Goal: Task Accomplishment & Management: Manage account settings

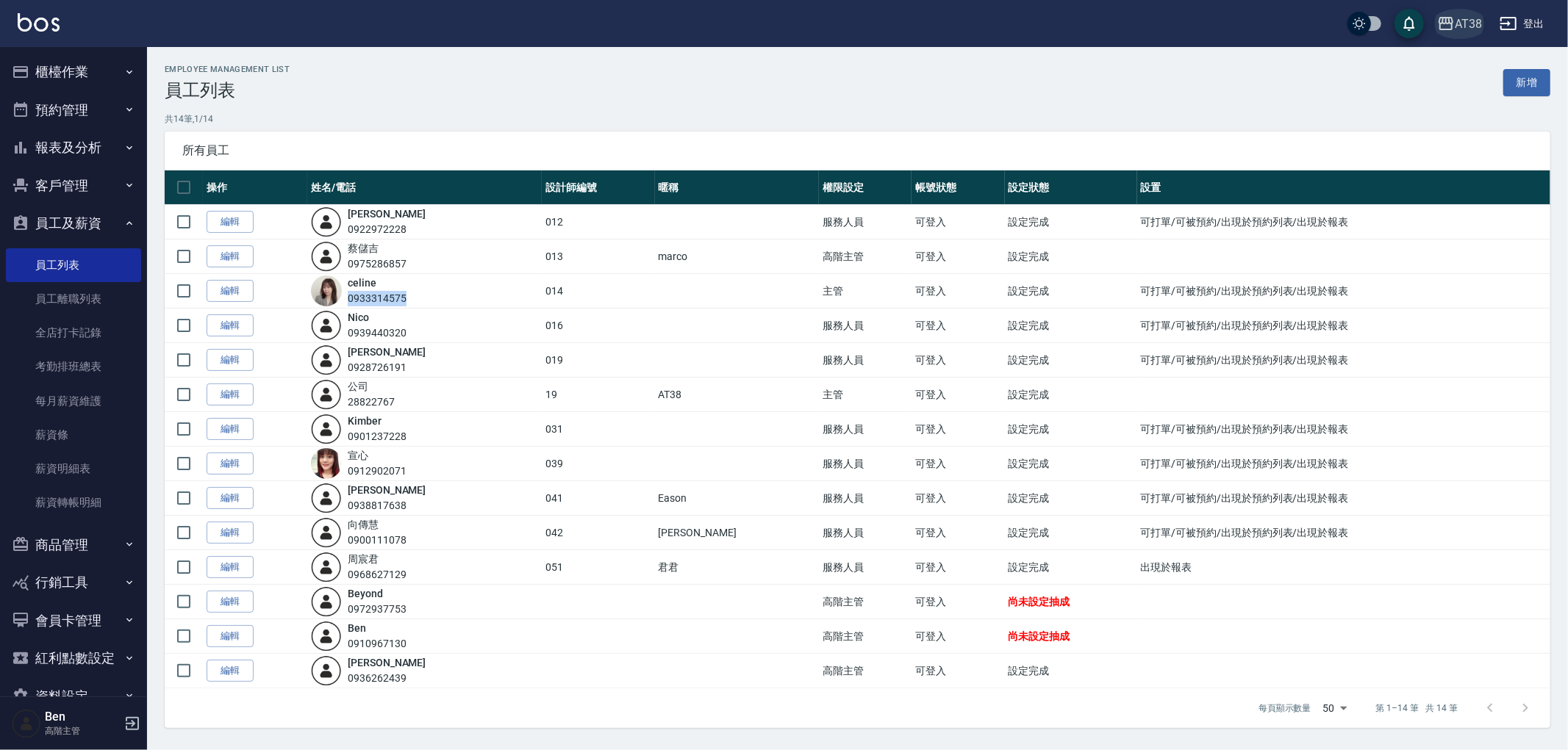
click at [1458, 14] on div "AT38" at bounding box center [1468, 23] width 27 height 18
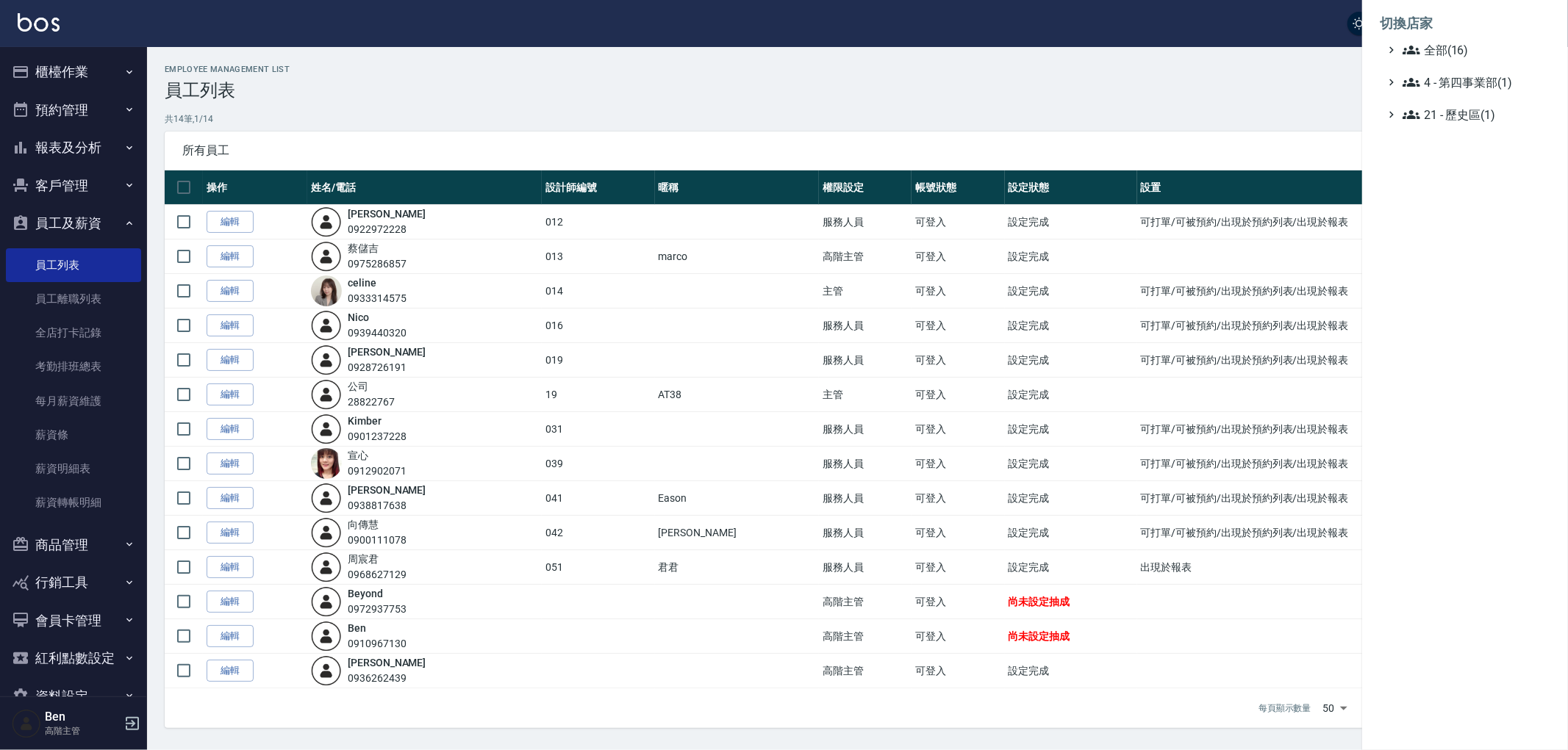
drag, startPoint x: 1466, startPoint y: 36, endPoint x: 1475, endPoint y: 45, distance: 12.7
click at [1474, 39] on li "切換店家" at bounding box center [1464, 23] width 170 height 36
click at [1475, 45] on span "全部(16)" at bounding box center [1474, 50] width 142 height 17
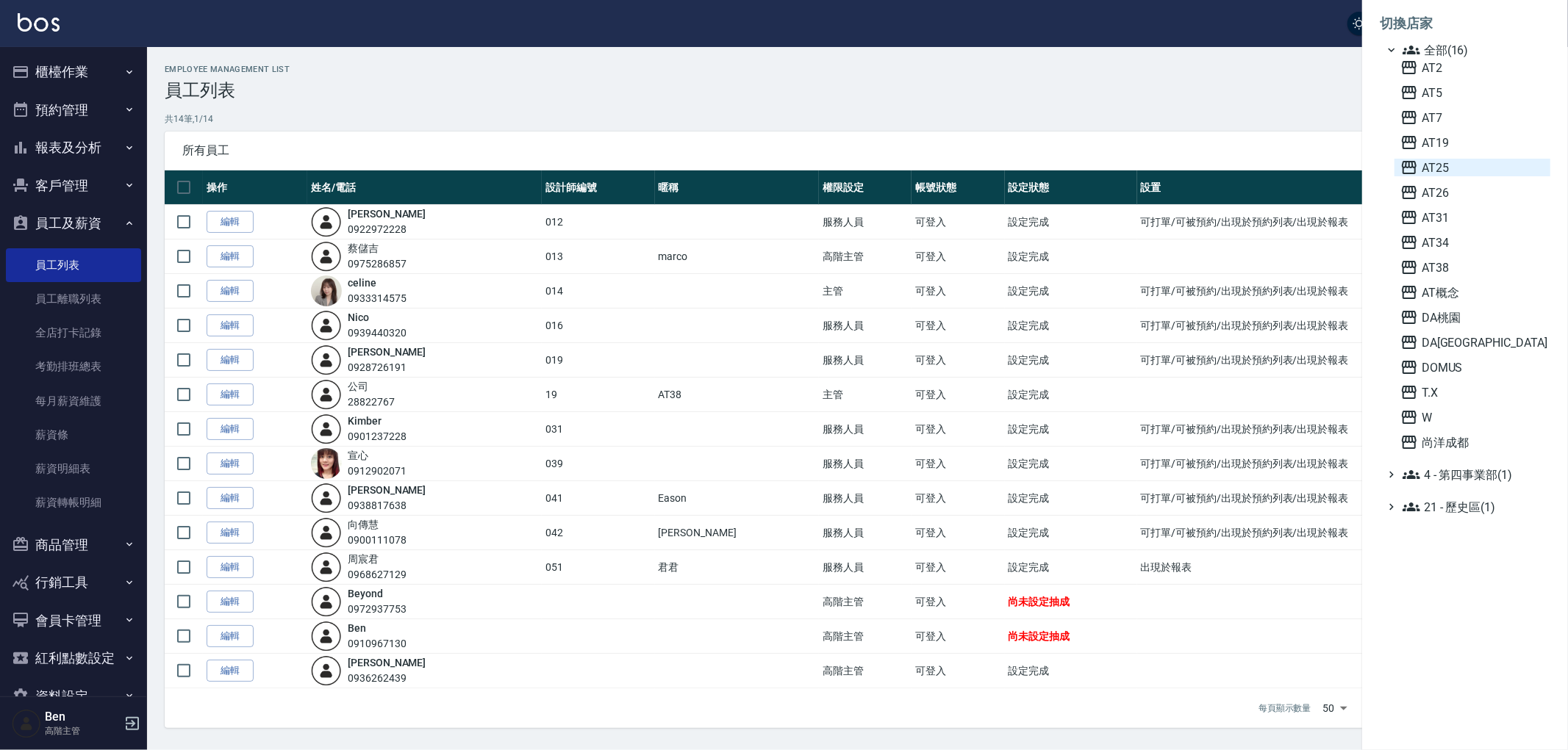
click at [1471, 170] on span "AT25" at bounding box center [1472, 167] width 144 height 17
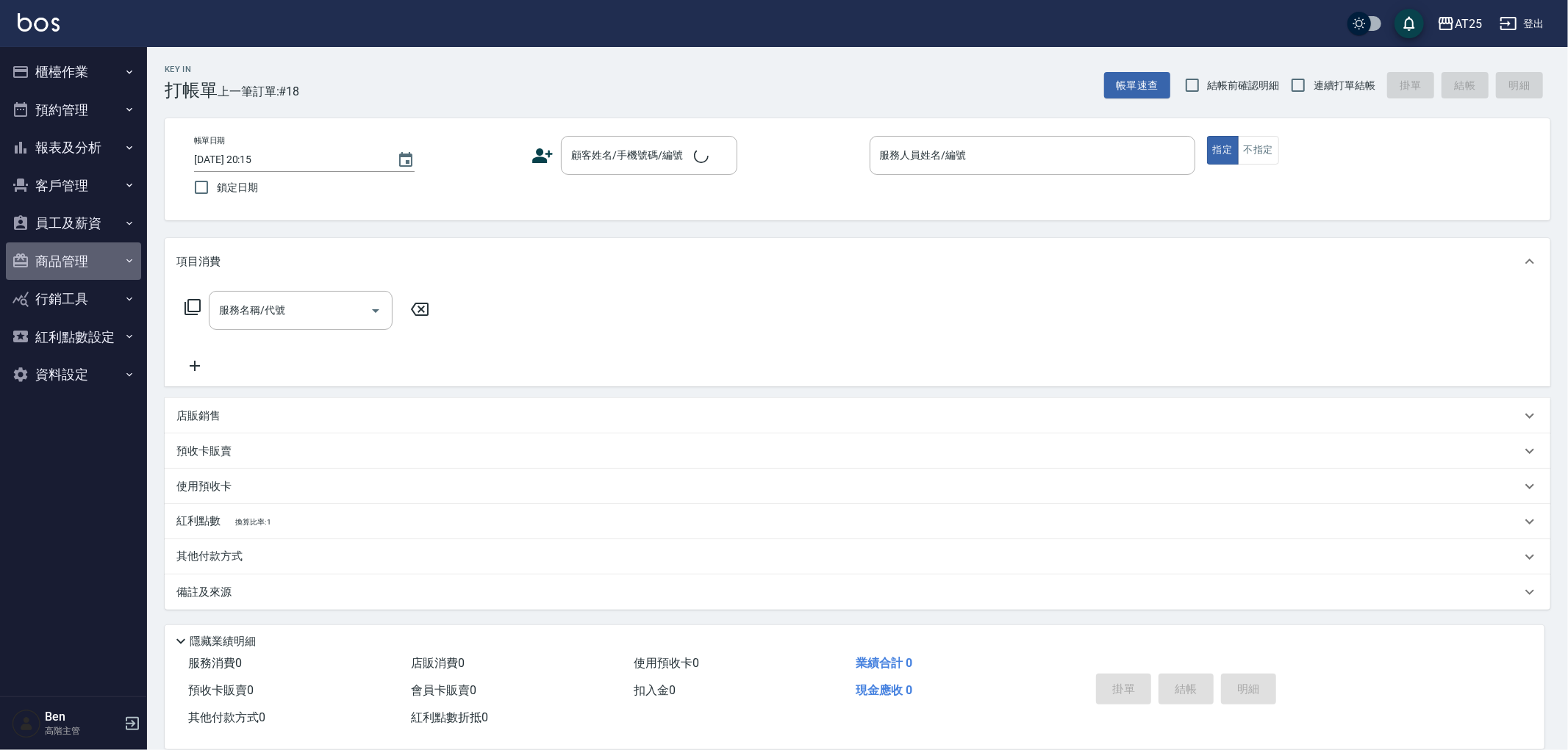
click at [68, 254] on button "商品管理" at bounding box center [73, 261] width 135 height 38
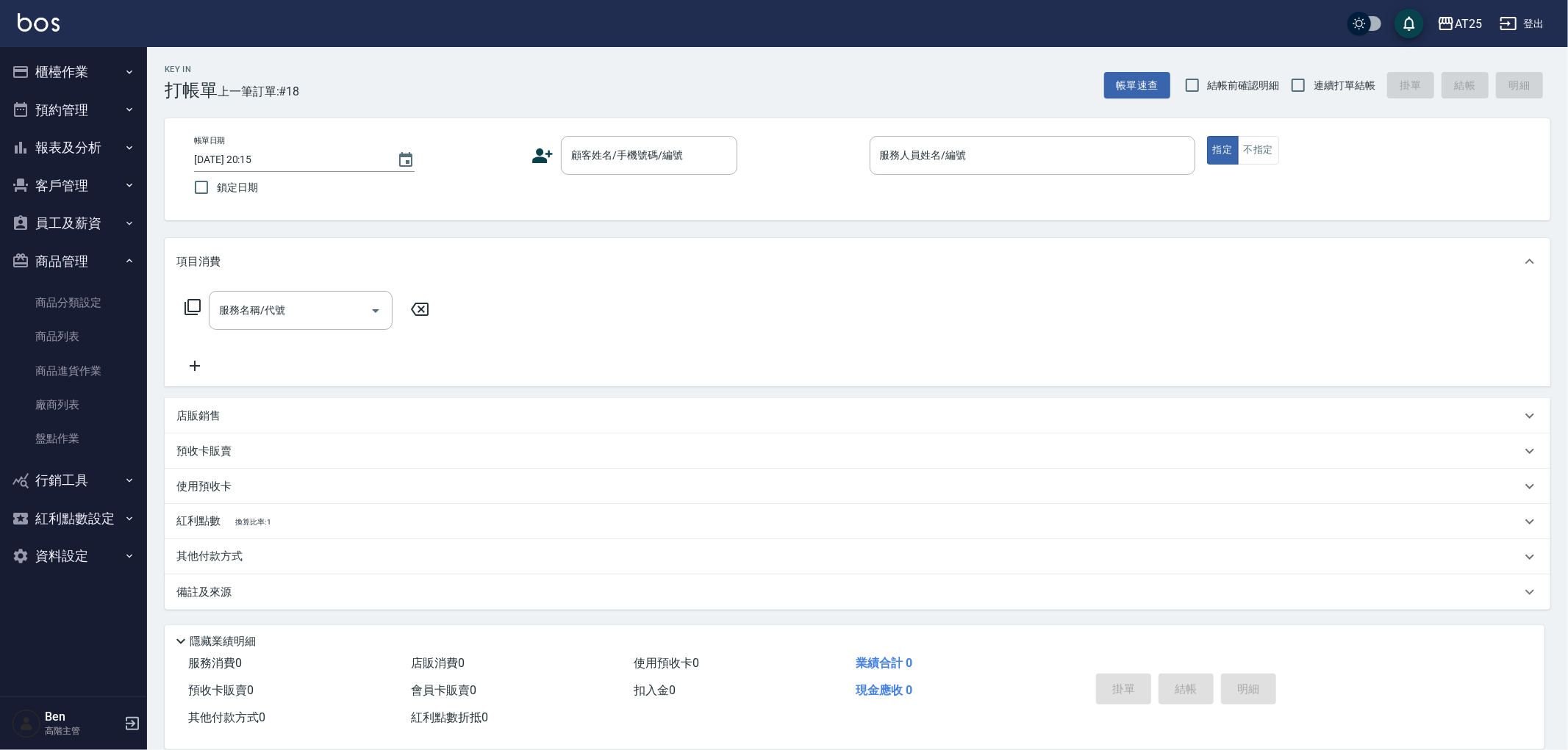
click at [72, 257] on button "商品管理" at bounding box center [73, 261] width 135 height 38
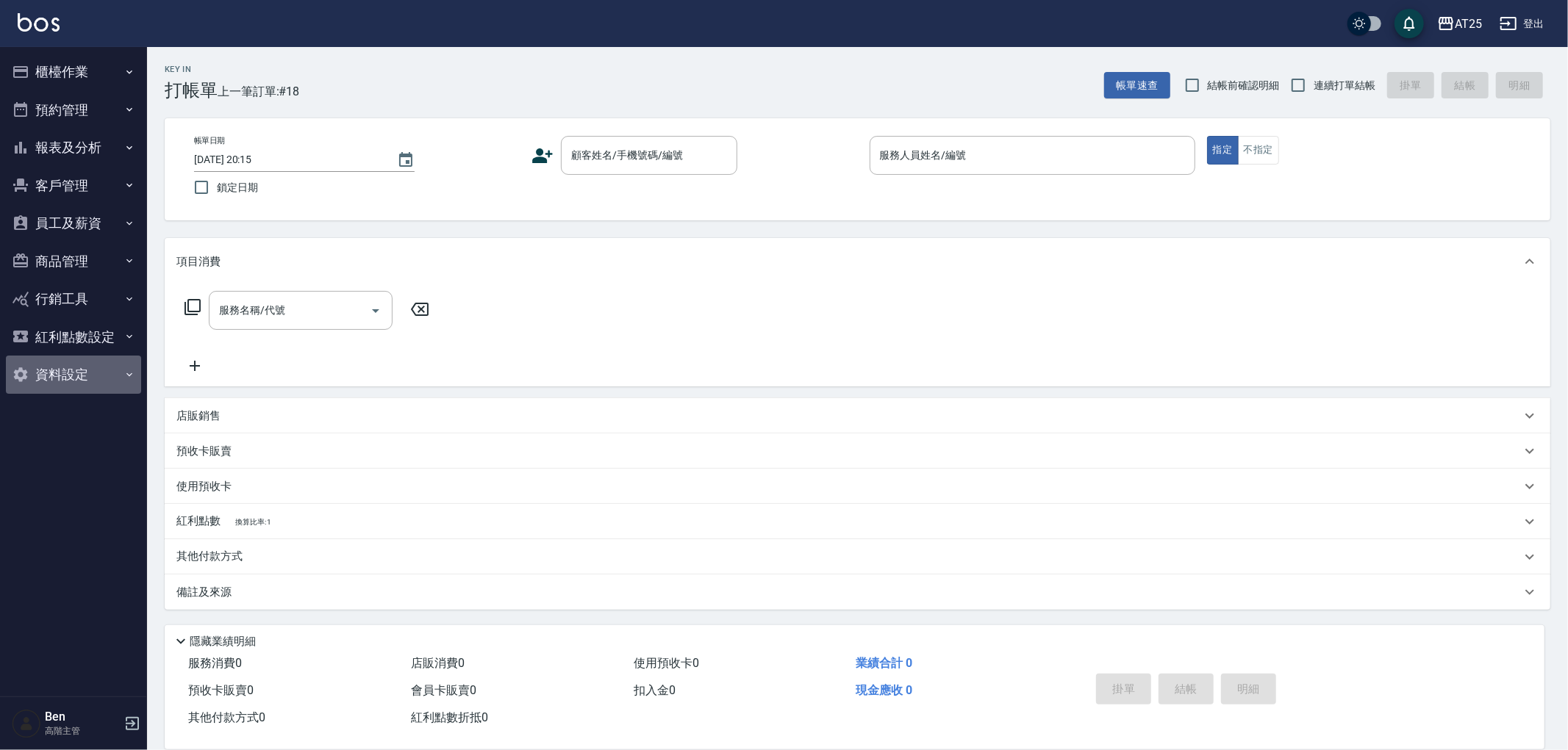
click at [67, 374] on button "資料設定" at bounding box center [73, 375] width 135 height 38
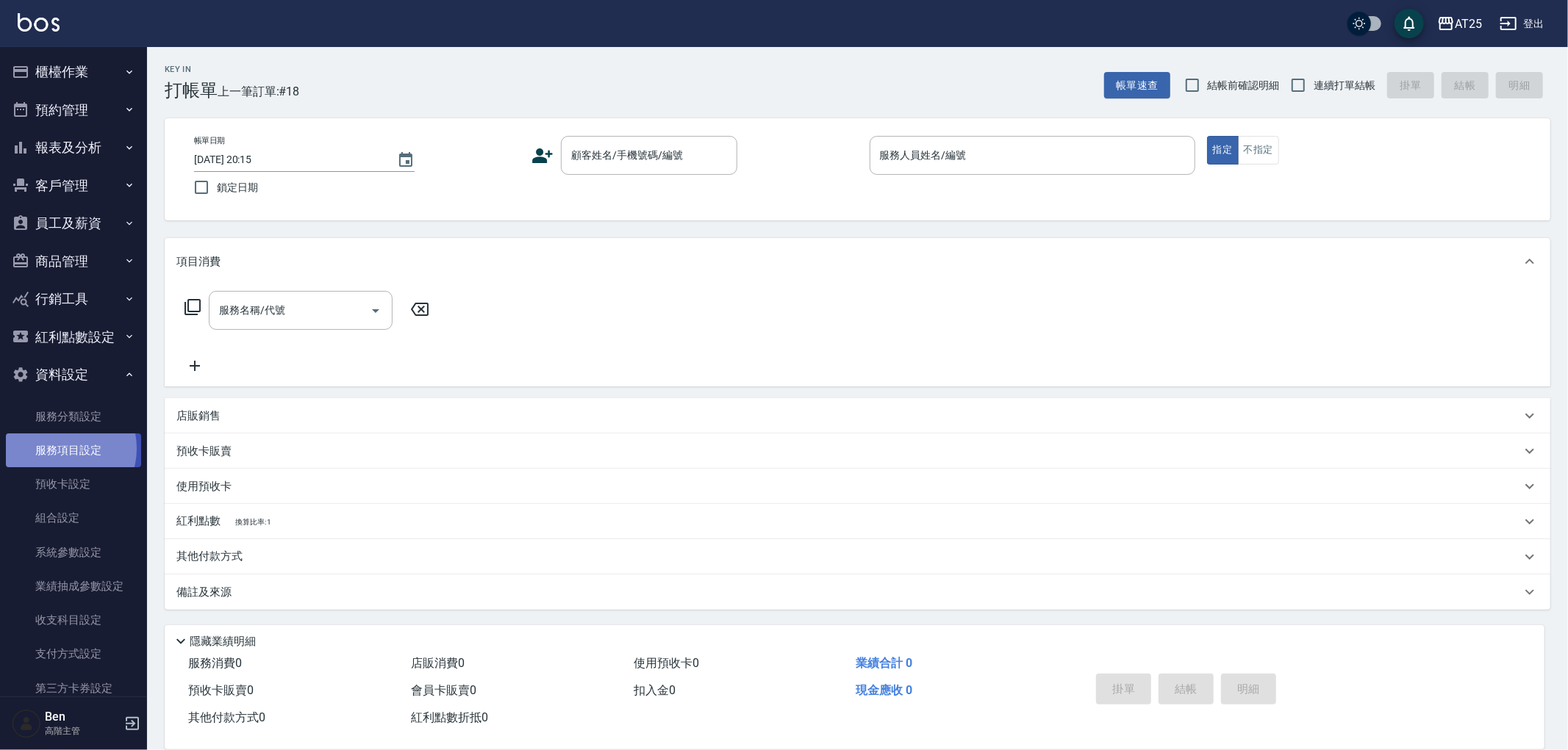
click at [61, 448] on link "服務項目設定" at bounding box center [73, 449] width 135 height 34
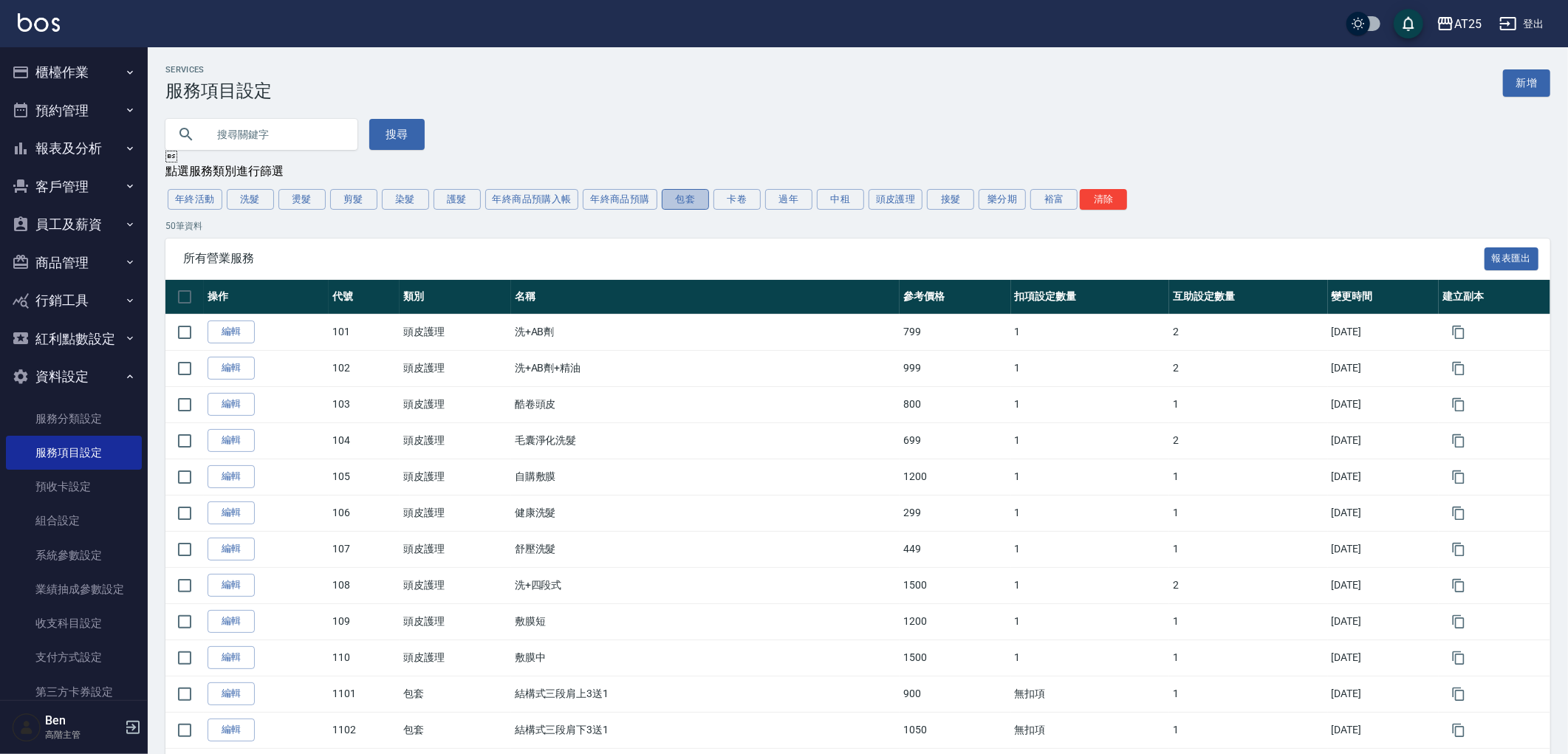
click at [693, 209] on button "包套" at bounding box center [685, 199] width 47 height 20
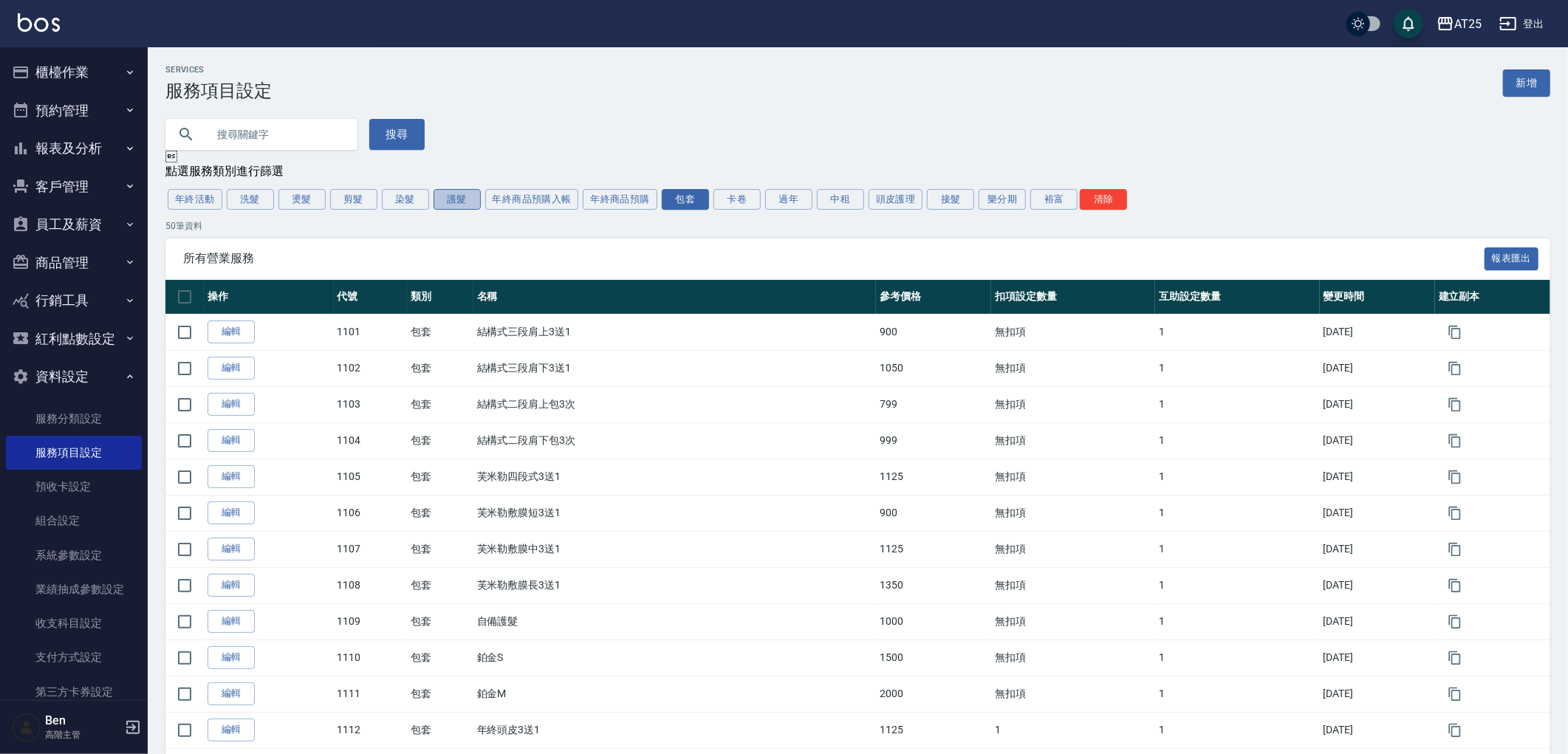
click at [455, 200] on button "護髮" at bounding box center [457, 199] width 47 height 20
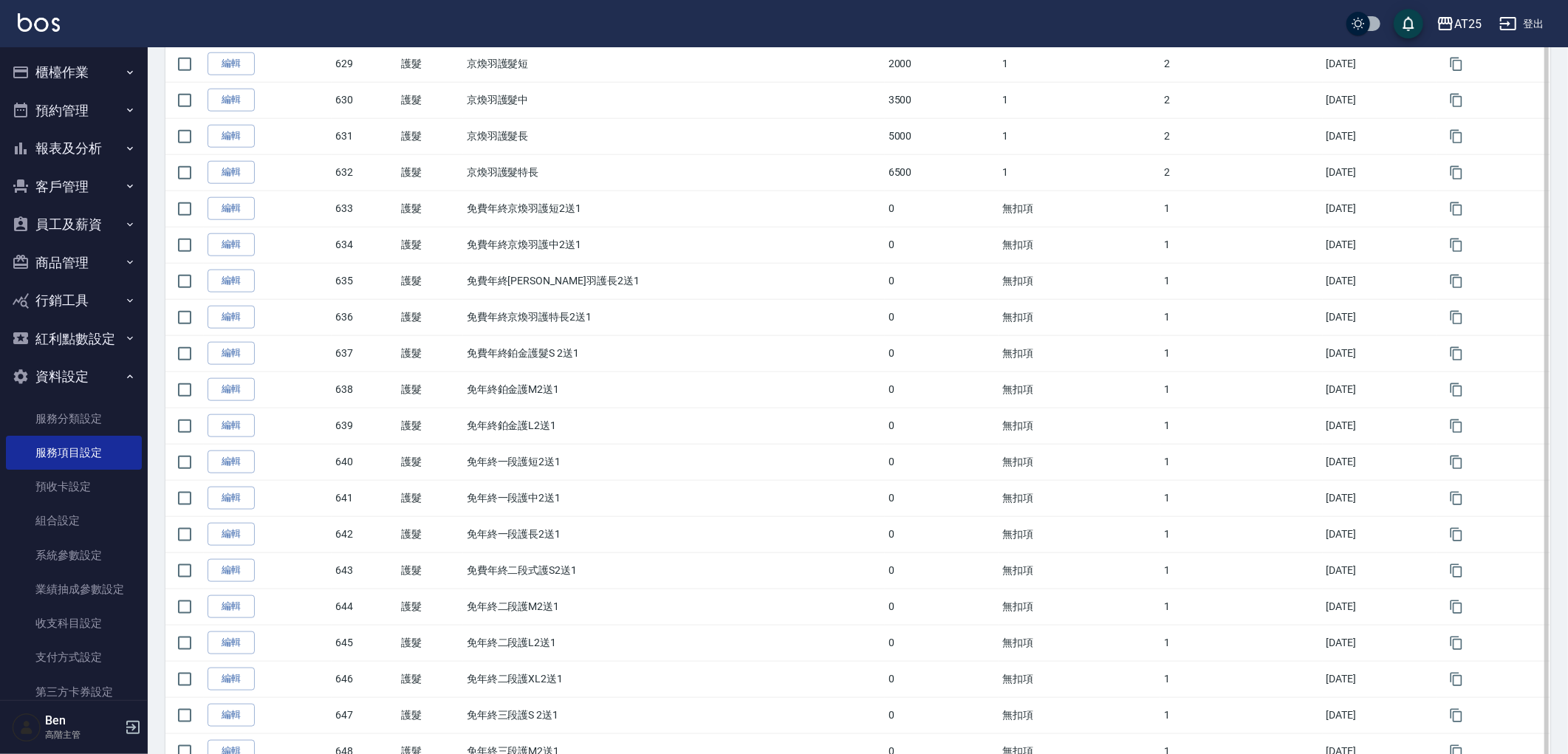
scroll to position [1199, 0]
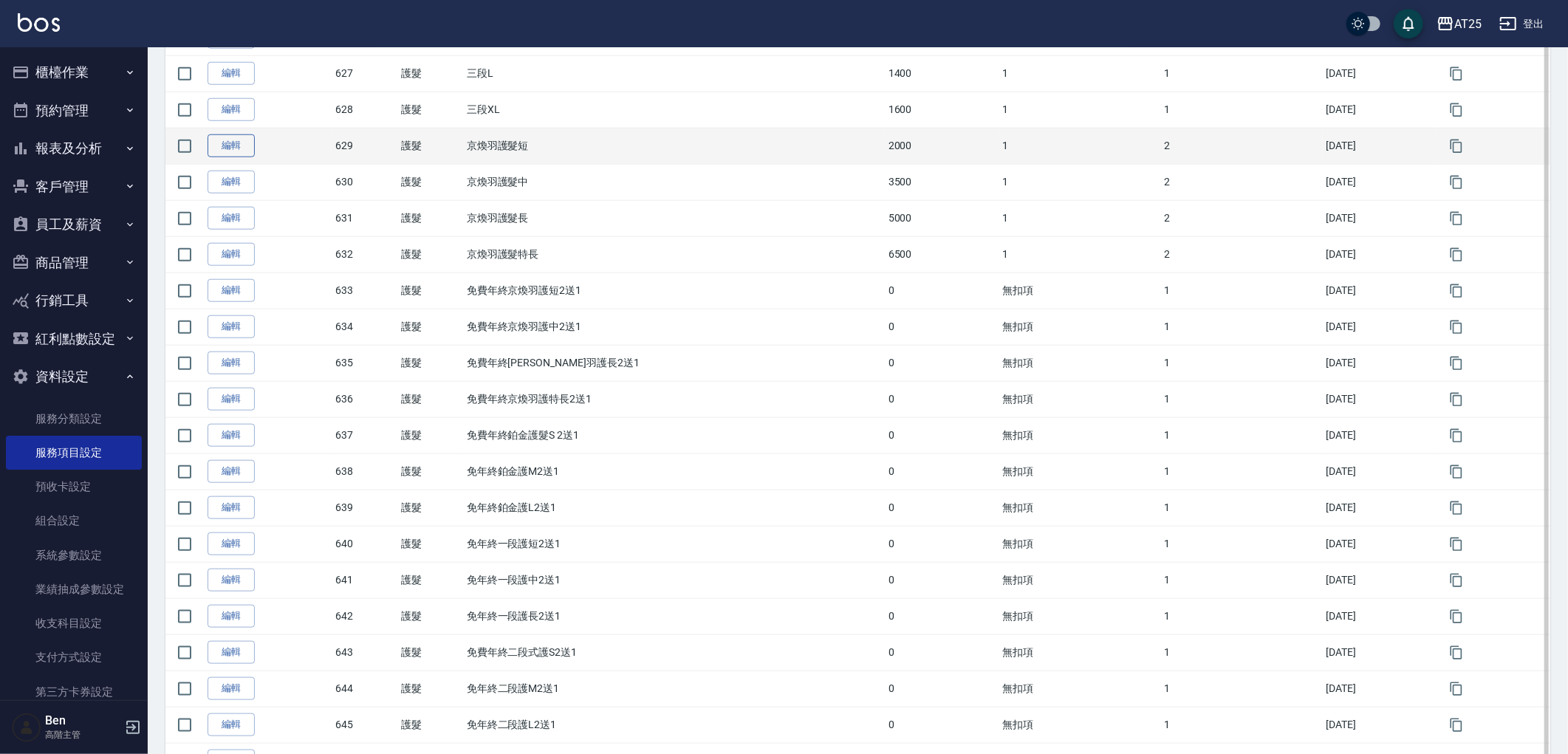
click at [225, 149] on link "編輯" at bounding box center [231, 146] width 47 height 23
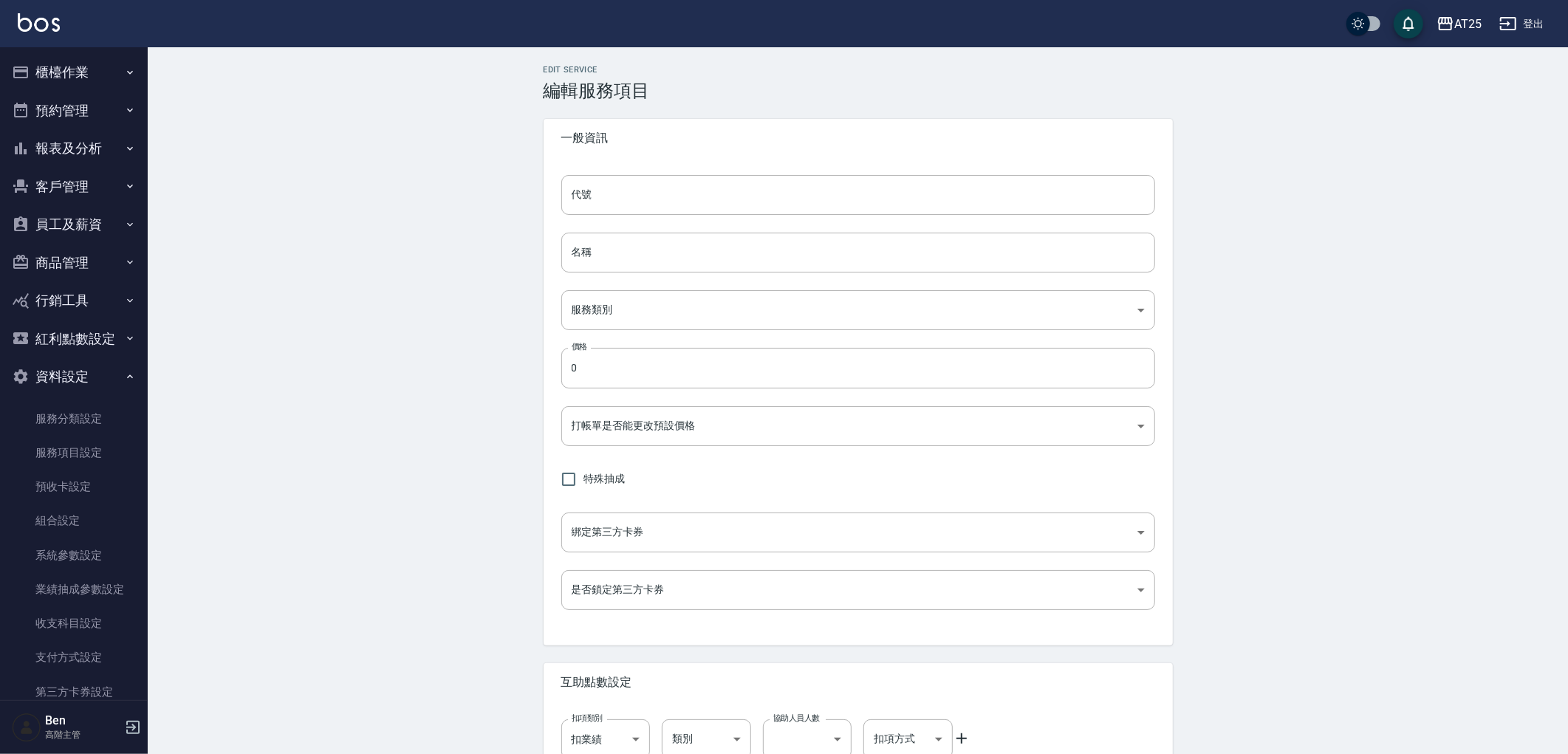
type input "629"
type input "京煥羽護髮短"
type input "8534b43e-8dab-4ae8-9010-73b7e3cd3ab5"
type input "2000"
type input "FALSE"
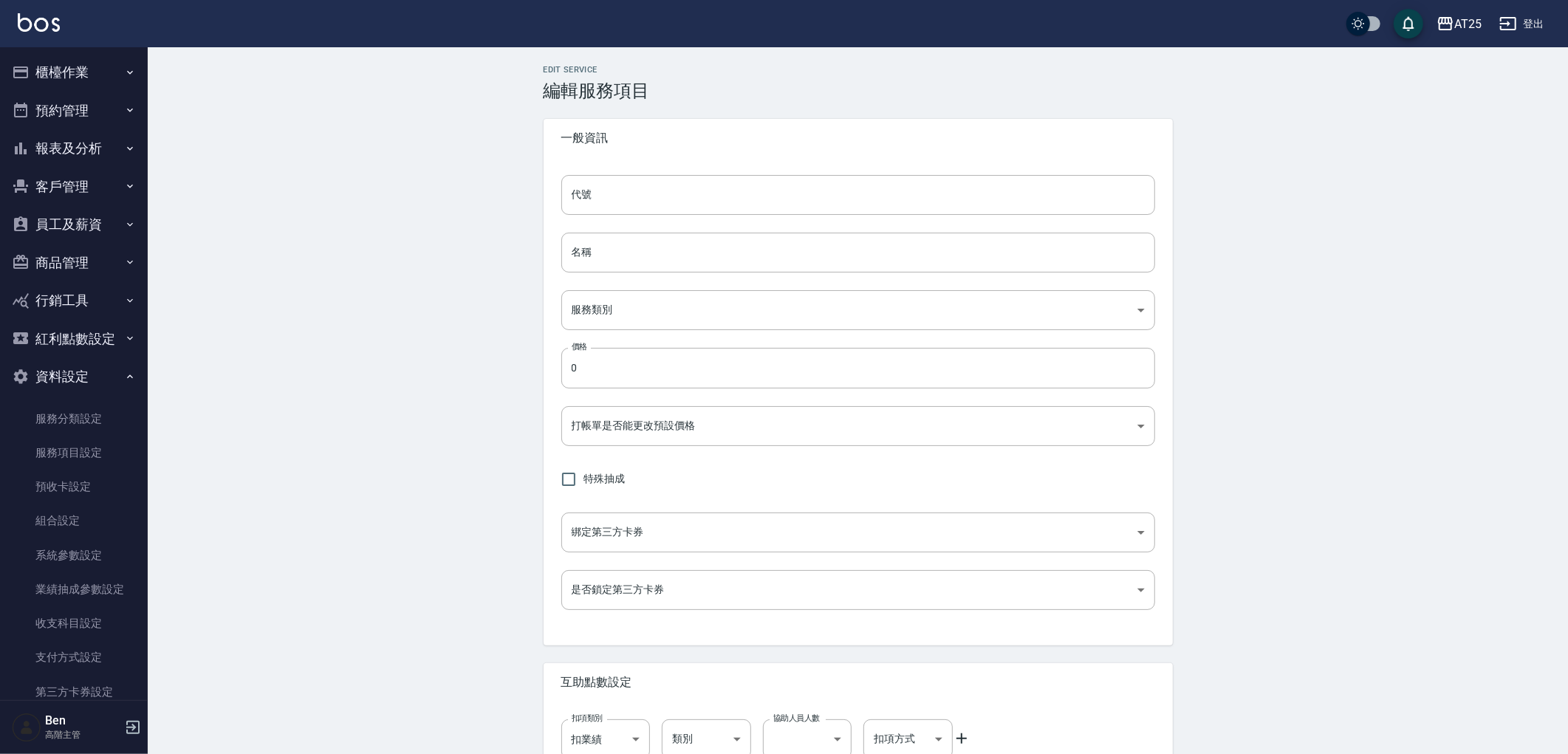
type input "none"
type input "UNSET"
type input "onSalary"
type input "洗"
type input "1"
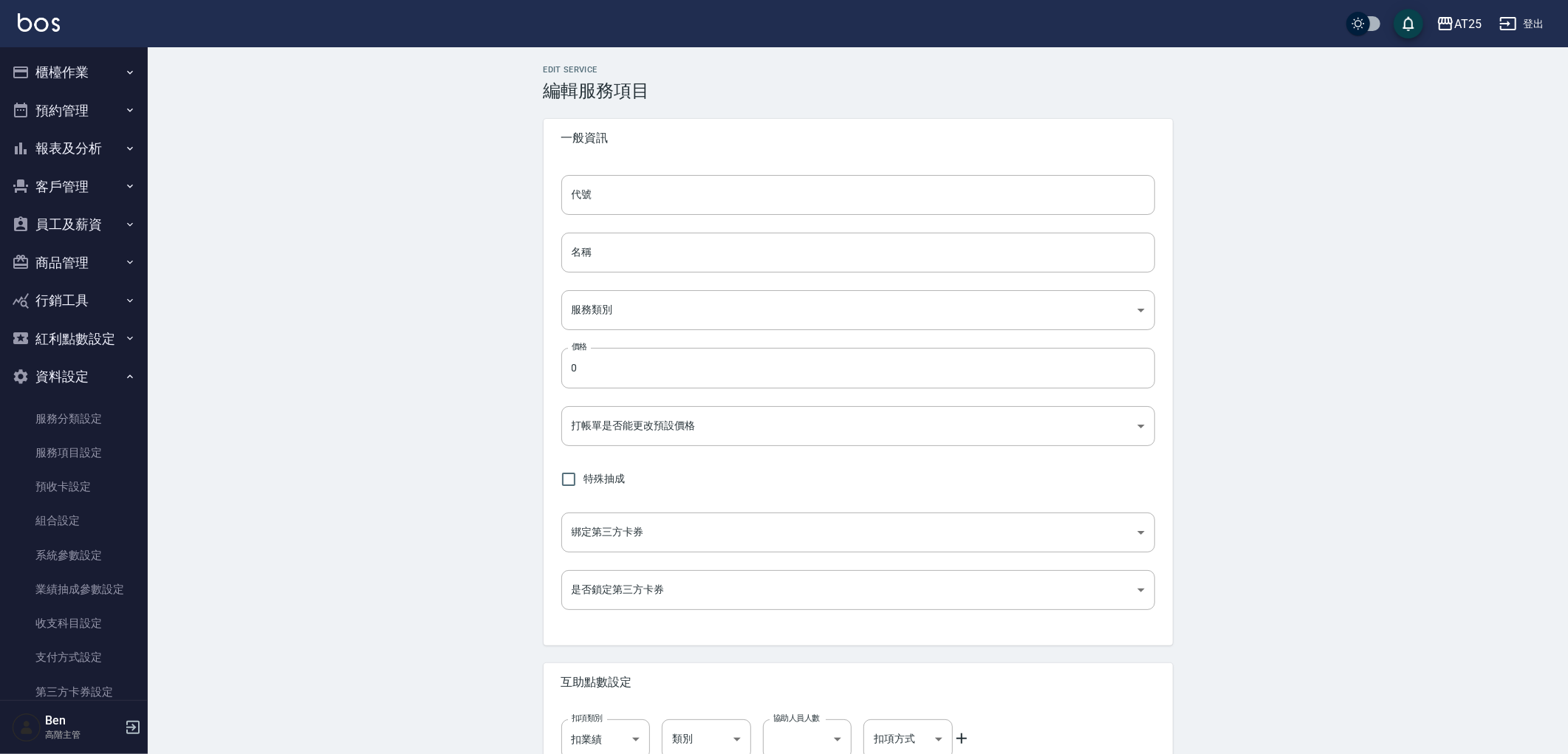
type input "點數"
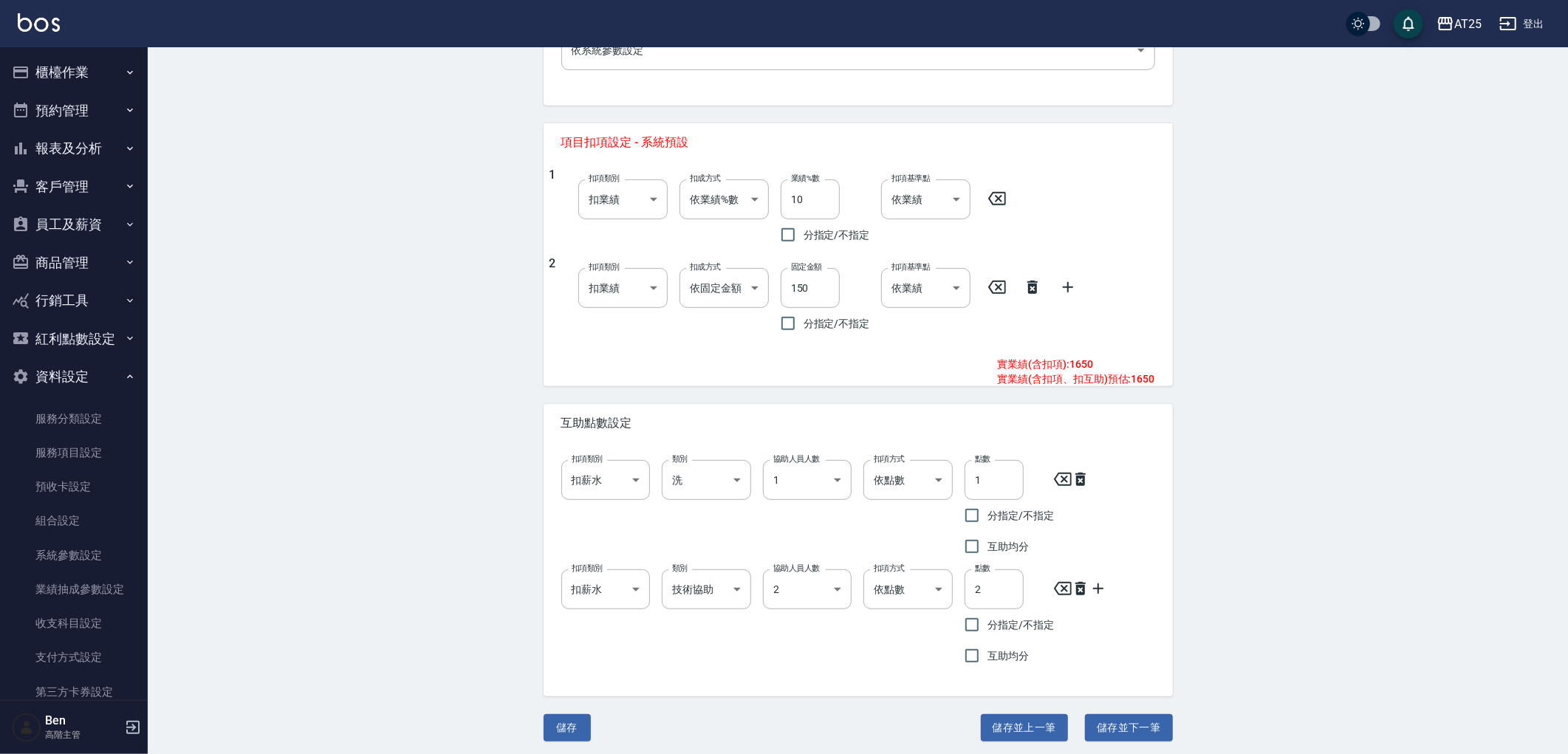
scroll to position [545, 0]
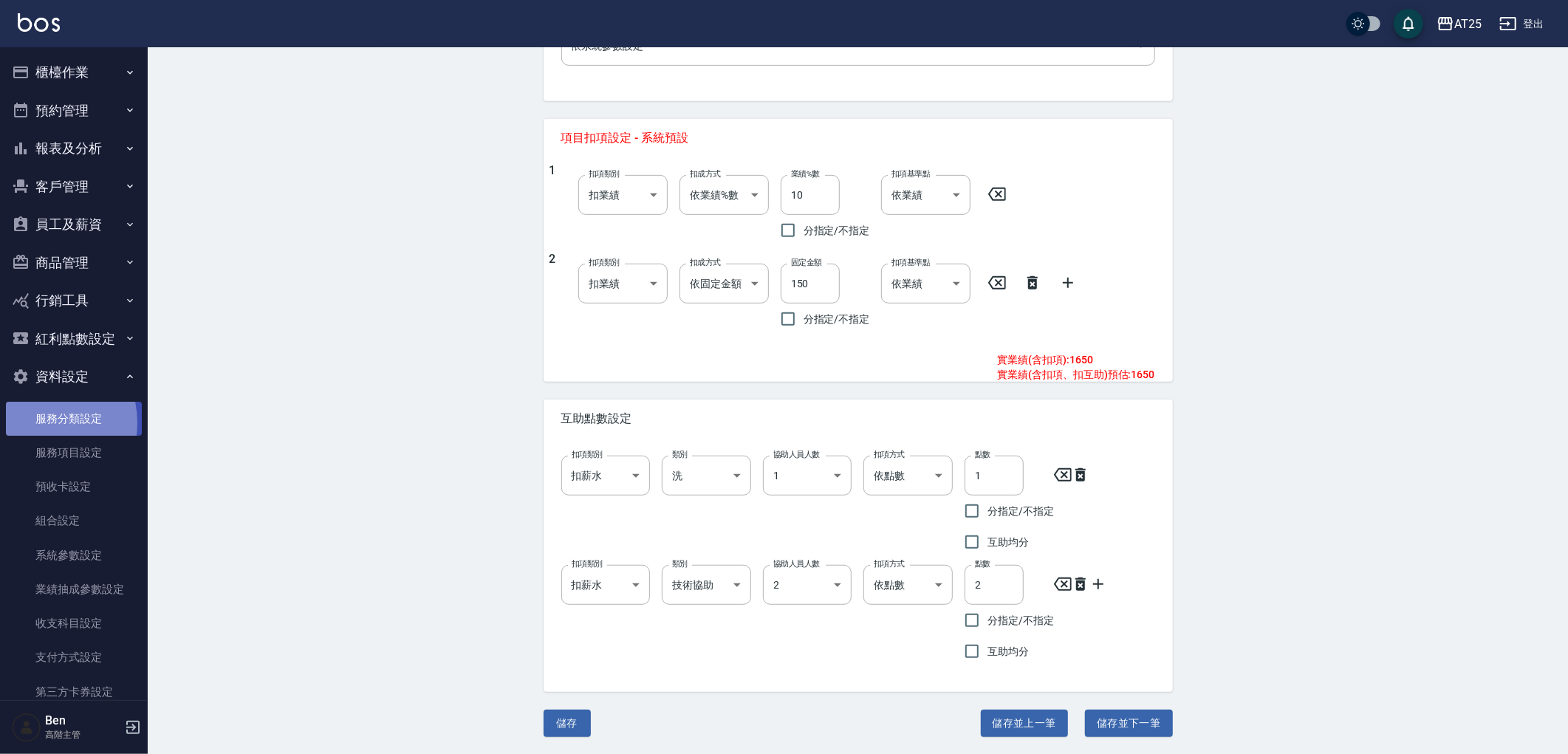
click at [37, 423] on link "服務分類設定" at bounding box center [73, 418] width 136 height 34
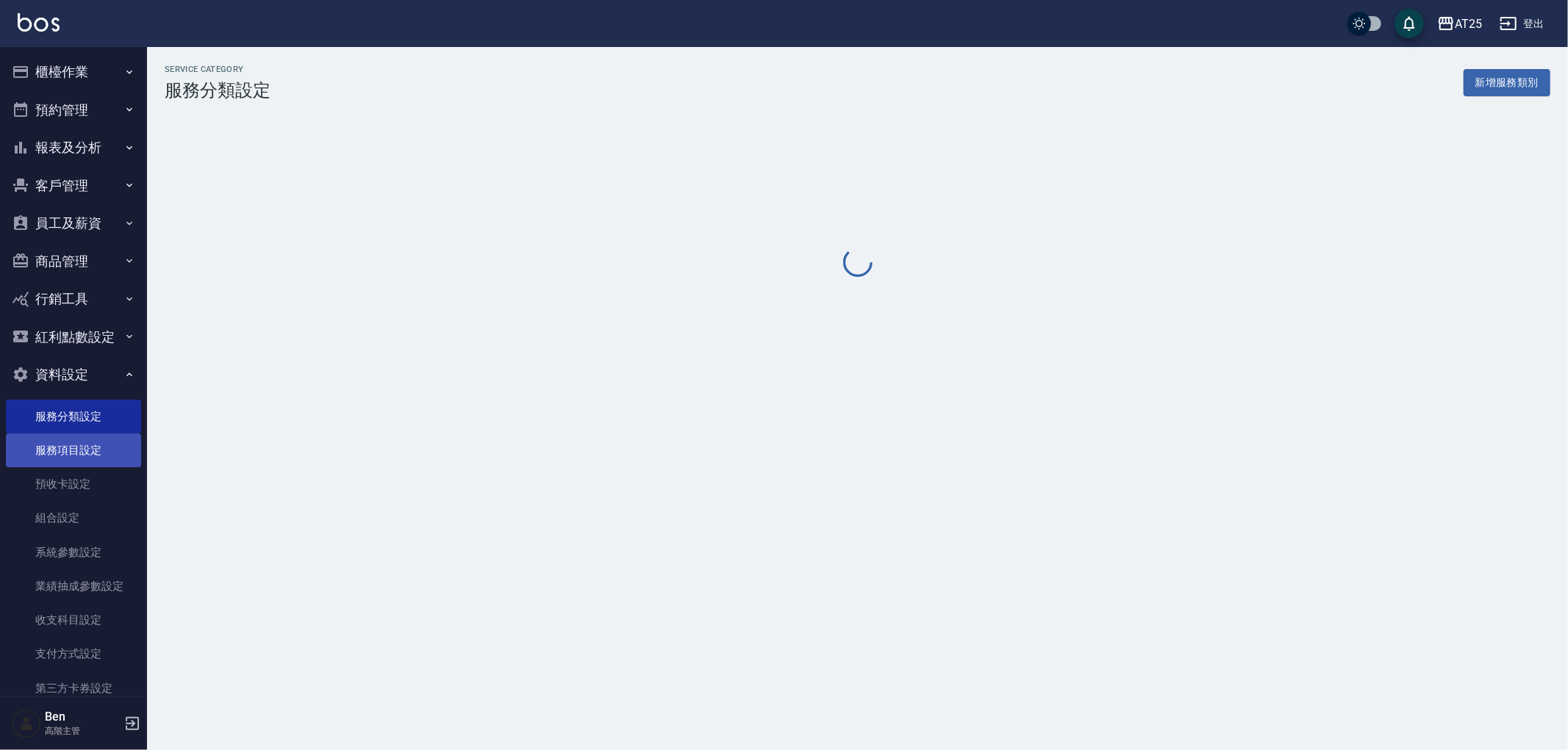
click at [40, 448] on link "服務項目設定" at bounding box center [73, 449] width 135 height 34
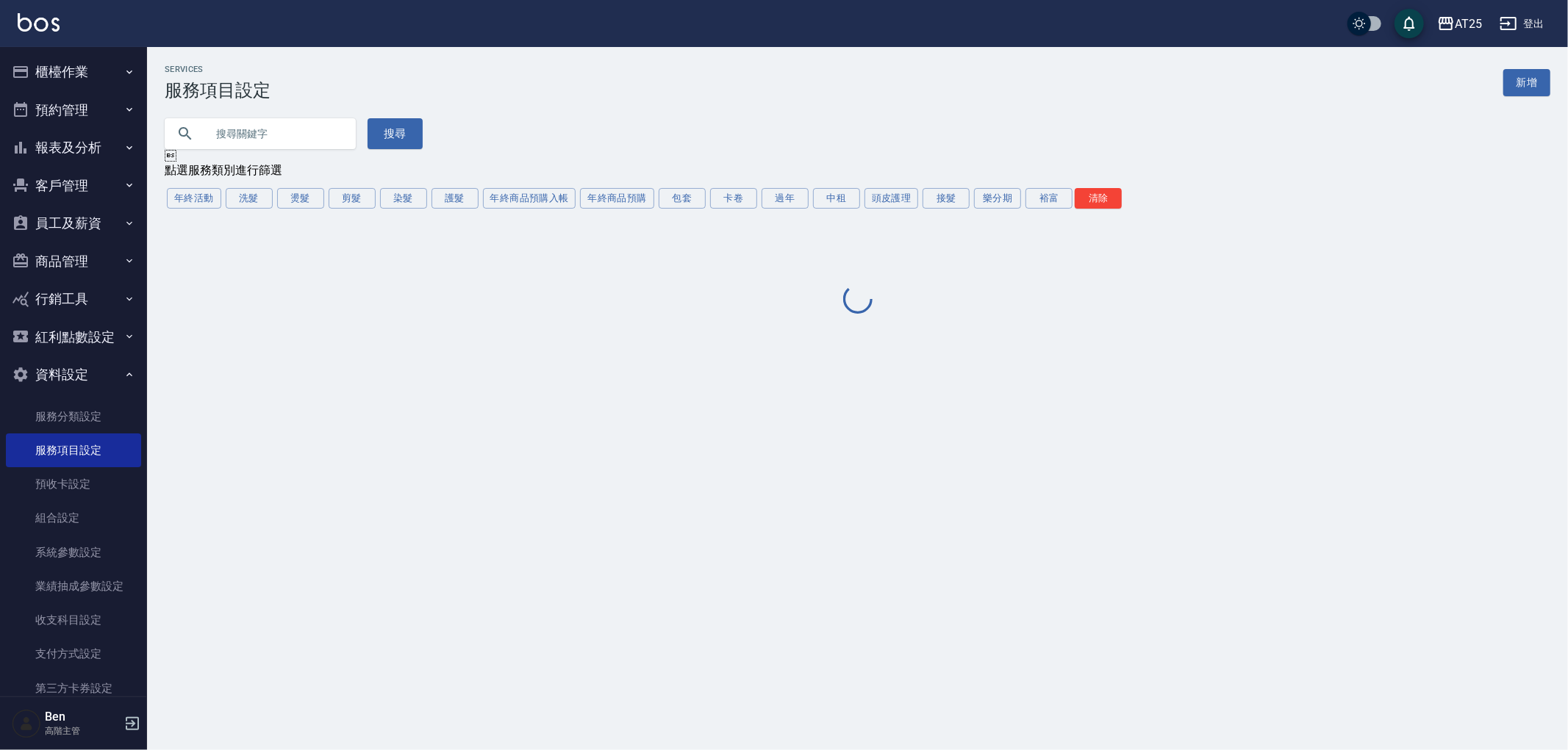
click at [262, 139] on input "text" at bounding box center [275, 133] width 138 height 39
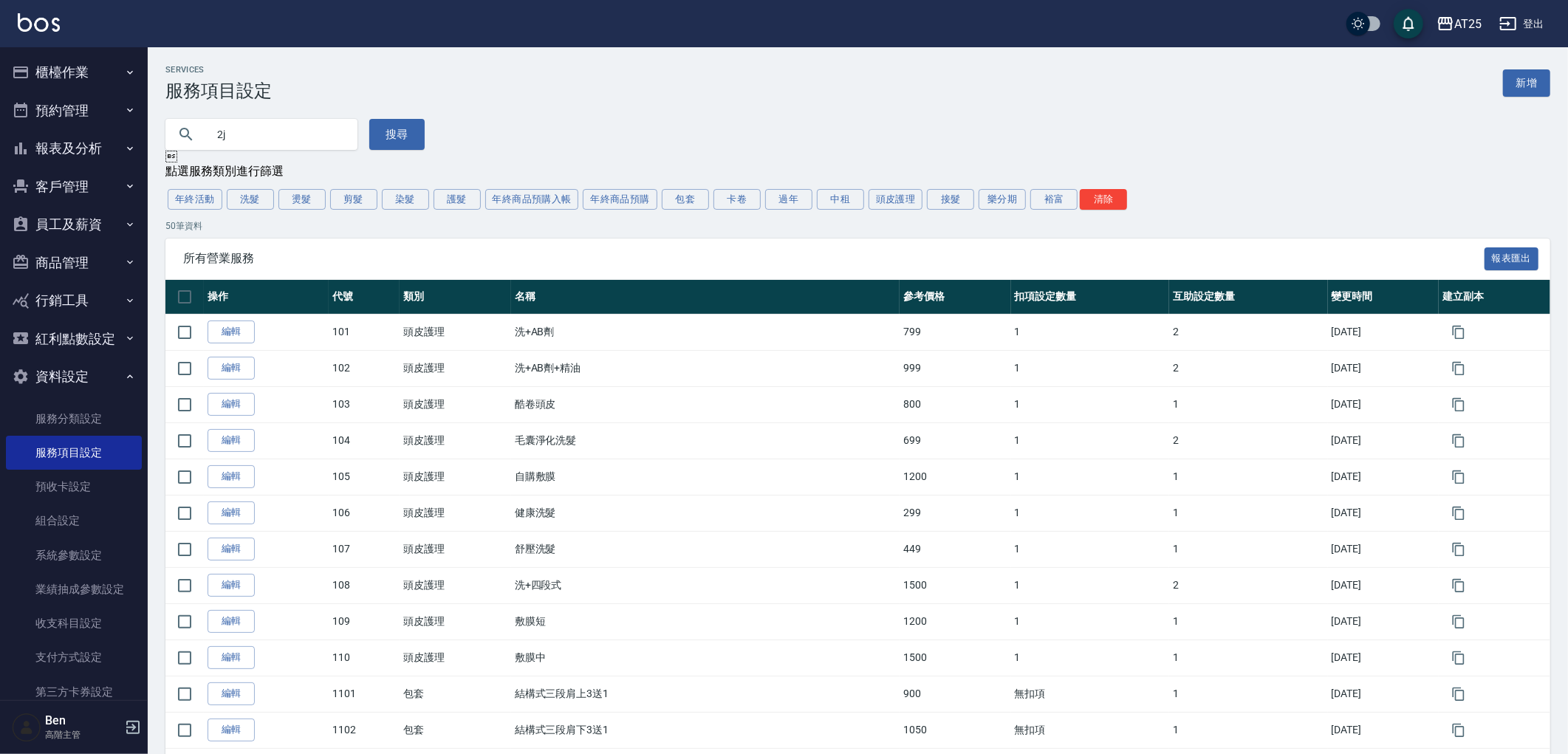
type input "2"
type input "鍍"
click at [369, 146] on button "搜尋" at bounding box center [396, 134] width 55 height 31
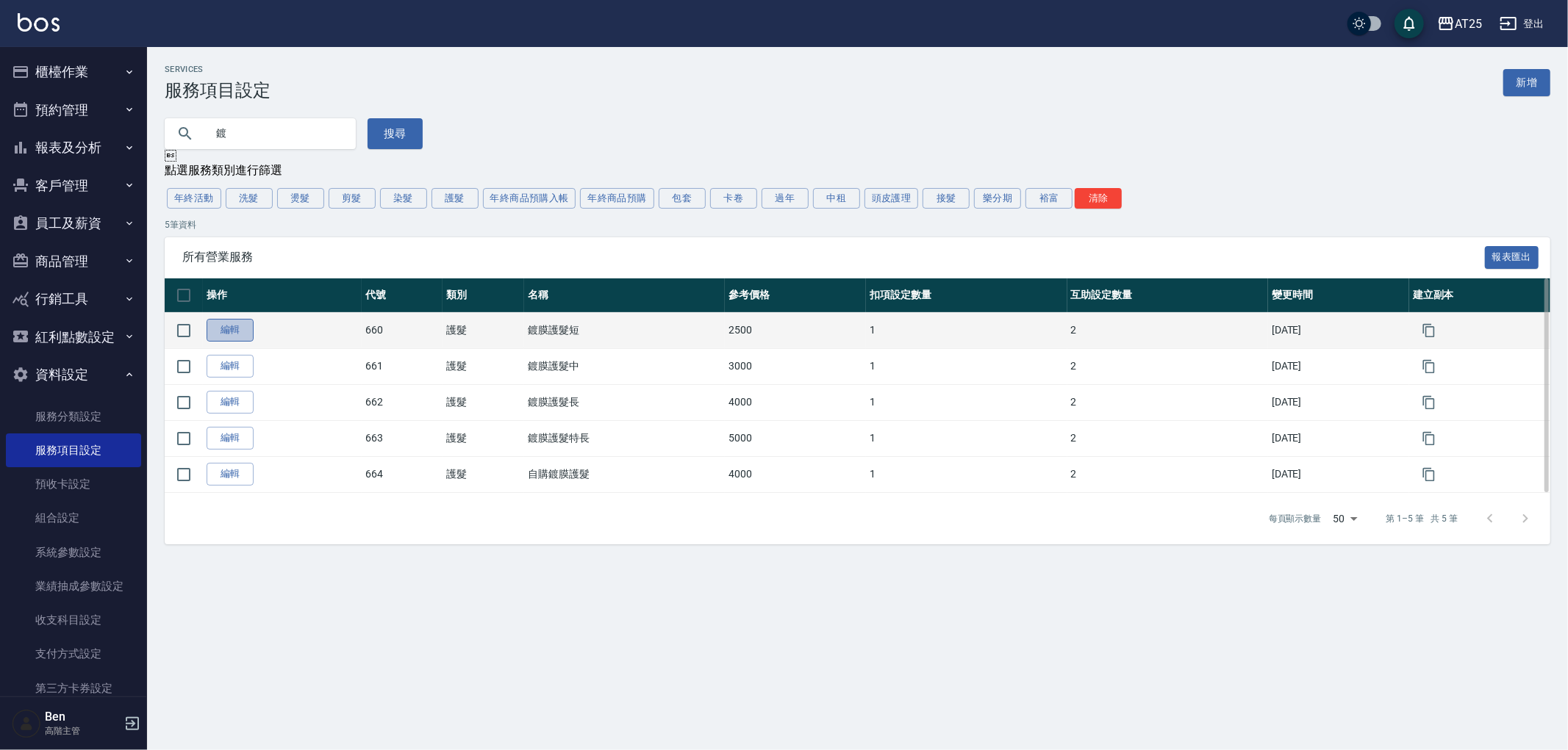
click at [241, 331] on link "編輯" at bounding box center [230, 330] width 47 height 23
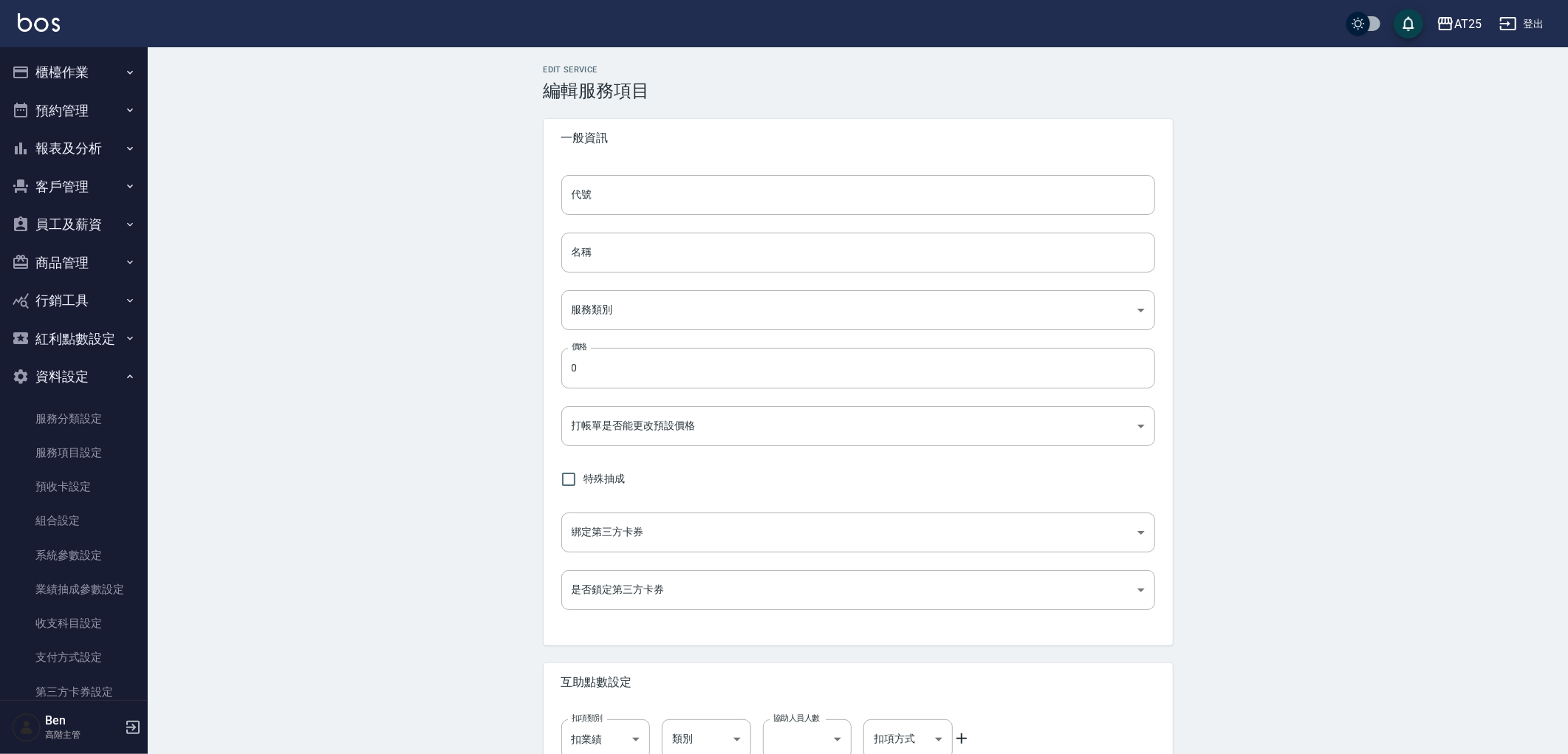
type input "660"
type input "鍍膜護髮短"
type input "8534b43e-8dab-4ae8-9010-73b7e3cd3ab5"
type input "2500"
type input "FALSE"
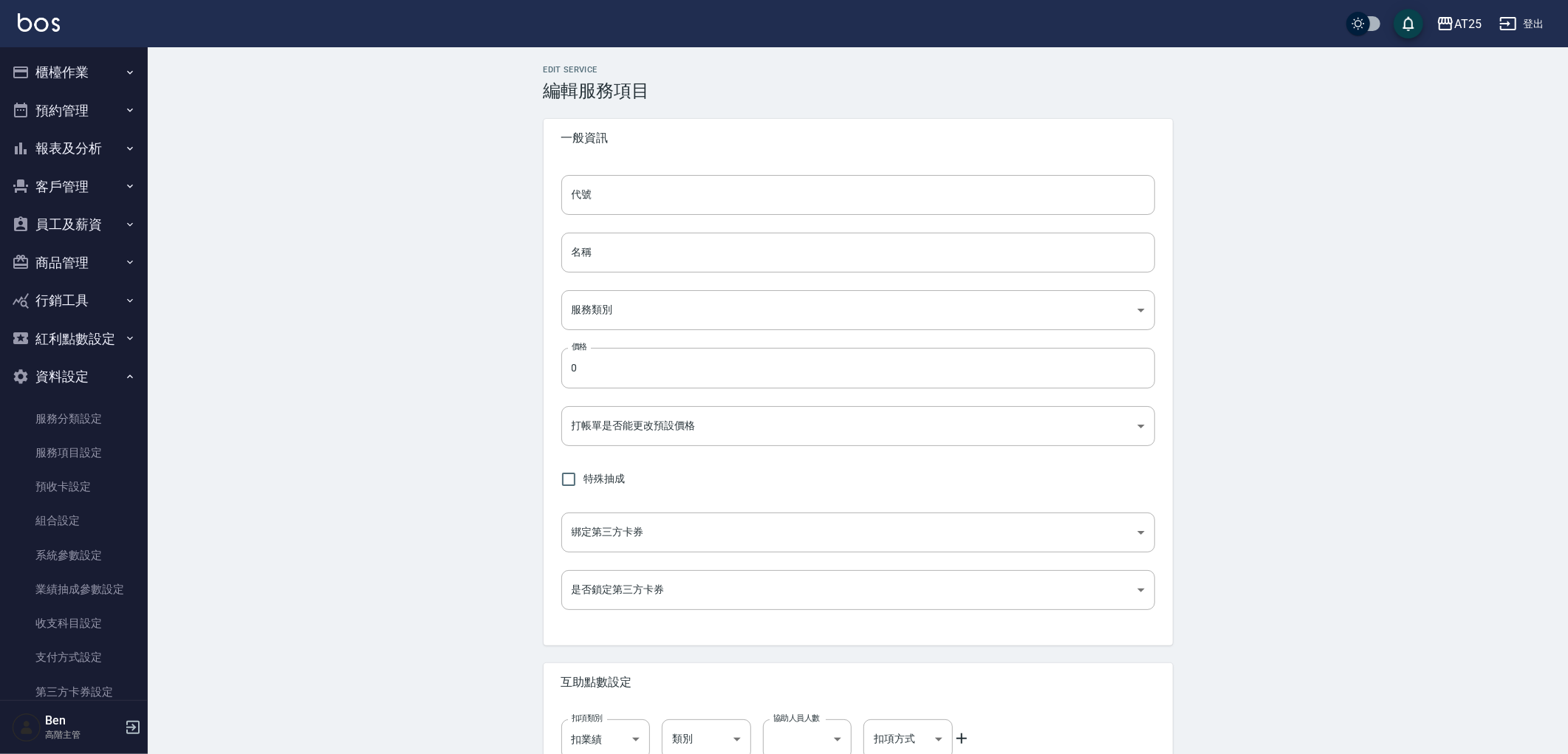
type input "none"
type input "UNSET"
type input "onSalary"
type input "洗"
type input "1"
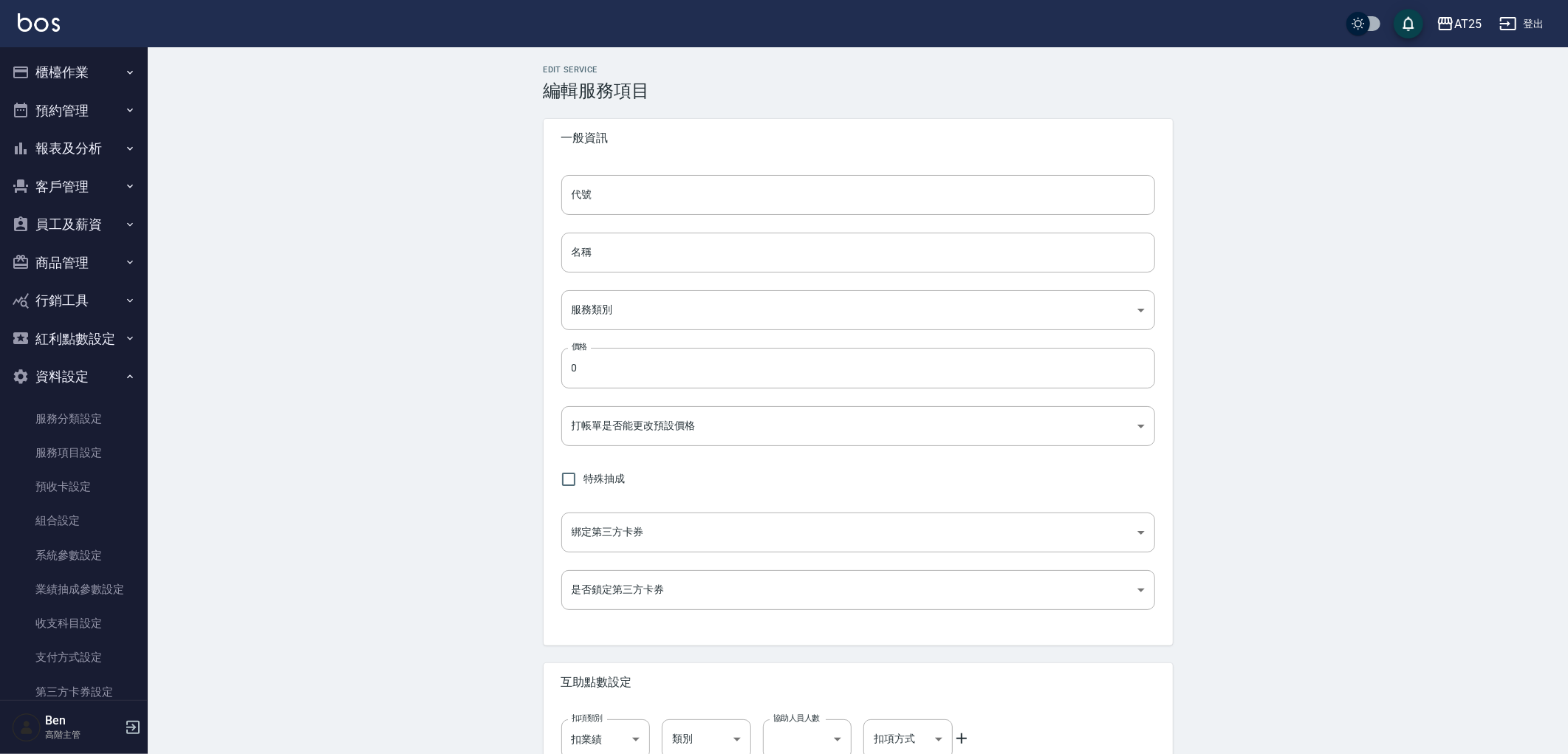
type input "點數"
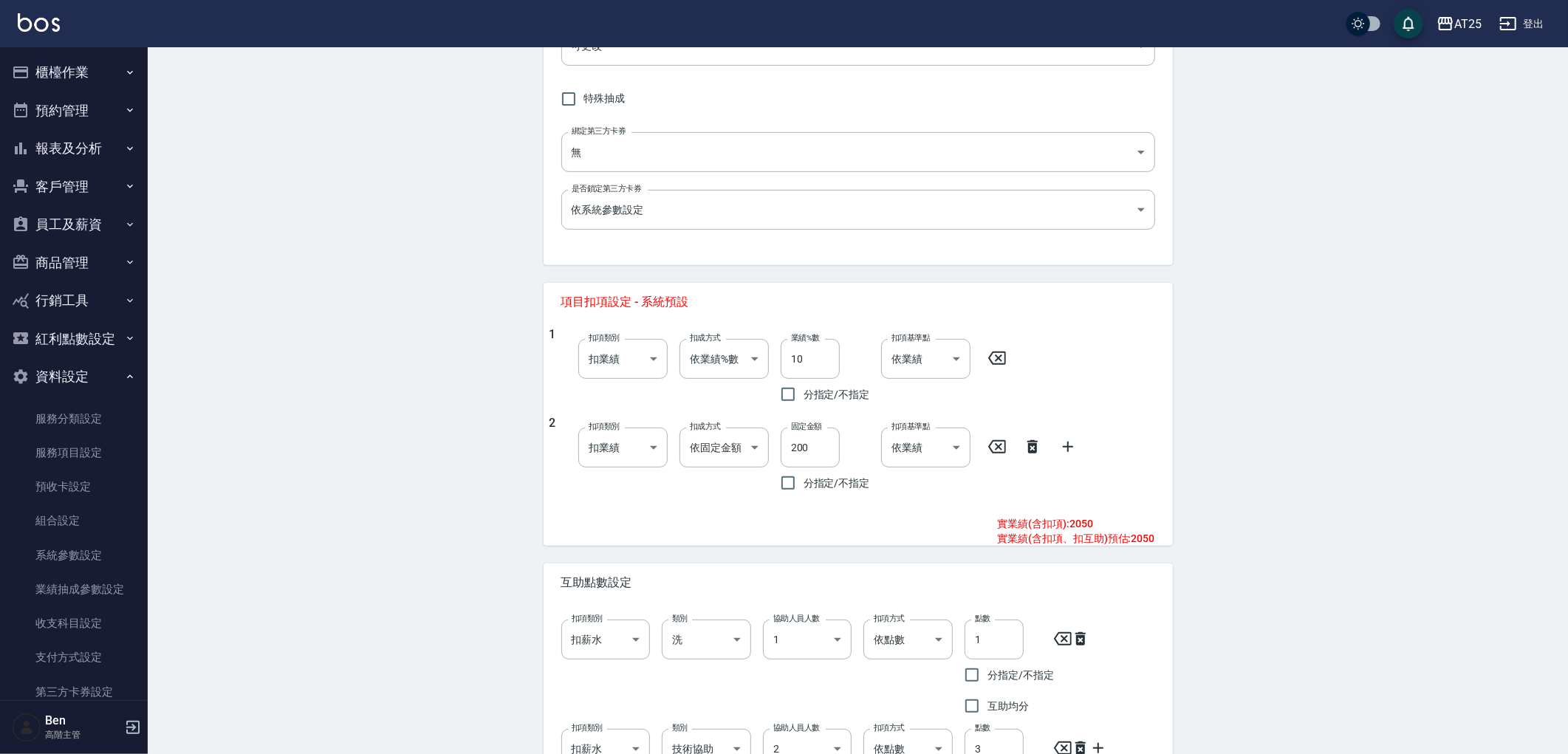
scroll to position [545, 0]
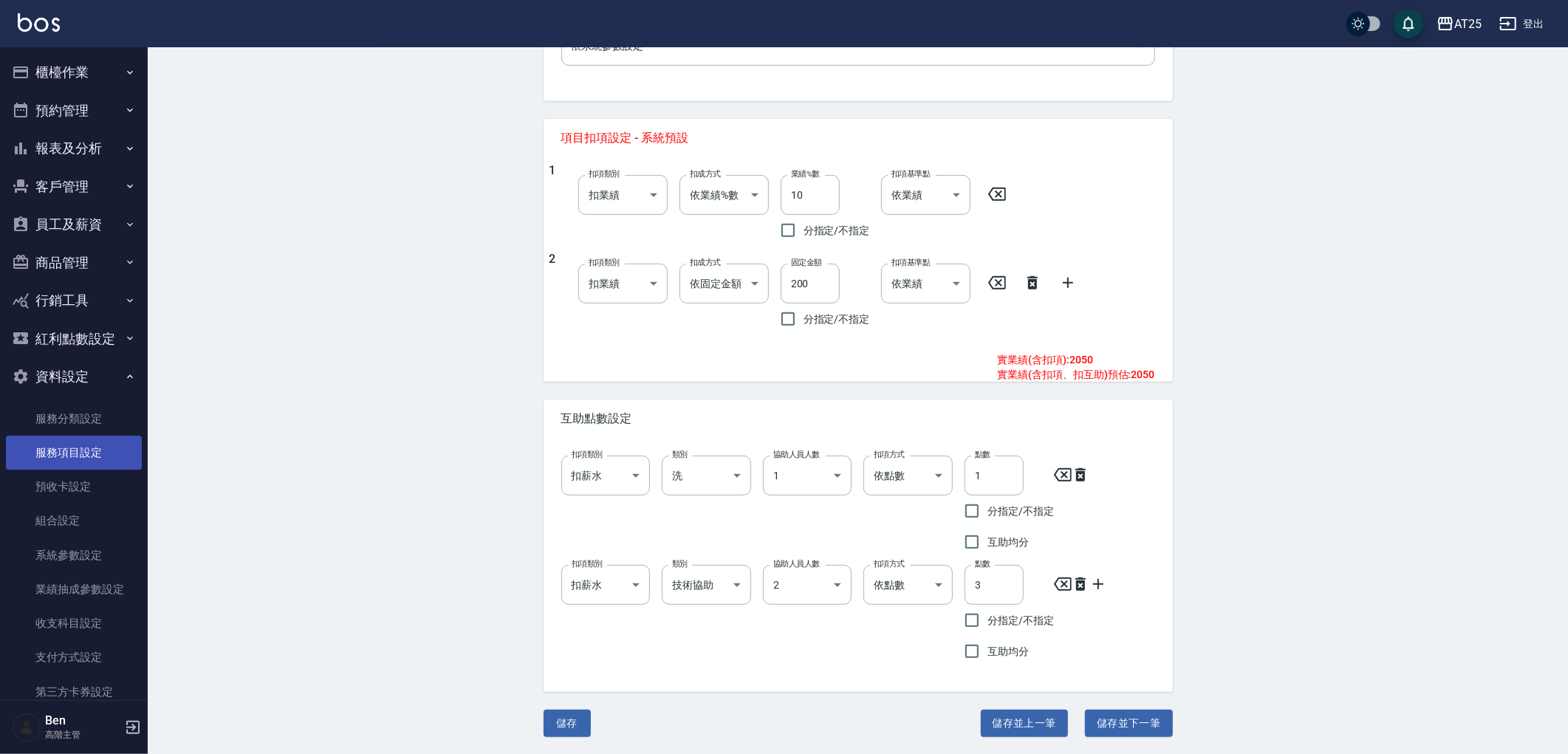
click at [84, 438] on link "服務項目設定" at bounding box center [73, 452] width 136 height 34
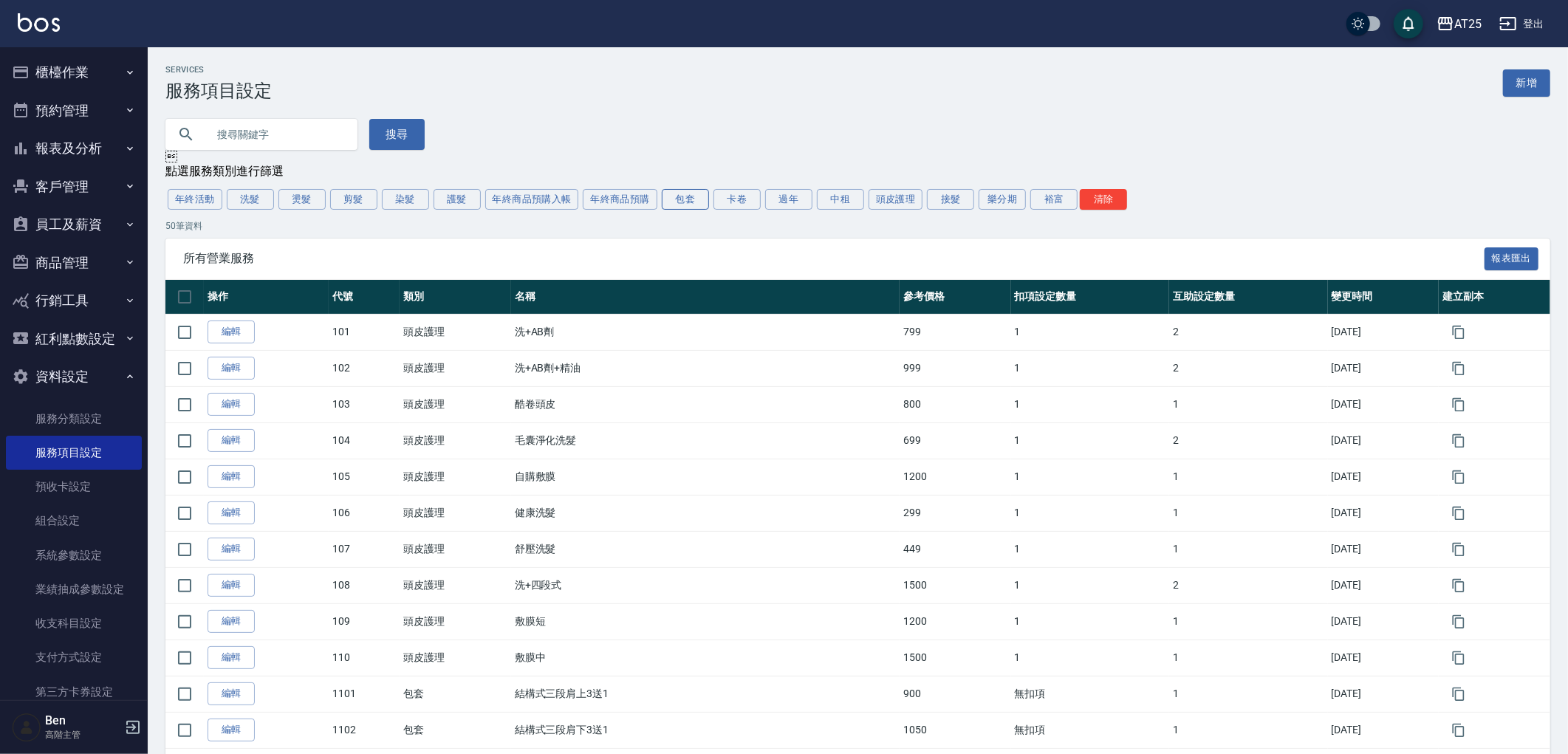
click at [689, 209] on button "包套" at bounding box center [685, 199] width 47 height 20
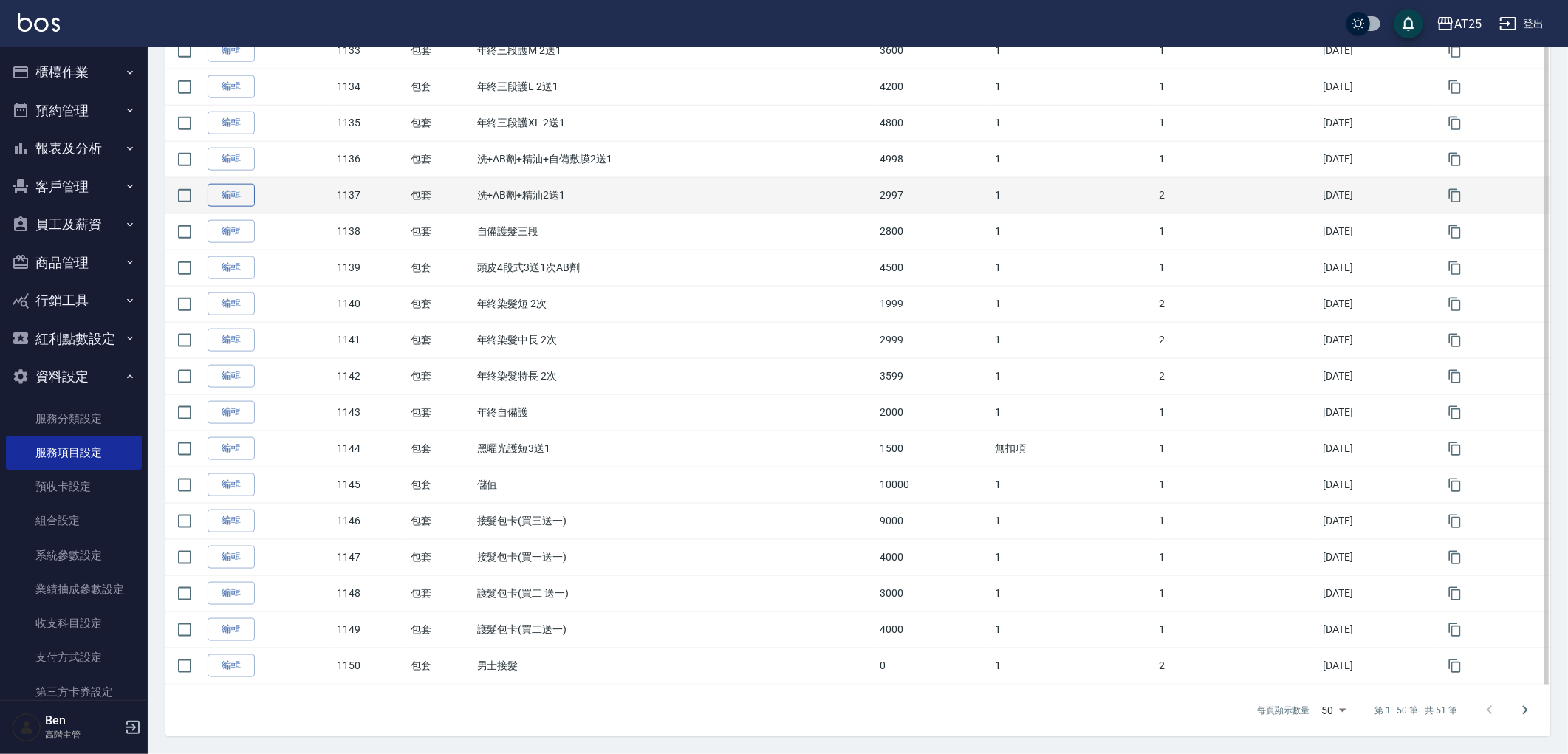
scroll to position [1363, 0]
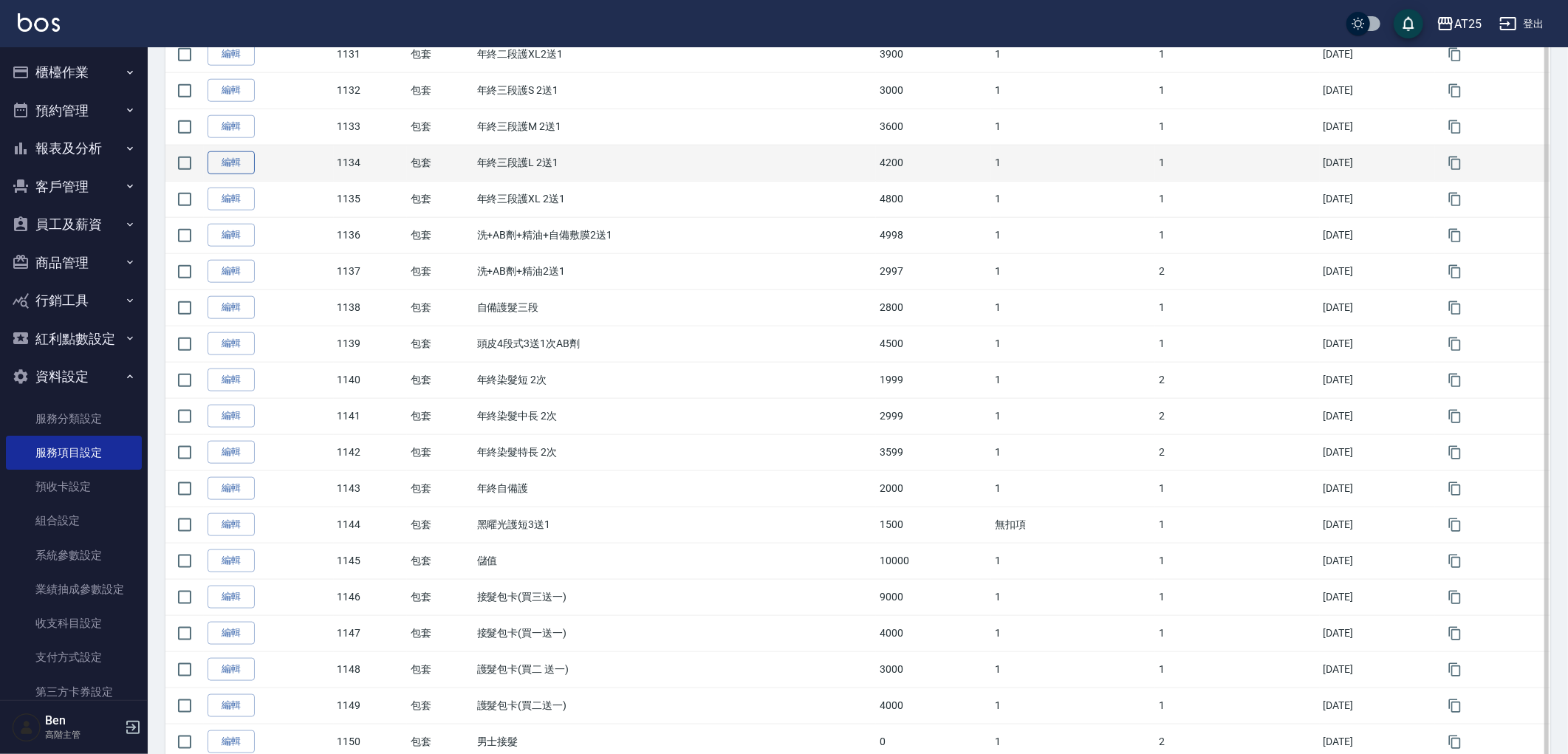
click at [219, 165] on link "編輯" at bounding box center [231, 163] width 47 height 23
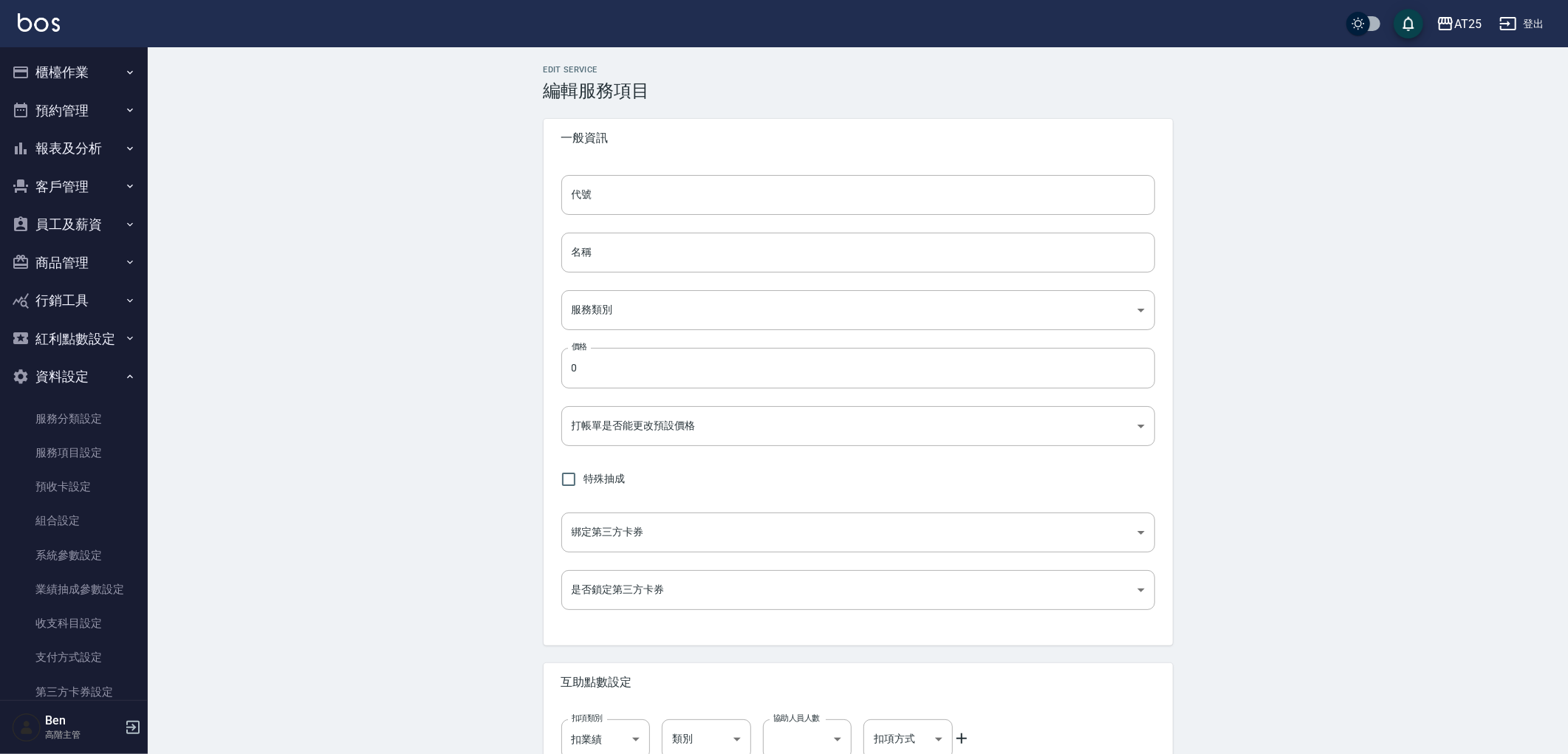
type input "1134"
type input "年終三段護L 2送1"
type input "f951c65b-a75e-4403-950c-01d2773940f6"
type input "4200"
type input "FALSE"
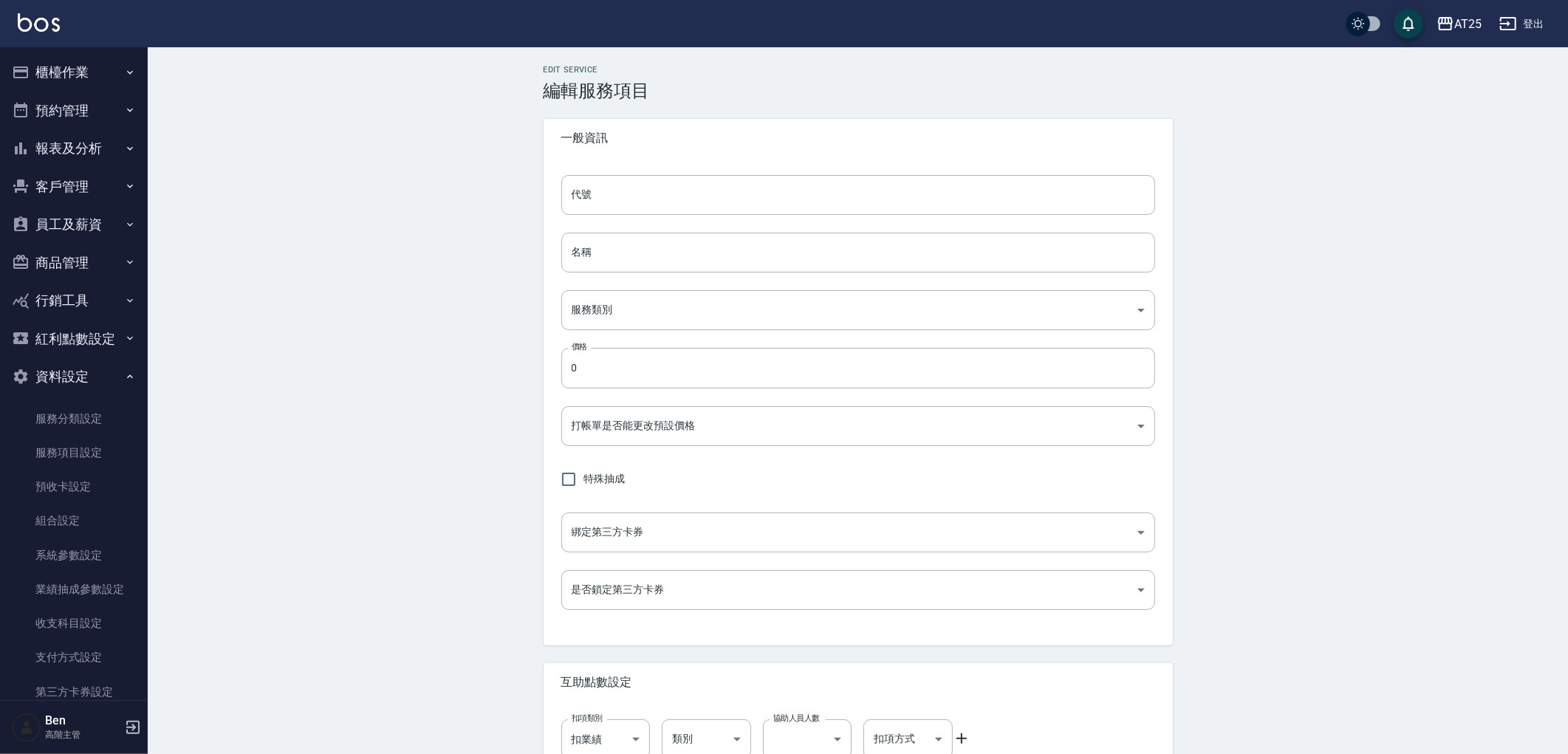
type input "none"
type input "UNSET"
type input "onSalary"
type input "技術協助"
type input "2"
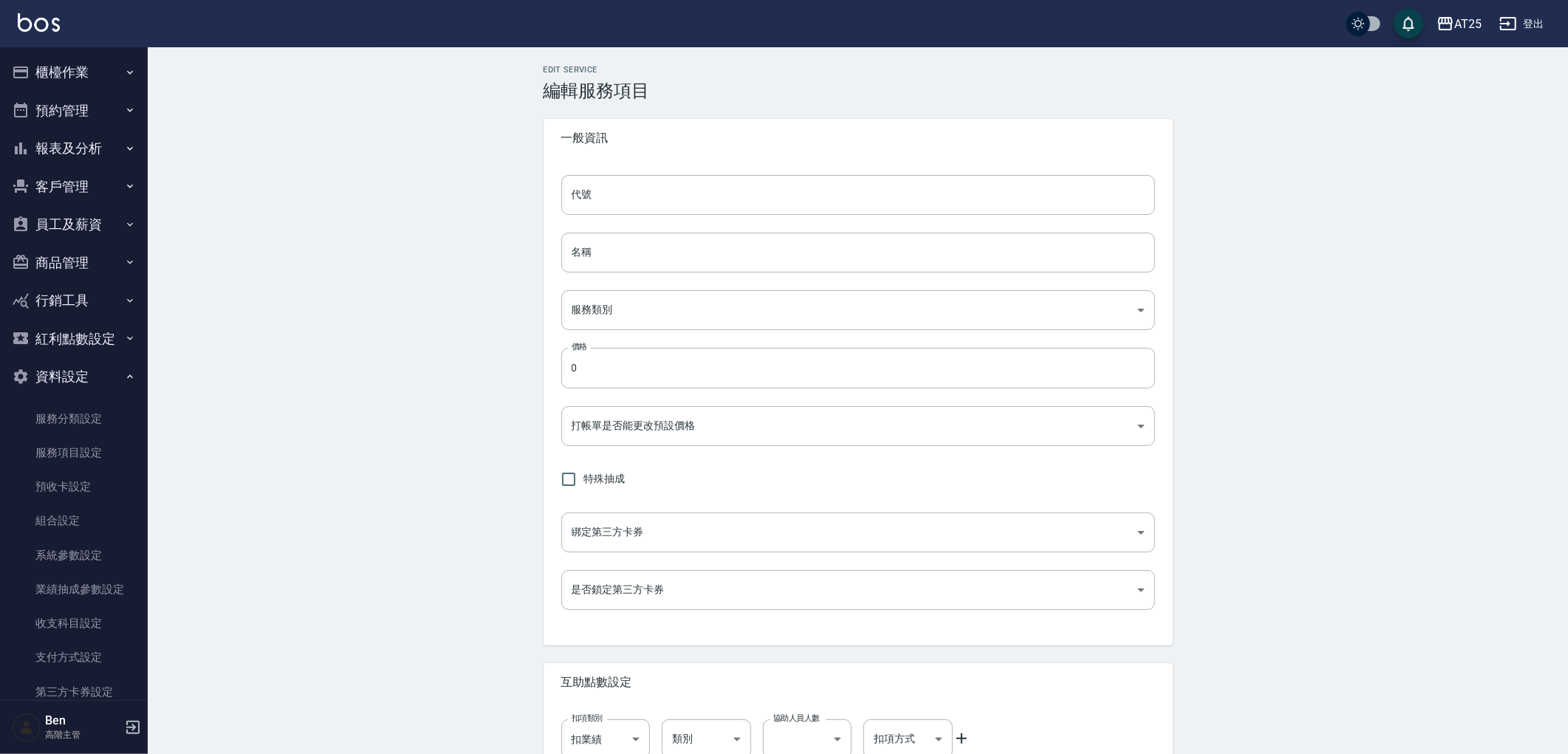
type input "點數"
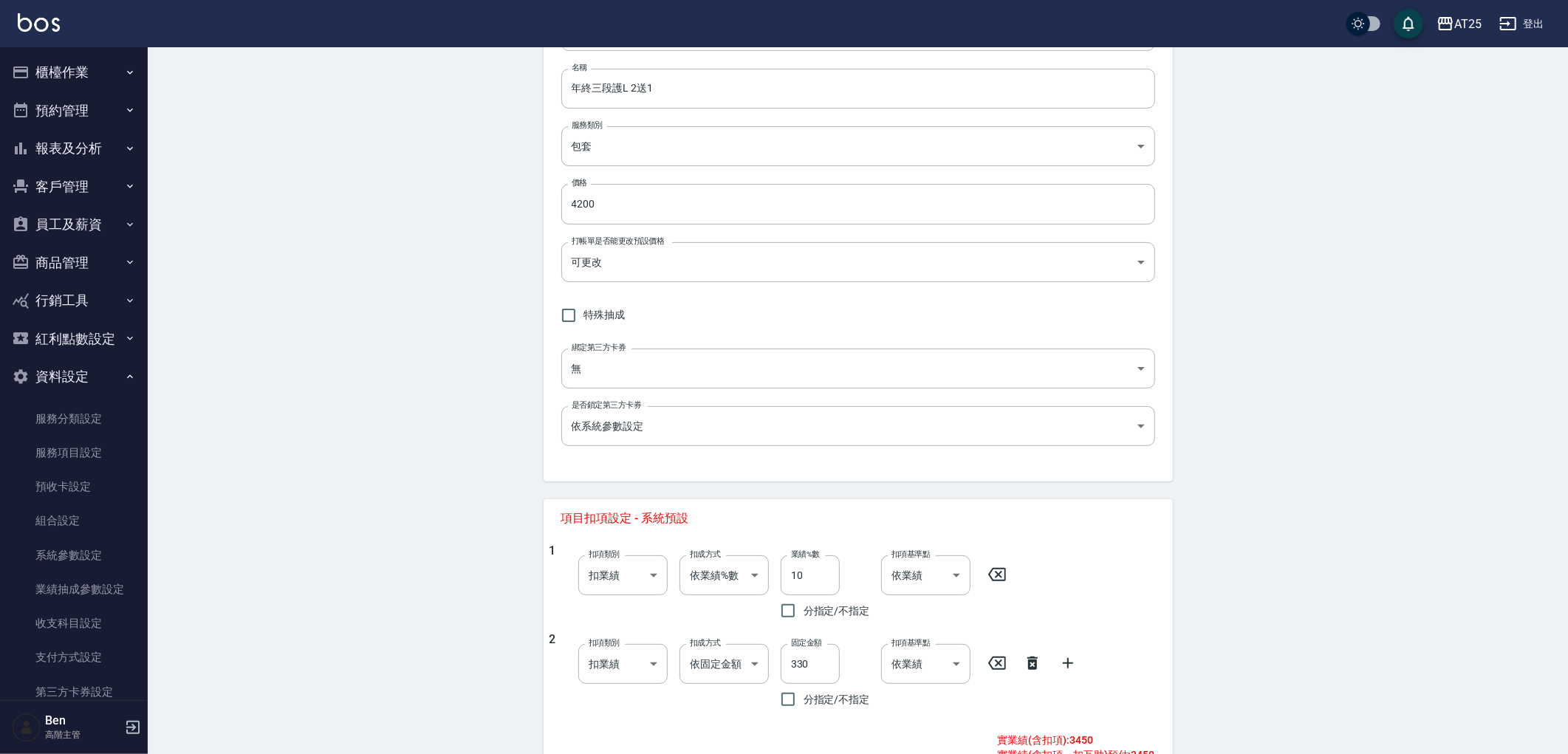
scroll to position [434, 0]
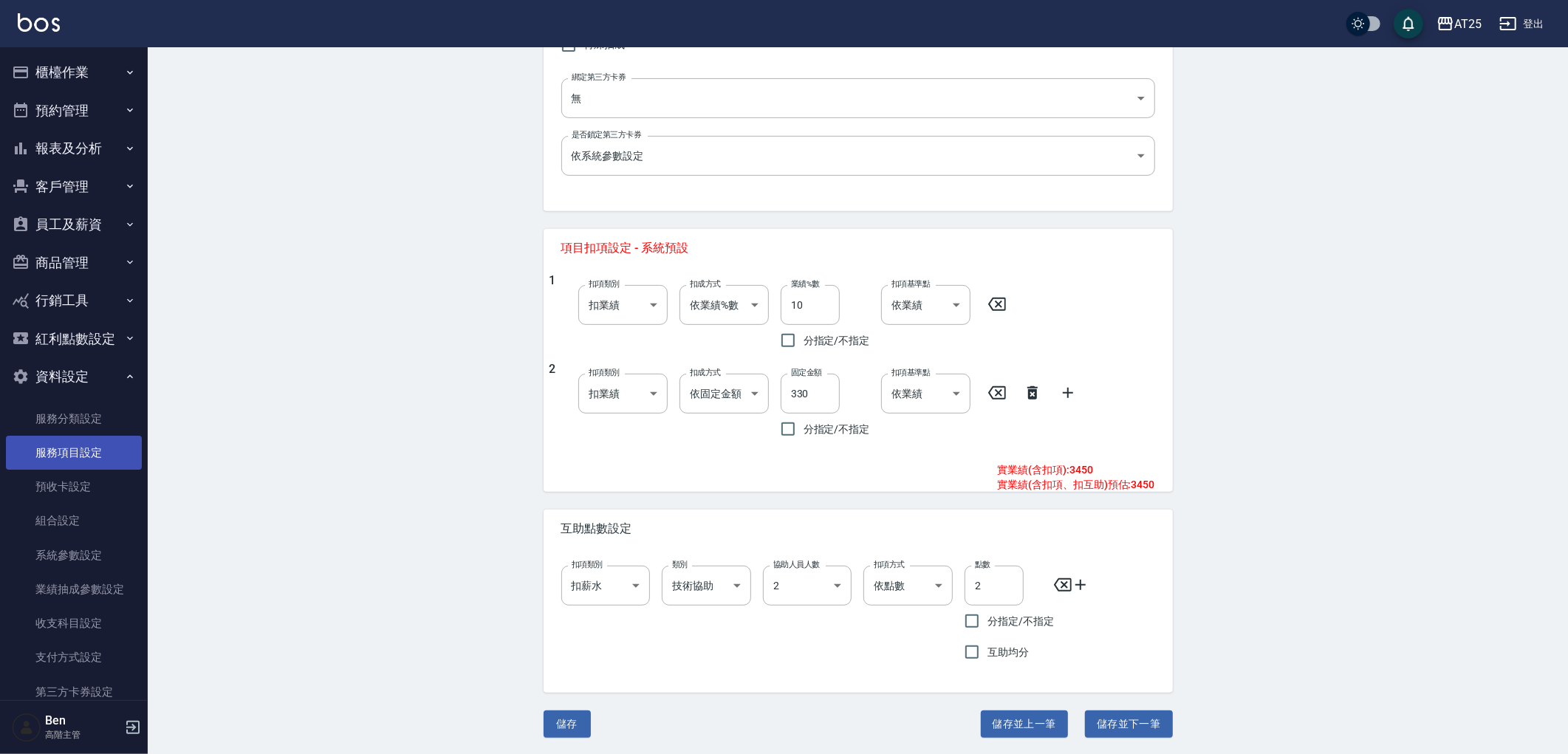
click at [72, 458] on link "服務項目設定" at bounding box center [73, 452] width 136 height 34
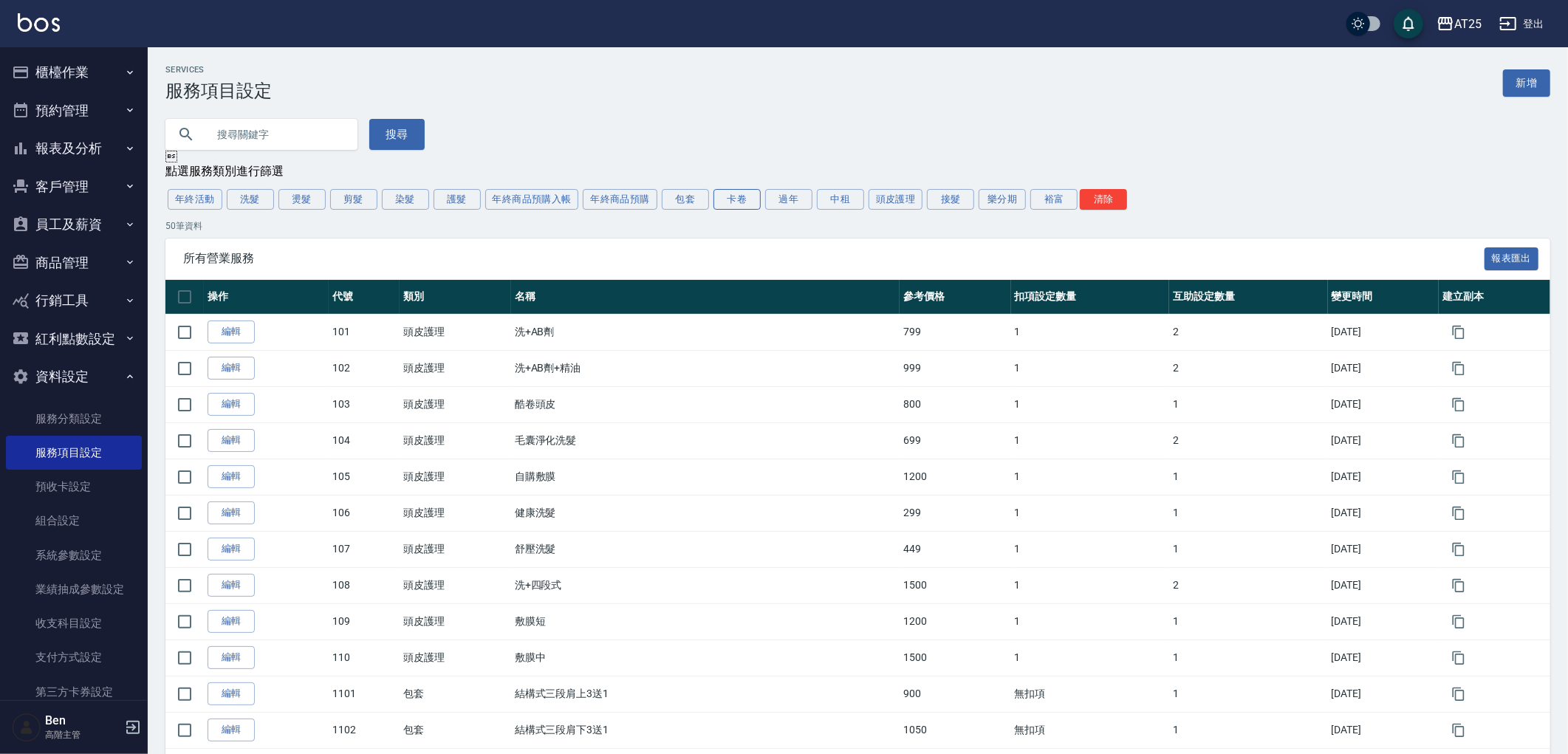
click at [748, 203] on button "卡卷" at bounding box center [737, 199] width 47 height 20
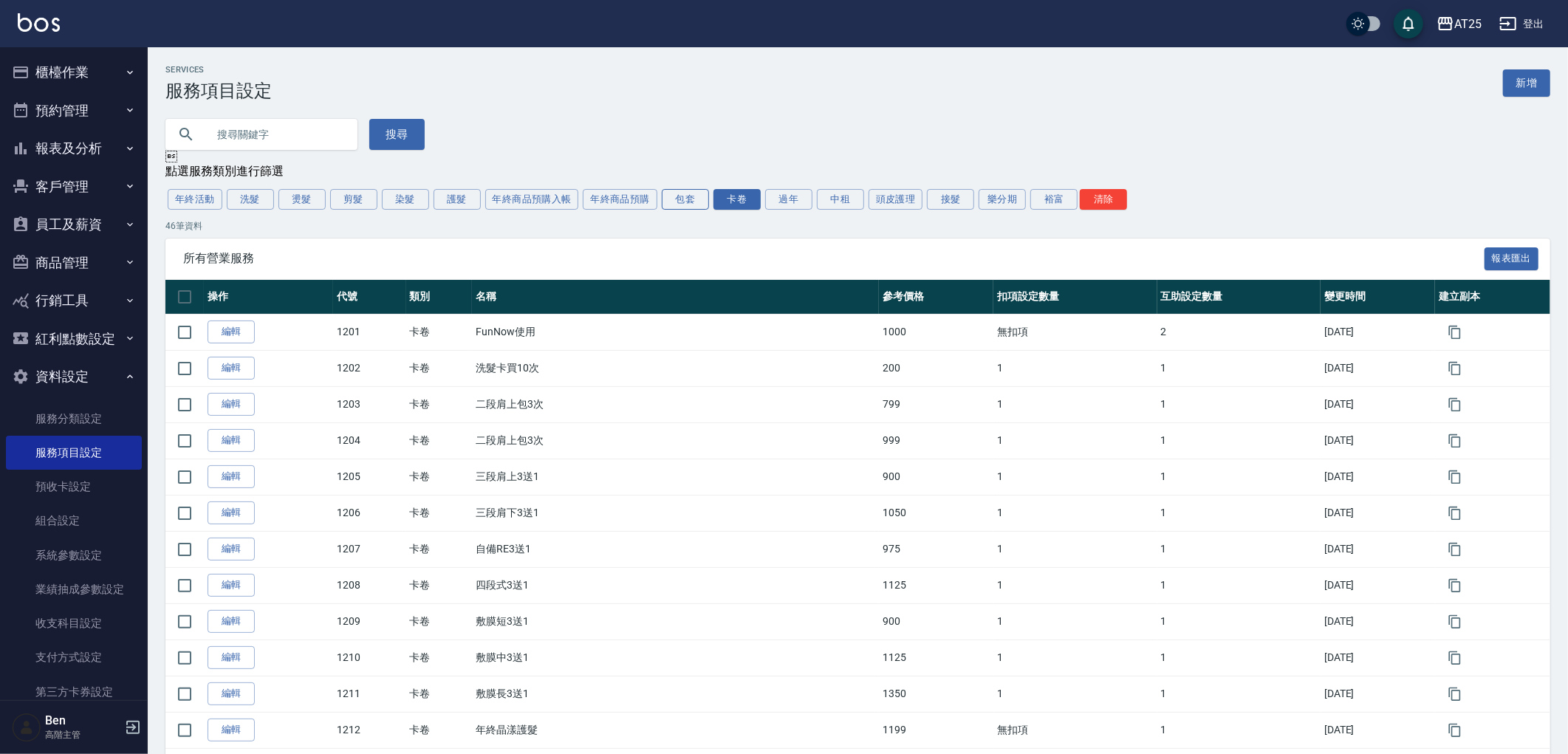
click at [684, 200] on button "包套" at bounding box center [685, 199] width 47 height 20
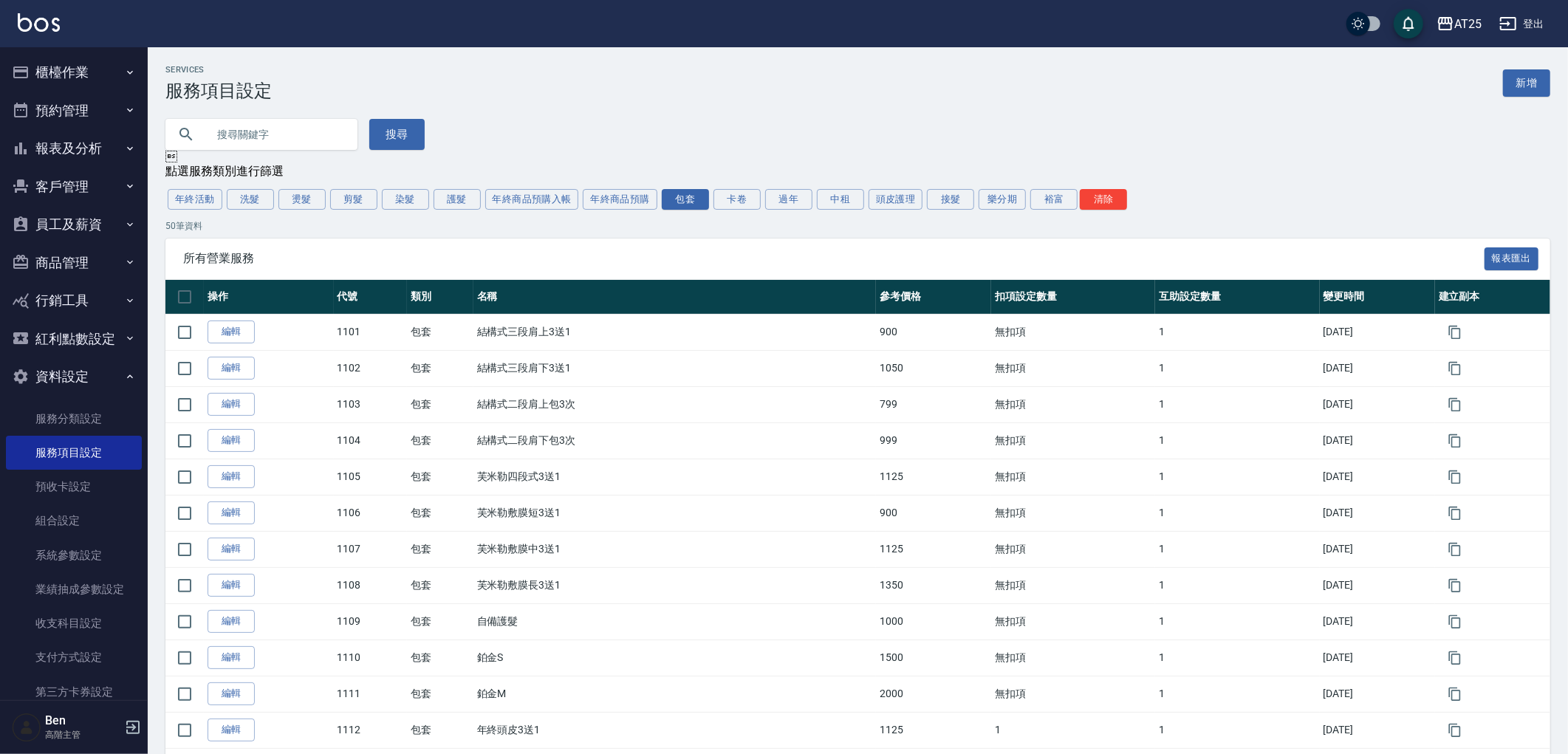
click at [429, 197] on div "年終活動 洗髮 燙髮 剪髮 染髮 護髮 年終商品預購入帳 年終商品預購 包套 卡卷 過年 中租 頭皮護理 接髮 樂分期 裕富 清除" at bounding box center [857, 200] width 1385 height 25
click at [466, 202] on button "護髮" at bounding box center [457, 199] width 47 height 20
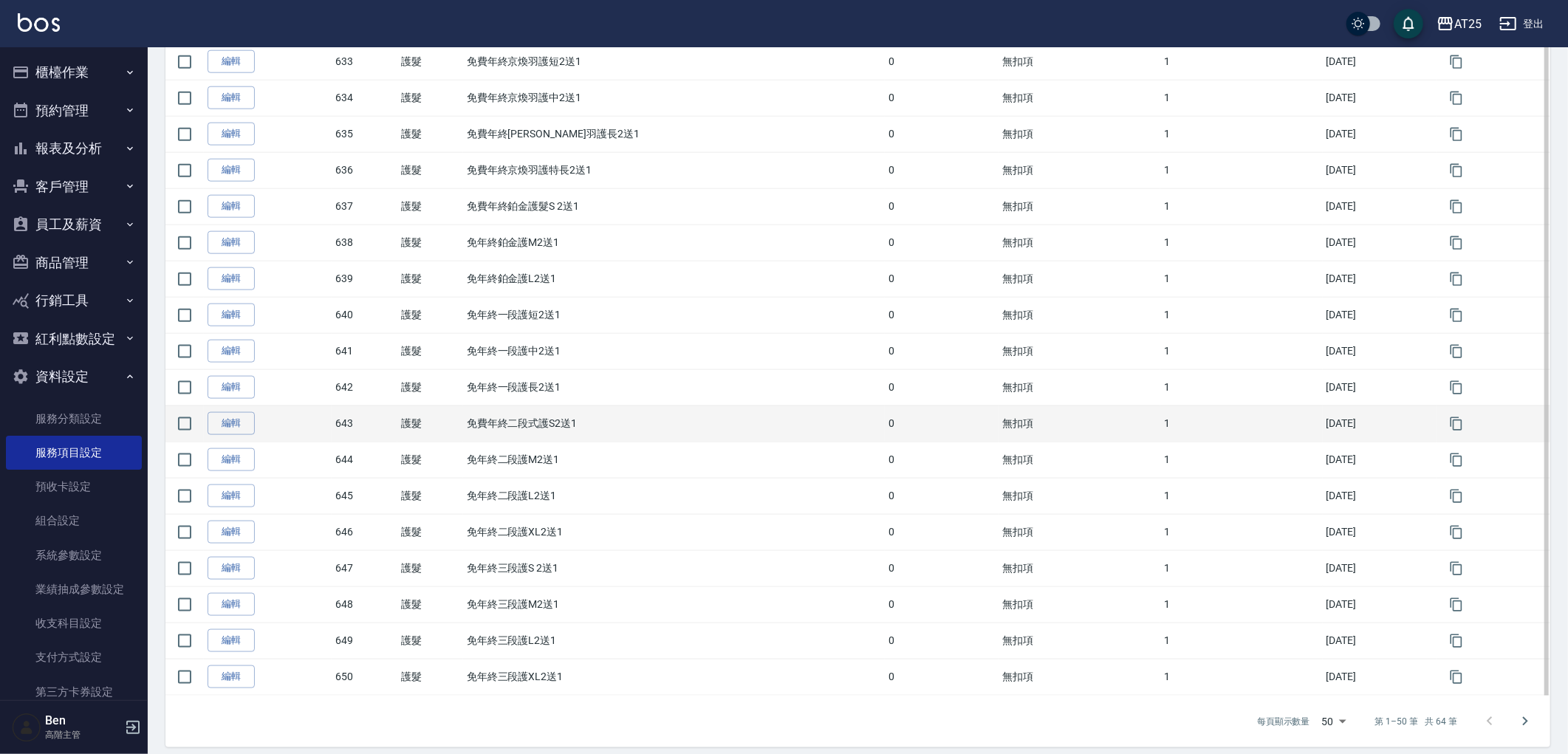
scroll to position [1445, 0]
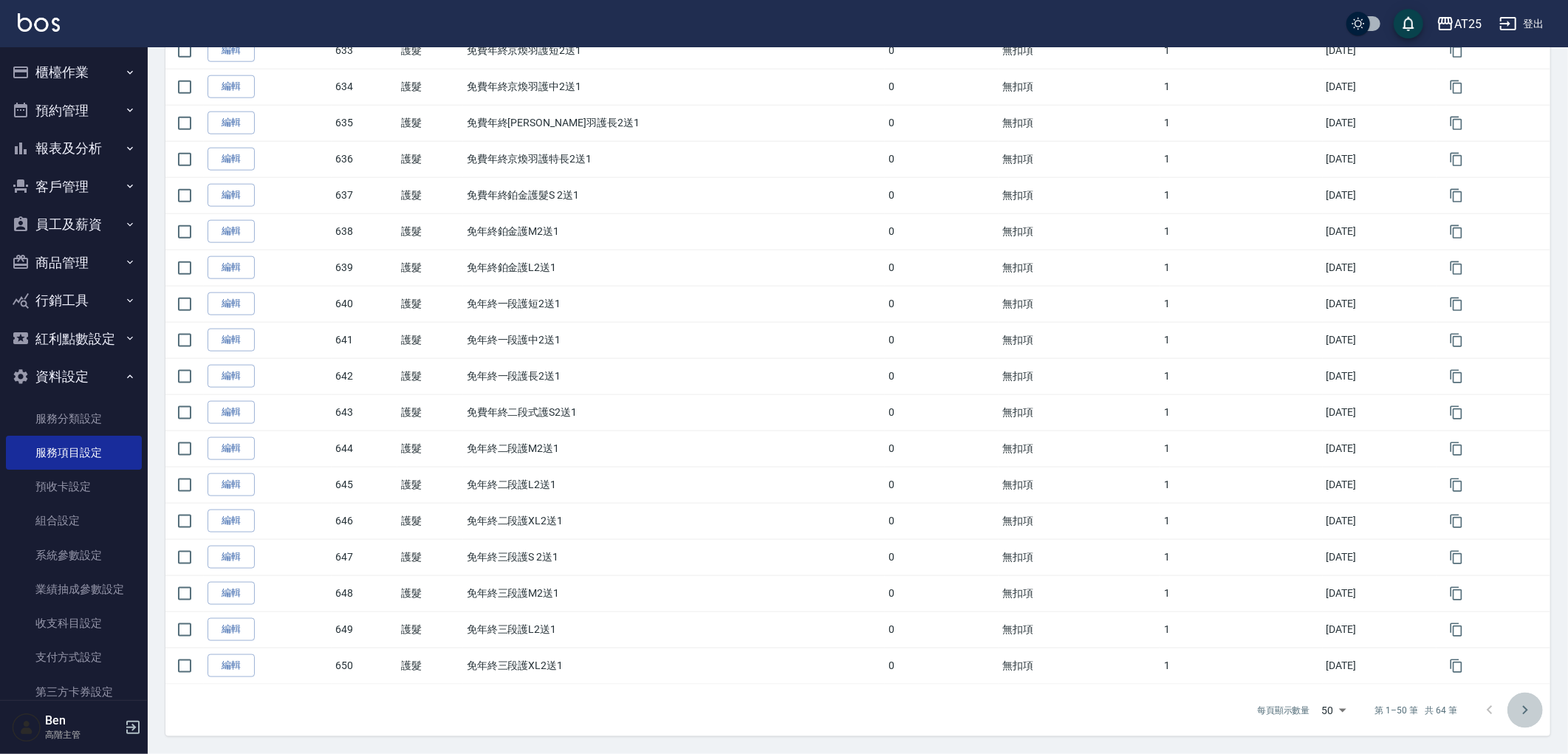
click at [1527, 712] on icon "Go to next page" at bounding box center [1525, 711] width 17 height 17
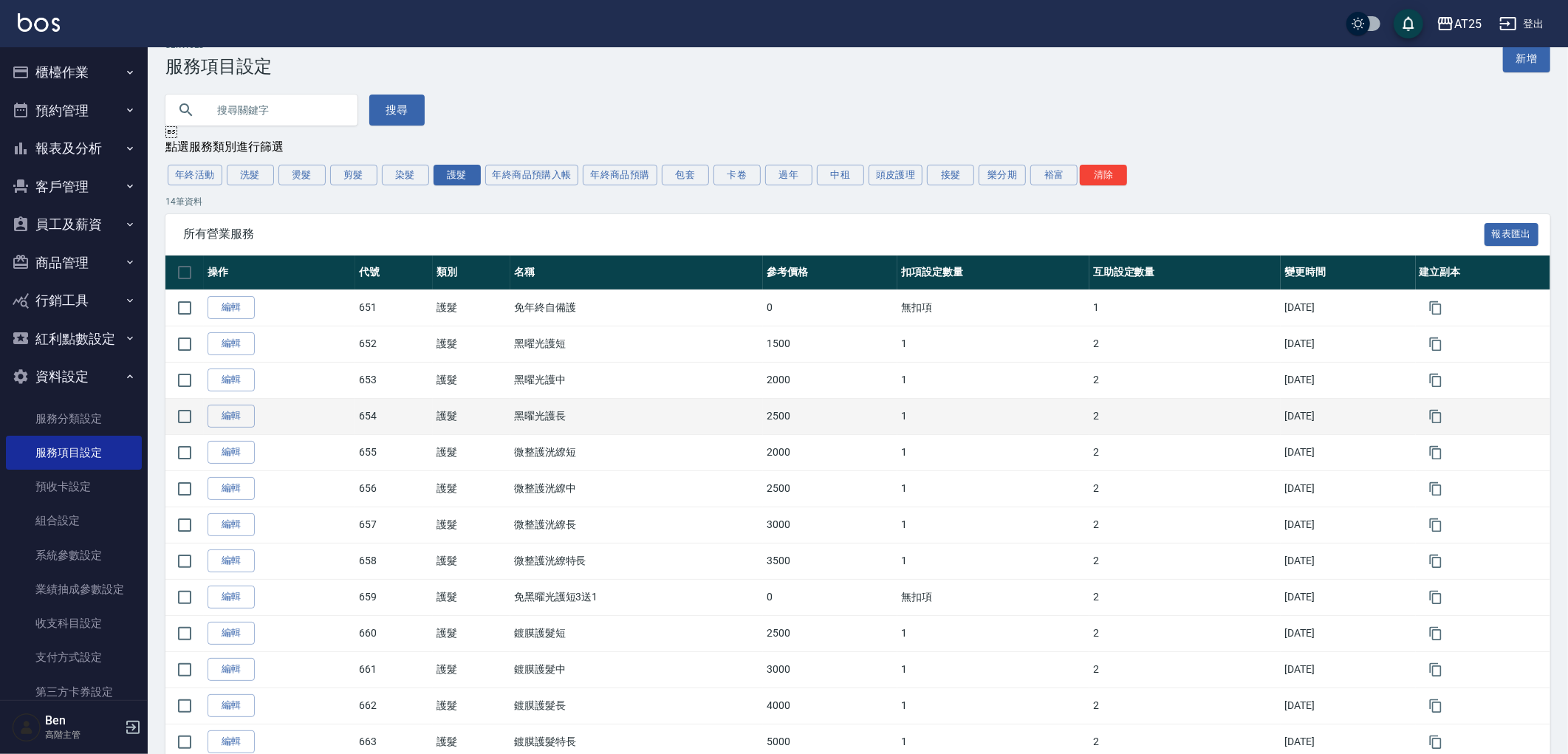
scroll to position [140, 0]
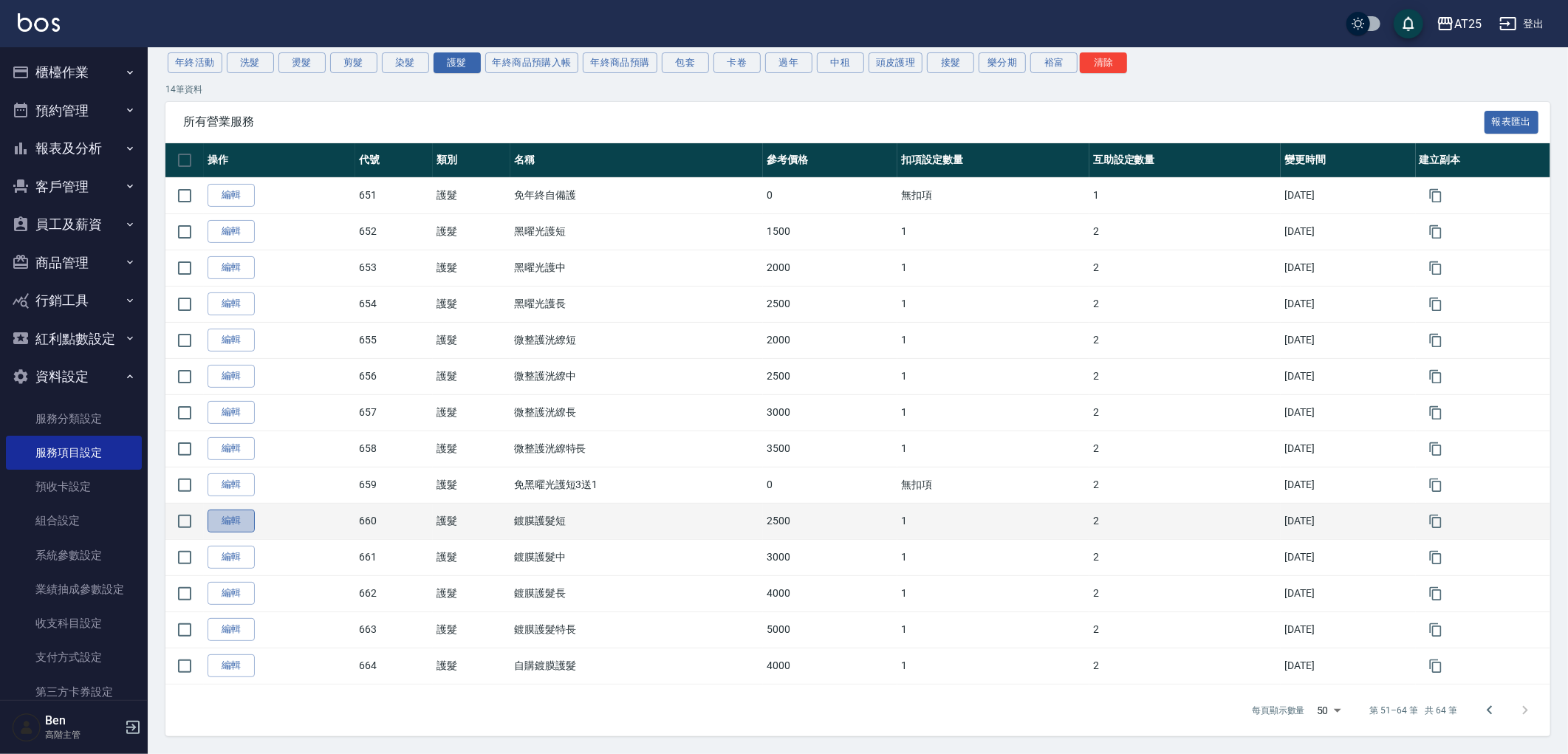
click at [229, 523] on link "編輯" at bounding box center [231, 521] width 47 height 23
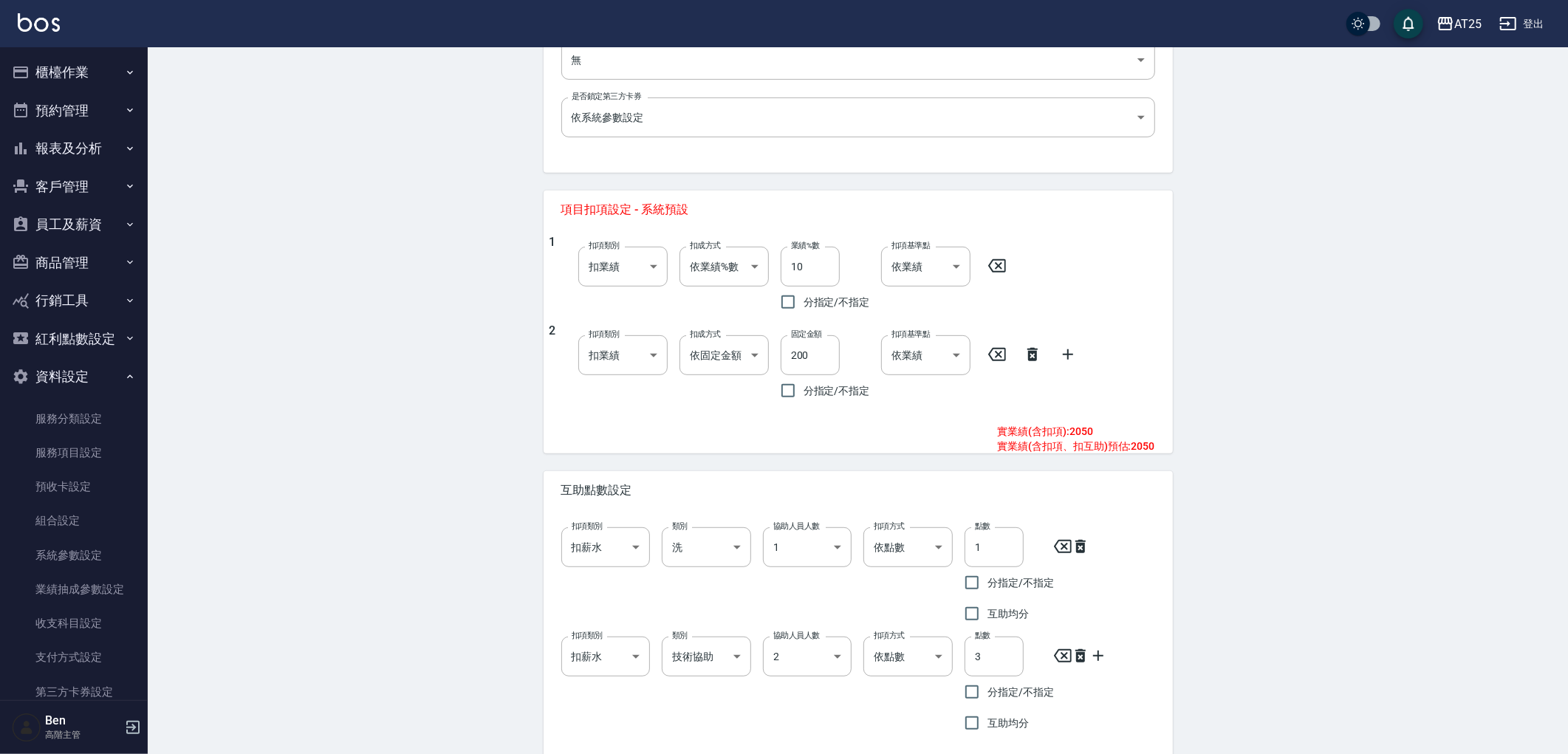
scroll to position [545, 0]
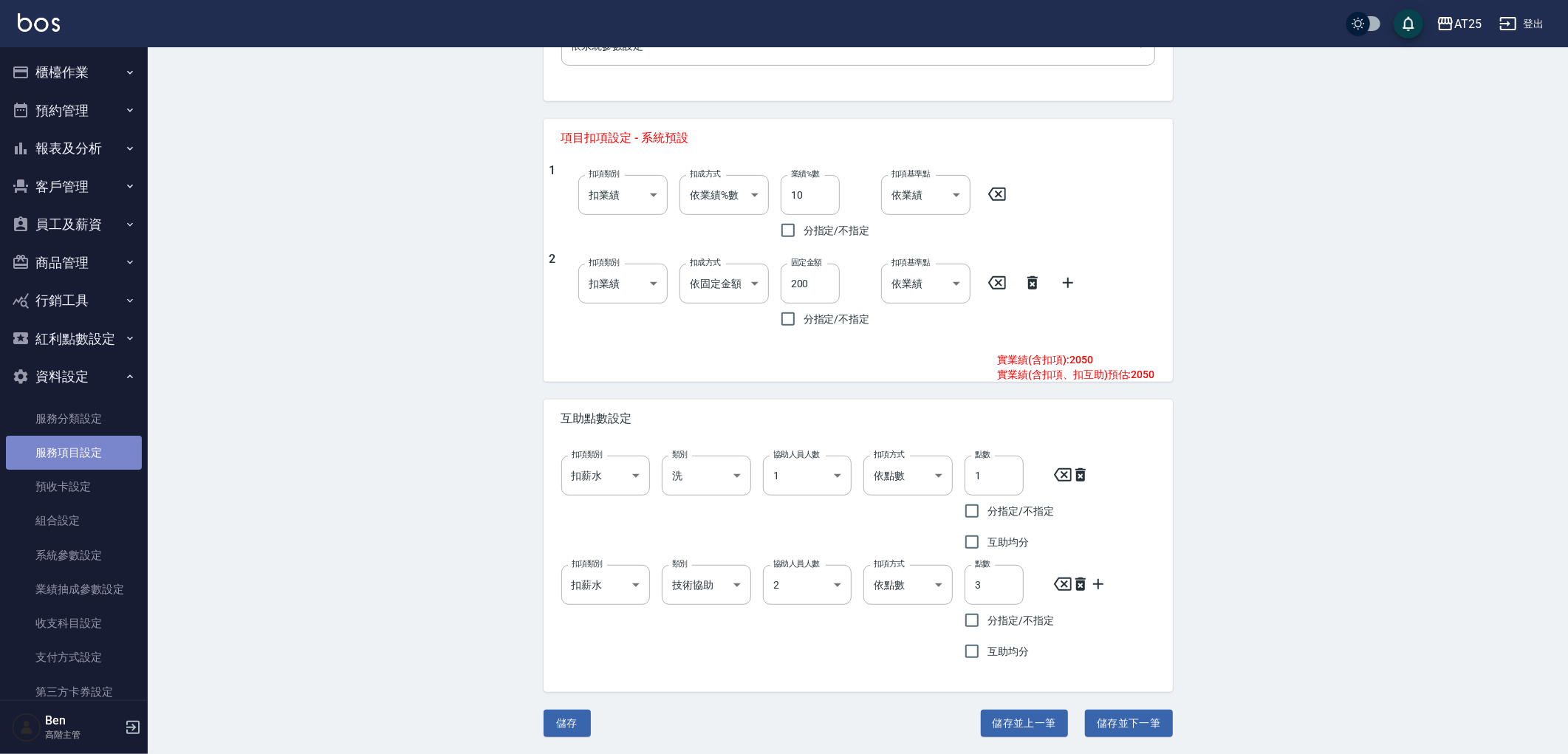
click at [81, 454] on link "服務項目設定" at bounding box center [73, 452] width 136 height 34
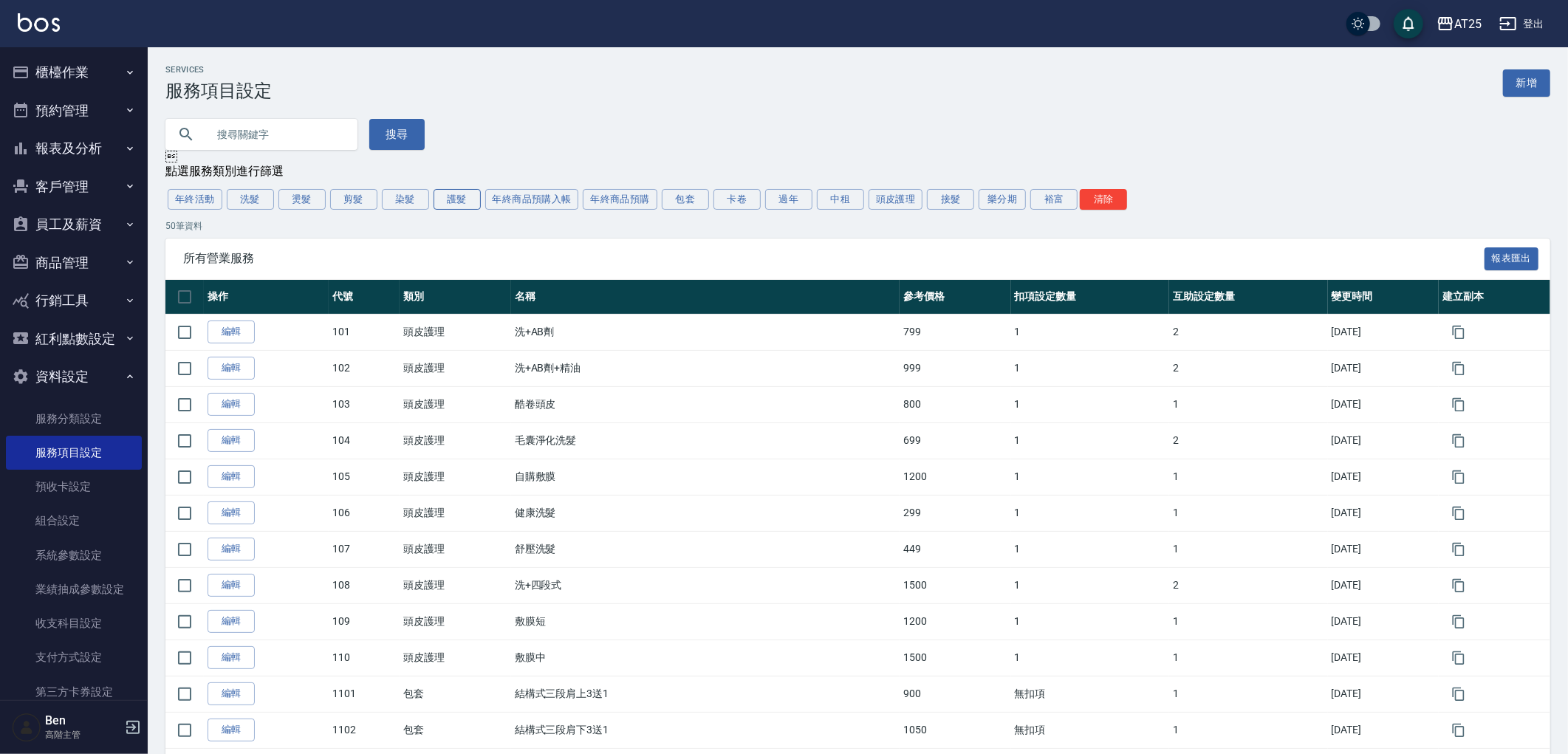
click at [447, 205] on button "護髮" at bounding box center [457, 199] width 47 height 20
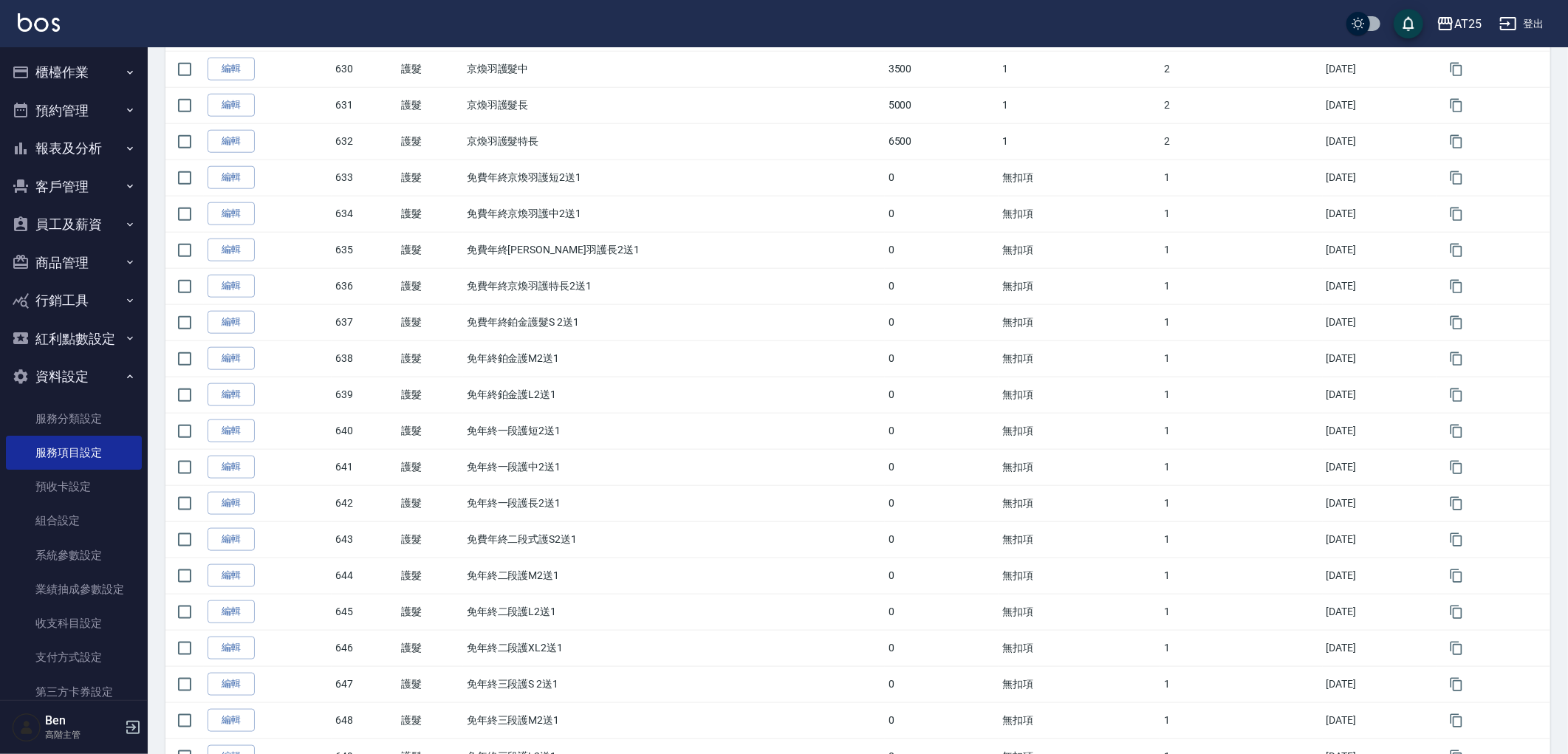
scroll to position [1445, 0]
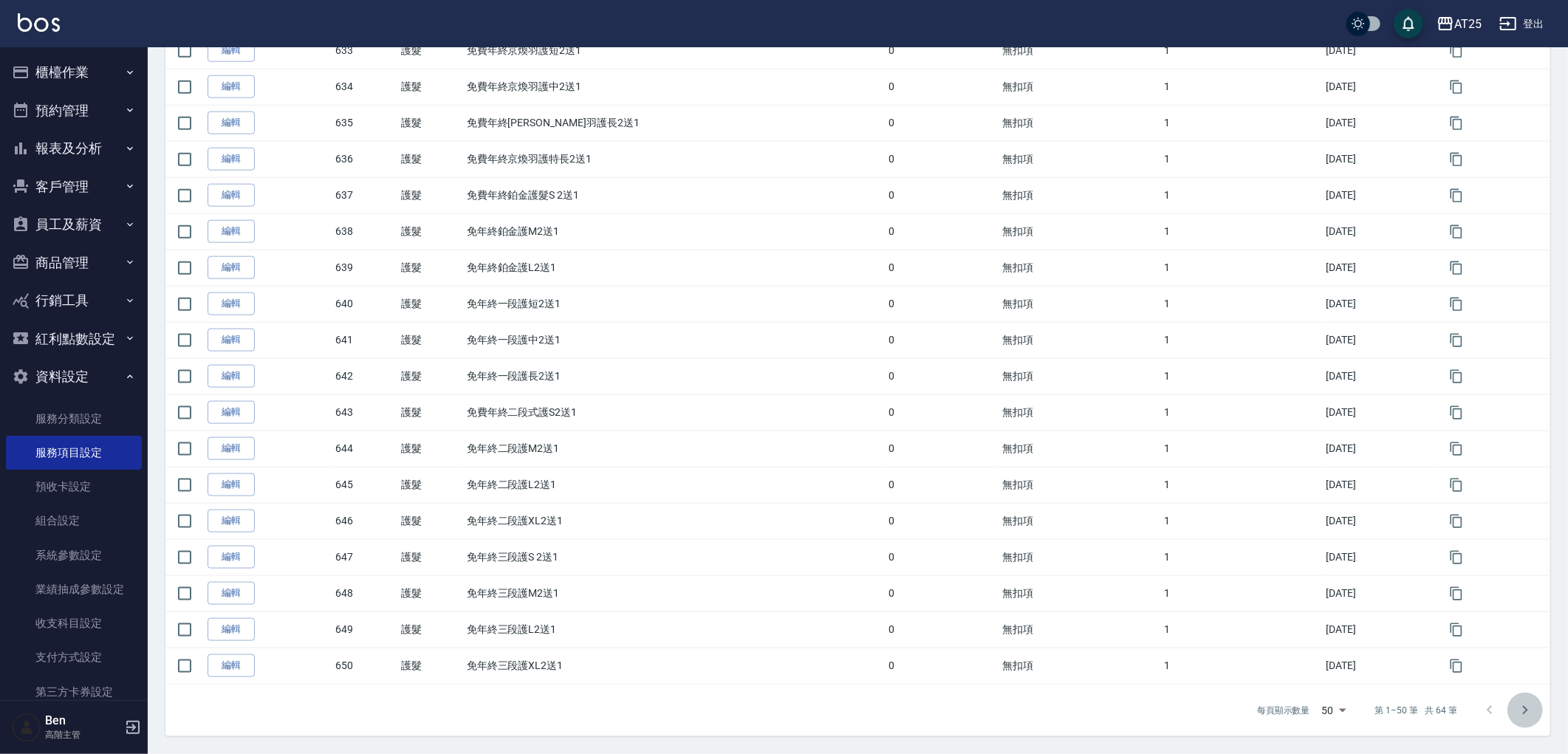
click at [1524, 707] on icon "Go to next page" at bounding box center [1525, 710] width 5 height 9
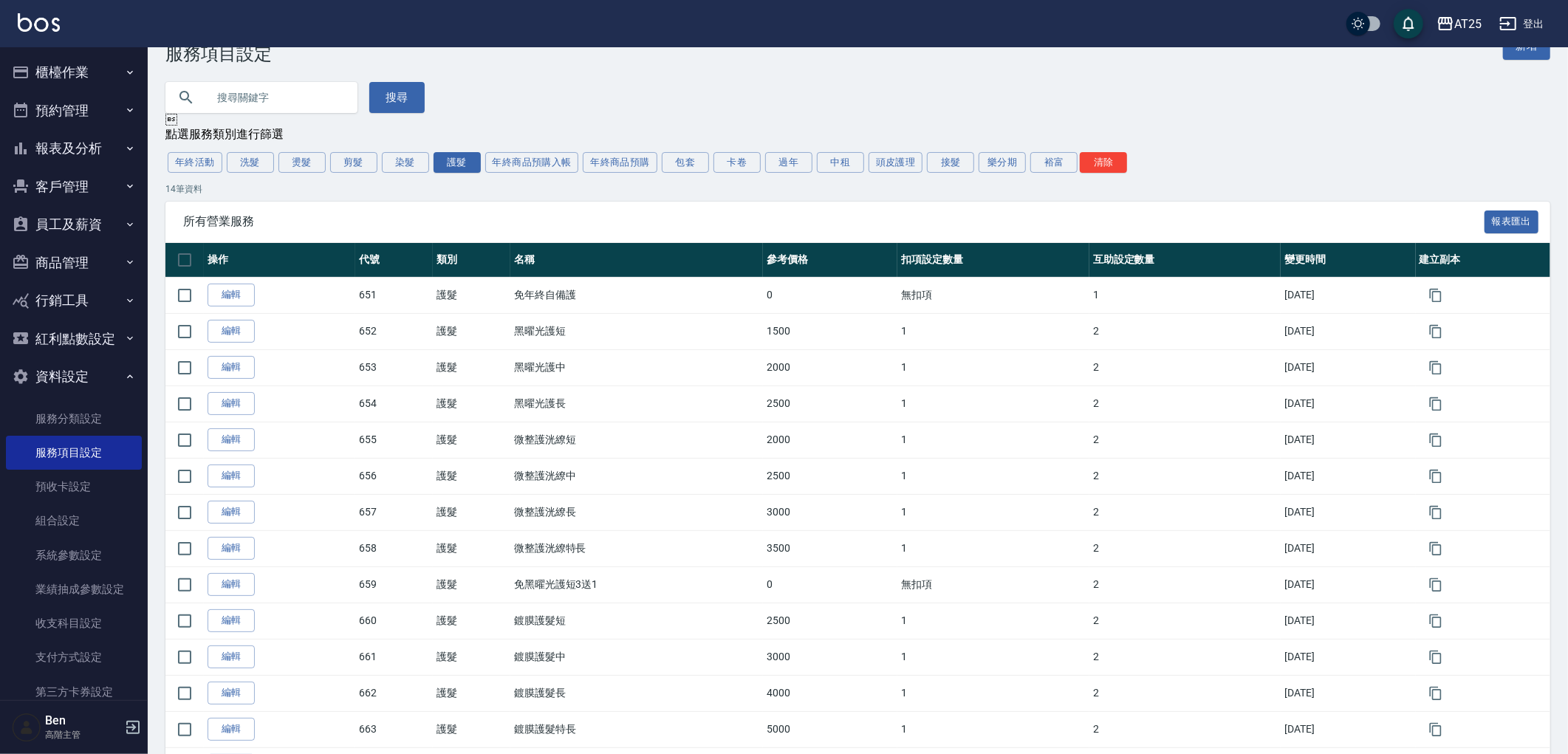
scroll to position [140, 0]
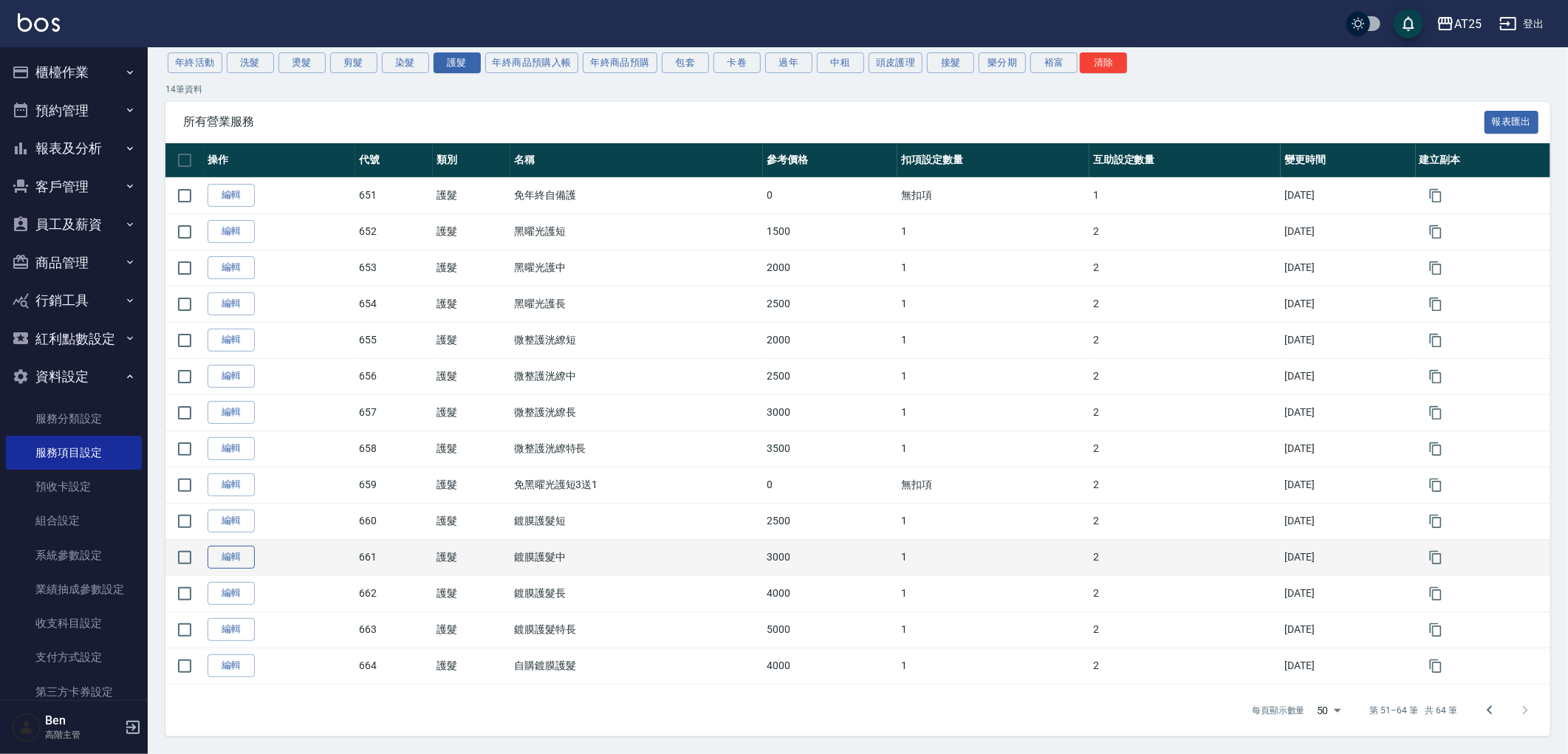
click at [229, 557] on link "編輯" at bounding box center [231, 557] width 47 height 23
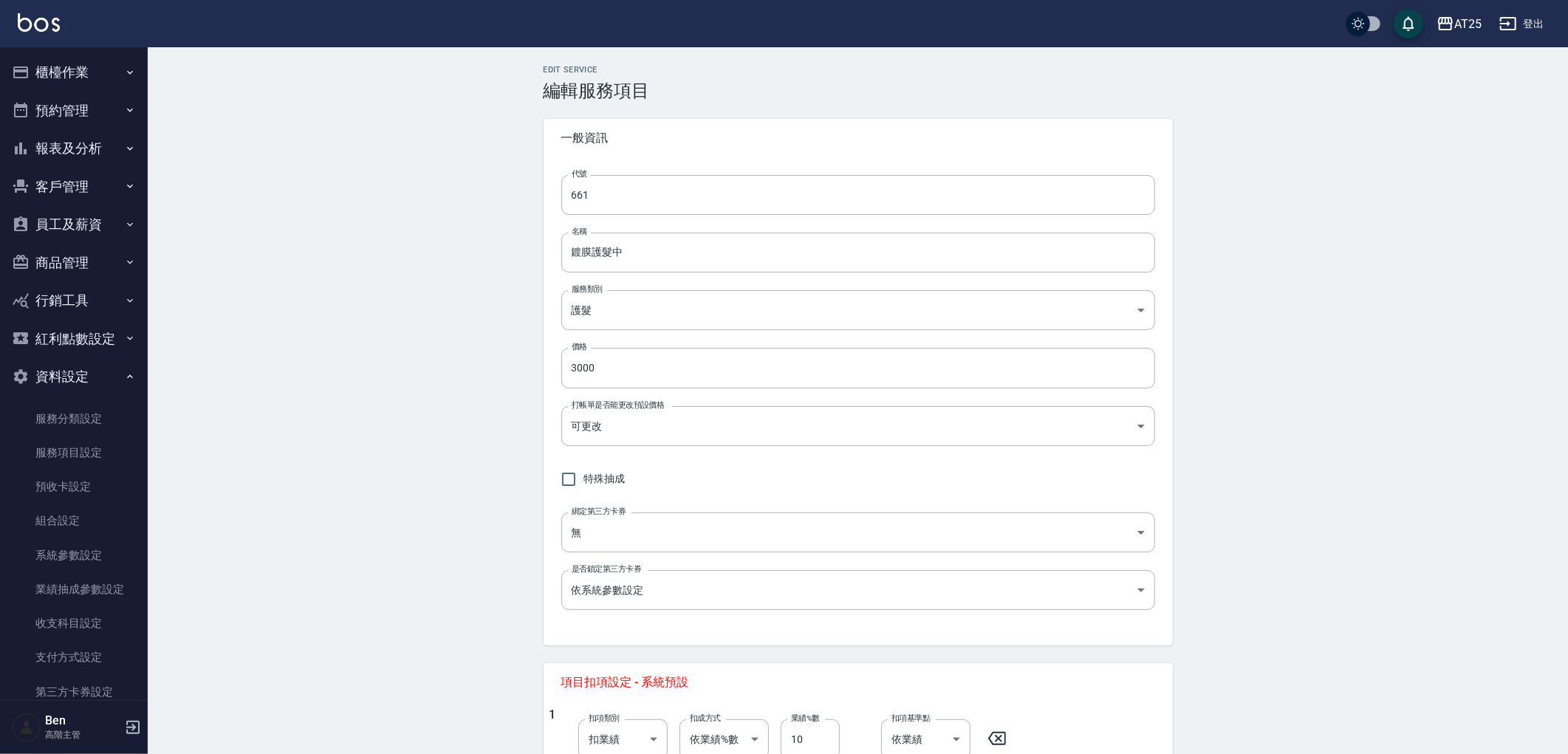
type input "661"
type input "鍍膜護髮中"
type input "8534b43e-8dab-4ae8-9010-73b7e3cd3ab5"
type input "3000"
type input "FALSE"
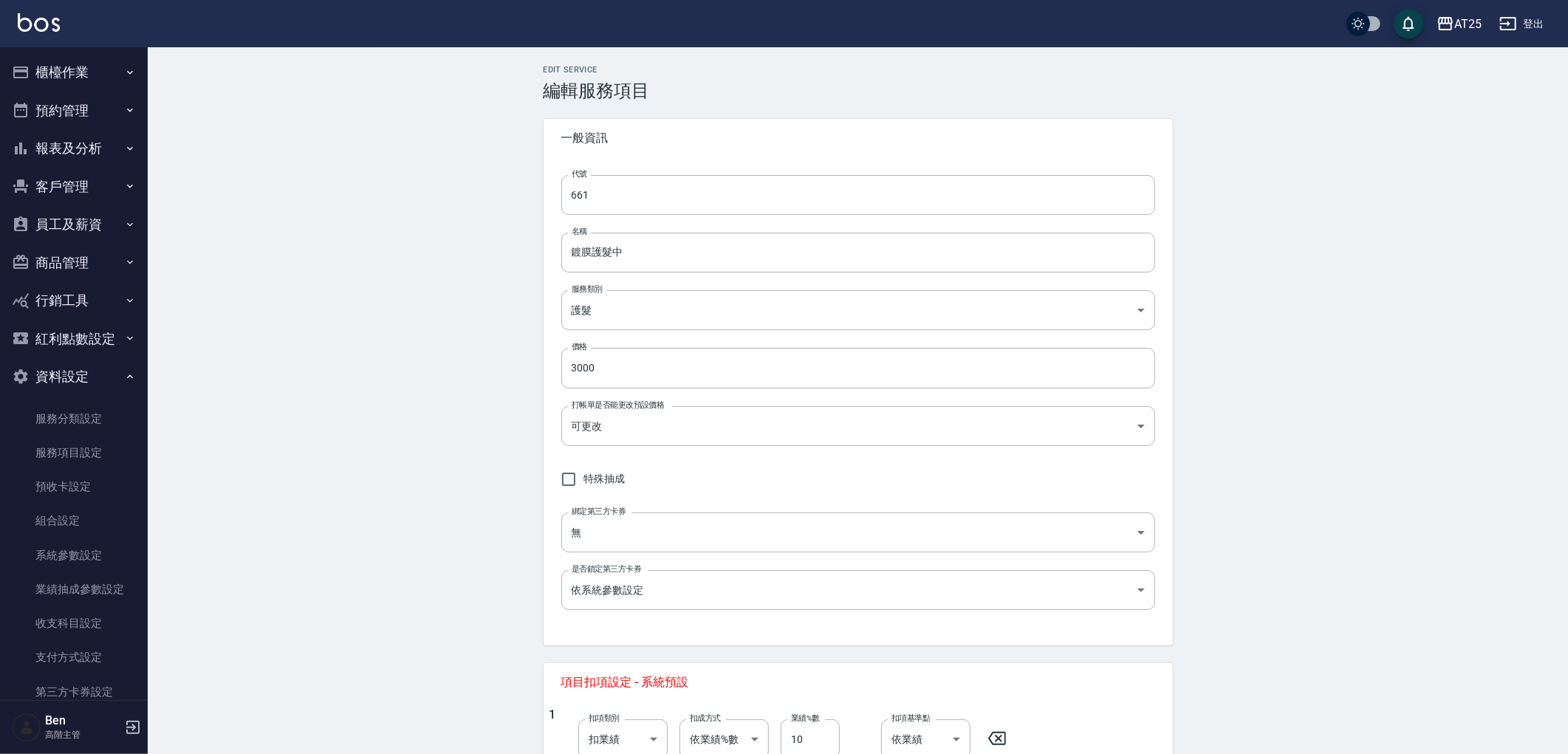
type input "none"
type input "UNSET"
type input "onSalary"
type input "洗"
type input "1"
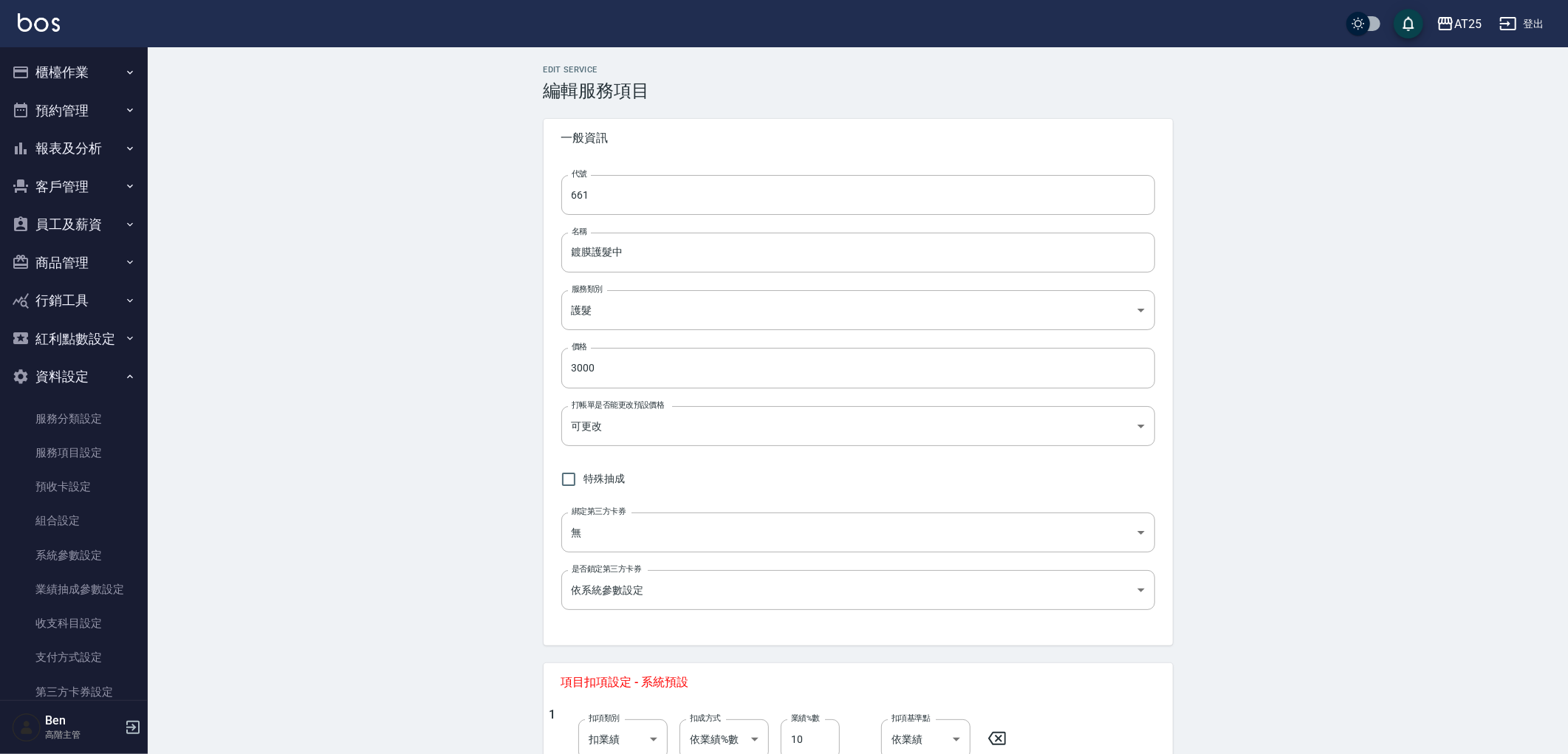
type input "點數"
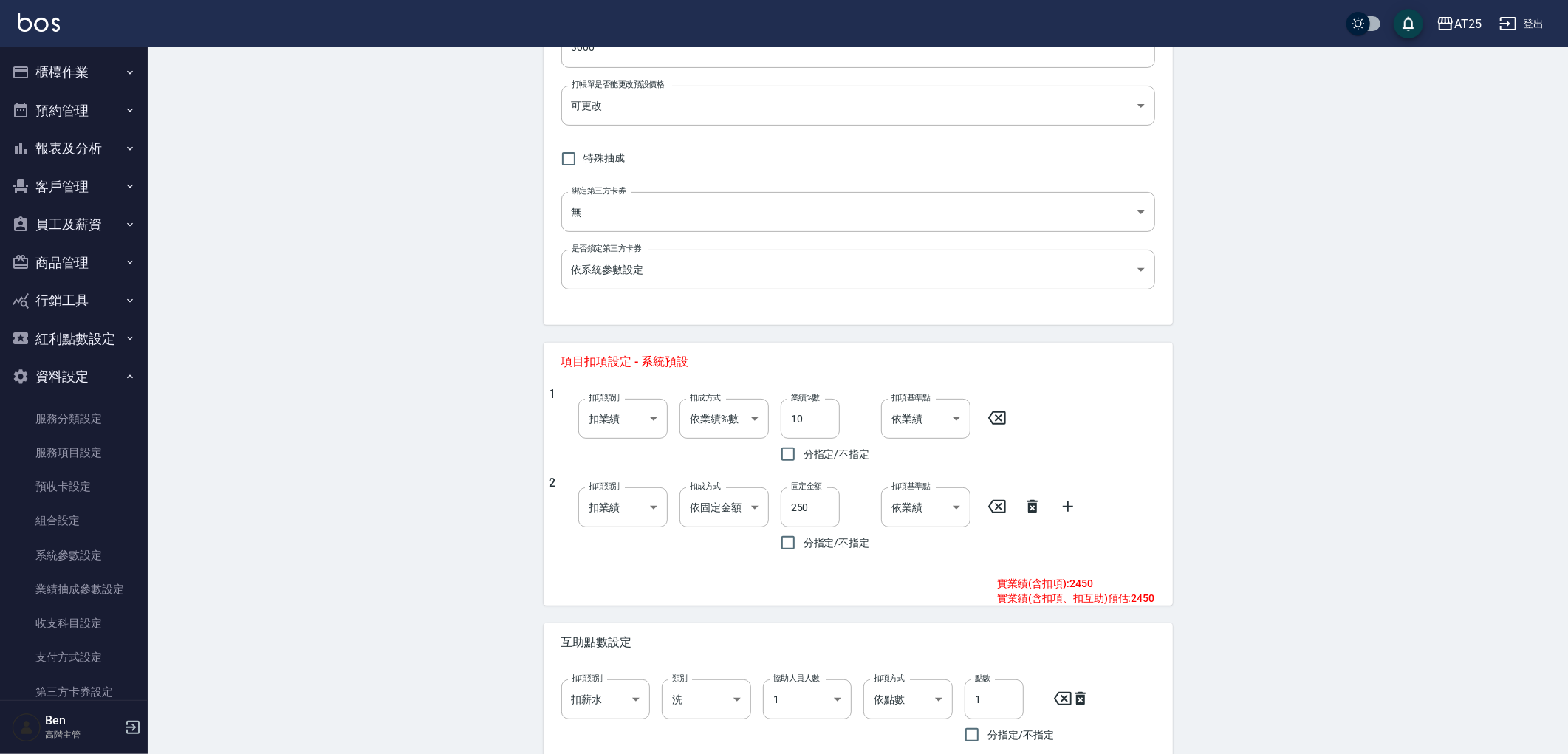
scroll to position [545, 0]
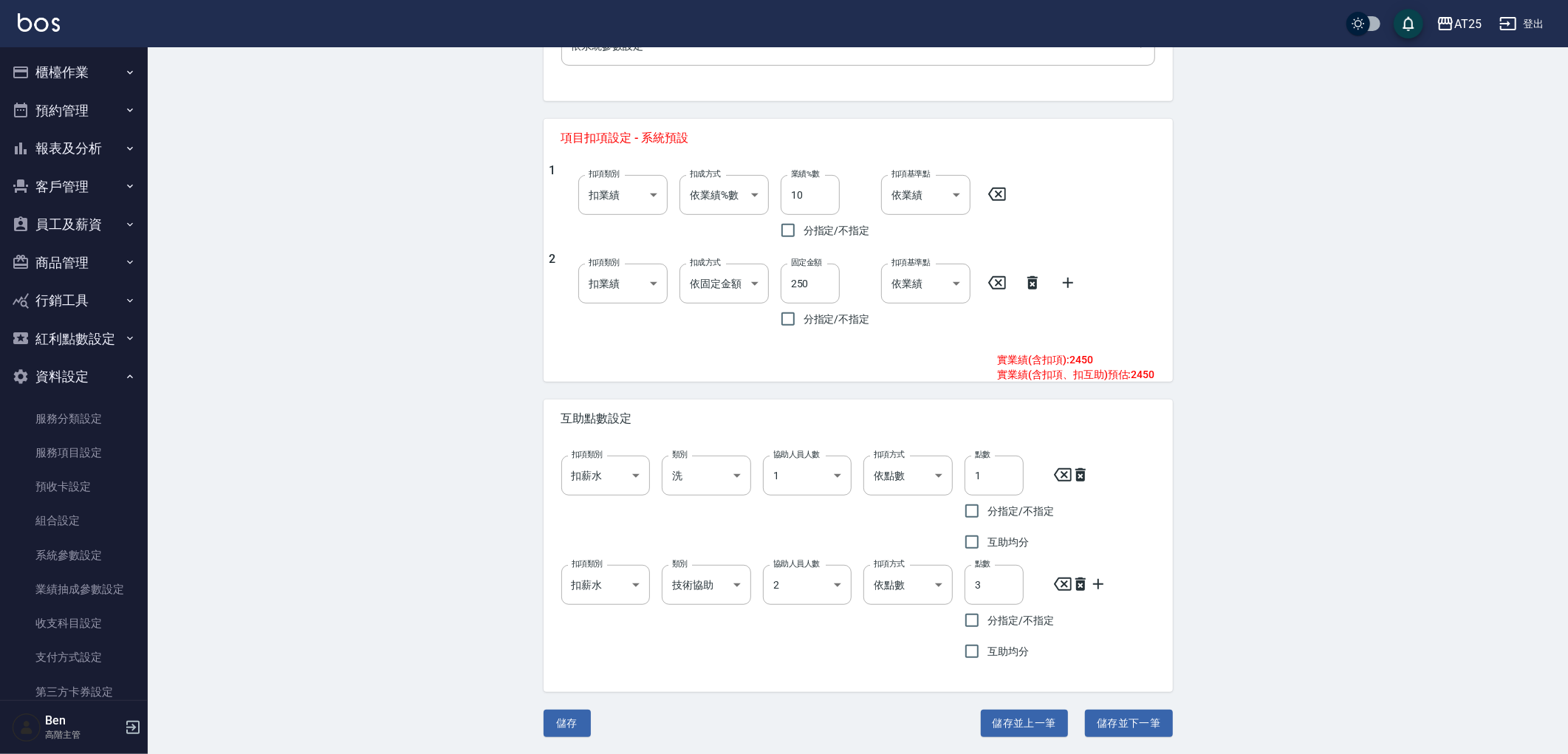
click at [92, 449] on link "服務項目設定" at bounding box center [73, 452] width 136 height 34
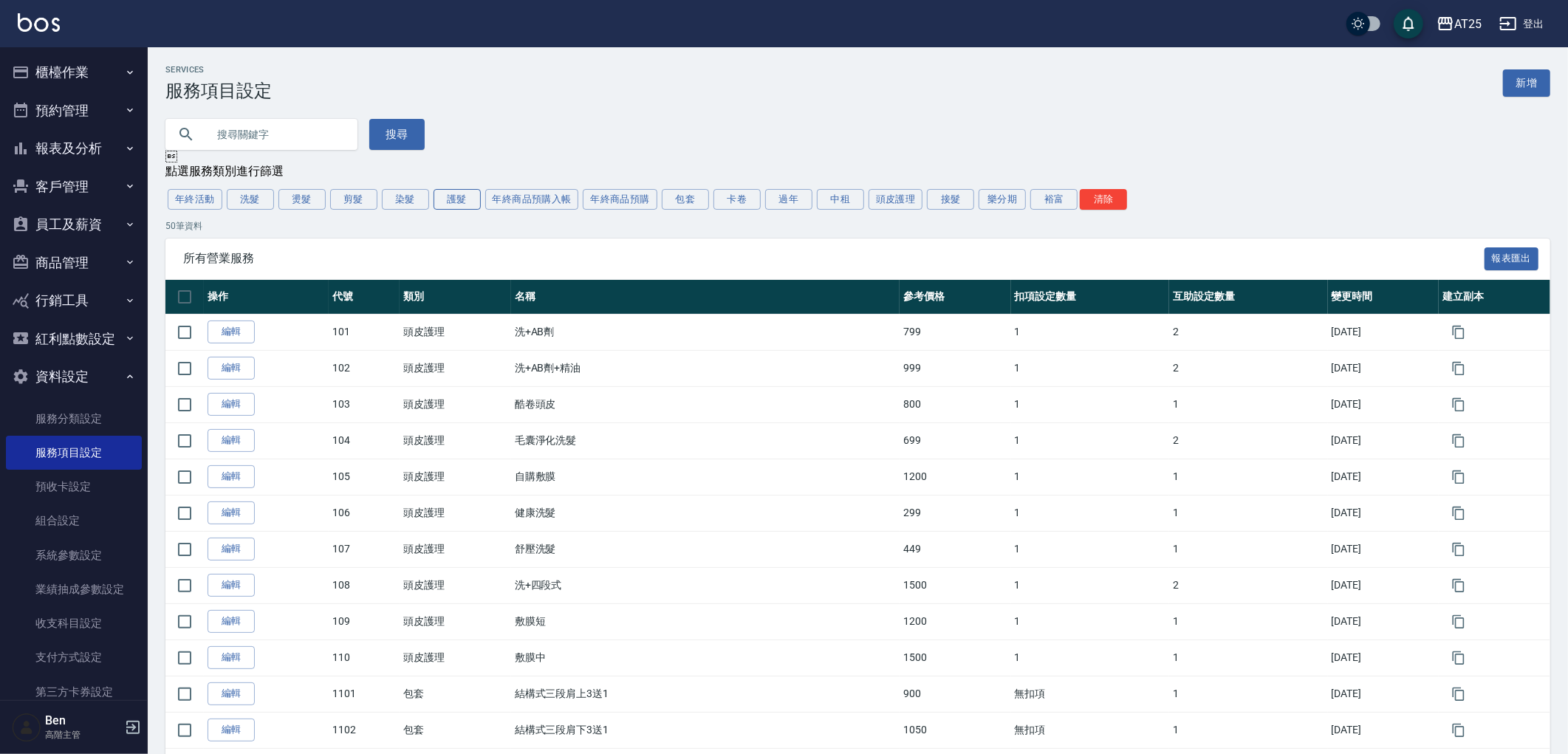
click at [451, 200] on button "護髮" at bounding box center [457, 199] width 47 height 20
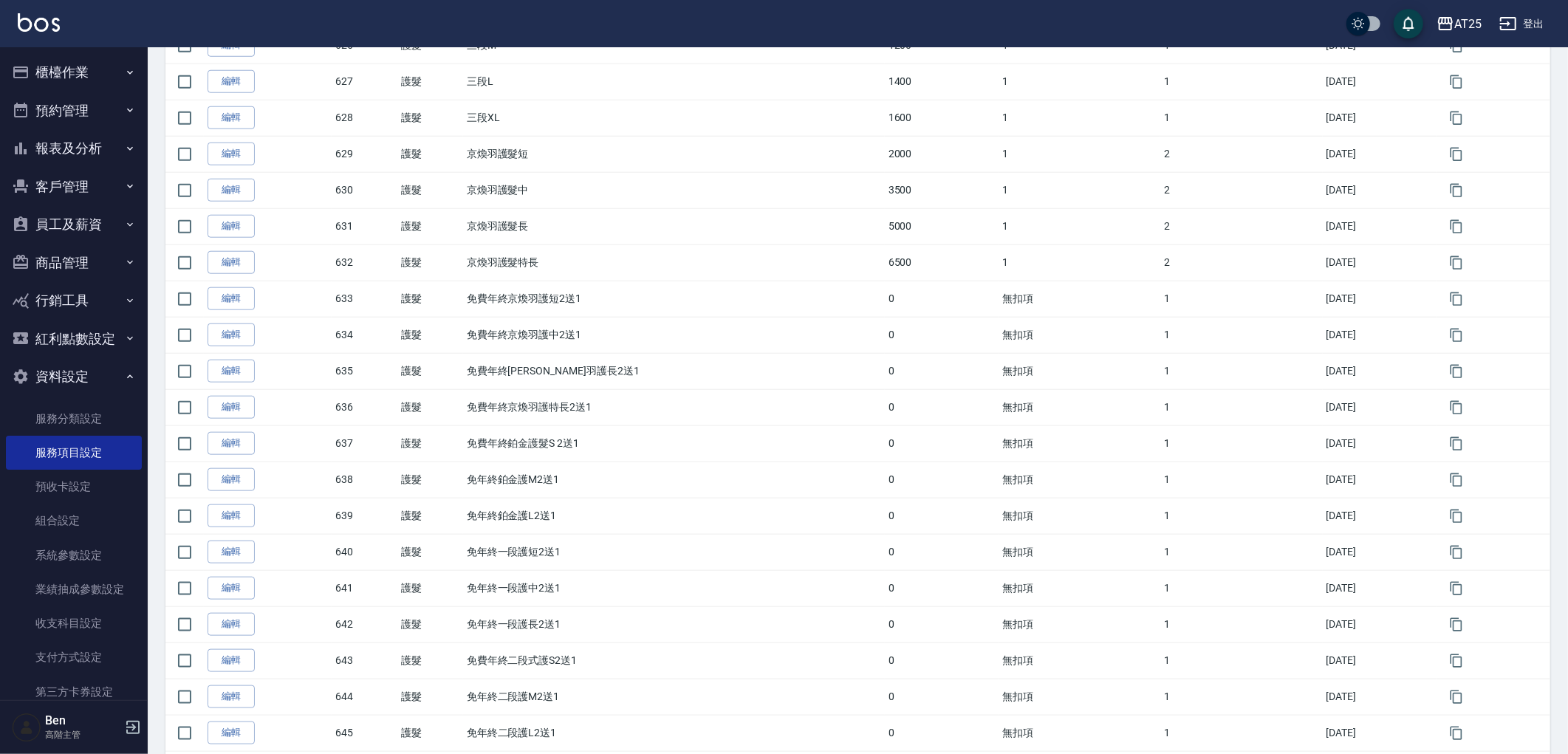
scroll to position [1445, 0]
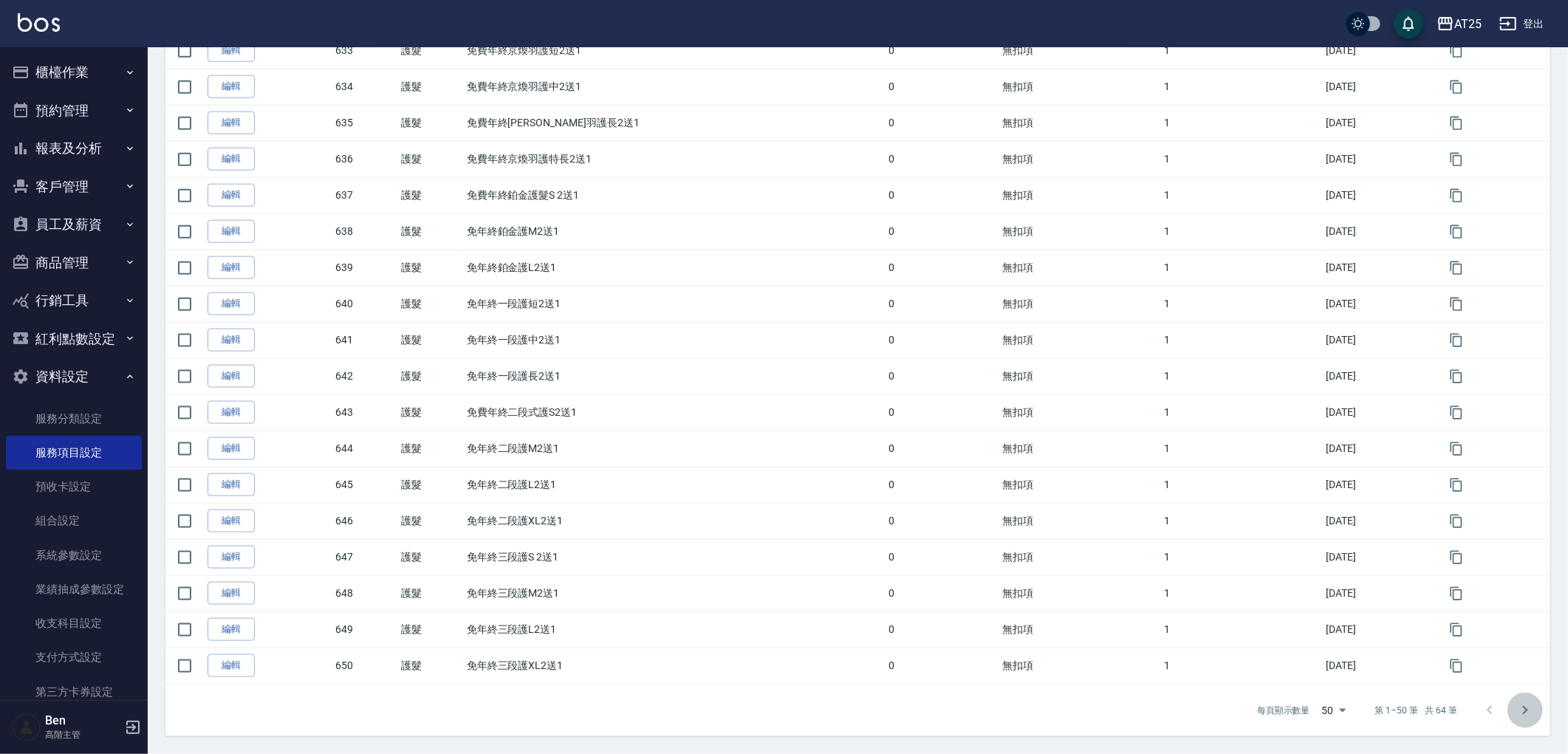
click at [1516, 716] on icon "Go to next page" at bounding box center [1525, 711] width 17 height 17
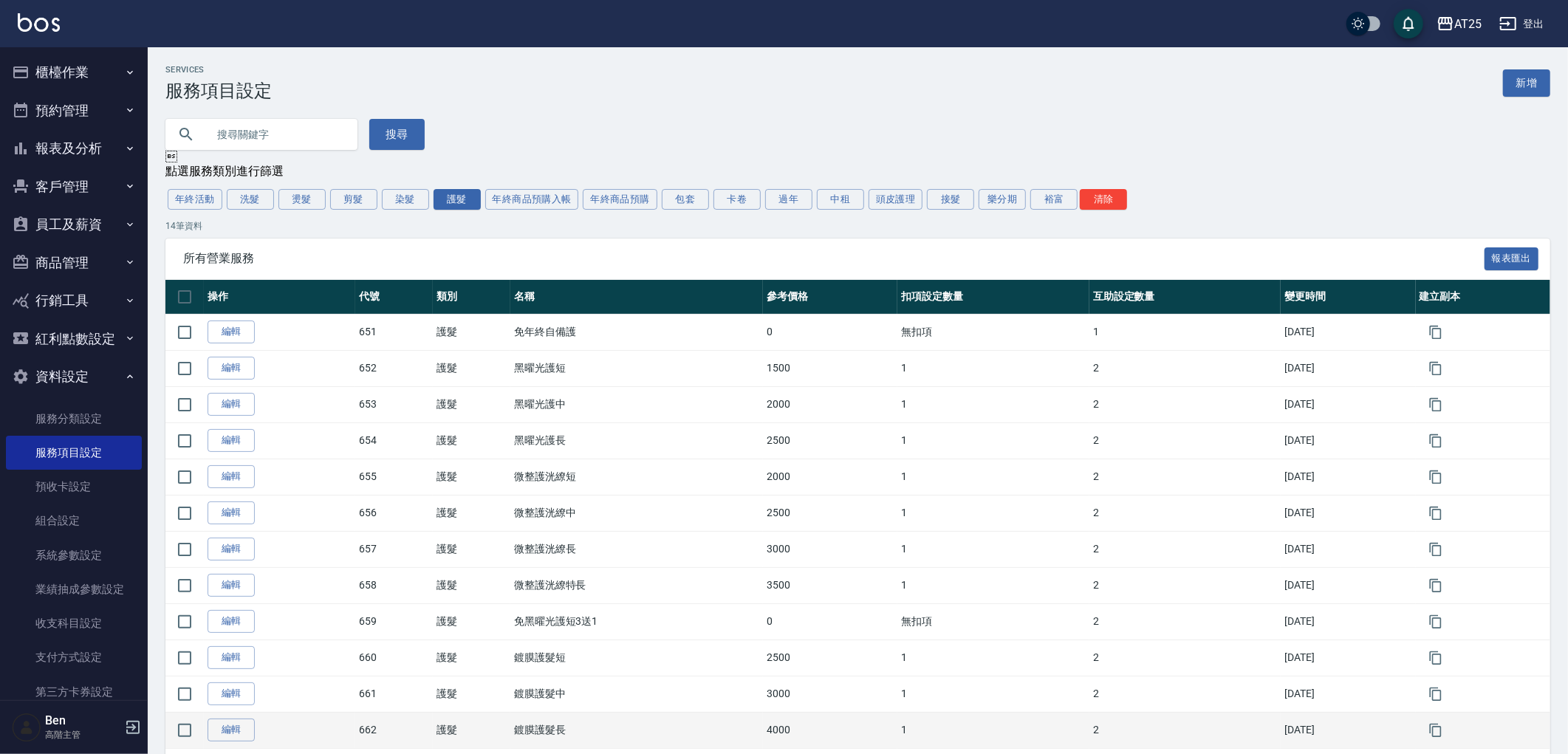
scroll to position [140, 0]
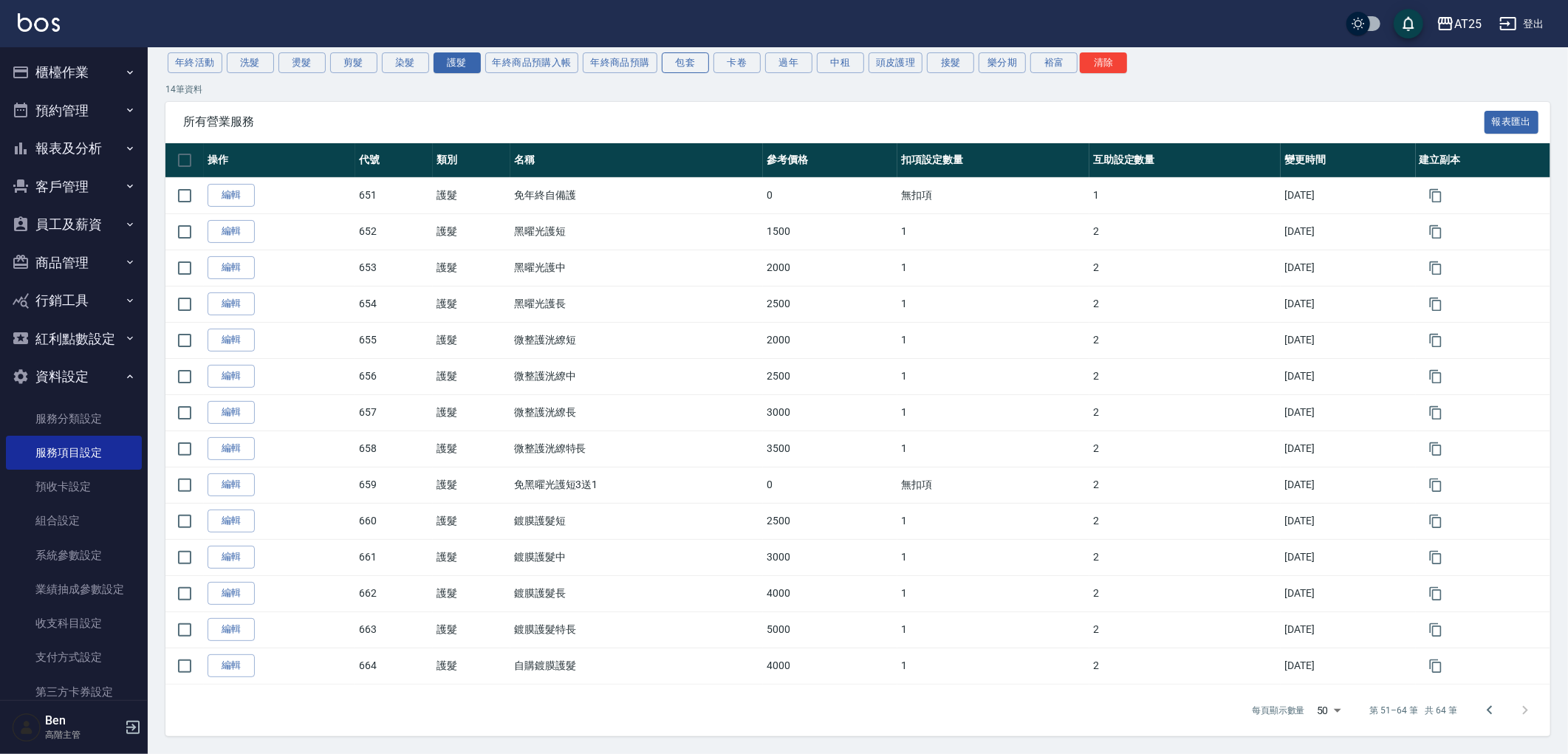
click at [682, 58] on button "包套" at bounding box center [685, 62] width 47 height 20
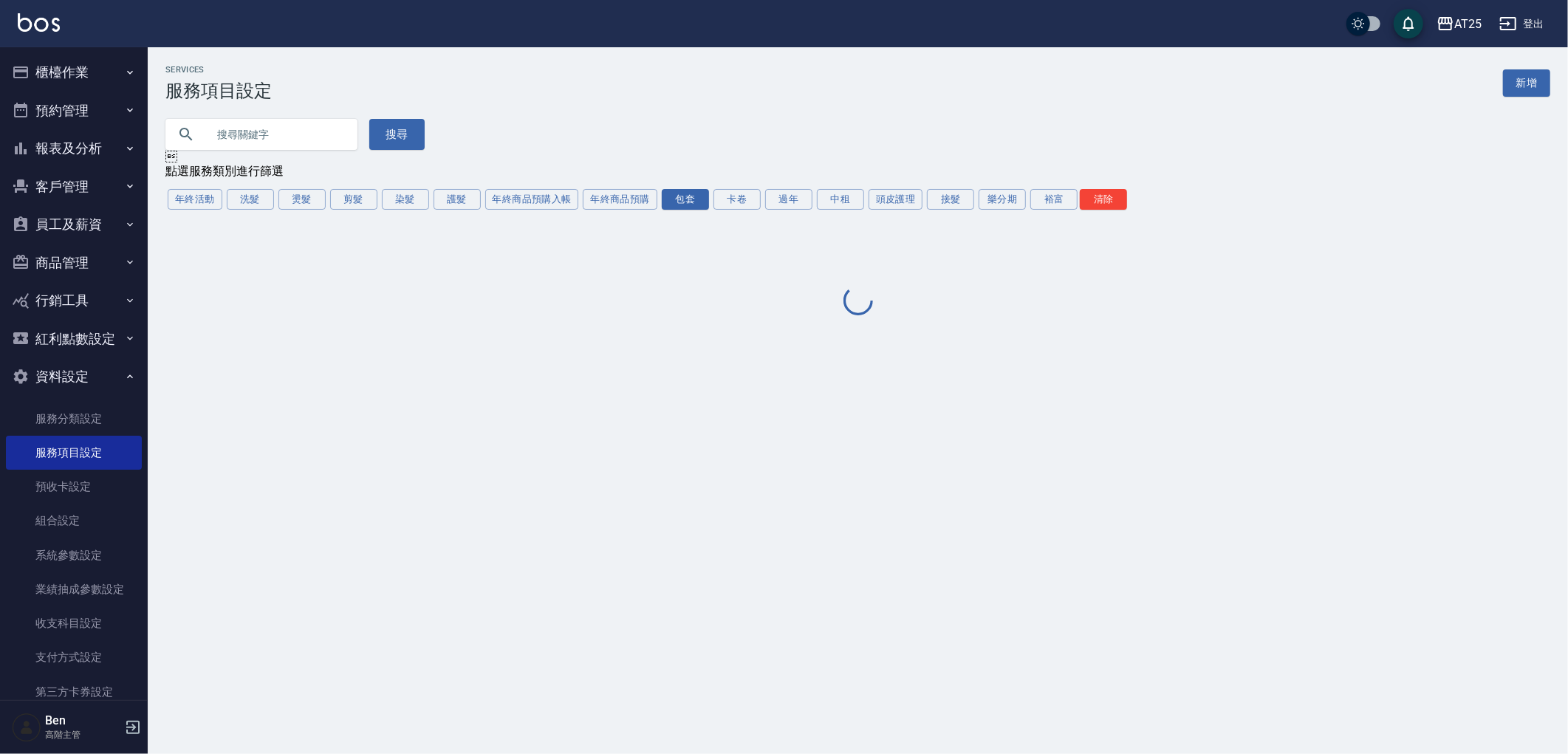
scroll to position [0, 0]
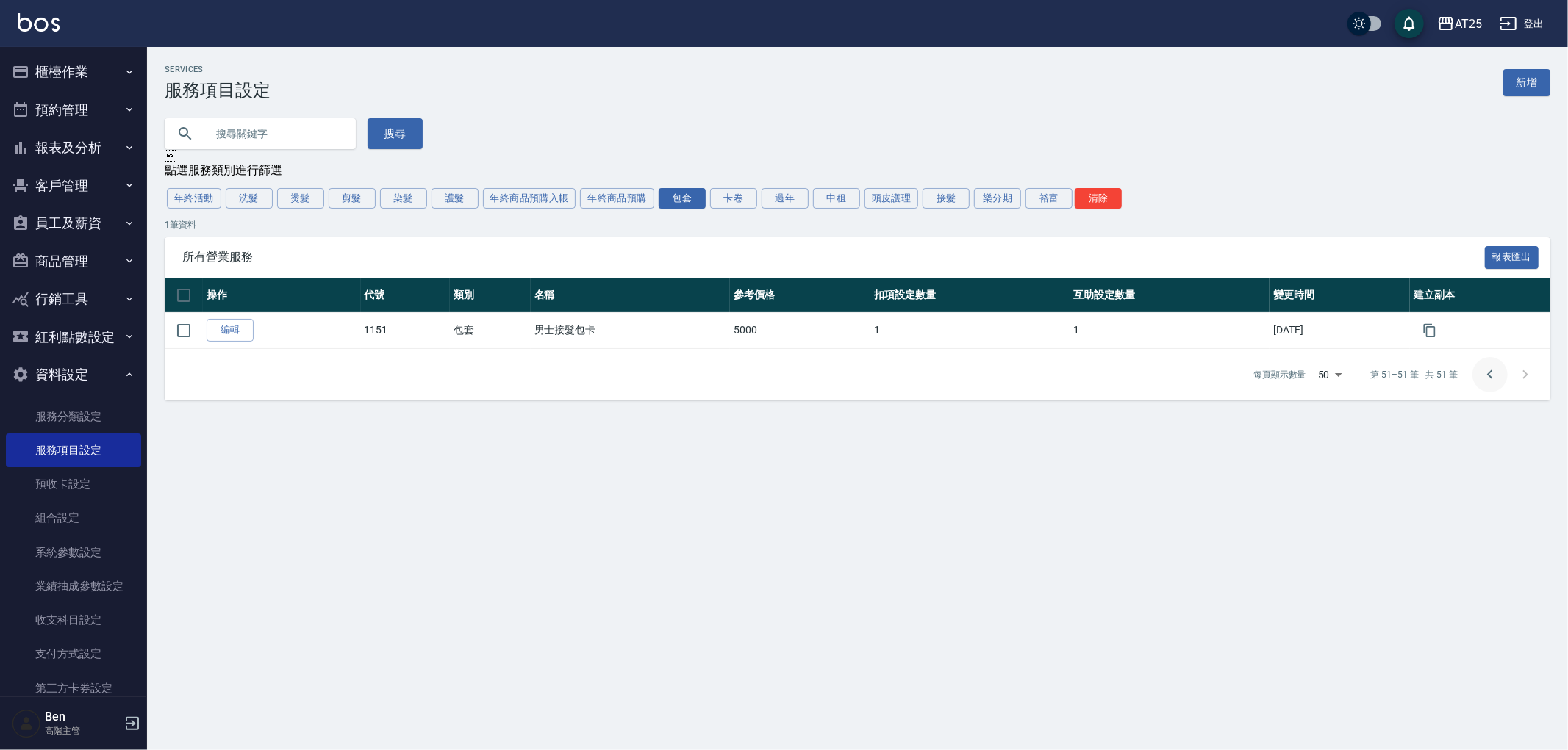
click at [1487, 382] on icon "Go to previous page" at bounding box center [1489, 375] width 17 height 17
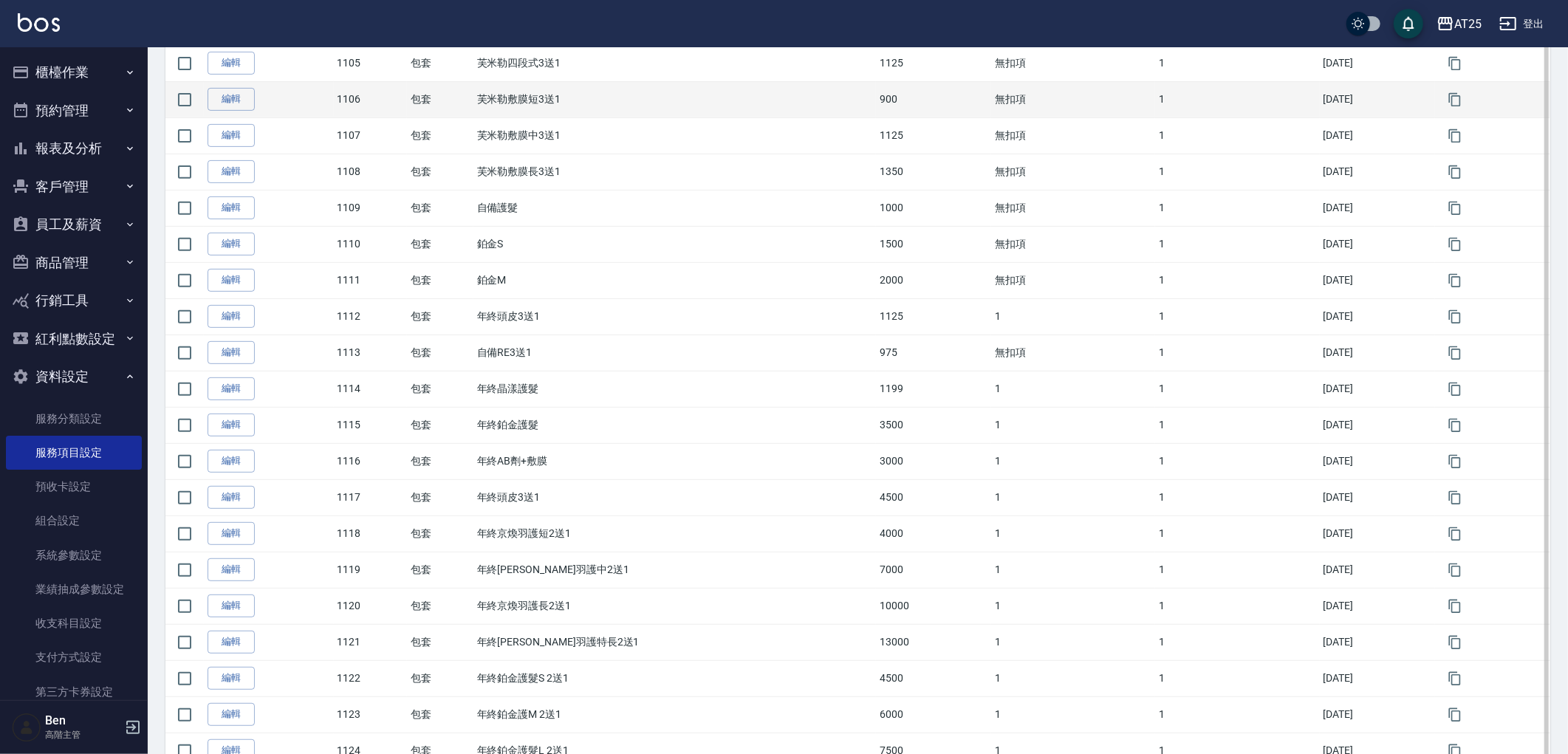
scroll to position [491, 0]
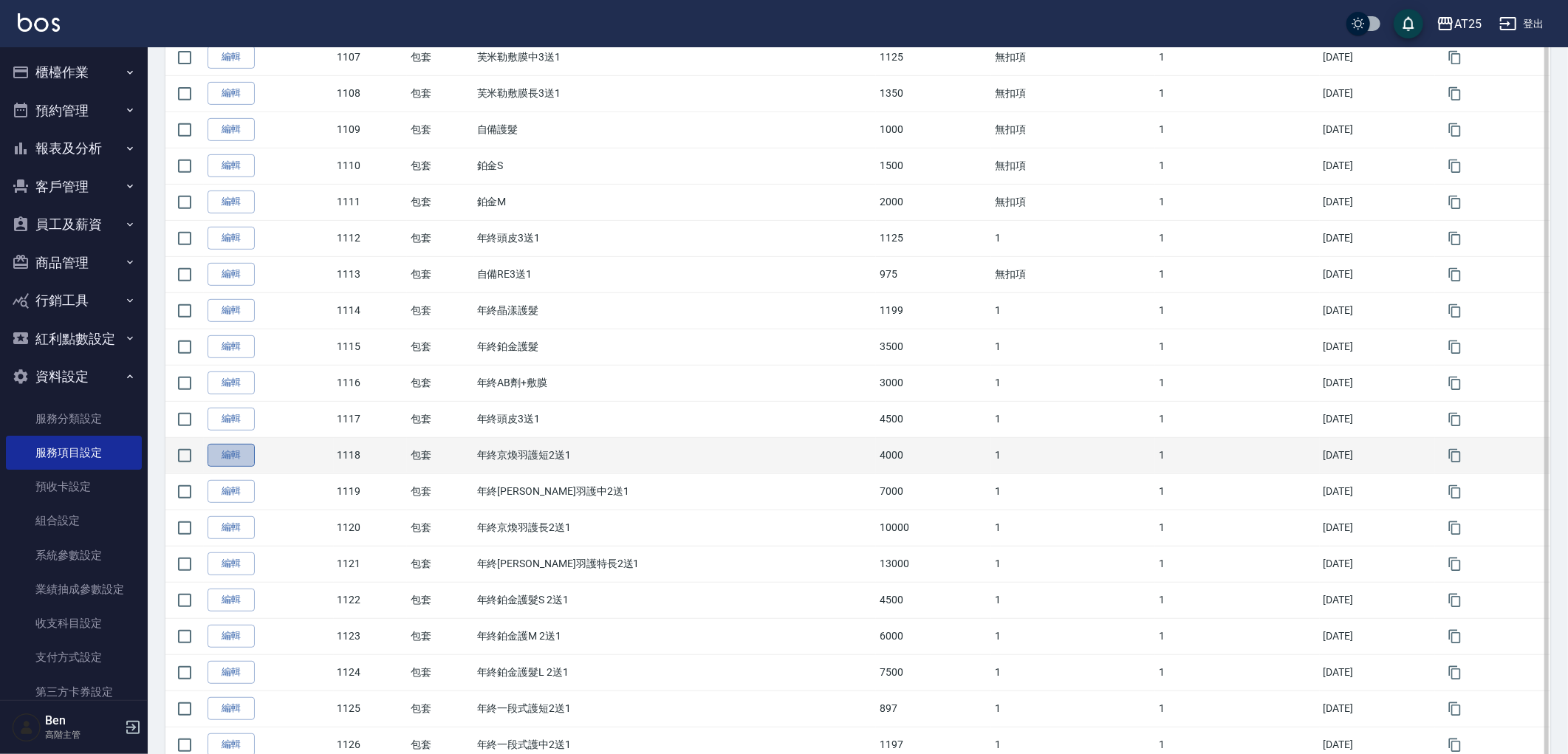
click at [240, 459] on link "編輯" at bounding box center [231, 456] width 47 height 23
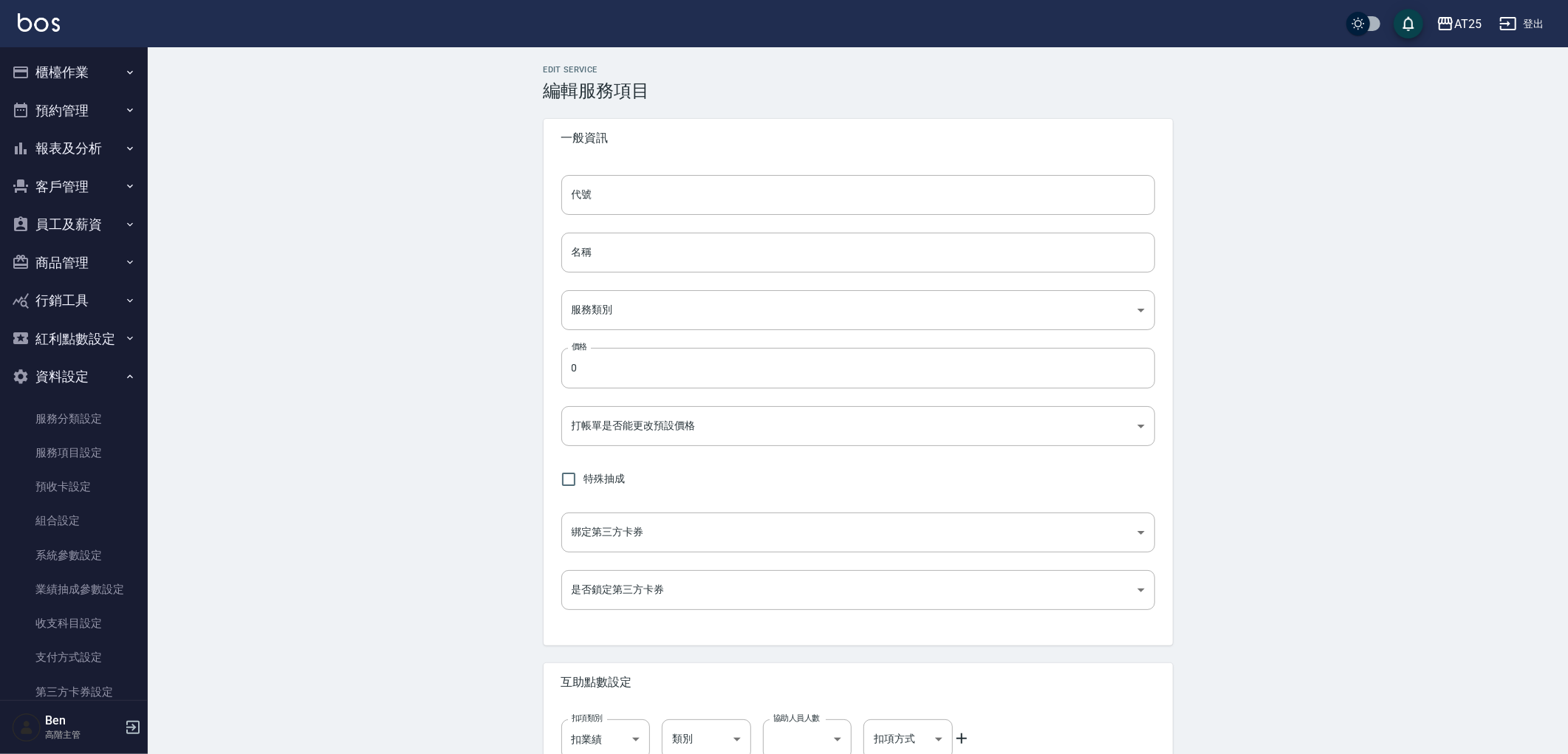
type input "1118"
type input "年終京煥羽護短2送1"
type input "f951c65b-a75e-4403-950c-01d2773940f6"
type input "4000"
type input "FALSE"
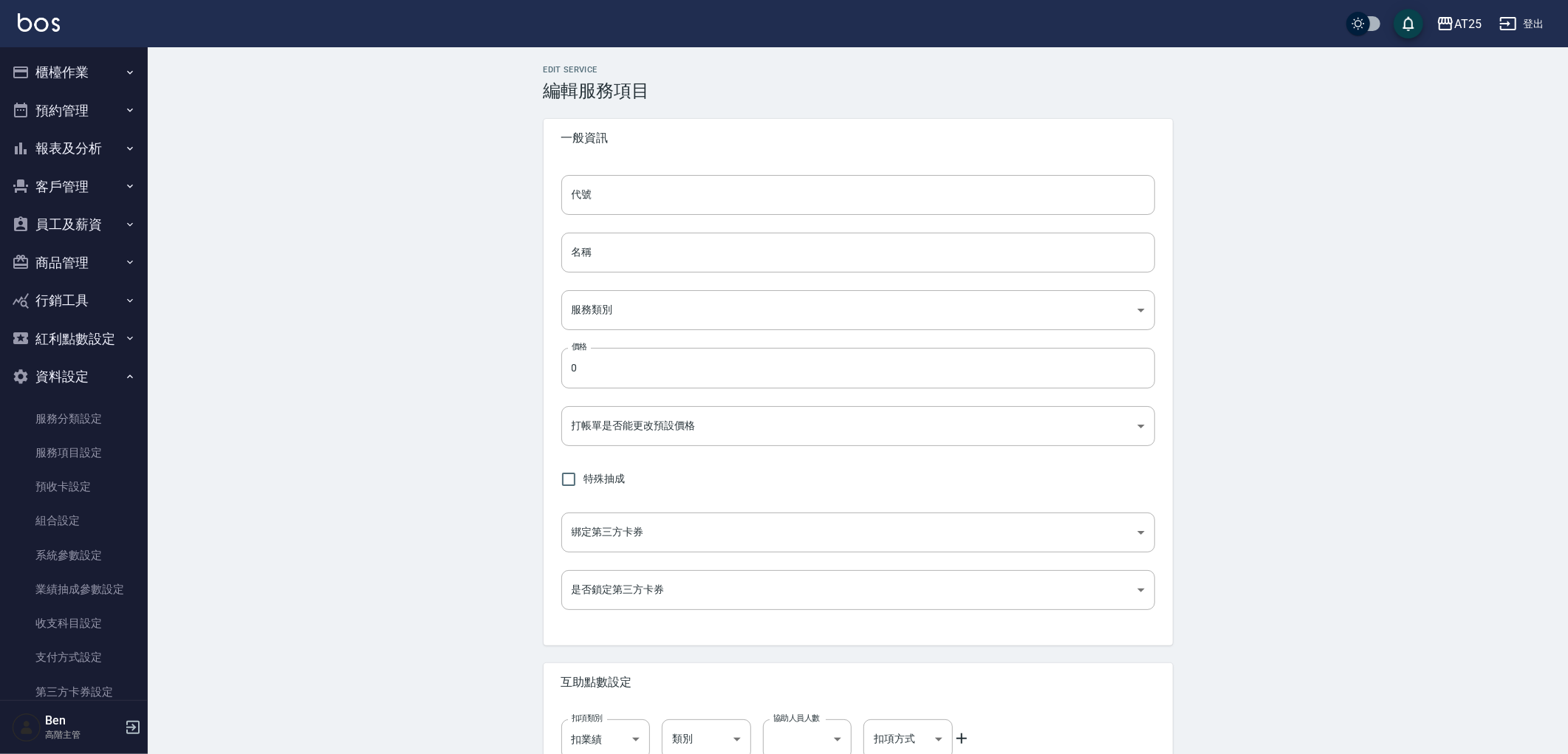
type input "none"
type input "UNSET"
type input "onSalary"
type input "技術協助"
type input "2"
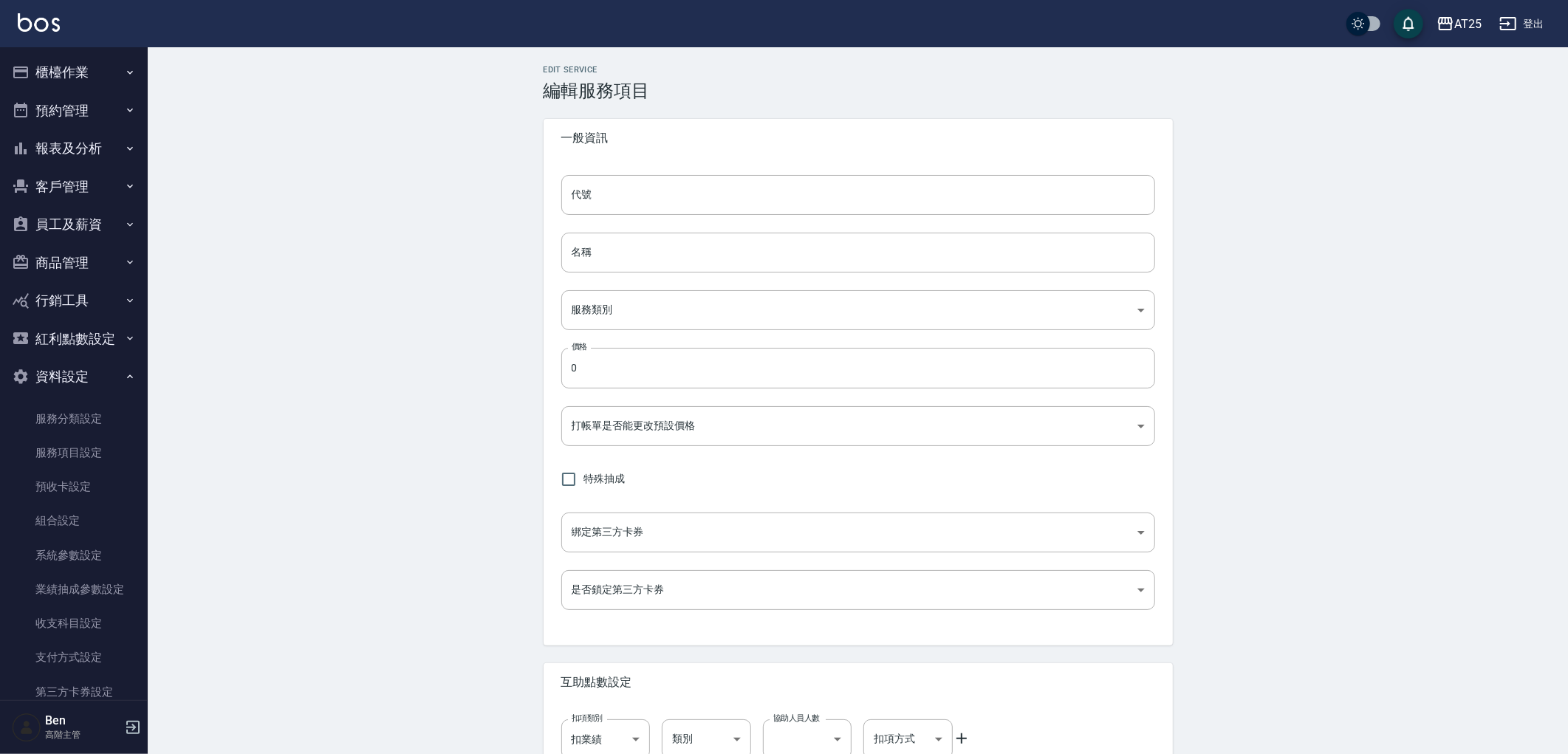
type input "點數"
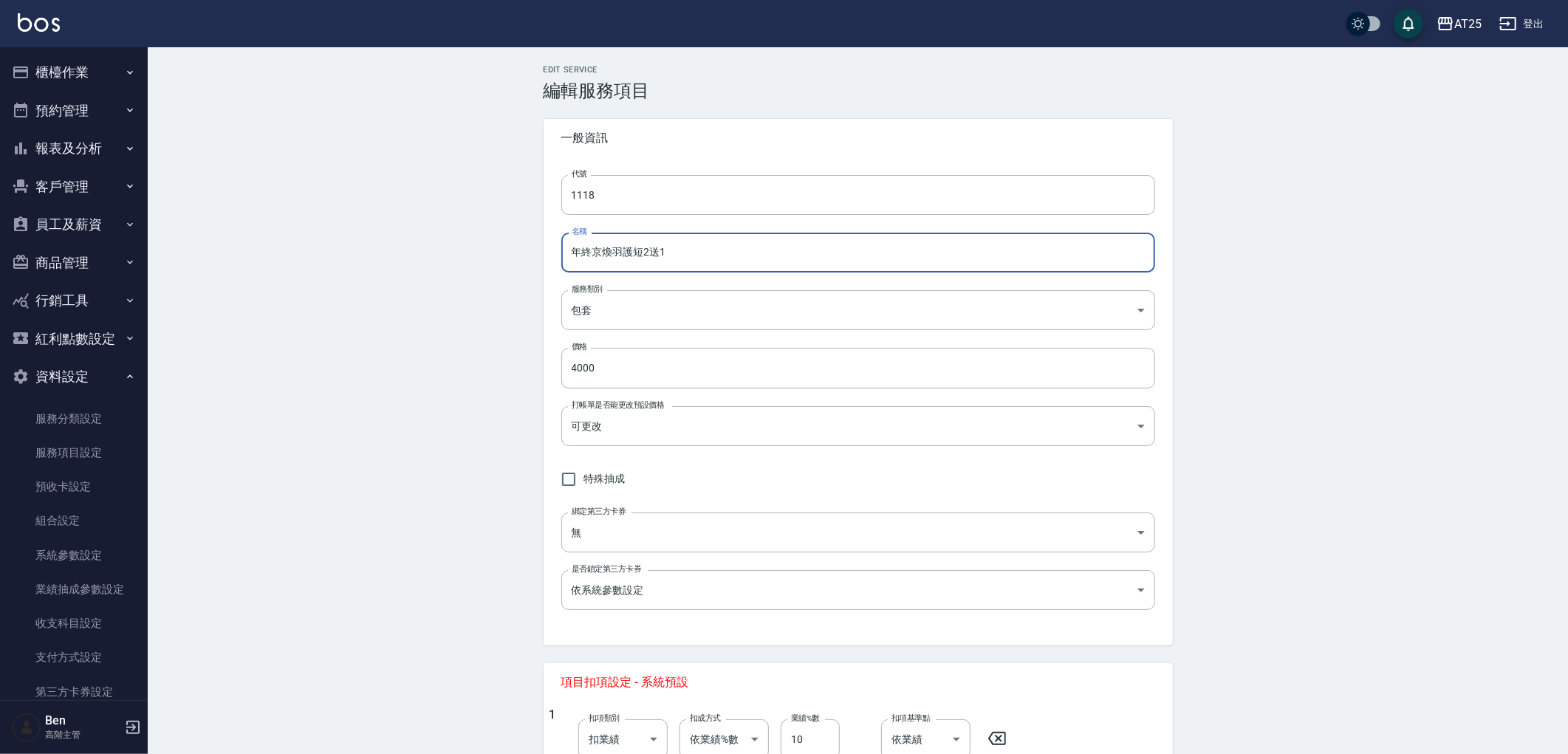
drag, startPoint x: 680, startPoint y: 254, endPoint x: 644, endPoint y: 256, distance: 36.1
click at [644, 256] on input "年終京煥羽護短2送1" at bounding box center [857, 252] width 594 height 40
drag, startPoint x: 632, startPoint y: 254, endPoint x: 639, endPoint y: 257, distance: 7.6
click at [639, 257] on input "年終京煥羽護短2送1" at bounding box center [857, 252] width 594 height 40
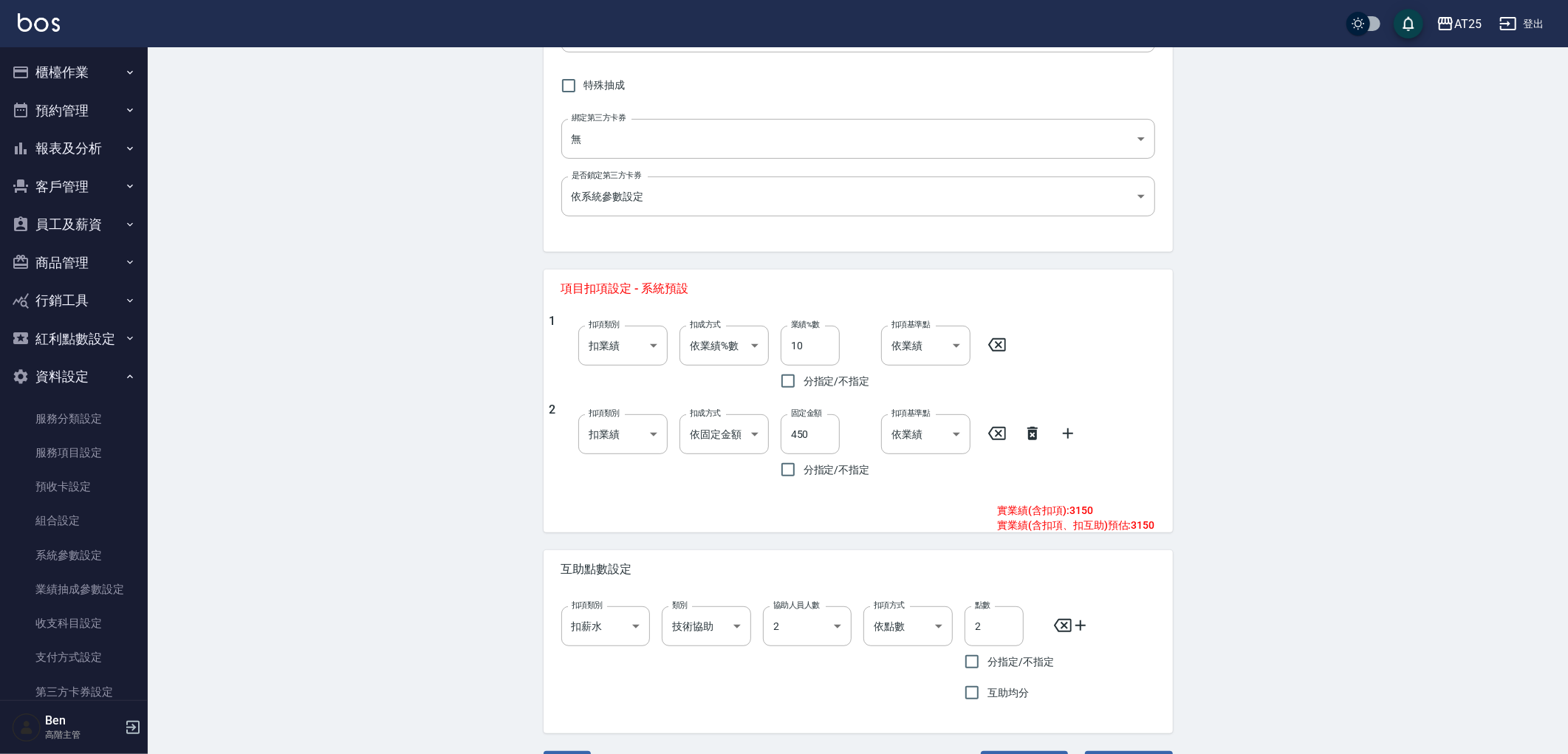
scroll to position [434, 0]
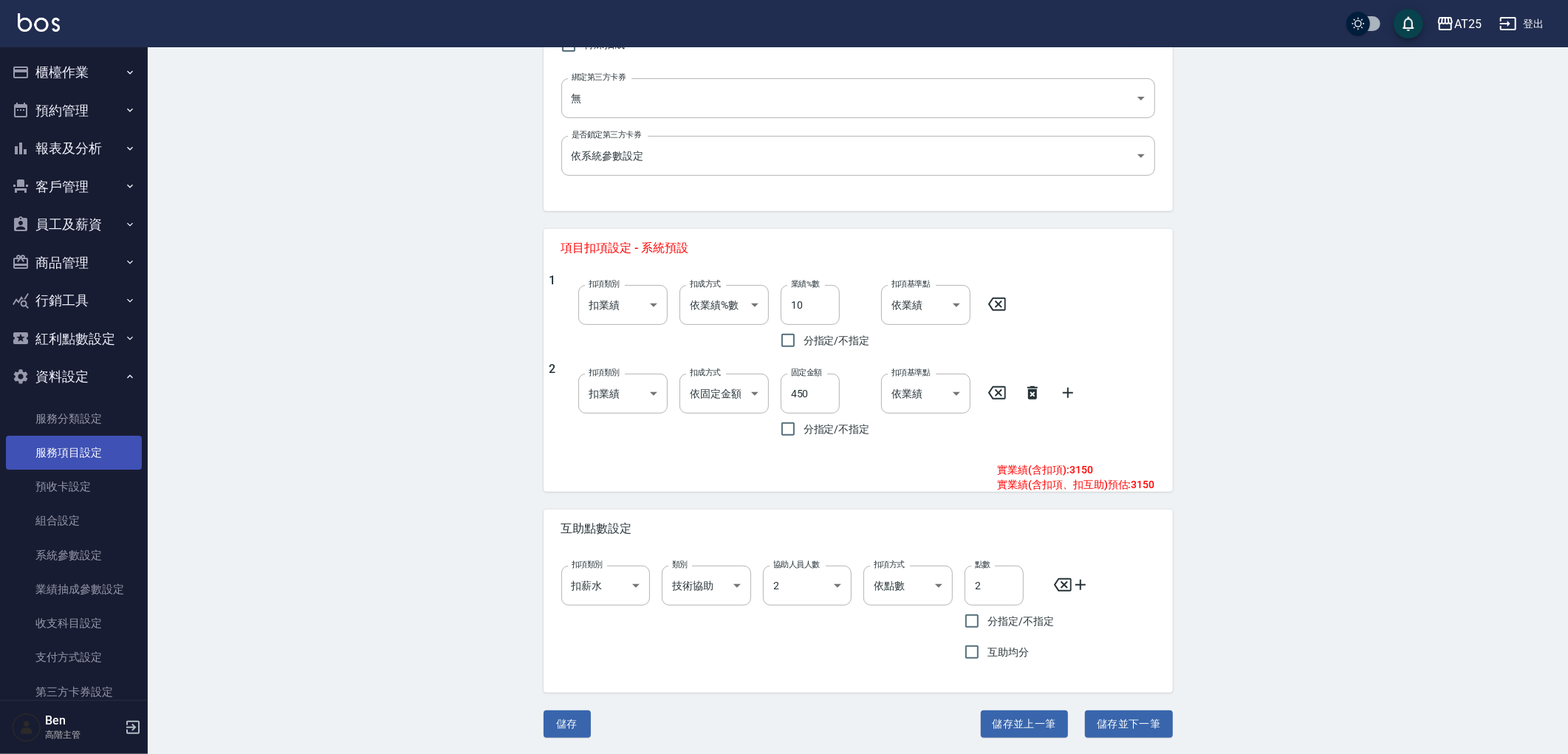
click at [70, 451] on link "服務項目設定" at bounding box center [73, 452] width 136 height 34
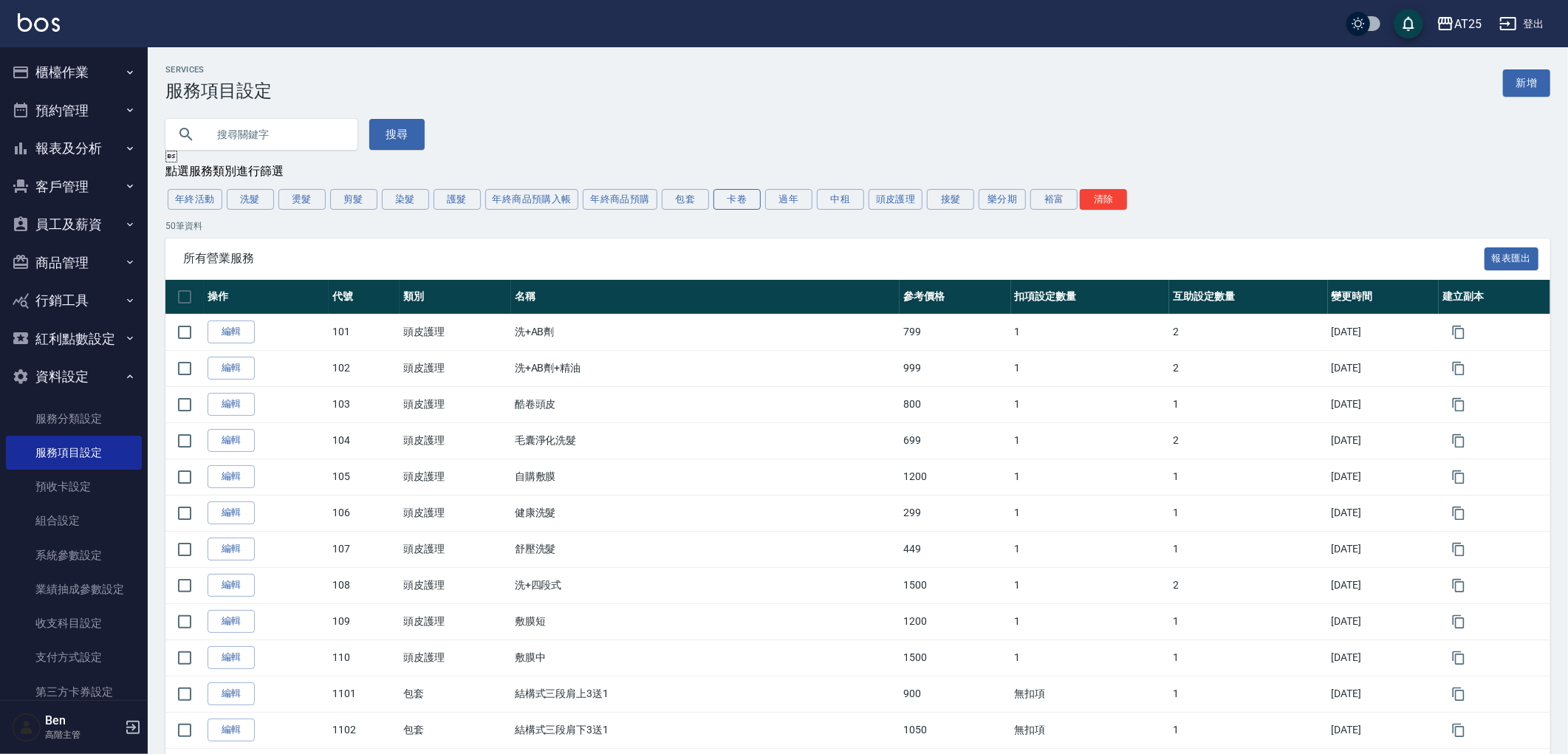
click at [720, 201] on button "卡卷" at bounding box center [737, 199] width 47 height 20
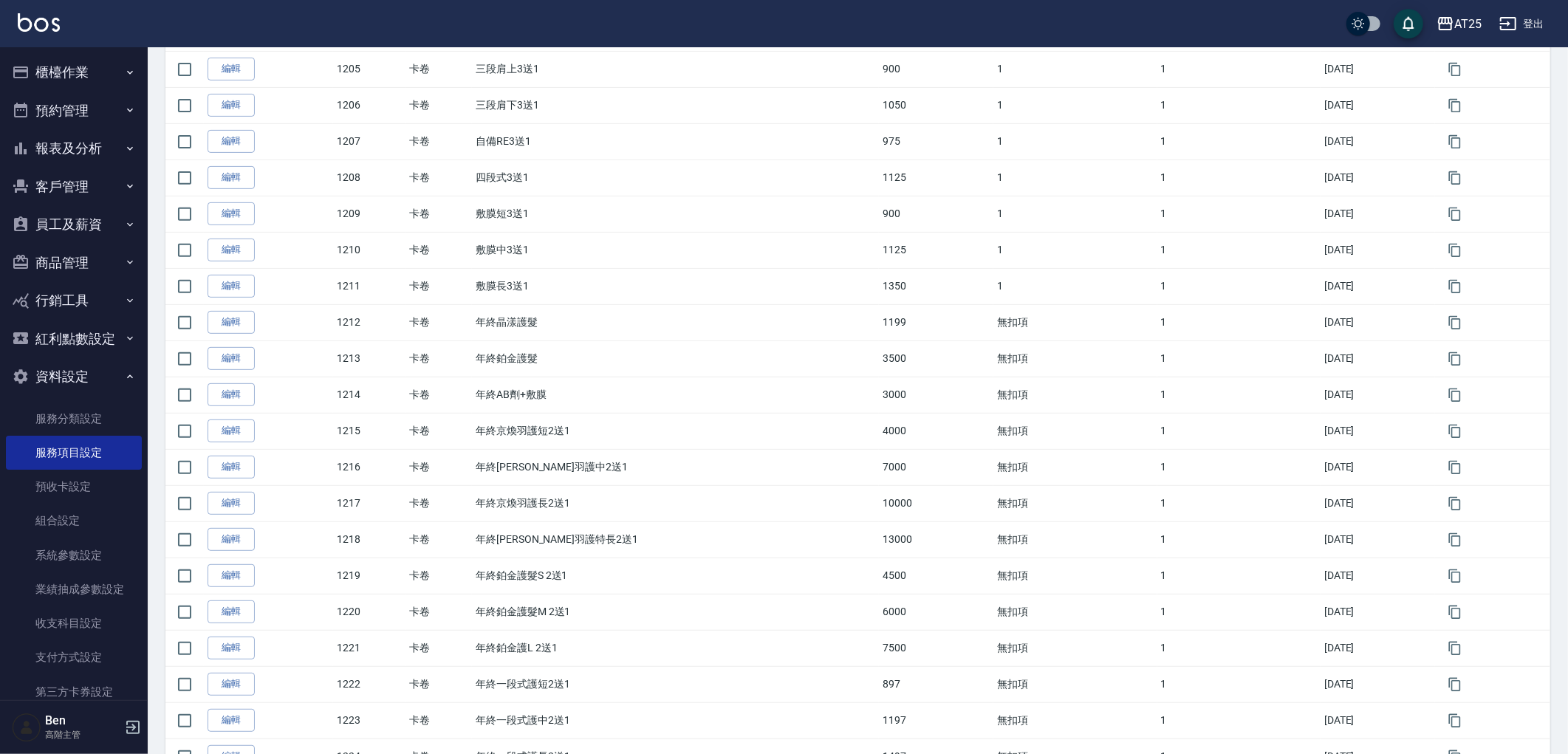
scroll to position [410, 0]
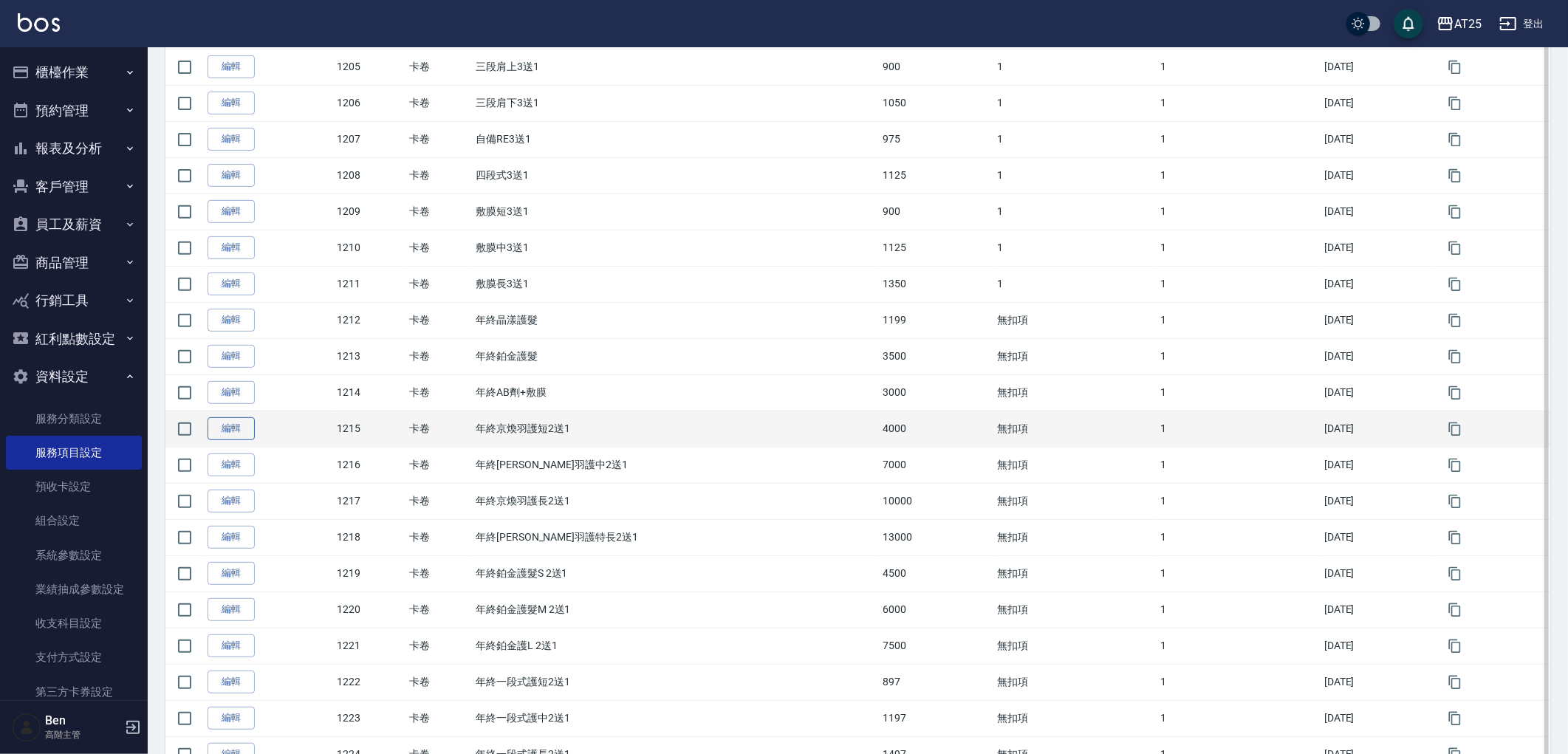
click at [220, 424] on link "編輯" at bounding box center [231, 429] width 47 height 23
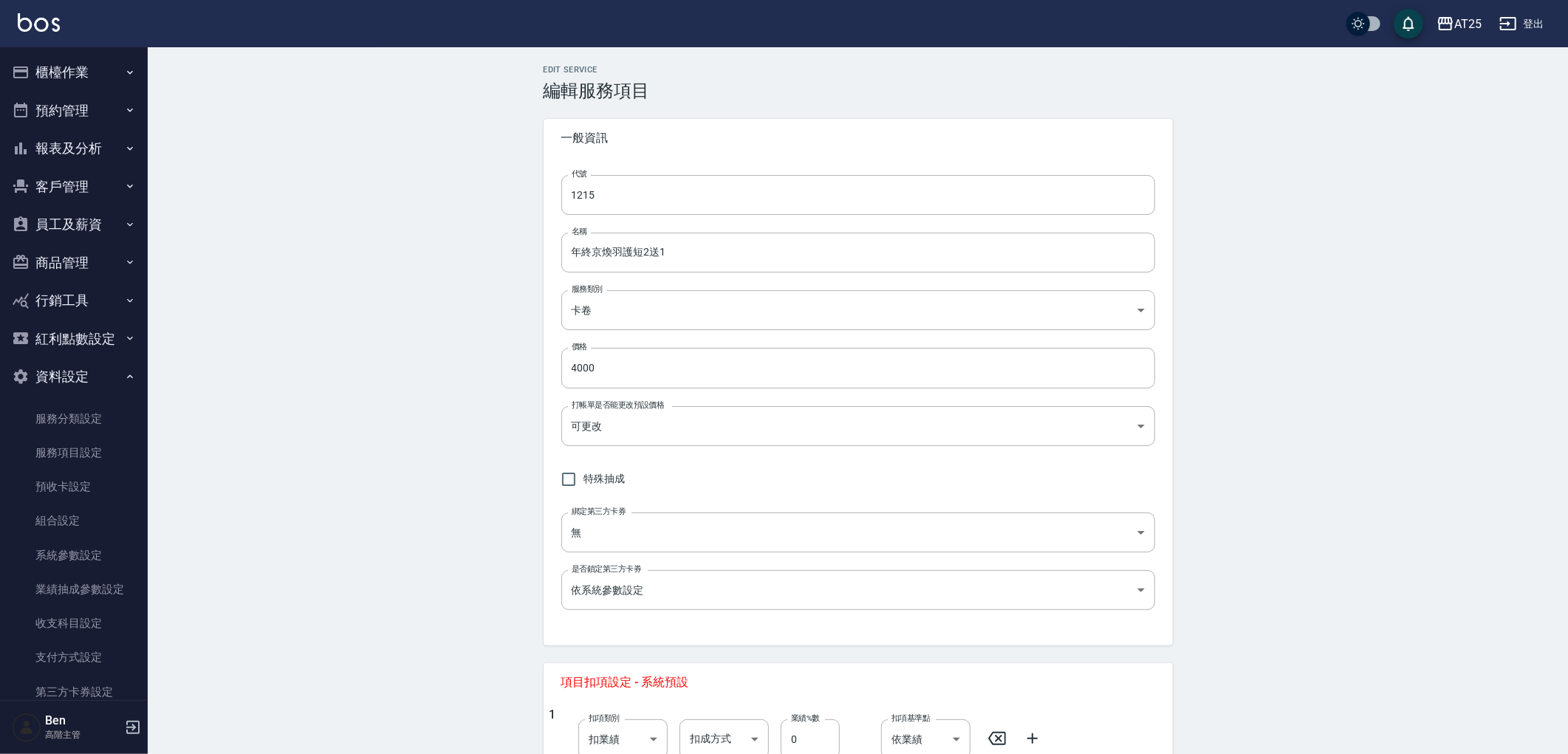
type input "1215"
type input "年終京煥羽護短2送1"
type input "41a6b49f-93e5-43b7-baf4-8c882890f70c"
type input "4000"
type input "FALSE"
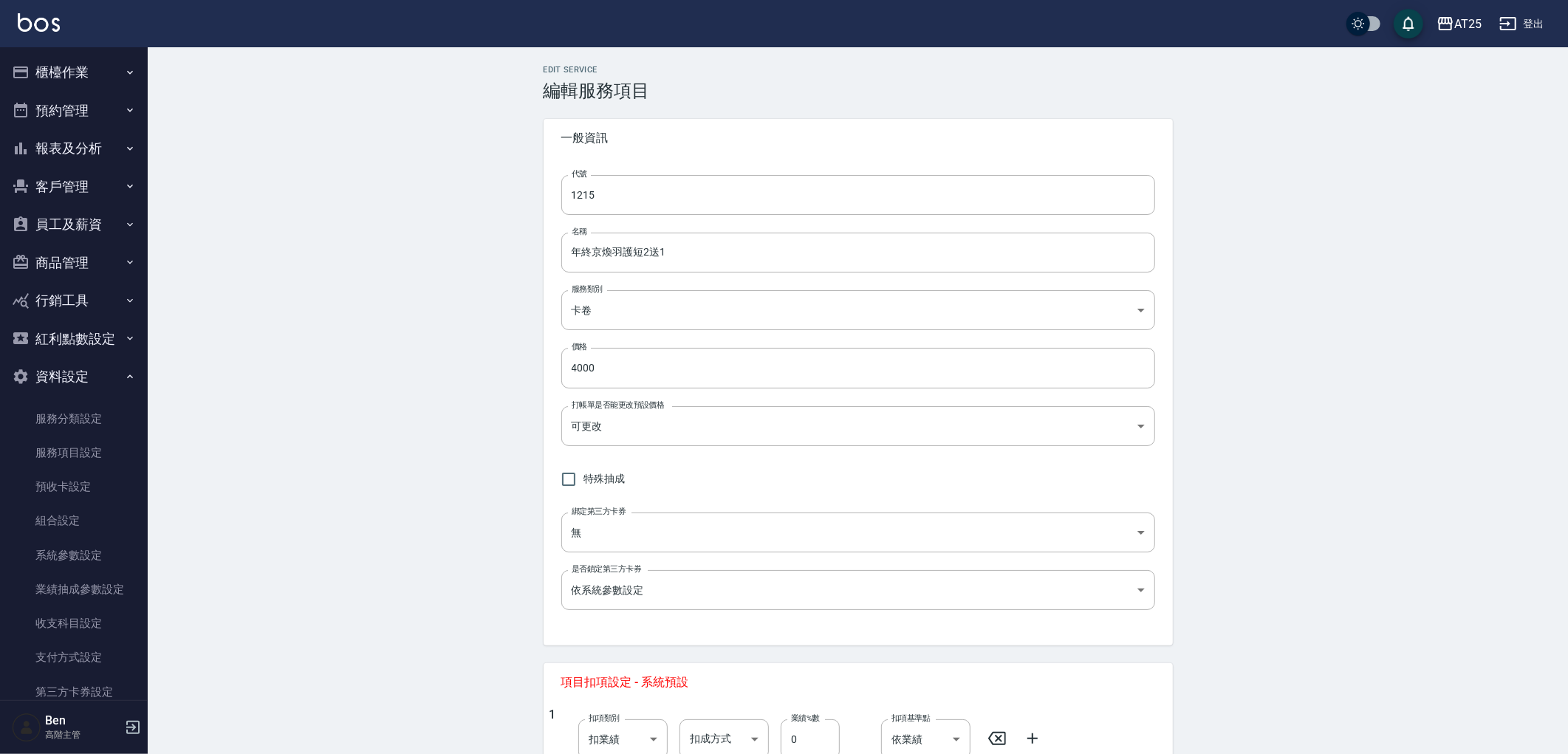
type input "none"
type input "UNSET"
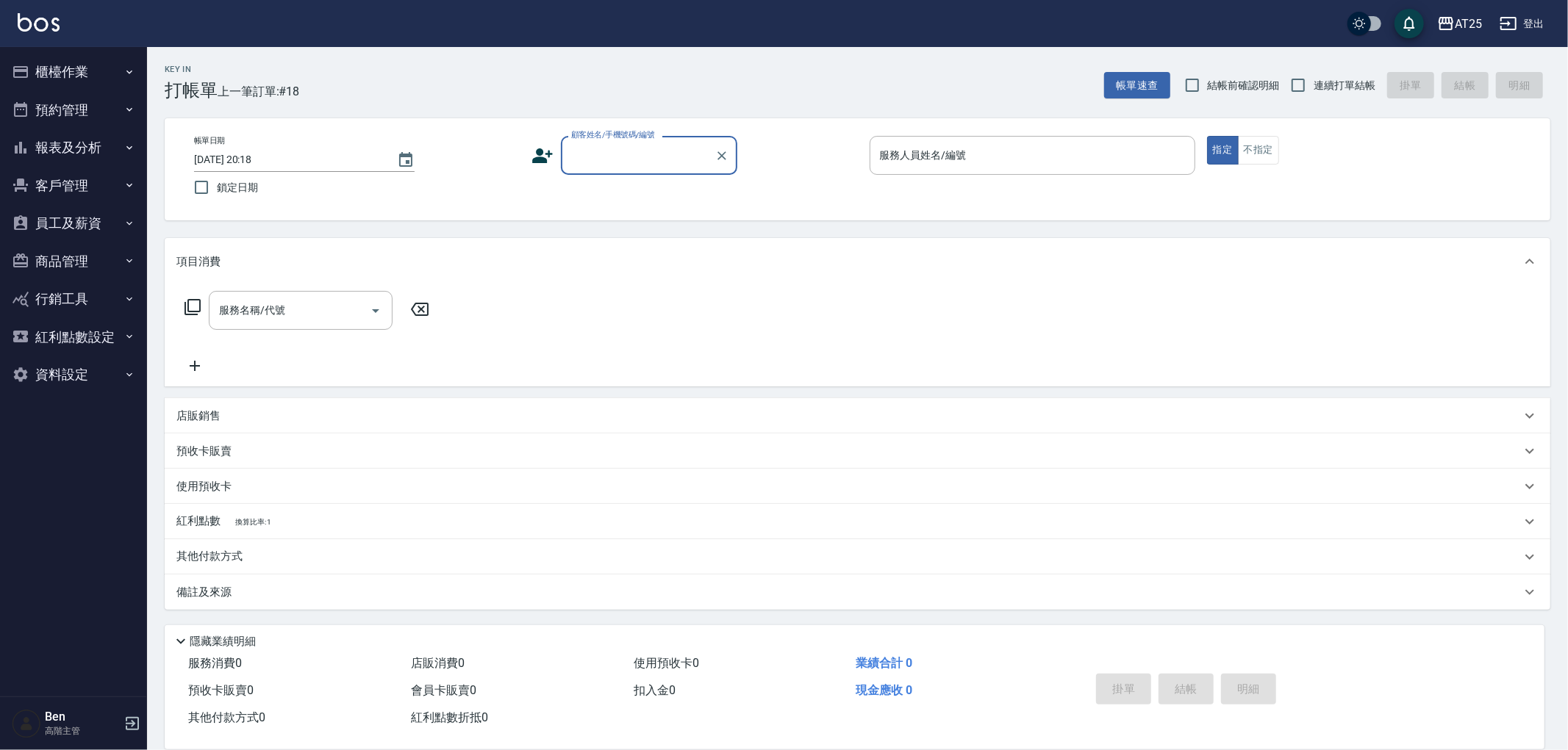
click at [78, 383] on button "資料設定" at bounding box center [73, 375] width 135 height 38
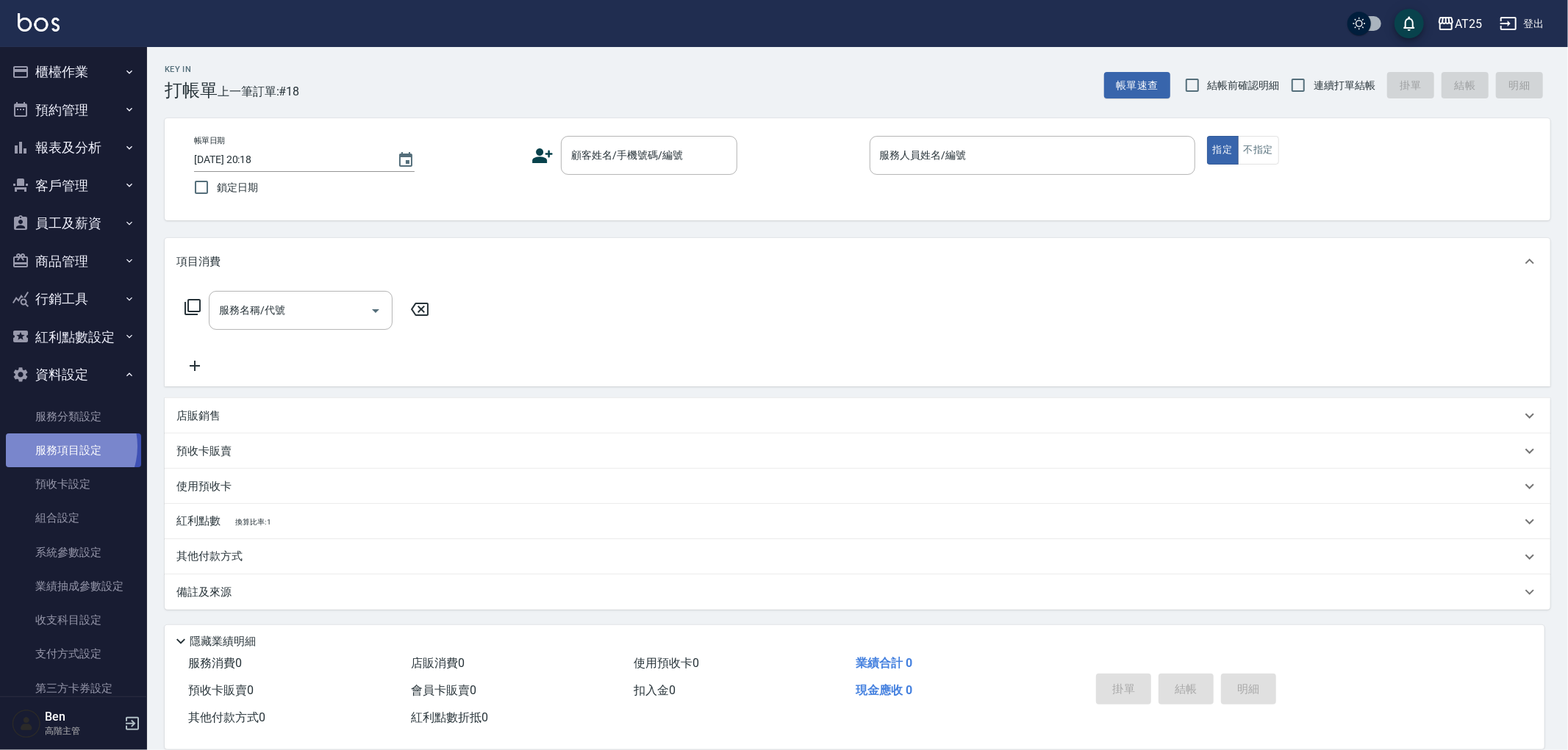
click at [64, 447] on link "服務項目設定" at bounding box center [73, 449] width 135 height 34
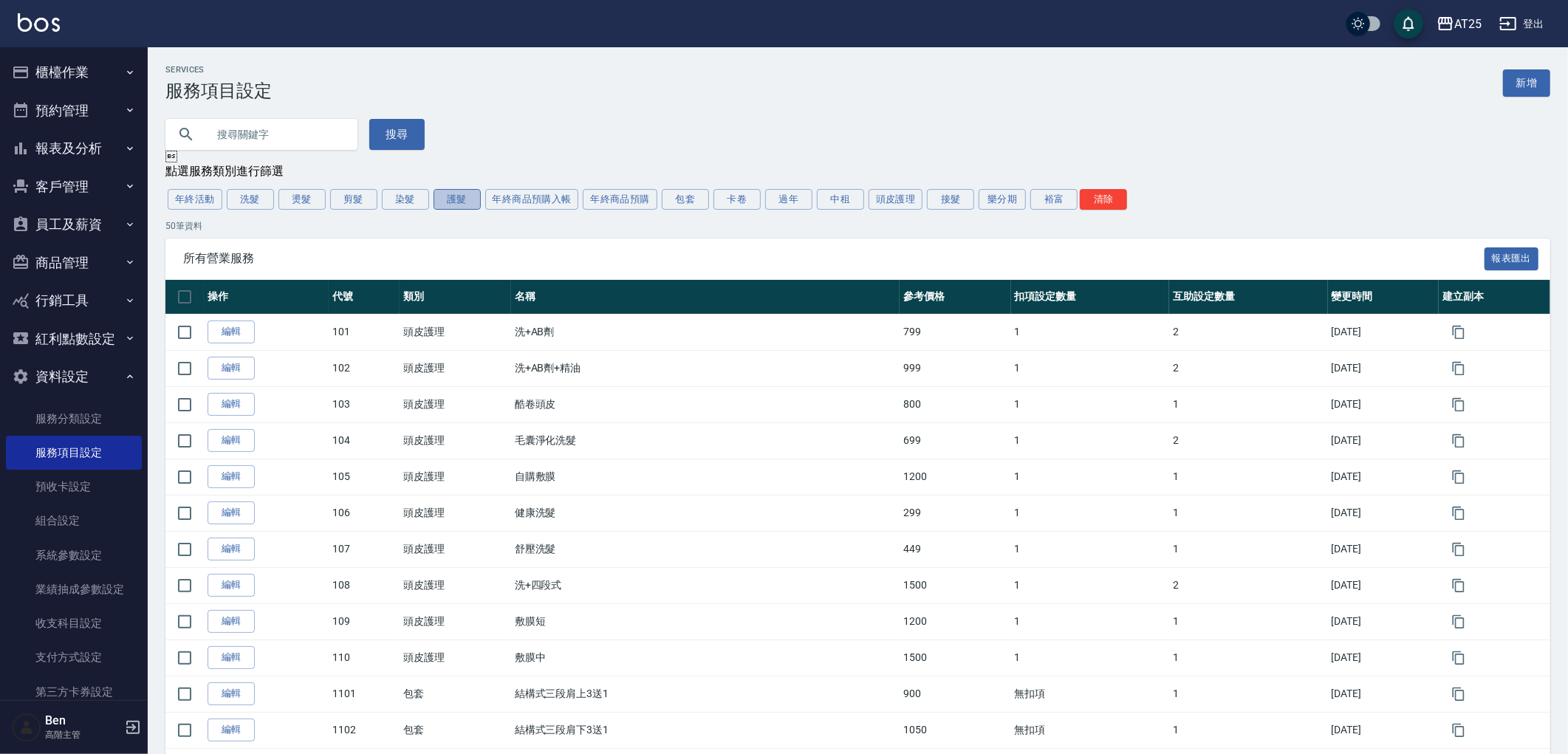
click at [453, 203] on button "護髮" at bounding box center [457, 199] width 47 height 20
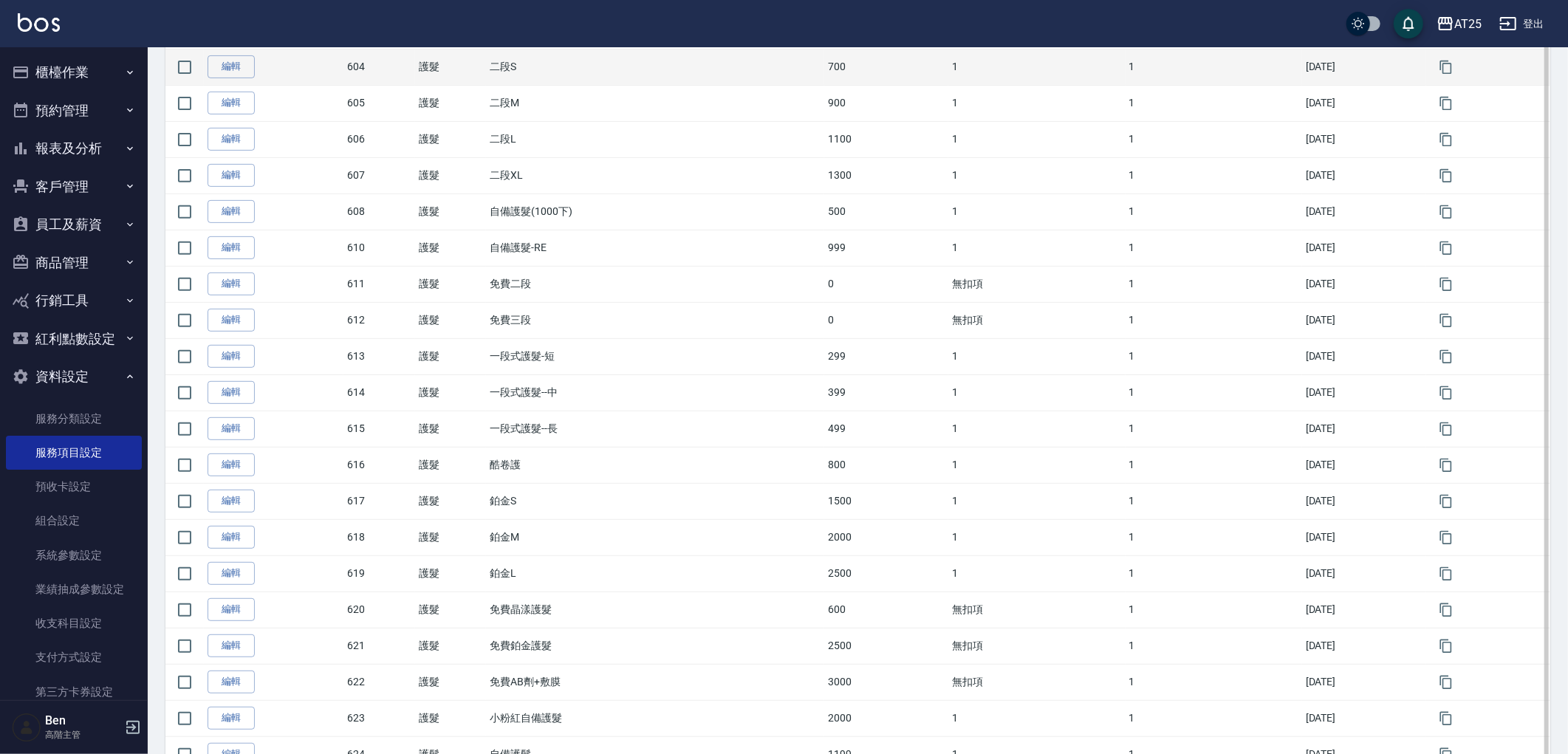
scroll to position [1067, 0]
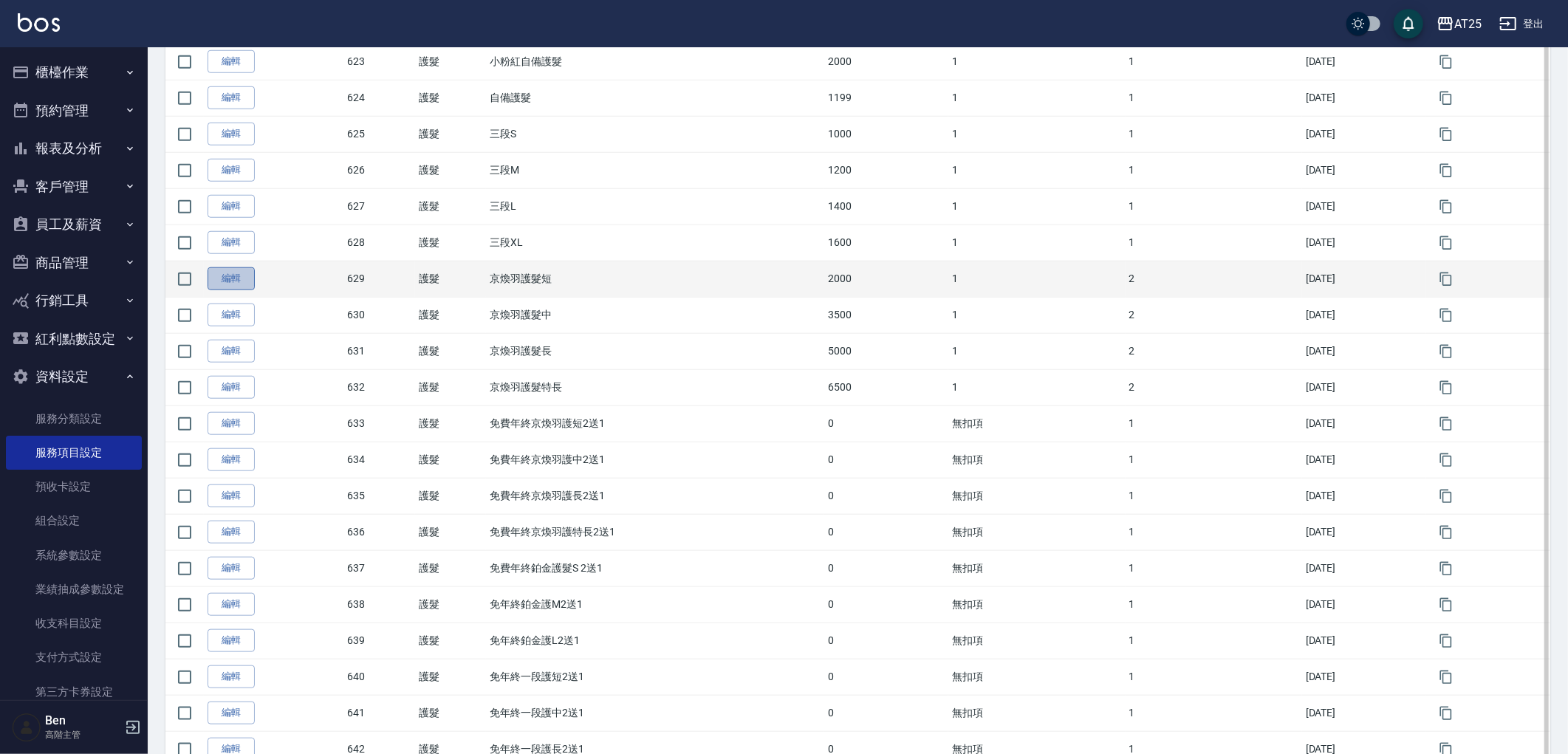
click at [231, 291] on link "編輯" at bounding box center [231, 279] width 47 height 23
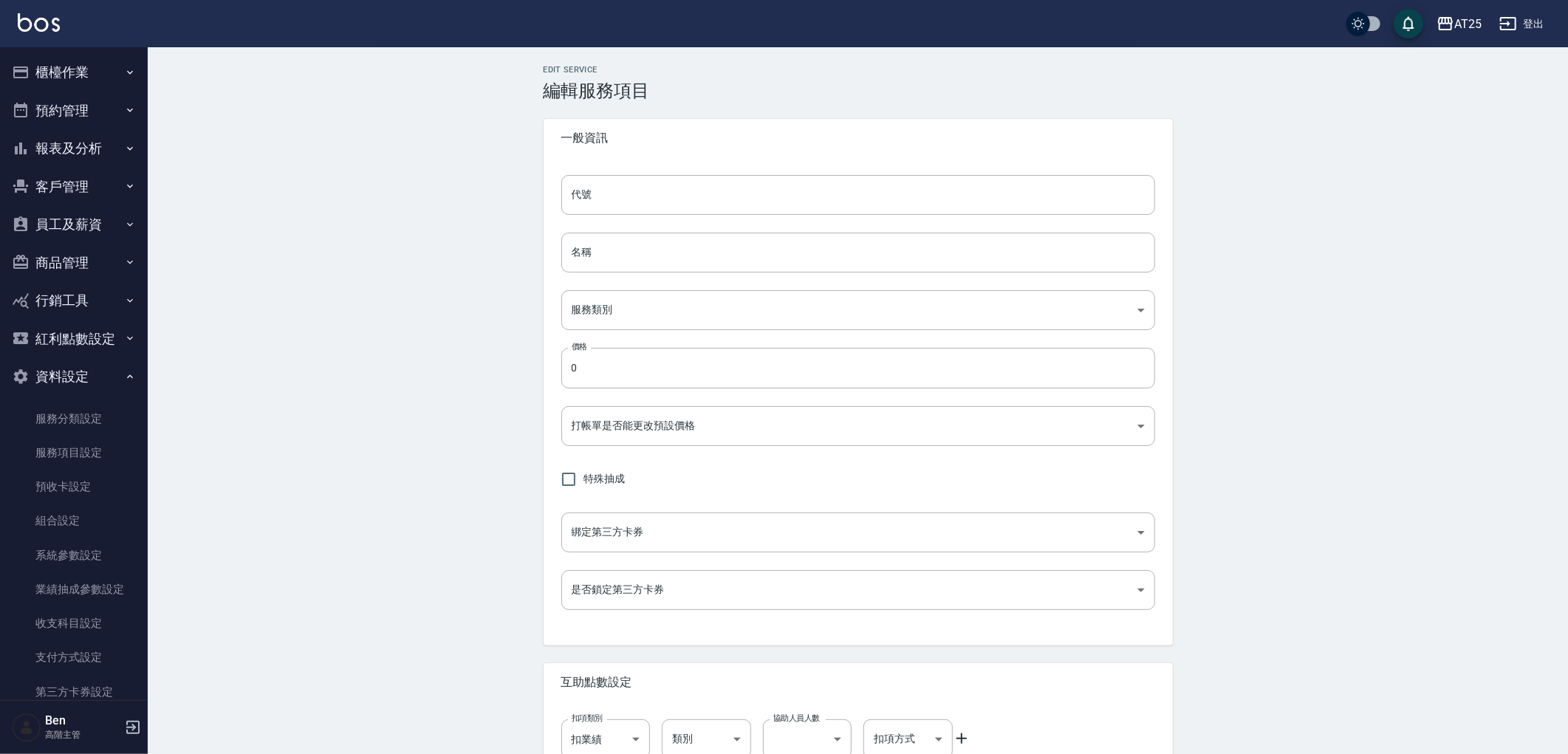
type input "629"
type input "京煥羽護髮短"
type input "8534b43e-8dab-4ae8-9010-73b7e3cd3ab5"
type input "2000"
type input "FALSE"
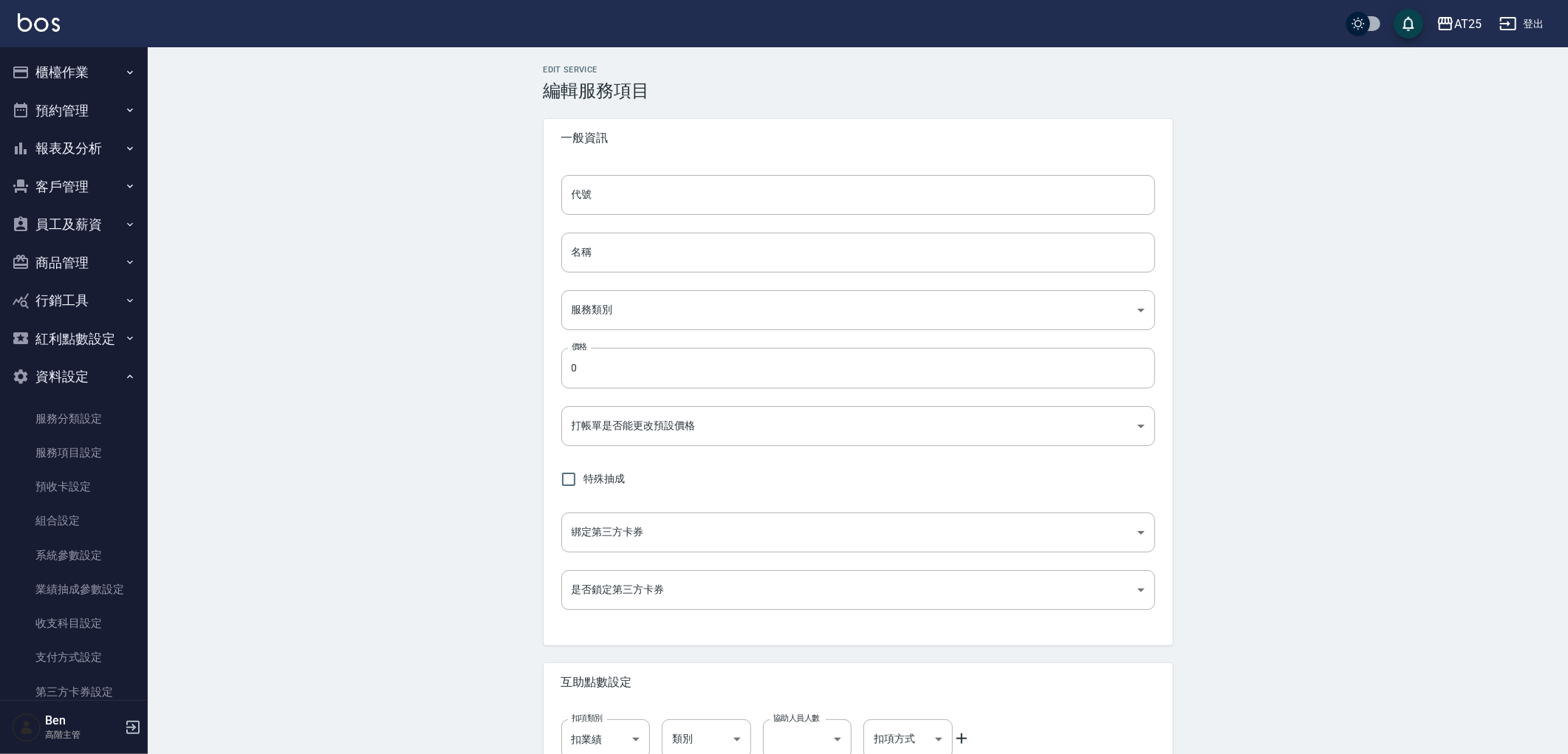
type input "none"
type input "UNSET"
type input "onSalary"
type input "洗"
type input "1"
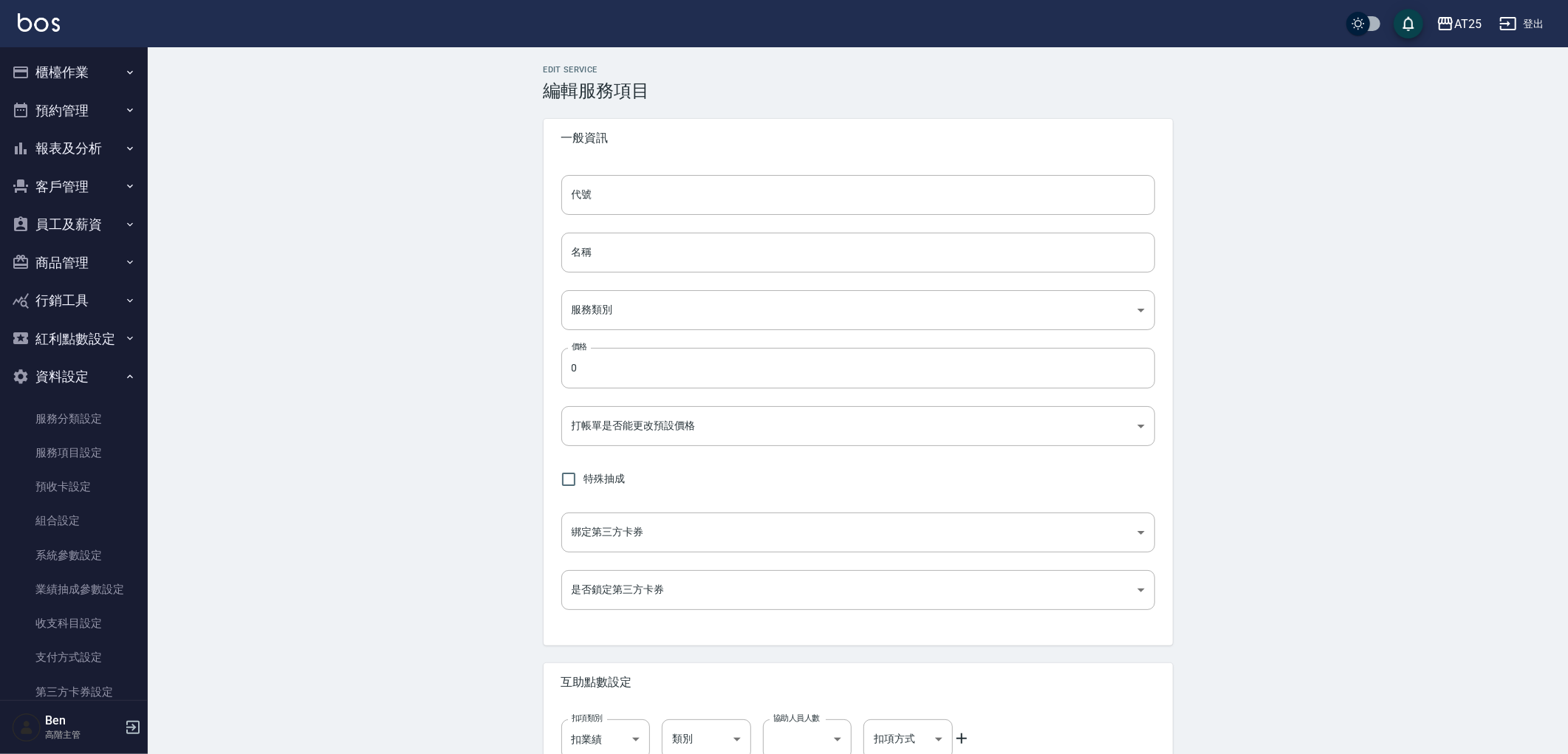
type input "點數"
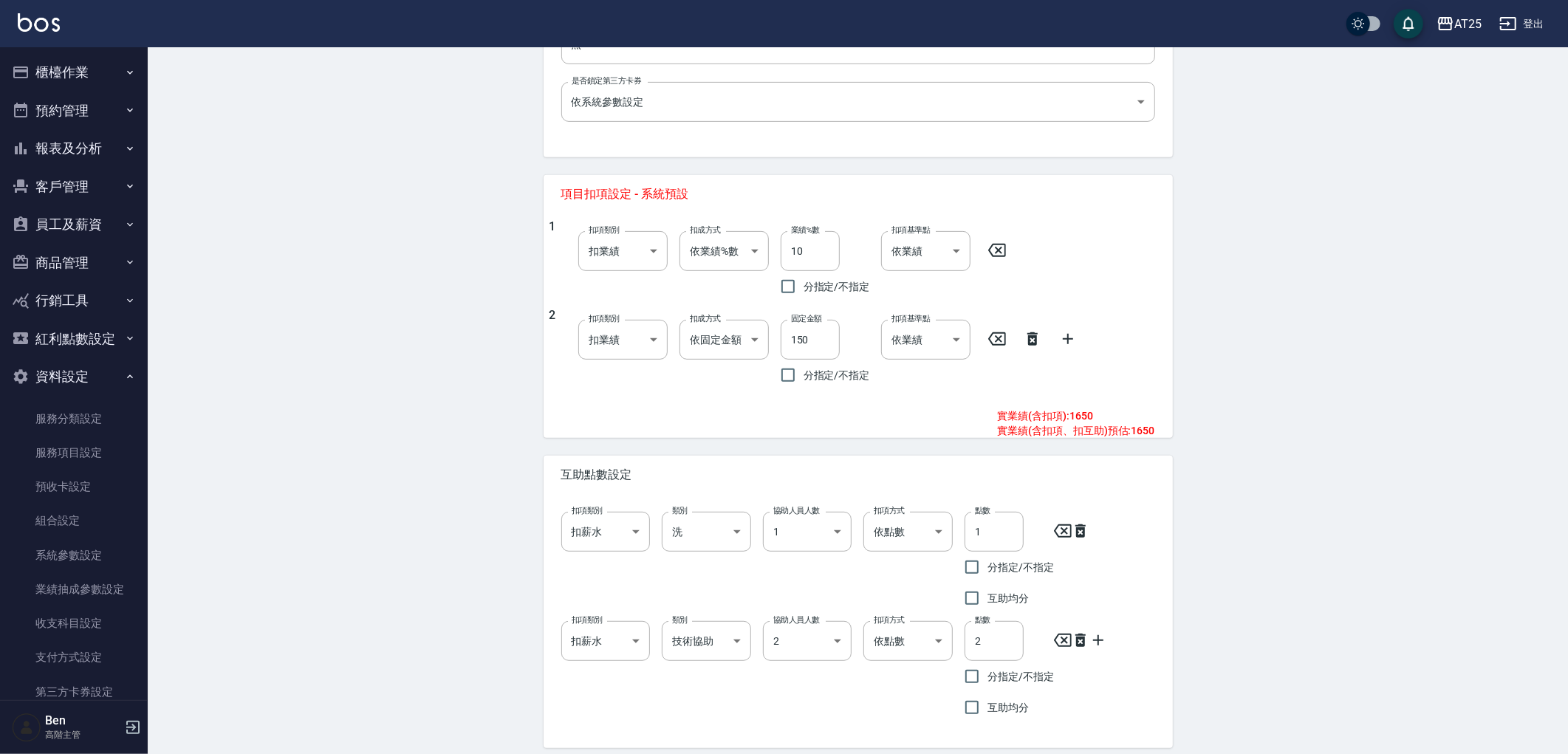
scroll to position [545, 0]
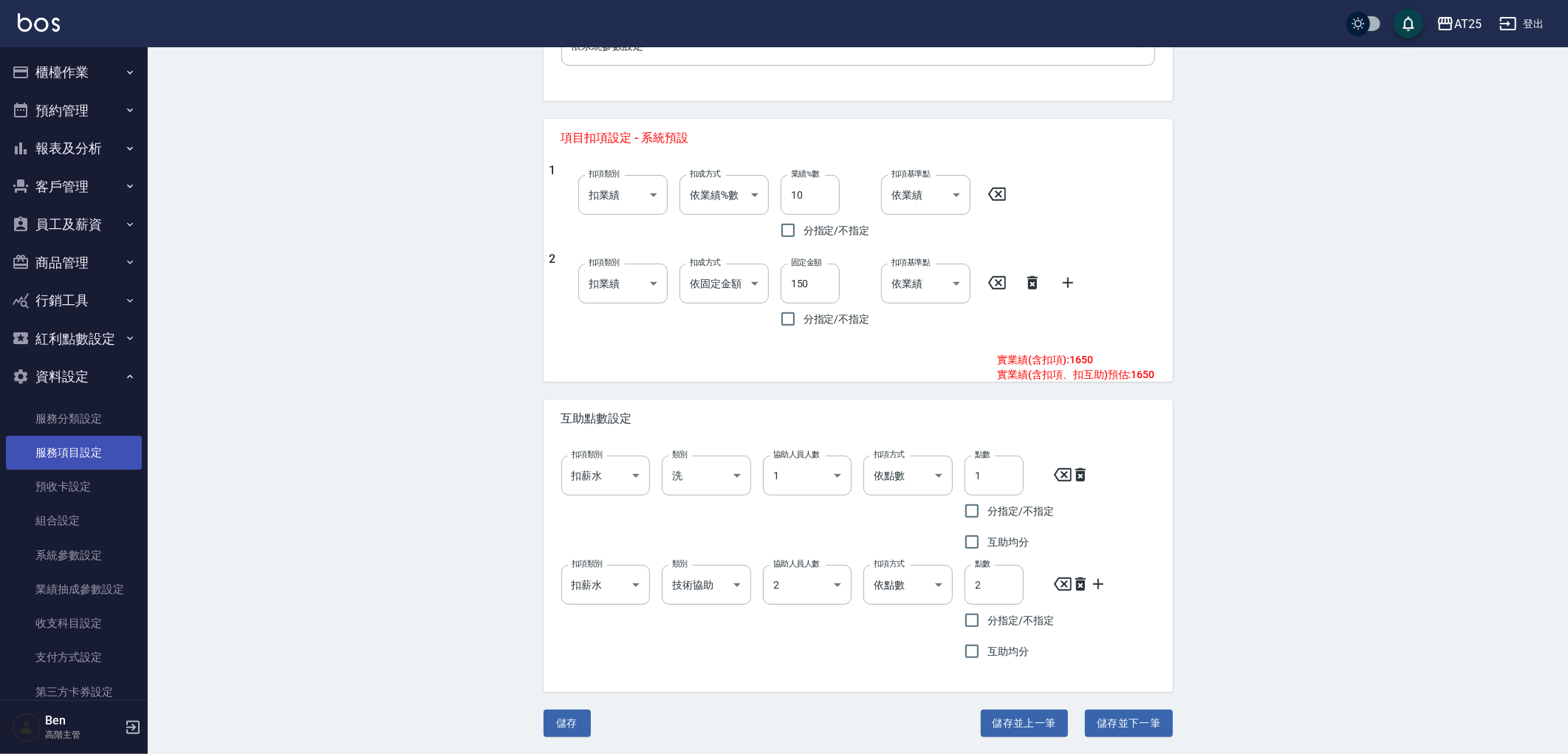
click at [52, 441] on link "服務項目設定" at bounding box center [73, 452] width 136 height 34
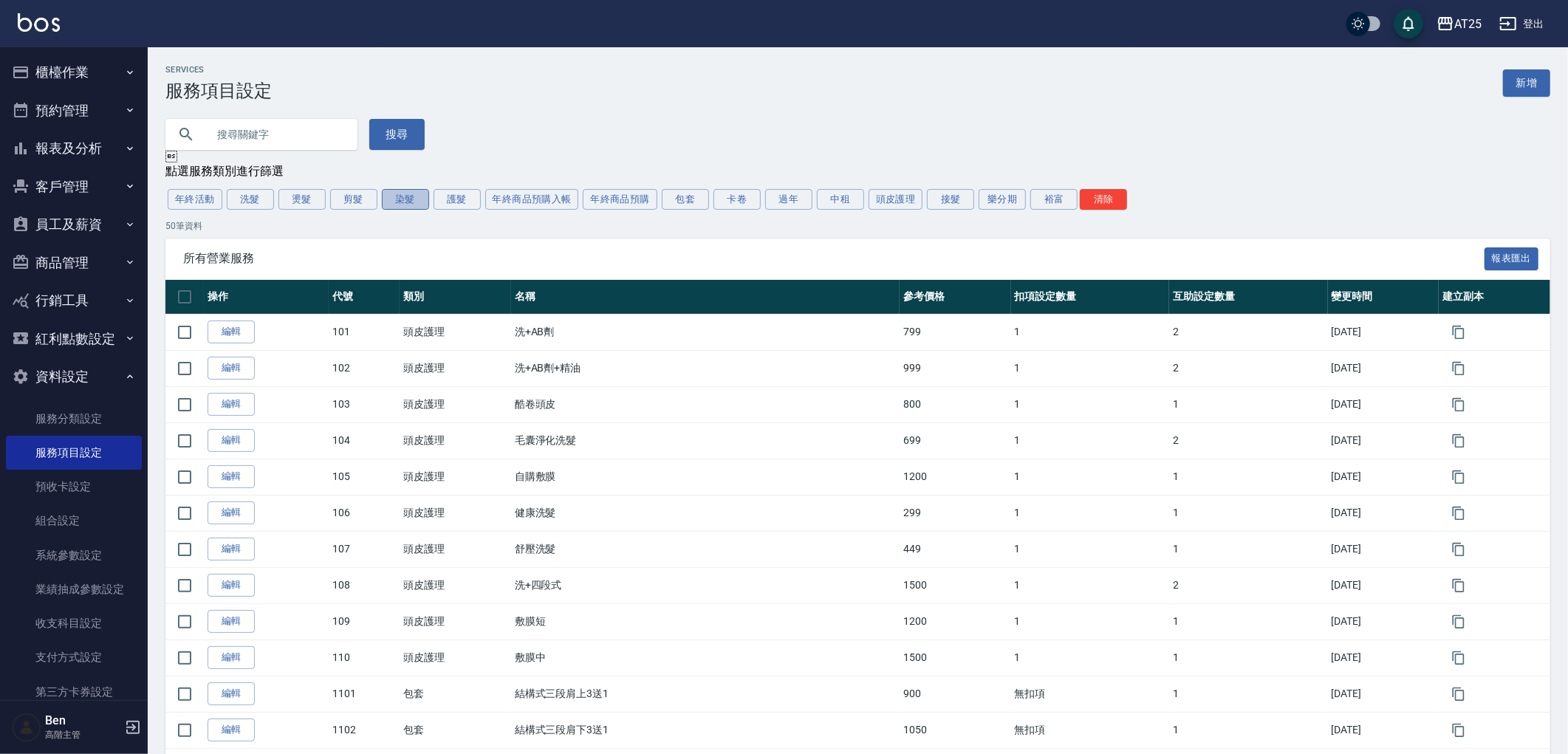
click at [410, 209] on button "染髮" at bounding box center [405, 199] width 47 height 20
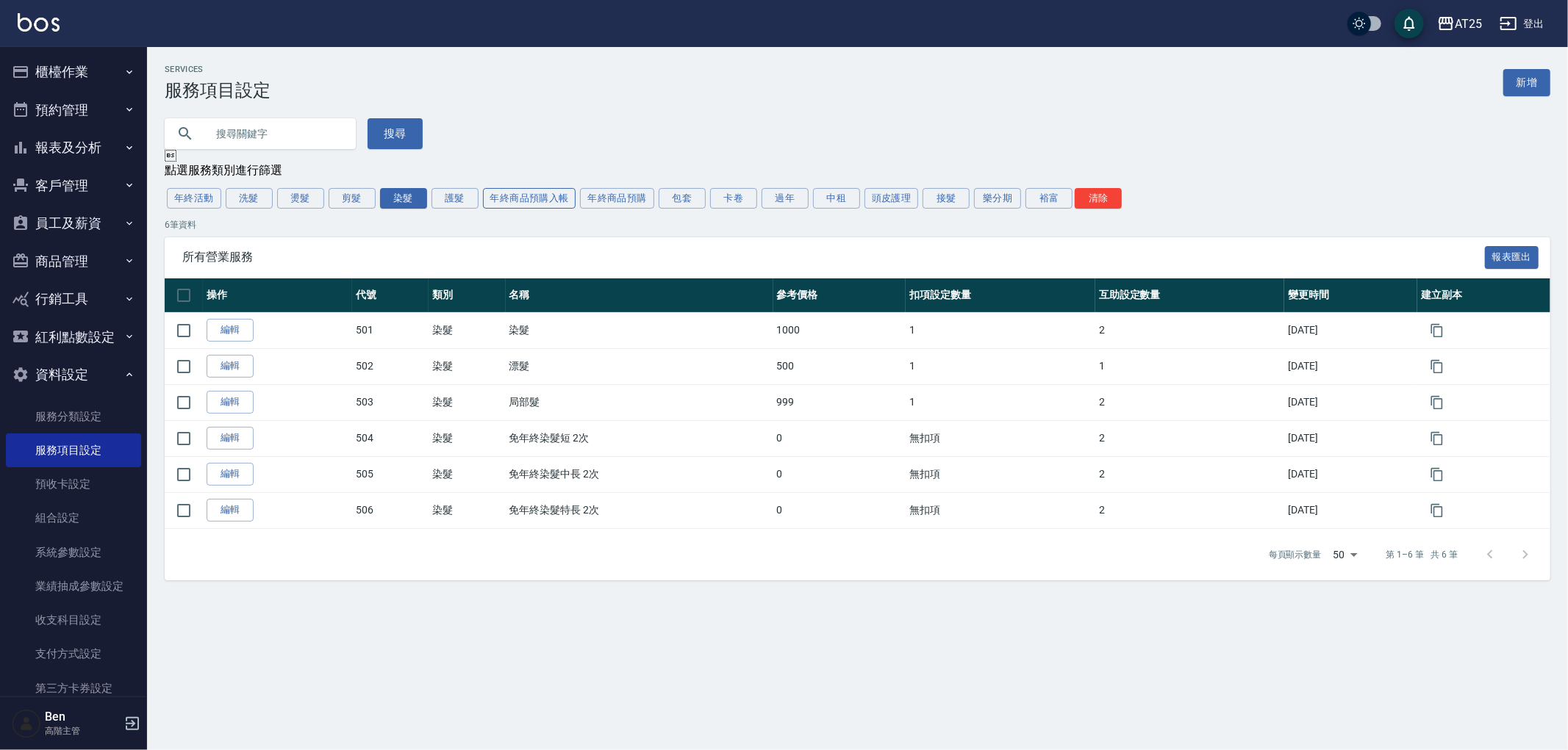
click at [562, 205] on button "年終商品預購入帳" at bounding box center [529, 198] width 93 height 20
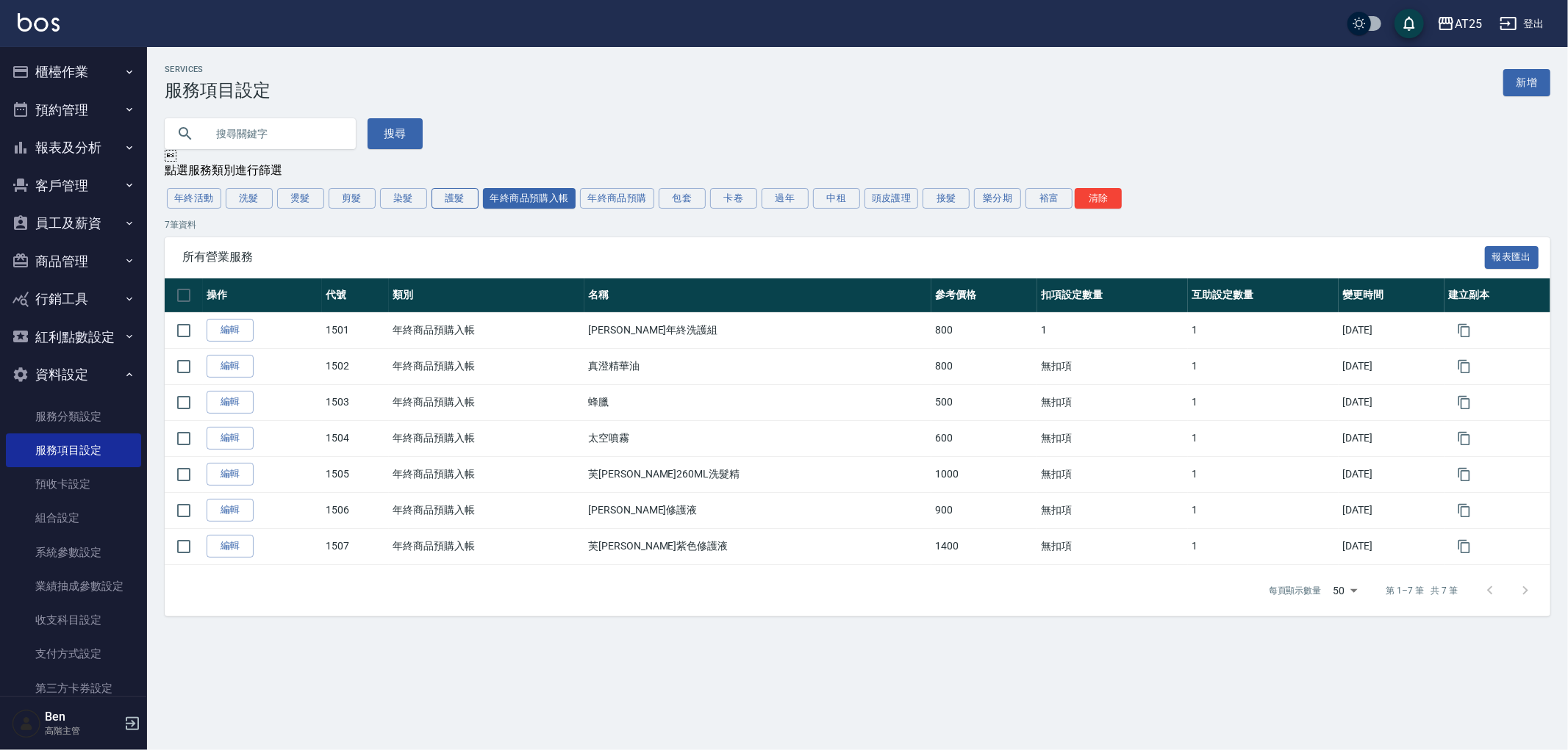
click at [453, 199] on button "護髮" at bounding box center [454, 198] width 47 height 20
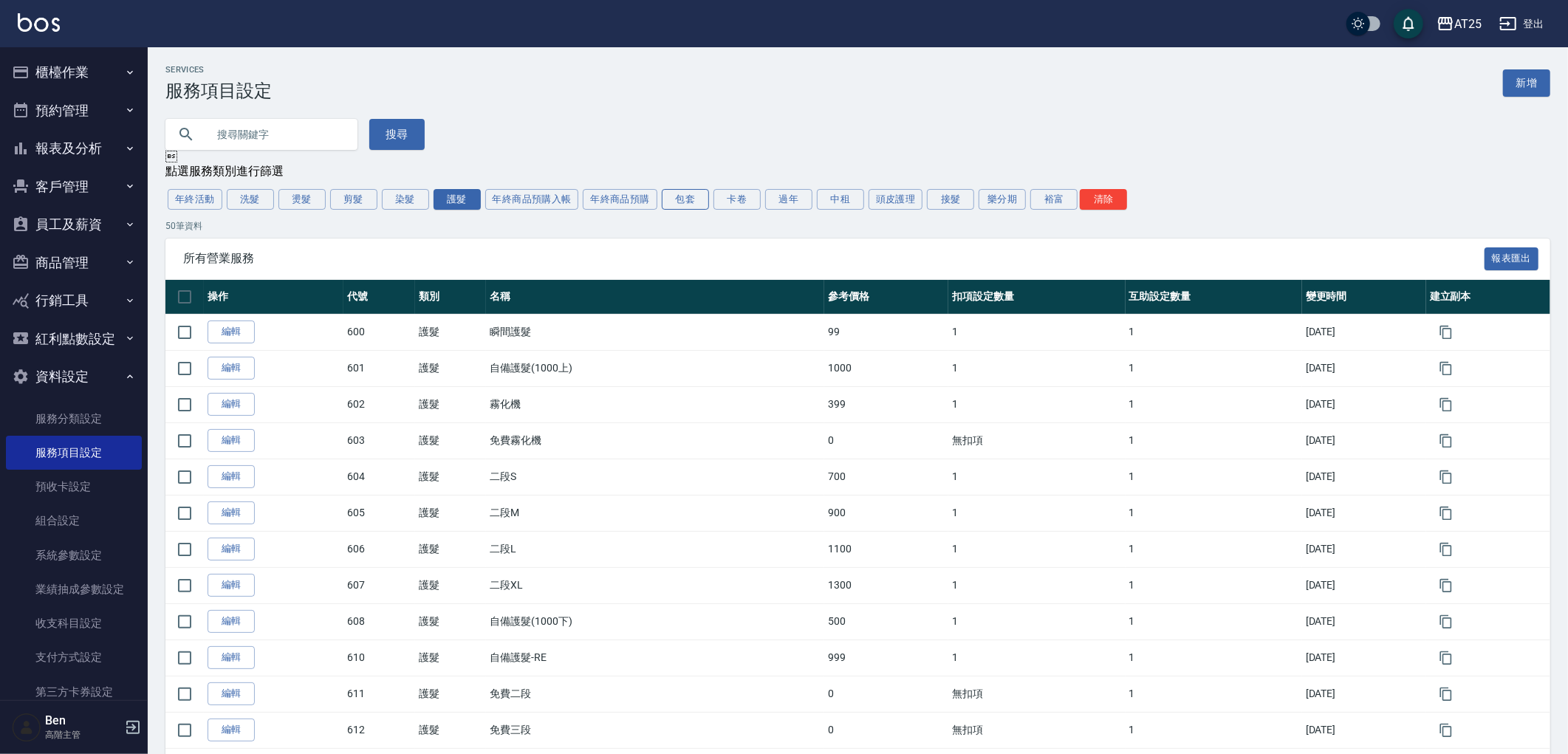
click at [687, 193] on button "包套" at bounding box center [685, 199] width 47 height 20
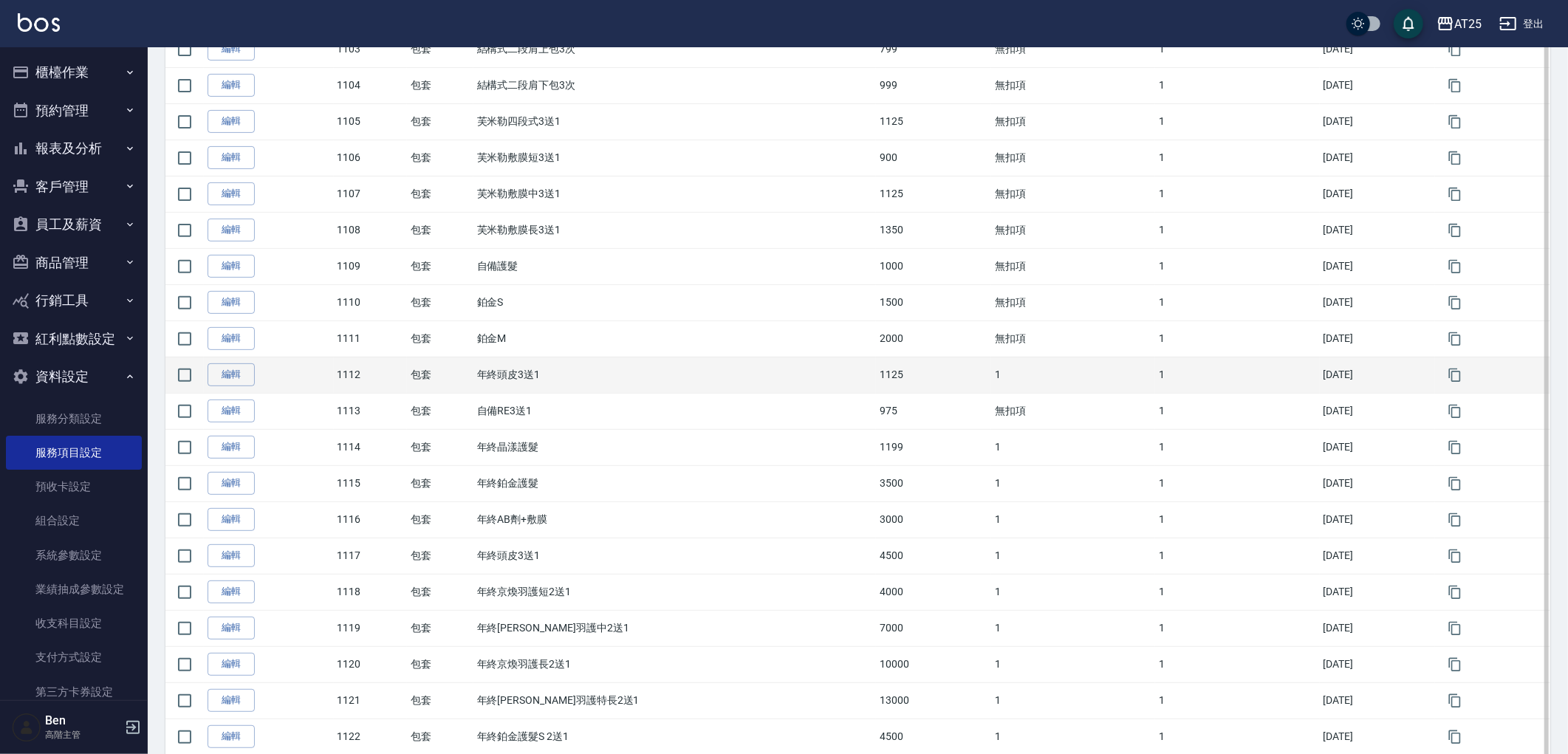
scroll to position [491, 0]
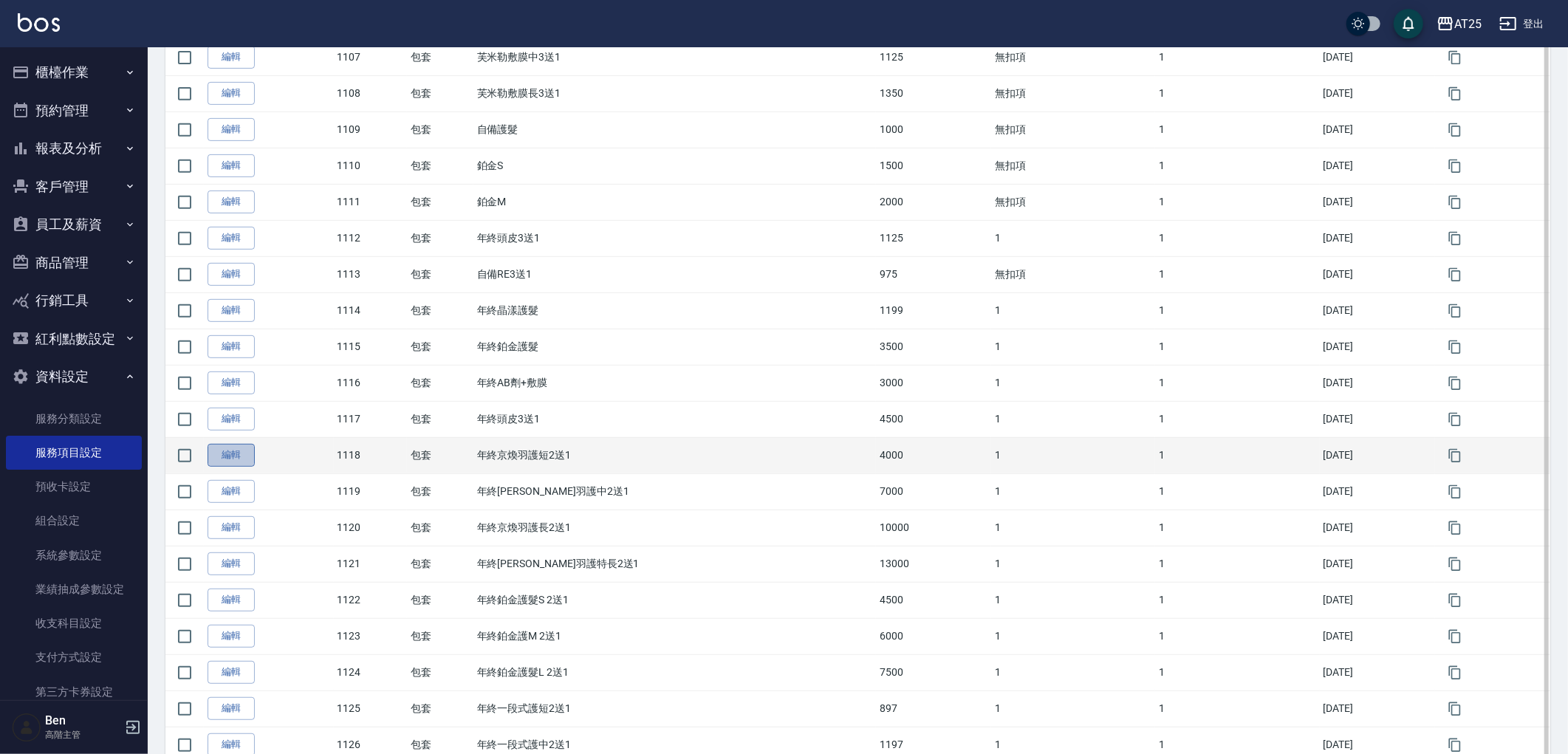
click at [238, 459] on link "編輯" at bounding box center [231, 456] width 47 height 23
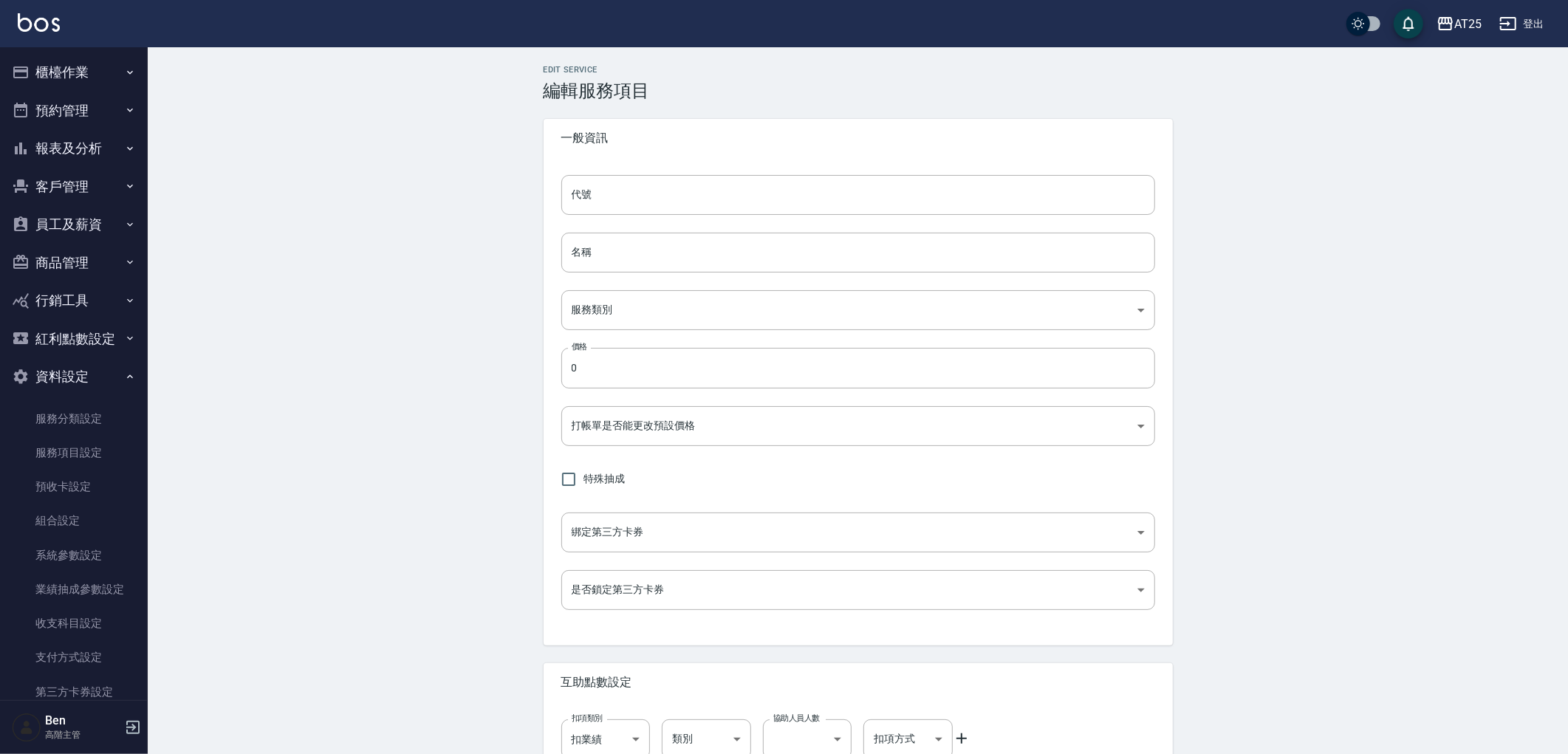
type input "1118"
type input "年終京煥羽護短2送1"
type input "f951c65b-a75e-4403-950c-01d2773940f6"
type input "4000"
type input "FALSE"
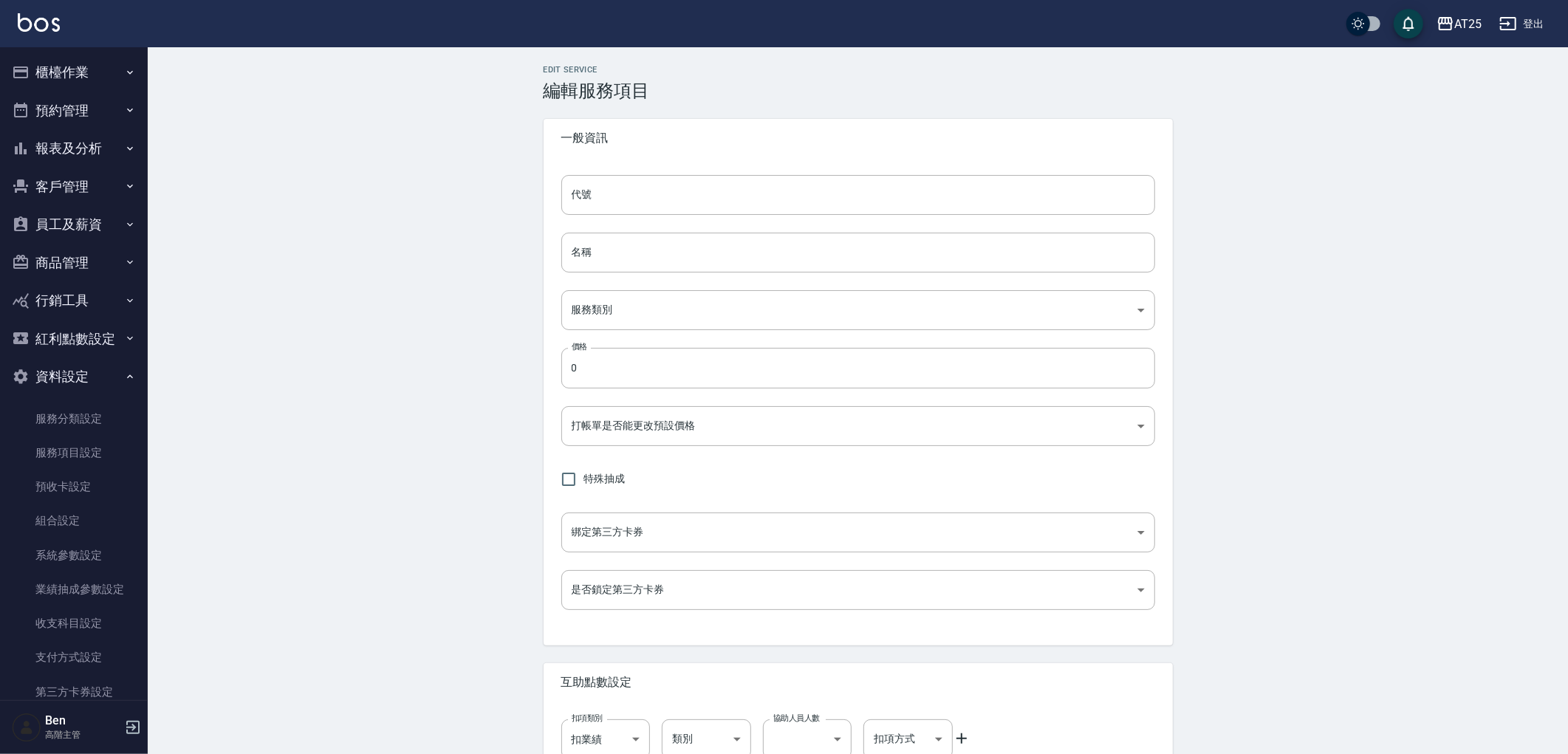
type input "none"
type input "UNSET"
type input "onSalary"
type input "技術協助"
type input "2"
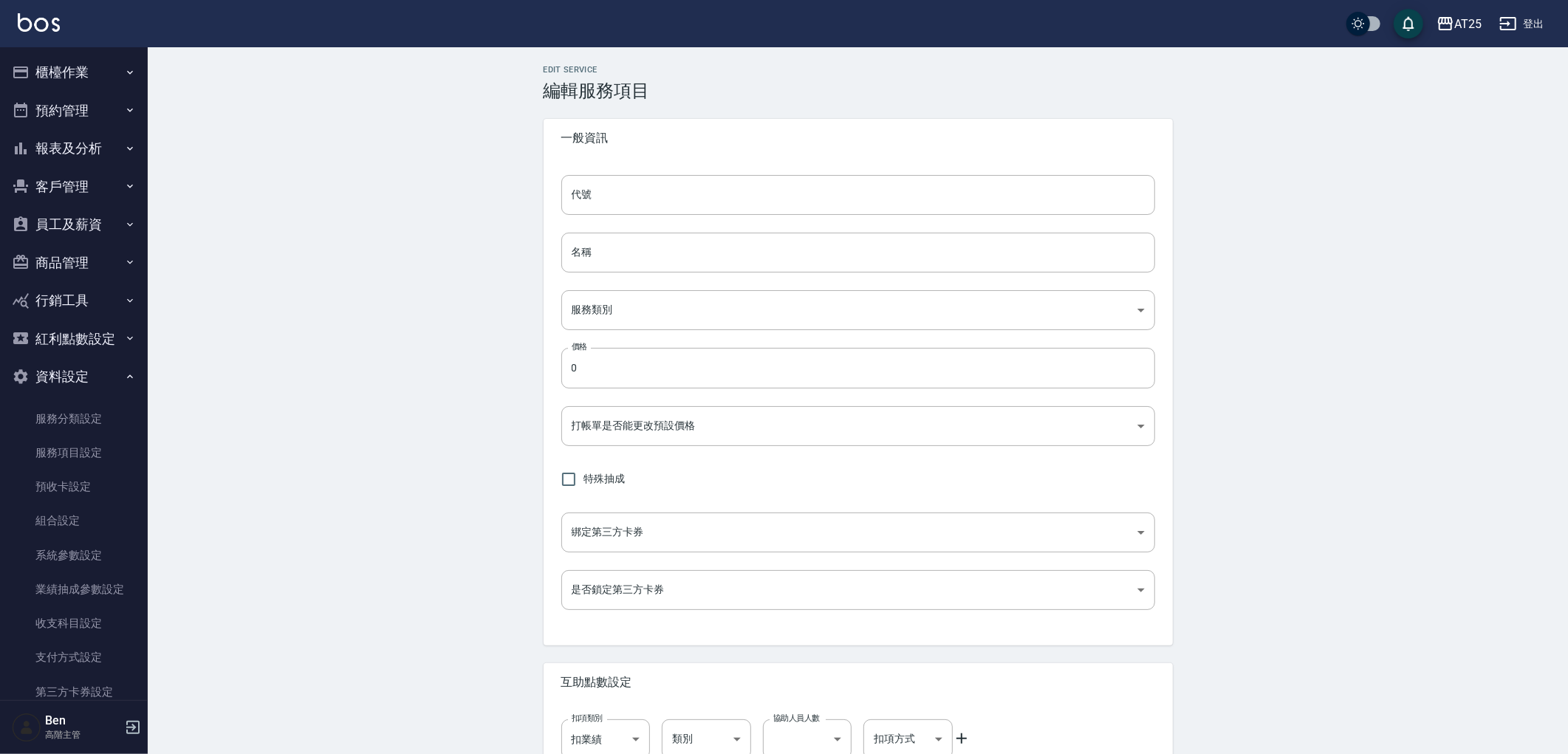
type input "點數"
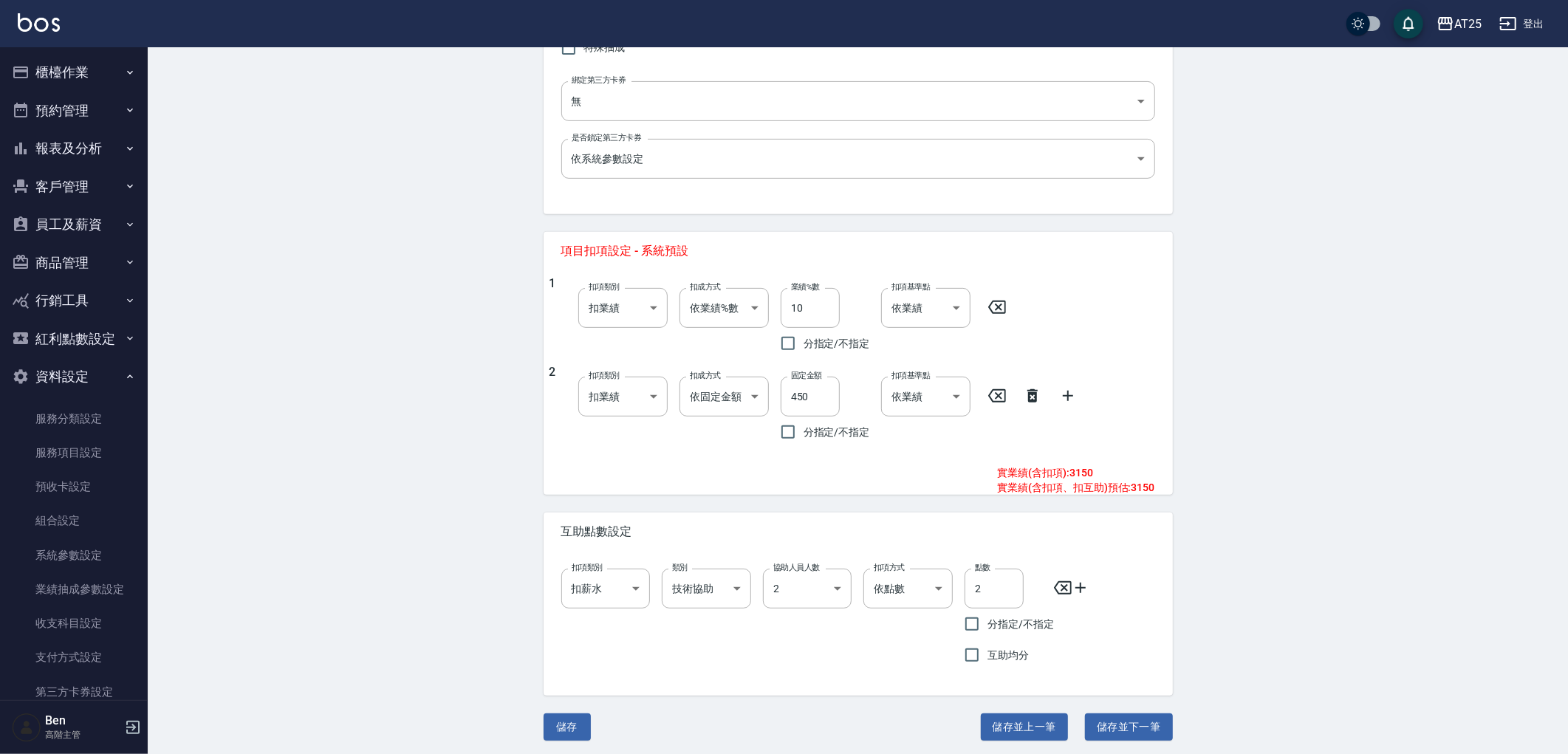
scroll to position [434, 0]
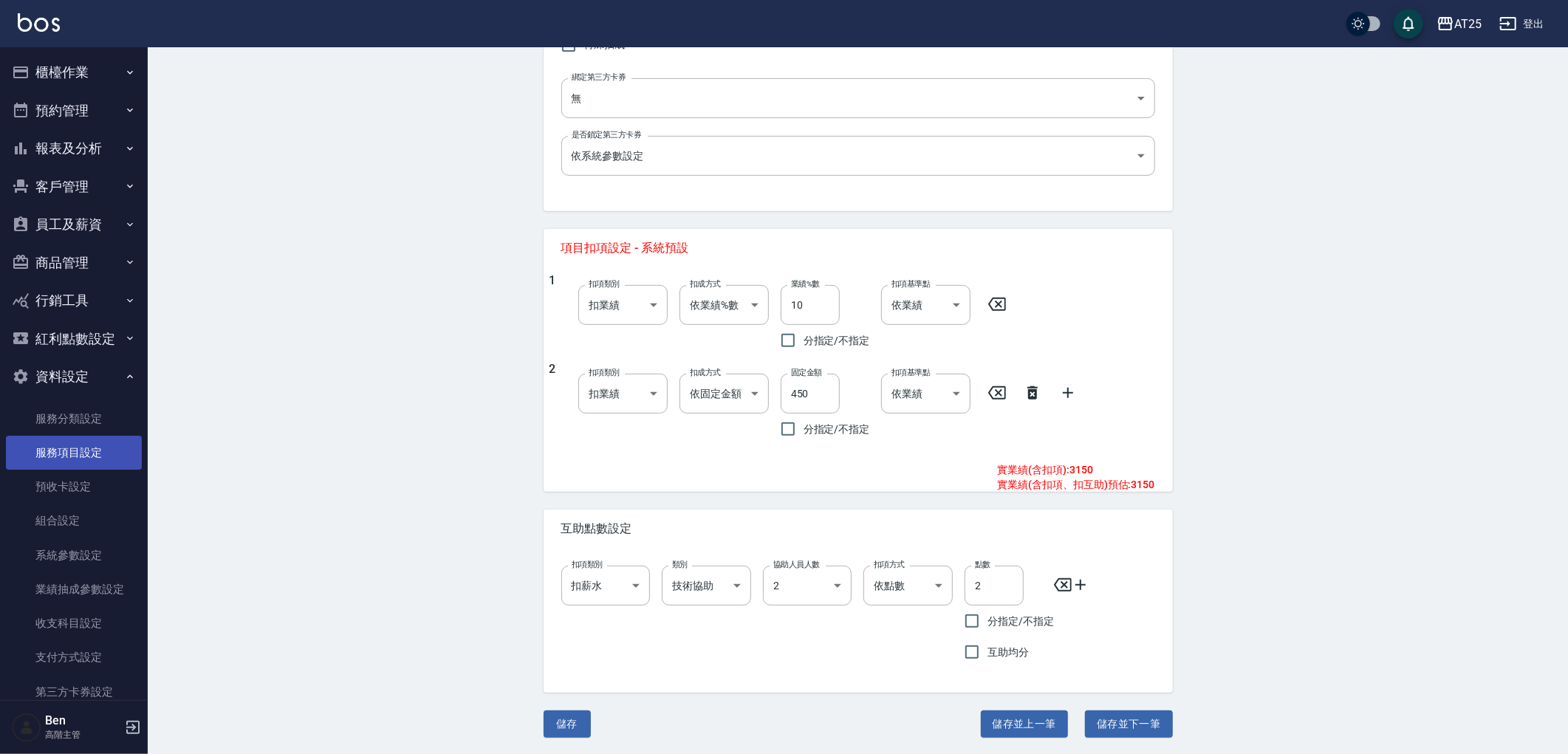
click at [45, 441] on link "服務項目設定" at bounding box center [73, 452] width 136 height 34
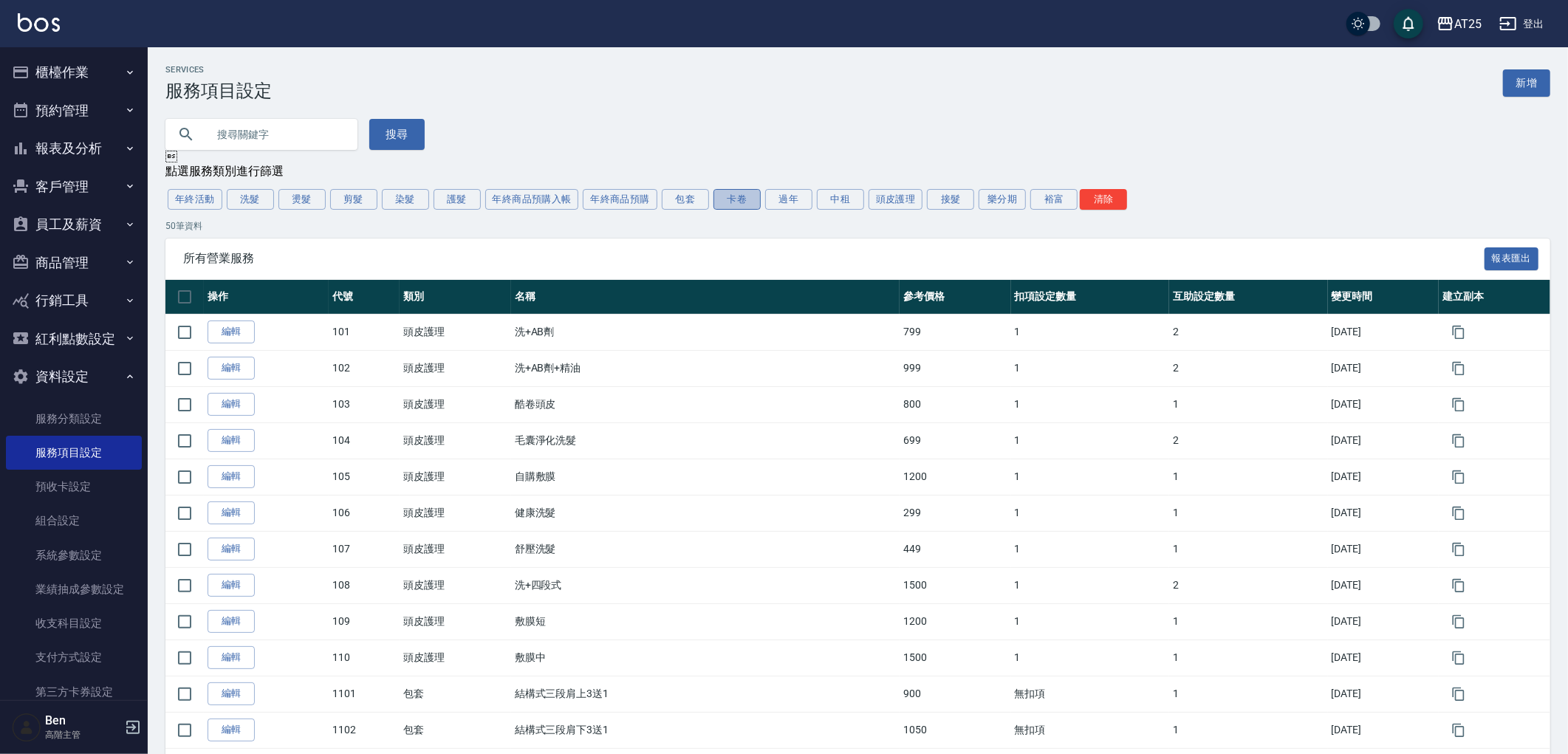
click at [736, 202] on button "卡卷" at bounding box center [737, 199] width 47 height 20
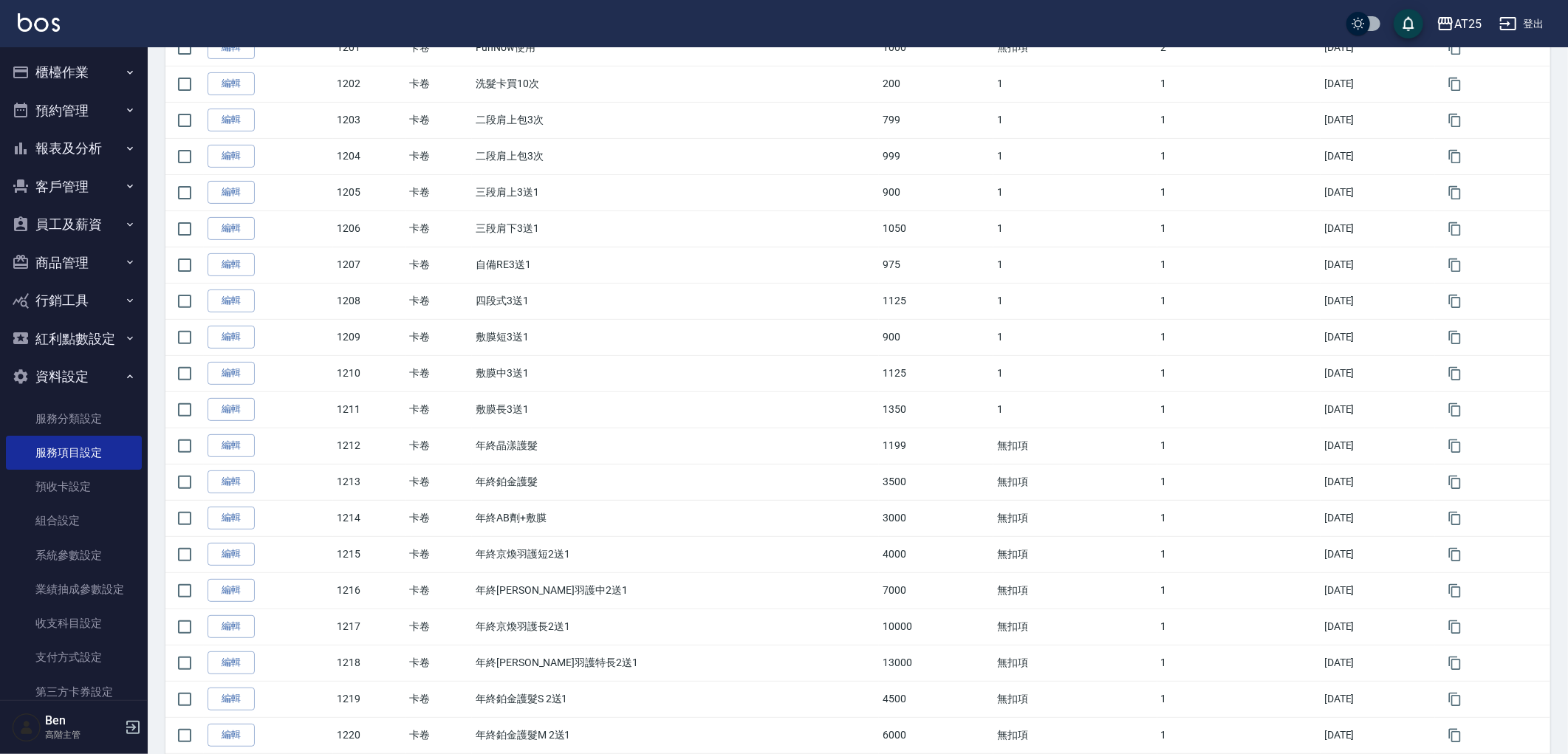
scroll to position [410, 0]
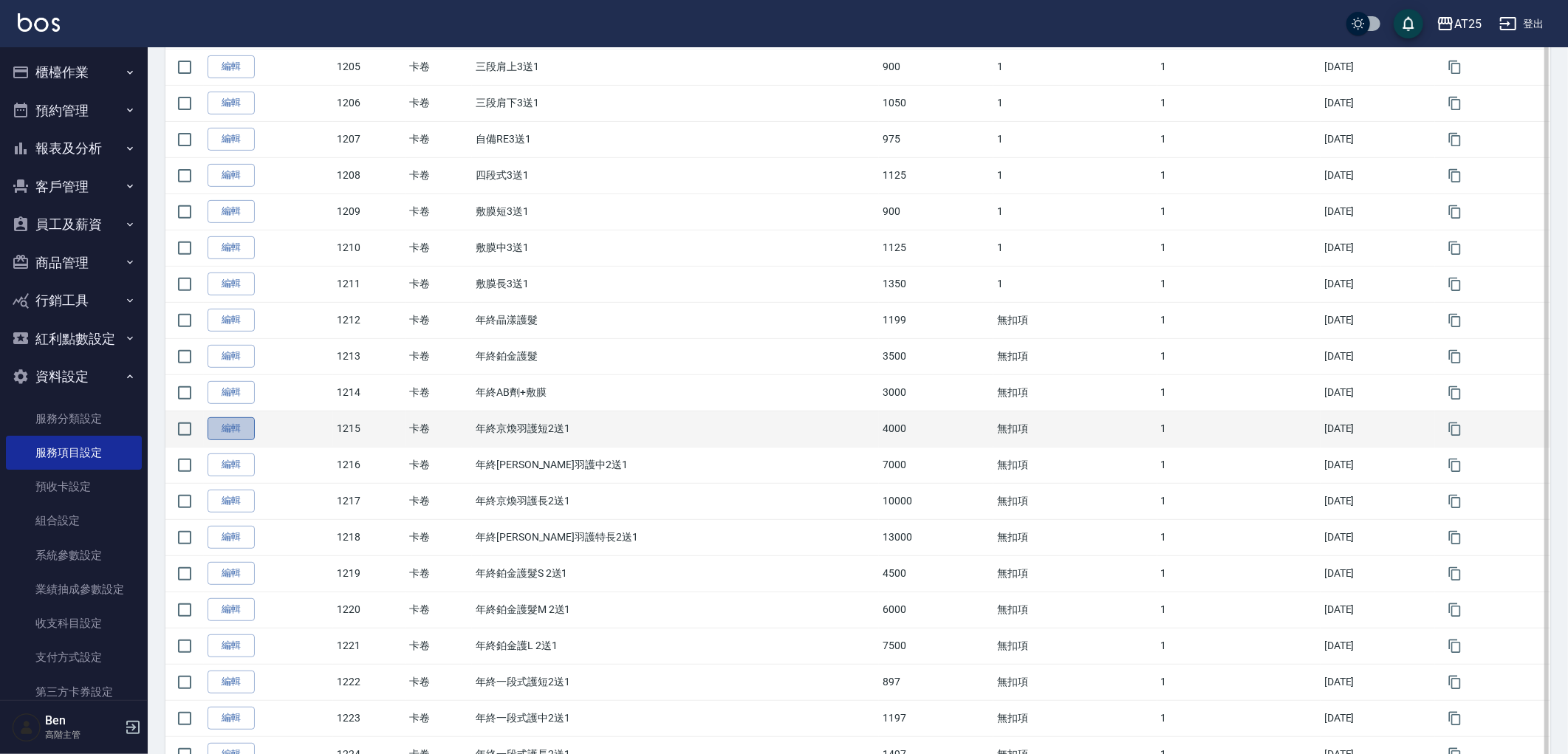
click at [208, 429] on link "編輯" at bounding box center [231, 429] width 47 height 23
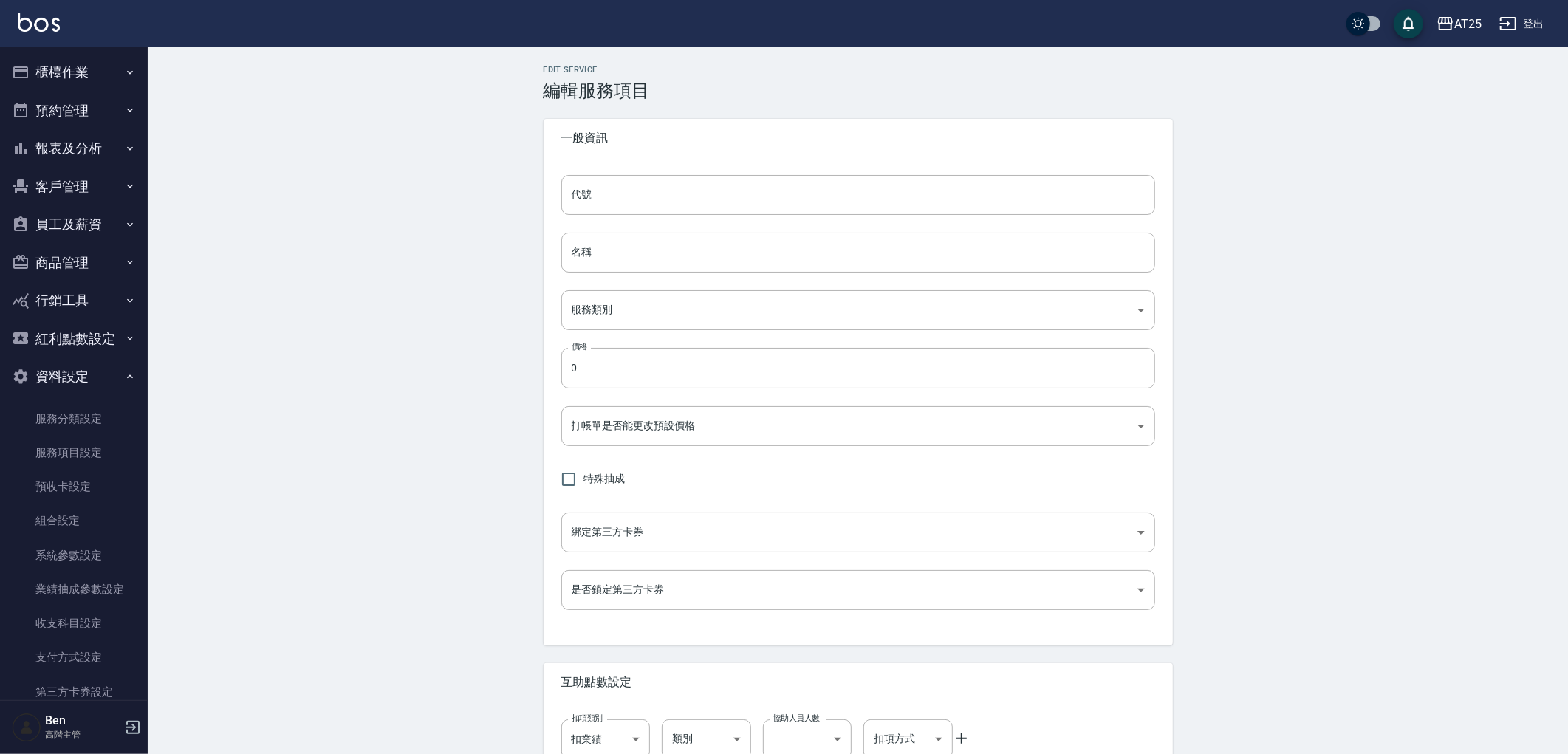
type input "1215"
type input "年終京煥羽護短2送1"
type input "41a6b49f-93e5-43b7-baf4-8c882890f70c"
type input "4000"
type input "FALSE"
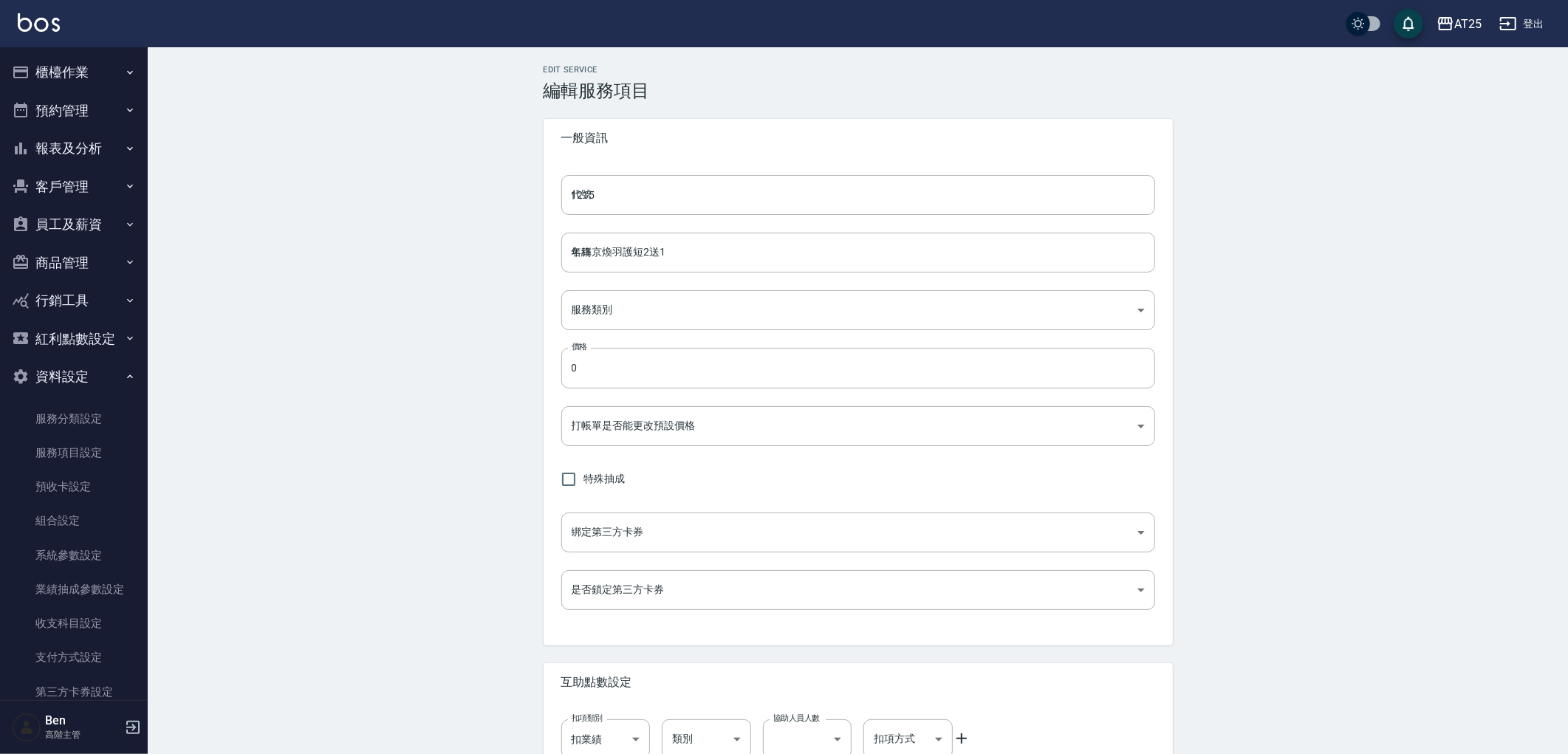
type input "none"
type input "UNSET"
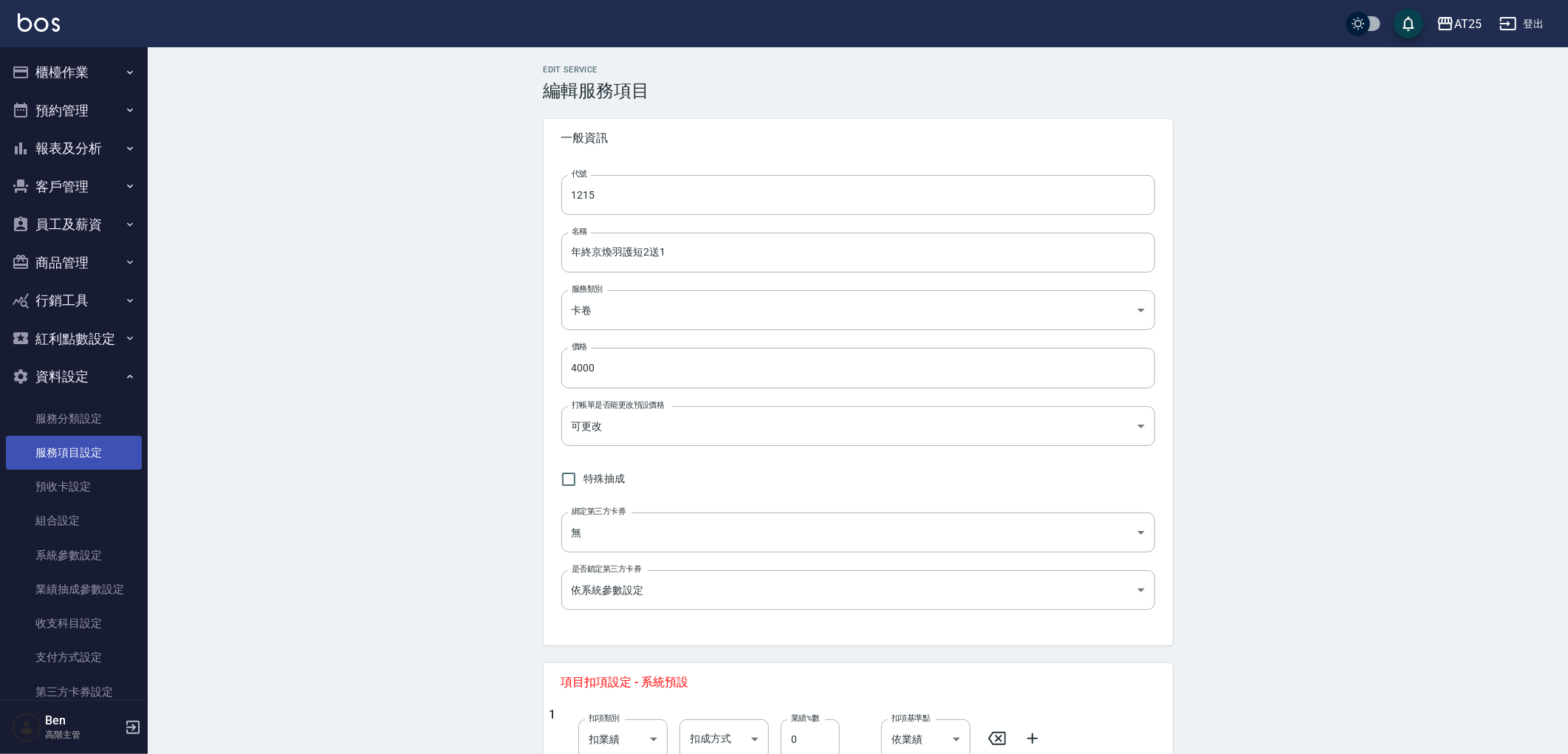
click at [85, 446] on link "服務項目設定" at bounding box center [73, 452] width 136 height 34
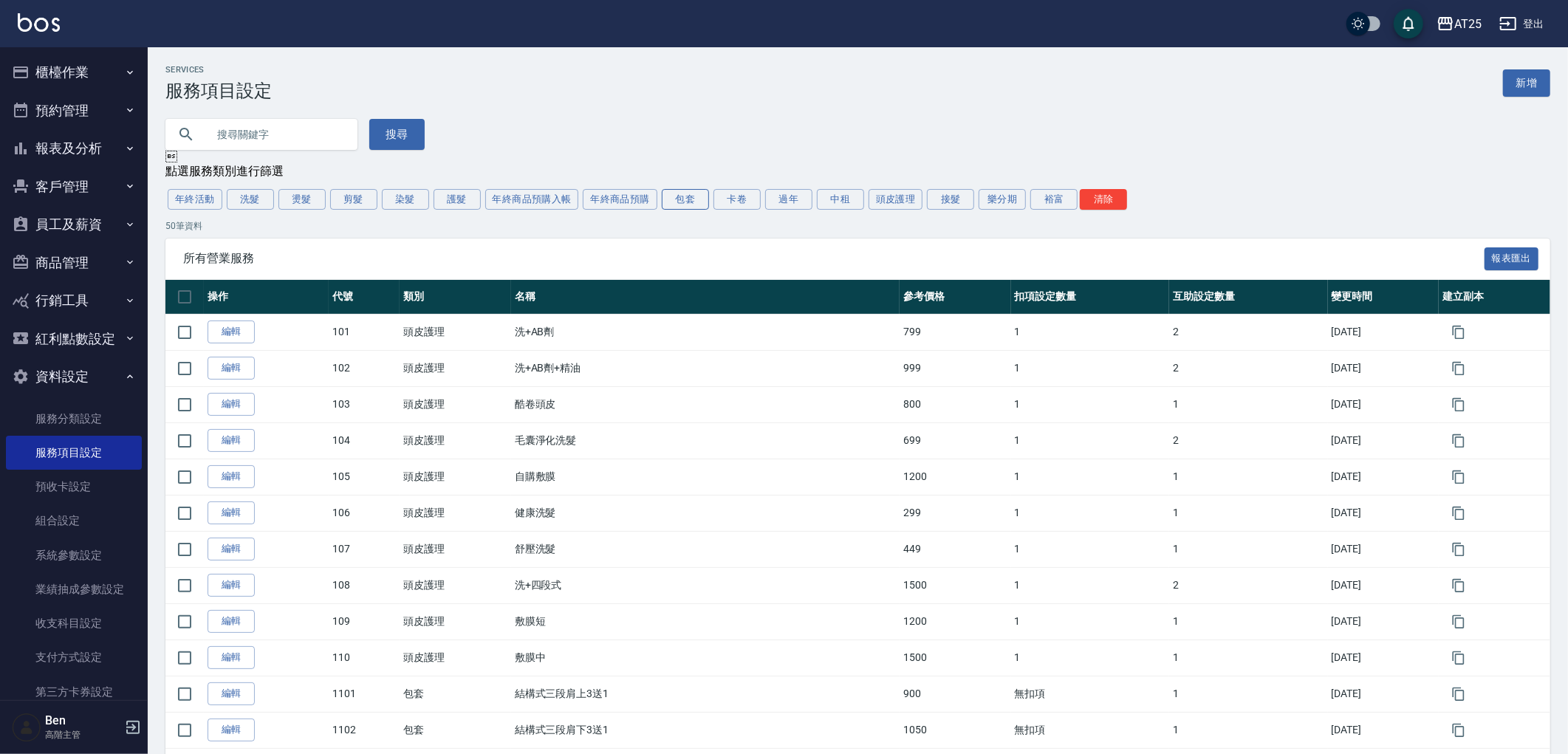
click at [683, 205] on button "包套" at bounding box center [685, 199] width 47 height 20
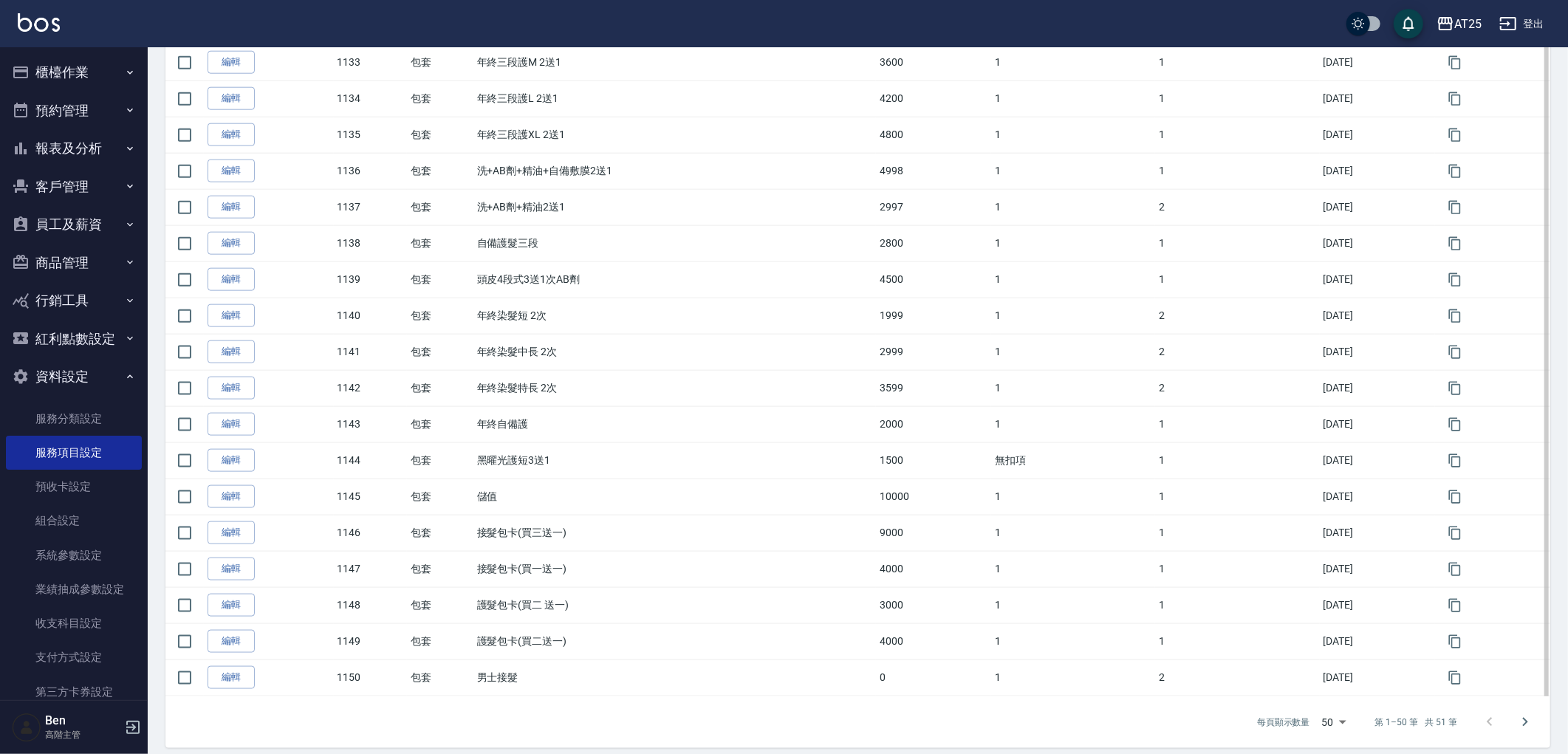
scroll to position [1445, 0]
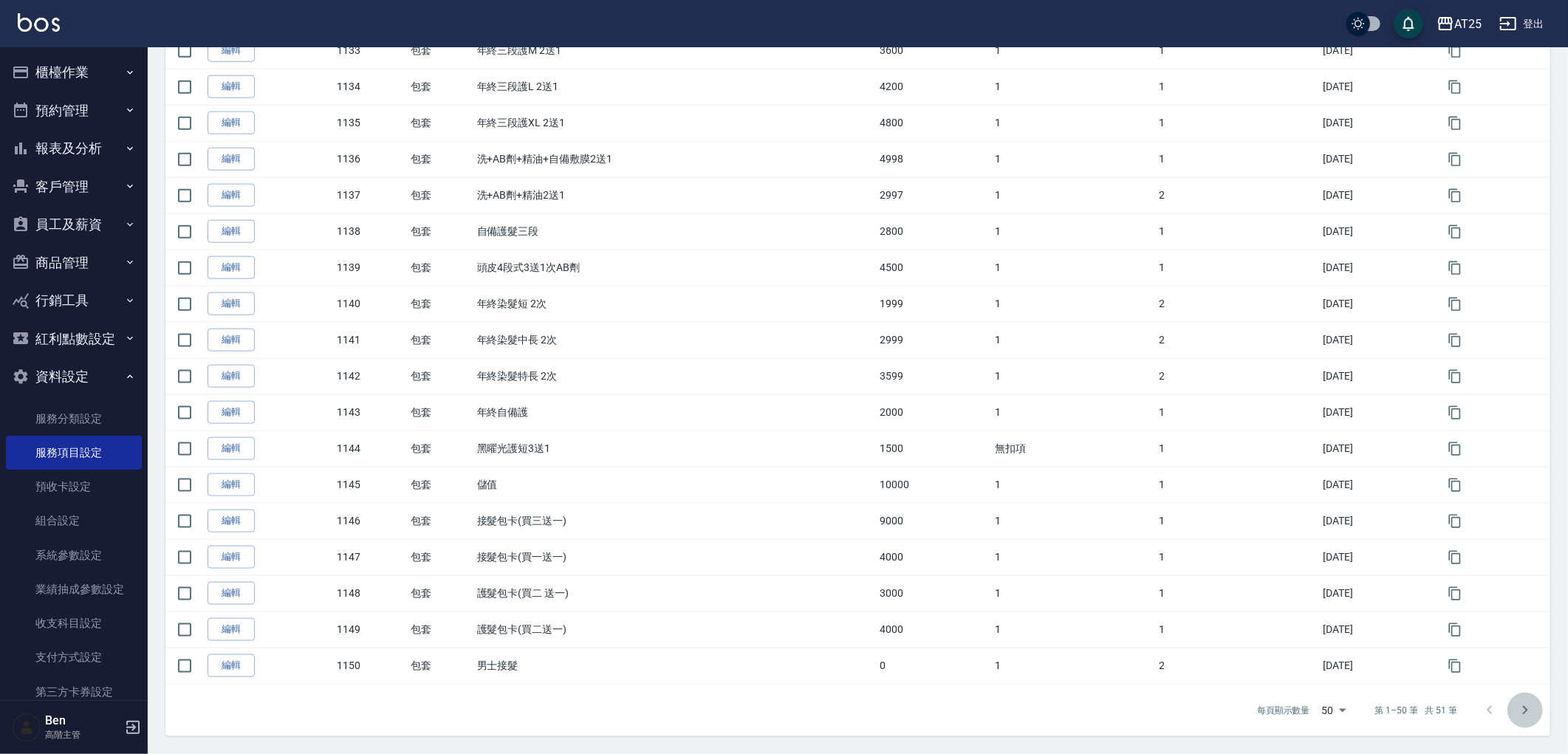
click at [1523, 697] on button "Go to next page" at bounding box center [1525, 711] width 36 height 36
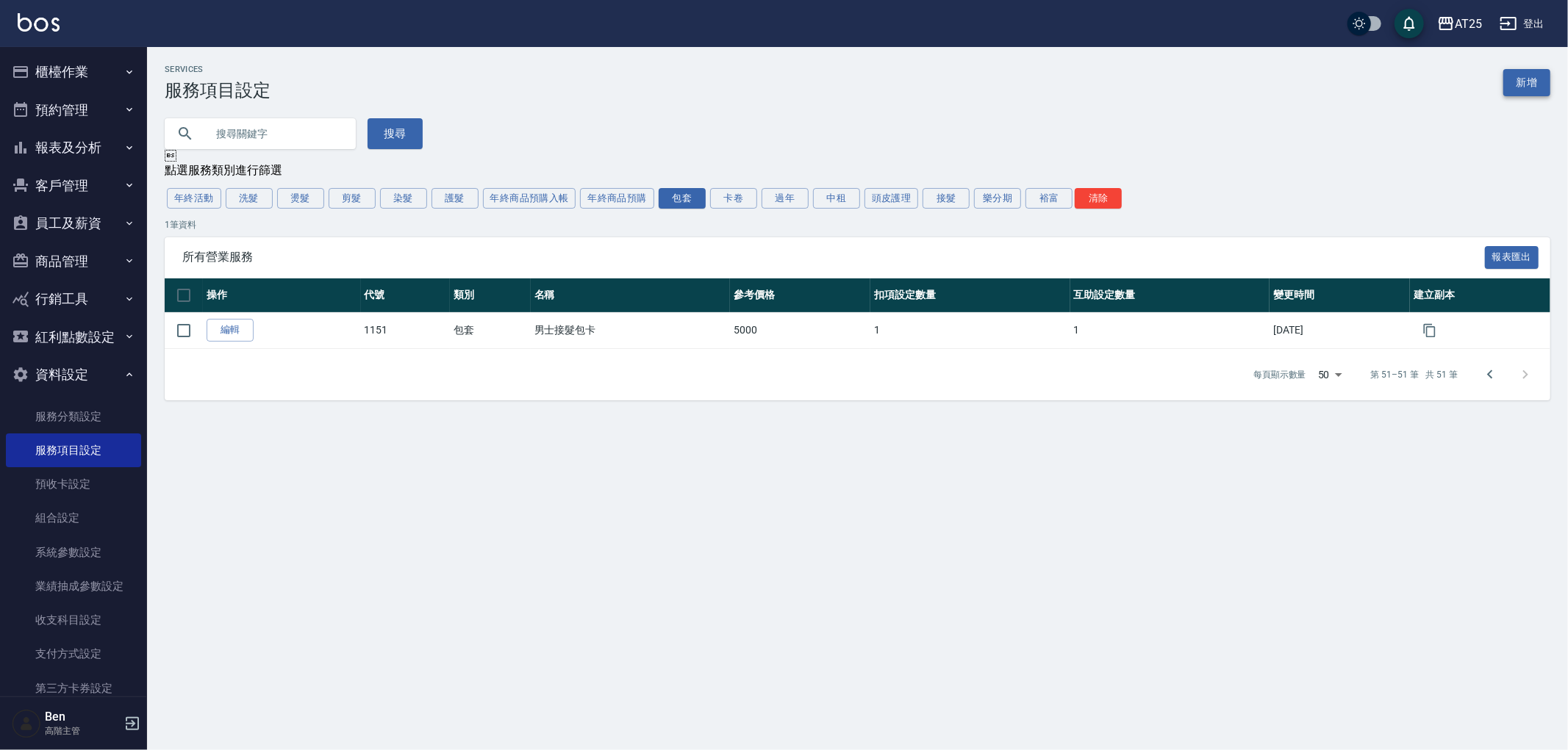
click at [1525, 77] on link "新增" at bounding box center [1526, 83] width 47 height 27
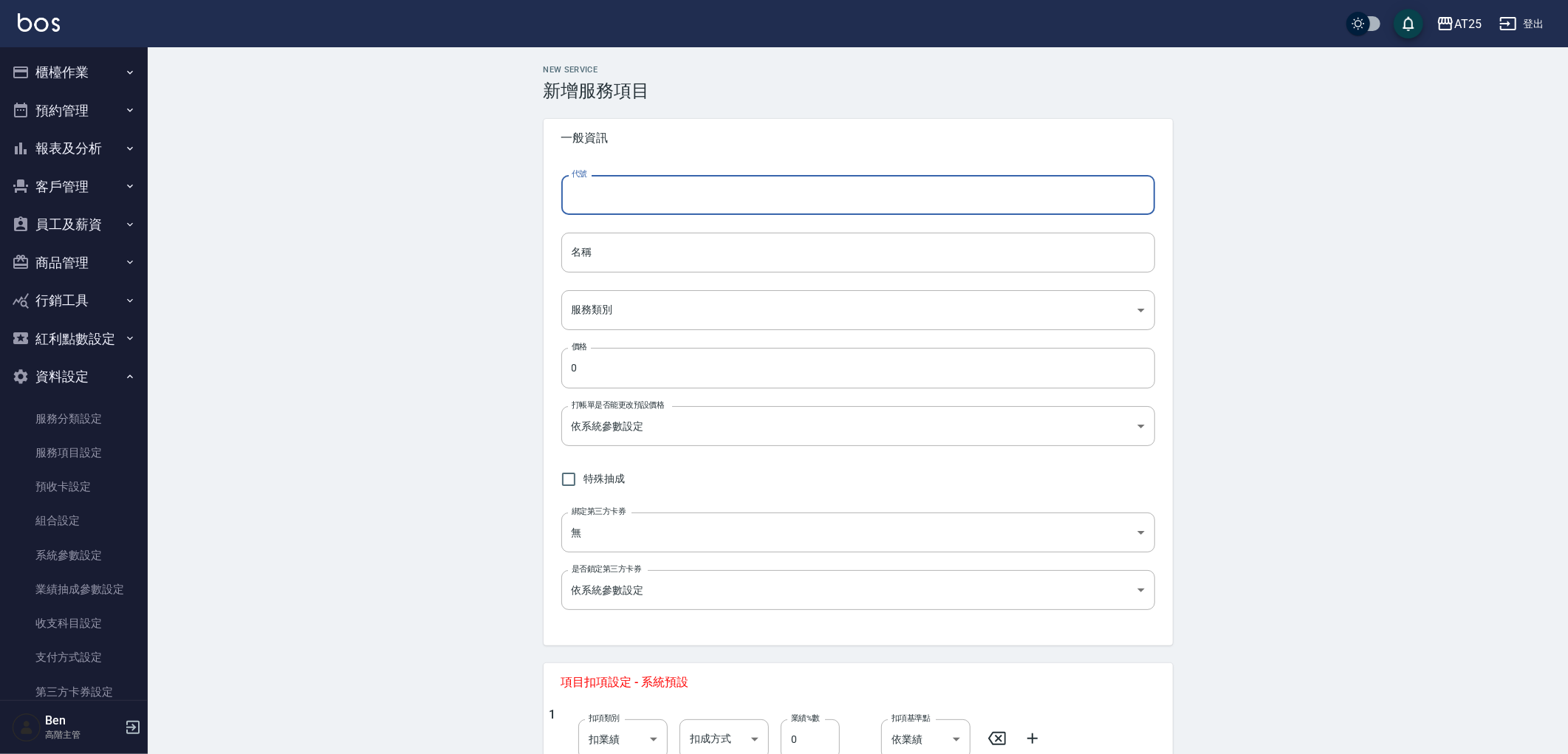
click at [624, 193] on input "代號" at bounding box center [857, 194] width 594 height 40
type input "1152"
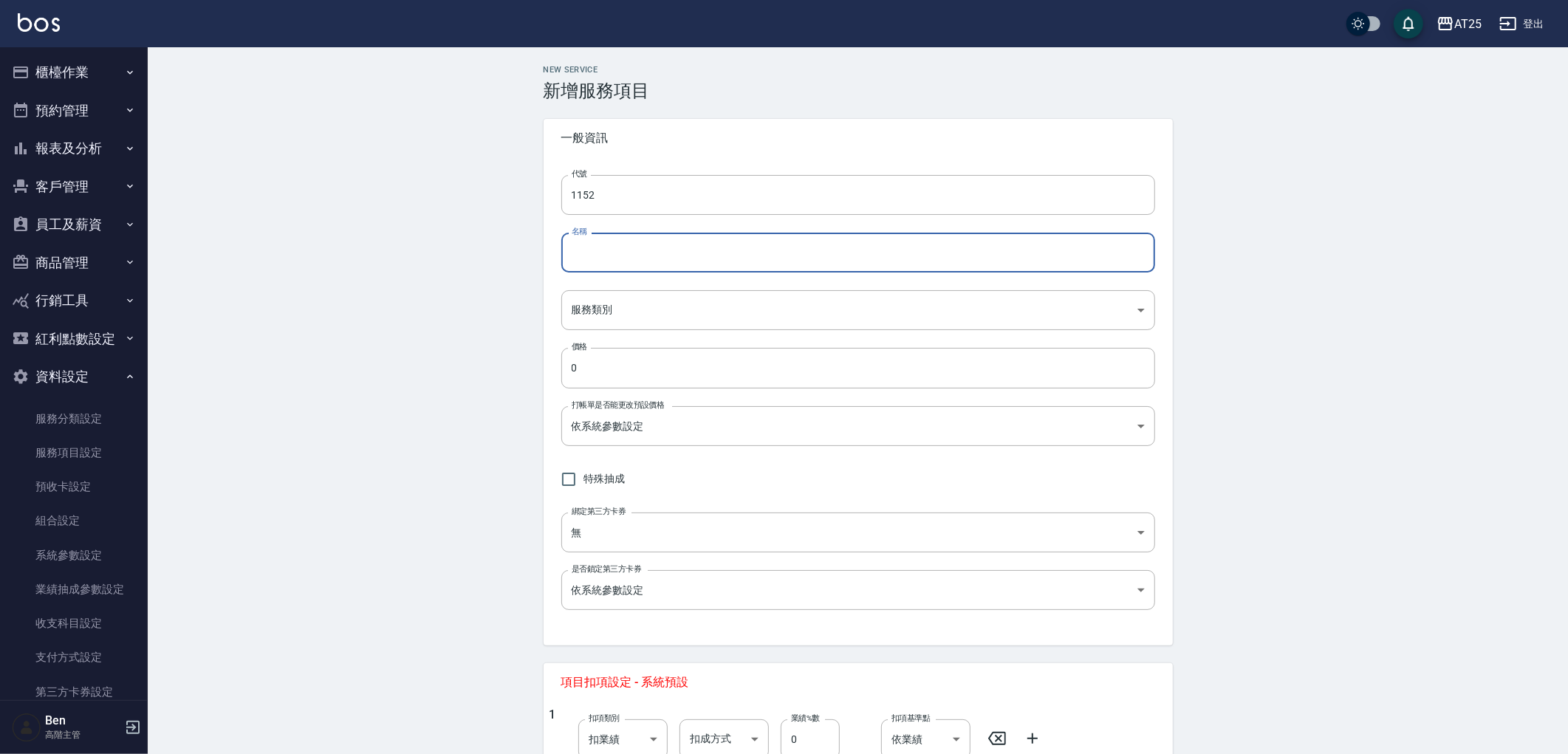
click at [710, 263] on input "名稱" at bounding box center [857, 252] width 594 height 40
type input "鍍膜包套"
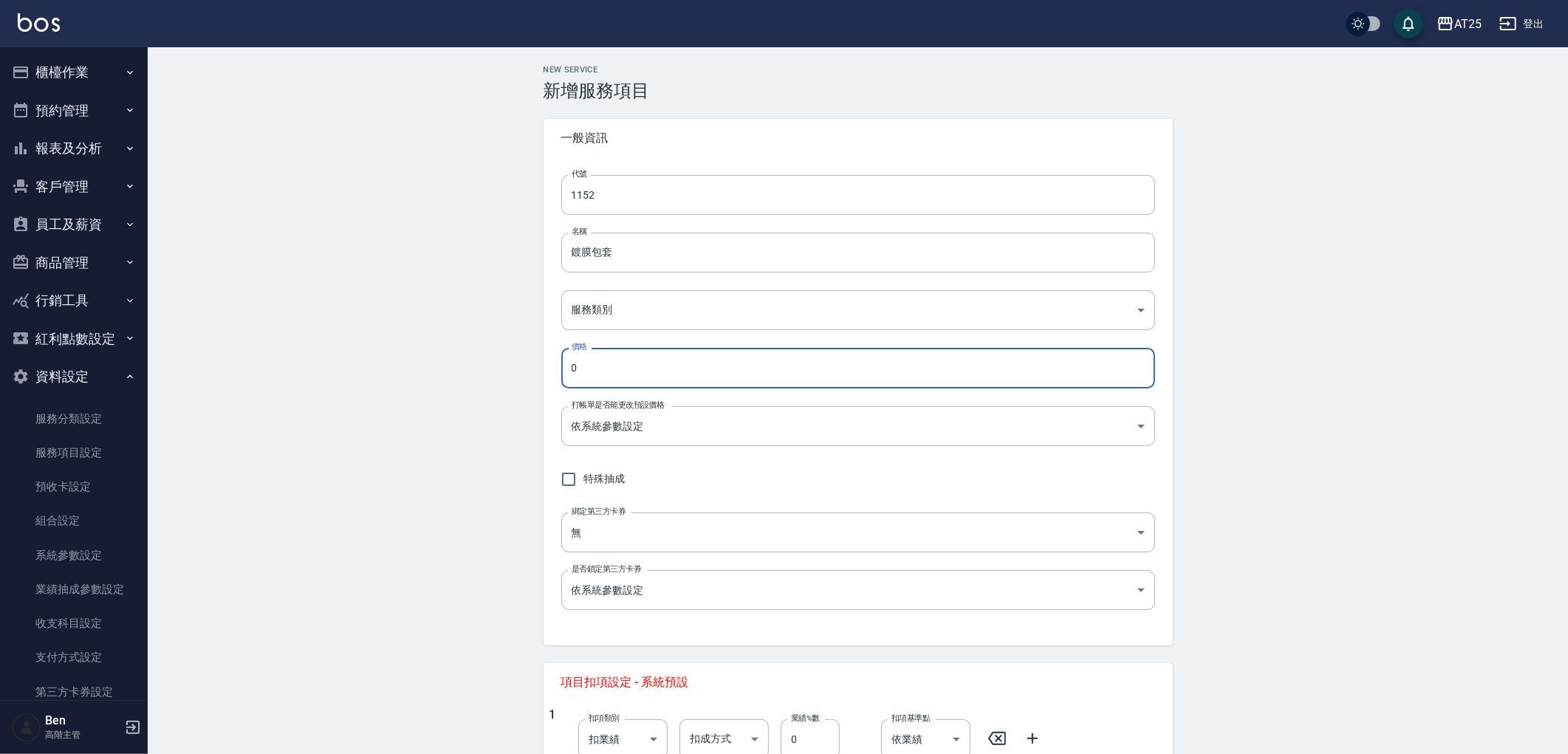
click at [653, 372] on input "0" at bounding box center [857, 367] width 594 height 40
type input "5000"
click at [652, 328] on div "代號 1152 代號 名稱 鍍膜包套 名稱 服務類別 ​ 服務類別 價格 5000 價格 打帳單是否能更改預設價格 依系統參數設定 UNSET 打帳單是否能更…" at bounding box center [858, 402] width 630 height 489
click at [654, 327] on body "AT25 登出 櫃檯作業 打帳單 帳單列表 掛單列表 座位開單 營業儀表板 現金收支登錄 高階收支登錄 材料自購登錄 每日結帳 排班表 現場電腦打卡 掃碼打卡…" at bounding box center [788, 519] width 1576 height 1039
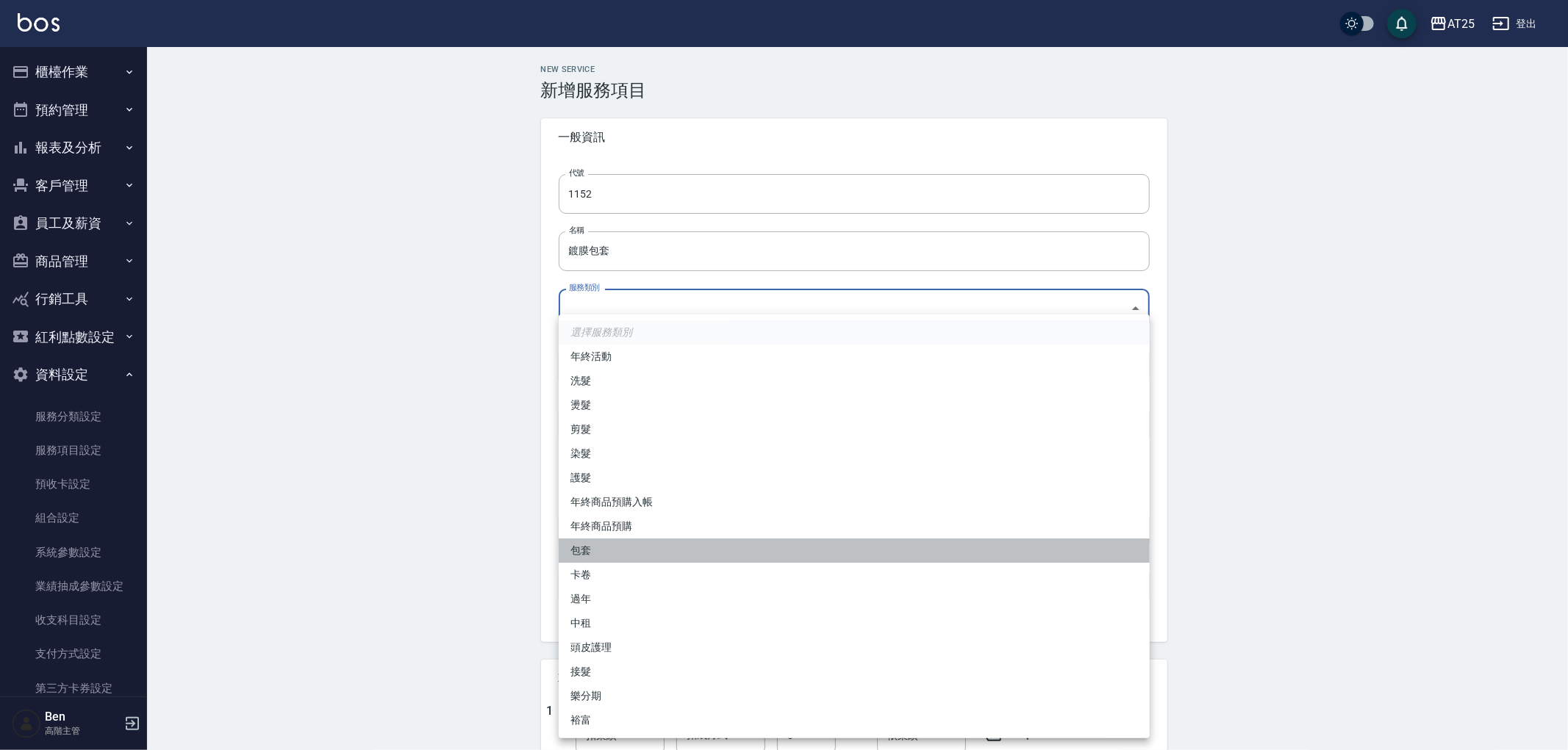
click at [636, 553] on li "包套" at bounding box center [853, 550] width 591 height 24
type input "f951c65b-a75e-4403-950c-01d2773940f6"
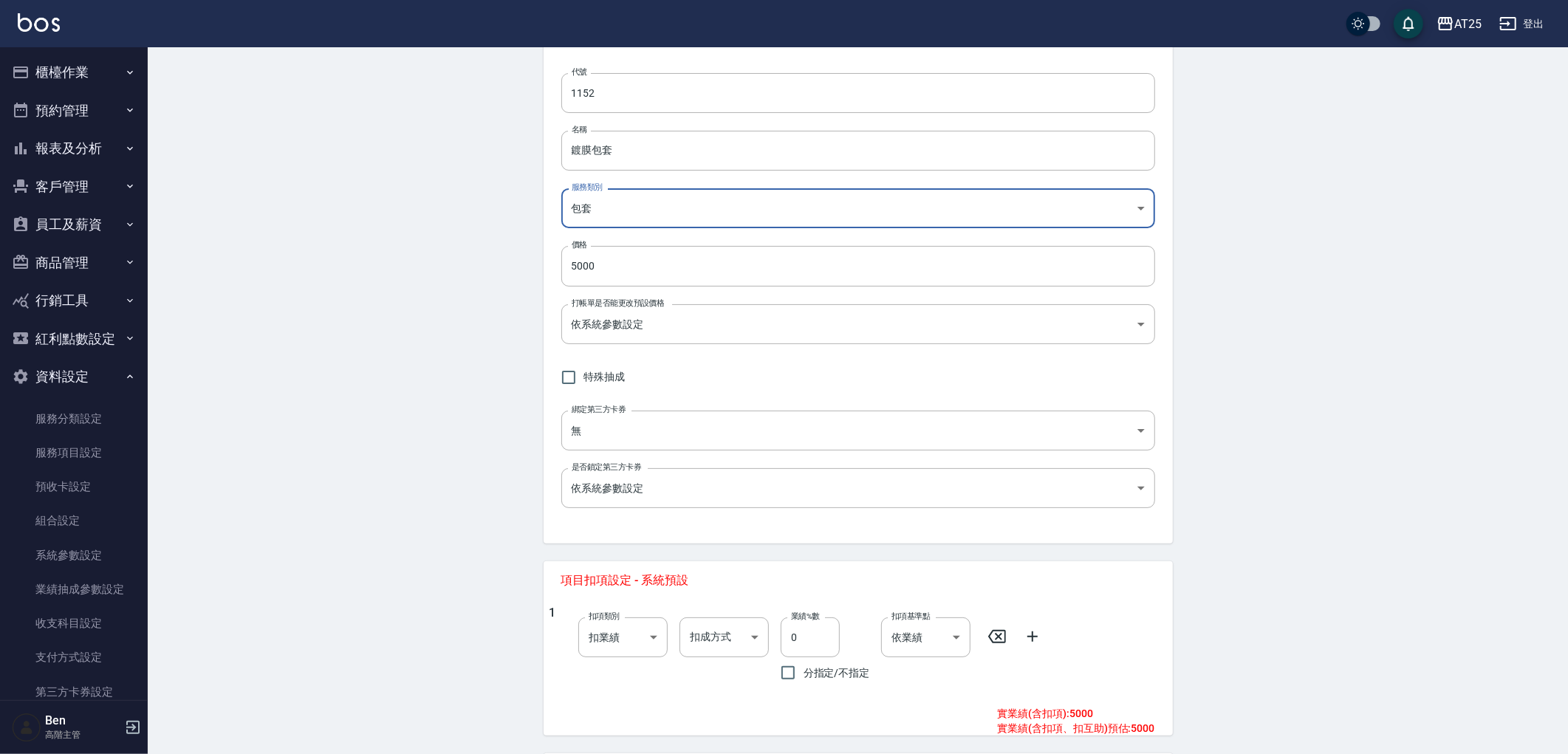
scroll to position [285, 0]
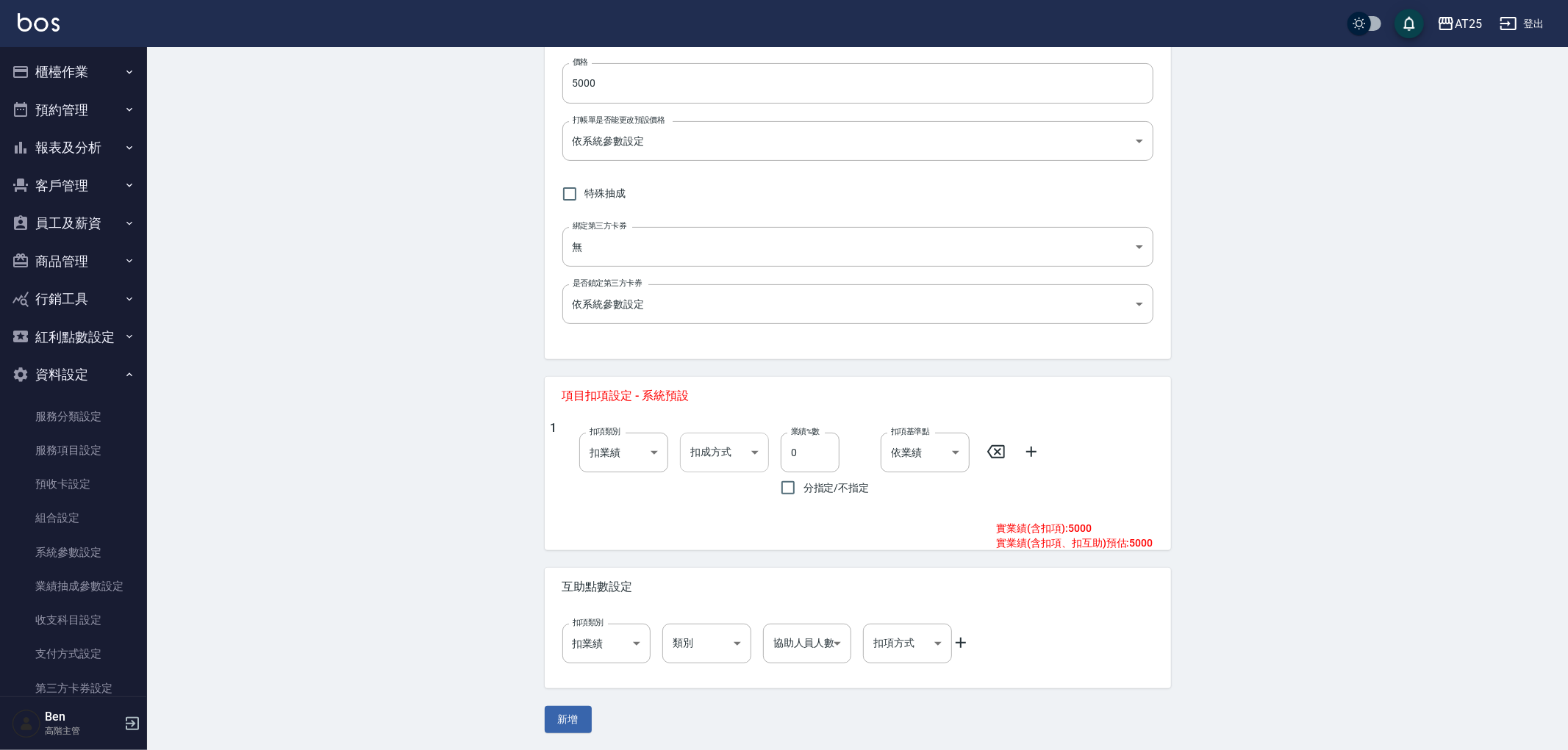
click at [707, 452] on body "AT25 登出 櫃檯作業 打帳單 帳單列表 掛單列表 座位開單 營業儀表板 現金收支登錄 高階收支登錄 材料自購登錄 每日結帳 排班表 現場電腦打卡 掃碼打卡…" at bounding box center [784, 233] width 1568 height 1033
click at [710, 493] on li "依業績%數" at bounding box center [721, 489] width 89 height 24
type input "扣趴數"
click at [1029, 453] on icon at bounding box center [1027, 451] width 17 height 17
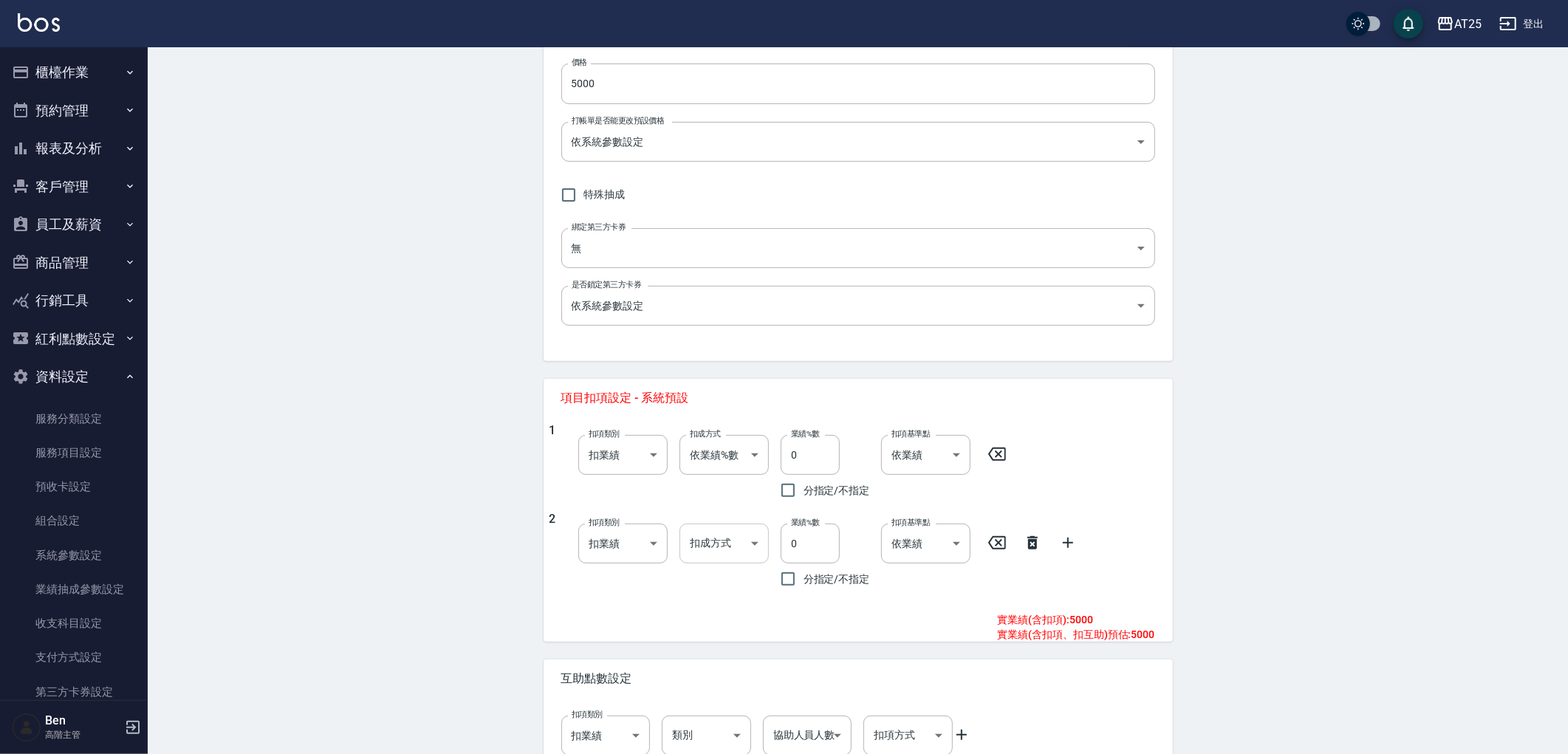
click at [726, 563] on body "AT25 登出 櫃檯作業 打帳單 帳單列表 掛單列表 座位開單 營業儀表板 現金收支登錄 高階收支登錄 材料自購登錄 每日結帳 排班表 現場電腦打卡 掃碼打卡…" at bounding box center [784, 279] width 1568 height 1128
drag, startPoint x: 727, startPoint y: 602, endPoint x: 734, endPoint y: 595, distance: 9.9
click at [728, 603] on li "依固定金額" at bounding box center [724, 604] width 90 height 24
type input "扣固定金額"
click at [809, 460] on input "0" at bounding box center [810, 455] width 59 height 40
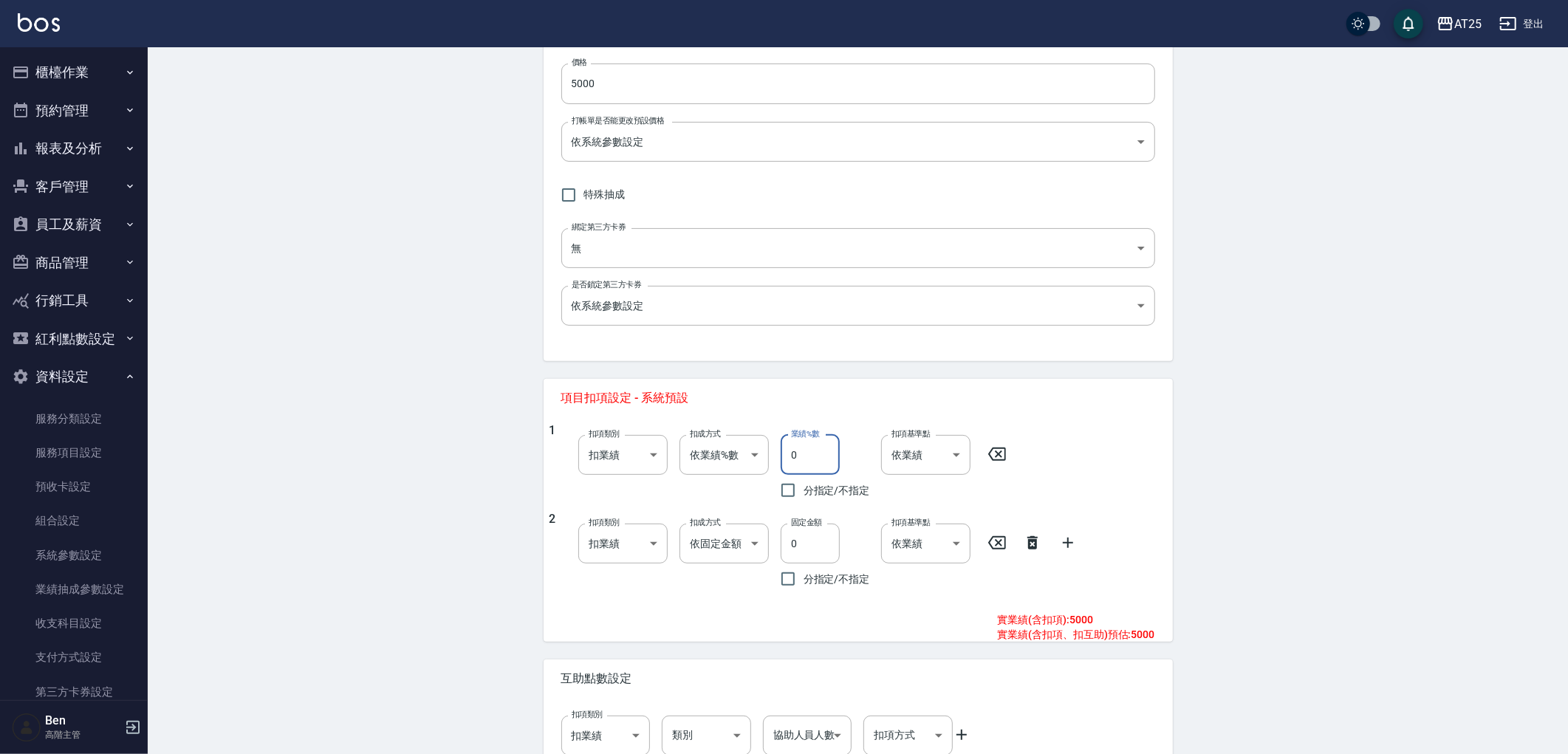
drag, startPoint x: 809, startPoint y: 460, endPoint x: 780, endPoint y: 455, distance: 29.4
click at [781, 455] on input "0" at bounding box center [810, 455] width 59 height 40
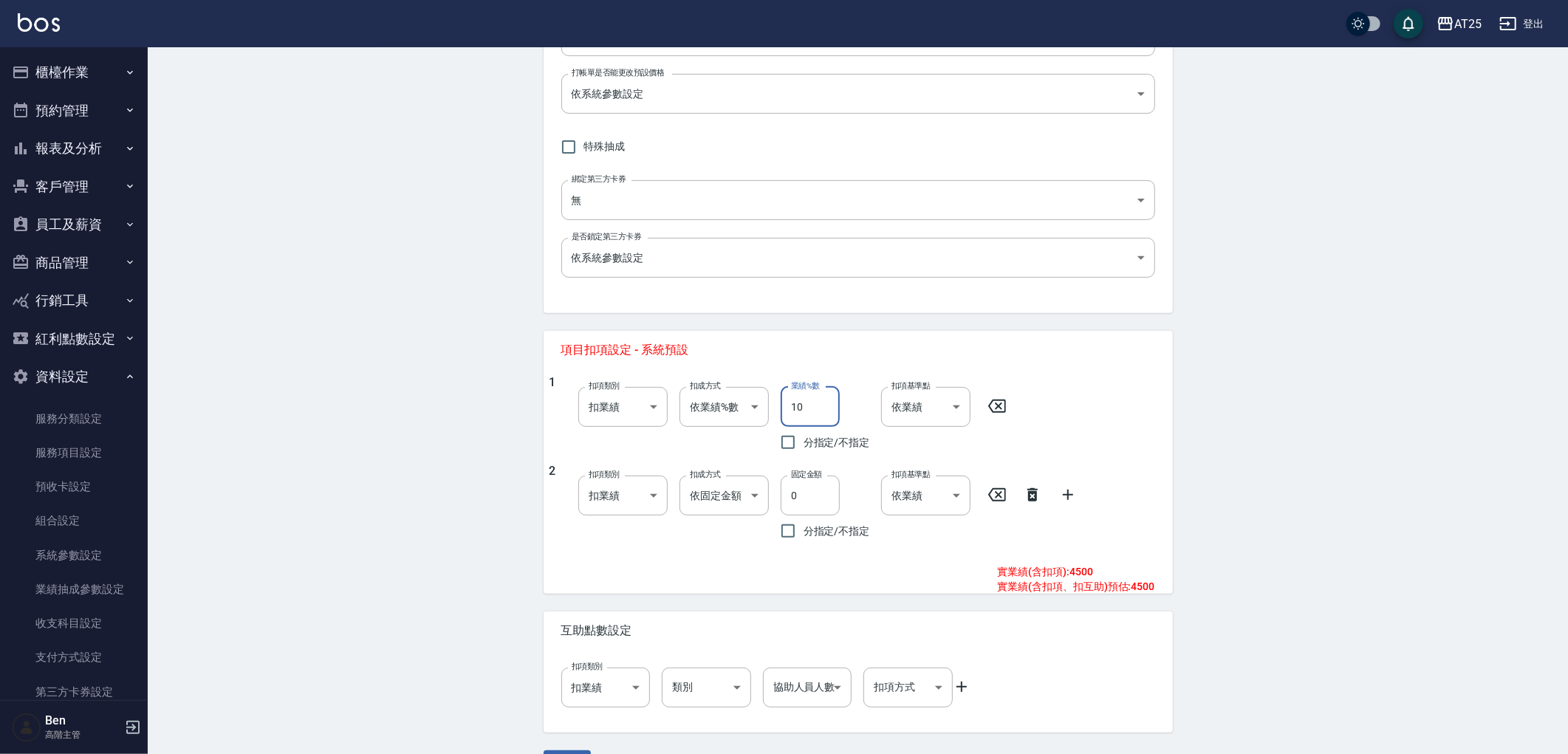
scroll to position [373, 0]
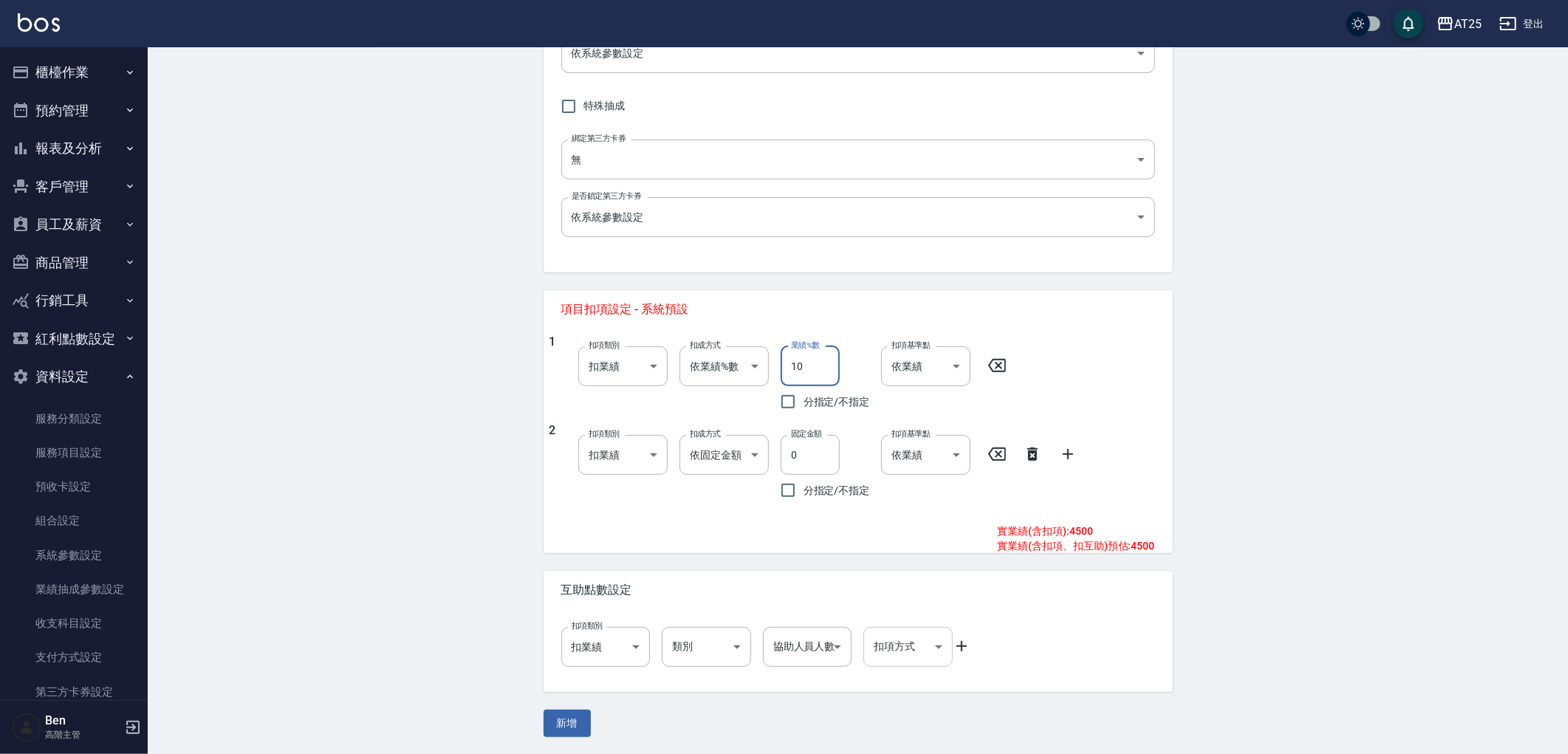
type input "10"
click at [951, 644] on body "AT25 登出 櫃檯作業 打帳單 帳單列表 掛單列表 座位開單 營業儀表板 現金收支登錄 高階收支登錄 材料自購登錄 每日結帳 排班表 現場電腦打卡 掃碼打卡…" at bounding box center [788, 191] width 1576 height 1128
click at [960, 643] on div at bounding box center [788, 377] width 1576 height 754
click at [964, 644] on icon at bounding box center [962, 646] width 17 height 17
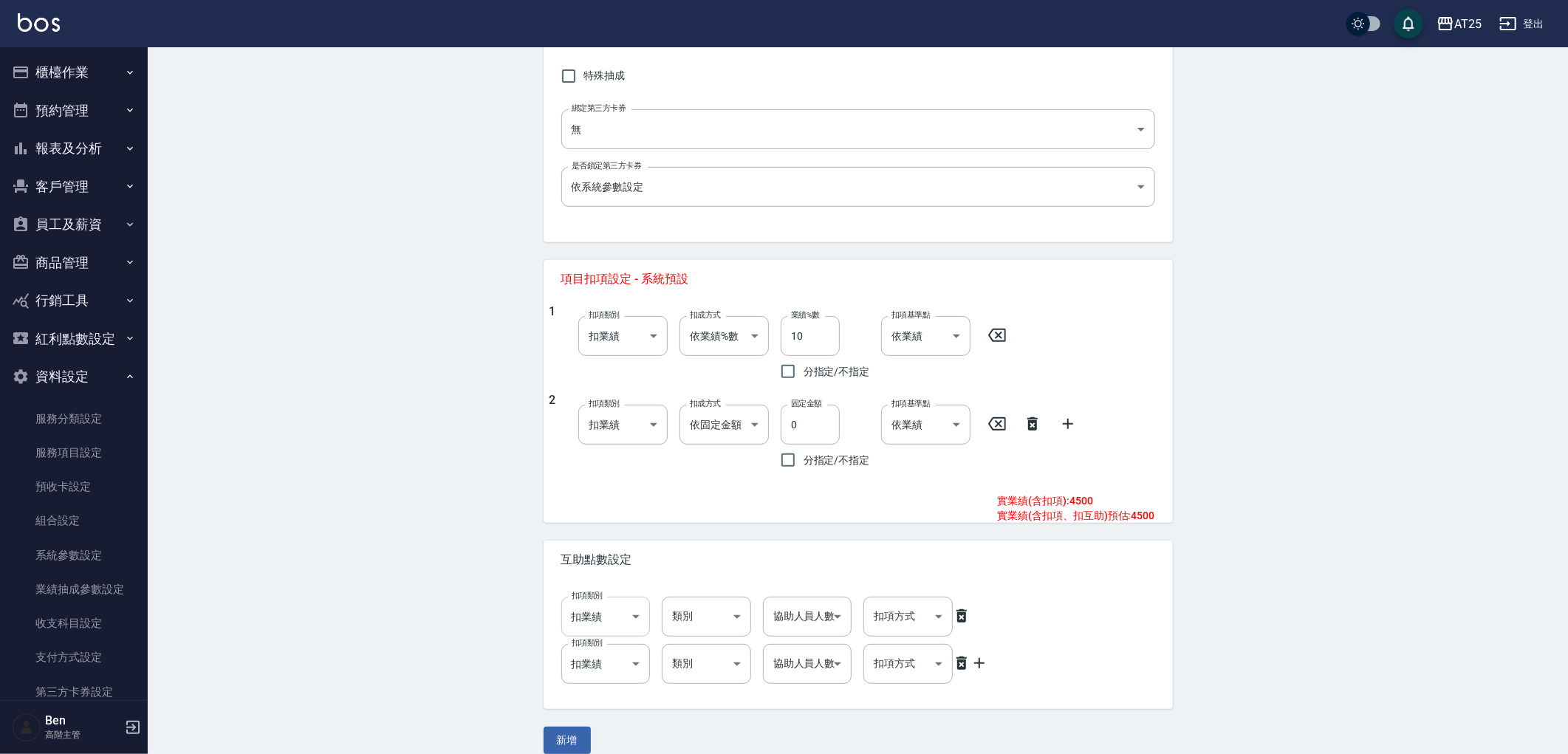
scroll to position [420, 0]
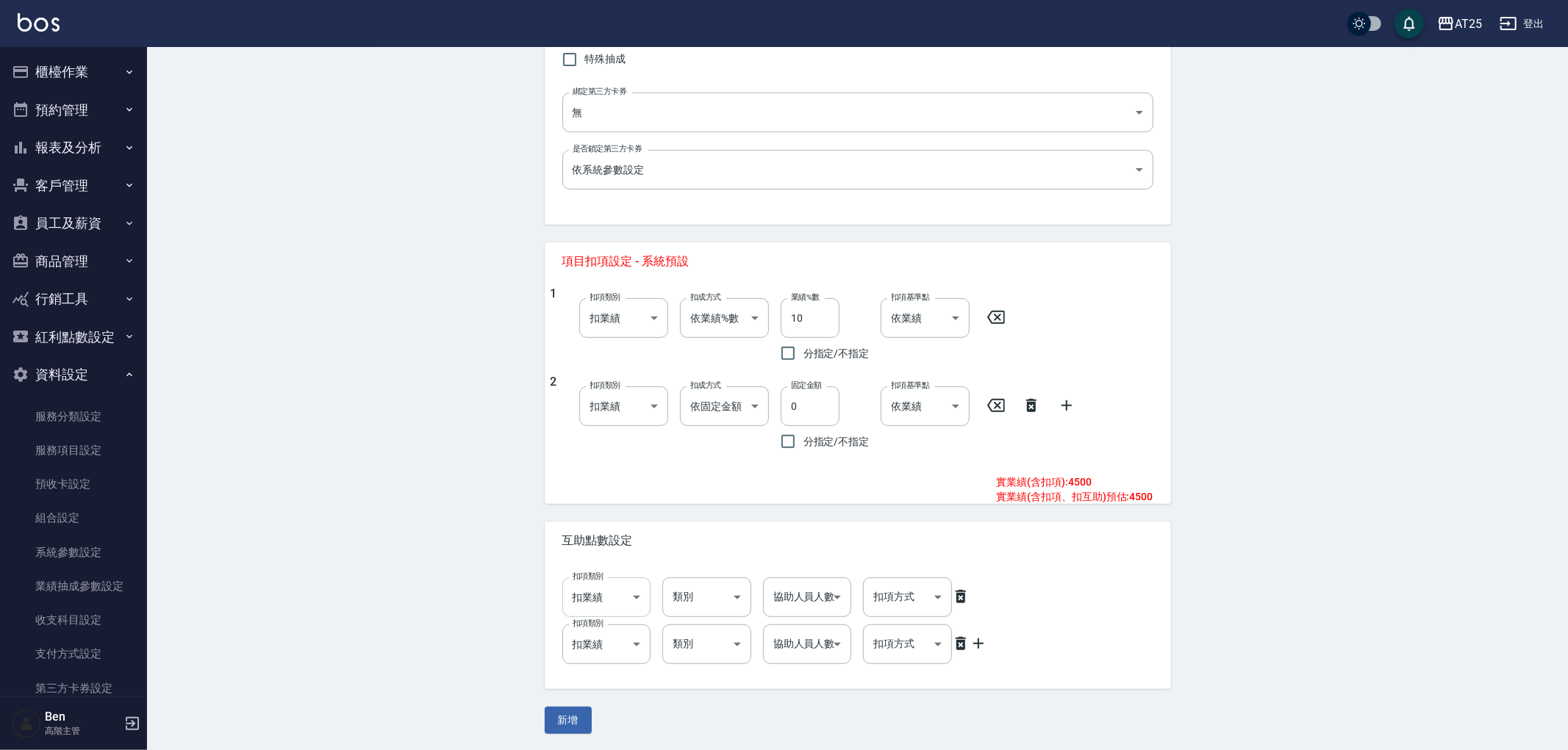
click at [611, 607] on body "AT25 登出 櫃檯作業 打帳單 帳單列表 掛單列表 座位開單 營業儀表板 現金收支登錄 高階收支登錄 材料自購登錄 每日結帳 排班表 現場電腦打卡 掃碼打卡…" at bounding box center [784, 166] width 1568 height 1169
click at [608, 646] on li "扣薪水" at bounding box center [602, 658] width 89 height 24
type input "onSalary"
click at [608, 636] on body "AT25 登出 櫃檯作業 打帳單 帳單列表 掛單列表 座位開單 營業儀表板 現金收支登錄 高階收支登錄 材料自購登錄 每日結帳 排班表 現場電腦打卡 掃碼打卡…" at bounding box center [780, 166] width 1560 height 1169
click at [601, 695] on li "扣薪水" at bounding box center [602, 695] width 89 height 24
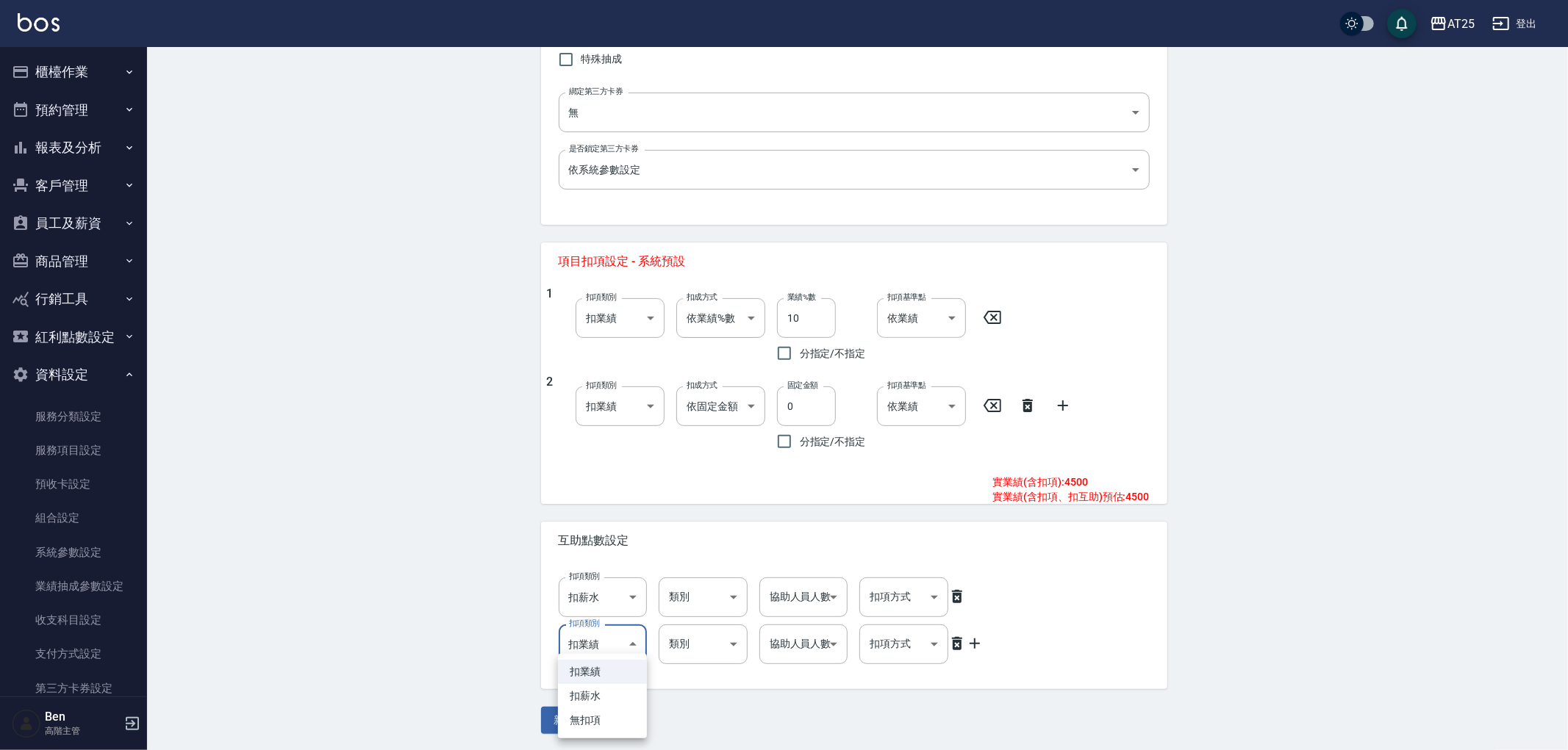
type input "onSalary"
click at [698, 611] on body "AT25 登出 櫃檯作業 打帳單 帳單列表 掛單列表 座位開單 營業儀表板 現金收支登錄 高階收支登錄 材料自購登錄 每日結帳 排班表 現場電腦打卡 掃碼打卡…" at bounding box center [780, 166] width 1560 height 1169
click at [705, 632] on li "技術協助" at bounding box center [702, 634] width 89 height 24
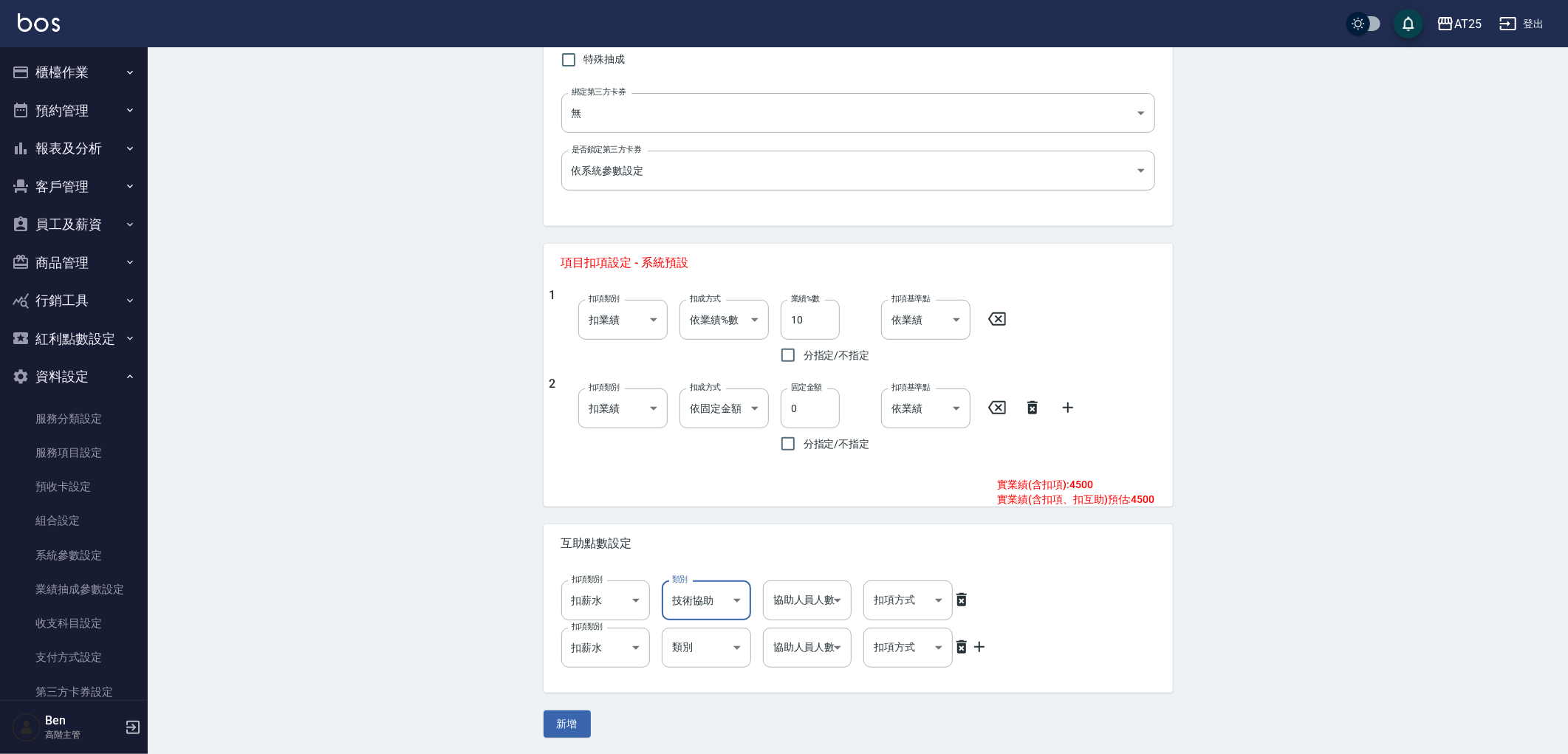
click at [714, 593] on body "AT25 登出 櫃檯作業 打帳單 帳單列表 掛單列表 座位開單 營業儀表板 現金收支登錄 高階收支登錄 材料自購登錄 每日結帳 排班表 現場電腦打卡 掃碼打卡…" at bounding box center [784, 167] width 1568 height 1175
click at [711, 662] on li "洗" at bounding box center [706, 661] width 90 height 24
type input "洗"
click at [822, 587] on body "AT25 登出 櫃檯作業 打帳單 帳單列表 掛單列表 座位開單 營業儀表板 現金收支登錄 高階收支登錄 材料自購登錄 每日結帳 排班表 現場電腦打卡 掃碼打卡…" at bounding box center [784, 167] width 1568 height 1175
click at [808, 645] on li "1" at bounding box center [807, 637] width 90 height 24
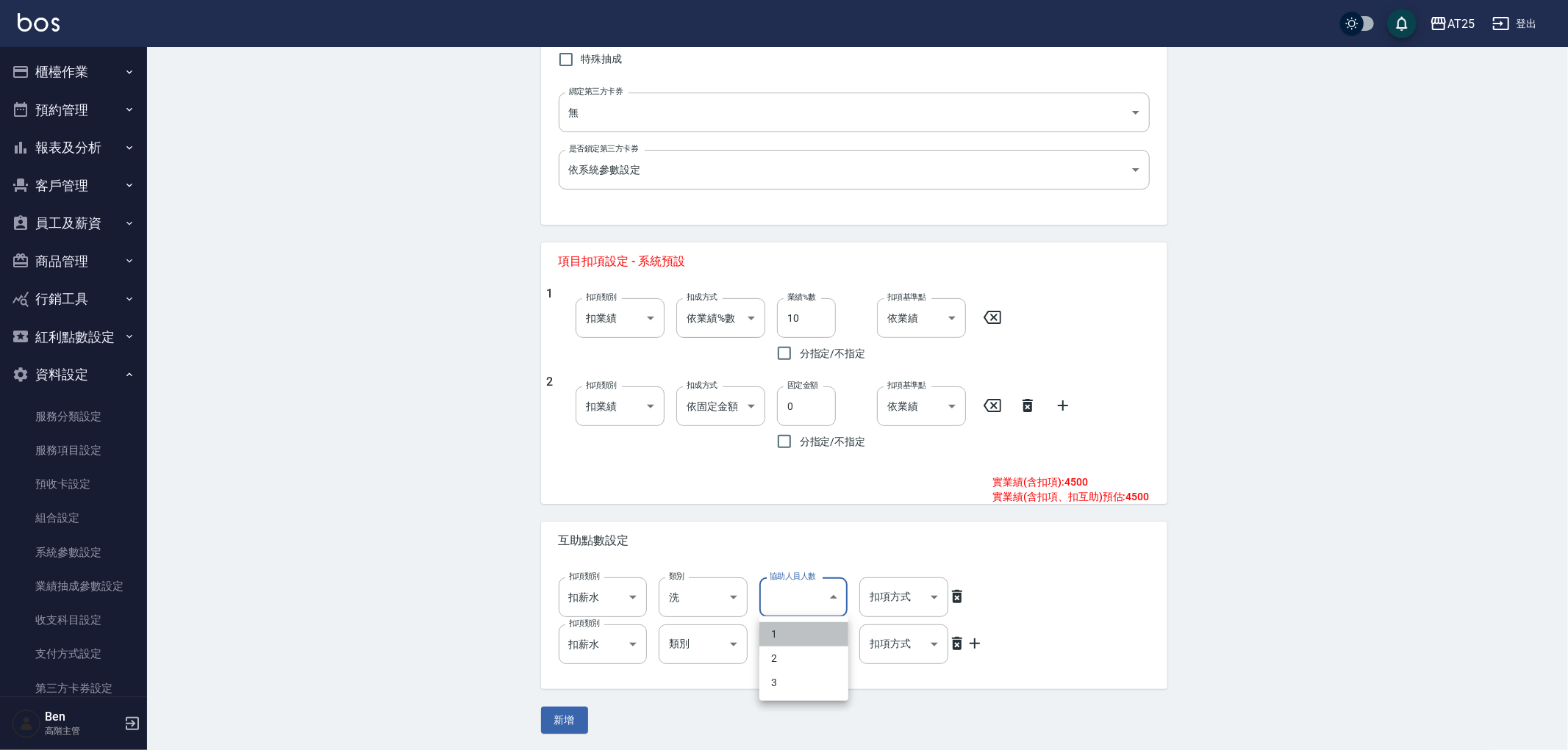
type input "1"
click at [799, 654] on body "AT25 登出 櫃檯作業 打帳單 帳單列表 掛單列表 座位開單 營業儀表板 現金收支登錄 高階收支登錄 材料自購登錄 每日結帳 排班表 現場電腦打卡 掃碼打卡…" at bounding box center [780, 166] width 1560 height 1169
click at [793, 702] on li "2" at bounding box center [803, 695] width 89 height 24
type input "2"
click at [687, 635] on body "AT25 登出 櫃檯作業 打帳單 帳單列表 掛單列表 座位開單 營業儀表板 現金收支登錄 高階收支登錄 材料自購登錄 每日結帳 排班表 現場電腦打卡 掃碼打卡…" at bounding box center [784, 166] width 1568 height 1169
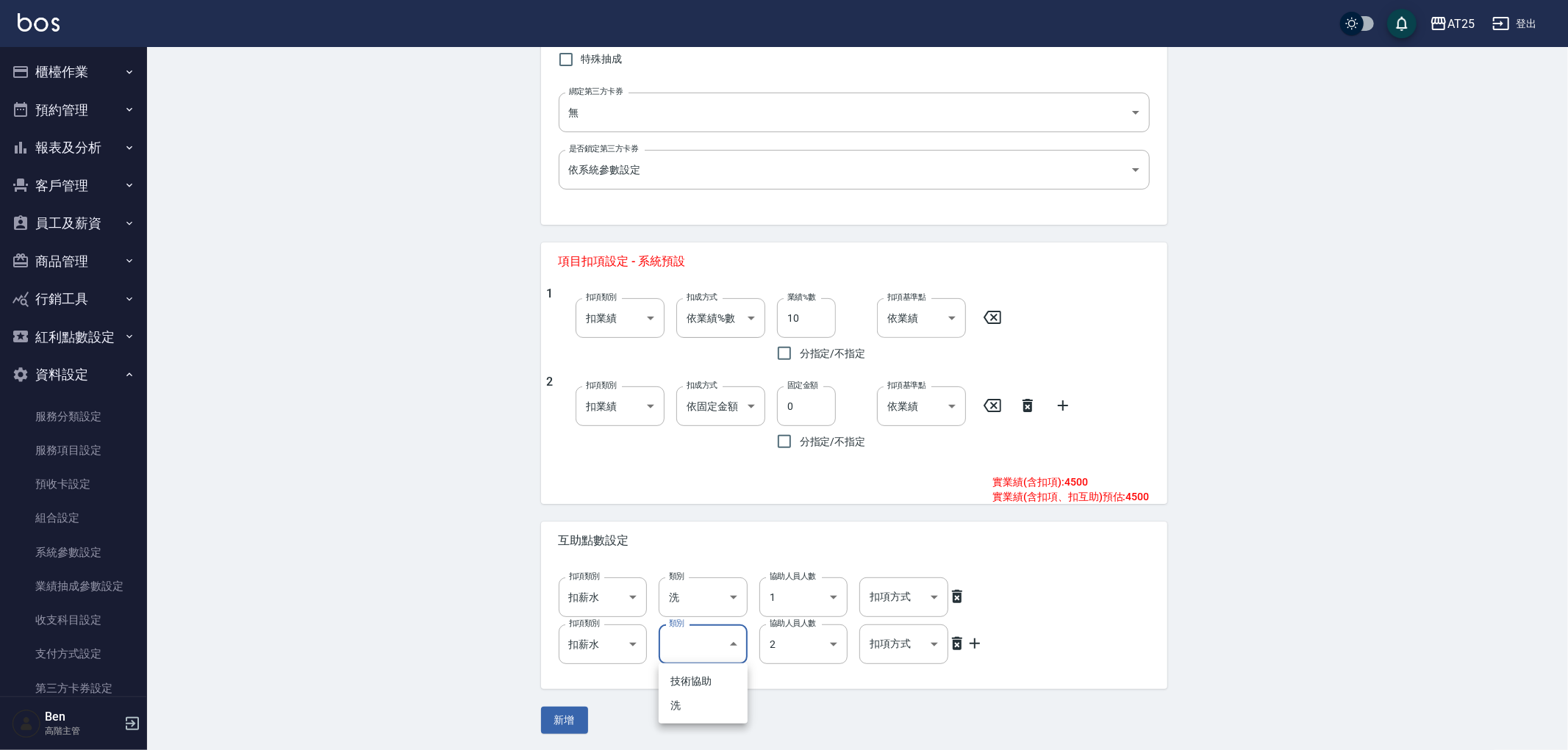
click at [694, 691] on li "技術協助" at bounding box center [702, 681] width 89 height 24
type input "技術協助"
click at [899, 599] on body "AT25 登出 櫃檯作業 打帳單 帳單列表 掛單列表 座位開單 營業儀表板 現金收支登錄 高階收支登錄 材料自購登錄 每日結帳 排班表 現場電腦打卡 掃碼打卡…" at bounding box center [780, 166] width 1560 height 1169
click at [891, 692] on li "依點數" at bounding box center [903, 682] width 89 height 24
type input "點數"
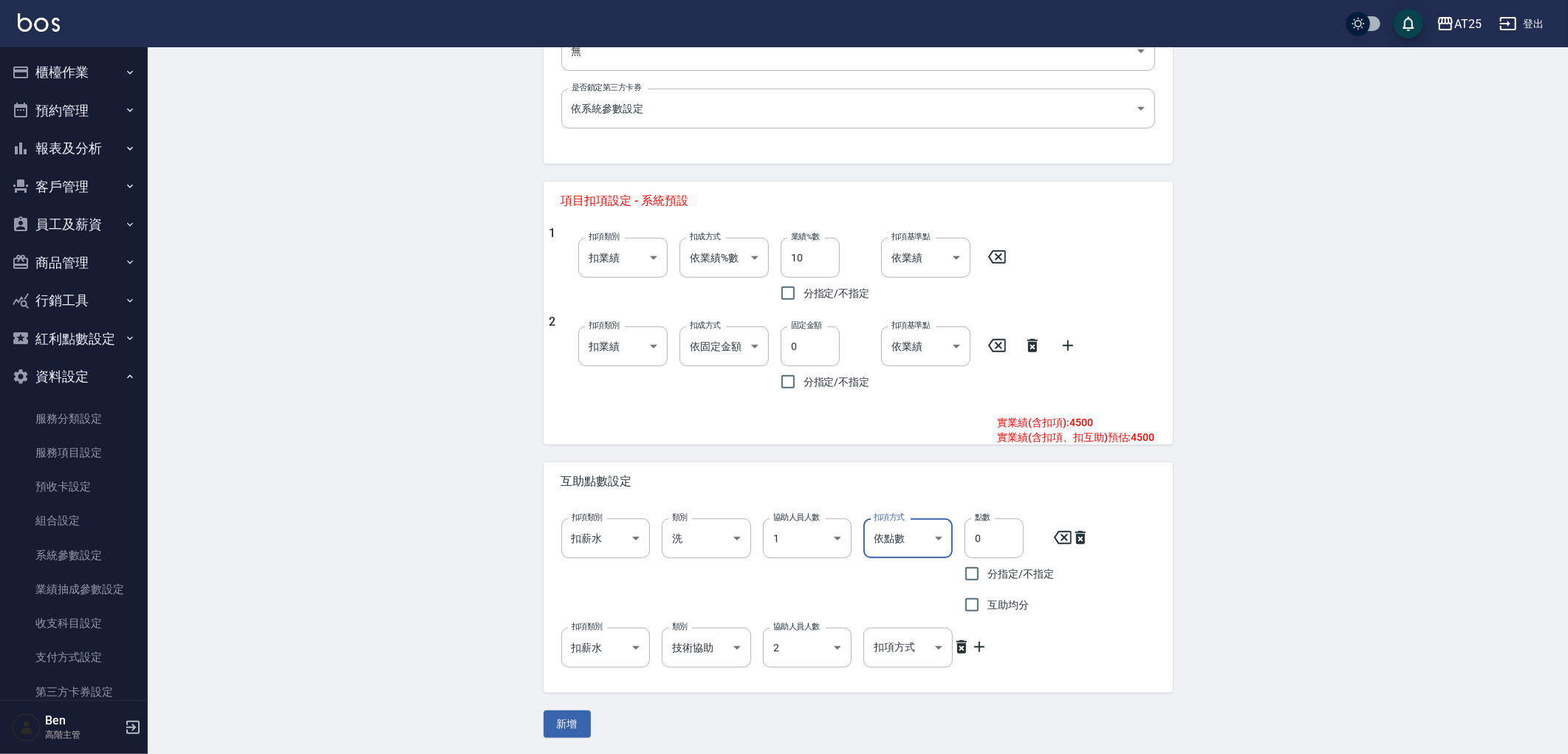
scroll to position [483, 0]
click at [910, 651] on body "AT25 登出 櫃檯作業 打帳單 帳單列表 掛單列表 座位開單 營業儀表板 現金收支登錄 高階收支登錄 材料自購登錄 每日結帳 排班表 現場電腦打卡 掃碼打卡…" at bounding box center [784, 135] width 1568 height 1237
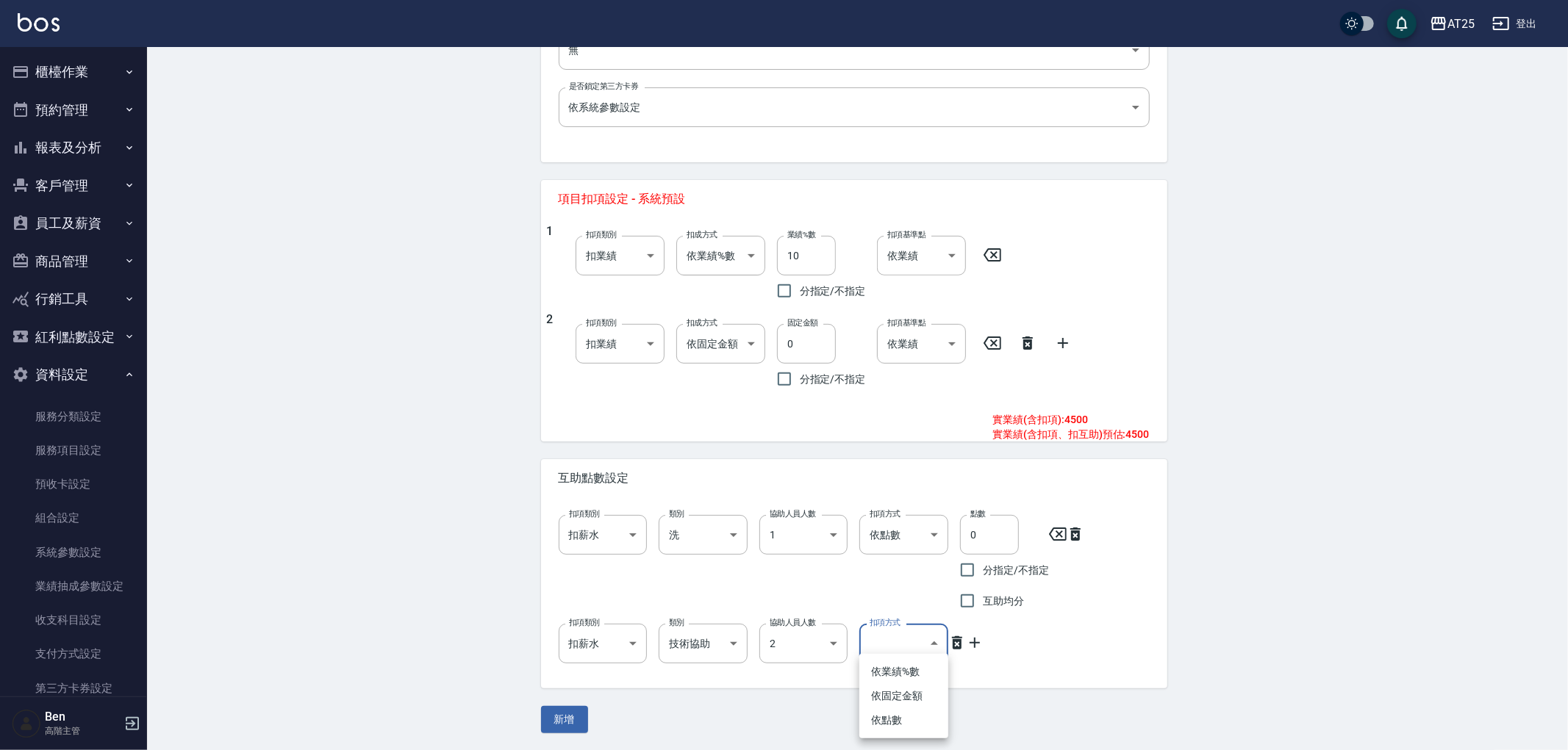
drag, startPoint x: 899, startPoint y: 715, endPoint x: 909, endPoint y: 683, distance: 33.5
click at [899, 715] on li "依點數" at bounding box center [903, 719] width 89 height 24
type input "點數"
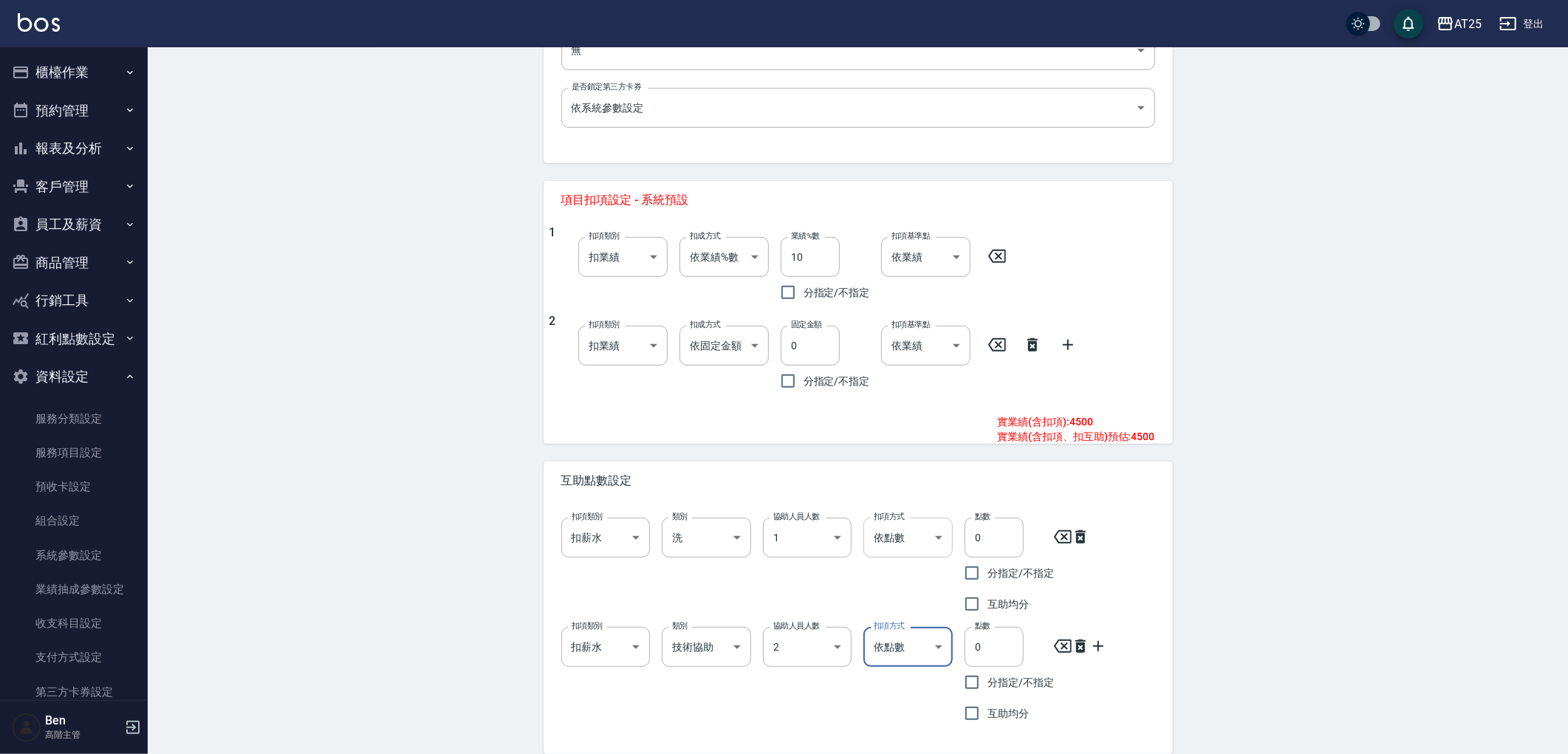
drag, startPoint x: 1001, startPoint y: 542, endPoint x: 918, endPoint y: 536, distance: 83.2
click at [919, 536] on div "扣項類別 扣薪水 onSalary 扣項類別 類別 洗 洗 類別 協助人員人數 1 1 協助人員人數 扣項方式 依點數 點數 扣項方式 點數 0 點數 分指定…" at bounding box center [852, 563] width 605 height 114
type input "1"
drag, startPoint x: 1005, startPoint y: 650, endPoint x: 929, endPoint y: 644, distance: 76.2
click at [929, 644] on div "扣項類別 扣薪水 onSalary 扣項類別 類別 技術協助 技術協助 類別 協助人員人數 2 2 協助人員人數 扣項方式 依點數 點數 扣項方式 點數 0 …" at bounding box center [852, 672] width 605 height 114
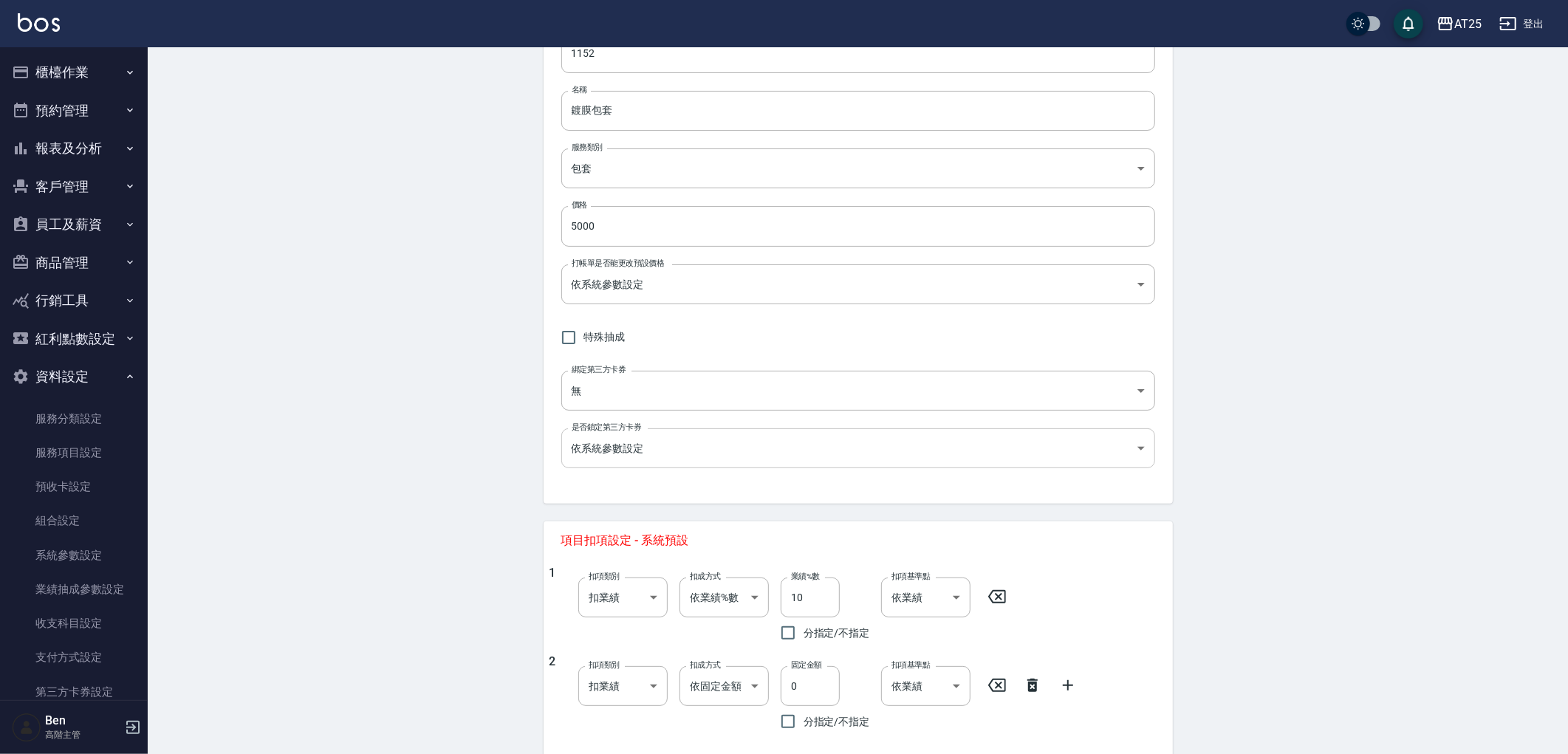
scroll to position [0, 0]
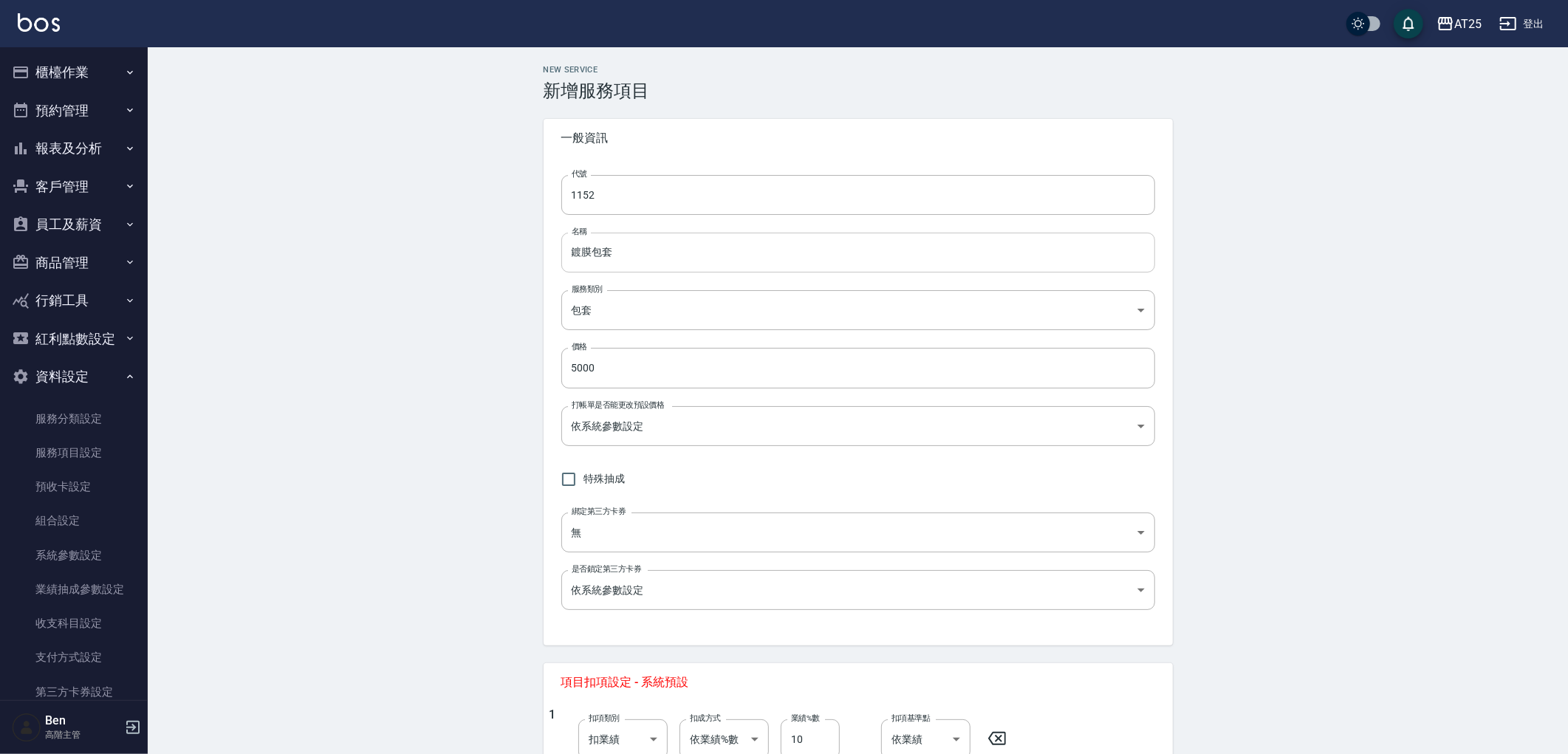
type input "3"
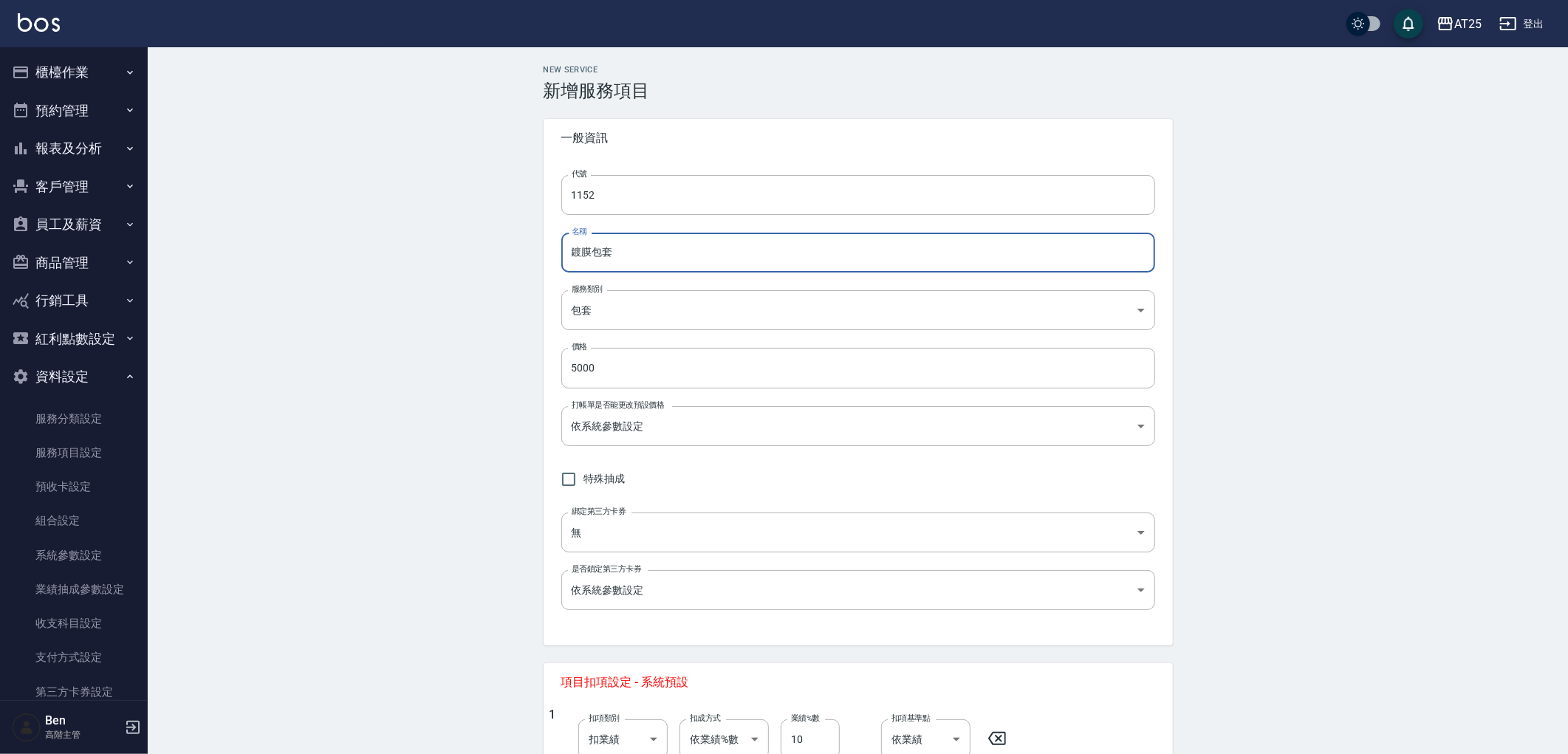
click at [619, 253] on input "鍍膜包套" at bounding box center [857, 252] width 594 height 40
drag, startPoint x: 616, startPoint y: 252, endPoint x: 595, endPoint y: 253, distance: 21.0
click at [595, 253] on input "鍍膜包套" at bounding box center [857, 252] width 594 height 40
paste input "2送1"
click at [391, 293] on div "New Service 新增服務項目 一般資訊 代號 1152 代號 名稱 鍍膜2送1 名稱 服務類別 包套 f951c65b-a75e-4403-950c-…" at bounding box center [857, 673] width 1420 height 1252
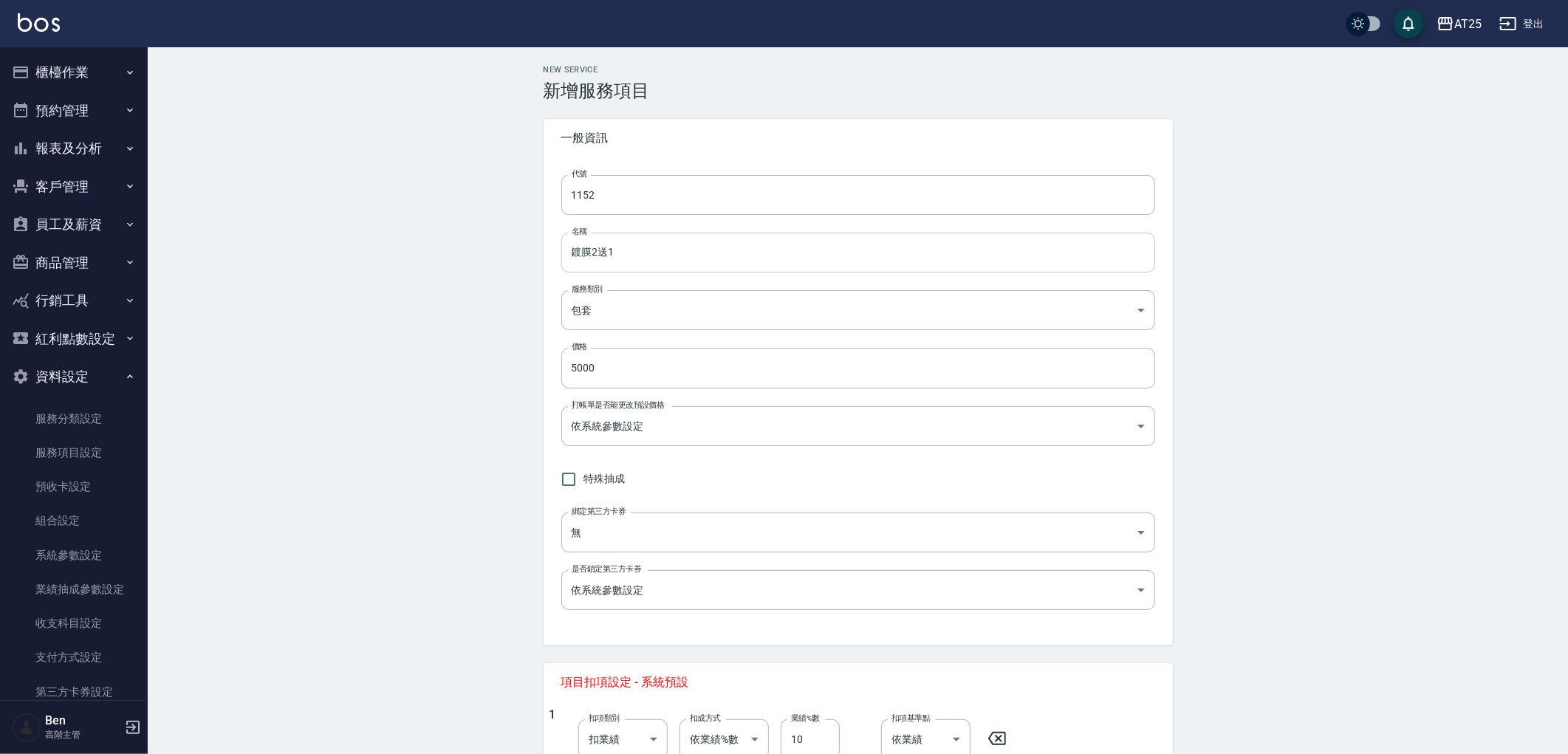
click at [592, 253] on input "鍍膜2送1" at bounding box center [857, 252] width 594 height 40
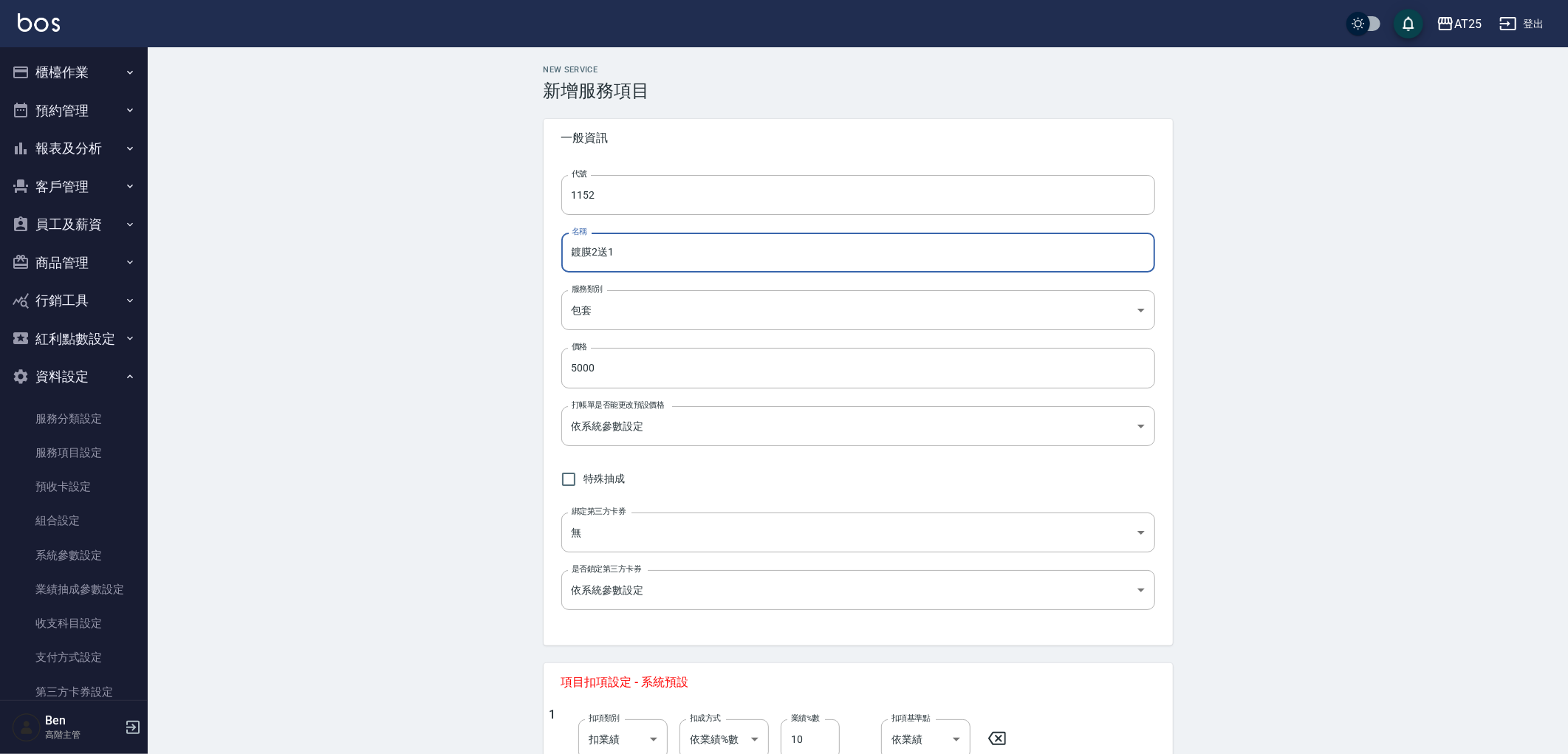
paste input "短"
type input "鍍膜短2送1"
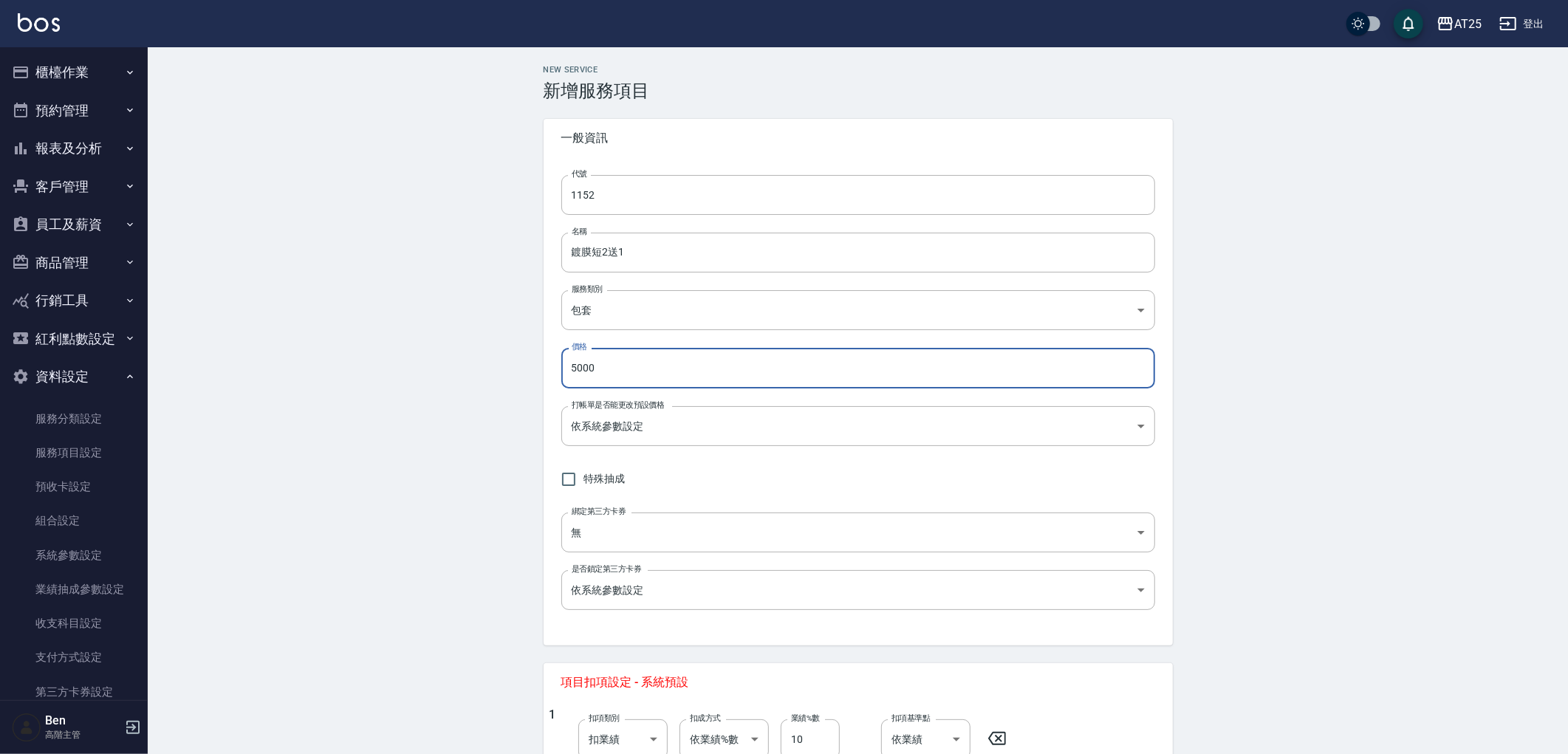
drag, startPoint x: 544, startPoint y: 381, endPoint x: 518, endPoint y: 381, distance: 26.0
click at [518, 381] on div "New Service 新增服務項目 一般資訊 代號 1152 代號 名稱 鍍膜短2送1 名稱 服務類別 包套 f951c65b-a75e-4403-950c…" at bounding box center [857, 673] width 1420 height 1252
drag, startPoint x: 615, startPoint y: 353, endPoint x: 525, endPoint y: 363, distance: 90.6
click at [526, 363] on div "New Service 新增服務項目 一般資訊 代號 1152 代號 名稱 鍍膜短2送1 名稱 服務類別 包套 f951c65b-a75e-4403-950c…" at bounding box center [858, 673] width 664 height 1216
type input "5000"
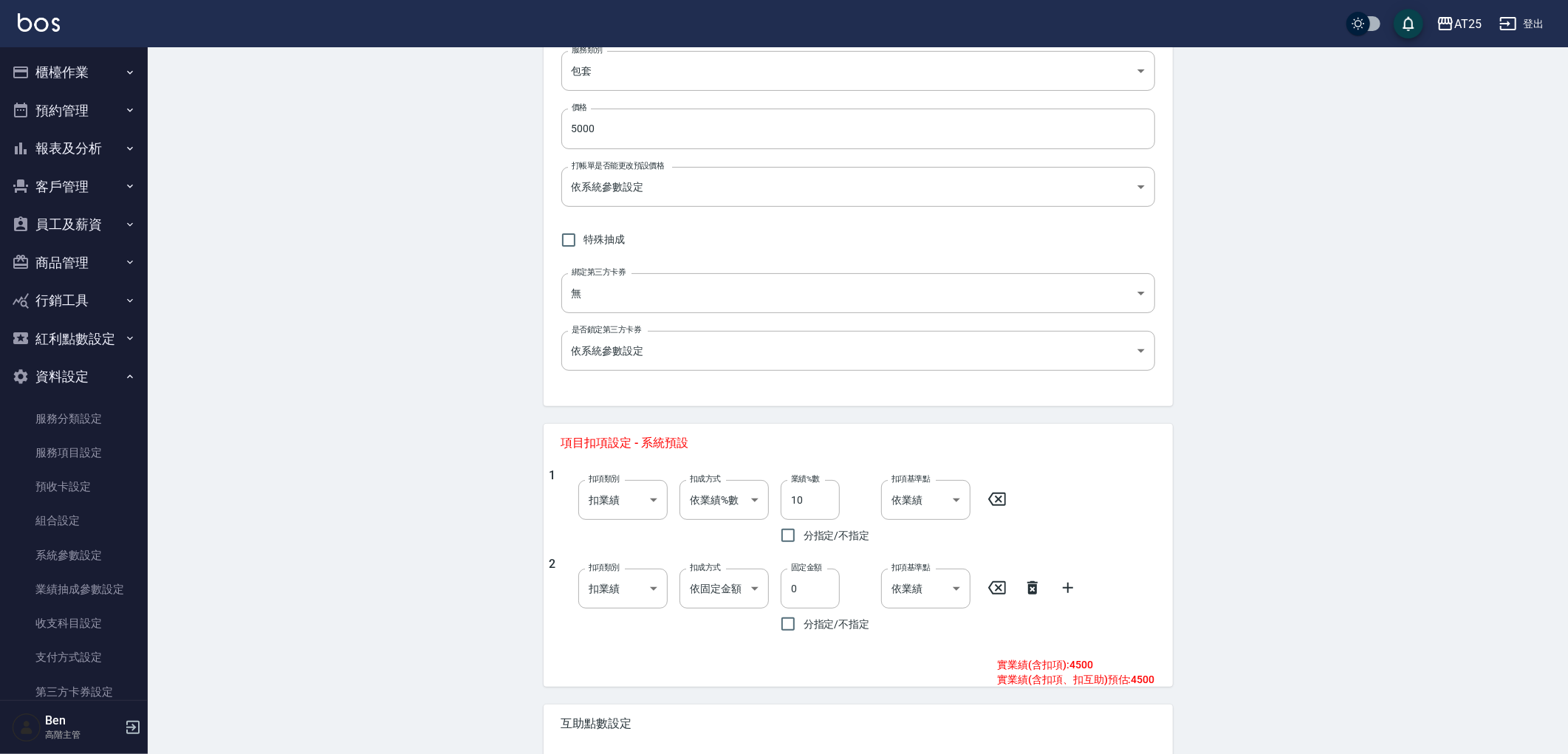
scroll to position [246, 0]
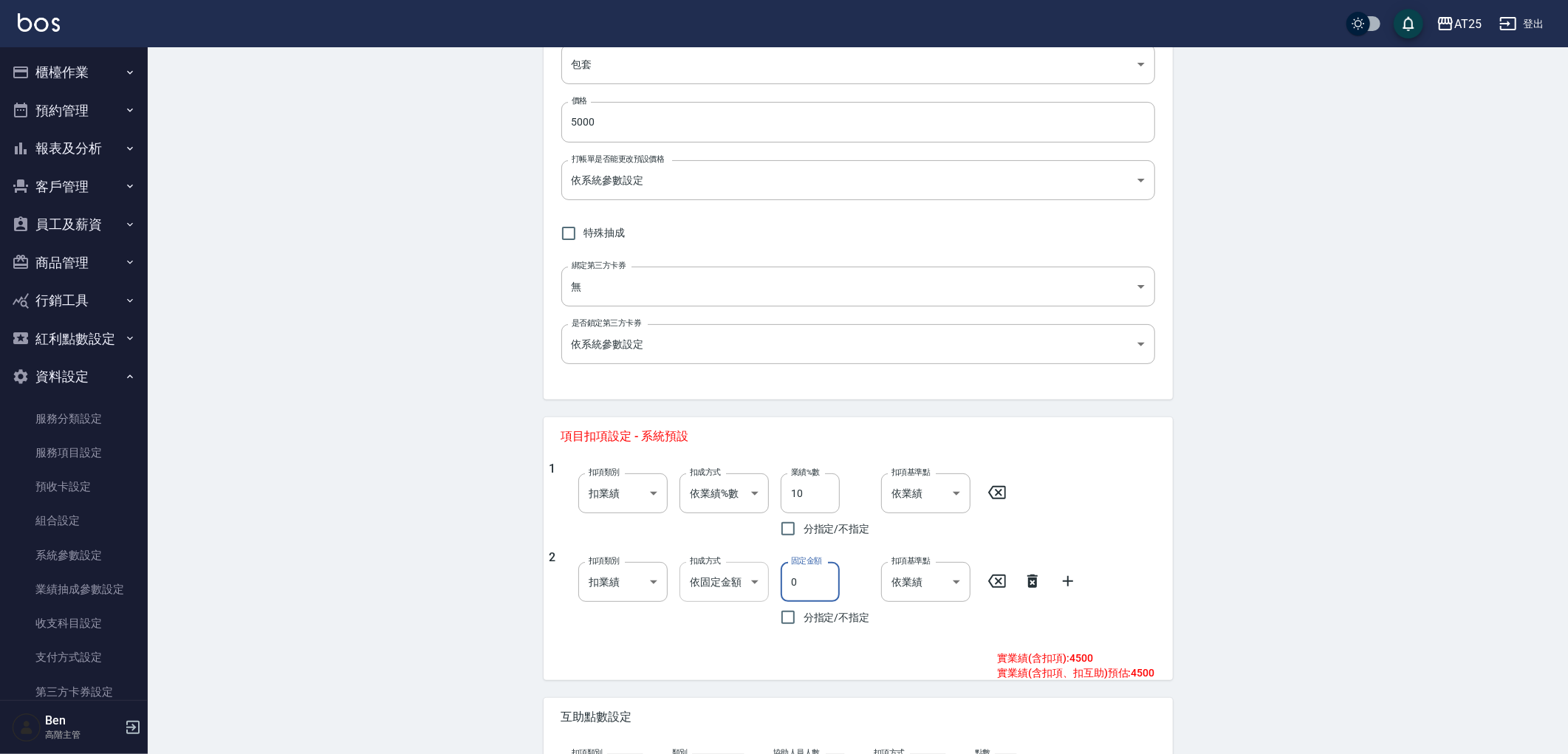
drag, startPoint x: 809, startPoint y: 586, endPoint x: 767, endPoint y: 585, distance: 42.0
click at [767, 585] on div "2 扣項類別 扣業績 onSales 扣項類別 扣成方式 依固定金額 扣固定金額 扣成方式 固定金額 0 固定金額 分指定/不指定 扣項基準點 依業績 0 扣…" at bounding box center [852, 592] width 605 height 83
click at [803, 583] on input "0" at bounding box center [810, 581] width 59 height 40
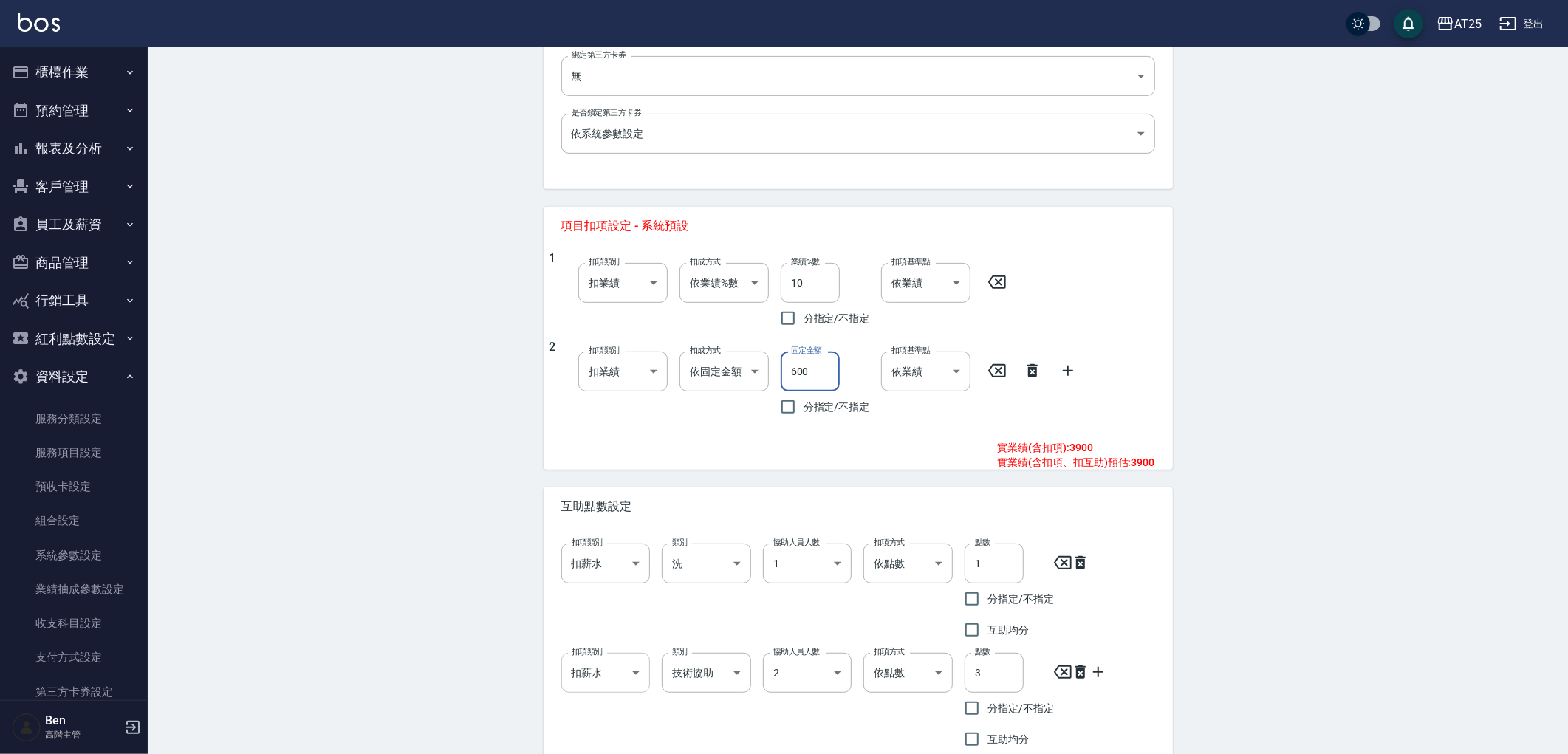
scroll to position [545, 0]
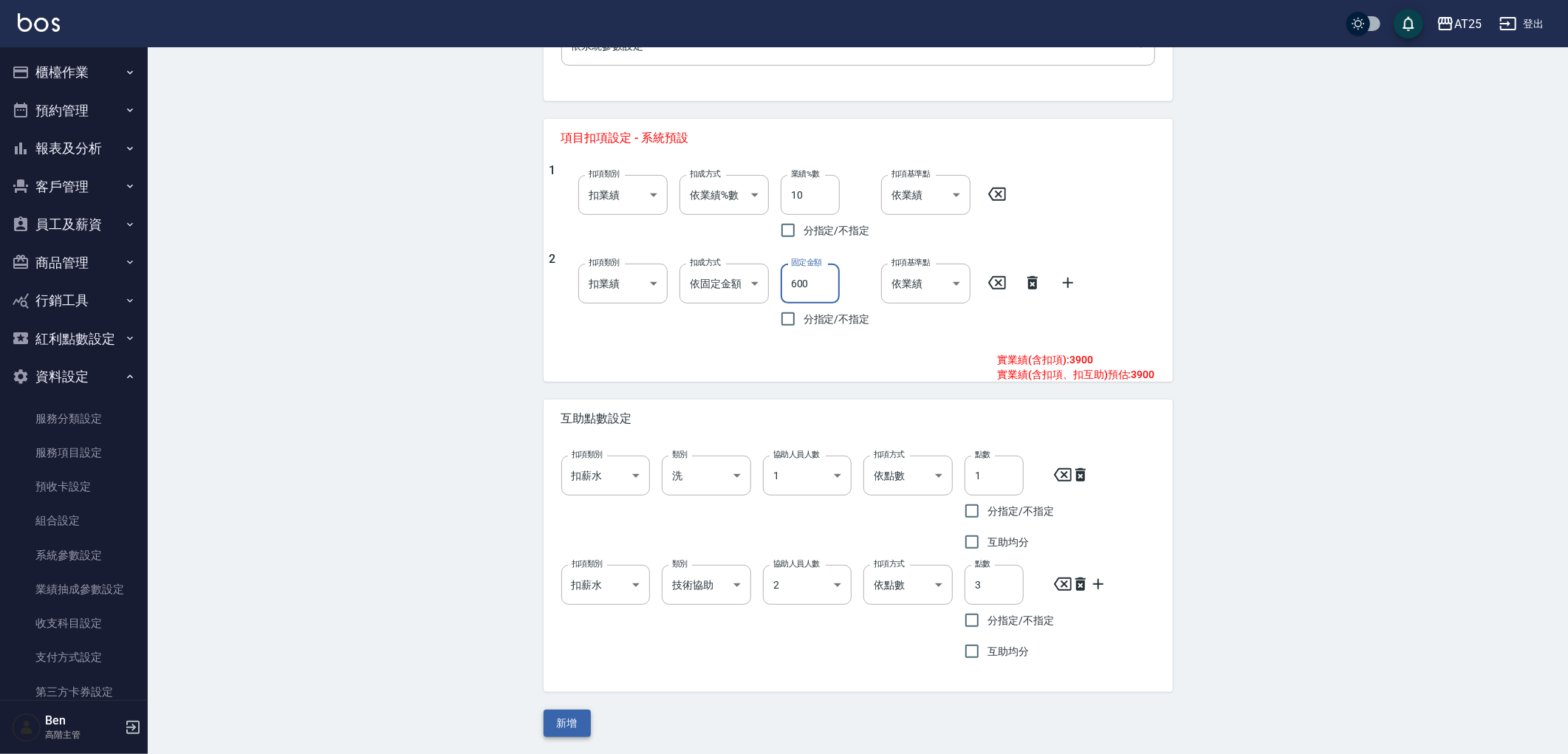
type input "600"
click at [558, 720] on button "新增" at bounding box center [567, 723] width 47 height 27
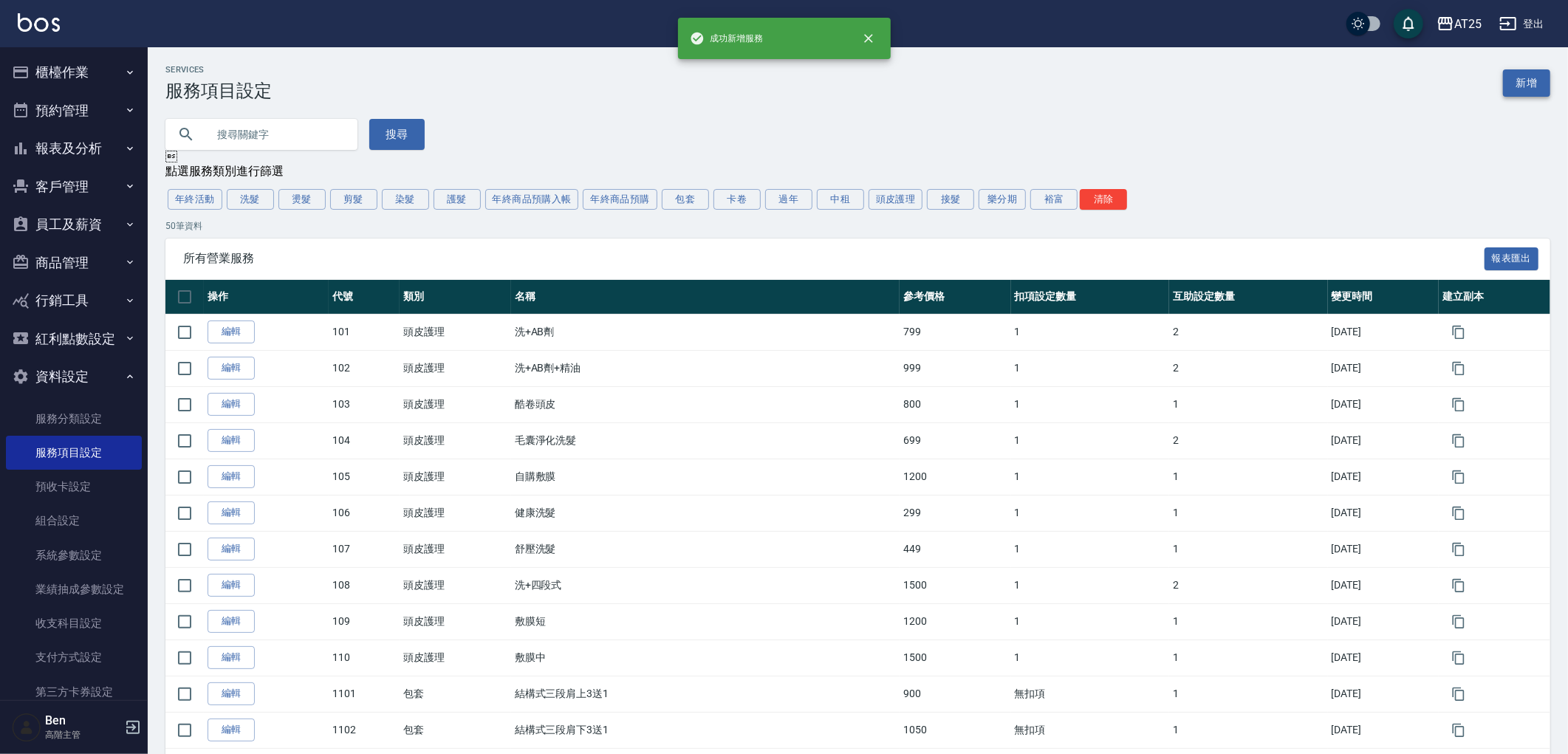
click at [1525, 87] on link "新增" at bounding box center [1526, 83] width 47 height 27
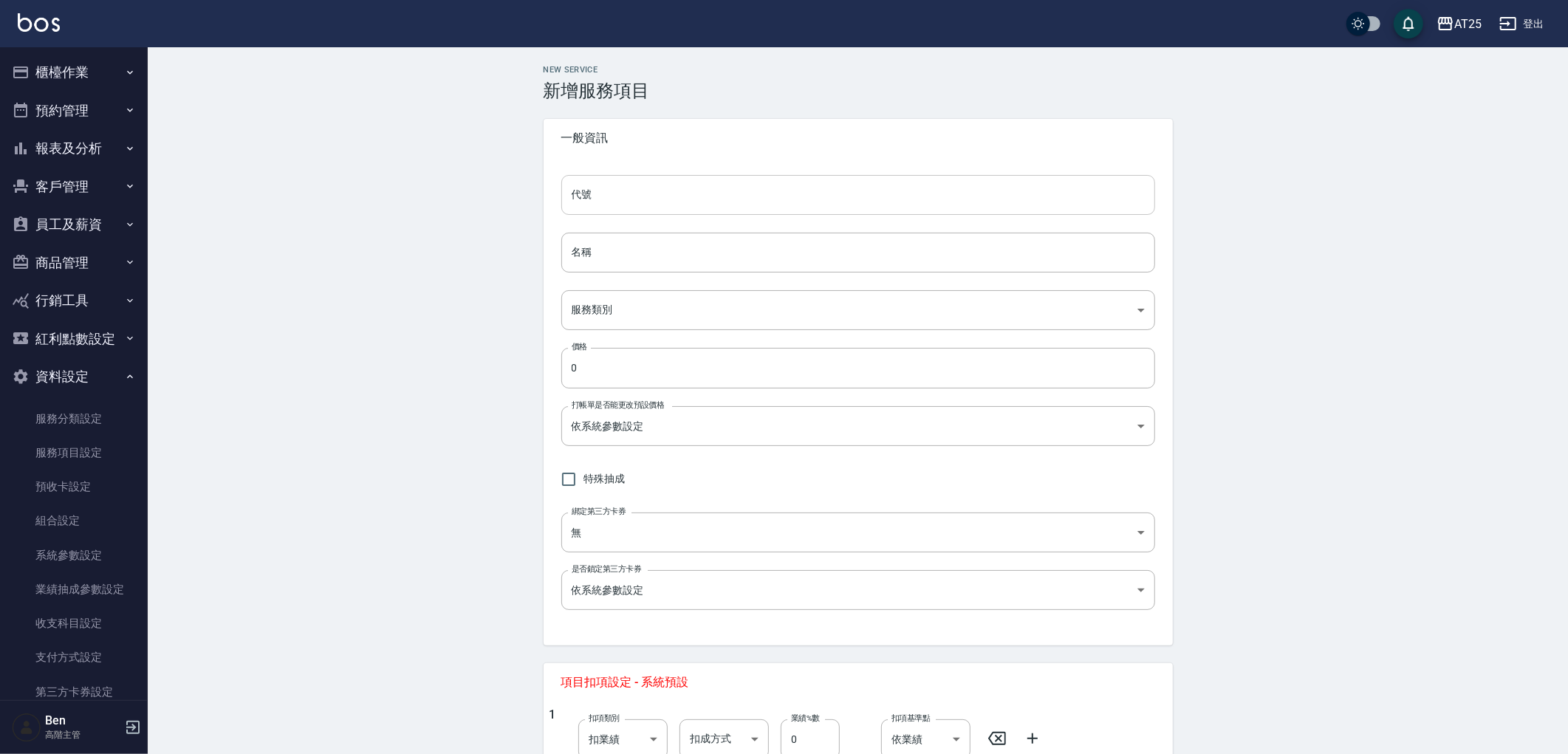
click at [814, 195] on input "代號" at bounding box center [857, 194] width 594 height 40
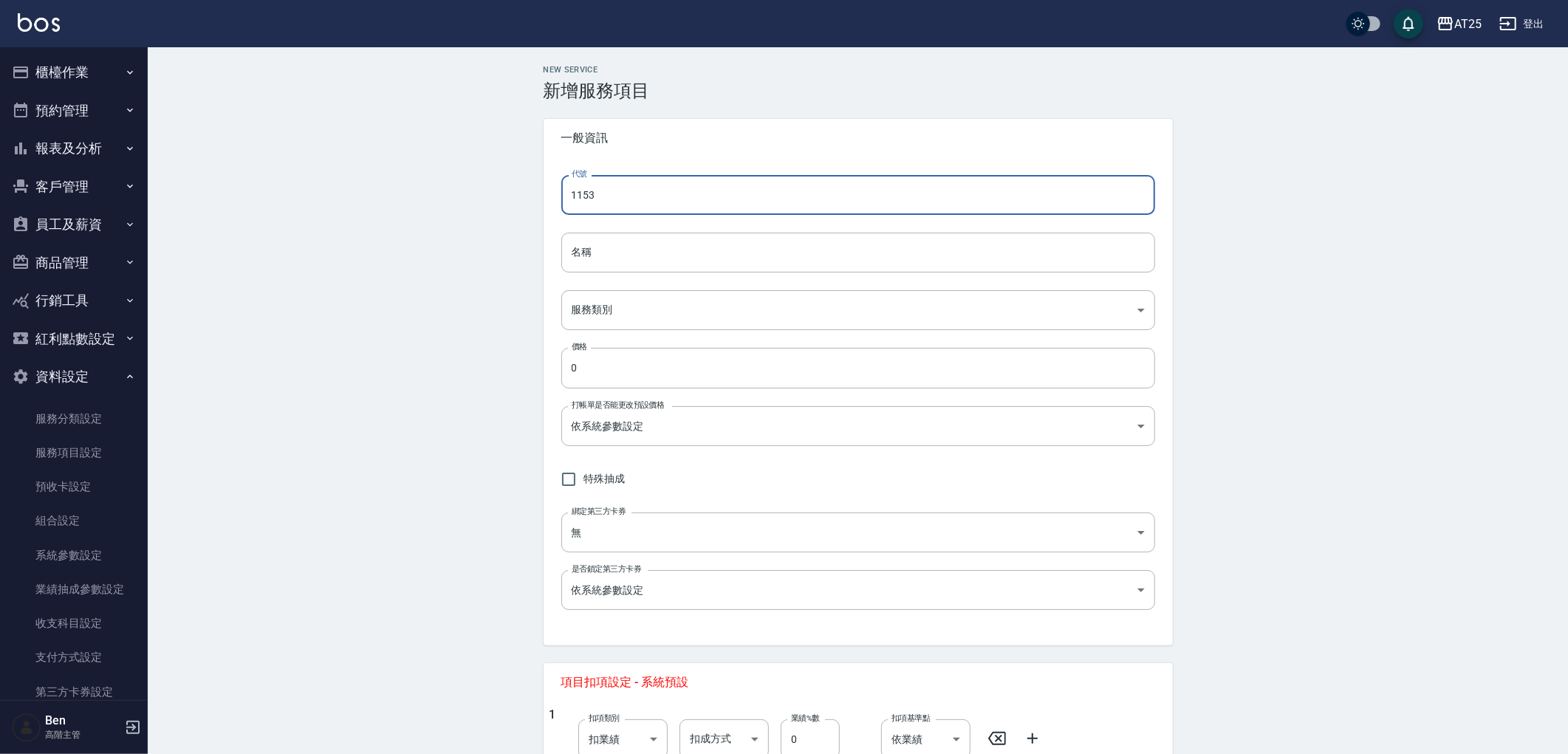
type input "1153"
click at [617, 238] on input "名稱" at bounding box center [857, 252] width 594 height 40
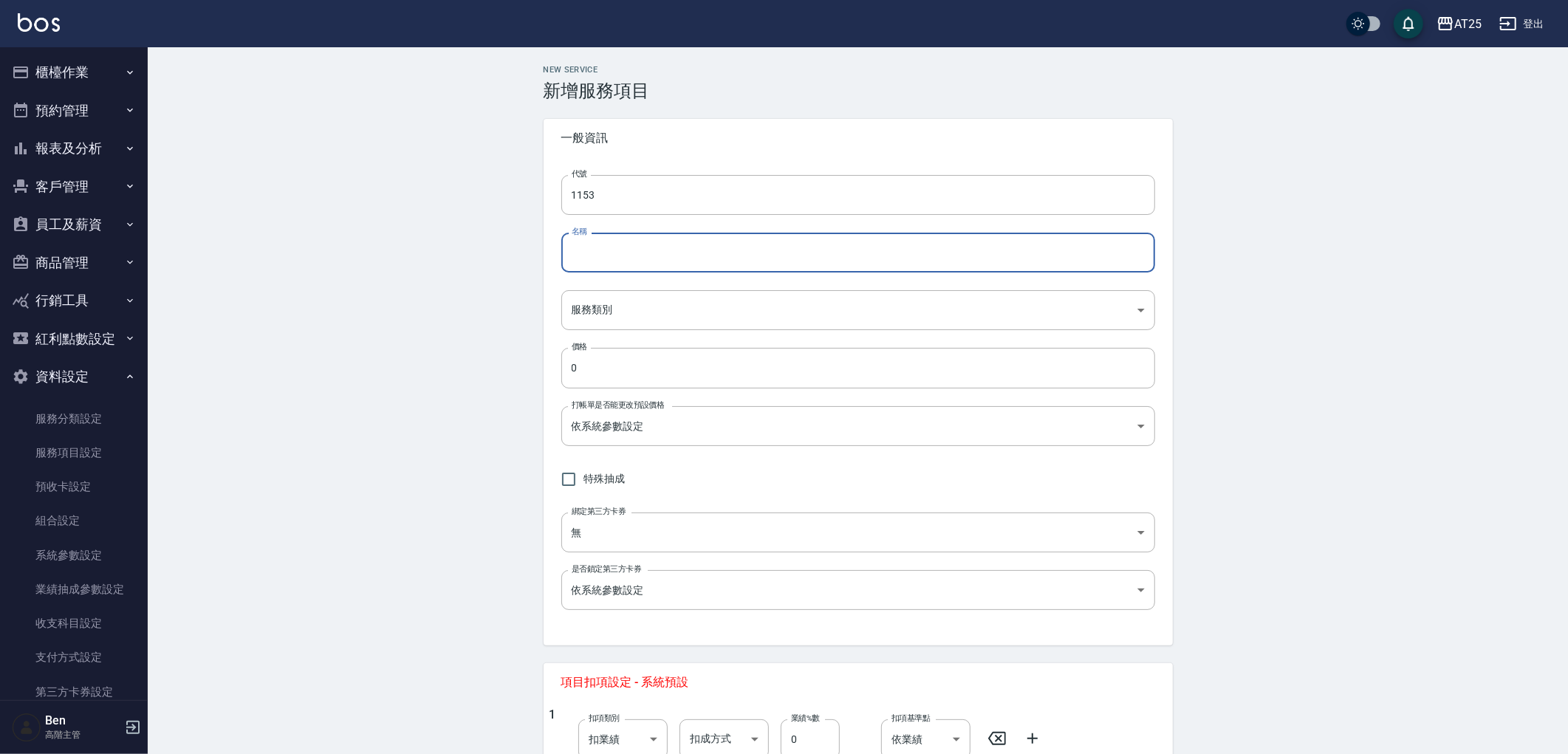
paste input "鍍膜護髮中"
drag, startPoint x: 589, startPoint y: 259, endPoint x: 477, endPoint y: 260, distance: 112.0
click at [499, 260] on div "New Service 新增服務項目 一般資訊 代號 1153 代號 名稱 鍍膜護髮中 名稱 服務類別 ​ 服務類別 價格 0 價格 打帳單是否能更改預設價格…" at bounding box center [857, 543] width 1420 height 991
click at [643, 256] on input "鍍膜護髮中" at bounding box center [857, 252] width 594 height 40
type input "鍍膜護髮中2送1"
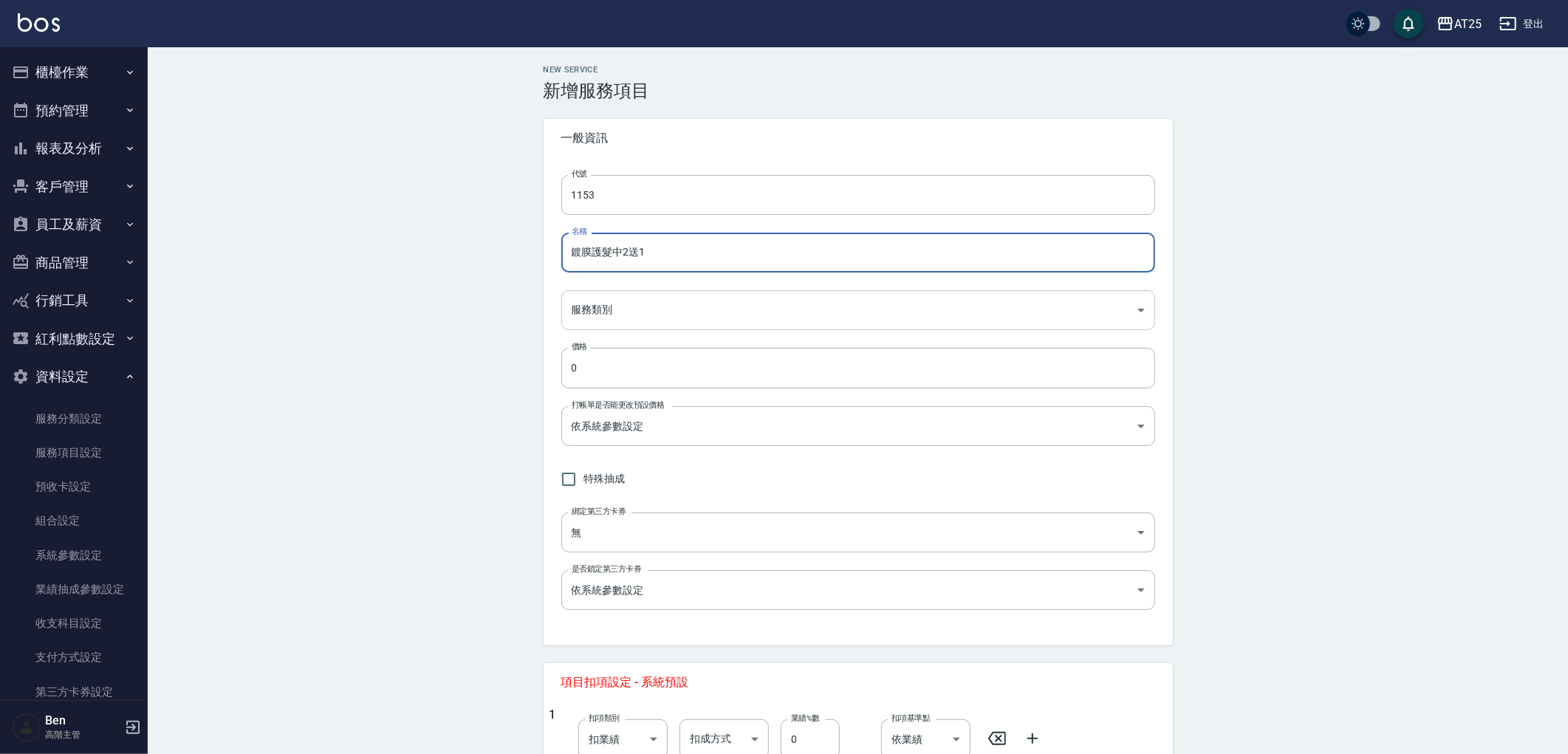
click at [630, 316] on body "AT25 登出 櫃檯作業 打帳單 帳單列表 掛單列表 座位開單 營業儀表板 現金收支登錄 高階收支登錄 材料自購登錄 每日結帳 排班表 現場電腦打卡 掃碼打卡…" at bounding box center [784, 519] width 1568 height 1039
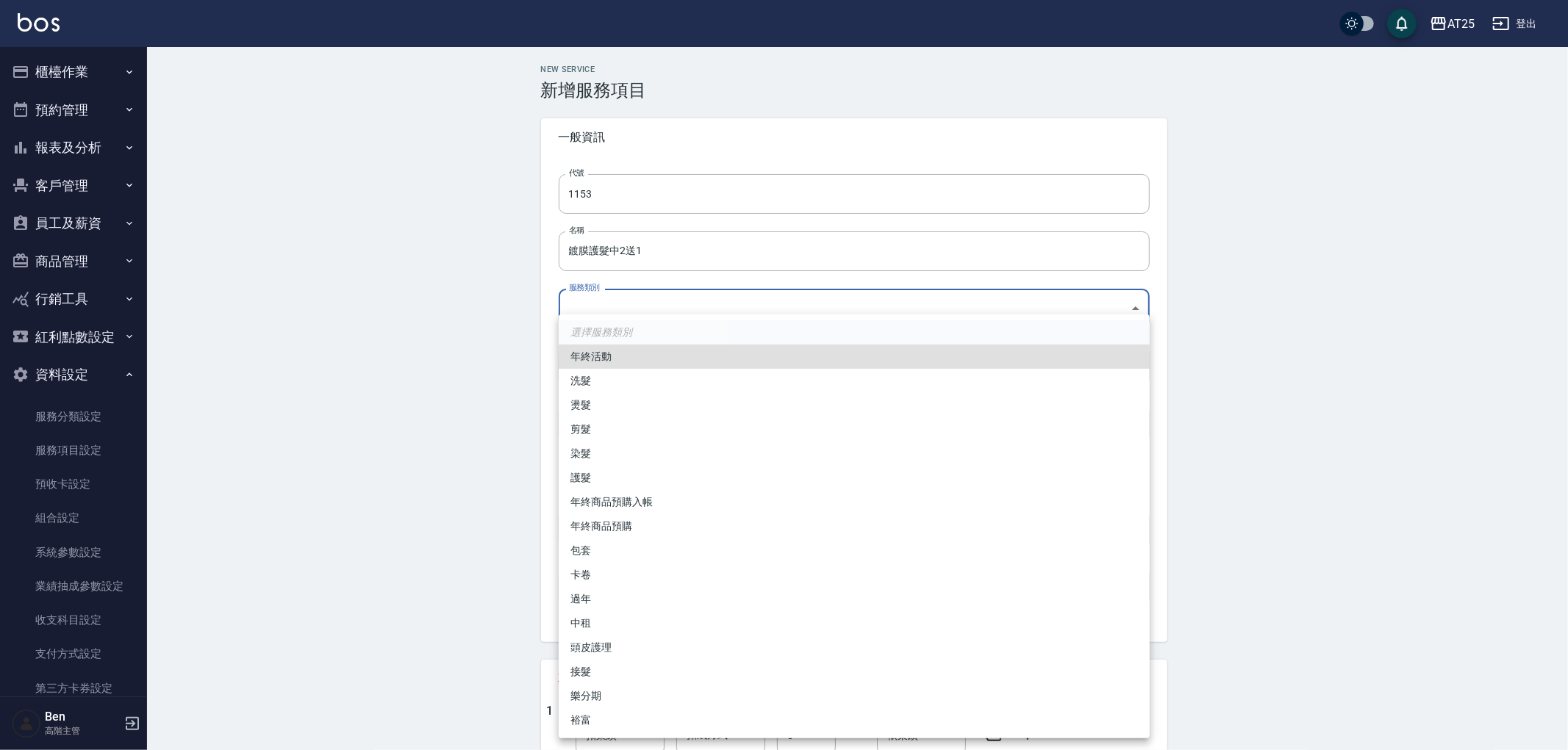
click at [640, 546] on li "包套" at bounding box center [853, 550] width 591 height 24
type input "f951c65b-a75e-4403-950c-01d2773940f6"
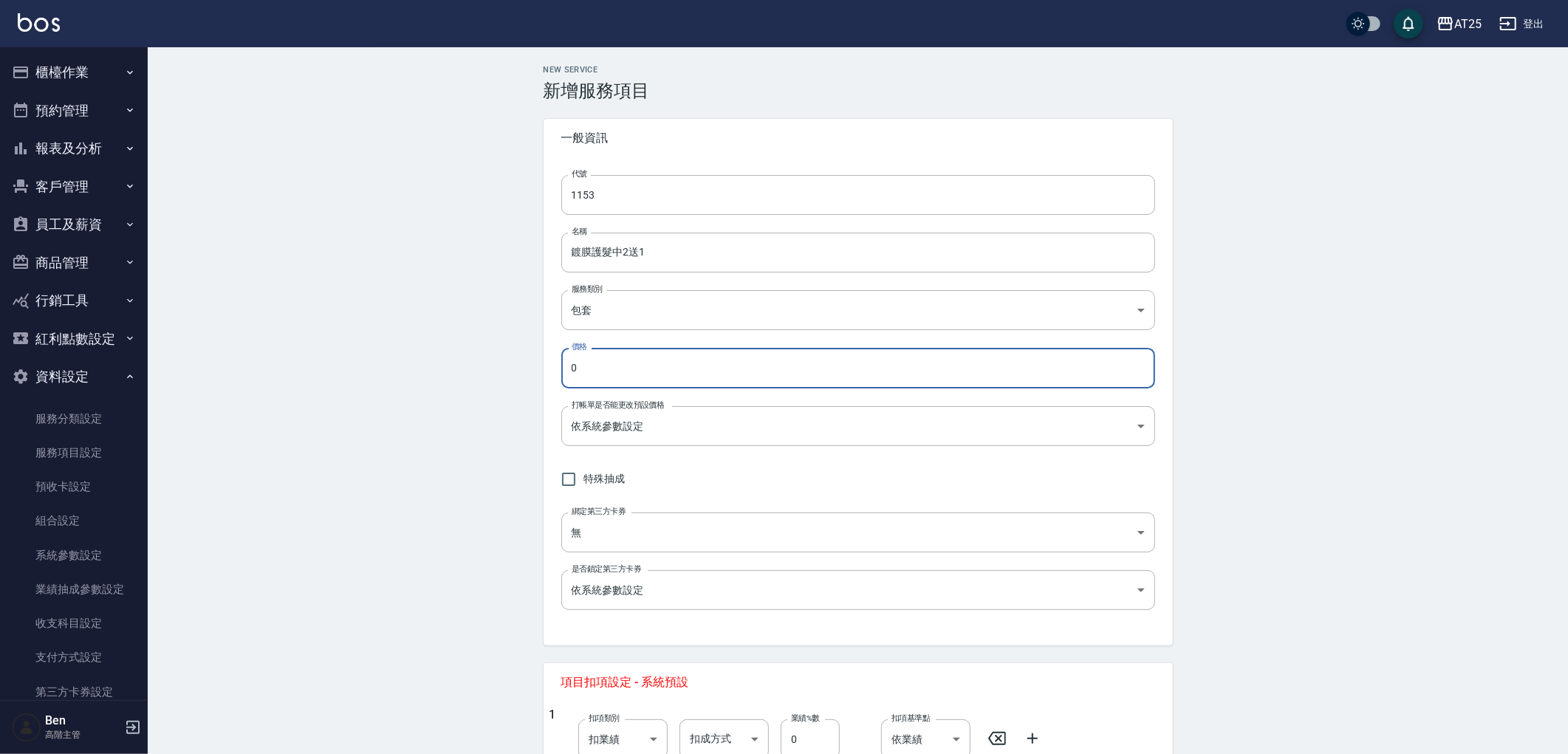
click at [602, 378] on input "0" at bounding box center [857, 367] width 594 height 40
drag, startPoint x: 603, startPoint y: 350, endPoint x: 526, endPoint y: 363, distance: 78.1
click at [526, 363] on div "New Service 新增服務項目 一般資訊 代號 1153 代號 名稱 鍍膜護髮中2送1 名稱 服務類別 包套 f951c65b-a75e-4403-95…" at bounding box center [858, 543] width 664 height 957
type input "6000"
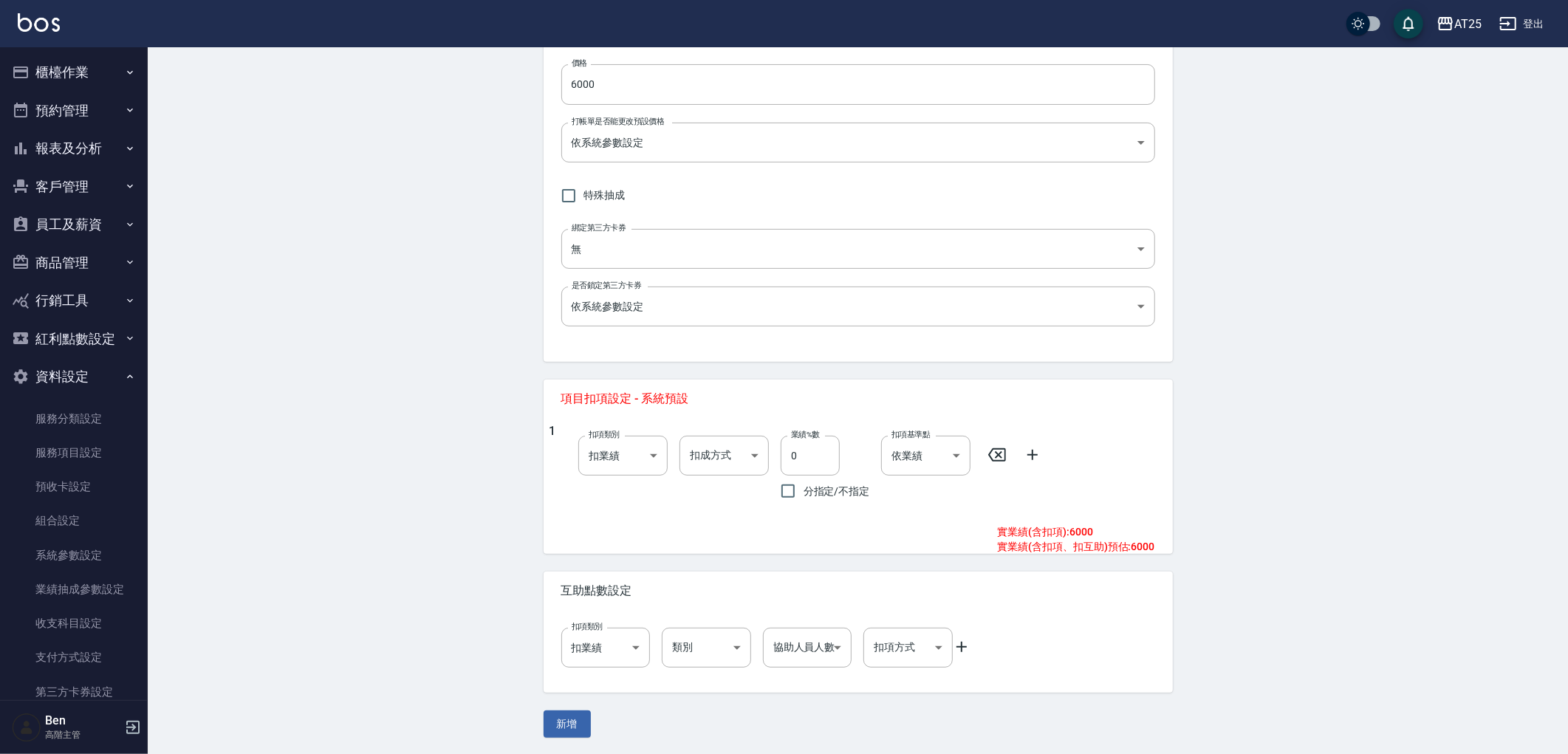
scroll to position [285, 0]
click at [735, 448] on body "AT25 登出 櫃檯作業 打帳單 帳單列表 掛單列表 座位開單 營業儀表板 現金收支登錄 高階收支登錄 材料自購登錄 每日結帳 排班表 現場電腦打卡 掃碼打卡…" at bounding box center [784, 235] width 1568 height 1039
click at [731, 496] on li "依業績%數" at bounding box center [724, 491] width 90 height 24
type input "扣趴數"
click at [1036, 455] on icon at bounding box center [1032, 454] width 17 height 17
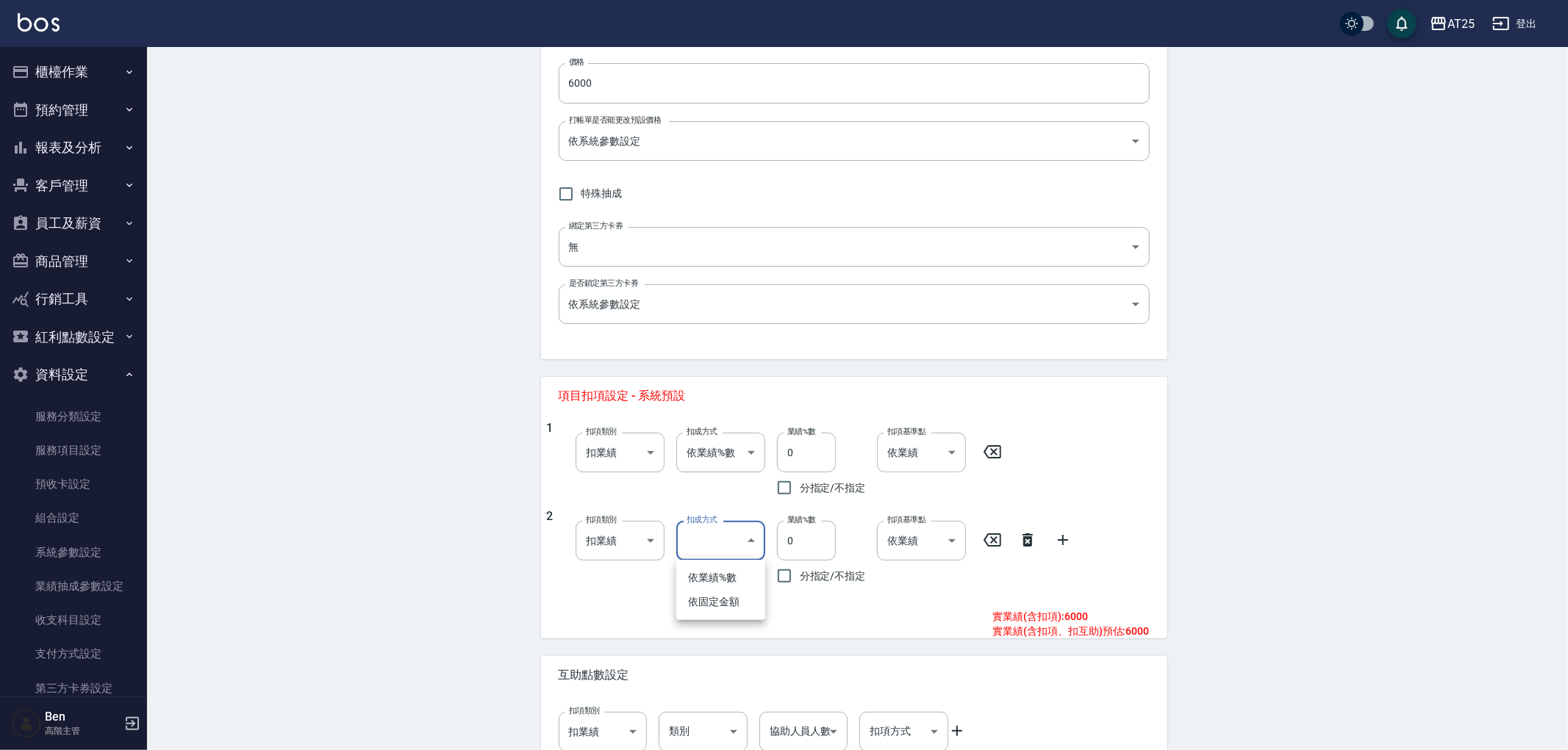
click at [732, 544] on body "AT25 登出 櫃檯作業 打帳單 帳單列表 掛單列表 座位開單 營業儀表板 現金收支登錄 高階收支登錄 材料自購登錄 每日結帳 排班表 現場電腦打卡 掃碼打卡…" at bounding box center [784, 278] width 1568 height 1122
click at [717, 600] on li "依固定金額" at bounding box center [721, 601] width 89 height 24
type input "扣固定金額"
drag, startPoint x: 805, startPoint y: 458, endPoint x: 752, endPoint y: 453, distance: 53.2
click at [752, 453] on div "1 扣項類別 扣業績 onSales 扣項類別 扣成方式 依業績%數 扣趴數 扣成方式 業績%數 0 業績%數 分指定/不指定 扣項基準點 依業績 0 扣項基…" at bounding box center [847, 462] width 602 height 83
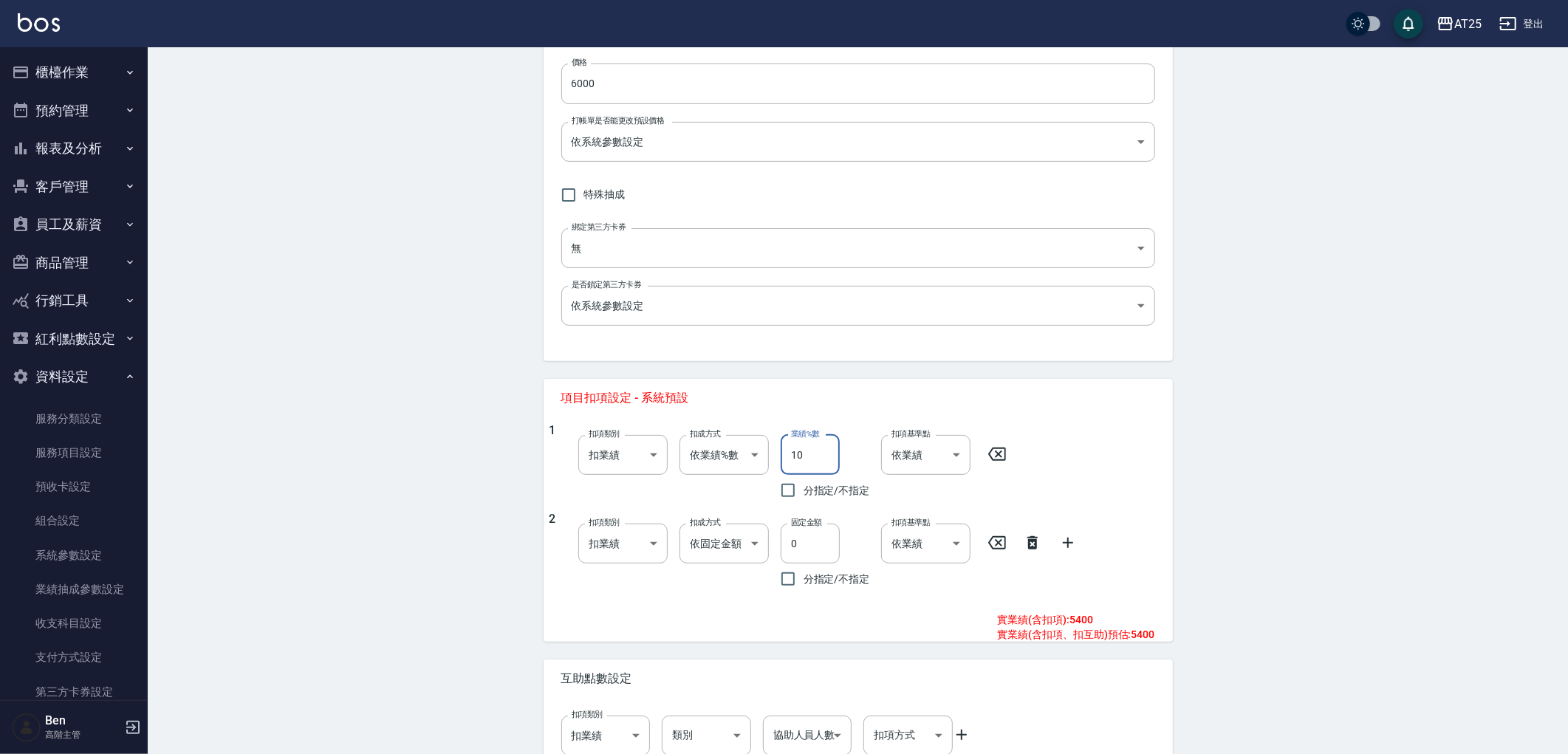
type input "10"
drag, startPoint x: 762, startPoint y: 541, endPoint x: 737, endPoint y: 530, distance: 27.3
click at [739, 532] on div "2 扣項類別 扣業績 onSales 扣項類別 扣成方式 依固定金額 扣固定金額 扣成方式 固定金額 0 固定金額 分指定/不指定 扣項基準點 依業績 0 扣…" at bounding box center [852, 553] width 605 height 83
type input "750"
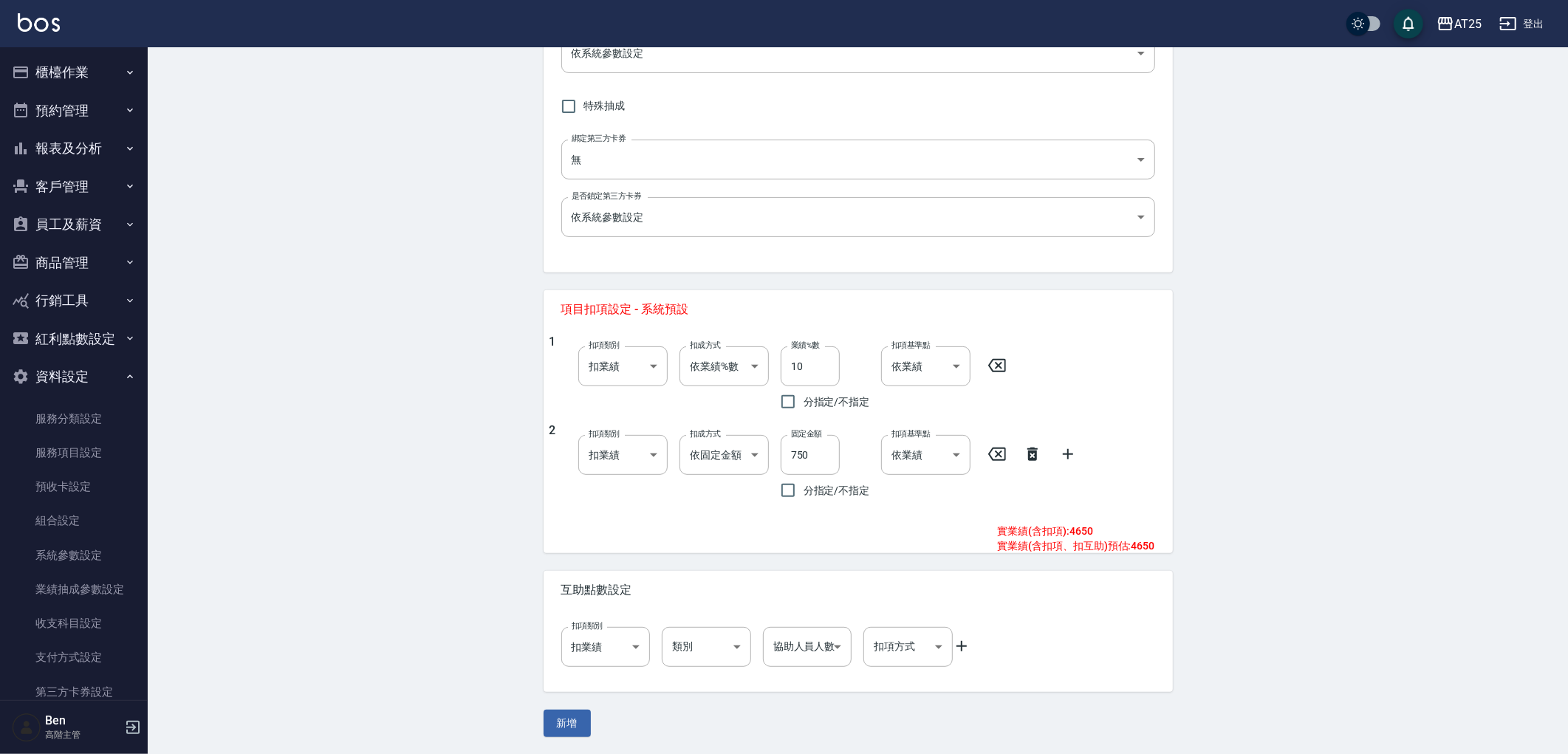
click at [966, 643] on icon at bounding box center [962, 646] width 17 height 17
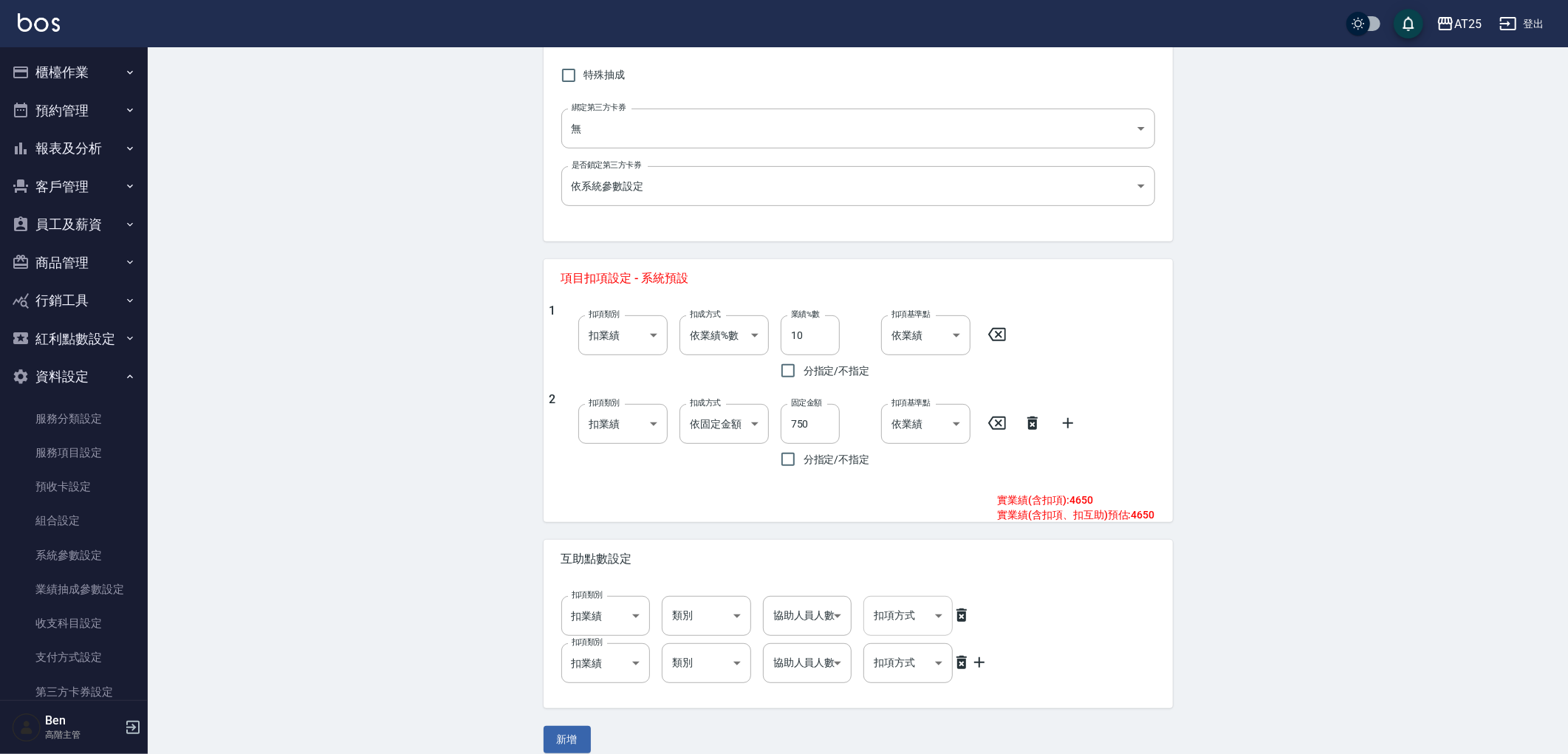
scroll to position [420, 0]
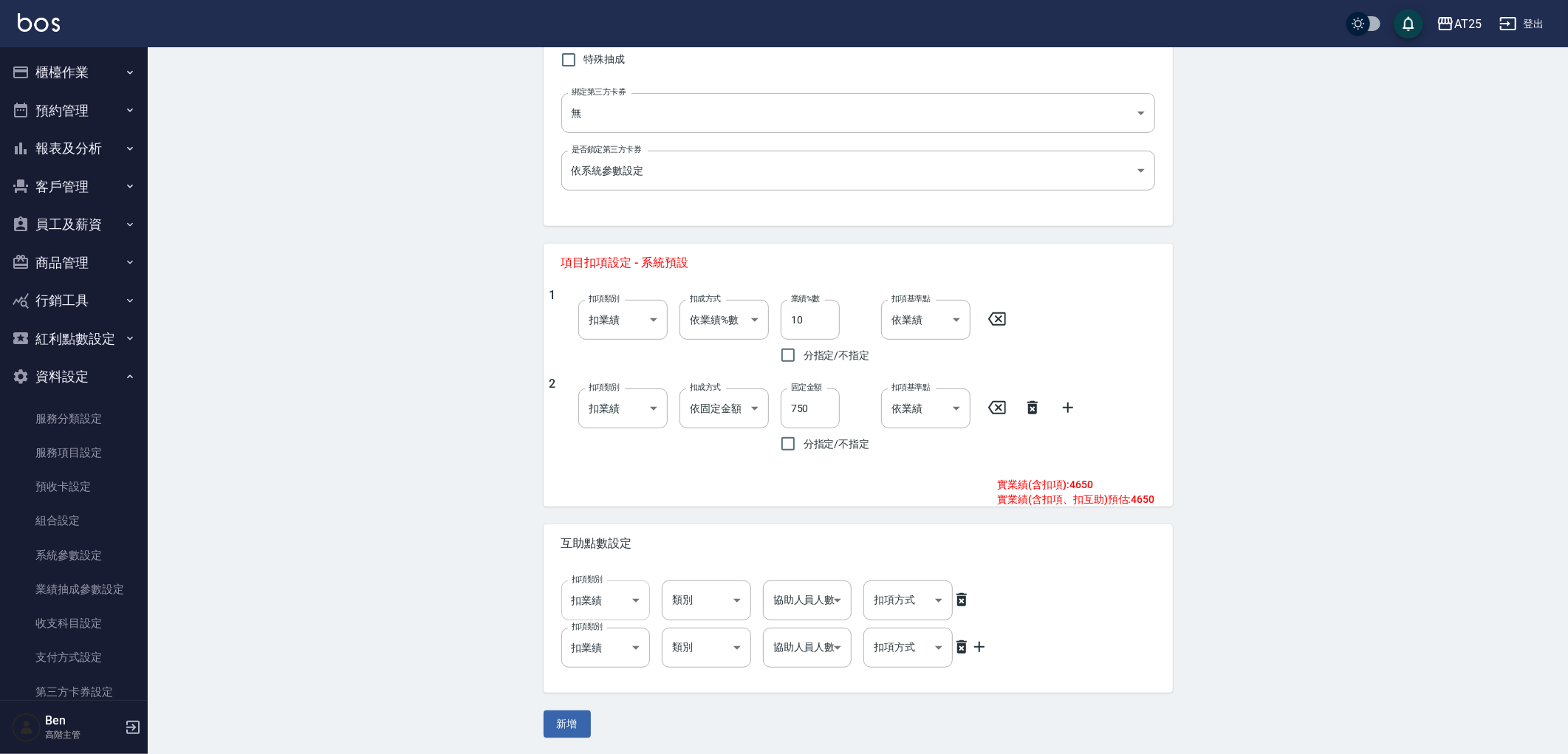
click at [617, 608] on body "AT25 登出 櫃檯作業 打帳單 帳單列表 掛單列表 座位開單 營業儀表板 現金收支登錄 高階收支登錄 材料自購登錄 每日結帳 排班表 現場電腦打卡 掃碼打卡…" at bounding box center [784, 167] width 1568 height 1175
click at [614, 653] on li "扣薪水" at bounding box center [605, 661] width 90 height 24
type input "onSalary"
click at [609, 653] on body "AT25 登出 櫃檯作業 打帳單 帳單列表 掛單列表 座位開單 營業儀表板 現金收支登錄 高階收支登錄 材料自購登錄 每日結帳 排班表 現場電腦打卡 掃碼打卡…" at bounding box center [788, 167] width 1576 height 1175
click at [606, 689] on li "扣薪水" at bounding box center [605, 699] width 90 height 24
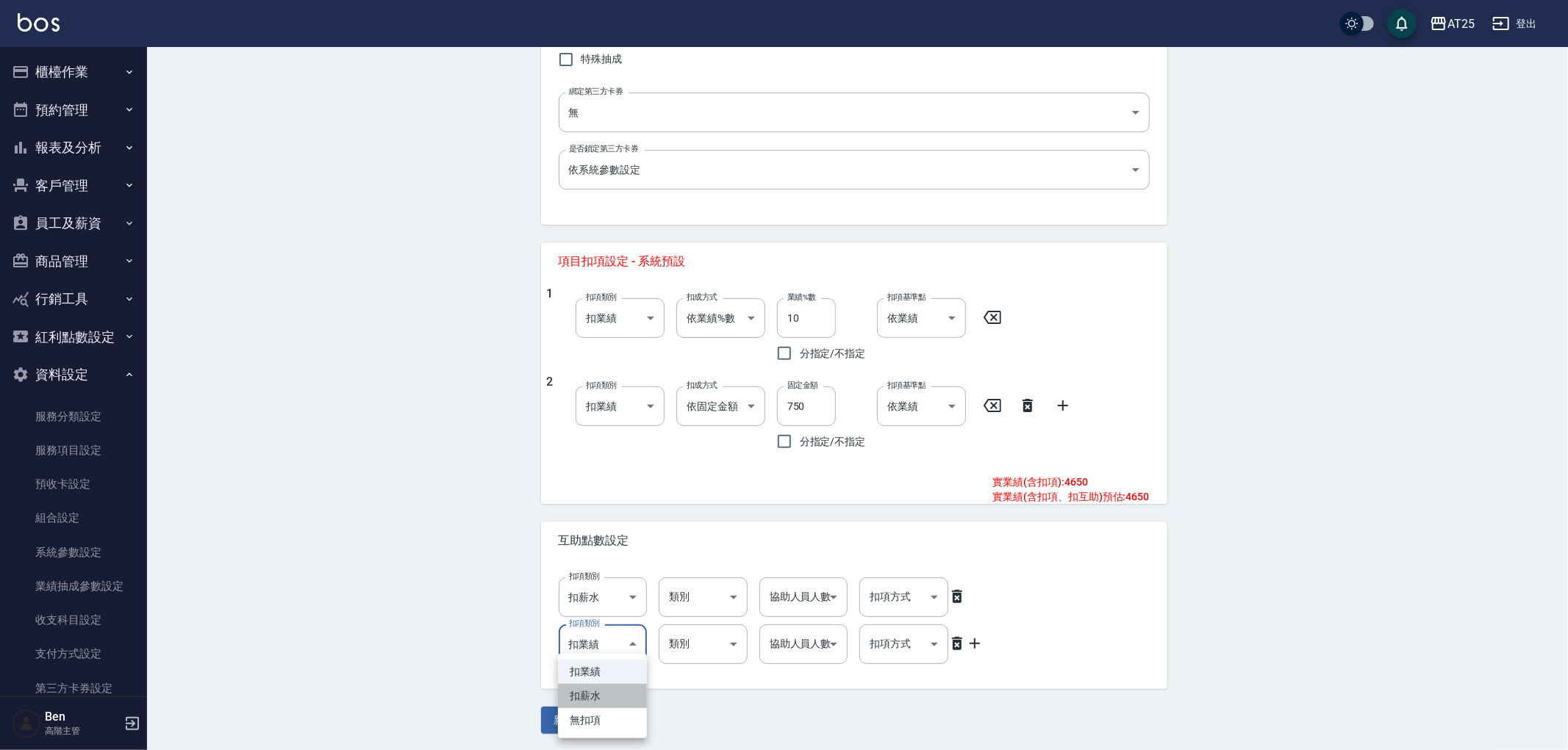
type input "onSalary"
click at [695, 603] on body "AT25 登出 櫃檯作業 打帳單 帳單列表 掛單列表 座位開單 營業儀表板 現金收支登錄 高階收支登錄 材料自購登錄 每日結帳 排班表 現場電腦打卡 掃碼打卡…" at bounding box center [780, 166] width 1560 height 1169
click at [686, 665] on li "洗" at bounding box center [702, 658] width 89 height 24
type input "洗"
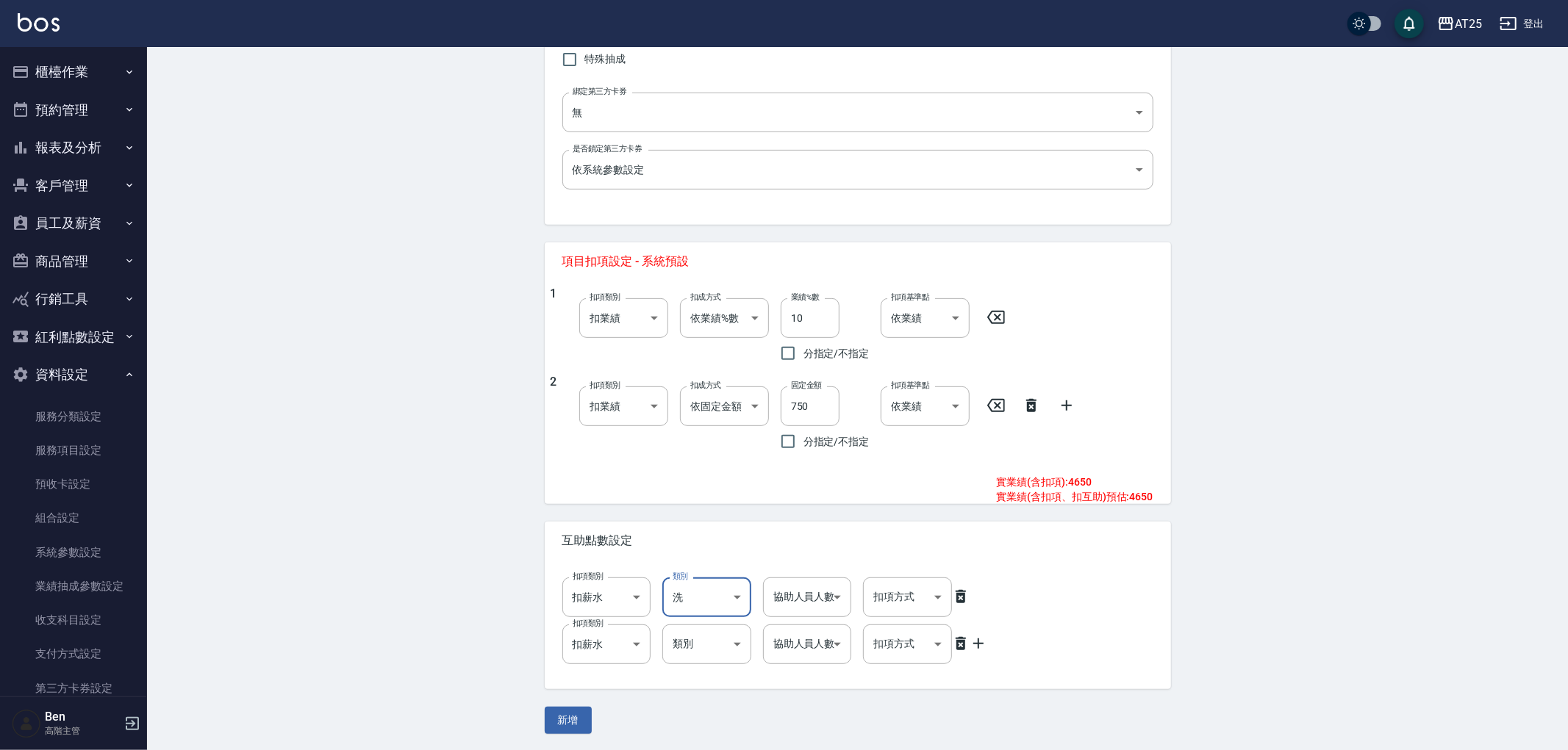
click at [693, 647] on body "AT25 登出 櫃檯作業 打帳單 帳單列表 掛單列表 座位開單 營業儀表板 現金收支登錄 高階收支登錄 材料自購登錄 每日結帳 排班表 現場電腦打卡 掃碼打卡…" at bounding box center [784, 166] width 1568 height 1169
click at [698, 680] on li "技術協助" at bounding box center [702, 681] width 89 height 24
type input "技術協助"
click at [814, 610] on body "AT25 登出 櫃檯作業 打帳單 帳單列表 掛單列表 座位開單 營業儀表板 現金收支登錄 高階收支登錄 材料自購登錄 每日結帳 排班表 現場電腦打卡 掃碼打卡…" at bounding box center [780, 166] width 1560 height 1169
click at [805, 644] on li "1" at bounding box center [803, 634] width 89 height 24
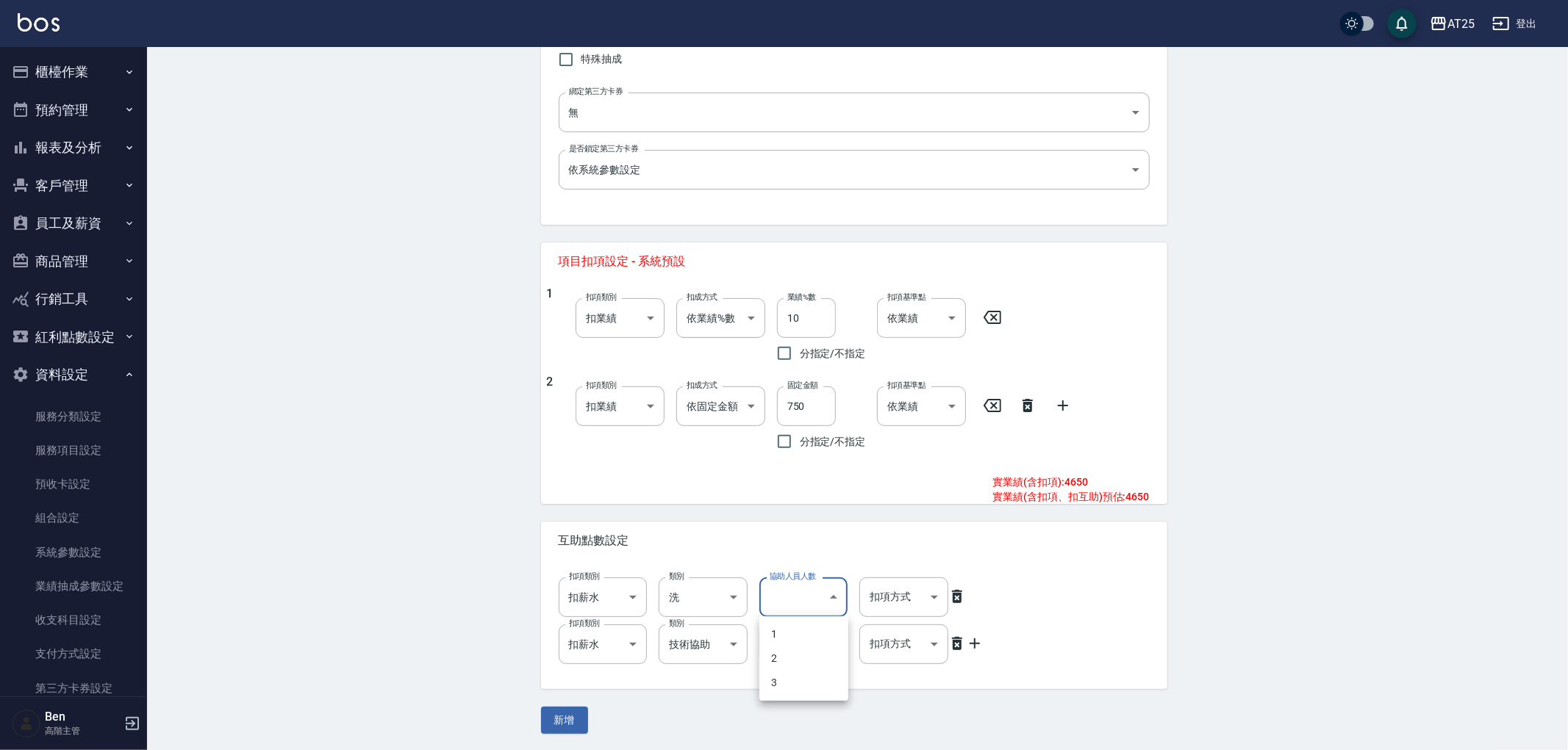
type input "1"
click at [799, 640] on body "AT25 登出 櫃檯作業 打帳單 帳單列表 掛單列表 座位開單 營業儀表板 現金收支登錄 高階收支登錄 材料自購登錄 每日結帳 排班表 現場電腦打卡 掃碼打卡…" at bounding box center [780, 166] width 1560 height 1169
click at [793, 696] on li "2" at bounding box center [803, 695] width 89 height 24
type input "2"
click at [879, 599] on body "AT25 登出 櫃檯作業 打帳單 帳單列表 掛單列表 座位開單 營業儀表板 現金收支登錄 高階收支登錄 材料自購登錄 每日結帳 排班表 現場電腦打卡 掃碼打卡…" at bounding box center [780, 166] width 1560 height 1169
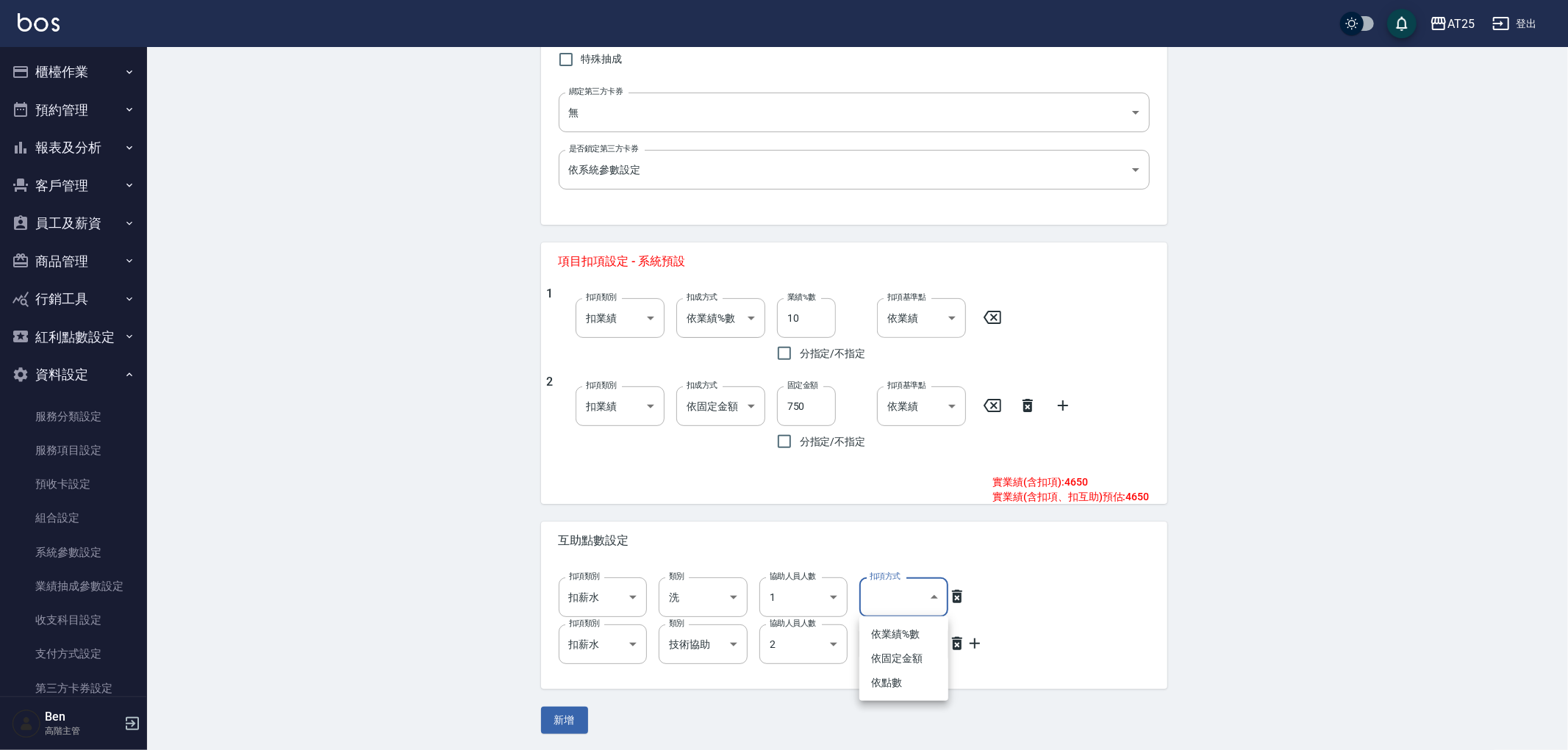
click at [876, 698] on ul "依業績%數 依固定金額 依點數" at bounding box center [903, 659] width 89 height 85
click at [886, 689] on li "依點數" at bounding box center [903, 682] width 89 height 24
type input "點數"
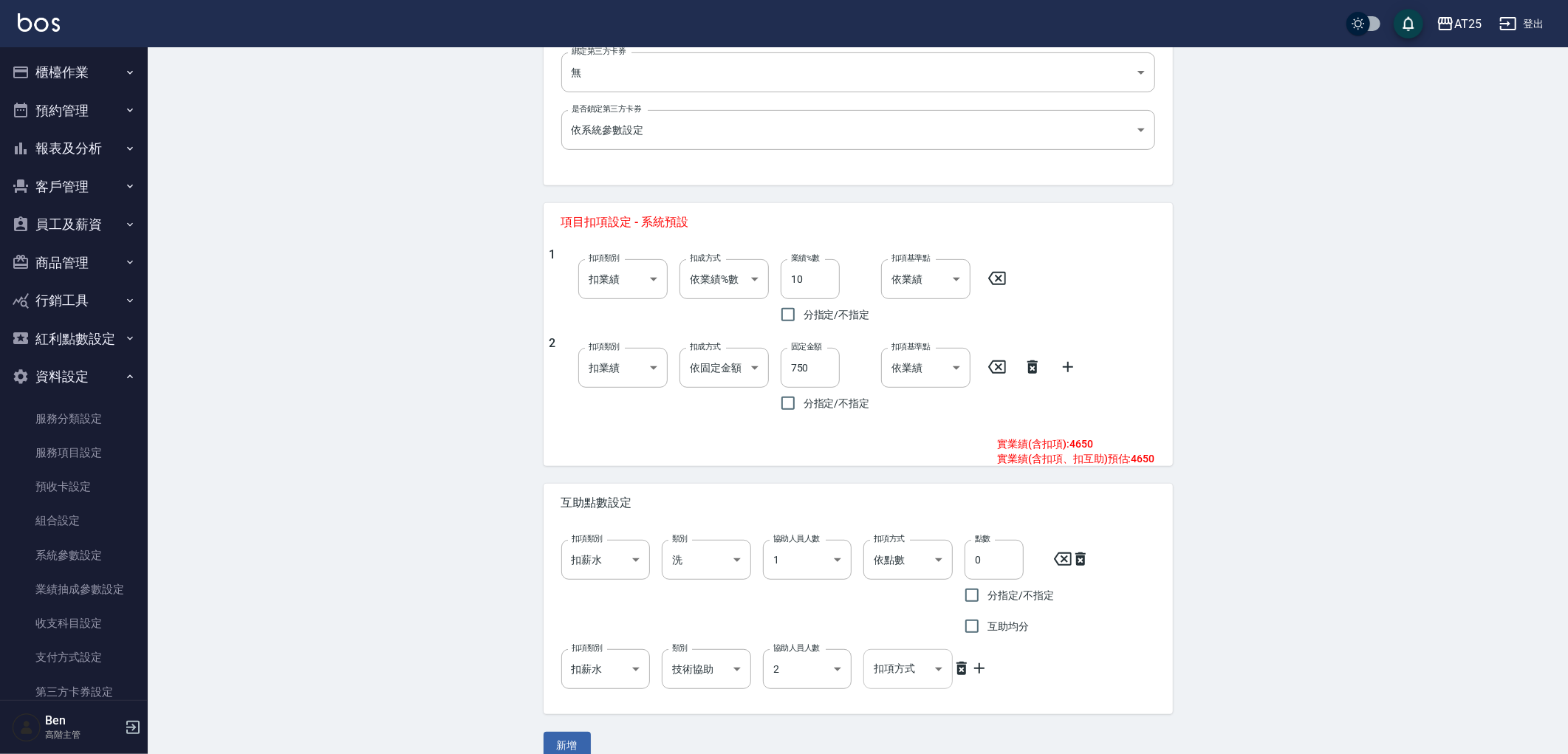
scroll to position [483, 0]
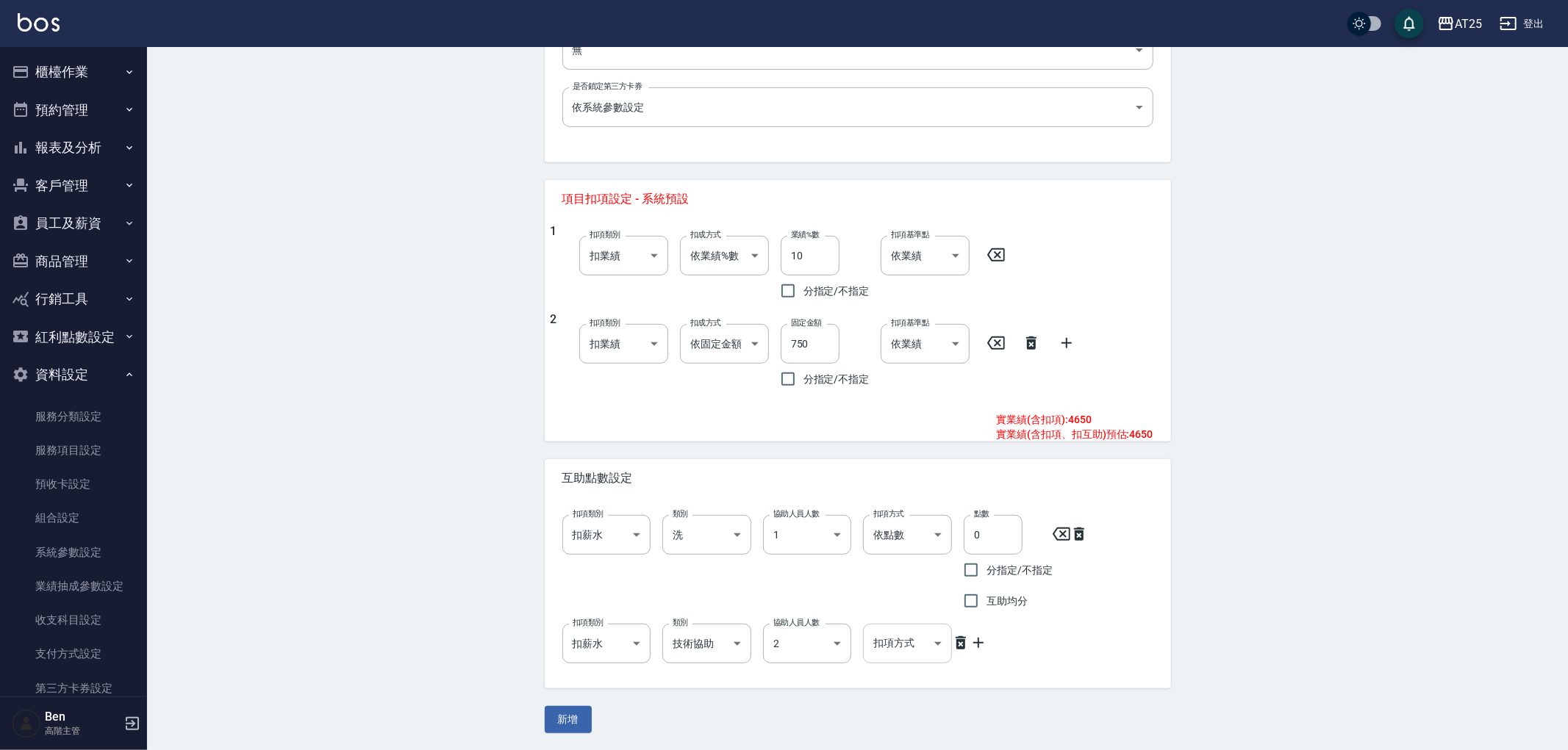
click at [902, 640] on body "AT25 登出 櫃檯作業 打帳單 帳單列表 掛單列表 座位開單 營業儀表板 現金收支登錄 高階收支登錄 材料自購登錄 每日結帳 排班表 現場電腦打卡 掃碼打卡…" at bounding box center [784, 134] width 1568 height 1230
click at [894, 713] on li "依點數" at bounding box center [903, 719] width 89 height 24
type input "點數"
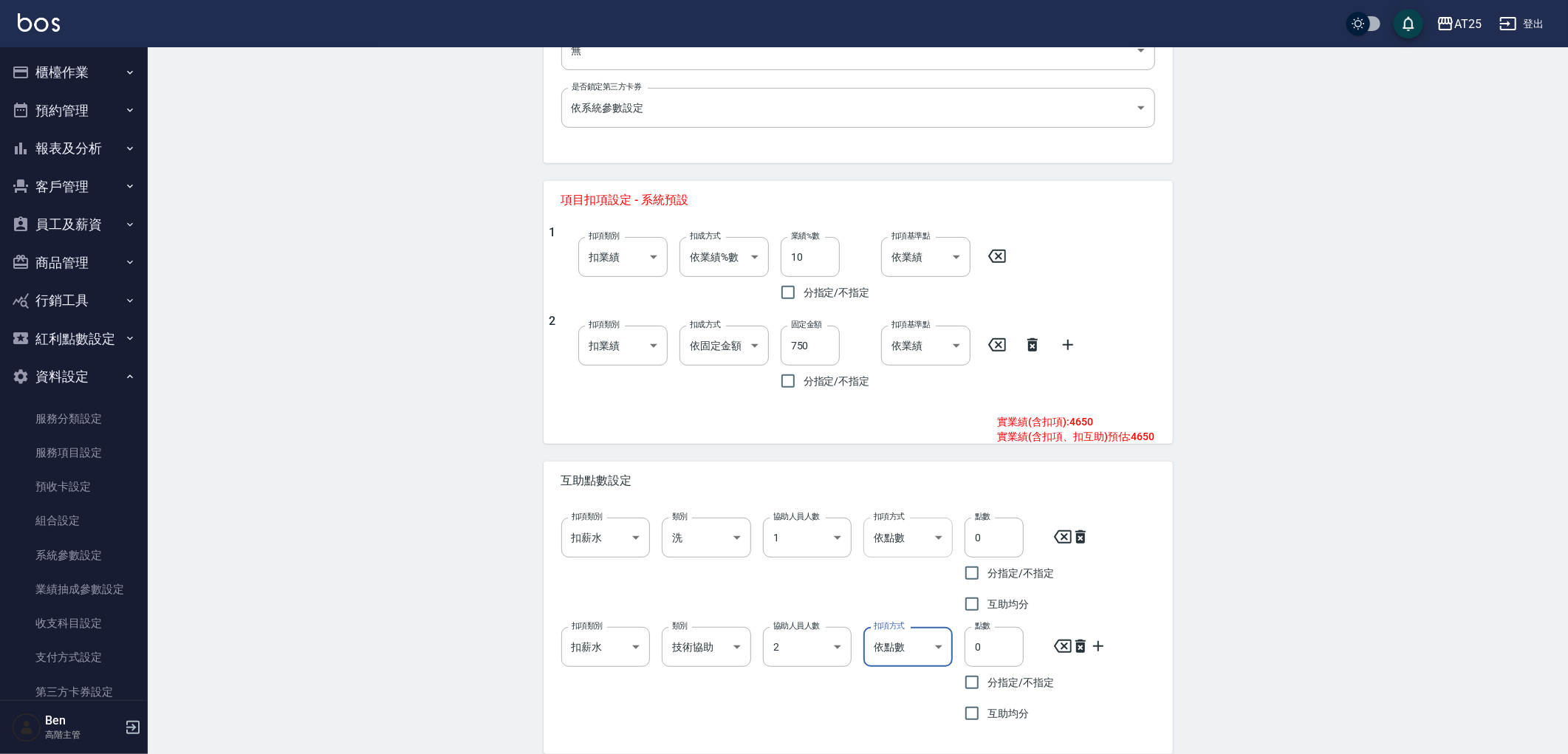
drag, startPoint x: 988, startPoint y: 536, endPoint x: 937, endPoint y: 538, distance: 51.0
click at [939, 536] on div "扣項類別 扣薪水 onSalary 扣項類別 類別 洗 洗 類別 協助人員人數 1 1 協助人員人數 扣項方式 依點數 點數 扣項方式 點數 0 點數 分指定…" at bounding box center [852, 563] width 605 height 114
type input "1"
drag, startPoint x: 985, startPoint y: 643, endPoint x: 919, endPoint y: 645, distance: 66.0
click at [919, 645] on div "扣項類別 扣薪水 onSalary 扣項類別 類別 技術協助 技術協助 類別 協助人員人數 2 2 協助人員人數 扣項方式 依點數 點數 扣項方式 點數 0 …" at bounding box center [852, 672] width 605 height 114
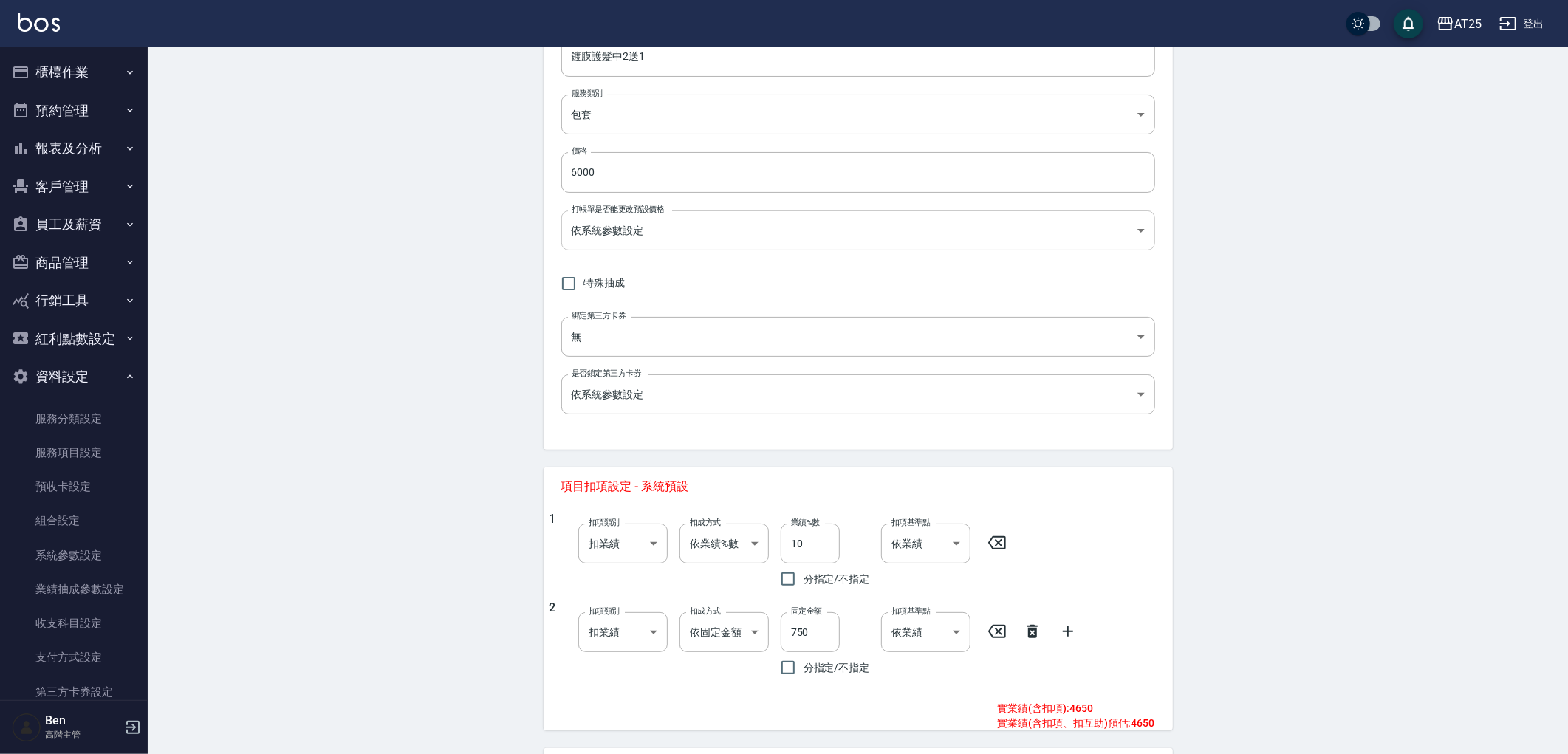
scroll to position [0, 0]
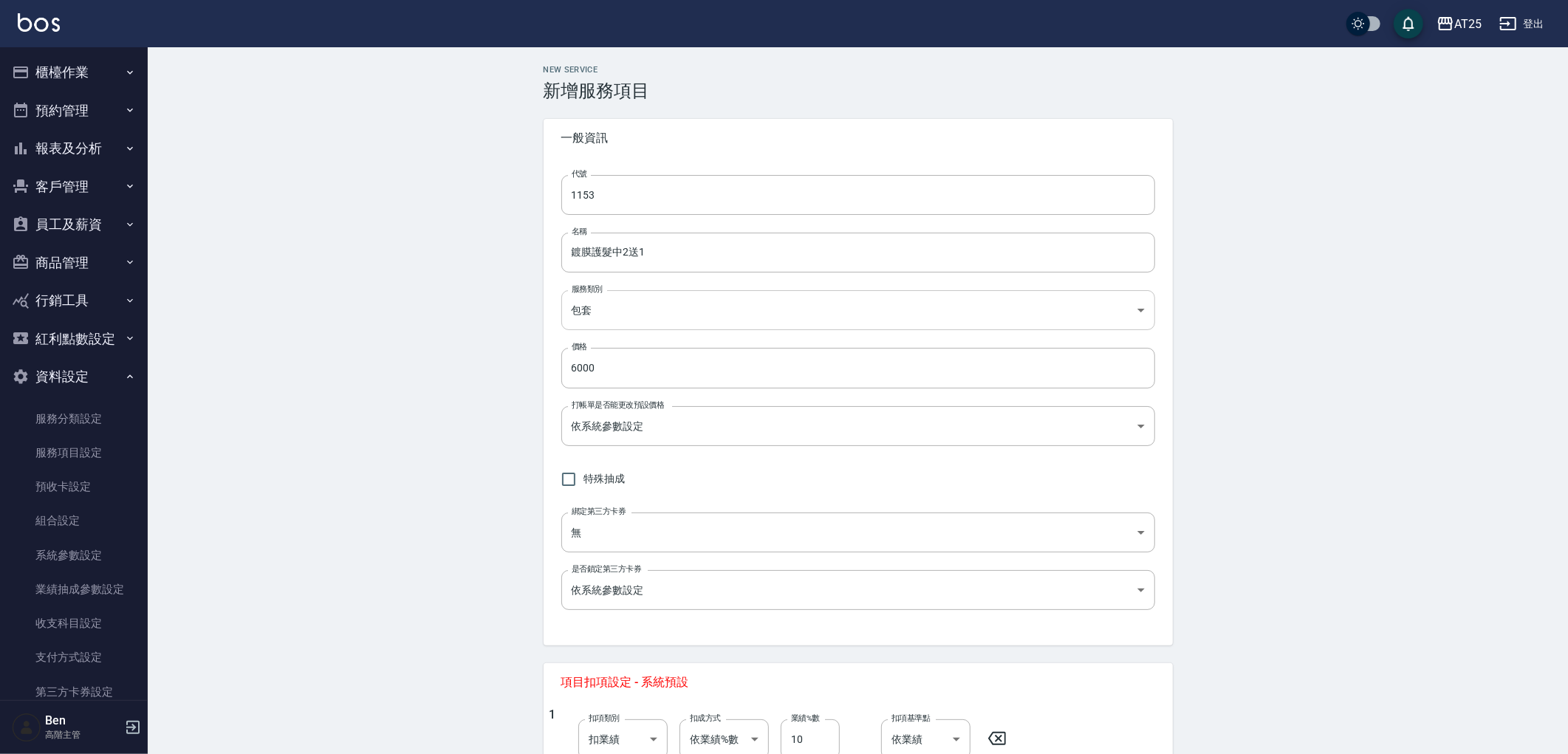
type input "3"
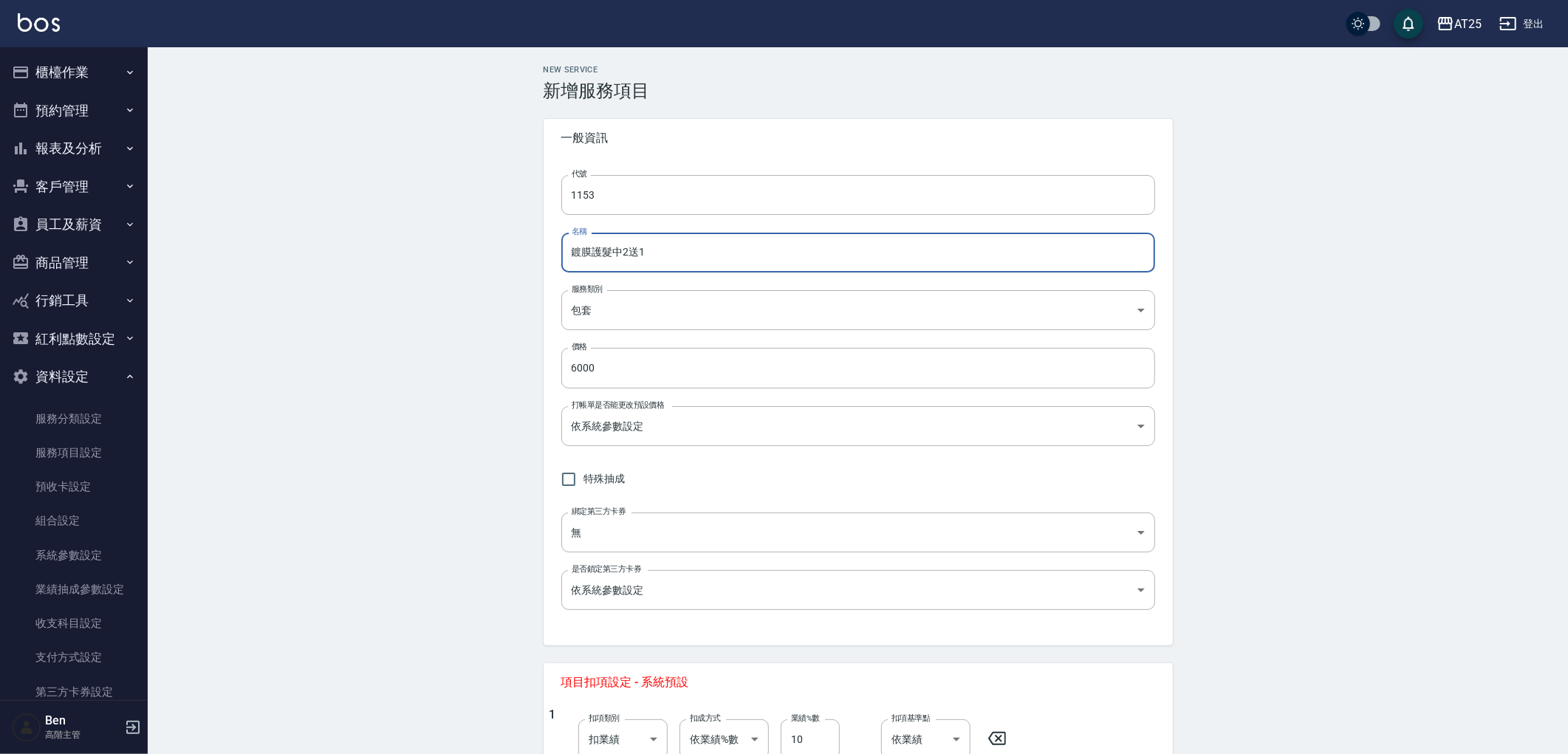
drag, startPoint x: 676, startPoint y: 247, endPoint x: 476, endPoint y: 241, distance: 200.1
click at [476, 241] on div "New Service 新增服務項目 一般資訊 代號 1153 代號 名稱 鍍膜護髮中2送1 名稱 服務類別 包套 f951c65b-a75e-4403-95…" at bounding box center [857, 673] width 1420 height 1252
click at [376, 299] on div "New Service 新增服務項目 一般資訊 代號 1153 代號 名稱 鍍膜護髮中2送1 名稱 服務類別 包套 f951c65b-a75e-4403-95…" at bounding box center [857, 673] width 1420 height 1252
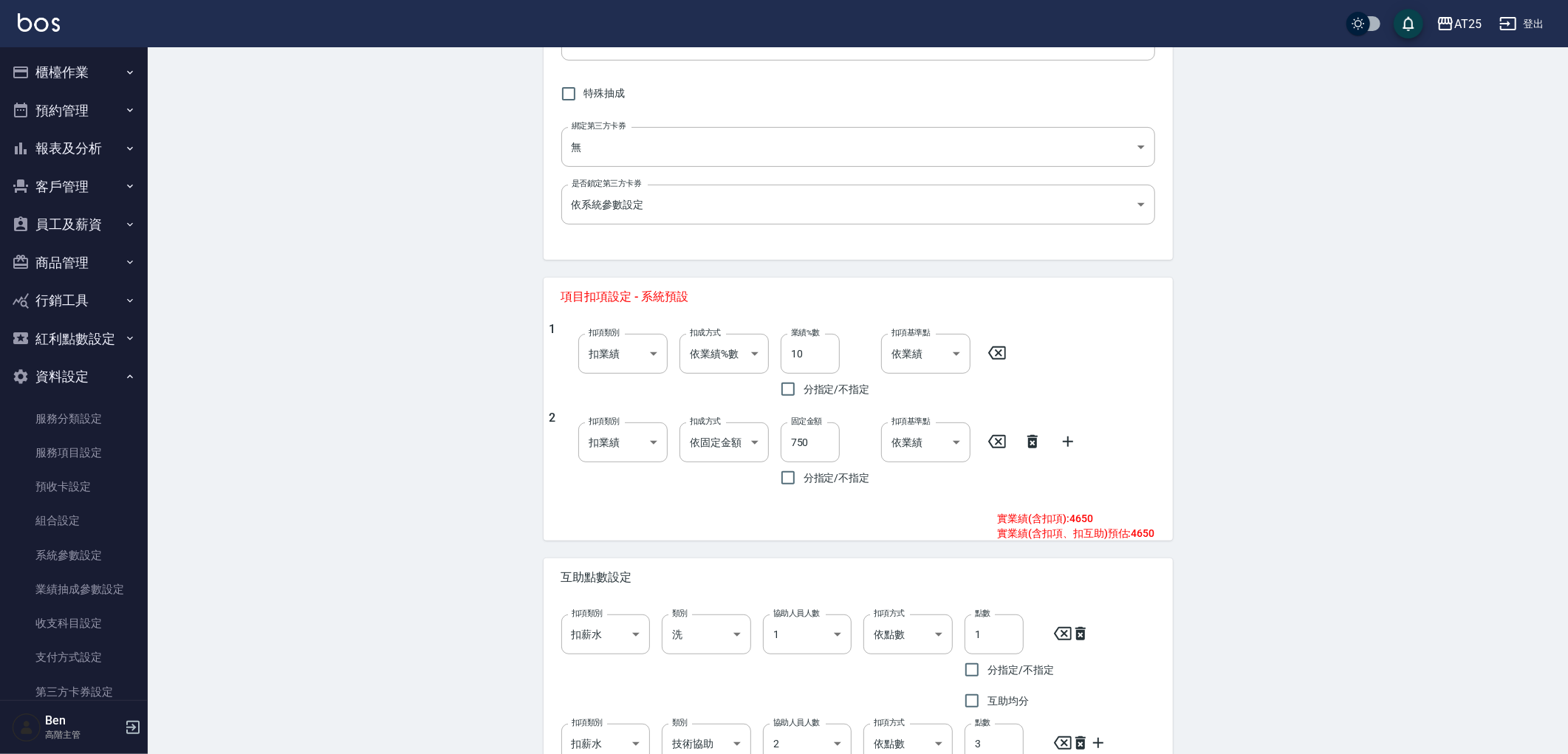
scroll to position [545, 0]
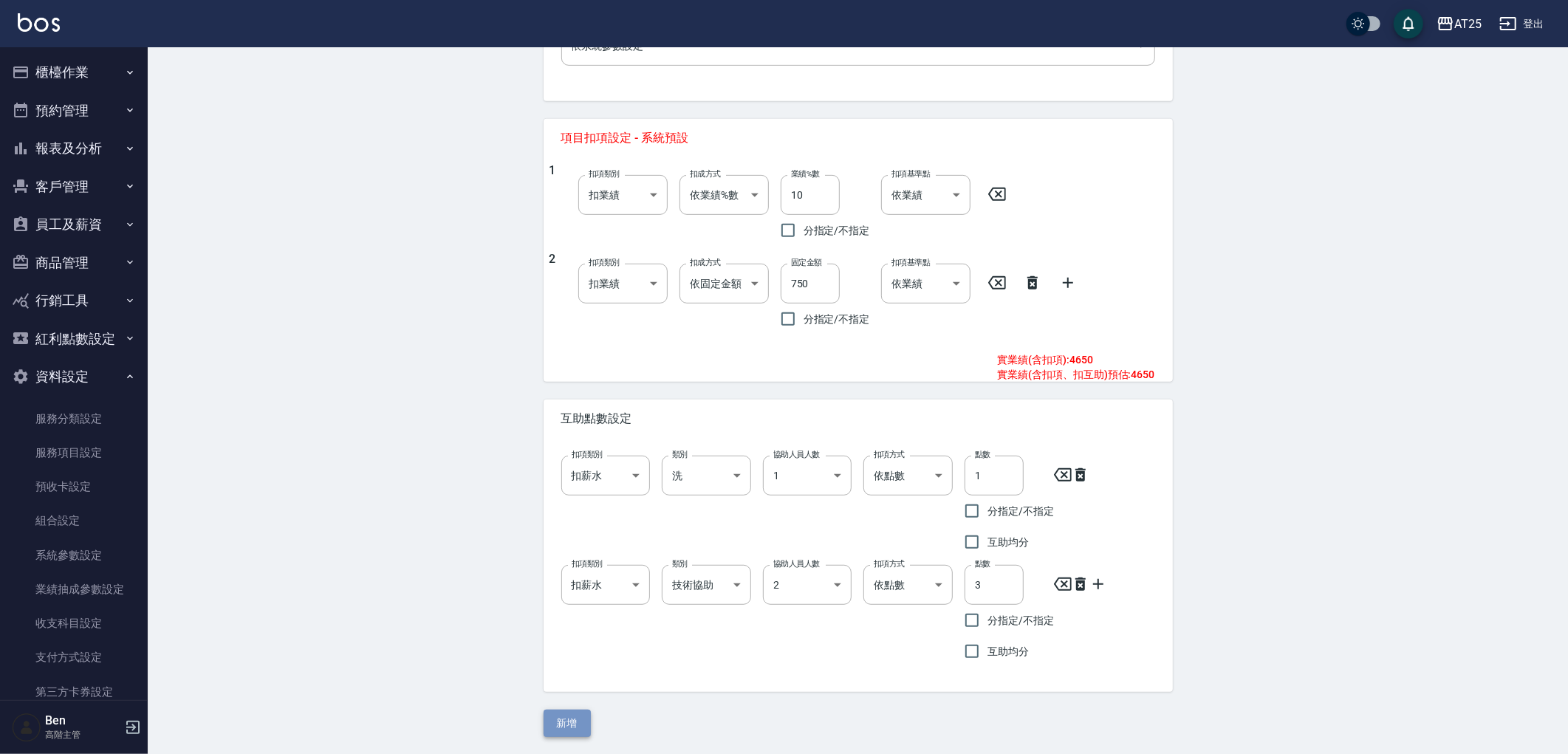
click at [571, 722] on button "新增" at bounding box center [567, 723] width 47 height 27
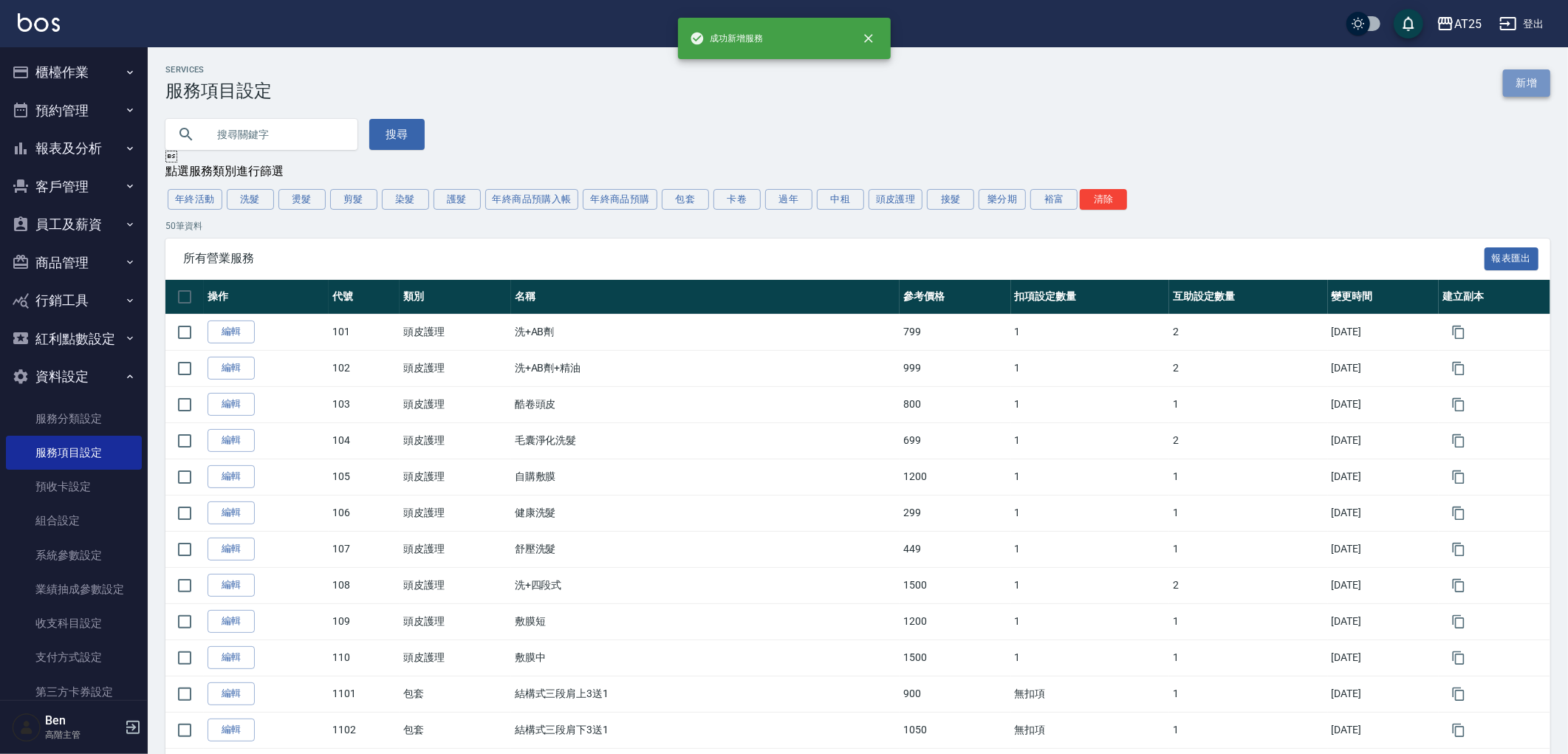
click at [1526, 90] on link "新增" at bounding box center [1526, 83] width 47 height 27
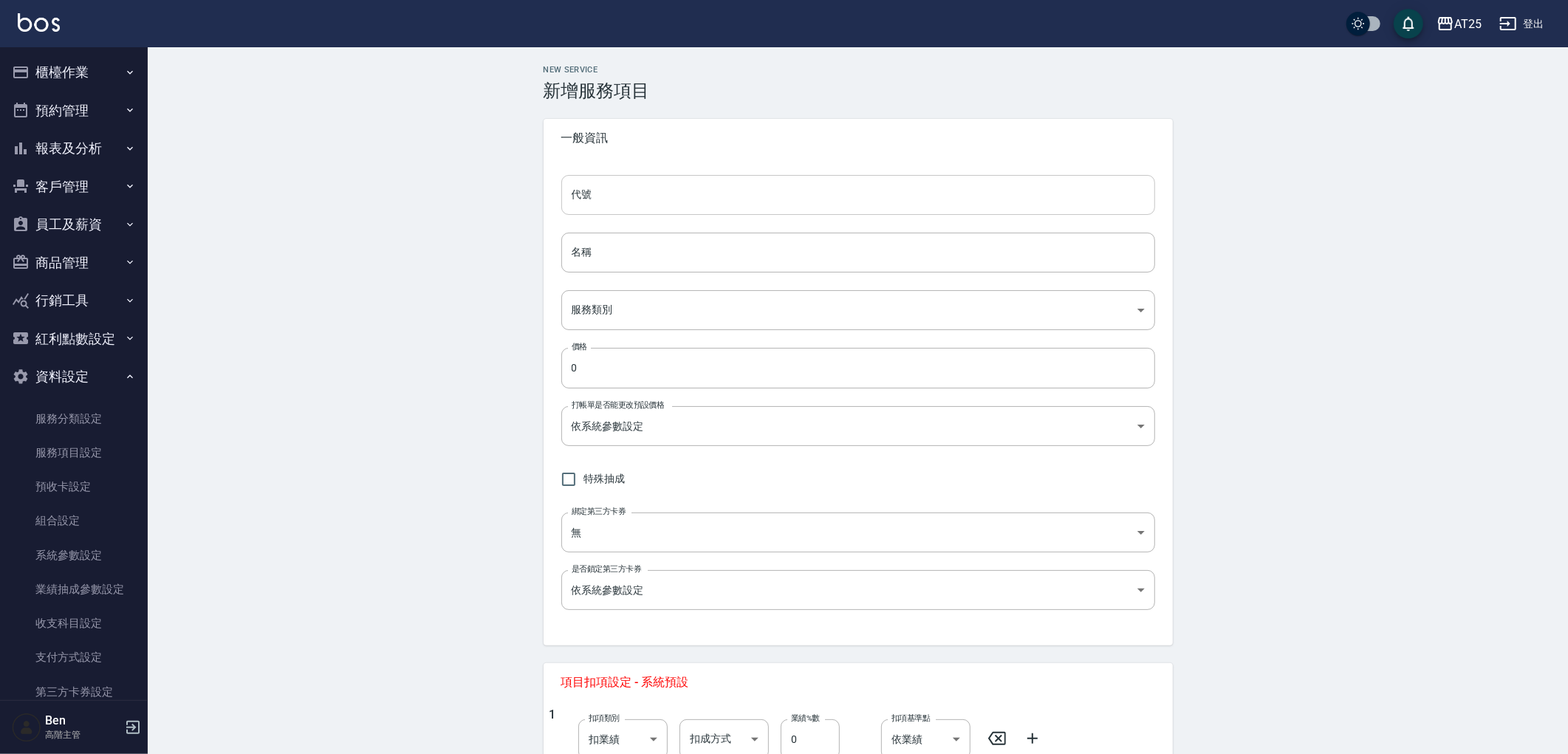
click at [742, 198] on input "代號" at bounding box center [857, 194] width 594 height 40
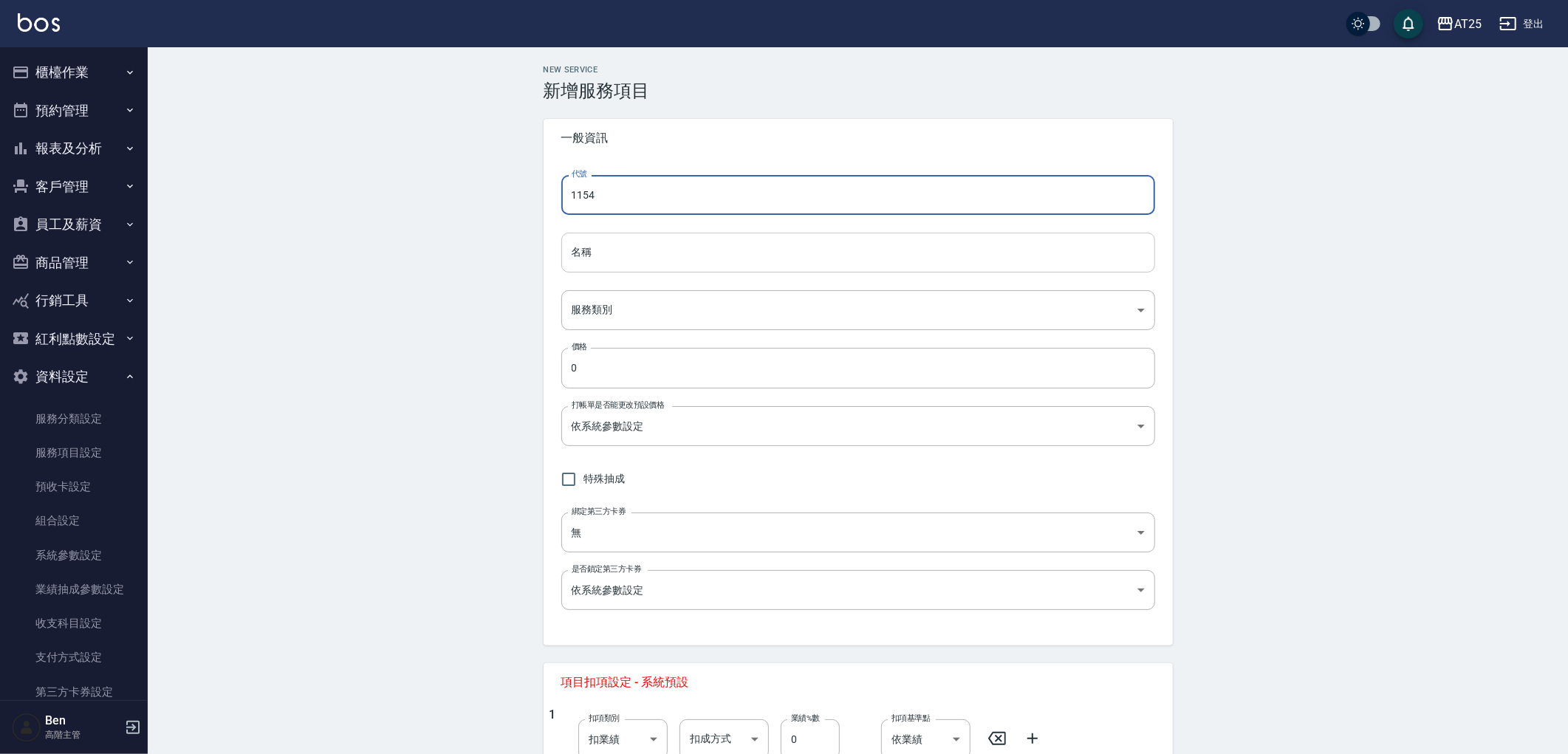
type input "1154"
click at [725, 244] on input "名稱" at bounding box center [857, 252] width 594 height 40
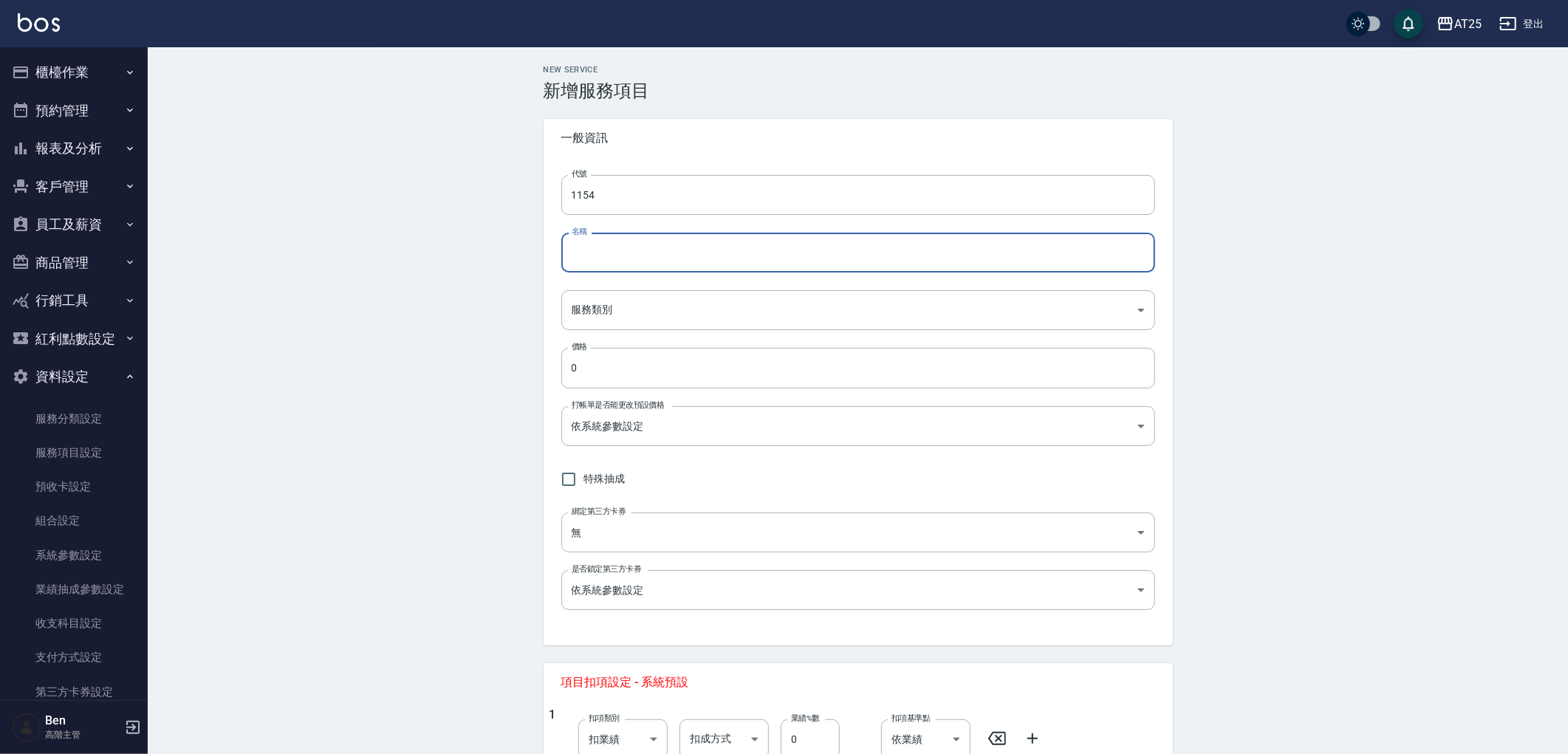
paste input "鍍膜護髮中2送1"
click at [619, 252] on input "鍍膜護髮中2送1" at bounding box center [857, 252] width 594 height 40
type input "鍍膜護髮長2送1"
click at [687, 323] on body "AT25 登出 櫃檯作業 打帳單 帳單列表 掛單列表 座位開單 營業儀表板 現金收支登錄 高階收支登錄 材料自購登錄 每日結帳 排班表 現場電腦打卡 掃碼打卡…" at bounding box center [784, 519] width 1568 height 1039
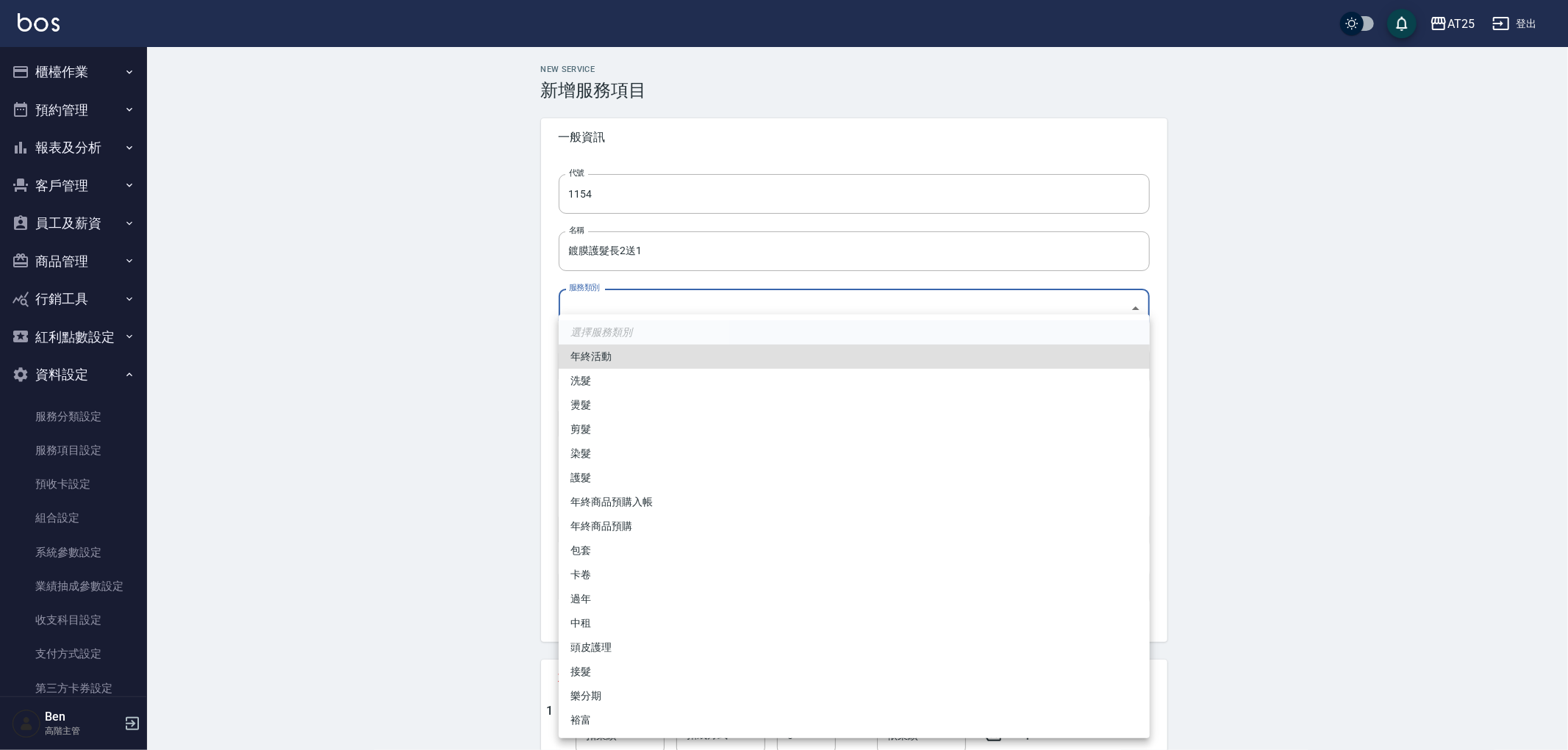
click at [625, 551] on li "包套" at bounding box center [853, 550] width 591 height 24
type input "f951c65b-a75e-4403-950c-01d2773940f6"
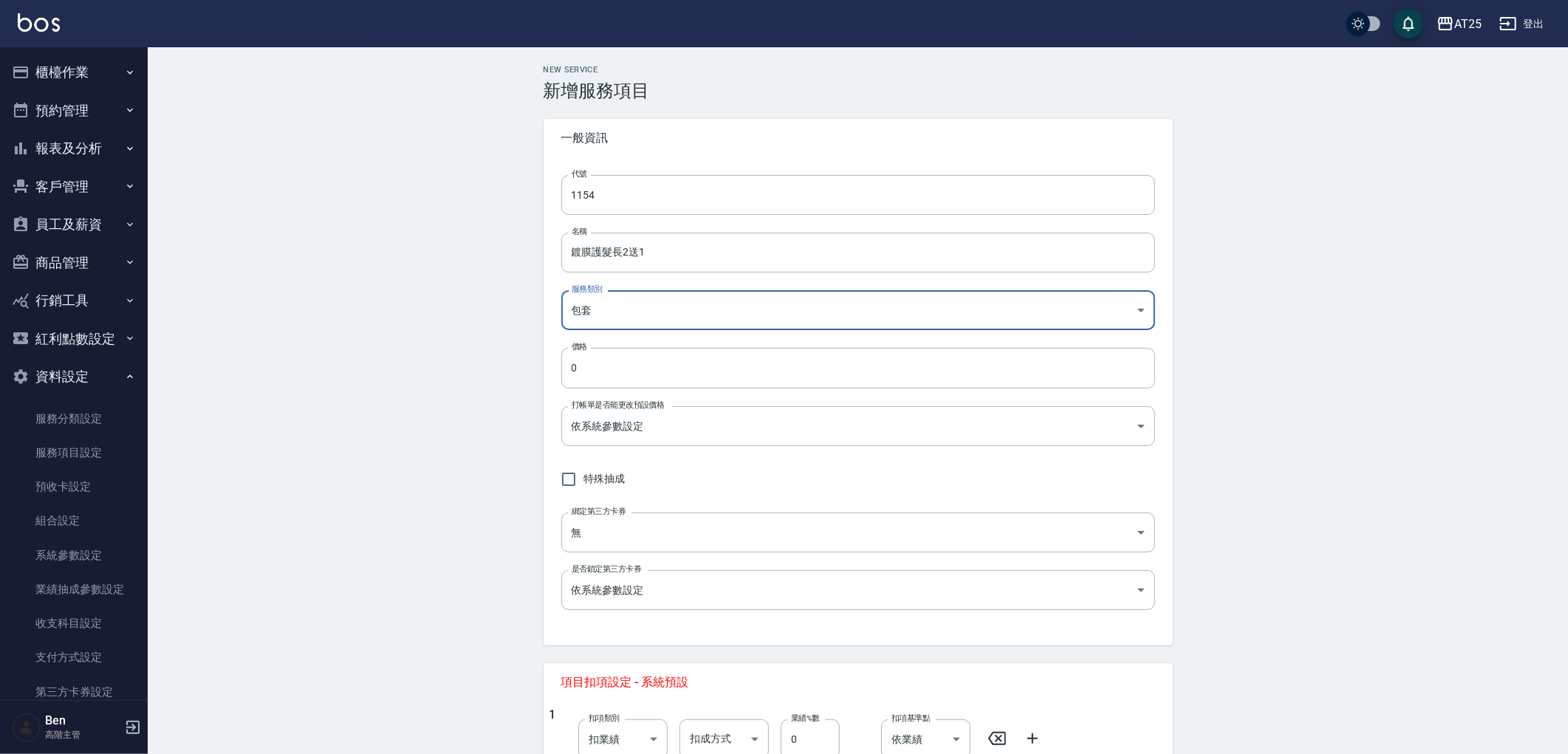
drag, startPoint x: 624, startPoint y: 357, endPoint x: 536, endPoint y: 373, distance: 89.4
click at [540, 372] on div "New Service 新增服務項目 一般資訊 代號 1154 代號 名稱 鍍膜護髮長2送1 名稱 服務類別 包套 f951c65b-a75e-4403-95…" at bounding box center [858, 543] width 664 height 957
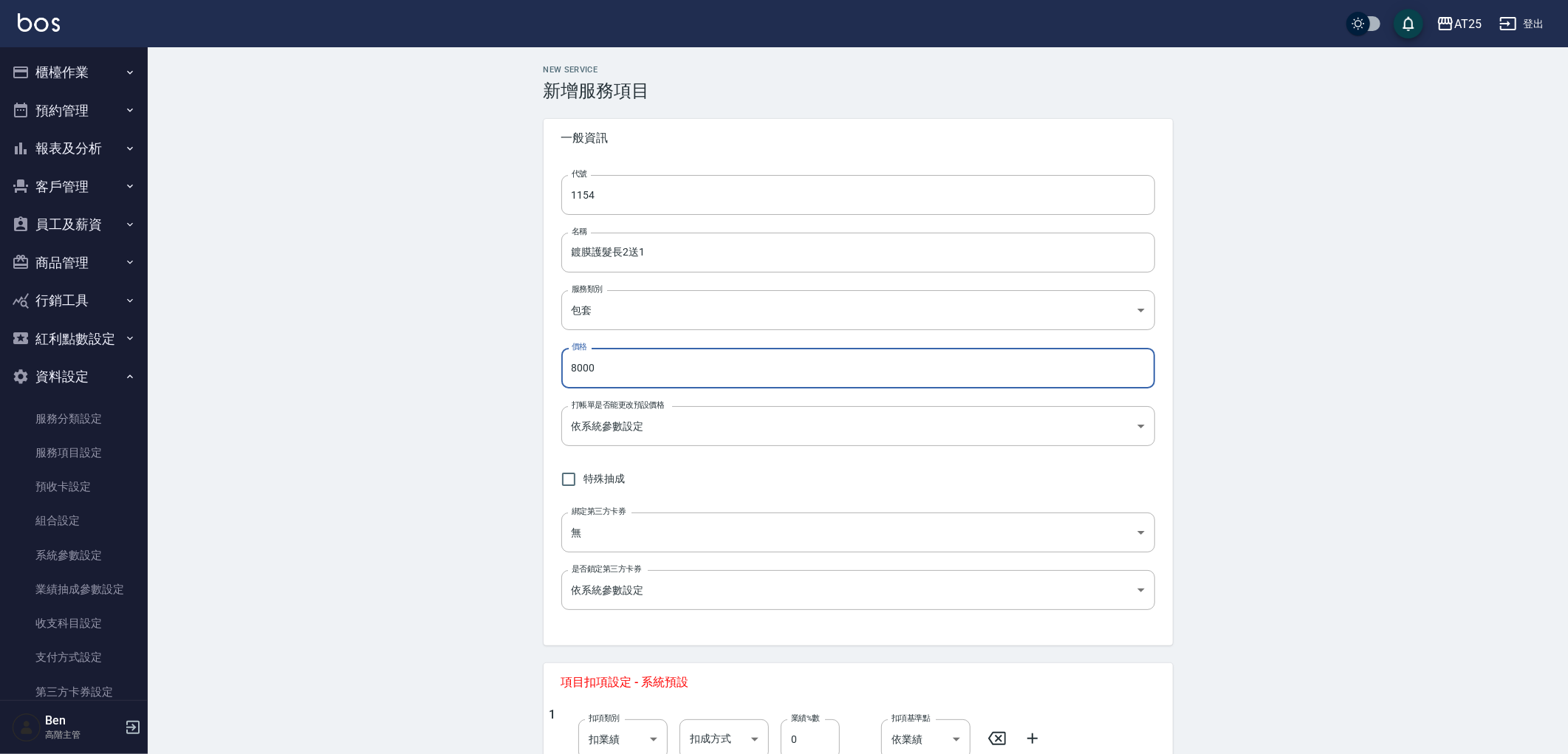
type input "8000"
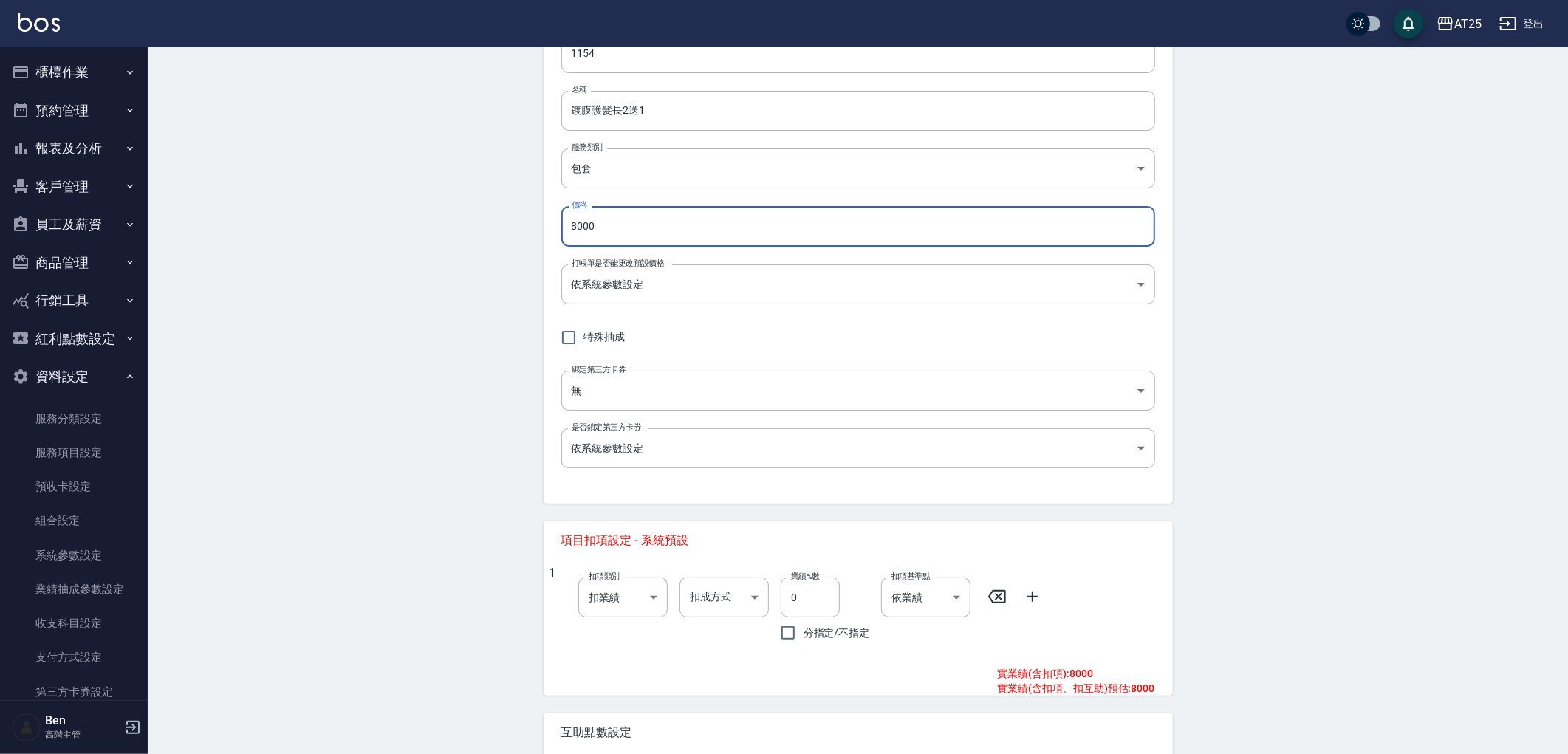
scroll to position [285, 0]
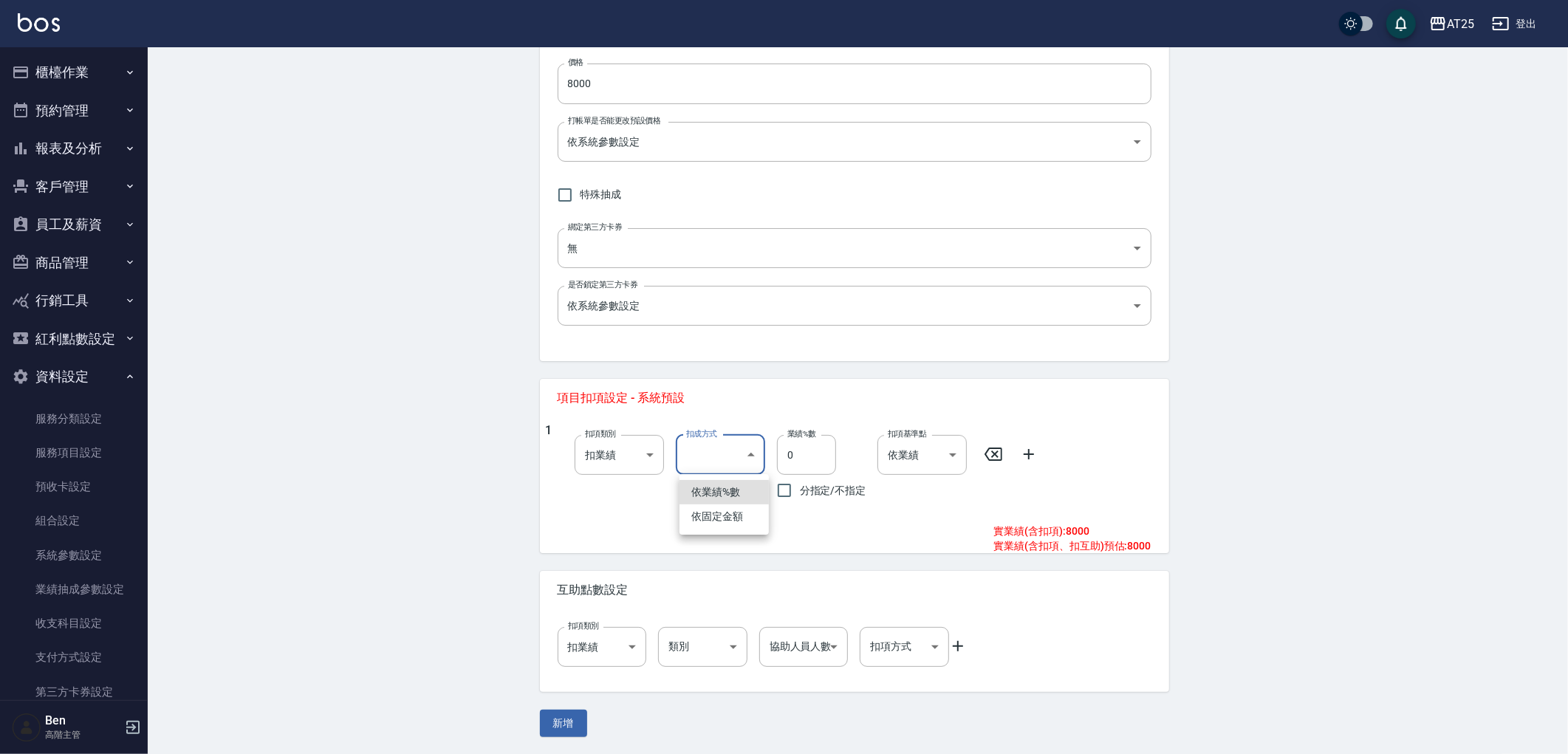
click at [743, 455] on body "AT25 登出 櫃檯作業 打帳單 帳單列表 掛單列表 座位開單 營業儀表板 現金收支登錄 高階收支登錄 材料自購登錄 每日結帳 排班表 現場電腦打卡 掃碼打卡…" at bounding box center [784, 235] width 1568 height 1039
click at [737, 496] on li "依業績%數" at bounding box center [724, 491] width 90 height 24
type input "扣趴數"
click at [1032, 460] on icon at bounding box center [1032, 454] width 17 height 17
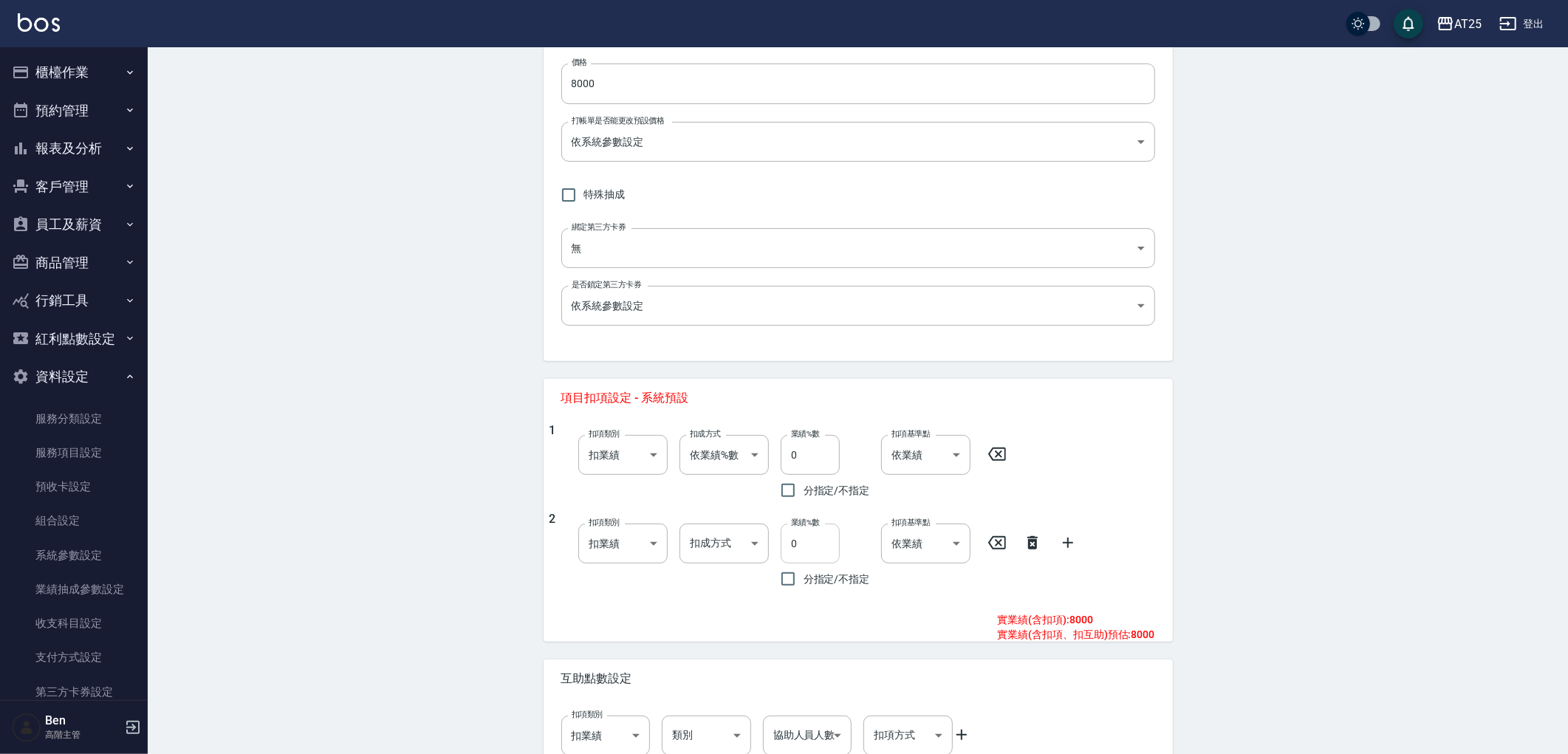
drag, startPoint x: 775, startPoint y: 547, endPoint x: 801, endPoint y: 541, distance: 26.7
click at [801, 541] on div "業績%數 0 業績%數 分指定/不指定" at bounding box center [819, 553] width 101 height 83
drag, startPoint x: 801, startPoint y: 539, endPoint x: 729, endPoint y: 547, distance: 72.4
click at [729, 547] on div "2 扣項類別 扣業績 onSales 扣項類別 扣成方式 ​ 扣成方式 業績%數 0 業績%數 分指定/不指定 扣項基準點 依業績 0 扣項基準點" at bounding box center [852, 553] width 605 height 83
type input "1050"
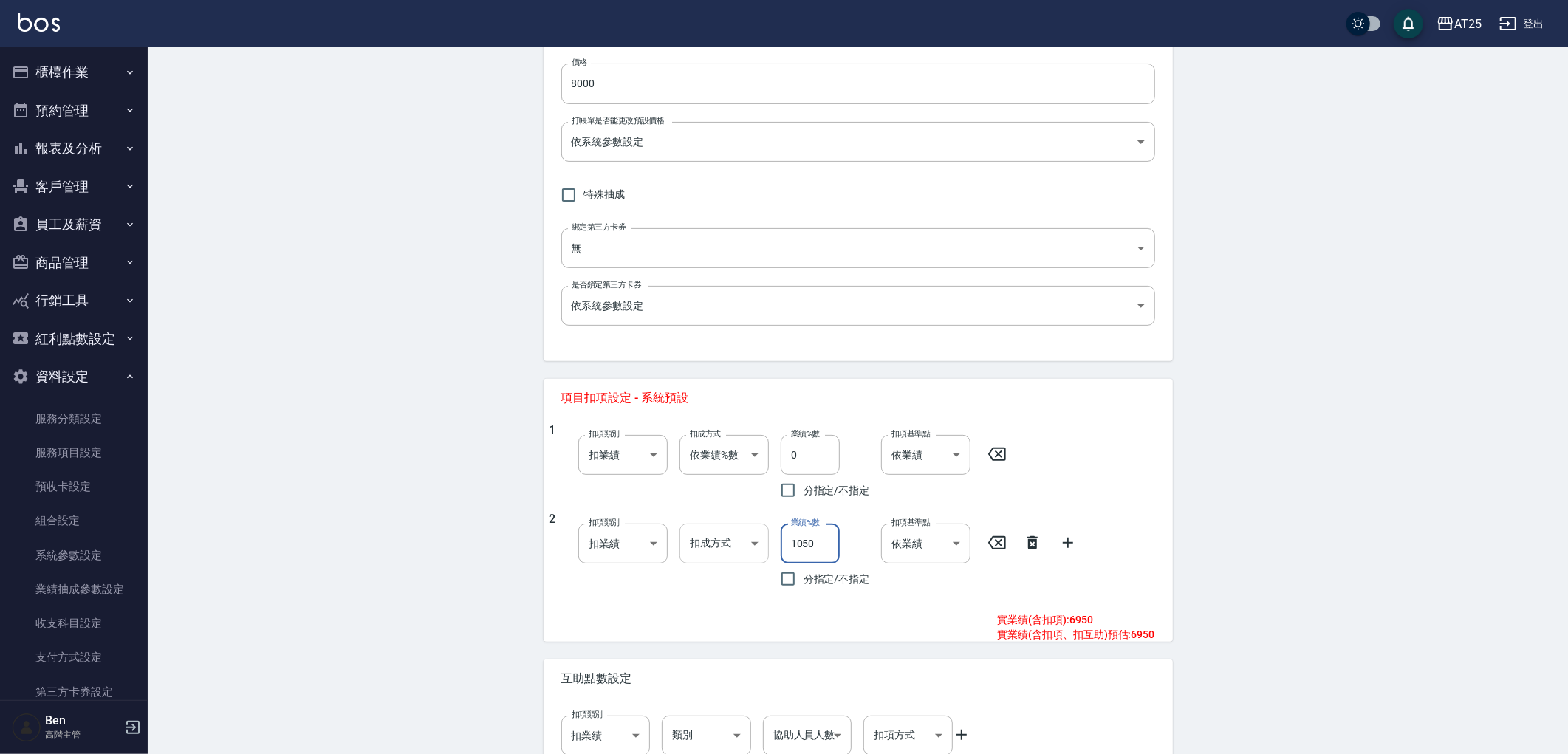
click at [732, 547] on body "AT25 登出 櫃檯作業 打帳單 帳單列表 掛單列表 座位開單 營業儀表板 現金收支登錄 高階收支登錄 材料自購登錄 每日結帳 排班表 現場電腦打卡 掃碼打卡…" at bounding box center [784, 279] width 1568 height 1128
click at [754, 607] on li "依固定金額" at bounding box center [724, 604] width 90 height 24
type input "扣固定金額"
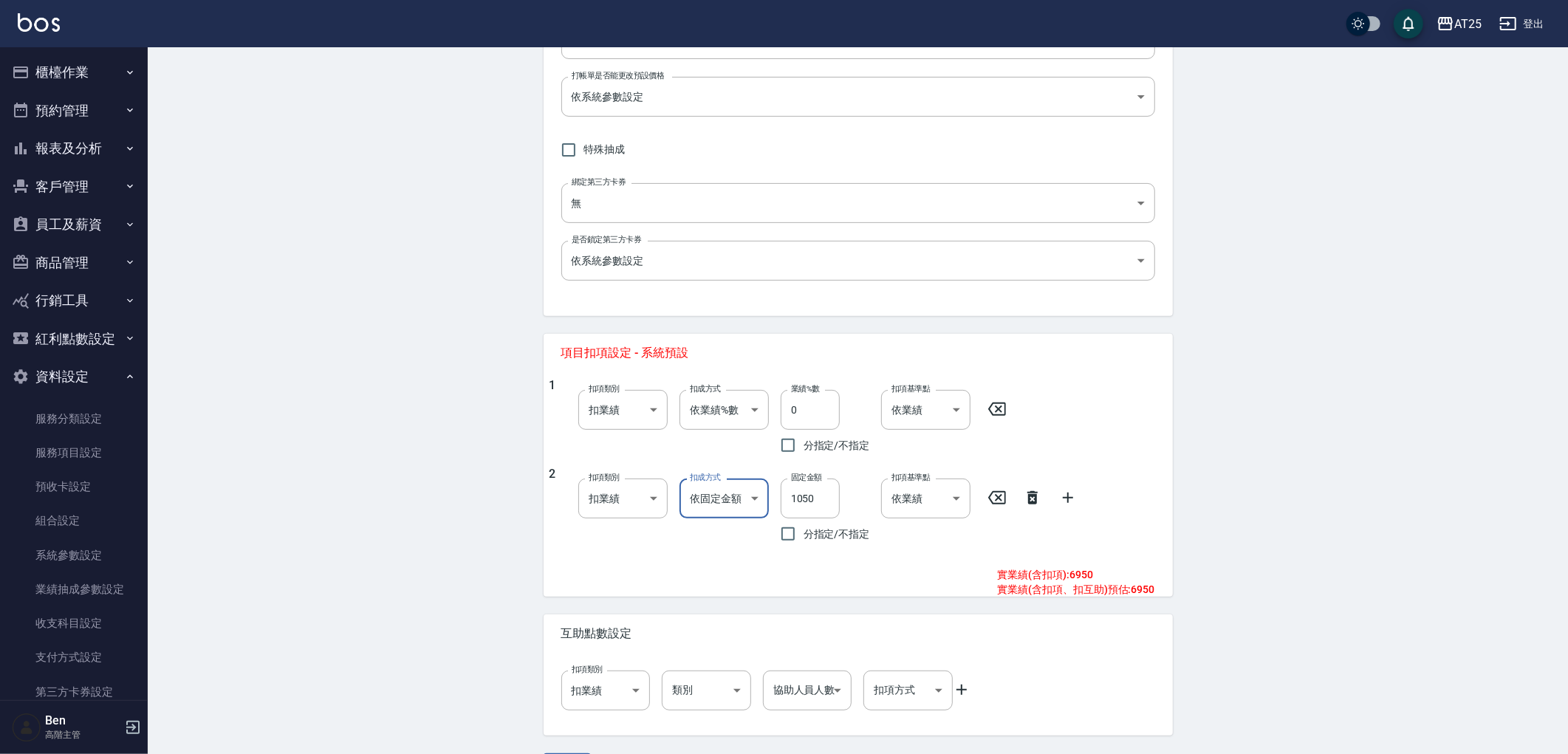
scroll to position [373, 0]
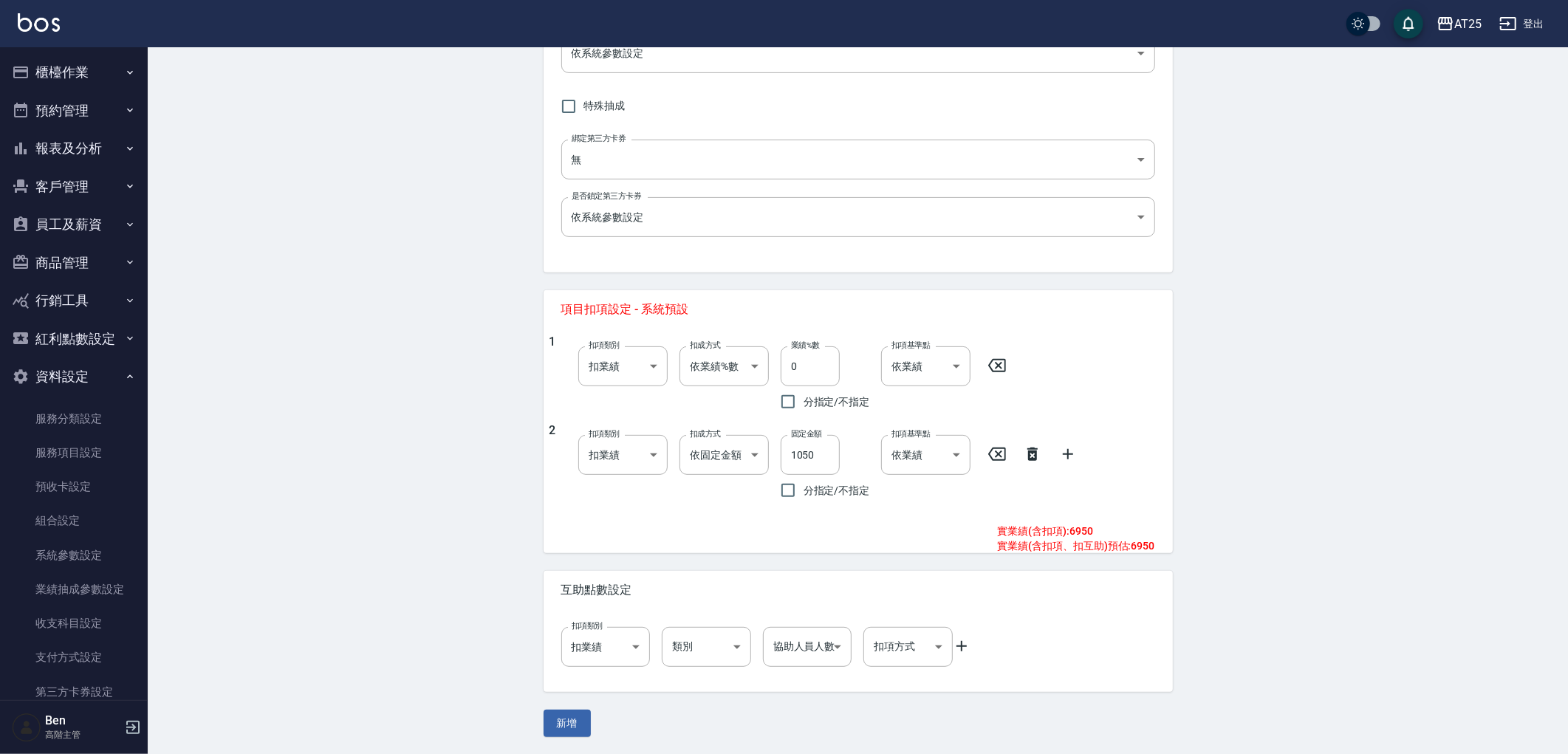
click at [969, 652] on icon at bounding box center [962, 646] width 17 height 17
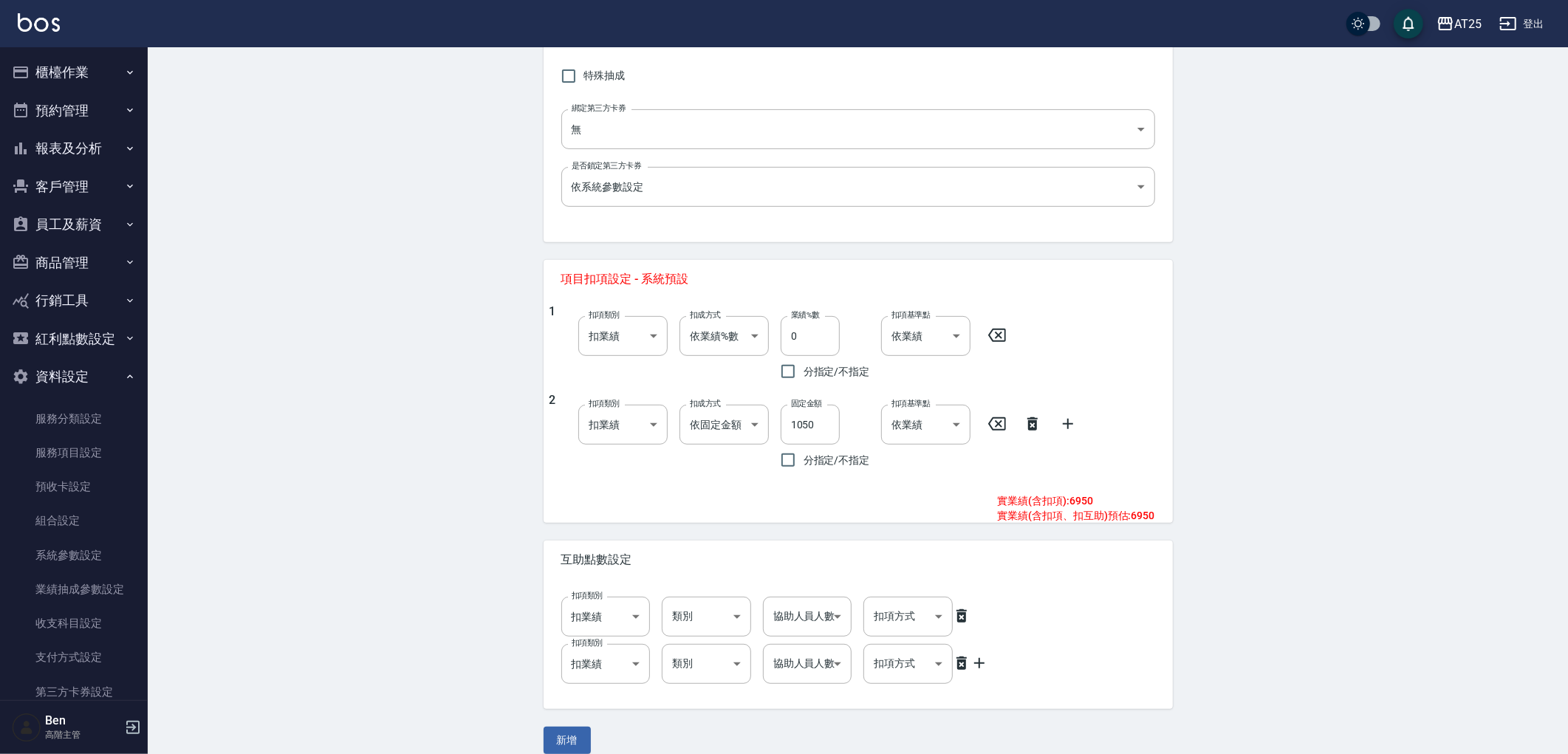
scroll to position [420, 0]
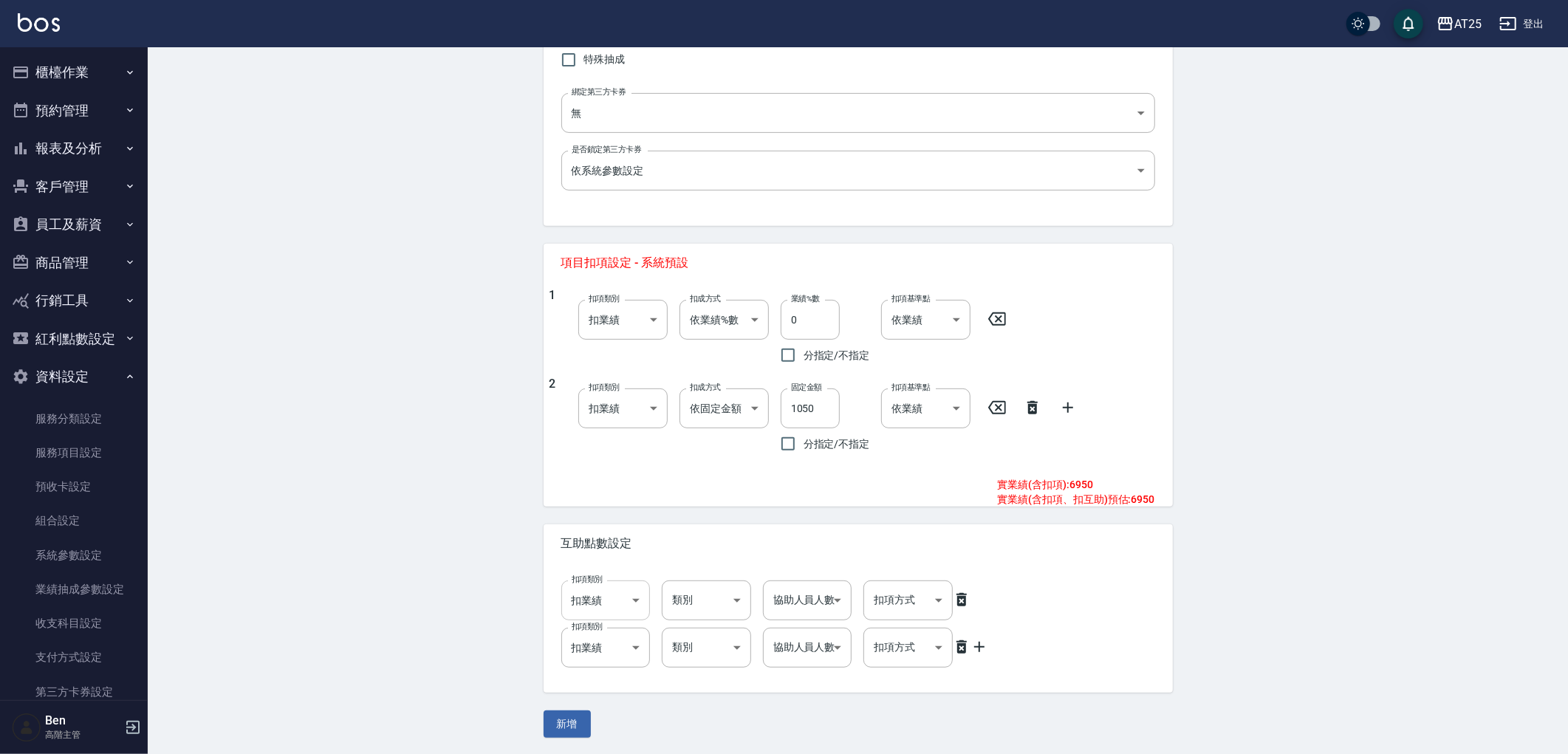
click at [616, 608] on body "AT25 登出 櫃檯作業 打帳單 帳單列表 掛單列表 座位開單 營業儀表板 現金收支登錄 高階收支登錄 材料自購登錄 每日結帳 排班表 現場電腦打卡 掃碼打卡…" at bounding box center [784, 167] width 1568 height 1175
click at [613, 661] on li "扣薪水" at bounding box center [605, 661] width 90 height 24
type input "onSalary"
click at [611, 660] on body "AT25 登出 櫃檯作業 打帳單 帳單列表 掛單列表 座位開單 營業儀表板 現金收支登錄 高階收支登錄 材料自購登錄 每日結帳 排班表 現場電腦打卡 掃碼打卡…" at bounding box center [788, 167] width 1576 height 1175
click at [611, 690] on li "扣薪水" at bounding box center [605, 699] width 90 height 24
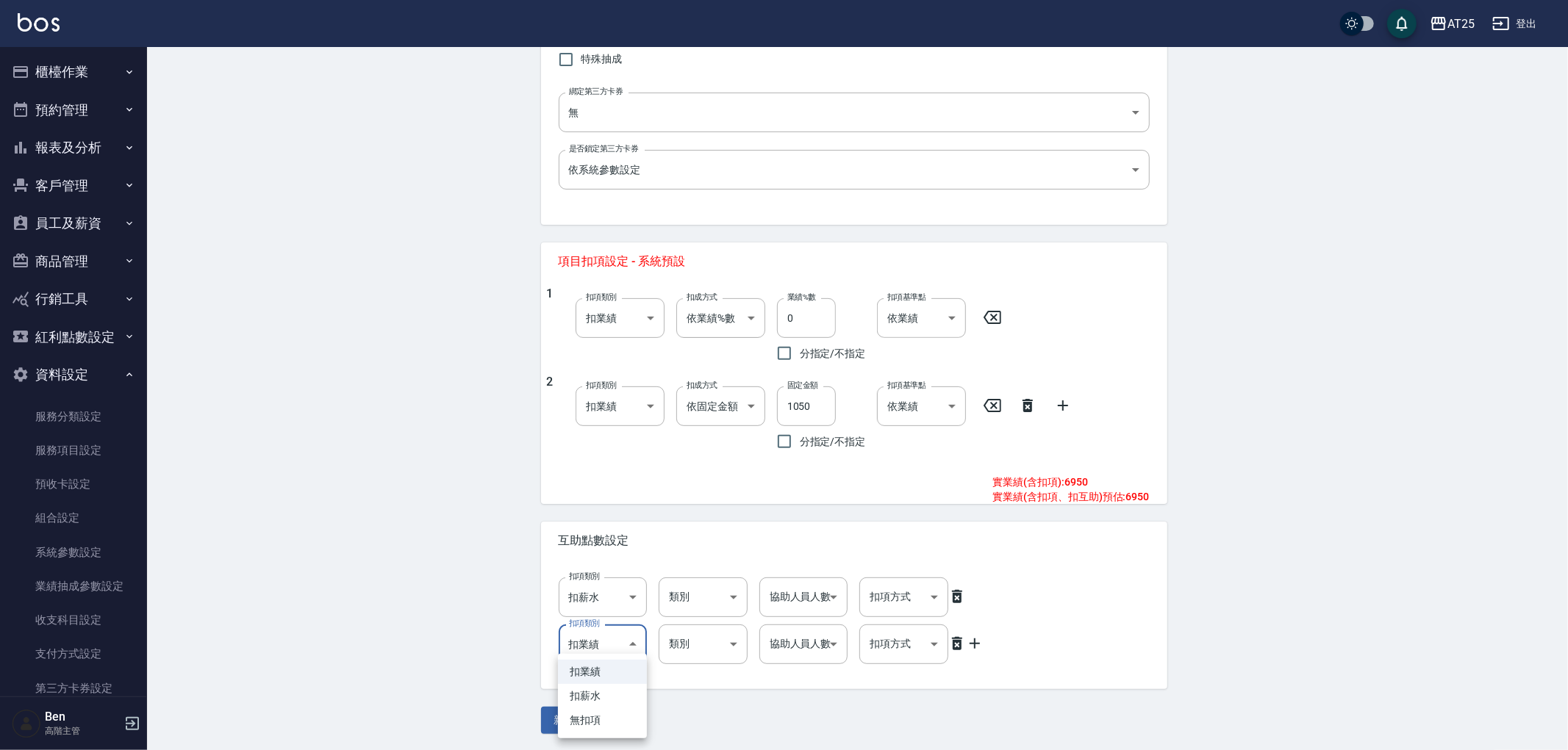
type input "onSalary"
click at [704, 595] on body "AT25 登出 櫃檯作業 打帳單 帳單列表 掛單列表 座位開單 營業儀表板 現金收支登錄 高階收支登錄 材料自購登錄 每日結帳 排班表 現場電腦打卡 掃碼打卡…" at bounding box center [780, 166] width 1560 height 1169
click at [698, 650] on li "洗" at bounding box center [702, 658] width 89 height 24
type input "洗"
click at [698, 644] on body "AT25 登出 櫃檯作業 打帳單 帳單列表 掛單列表 座位開單 營業儀表板 現金收支登錄 高階收支登錄 材料自購登錄 每日結帳 排班表 現場電腦打卡 掃碼打卡…" at bounding box center [780, 166] width 1560 height 1169
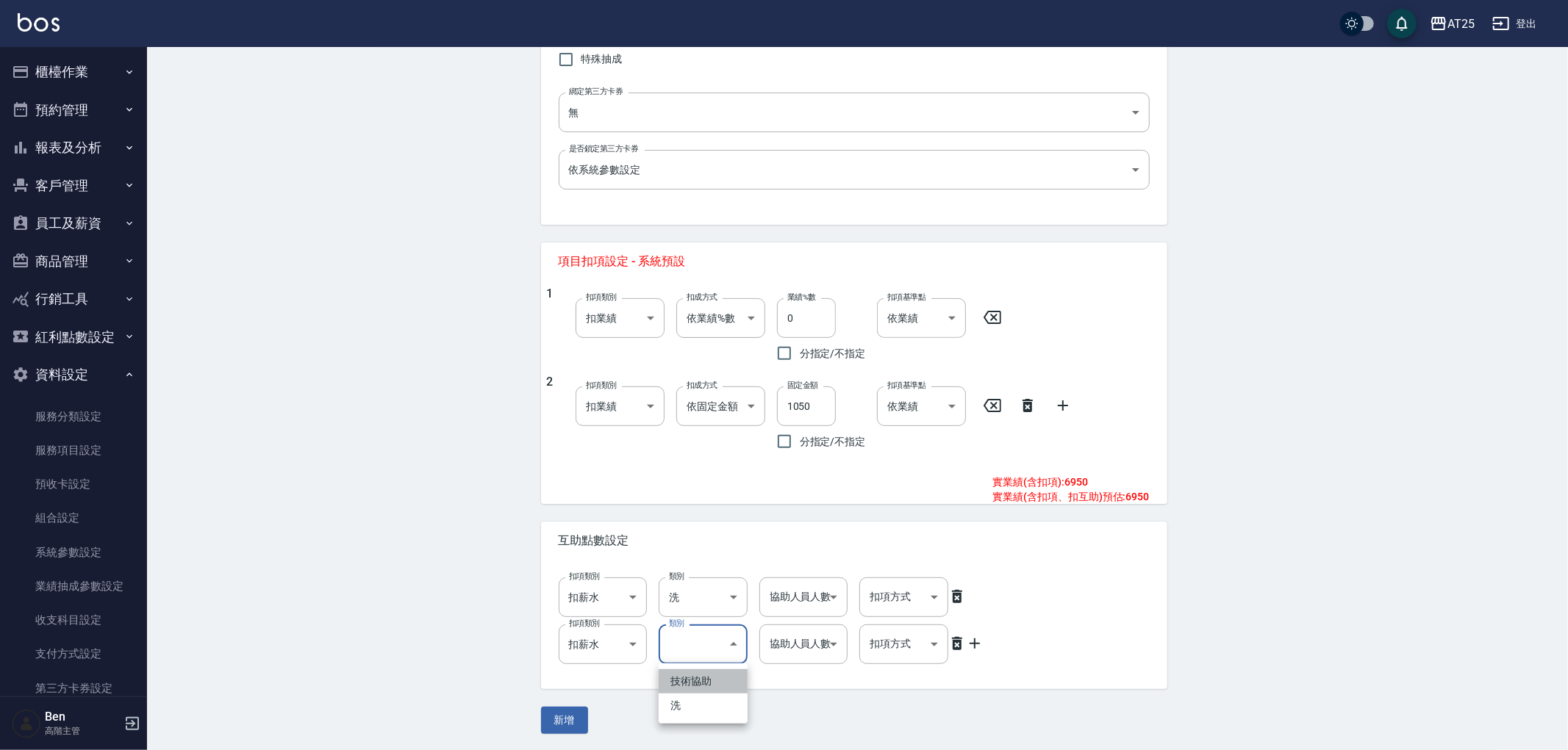
click at [705, 678] on li "技術協助" at bounding box center [702, 681] width 89 height 24
type input "技術協助"
click at [828, 598] on body "AT25 登出 櫃檯作業 打帳單 帳單列表 掛單列表 座位開單 營業儀表板 現金收支登錄 高階收支登錄 材料自購登錄 每日結帳 排班表 現場電腦打卡 掃碼打卡…" at bounding box center [780, 166] width 1560 height 1169
click at [812, 641] on li "1" at bounding box center [803, 634] width 89 height 24
type input "1"
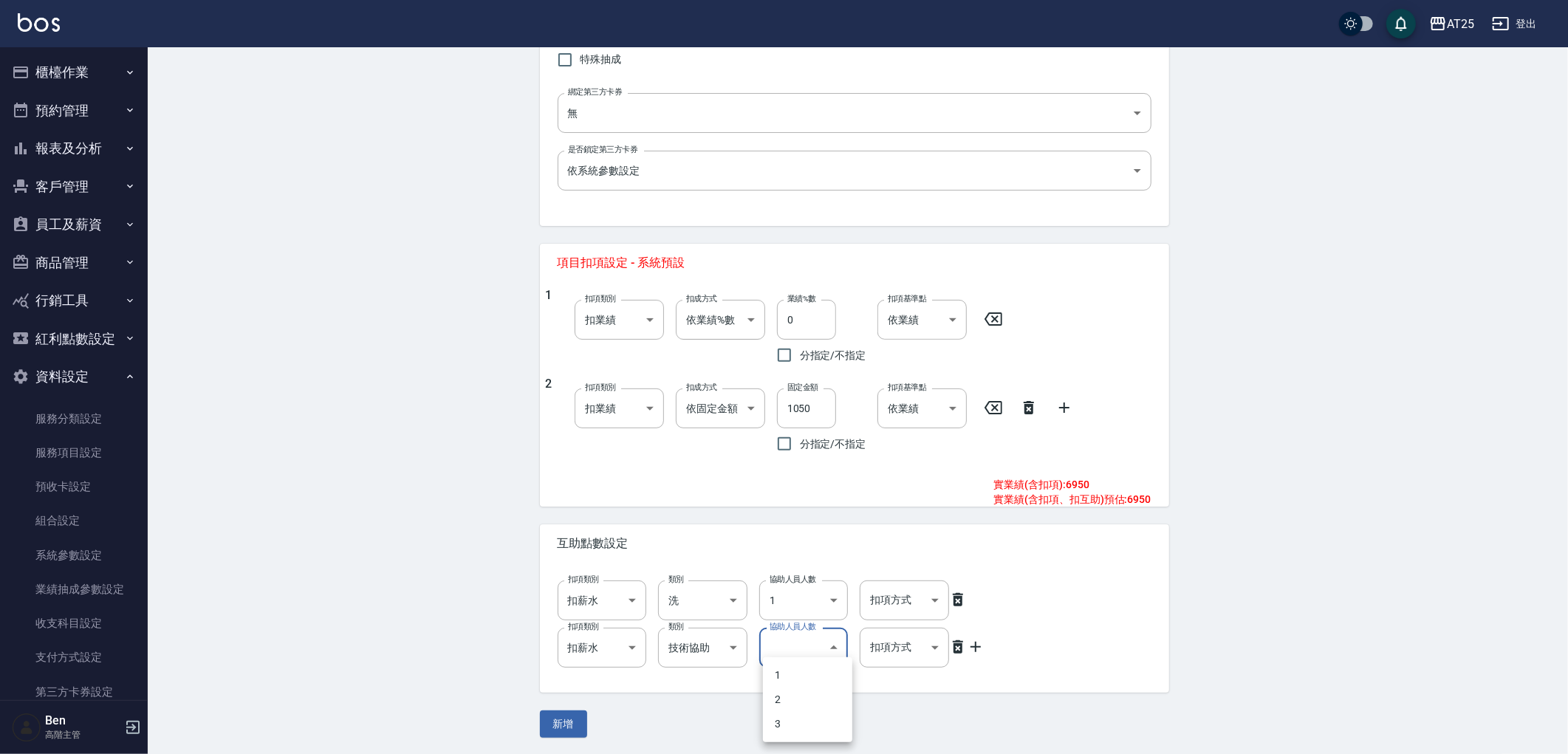
click at [806, 646] on body "AT25 登出 櫃檯作業 打帳單 帳單列表 掛單列表 座位開單 營業儀表板 現金收支登錄 高階收支登錄 材料自購登錄 每日結帳 排班表 現場電腦打卡 掃碼打卡…" at bounding box center [784, 167] width 1568 height 1175
drag, startPoint x: 791, startPoint y: 705, endPoint x: 822, endPoint y: 677, distance: 41.8
click at [791, 706] on li "2" at bounding box center [807, 699] width 90 height 24
type input "2"
click at [898, 656] on body "AT25 登出 櫃檯作業 打帳單 帳單列表 掛單列表 座位開單 營業儀表板 現金收支登錄 高階收支登錄 材料自購登錄 每日結帳 排班表 現場電腦打卡 掃碼打卡…" at bounding box center [788, 167] width 1576 height 1175
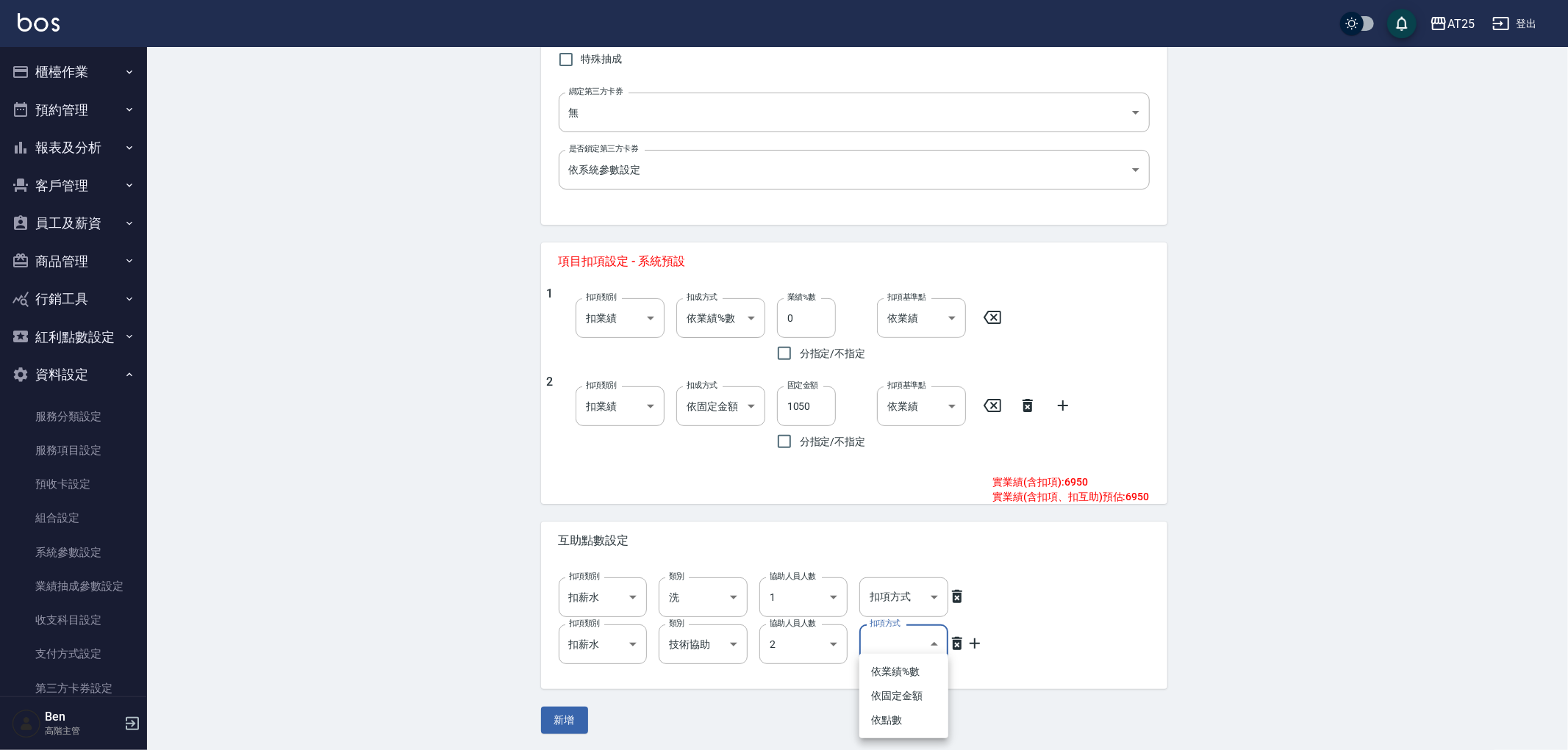
click at [891, 735] on ul "依業績%數 依固定金額 依點數" at bounding box center [903, 696] width 89 height 85
click at [895, 725] on li "依點數" at bounding box center [903, 719] width 89 height 24
type input "點數"
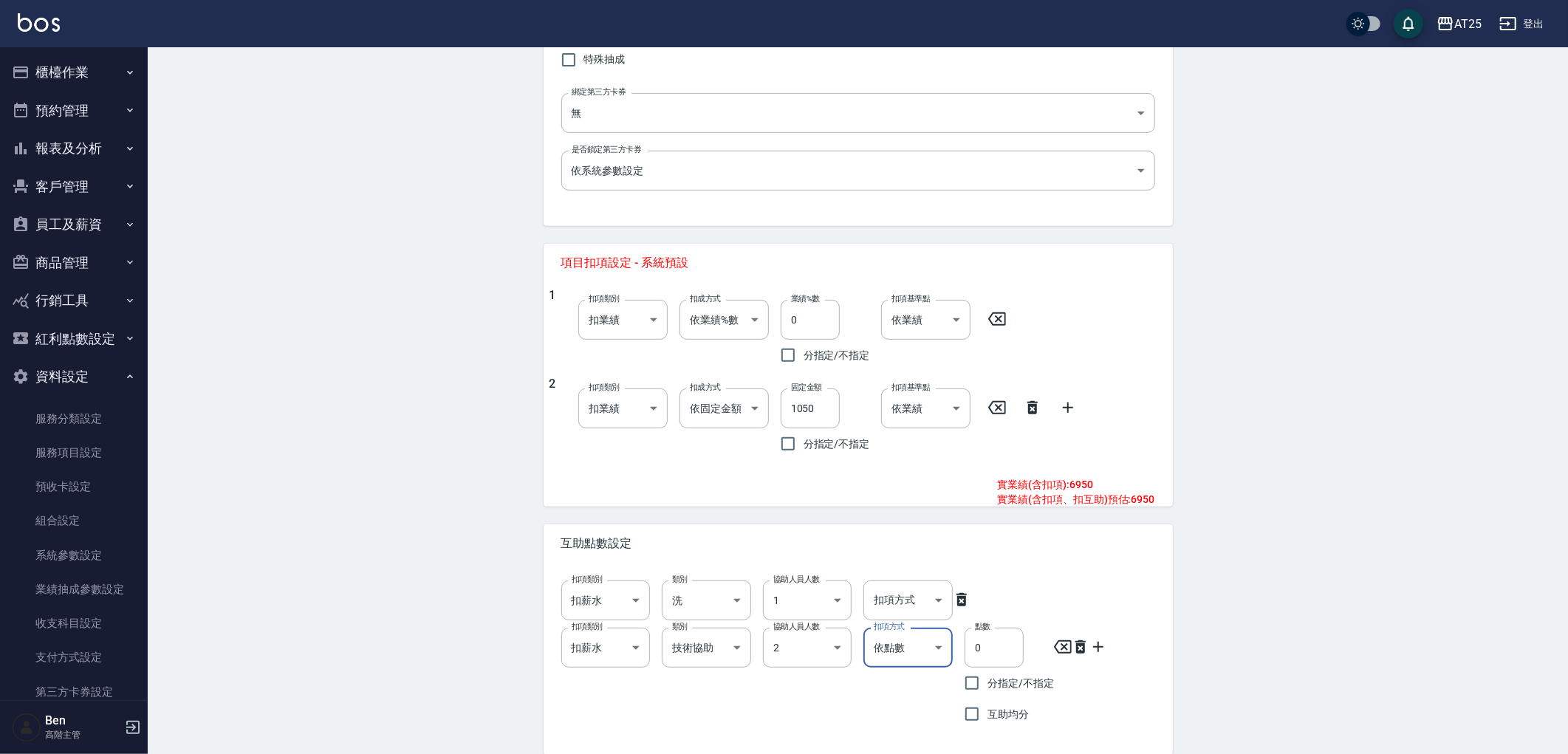
click at [935, 600] on body "AT25 登出 櫃檯作業 打帳單 帳單列表 掛單列表 座位開單 營業儀表板 現金收支登錄 高階收支登錄 材料自購登錄 每日結帳 排班表 現場電腦打卡 掃碼打卡…" at bounding box center [784, 198] width 1568 height 1237
click at [929, 692] on li "依點數" at bounding box center [908, 685] width 90 height 24
type input "點數"
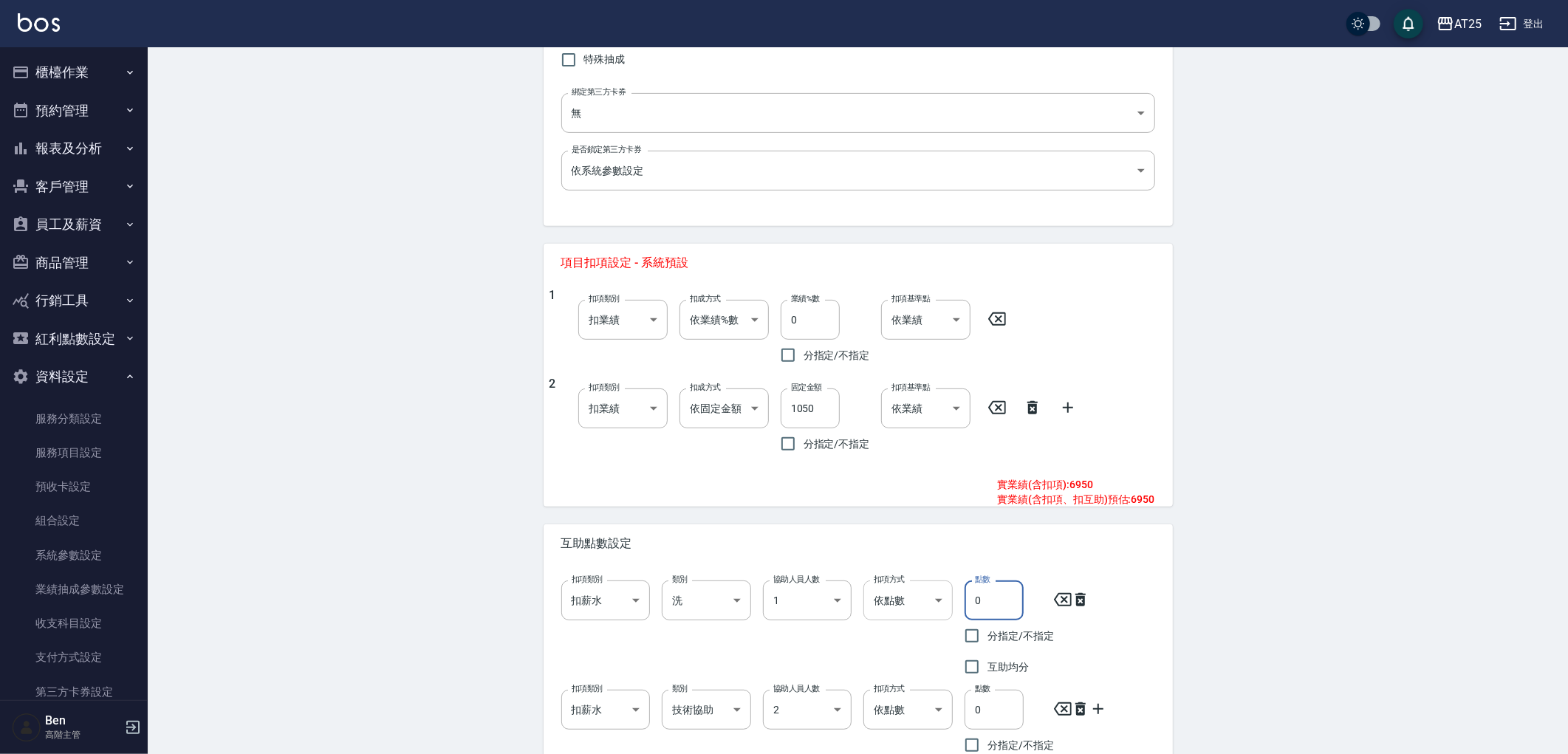
drag, startPoint x: 1009, startPoint y: 588, endPoint x: 926, endPoint y: 588, distance: 83.0
click at [929, 588] on div "扣項類別 扣薪水 onSalary 扣項類別 類別 洗 洗 類別 協助人員人數 1 1 協助人員人數 扣項方式 依點數 點數 扣項方式 點數 0 點數 分指定…" at bounding box center [852, 626] width 605 height 114
type input "1"
drag, startPoint x: 1016, startPoint y: 718, endPoint x: 934, endPoint y: 717, distance: 82.0
click at [934, 717] on div "扣項類別 扣薪水 onSalary 扣項類別 類別 技術協助 技術協助 類別 協助人員人數 2 2 協助人員人數 扣項方式 依點數 點數 扣項方式 點數 0 …" at bounding box center [852, 735] width 605 height 114
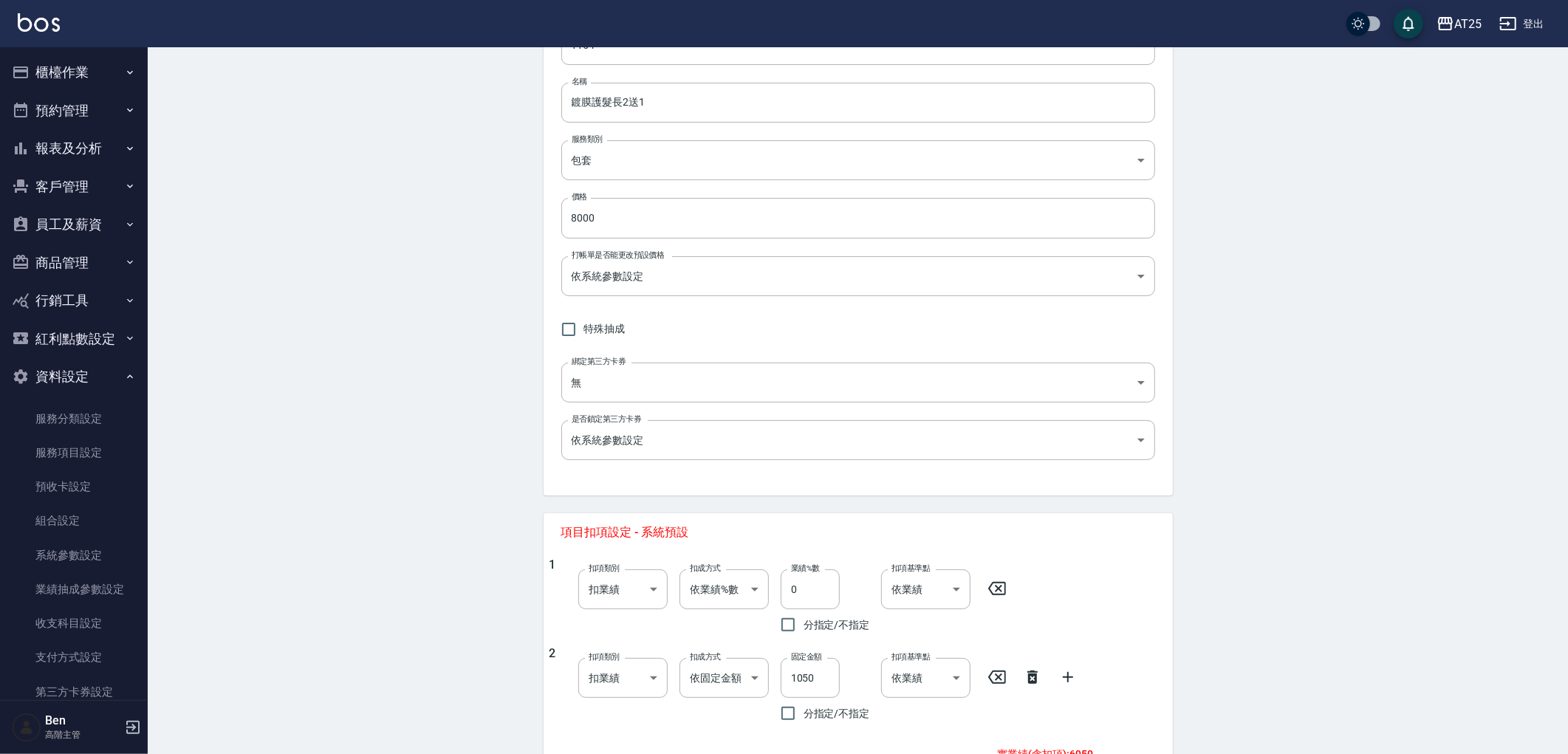
scroll to position [0, 0]
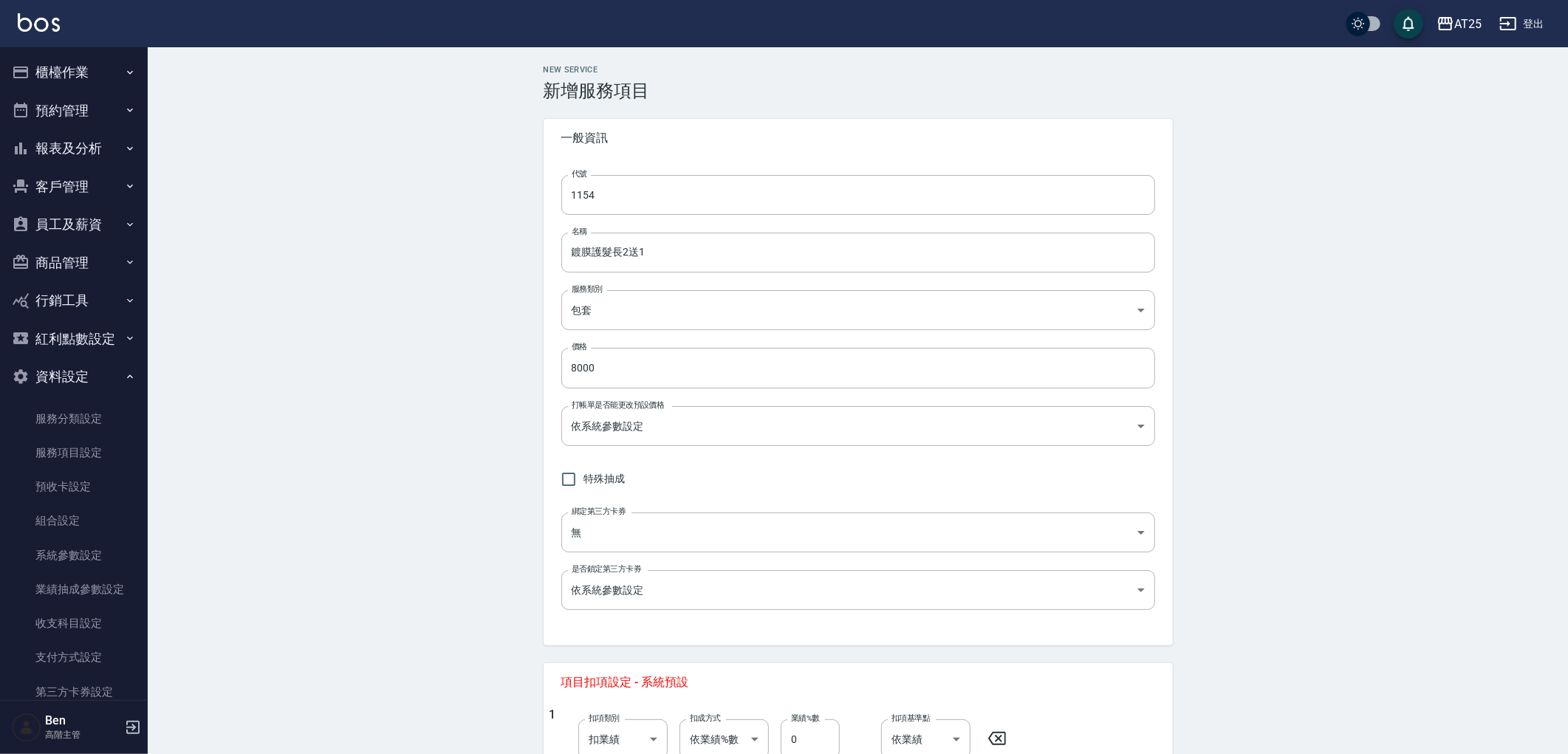
type input "3"
drag, startPoint x: 479, startPoint y: 235, endPoint x: 462, endPoint y: 235, distance: 17.0
click at [462, 235] on div "New Service 新增服務項目 一般資訊 代號 1154 代號 名稱 鍍膜護髮長2送1 名稱 服務類別 包套 f951c65b-a75e-4403-95…" at bounding box center [857, 673] width 1420 height 1252
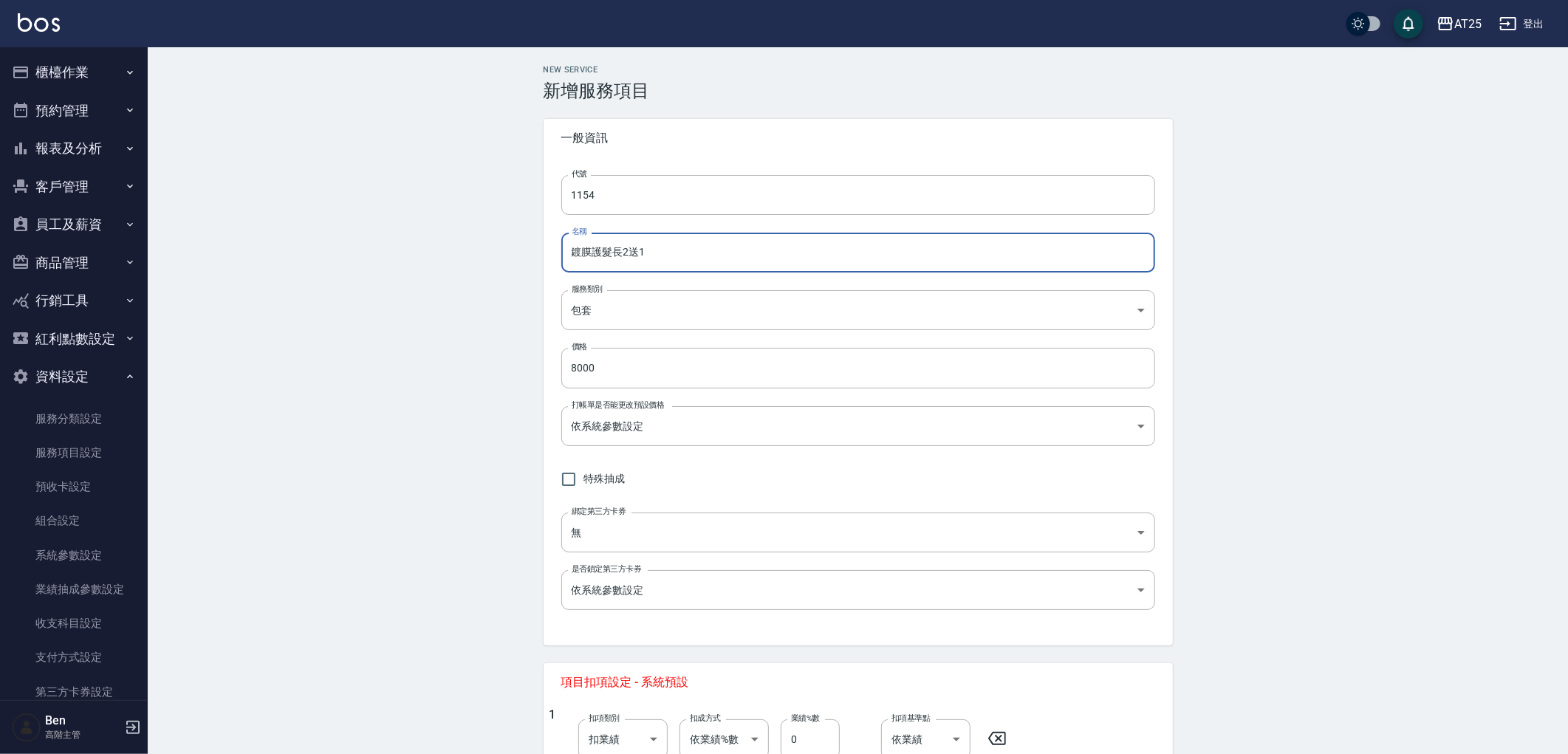
click at [307, 418] on div "New Service 新增服務項目 一般資訊 代號 1154 代號 名稱 鍍膜護髮長2送1 名稱 服務類別 包套 f951c65b-a75e-4403-95…" at bounding box center [857, 673] width 1420 height 1252
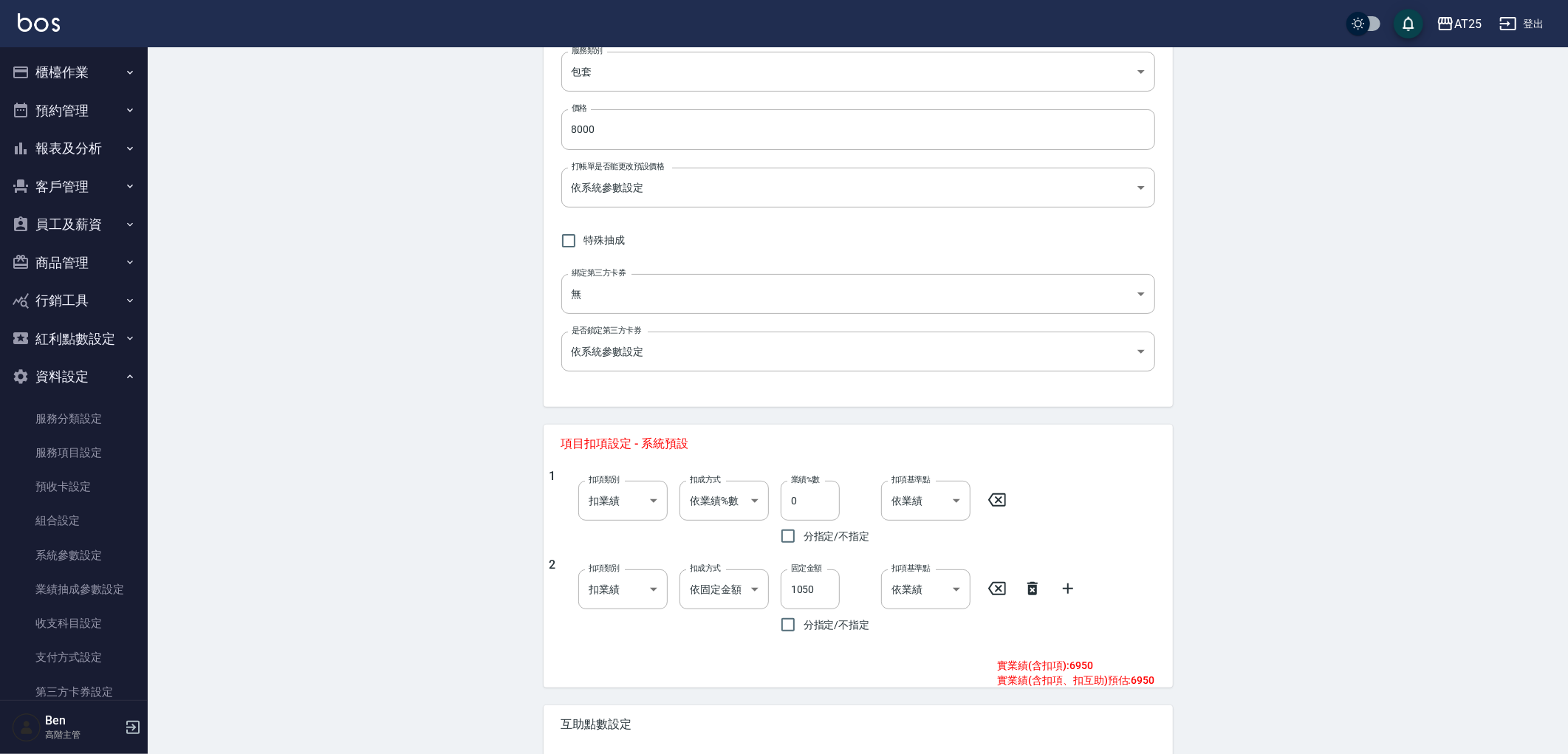
scroll to position [545, 0]
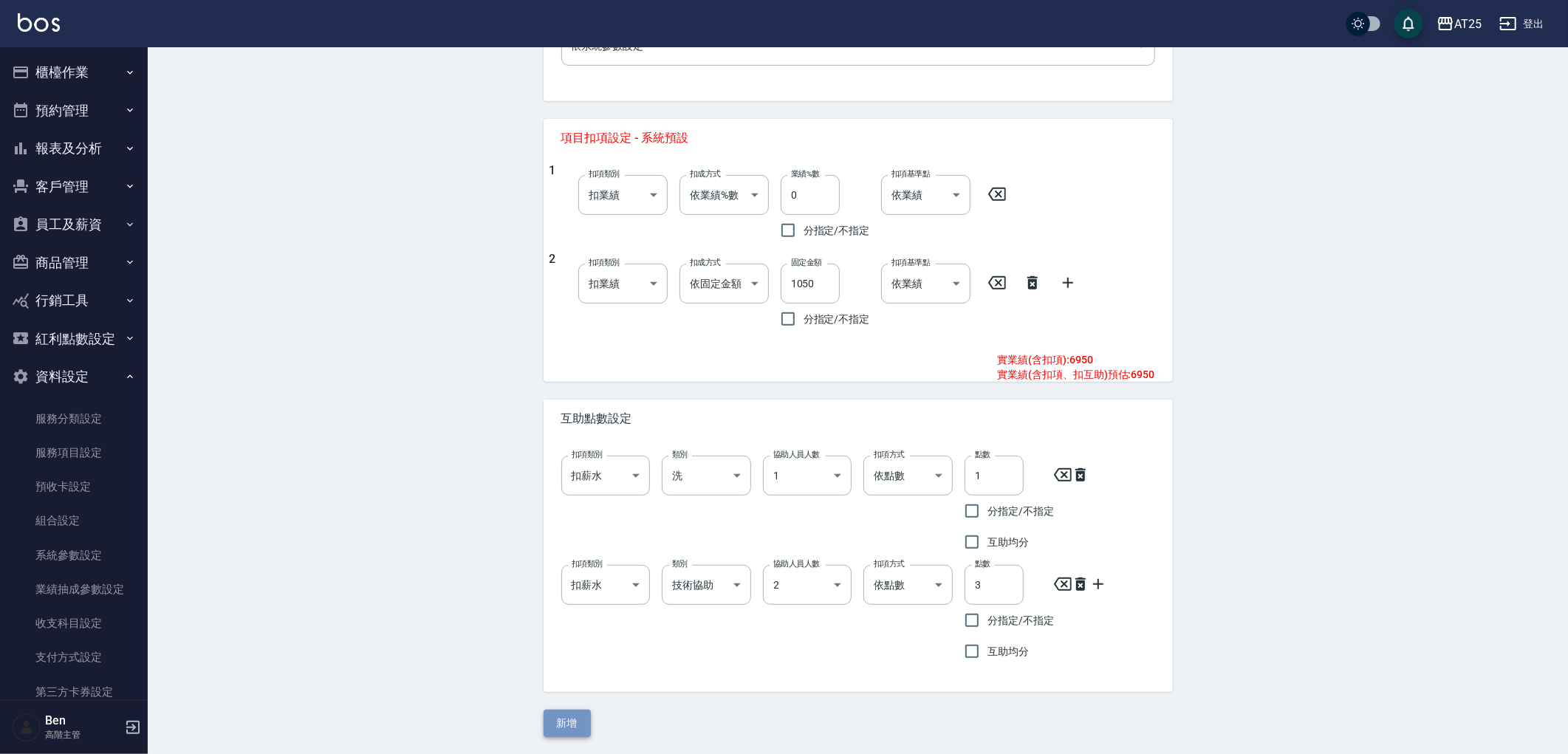
click at [576, 712] on button "新增" at bounding box center [567, 723] width 47 height 27
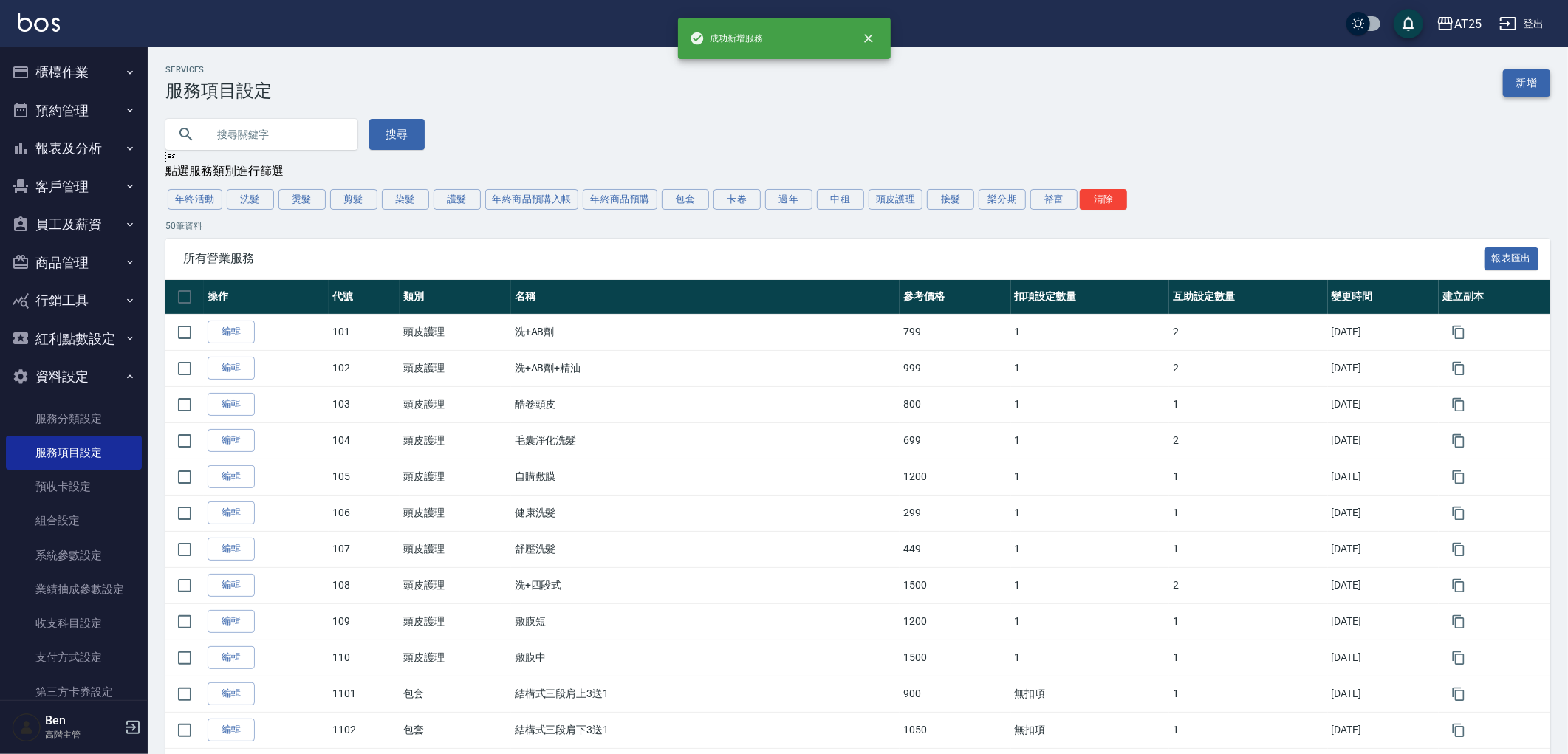
click at [1526, 82] on link "新增" at bounding box center [1526, 83] width 47 height 27
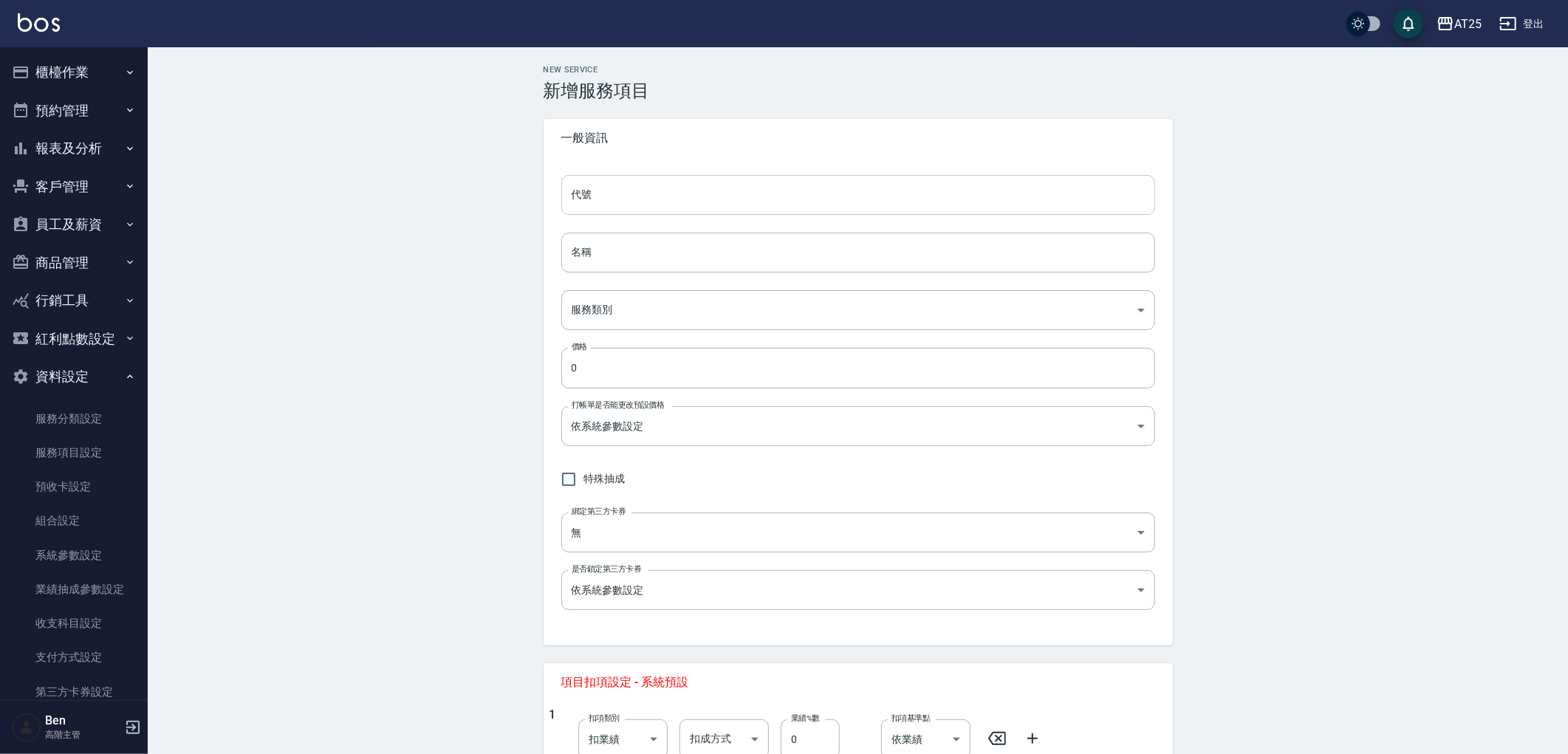
click at [614, 204] on input "代號" at bounding box center [857, 194] width 594 height 40
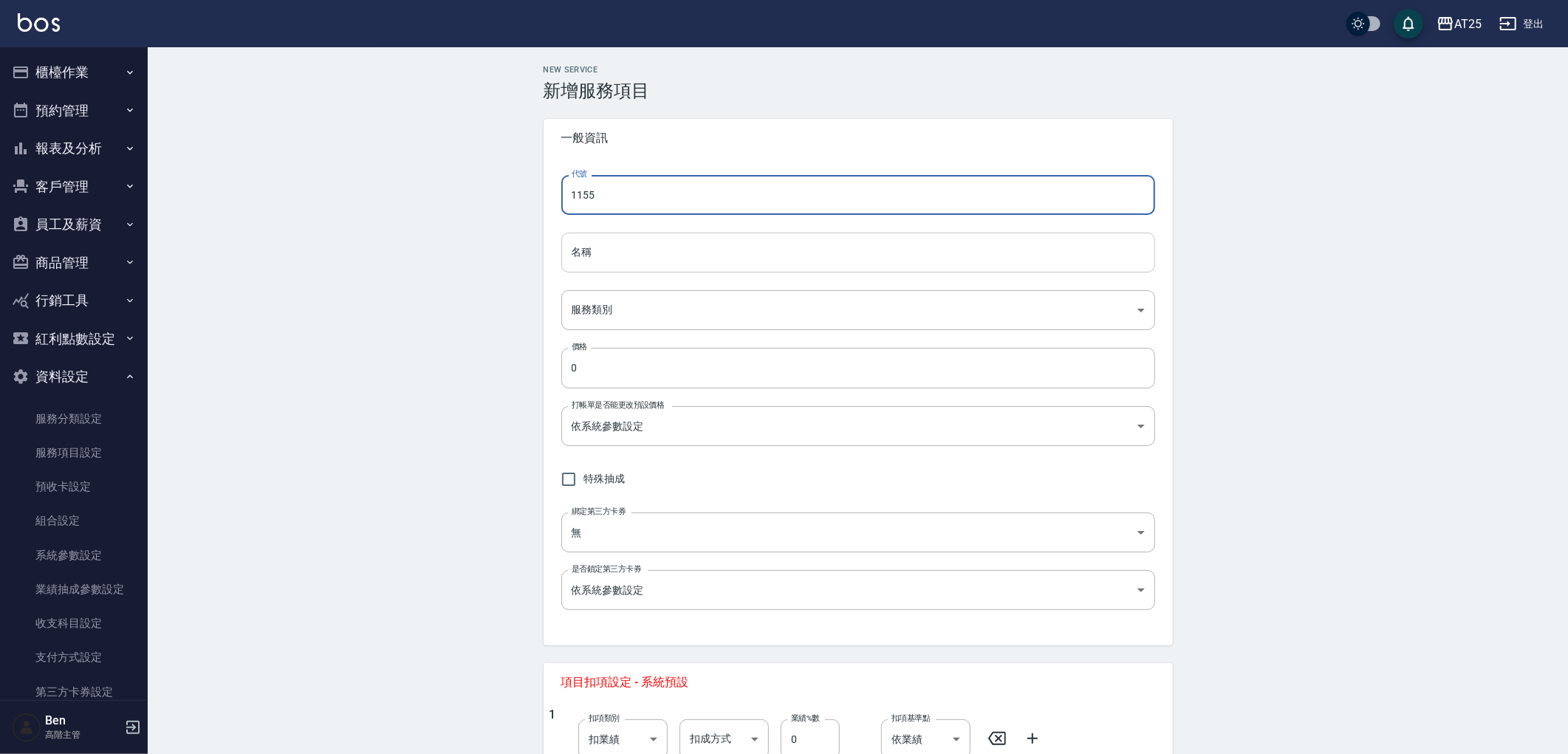
type input "1155"
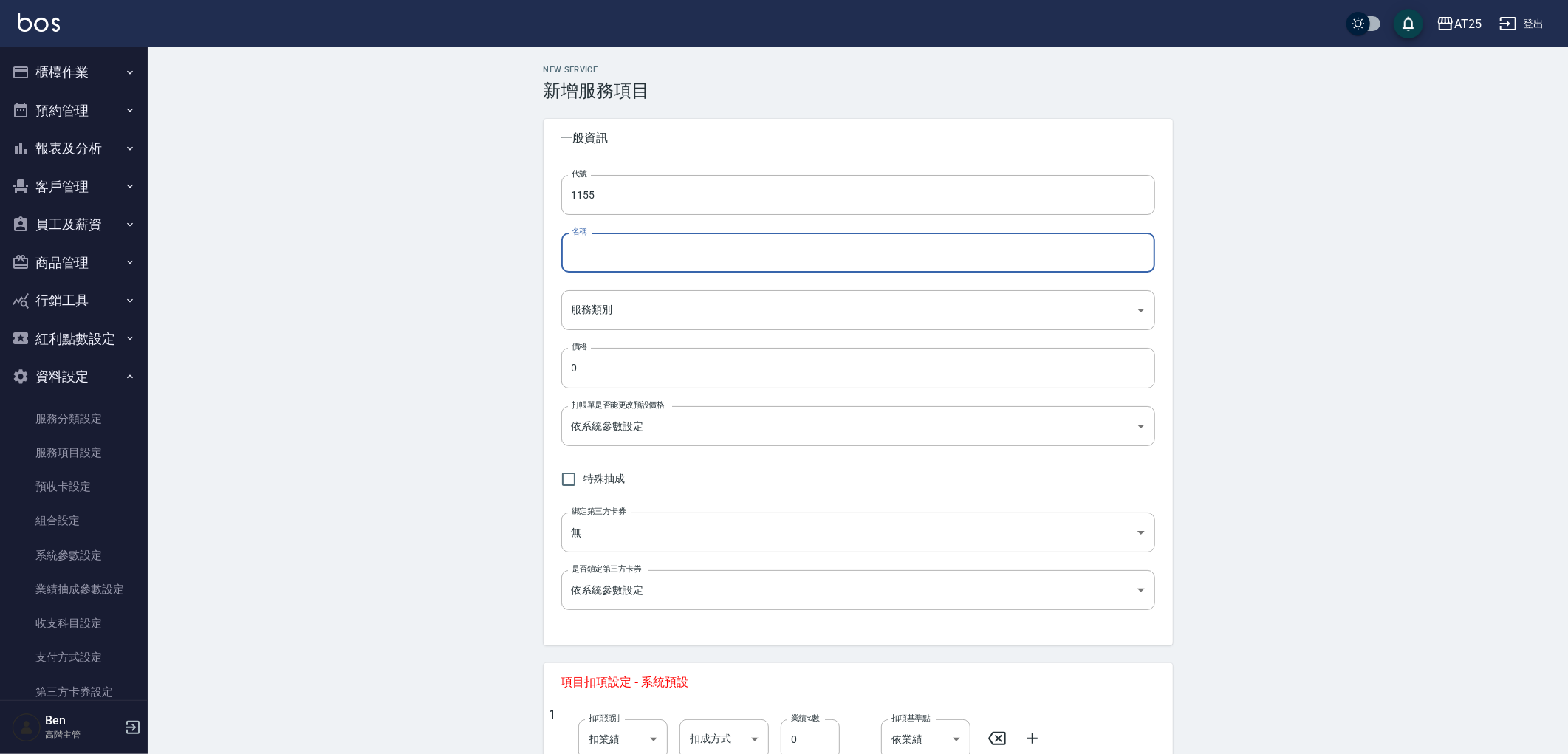
click at [755, 263] on input "名稱" at bounding box center [857, 252] width 594 height 40
paste input "鍍膜護髮長2送1"
type input "鍍膜護髮長2送1"
drag, startPoint x: 594, startPoint y: 366, endPoint x: 538, endPoint y: 362, distance: 56.1
click at [540, 363] on div "New Service 新增服務項目 一般資訊 代號 1155 代號 名稱 鍍膜護髮長2送1 名稱 服務類別 ​ 服務類別 價格 0 價格 打帳單是否能更改預…" at bounding box center [858, 543] width 664 height 957
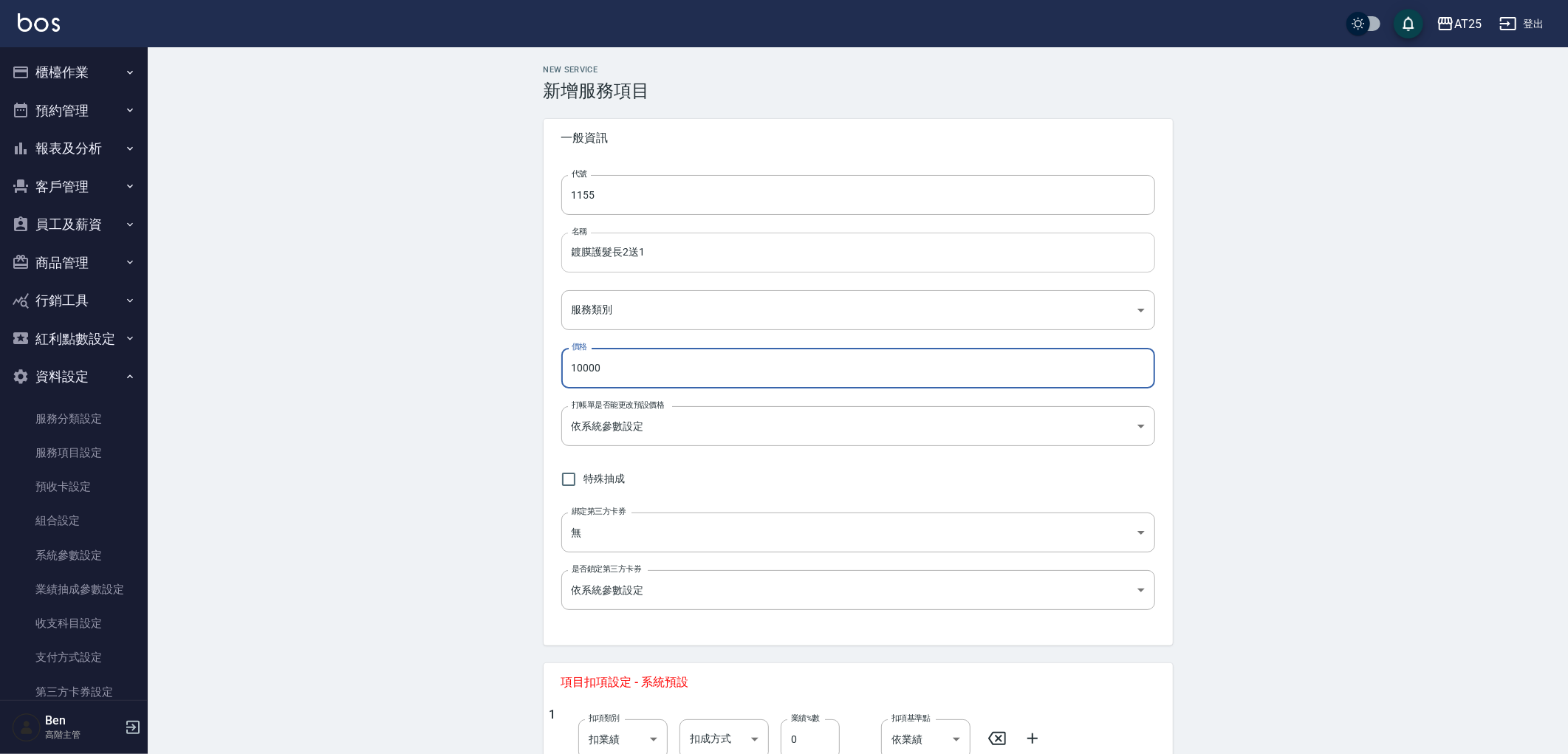
type input "10000"
click at [614, 245] on input "鍍膜護髮長2送1" at bounding box center [857, 252] width 594 height 40
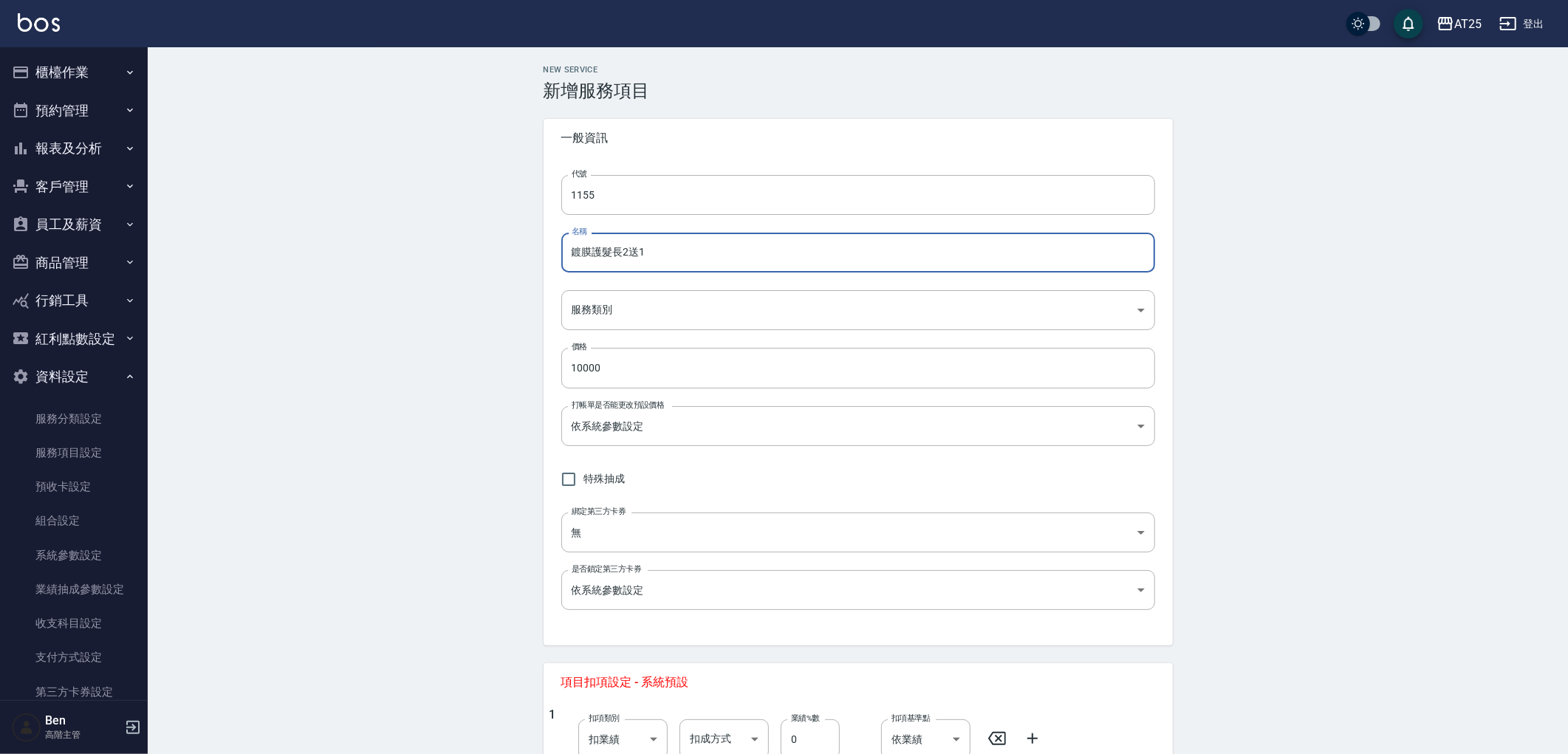
paste input "特長"
click at [633, 253] on input "鍍膜護髮特長長2送1" at bounding box center [857, 252] width 594 height 40
type input "鍍膜護髮特長2送1"
click at [1265, 275] on div "New Service 新增服務項目 一般資訊 代號 1155 代號 名稱 鍍膜護髮特長2送1 名稱 服務類別 ​ 服務類別 價格 10000 價格 打帳單是…" at bounding box center [857, 543] width 1420 height 991
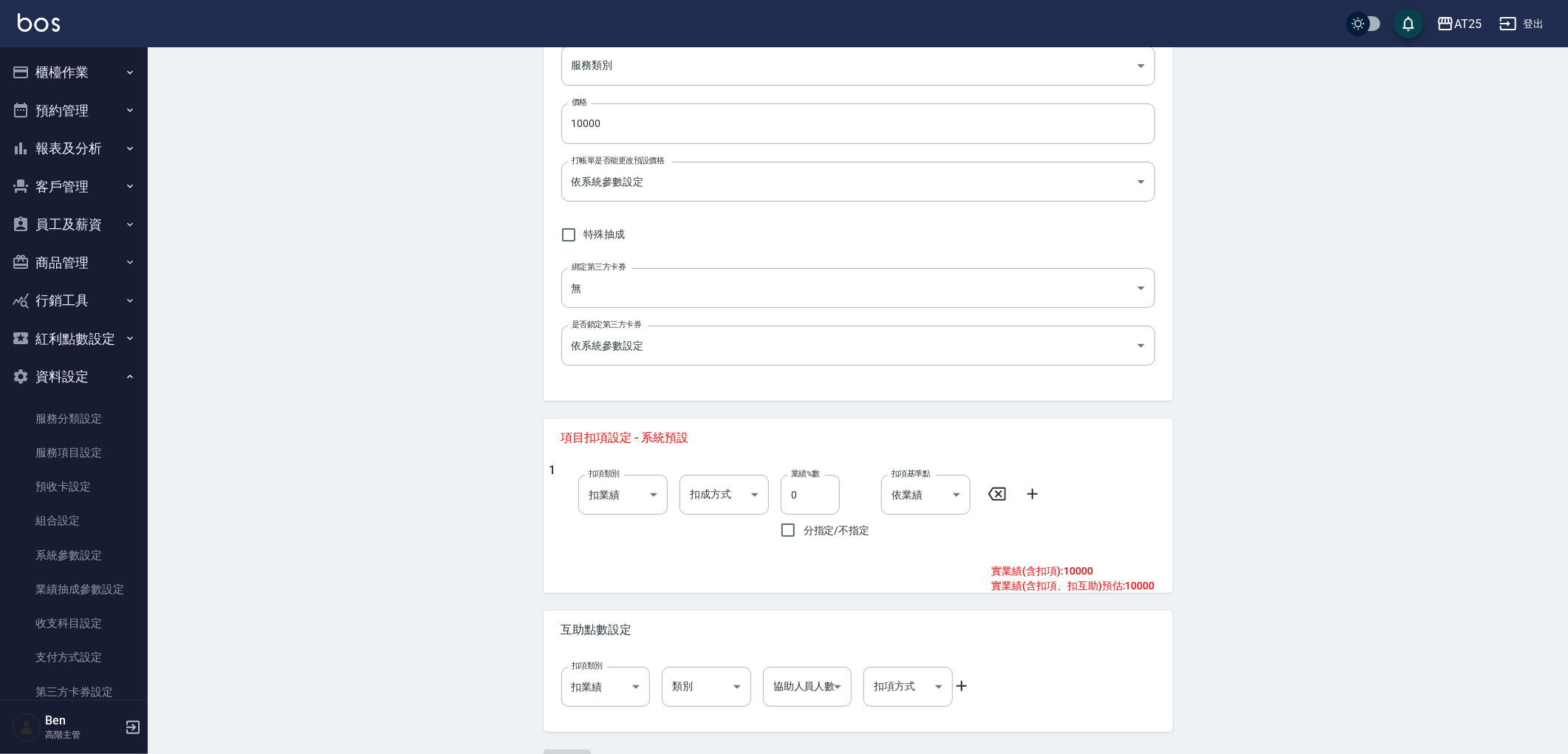
scroll to position [246, 0]
click at [743, 503] on body "AT25 登出 櫃檯作業 打帳單 帳單列表 掛單列表 座位開單 營業儀表板 現金收支登錄 高階收支登錄 材料自購登錄 每日結帳 排班表 現場電腦打卡 掃碼打卡…" at bounding box center [784, 273] width 1568 height 1039
click at [737, 529] on li "依業績%數" at bounding box center [724, 530] width 90 height 24
type input "扣趴數"
click at [932, 497] on body "AT25 登出 櫃檯作業 打帳單 帳單列表 掛單列表 座位開單 營業儀表板 現金收支登錄 高階收支登錄 材料自購登錄 每日結帳 排班表 現場電腦打卡 掃碼打卡…" at bounding box center [788, 273] width 1576 height 1039
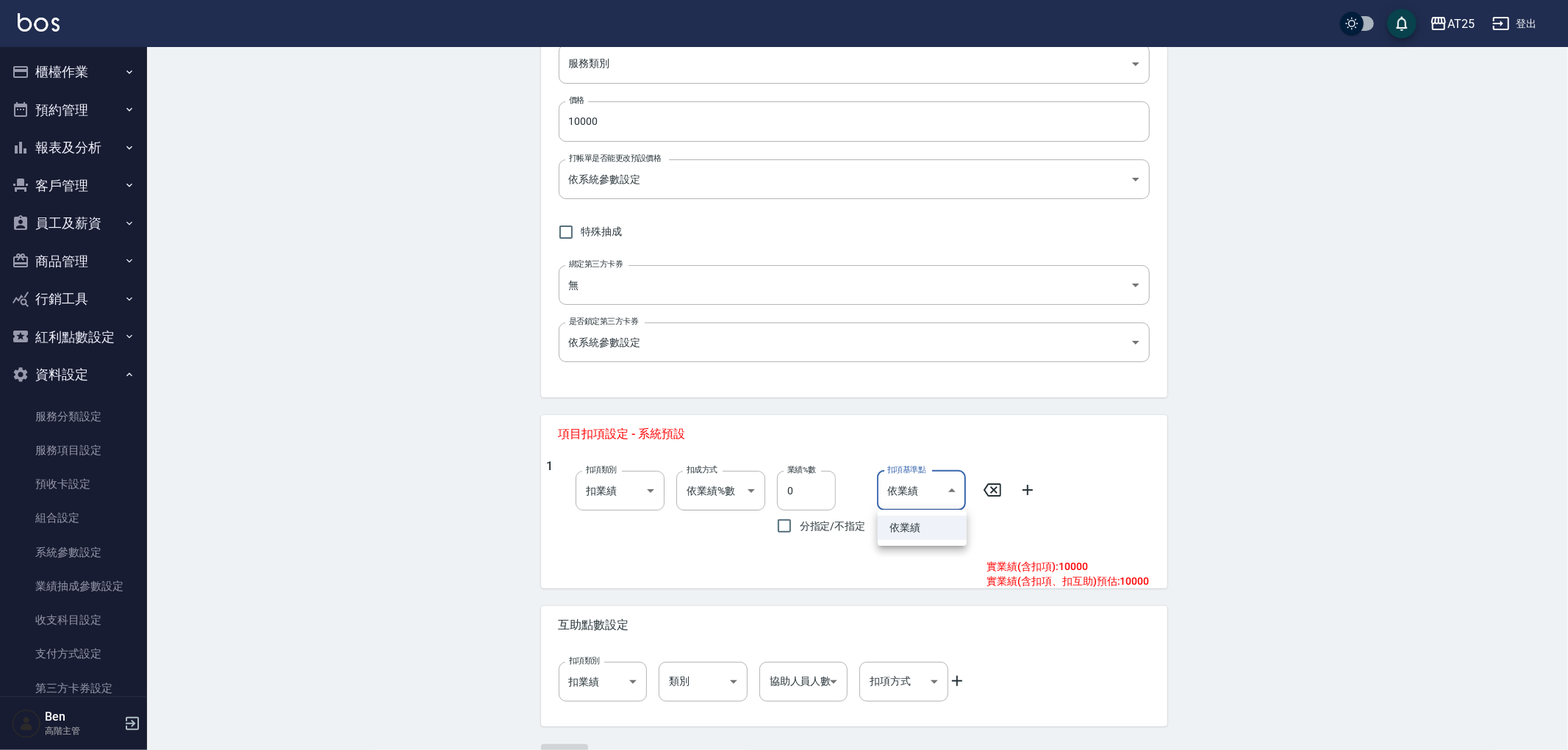
click at [910, 539] on li "依業績" at bounding box center [921, 527] width 89 height 24
click at [1023, 493] on icon at bounding box center [1027, 490] width 17 height 17
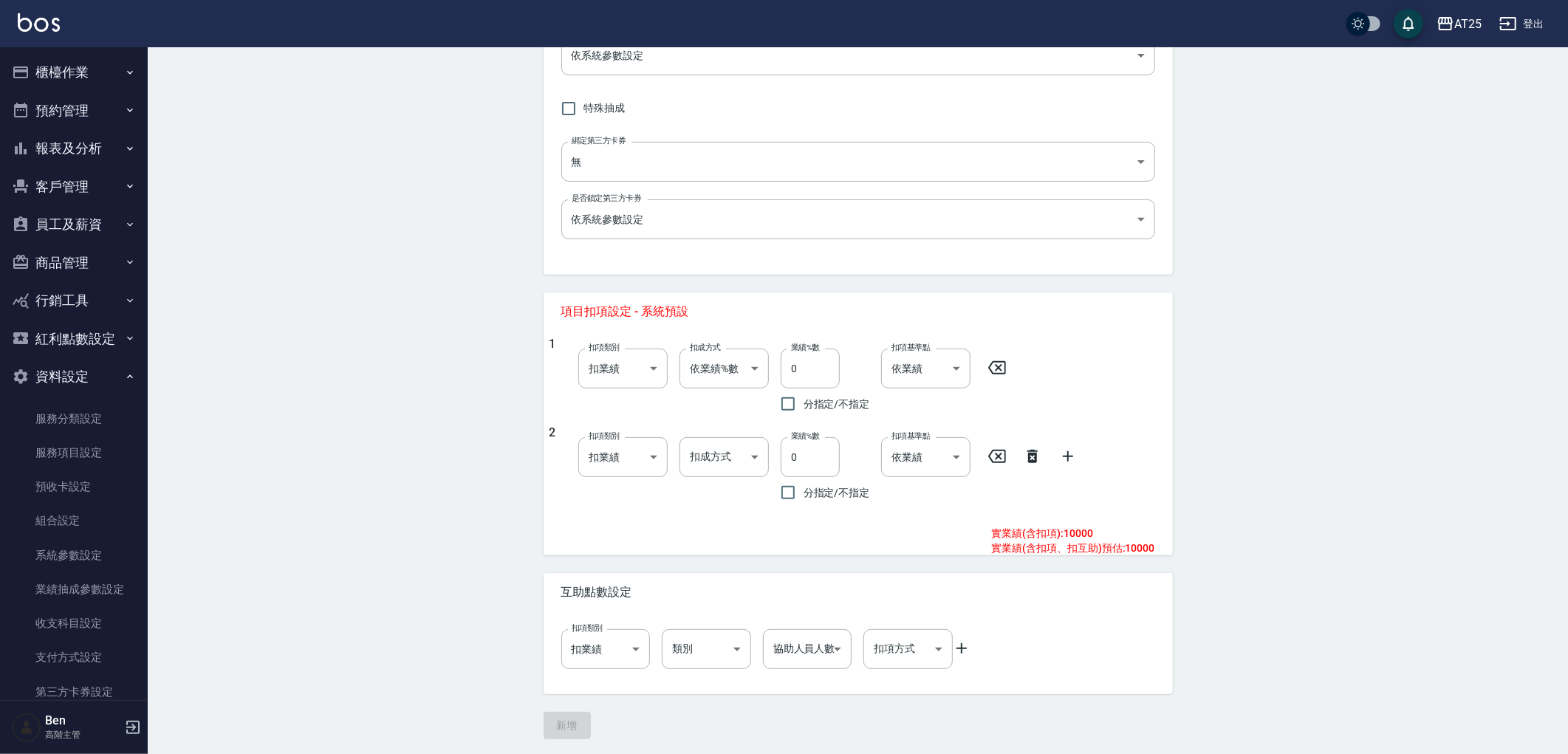
scroll to position [373, 0]
click at [730, 431] on div "扣成方式 ​ 扣成方式" at bounding box center [718, 464] width 101 height 83
click at [737, 457] on body "AT25 登出 櫃檯作業 打帳單 帳單列表 掛單列表 座位開單 營業儀表板 現金收支登錄 高階收支登錄 材料自購登錄 每日結帳 排班表 現場電腦打卡 掃碼打卡…" at bounding box center [788, 191] width 1576 height 1128
click at [731, 521] on li "依固定金額" at bounding box center [724, 516] width 90 height 24
type input "扣固定金額"
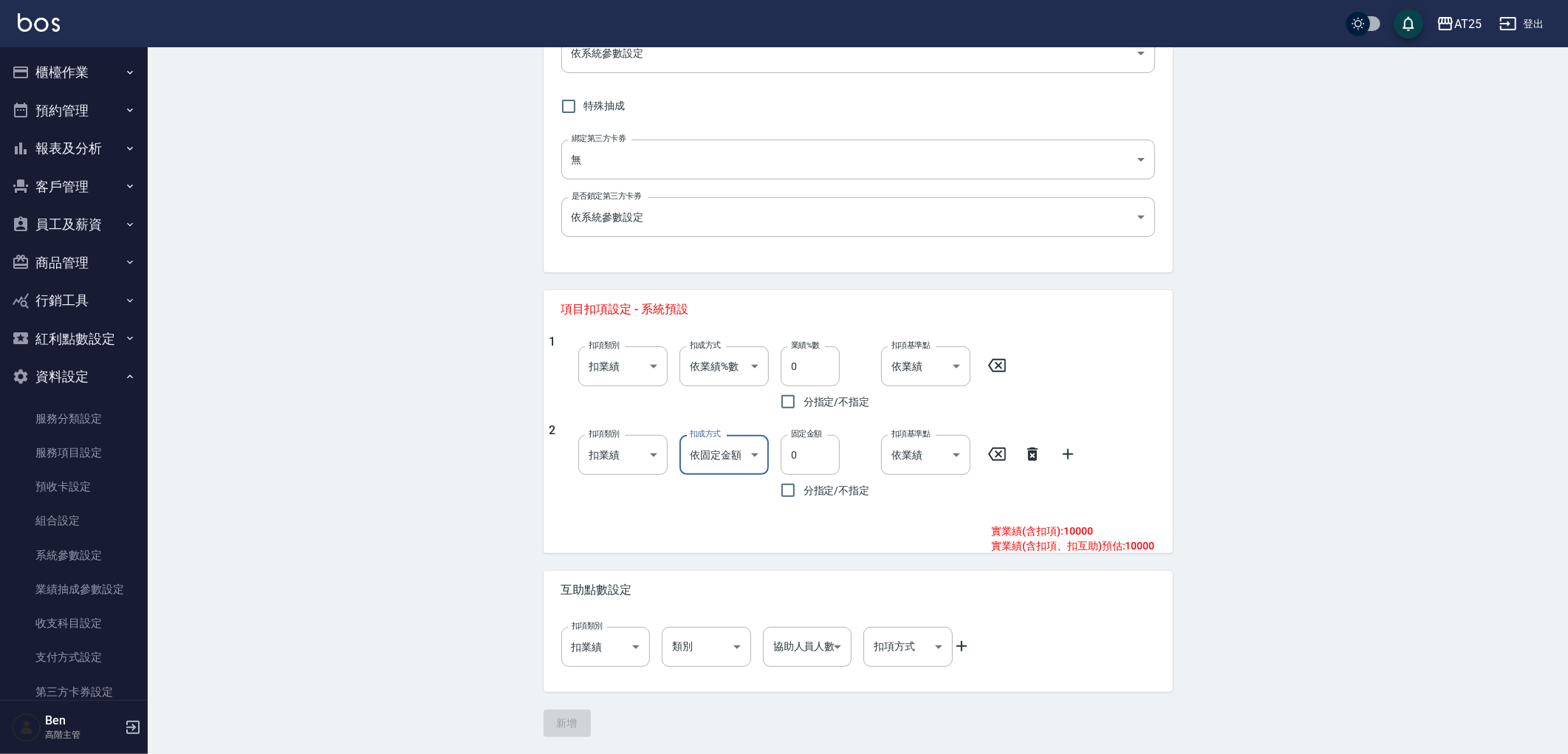
drag, startPoint x: 791, startPoint y: 445, endPoint x: 756, endPoint y: 444, distance: 35.0
click at [757, 445] on div "2 扣項類別 扣業績 onSales 扣項類別 扣成方式 依固定金額 扣固定金額 扣成方式 固定金額 0 固定金額 分指定/不指定 扣項基準點 依業績 0 扣…" at bounding box center [852, 464] width 605 height 83
type input "1350"
click at [959, 639] on icon at bounding box center [962, 646] width 17 height 17
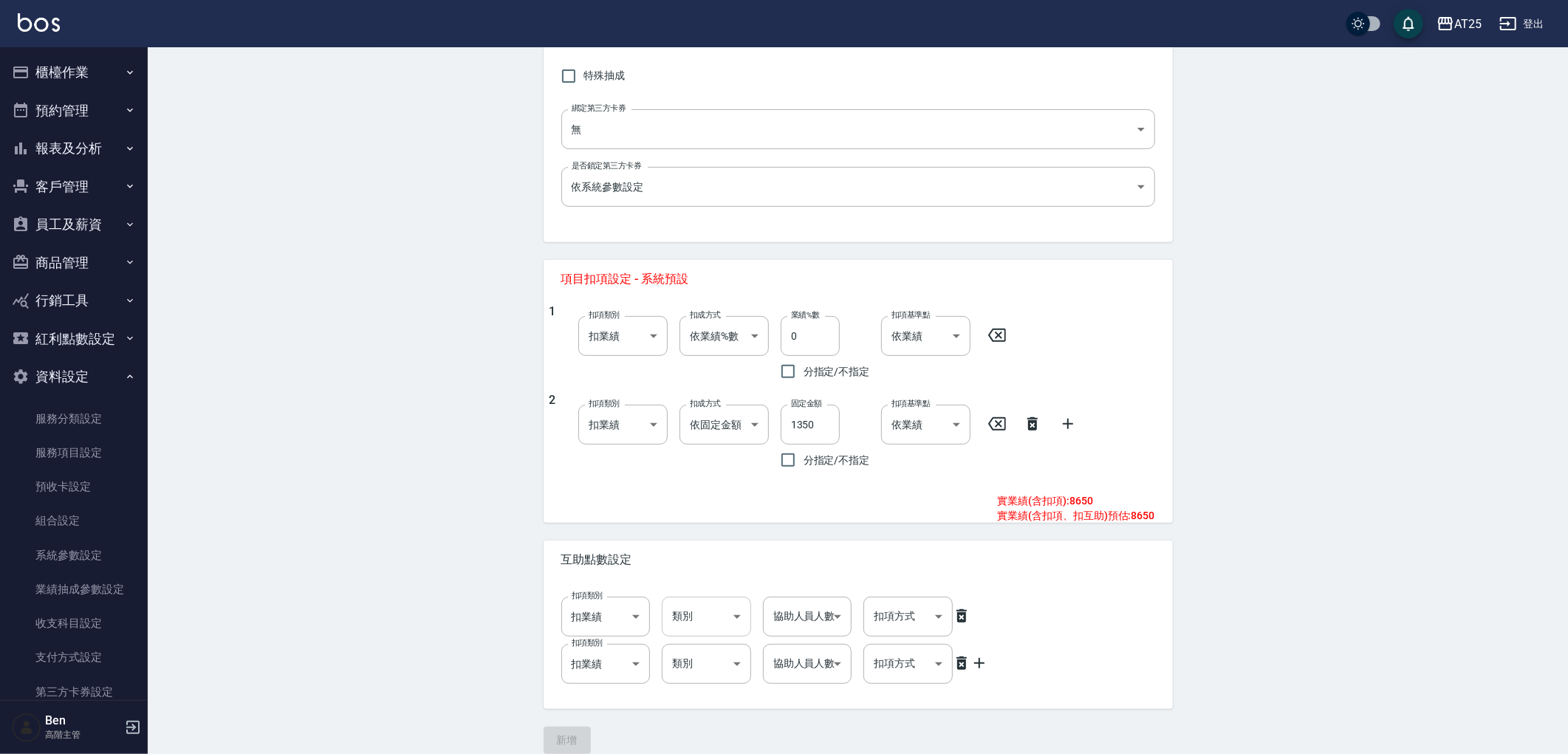
scroll to position [420, 0]
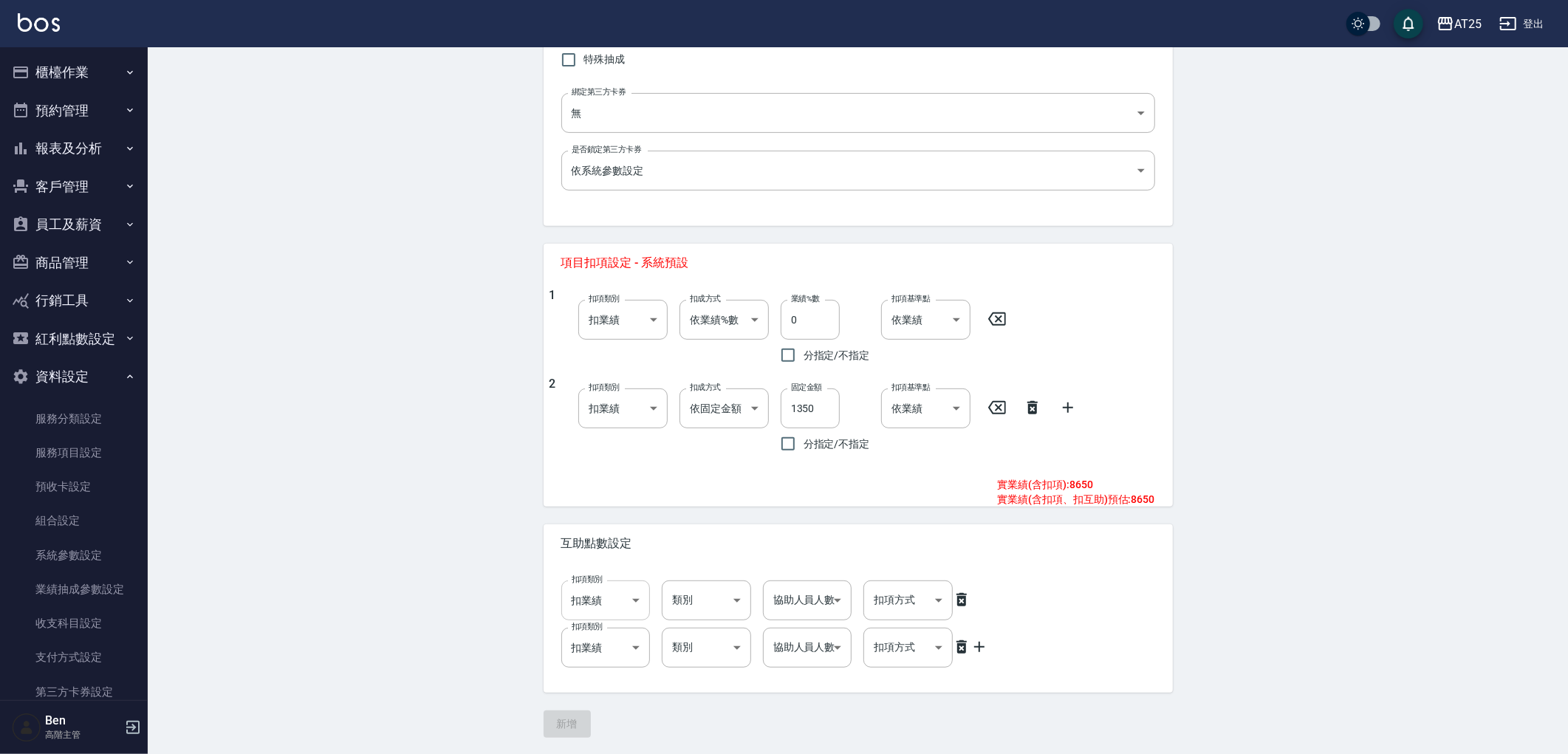
click at [648, 601] on body "AT25 登出 櫃檯作業 打帳單 帳單列表 掛單列表 座位開單 營業儀表板 現金收支登錄 高階收支登錄 材料自購登錄 每日結帳 排班表 現場電腦打卡 掃碼打卡…" at bounding box center [784, 167] width 1568 height 1175
click at [610, 657] on li "扣薪水" at bounding box center [605, 661] width 90 height 24
type input "onSalary"
click at [610, 657] on body "AT25 登出 櫃檯作業 打帳單 帳單列表 掛單列表 座位開單 營業儀表板 現金收支登錄 高階收支登錄 材料自購登錄 每日結帳 排班表 現場電腦打卡 掃碼打卡…" at bounding box center [784, 167] width 1568 height 1175
click at [602, 691] on li "扣薪水" at bounding box center [605, 699] width 90 height 24
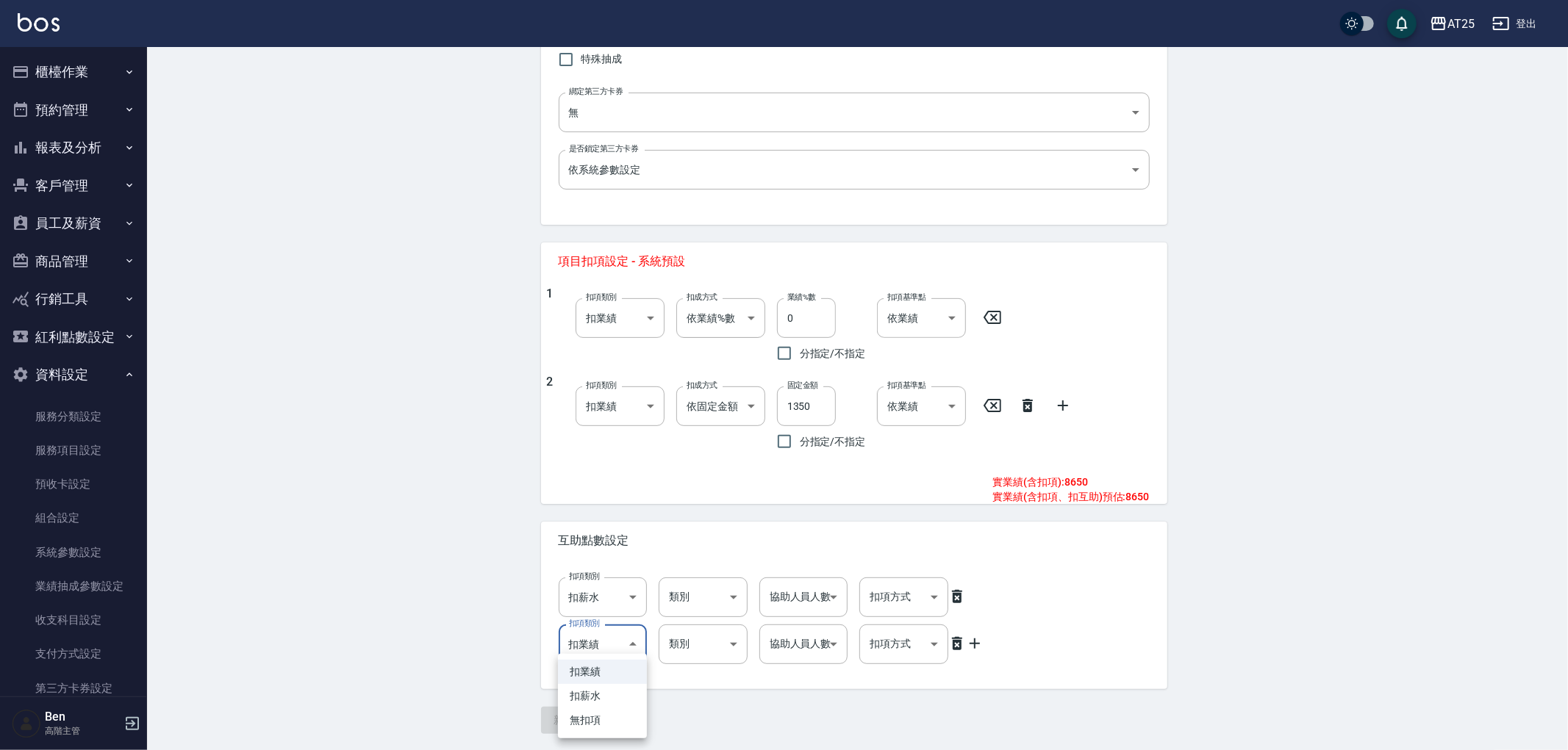
type input "onSalary"
click at [673, 600] on body "AT25 登出 櫃檯作業 打帳單 帳單列表 掛單列表 座位開單 營業儀表板 現金收支登錄 高階收支登錄 材料自購登錄 每日結帳 排班表 現場電腦打卡 掃碼打卡…" at bounding box center [784, 166] width 1568 height 1169
click at [686, 670] on li "洗" at bounding box center [702, 658] width 89 height 24
type input "洗"
click at [696, 656] on body "AT25 登出 櫃檯作業 打帳單 帳單列表 掛單列表 座位開單 營業儀表板 現金收支登錄 高階收支登錄 材料自購登錄 每日結帳 排班表 現場電腦打卡 掃碼打卡…" at bounding box center [780, 166] width 1560 height 1169
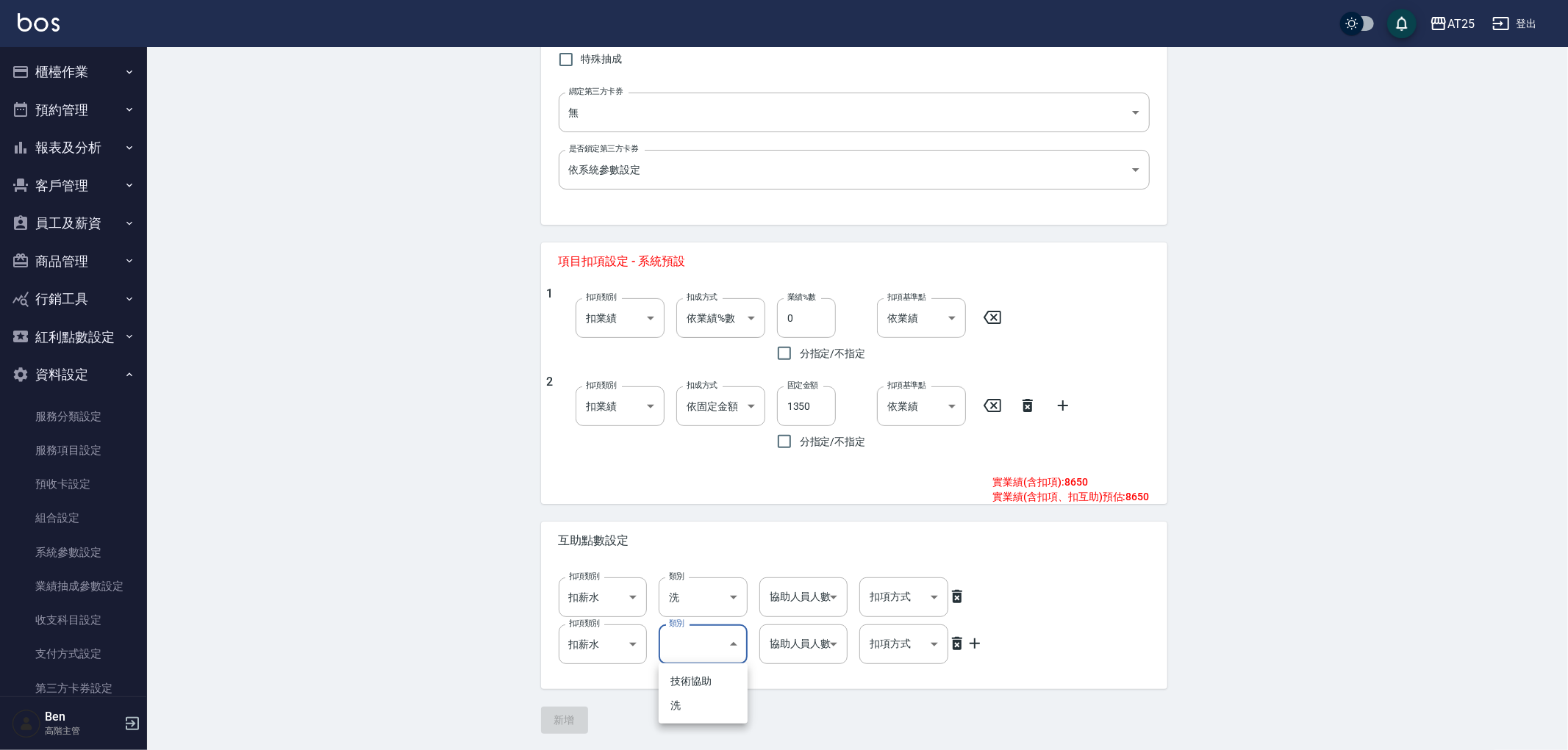
click at [696, 680] on li "技術協助" at bounding box center [702, 681] width 89 height 24
type input "技術協助"
click at [804, 596] on body "AT25 登出 櫃檯作業 打帳單 帳單列表 掛單列表 座位開單 營業儀表板 現金收支登錄 高階收支登錄 材料自購登錄 每日結帳 排班表 現場電腦打卡 掃碼打卡…" at bounding box center [784, 166] width 1568 height 1169
click at [802, 633] on li "1" at bounding box center [803, 634] width 89 height 24
type input "1"
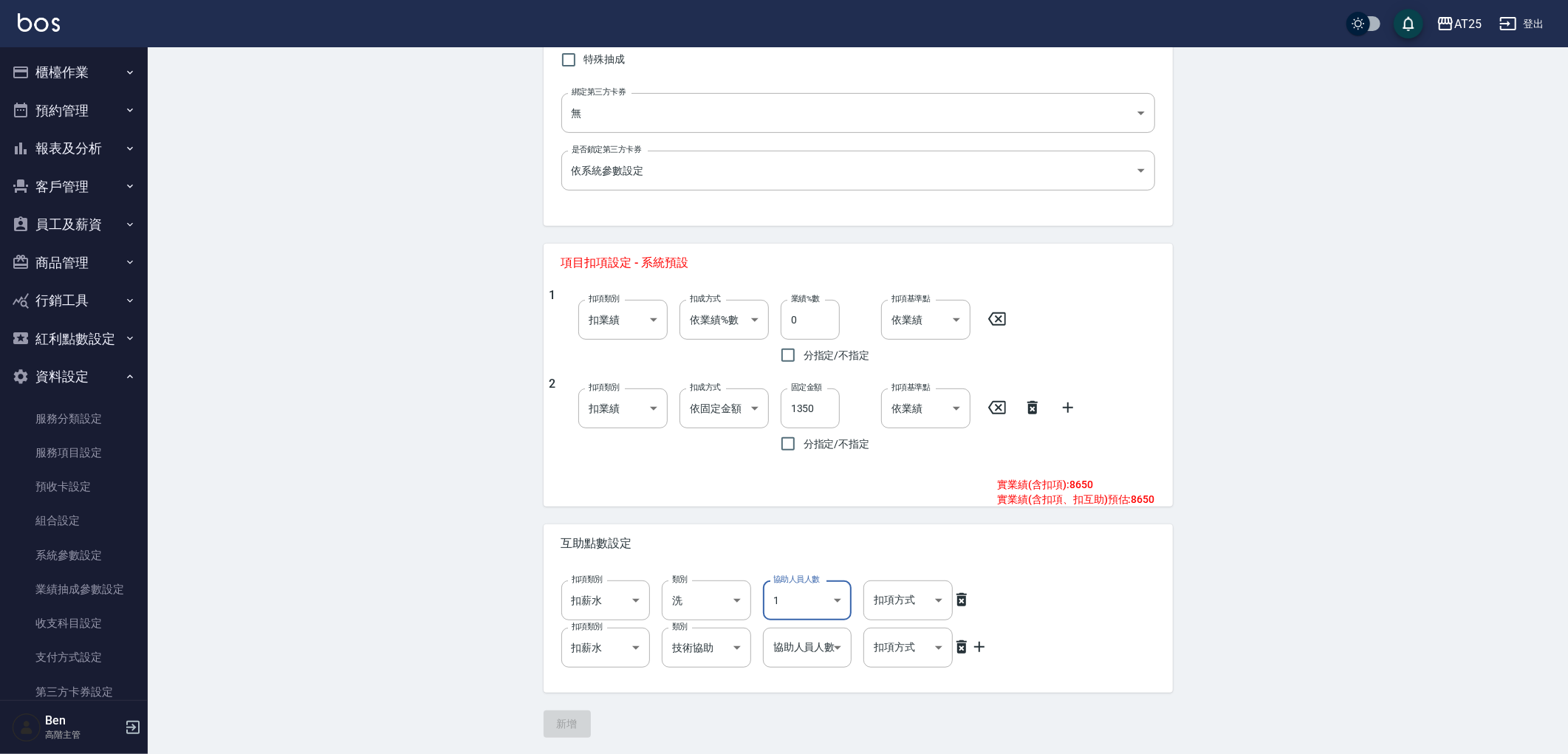
click at [806, 636] on body "AT25 登出 櫃檯作業 打帳單 帳單列表 掛單列表 座位開單 營業儀表板 現金收支登錄 高階收支登錄 材料自購登錄 每日結帳 排班表 現場電腦打卡 掃碼打卡…" at bounding box center [784, 167] width 1568 height 1175
click at [807, 696] on li "2" at bounding box center [807, 699] width 90 height 24
type input "2"
click at [913, 608] on body "AT25 登出 櫃檯作業 打帳單 帳單列表 掛單列表 座位開單 營業儀表板 現金收支登錄 高階收支登錄 材料自購登錄 每日結帳 排班表 現場電腦打卡 掃碼打卡…" at bounding box center [784, 167] width 1568 height 1175
click at [910, 696] on li "依點數" at bounding box center [908, 685] width 90 height 24
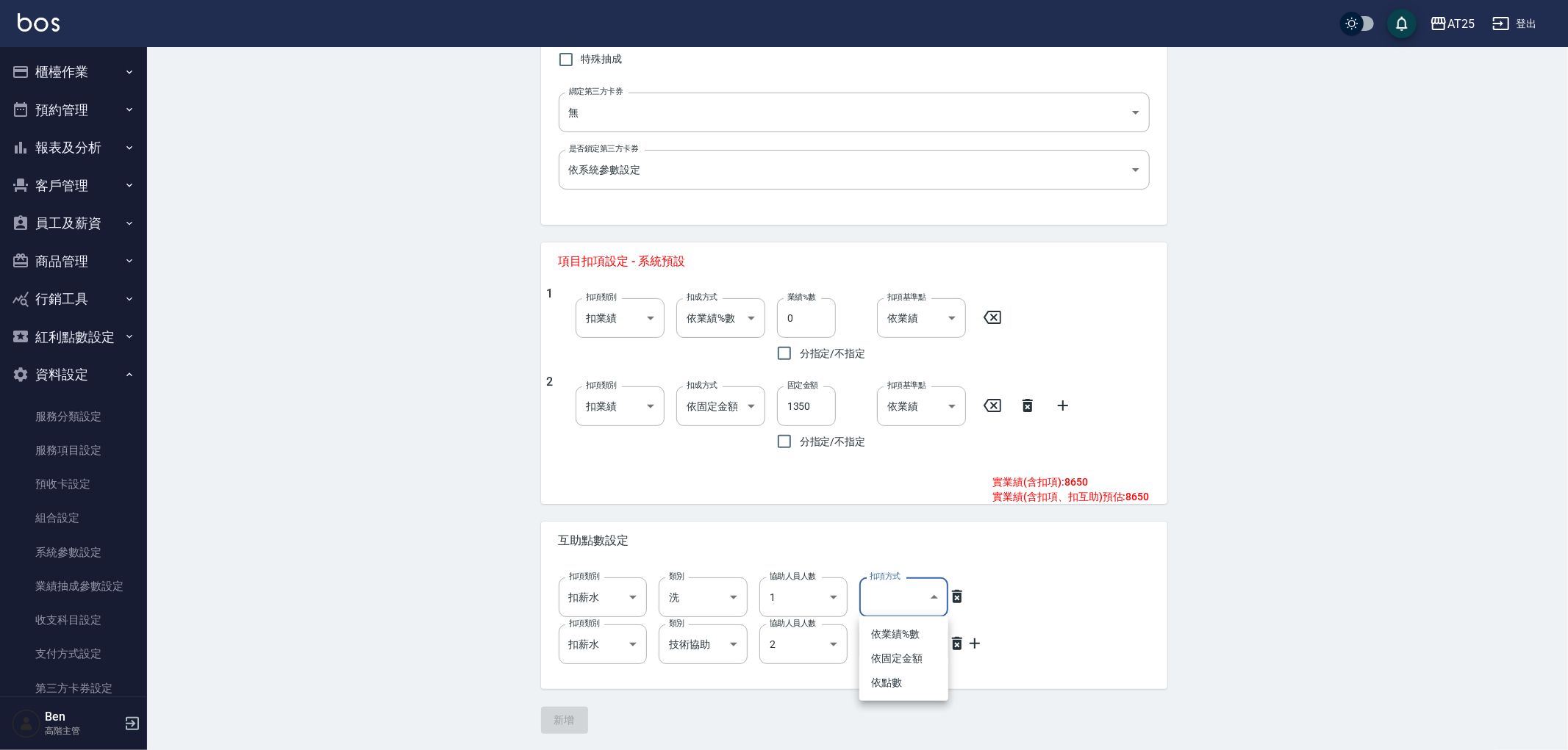
type input "點數"
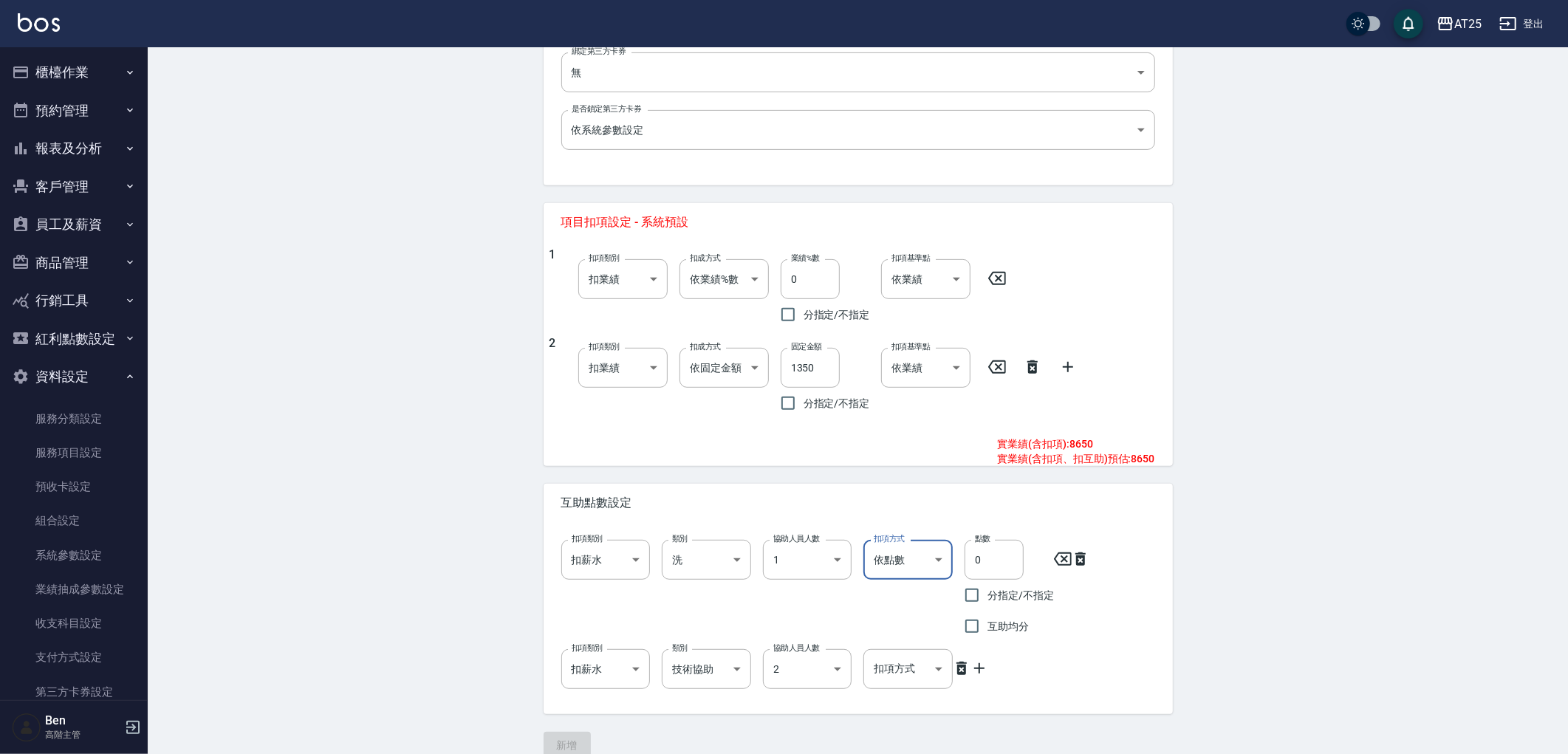
scroll to position [483, 0]
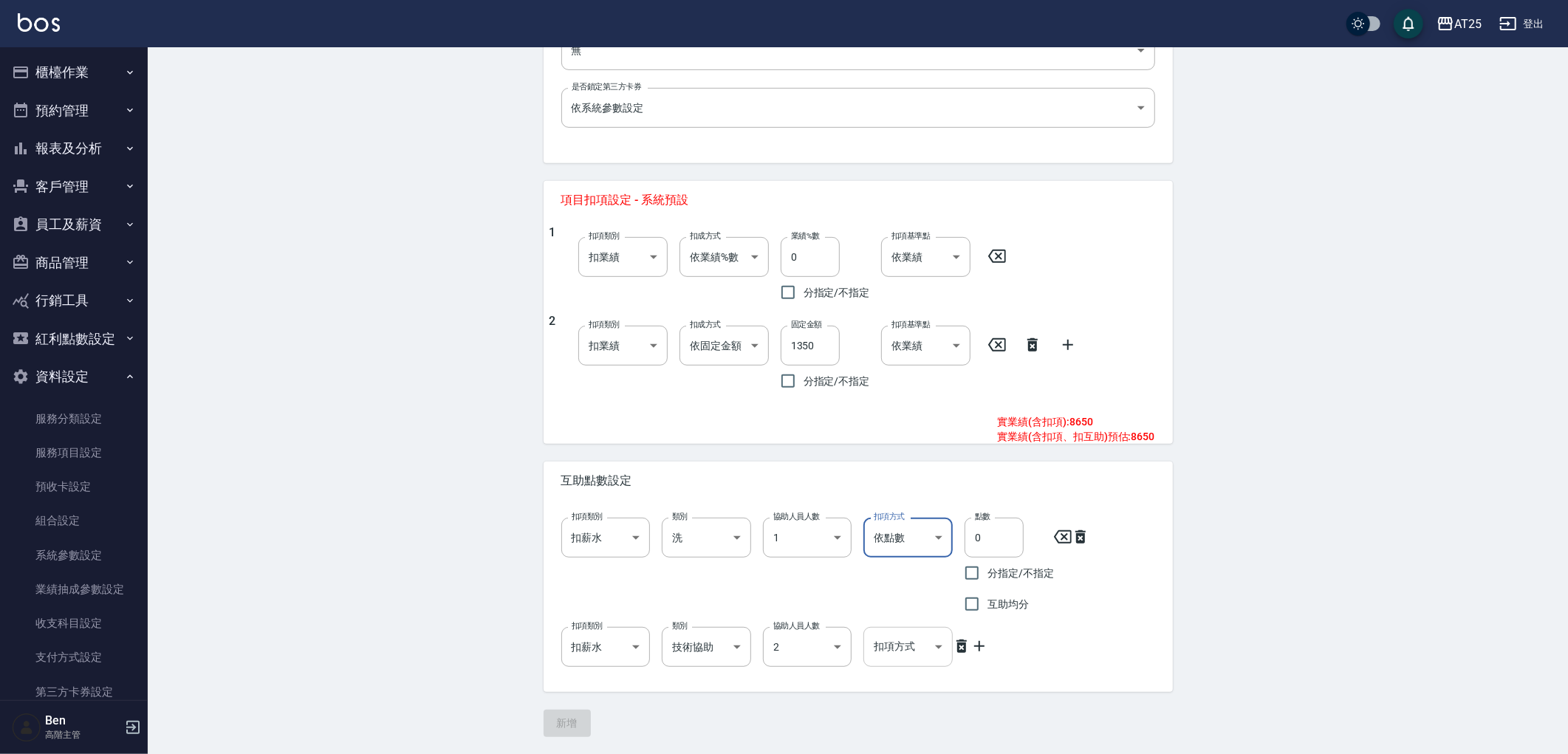
click at [909, 640] on body "AT25 登出 櫃檯作業 打帳單 帳單列表 掛單列表 座位開單 營業儀表板 現金收支登錄 高階收支登錄 材料自購登錄 每日結帳 排班表 現場電腦打卡 掃碼打卡…" at bounding box center [784, 135] width 1568 height 1237
click at [899, 712] on li "依點數" at bounding box center [908, 723] width 90 height 24
type input "點數"
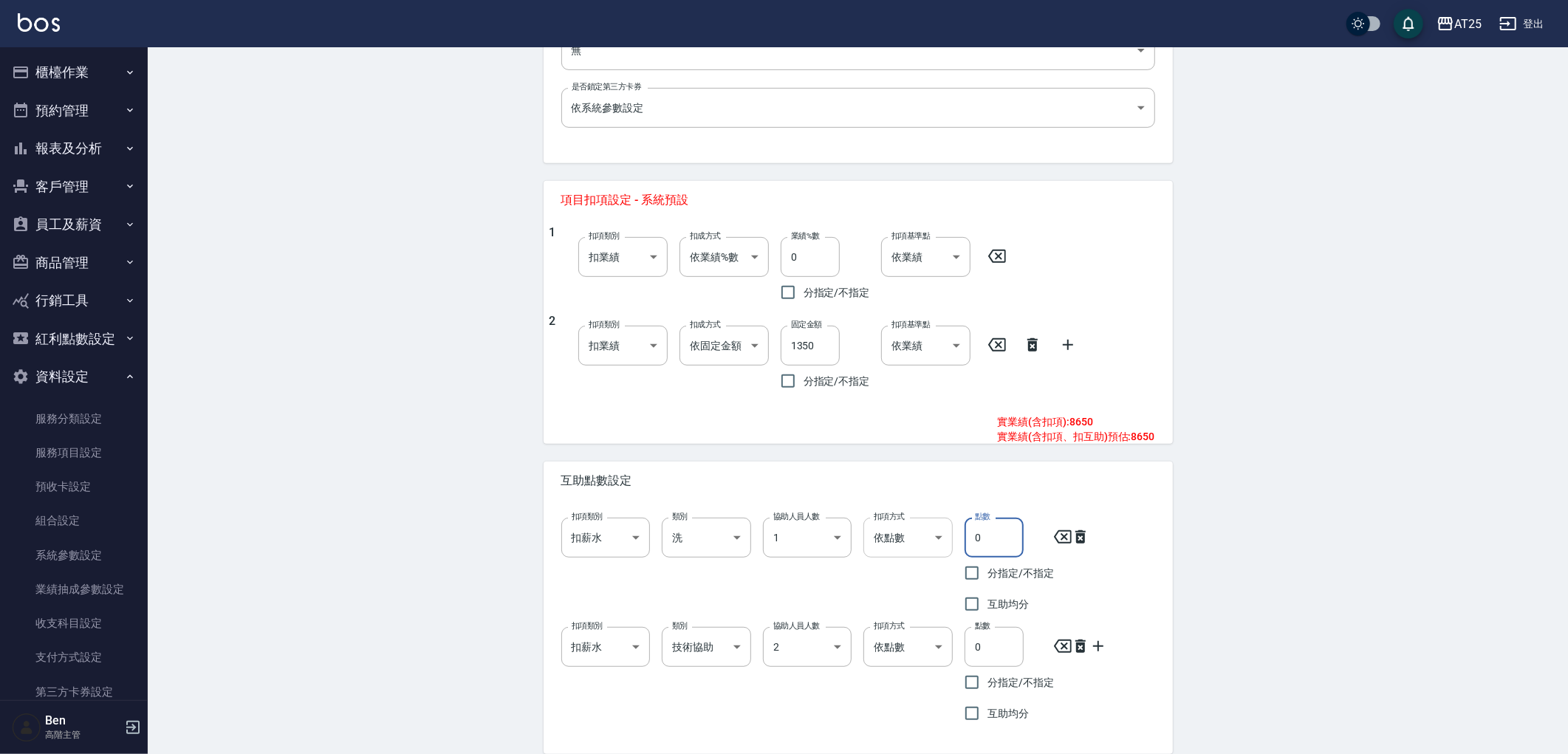
drag, startPoint x: 1002, startPoint y: 545, endPoint x: 919, endPoint y: 540, distance: 83.2
click at [926, 540] on div "扣項類別 扣薪水 onSalary 扣項類別 類別 洗 洗 類別 協助人員人數 1 1 協助人員人數 扣項方式 依點數 點數 扣項方式 點數 0 點數 分指定…" at bounding box center [852, 563] width 605 height 114
type input "1"
drag, startPoint x: 985, startPoint y: 637, endPoint x: 882, endPoint y: 637, distance: 103.0
click at [882, 637] on div "扣項類別 扣薪水 onSalary 扣項類別 類別 技術協助 技術協助 類別 協助人員人數 2 2 協助人員人數 扣項方式 依點數 點數 扣項方式 點數 0 …" at bounding box center [852, 672] width 605 height 114
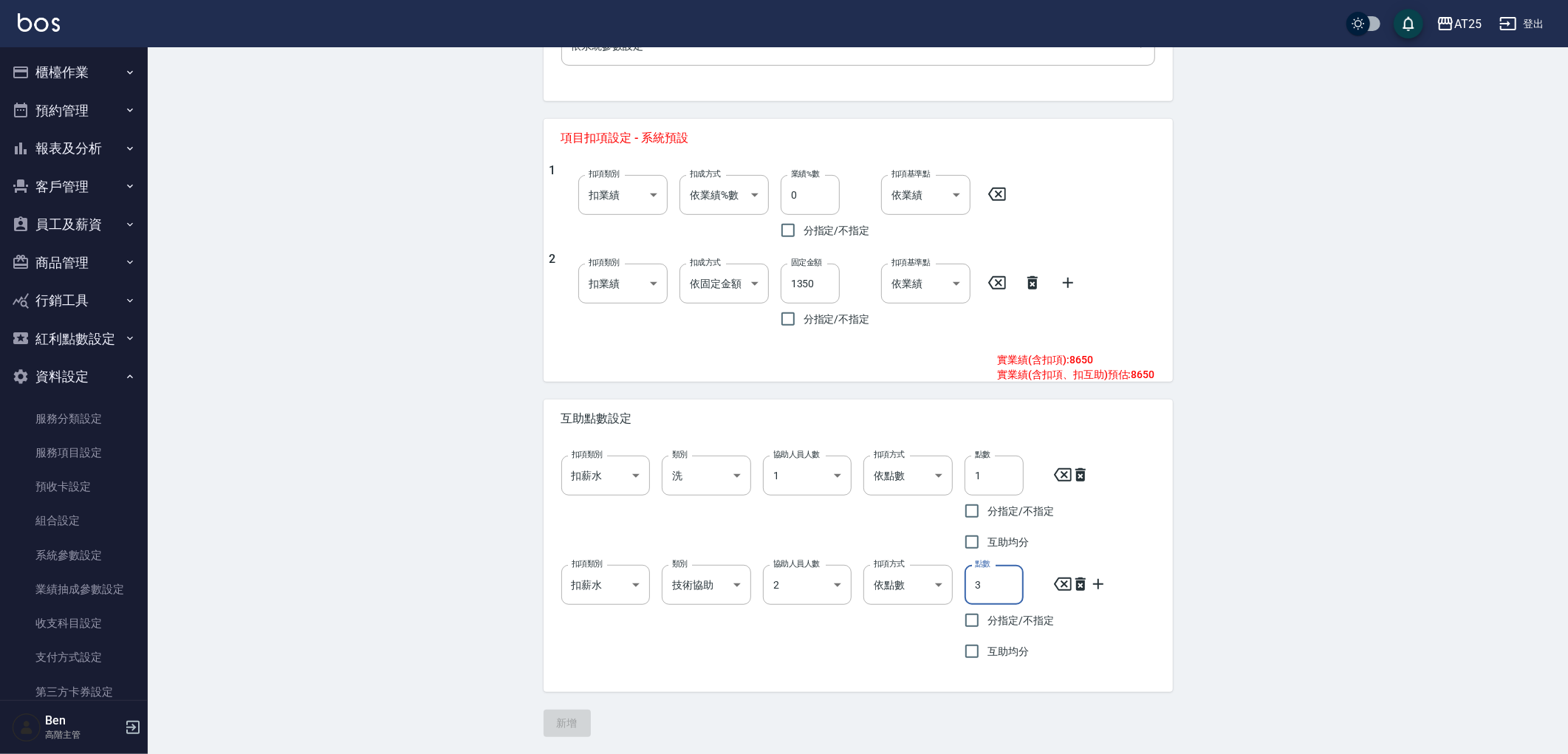
scroll to position [0, 0]
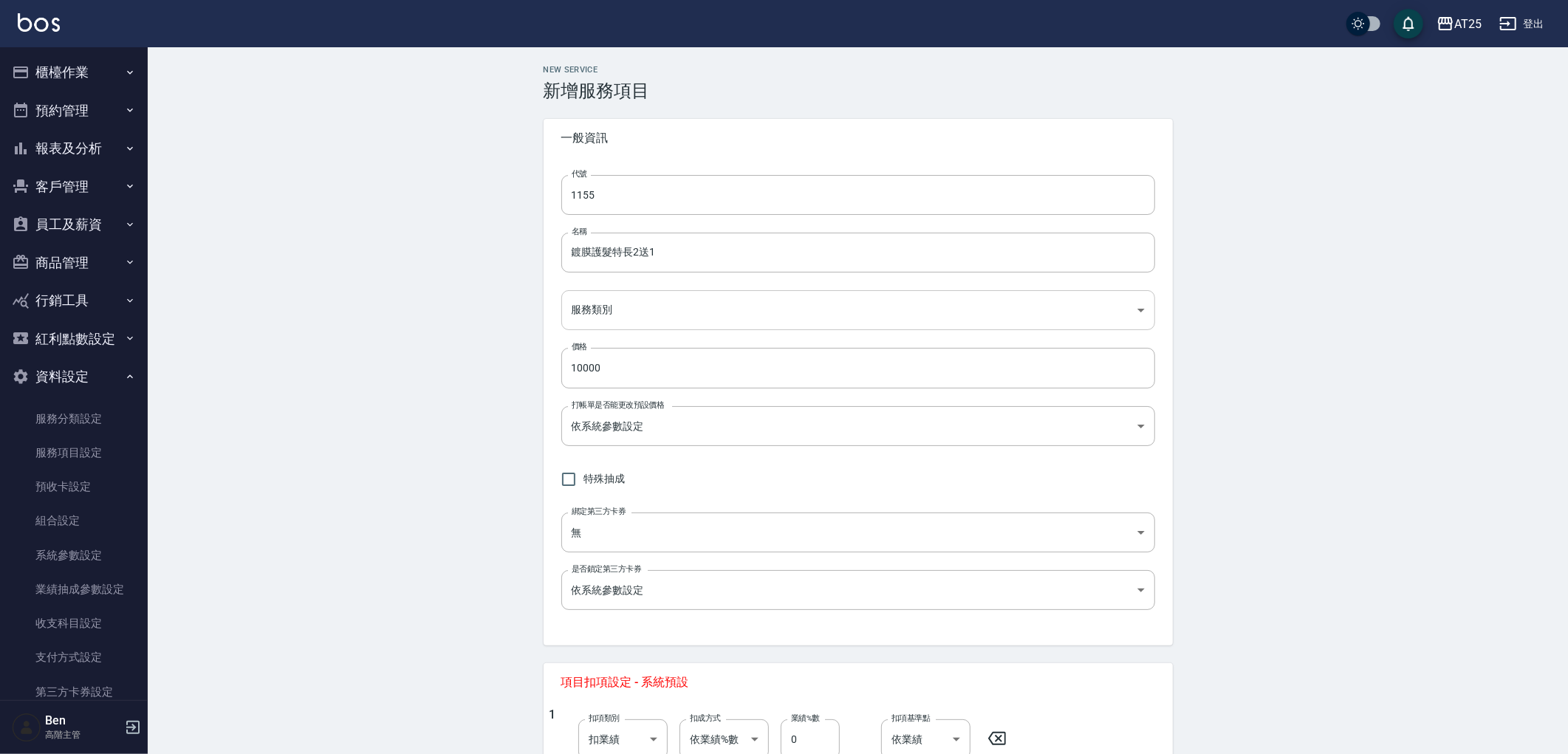
type input "3"
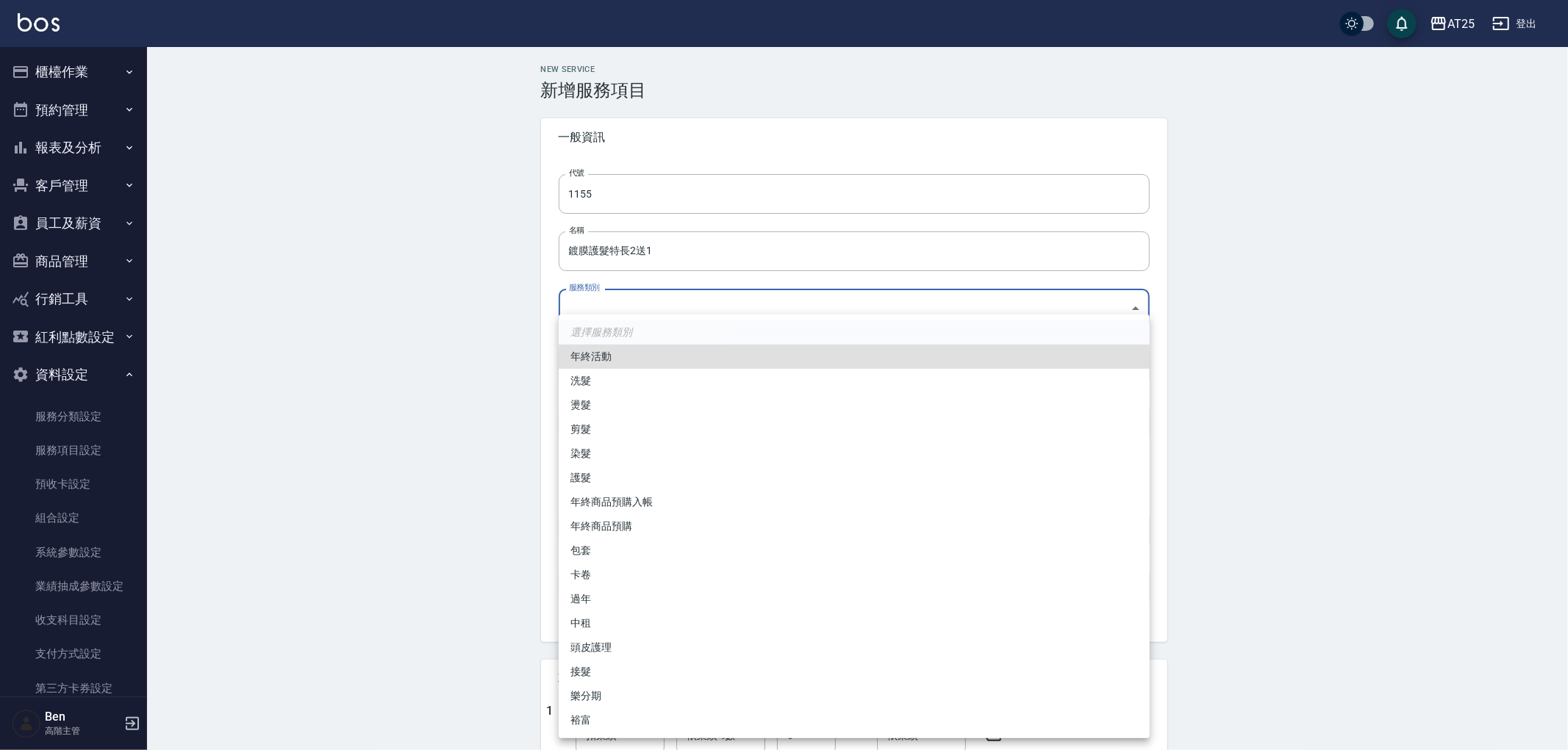
click at [629, 314] on body "AT25 登出 櫃檯作業 打帳單 帳單列表 掛單列表 座位開單 營業儀表板 現金收支登錄 高階收支登錄 材料自購登錄 每日結帳 排班表 現場電腦打卡 掃碼打卡…" at bounding box center [784, 646] width 1568 height 1293
click at [620, 555] on li "包套" at bounding box center [853, 550] width 591 height 24
type input "f951c65b-a75e-4403-950c-01d2773940f6"
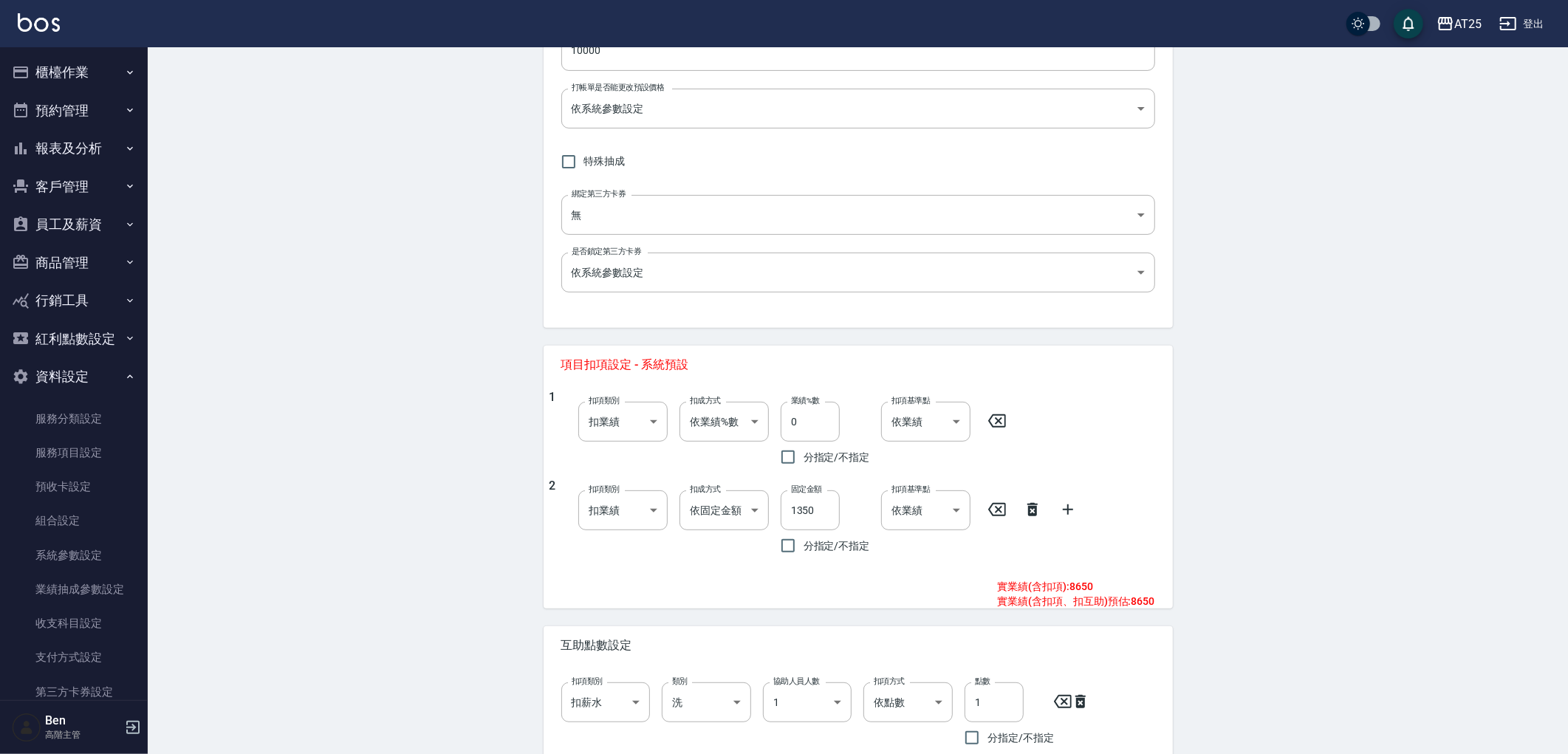
scroll to position [545, 0]
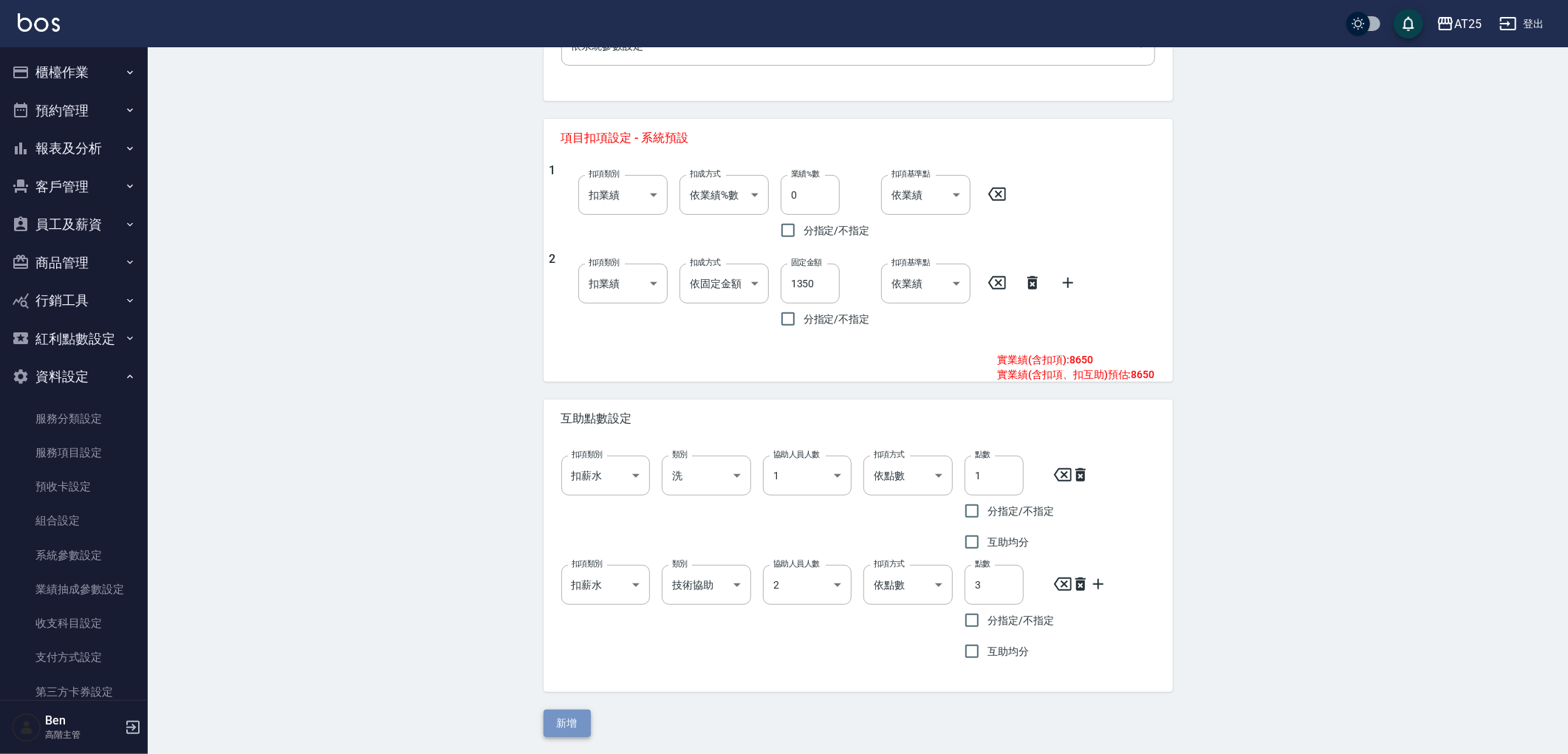
click at [564, 710] on button "新增" at bounding box center [567, 723] width 47 height 27
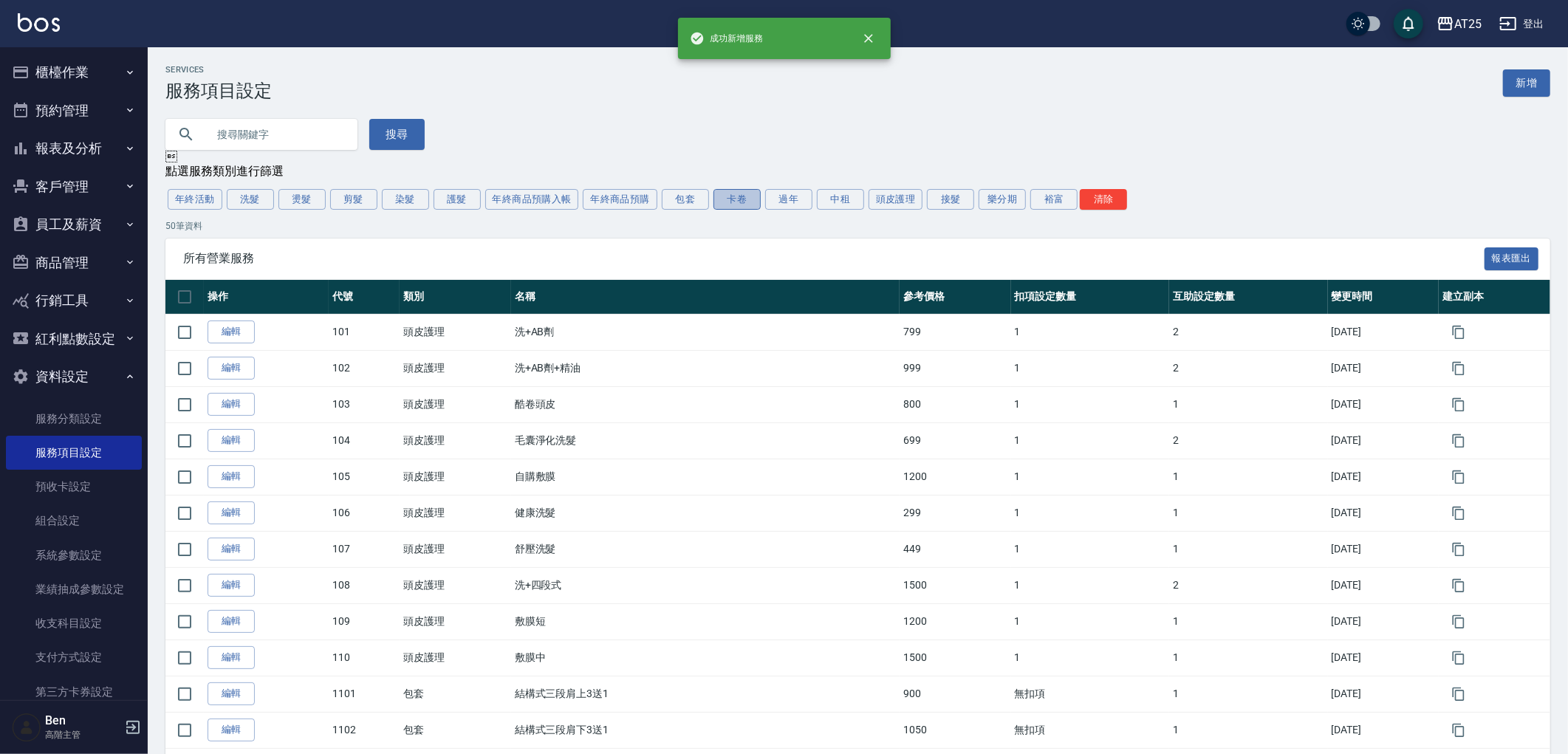
click at [739, 196] on button "卡卷" at bounding box center [737, 199] width 47 height 20
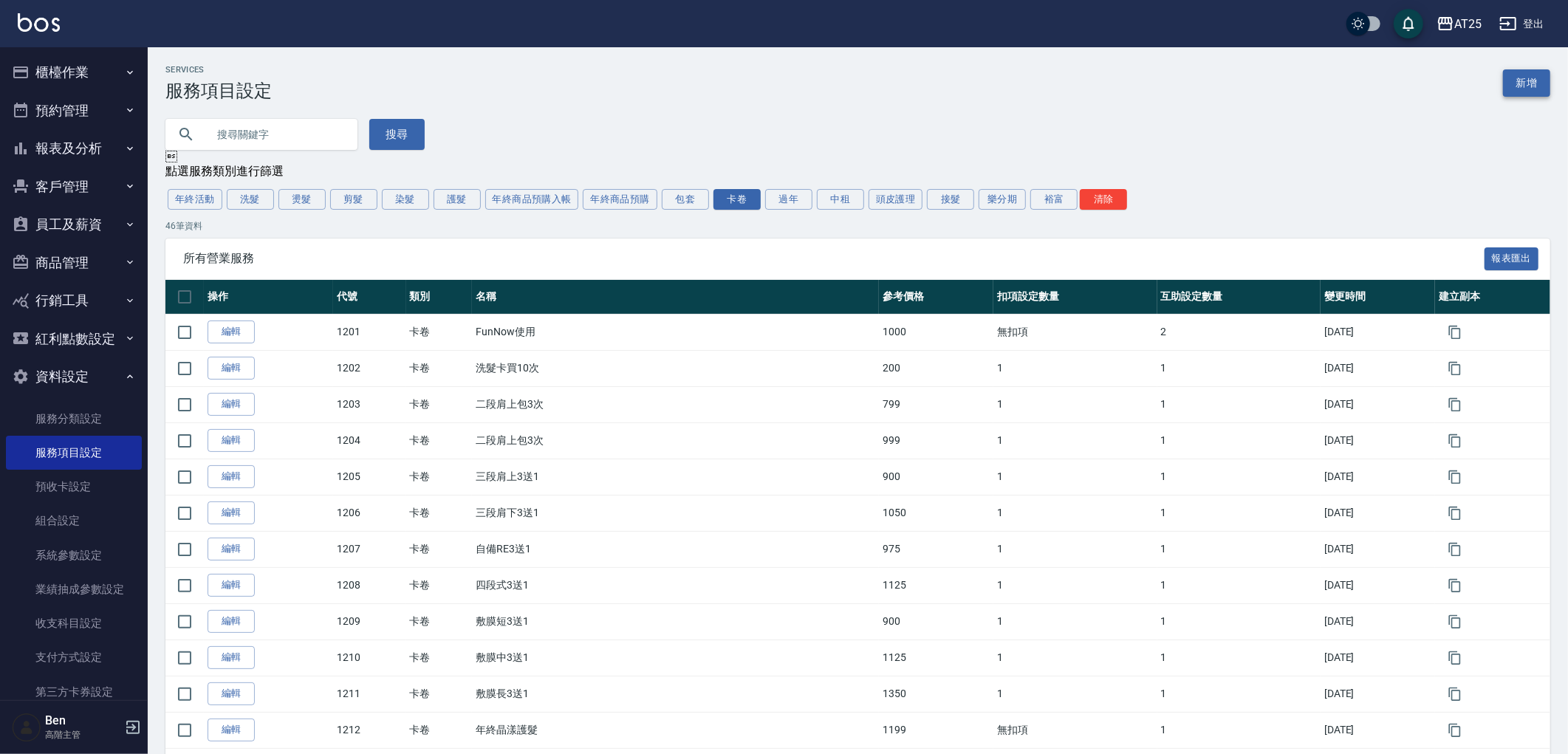
click at [1524, 96] on link "新增" at bounding box center [1526, 83] width 47 height 27
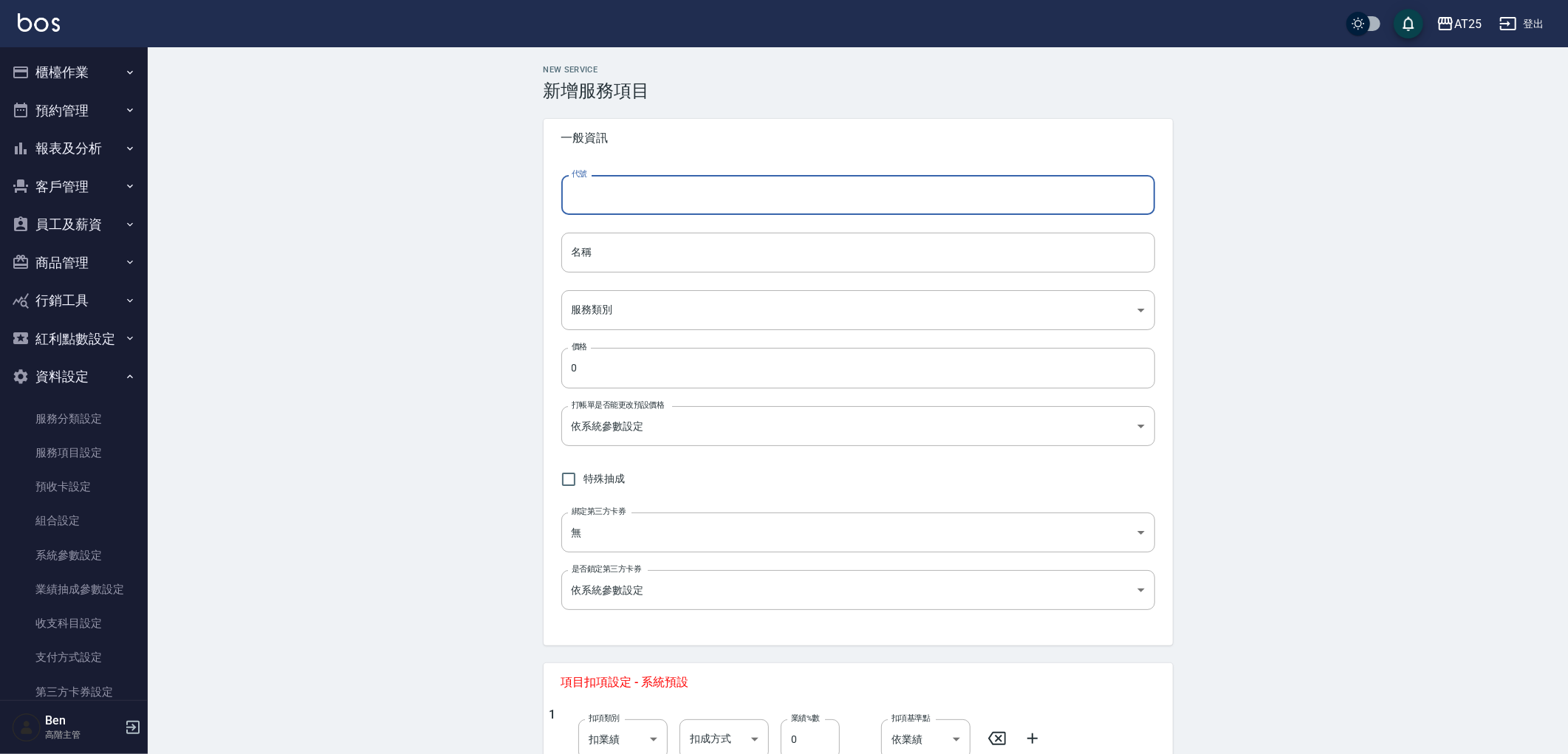
click at [935, 212] on input "代號" at bounding box center [857, 194] width 594 height 40
type input "1247"
click at [601, 321] on body "AT25 登出 櫃檯作業 打帳單 帳單列表 掛單列表 座位開單 營業儀表板 現金收支登錄 高階收支登錄 材料自購登錄 每日結帳 排班表 現場電腦打卡 掃碼打卡…" at bounding box center [788, 519] width 1576 height 1039
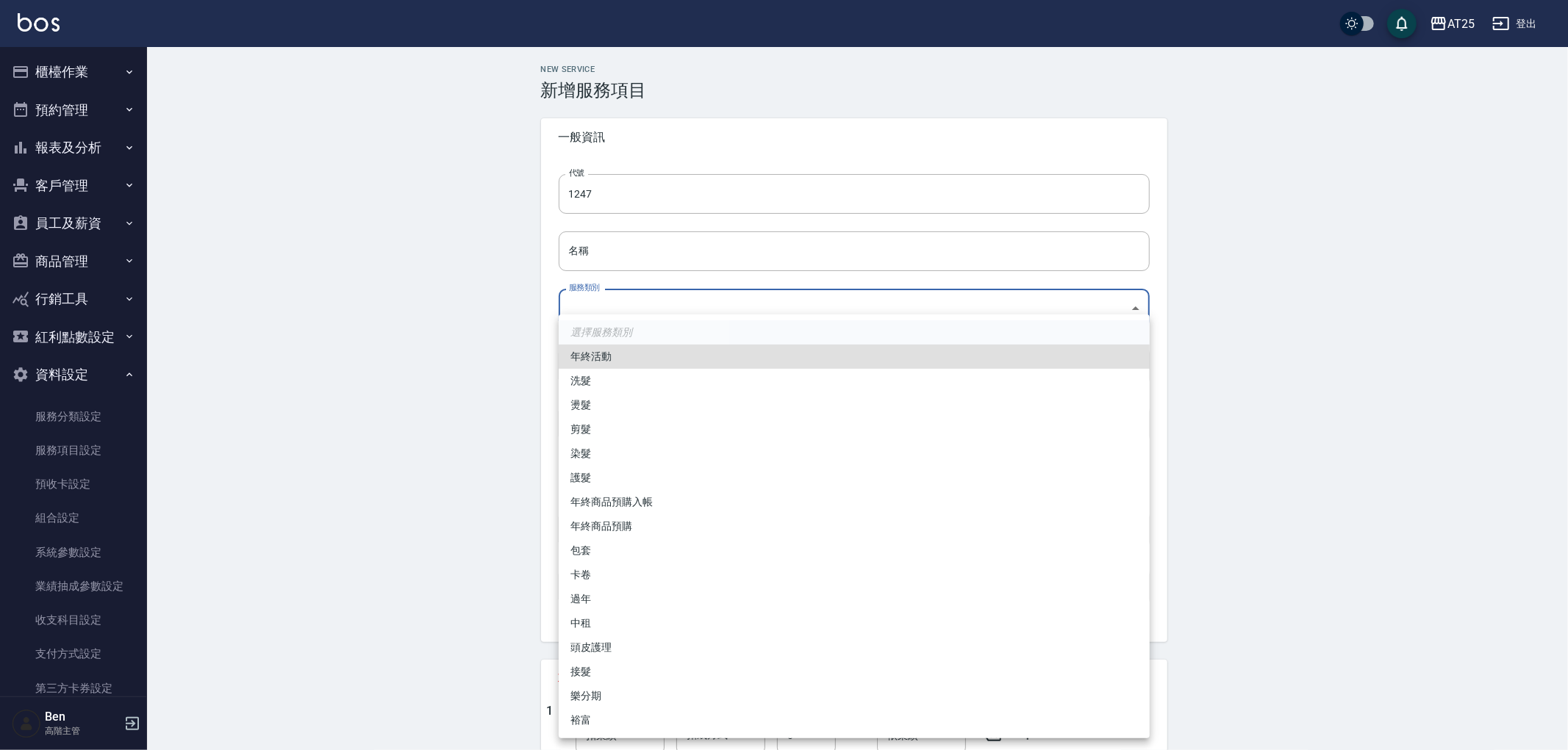
click at [619, 568] on li "卡卷" at bounding box center [853, 574] width 591 height 24
type input "41a6b49f-93e5-43b7-baf4-8c882890f70c"
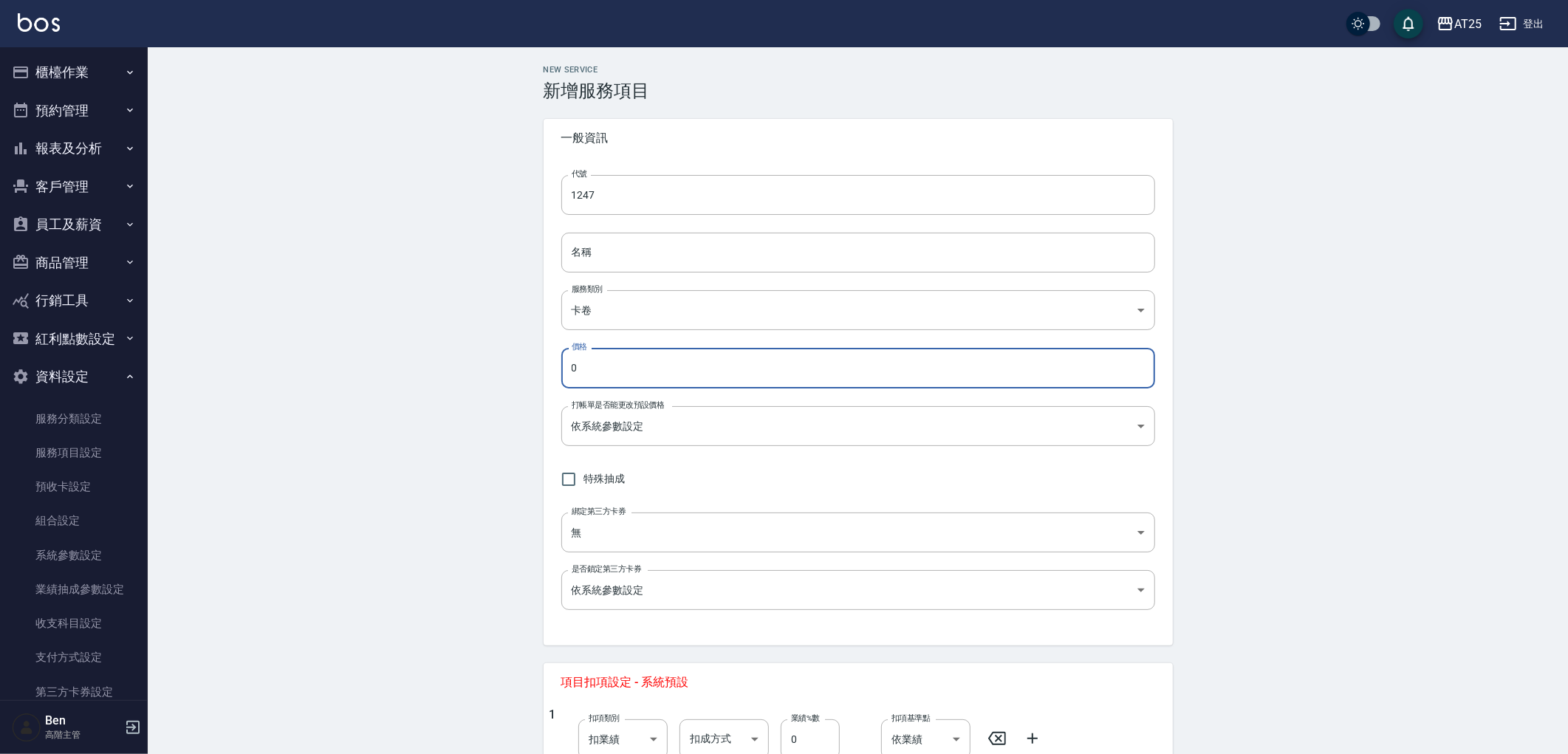
drag, startPoint x: 599, startPoint y: 384, endPoint x: 536, endPoint y: 384, distance: 63.0
click at [536, 384] on div "New Service 新增服務項目 一般資訊 代號 1247 代號 名稱 名稱 服務類別 卡卷 41a6b49f-93e5-43b7-baf4-8c8828…" at bounding box center [858, 543] width 664 height 957
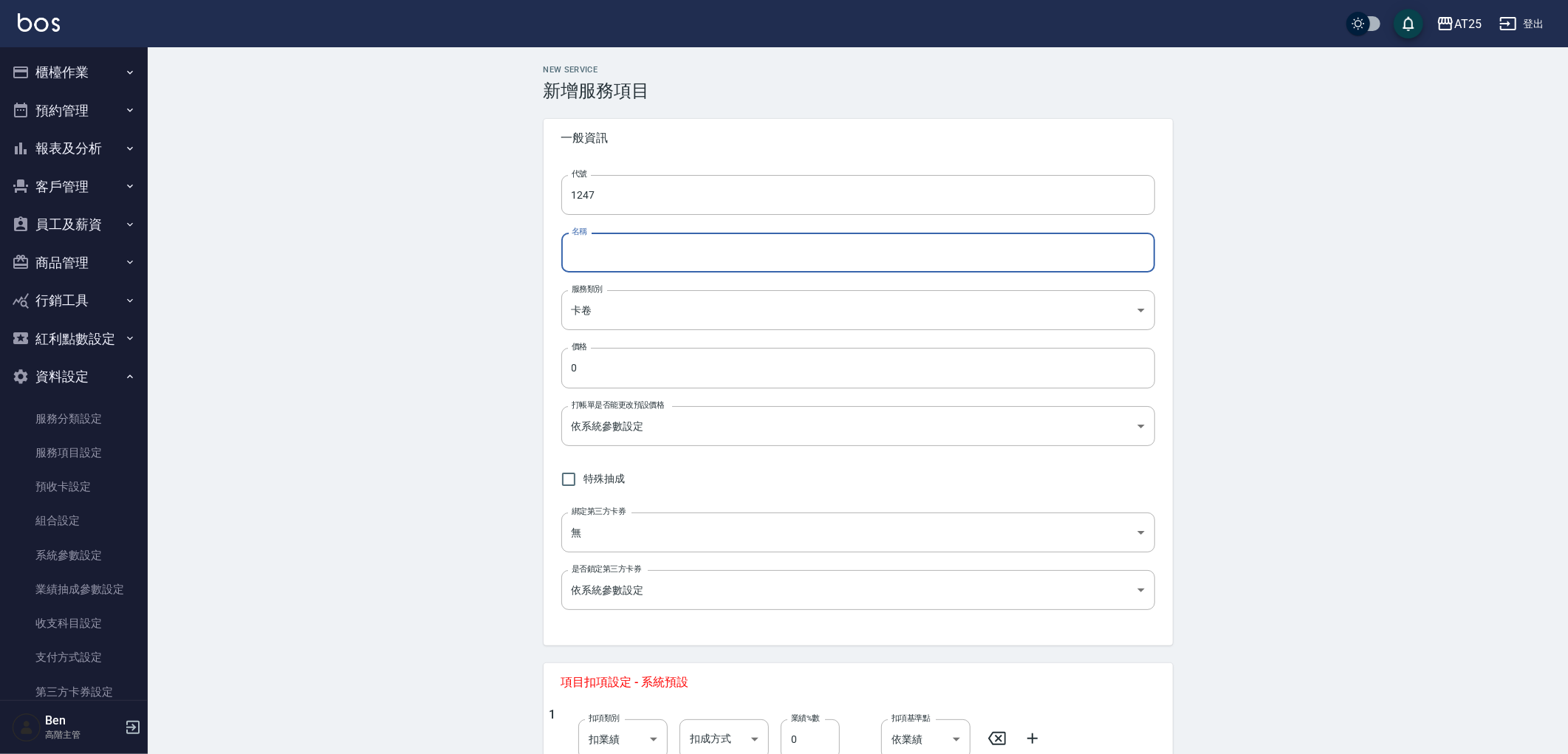
click at [625, 238] on input "名稱" at bounding box center [857, 252] width 594 height 40
paste input "鍍膜短2送1"
drag, startPoint x: 589, startPoint y: 253, endPoint x: 542, endPoint y: 252, distance: 47.0
click at [576, 252] on input "鍍膜短2送1" at bounding box center [857, 252] width 594 height 40
type input "鍍膜短2送1"
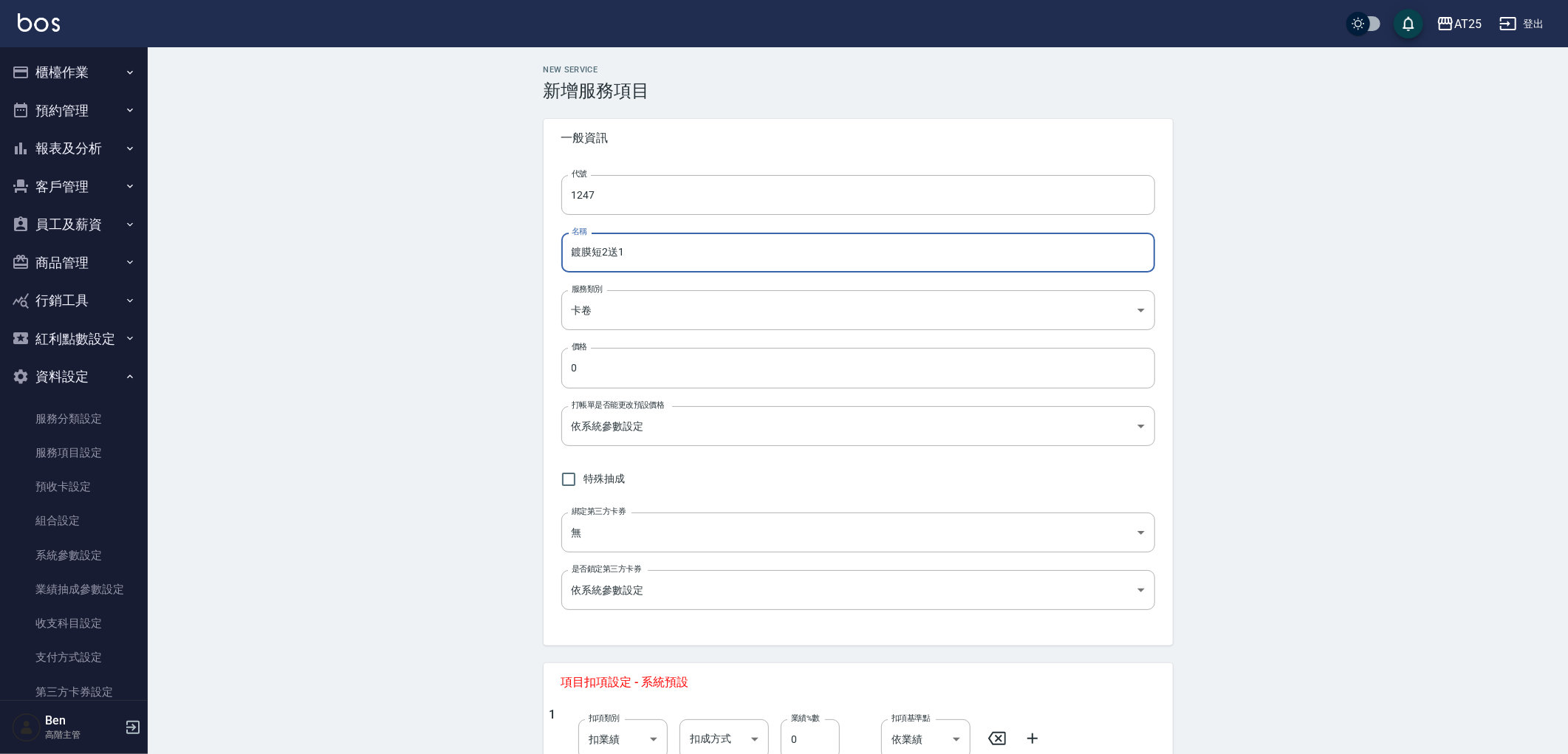
drag, startPoint x: 528, startPoint y: 355, endPoint x: 489, endPoint y: 356, distance: 39.0
click at [489, 356] on div "New Service 新增服務項目 一般資訊 代號 1247 代號 名稱 鍍膜短2送1 名稱 服務類別 卡卷 41a6b49f-93e5-43b7-baf4…" at bounding box center [857, 543] width 1420 height 991
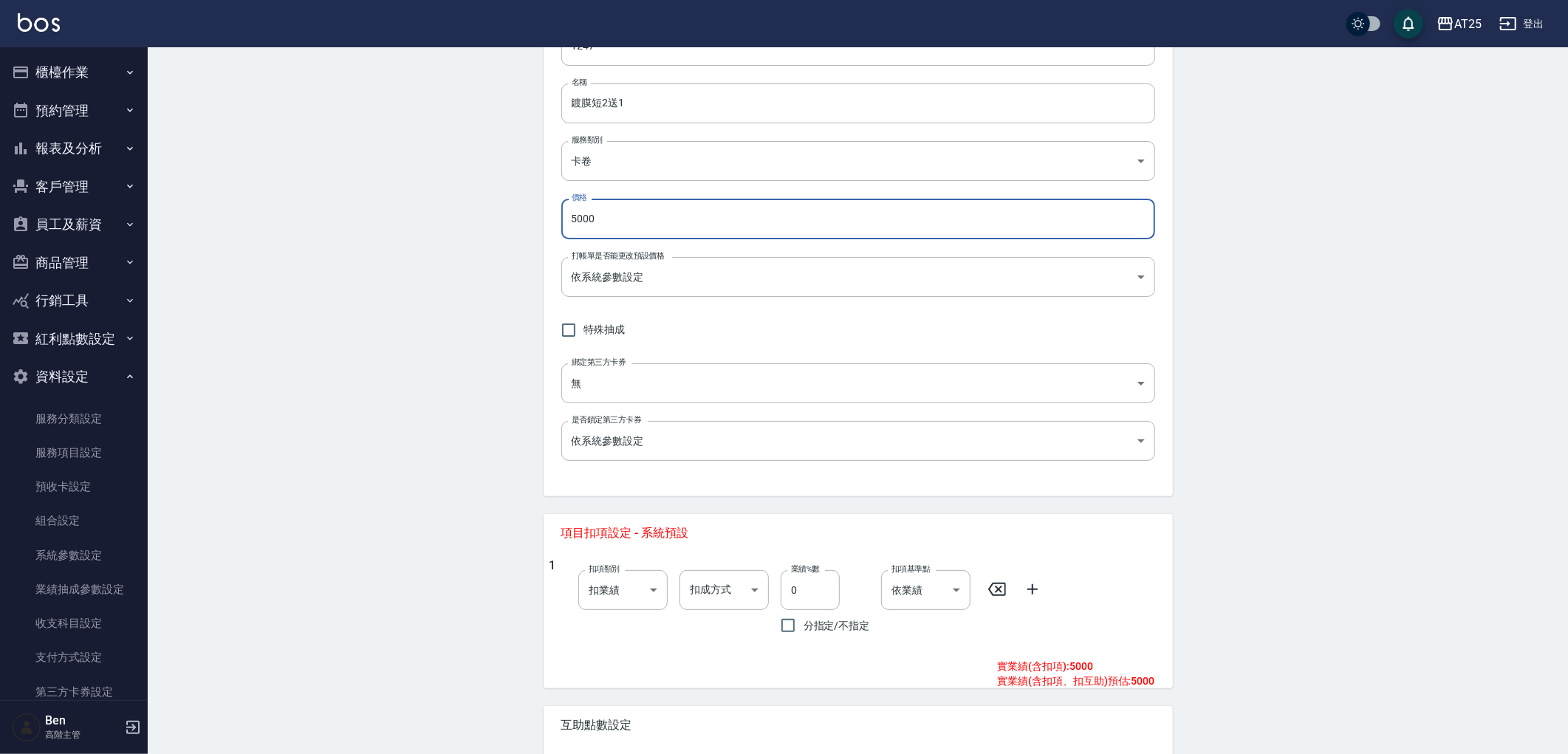
scroll to position [285, 0]
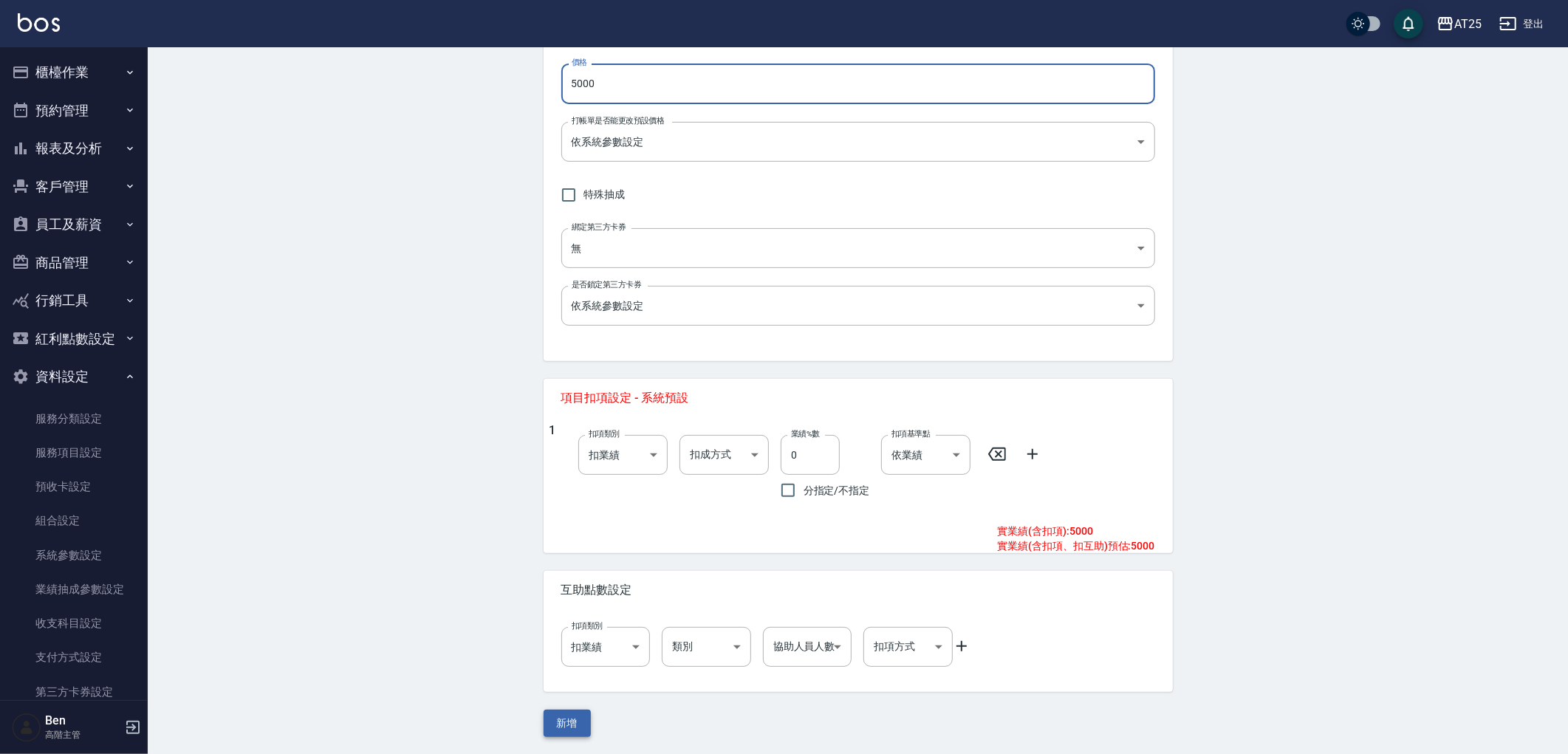
type input "5000"
click at [558, 712] on button "新增" at bounding box center [567, 723] width 47 height 27
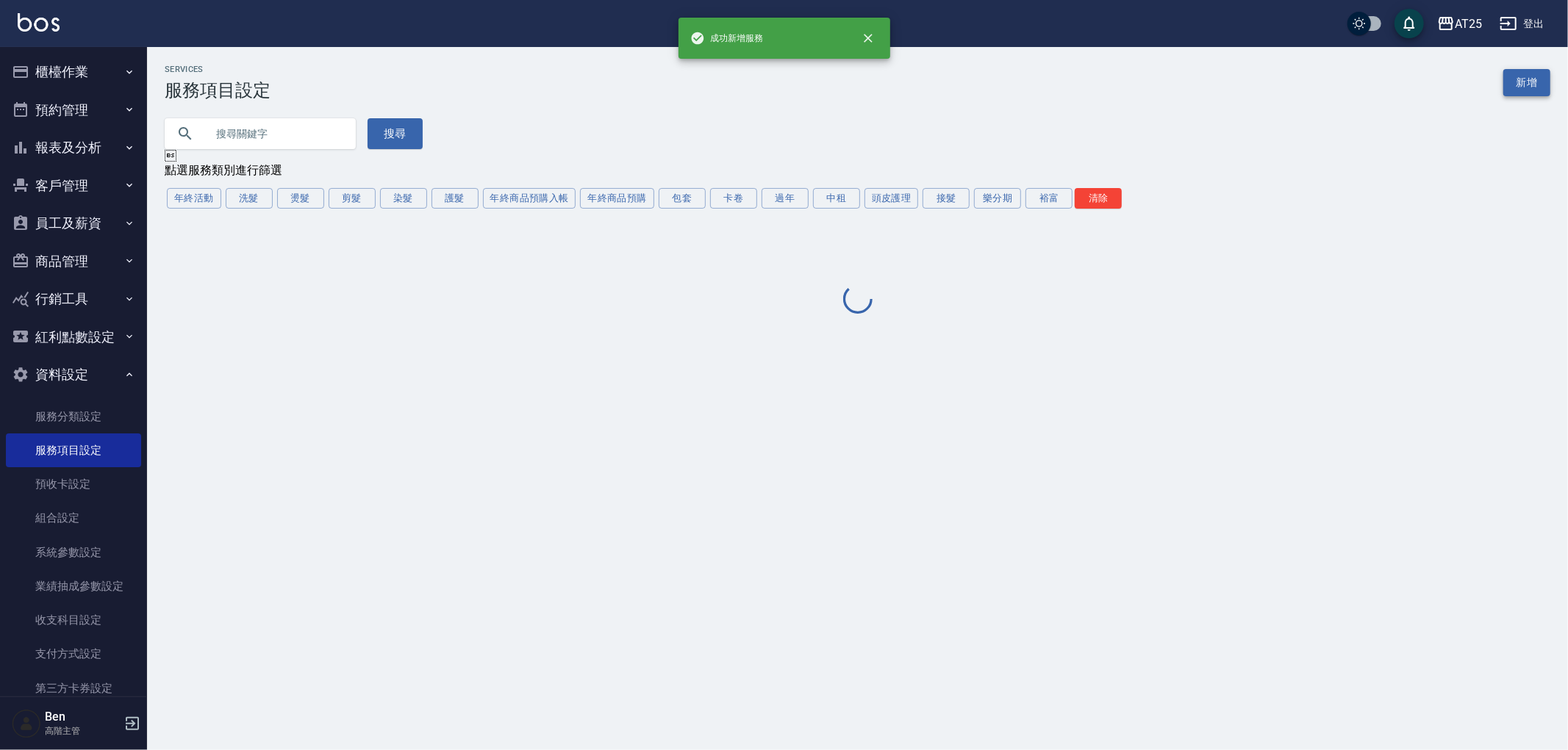
click at [1525, 85] on link "新增" at bounding box center [1526, 83] width 47 height 27
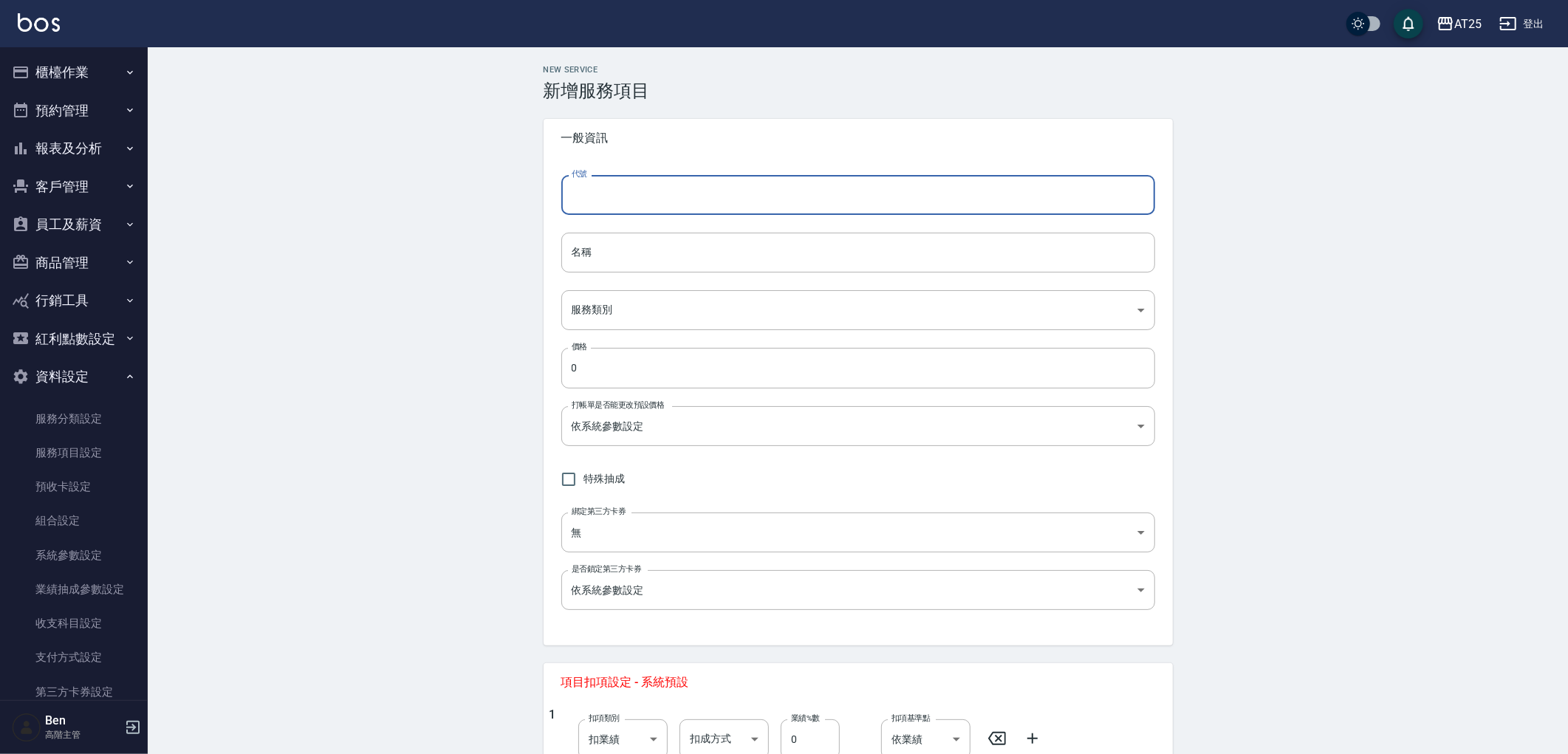
click at [924, 195] on input "代號" at bounding box center [857, 194] width 594 height 40
type input "1248"
click at [636, 248] on input "名稱" at bounding box center [857, 252] width 594 height 40
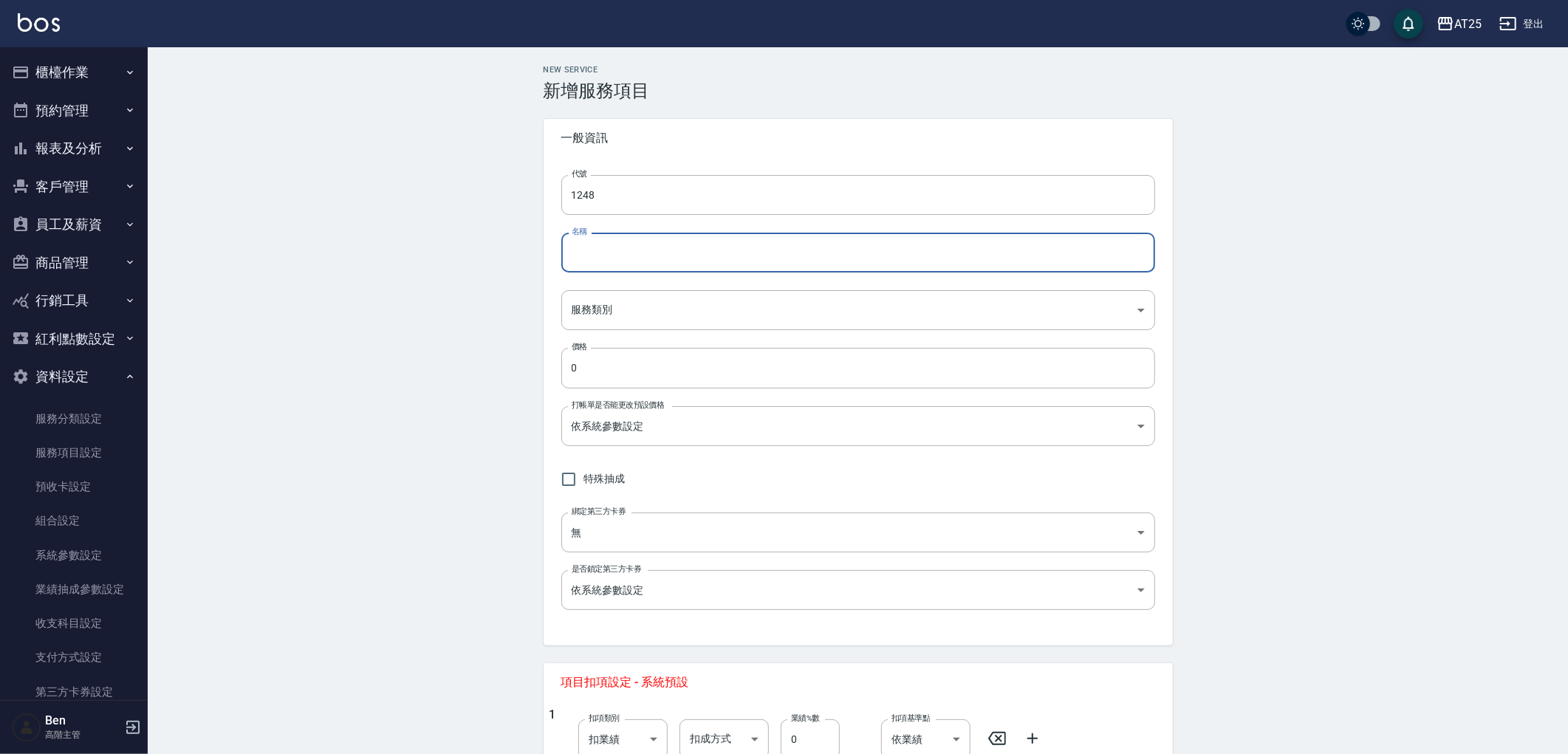
paste input "鍍膜護髮中2送1"
type input "鍍膜護髮中2送1"
click at [616, 301] on body "AT25 登出 櫃檯作業 打帳單 帳單列表 掛單列表 座位開單 營業儀表板 現金收支登錄 高階收支登錄 材料自購登錄 每日結帳 排班表 現場電腦打卡 掃碼打卡…" at bounding box center [784, 519] width 1568 height 1039
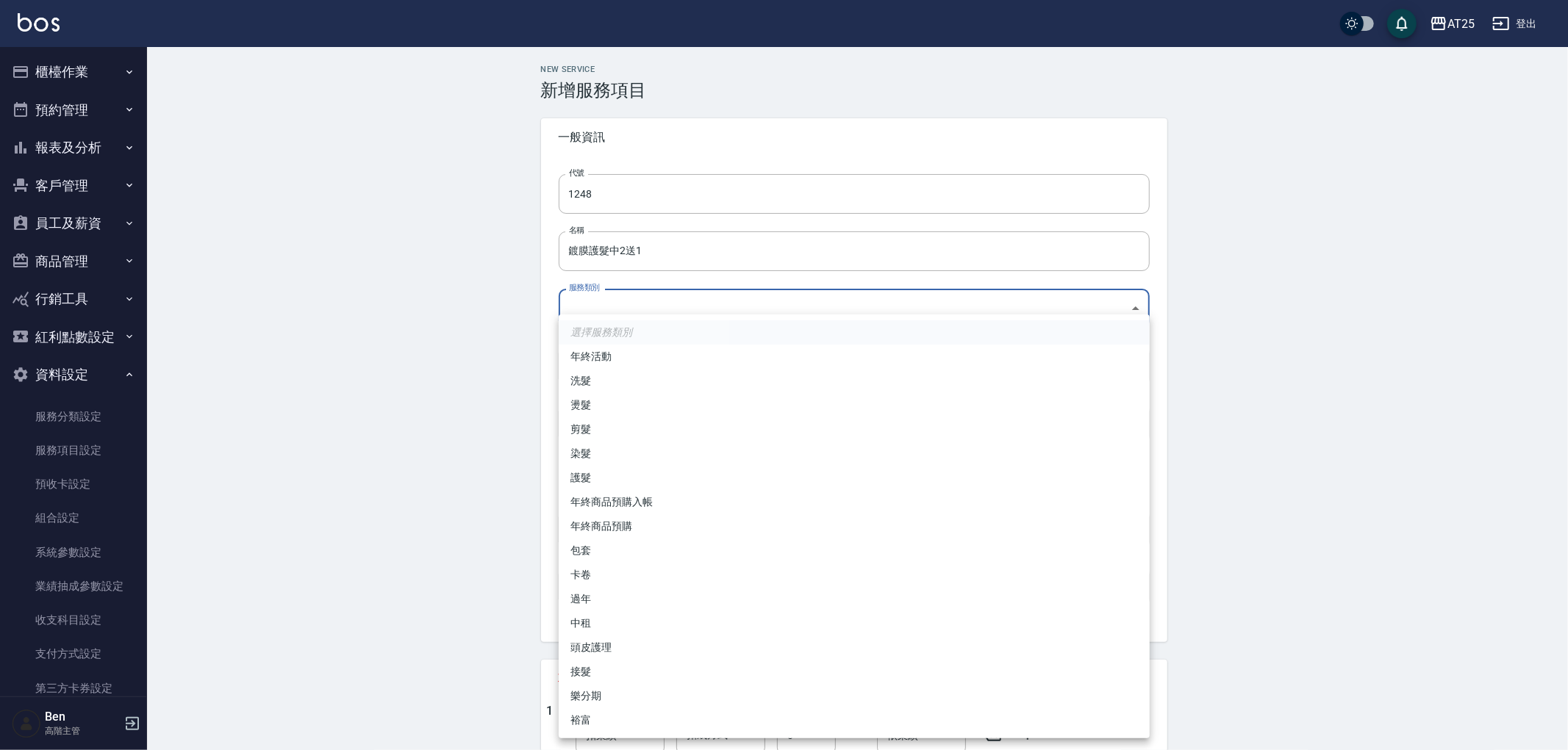
click at [608, 563] on li "卡卷" at bounding box center [853, 574] width 591 height 24
type input "41a6b49f-93e5-43b7-baf4-8c882890f70c"
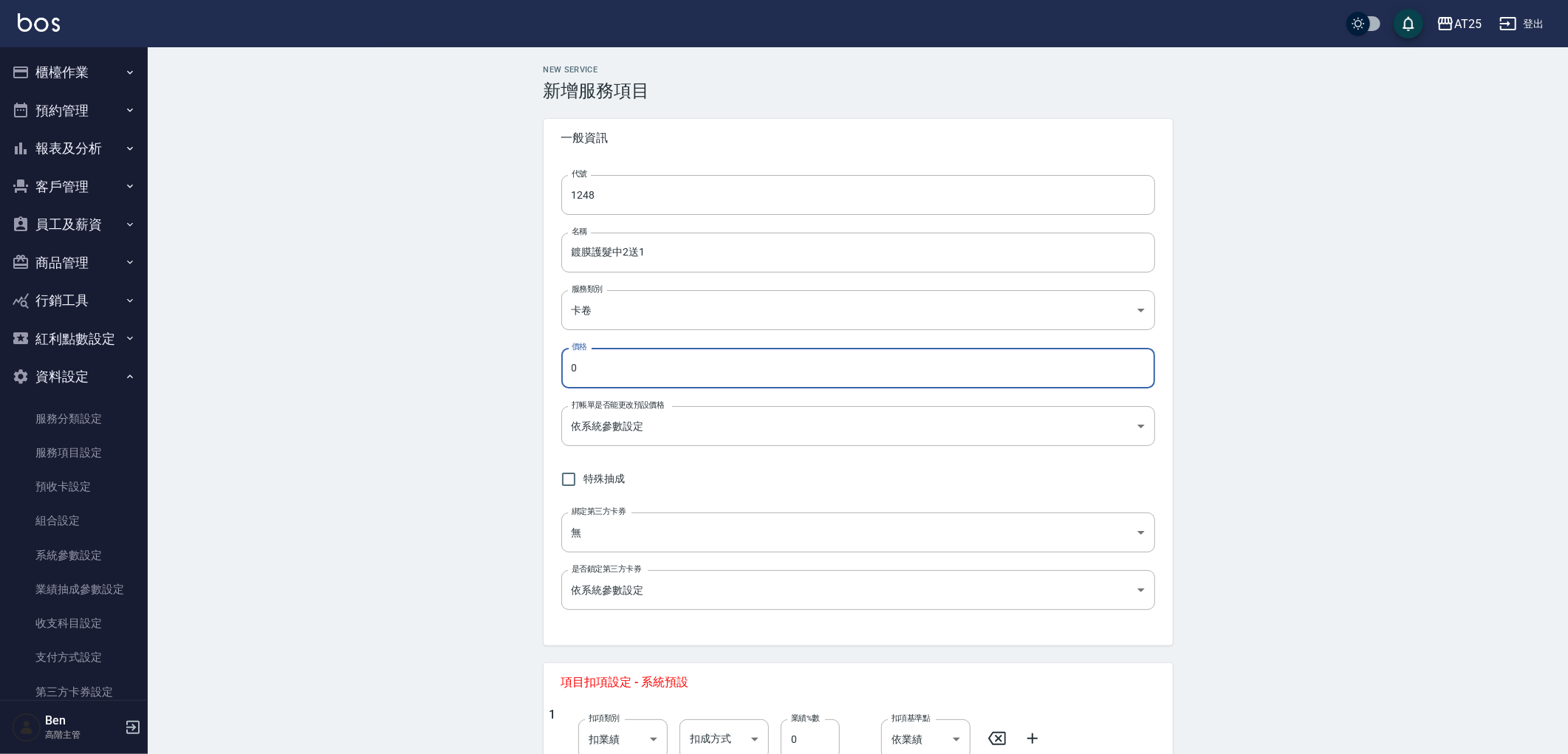
drag, startPoint x: 610, startPoint y: 365, endPoint x: 540, endPoint y: 371, distance: 70.3
click at [573, 369] on input "0" at bounding box center [857, 367] width 594 height 40
paste input "600"
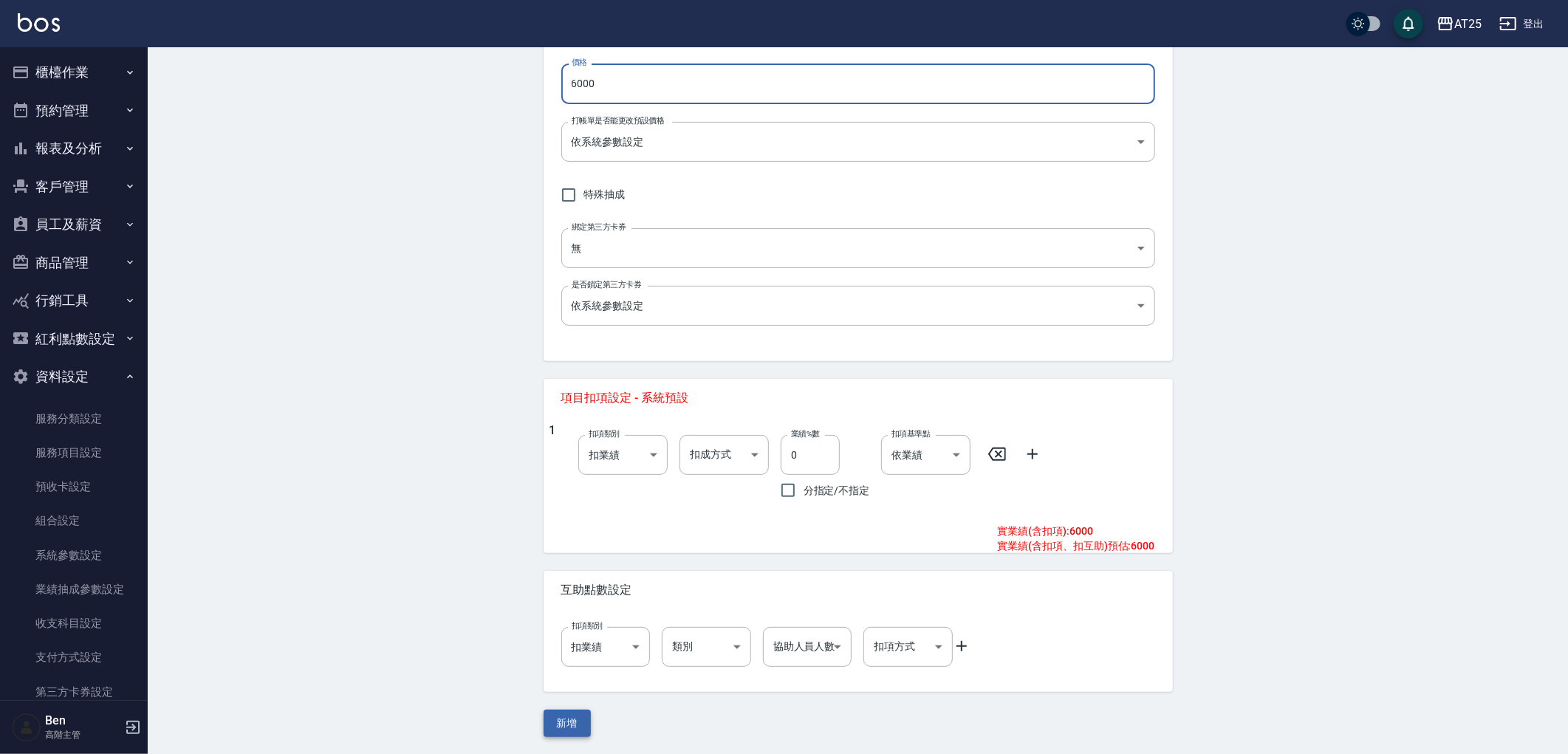
type input "6000"
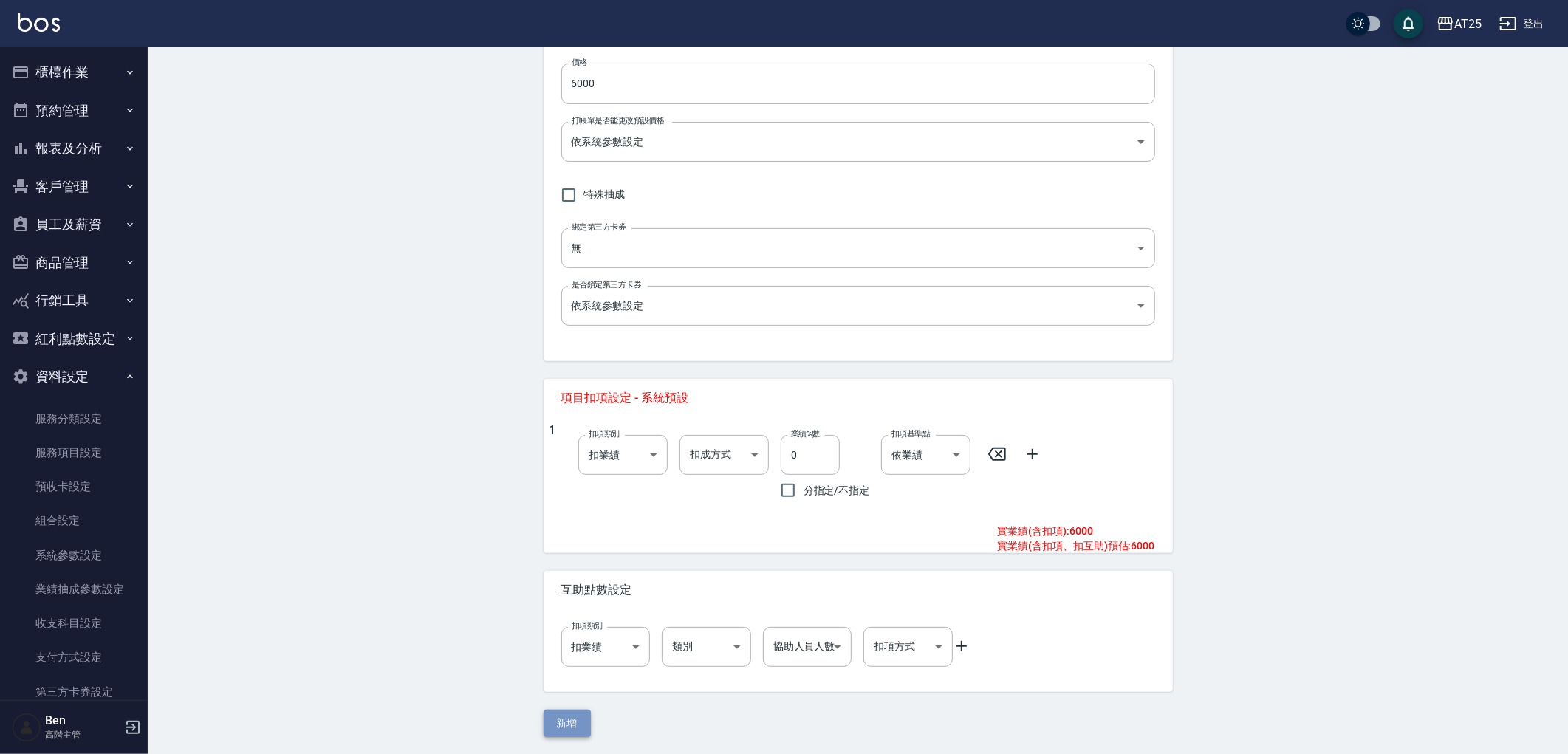
click at [586, 719] on button "新增" at bounding box center [567, 723] width 47 height 27
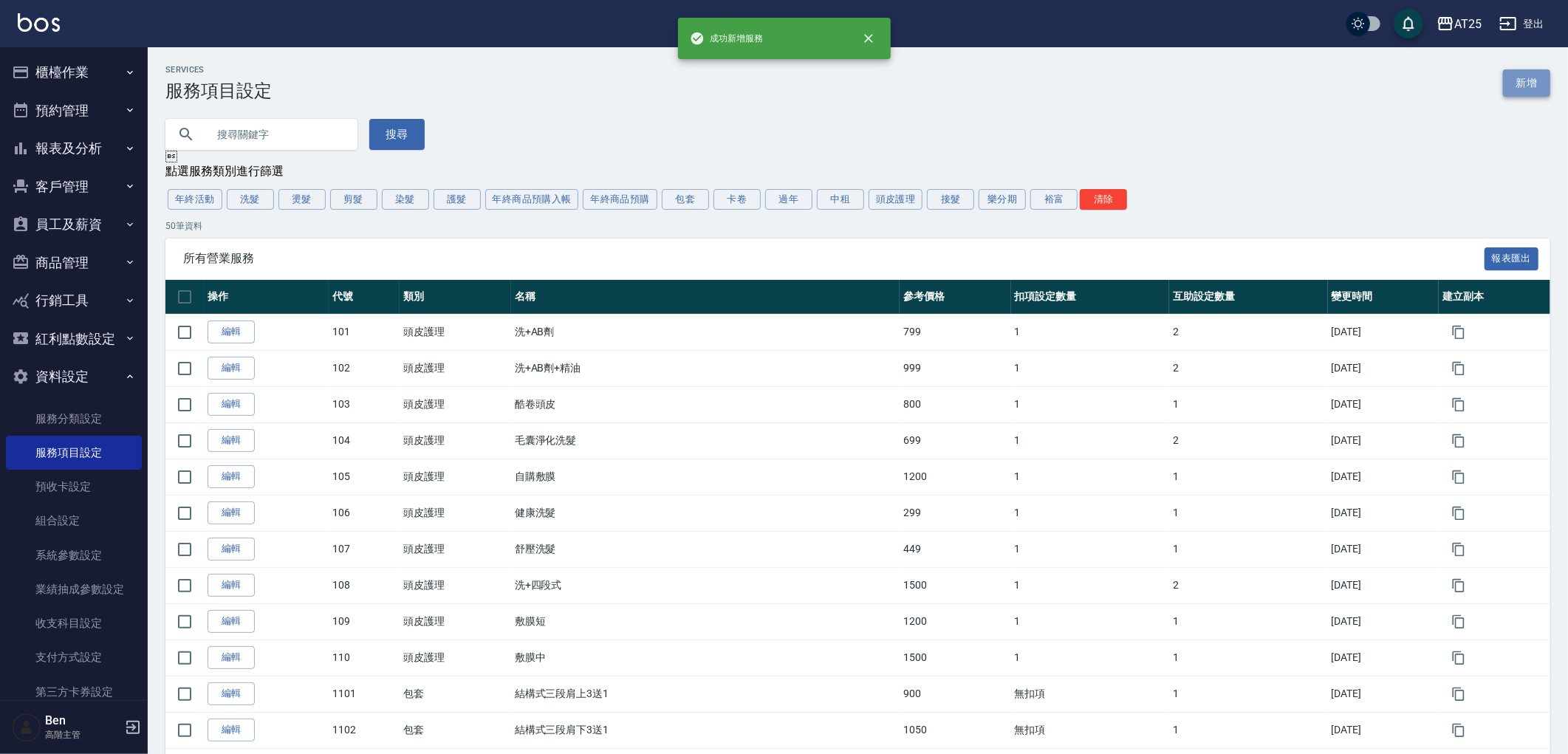
click at [1536, 77] on link "新增" at bounding box center [1526, 83] width 47 height 27
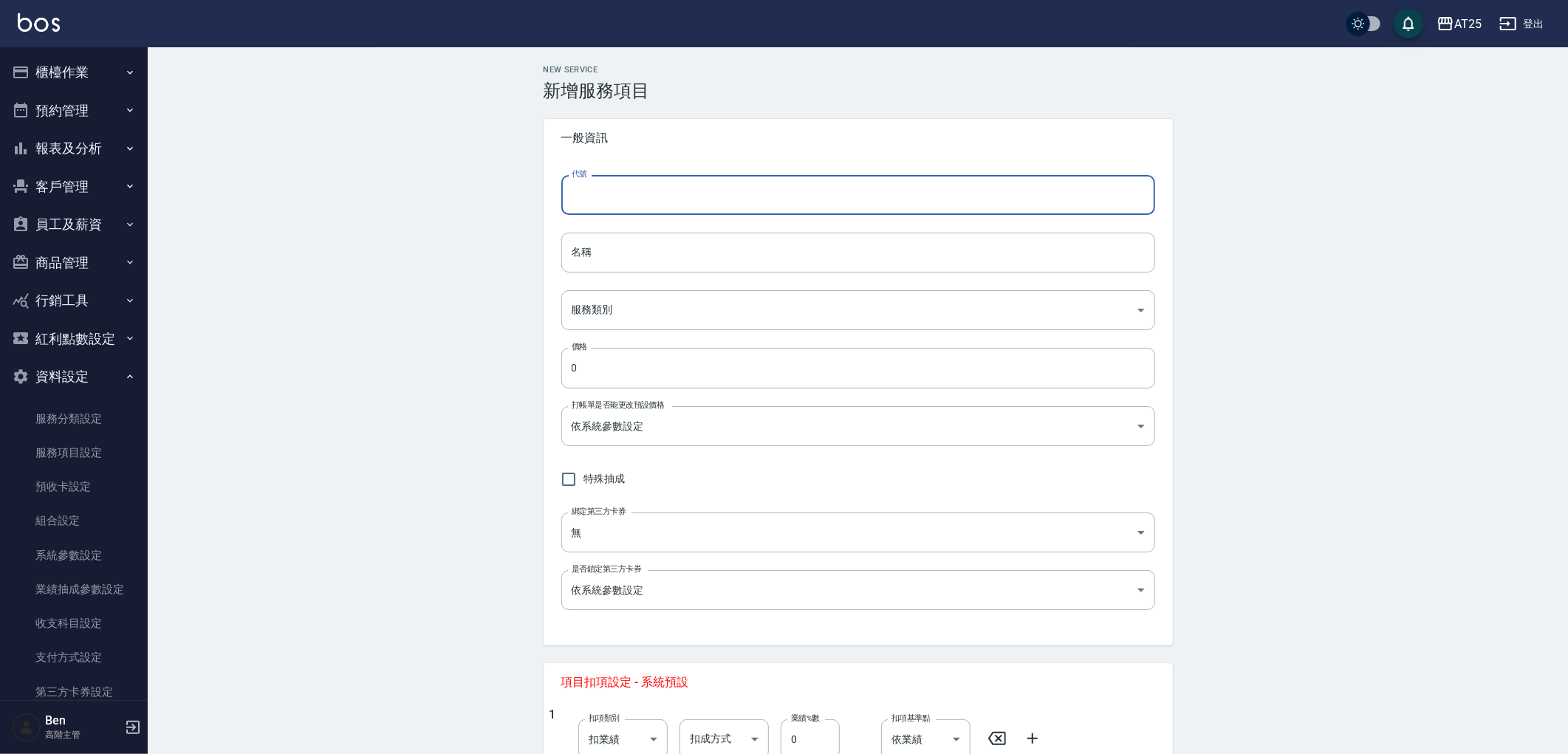
click at [708, 202] on input "代號" at bounding box center [857, 194] width 594 height 40
type input "1149"
click at [603, 256] on input "名稱" at bounding box center [857, 252] width 594 height 40
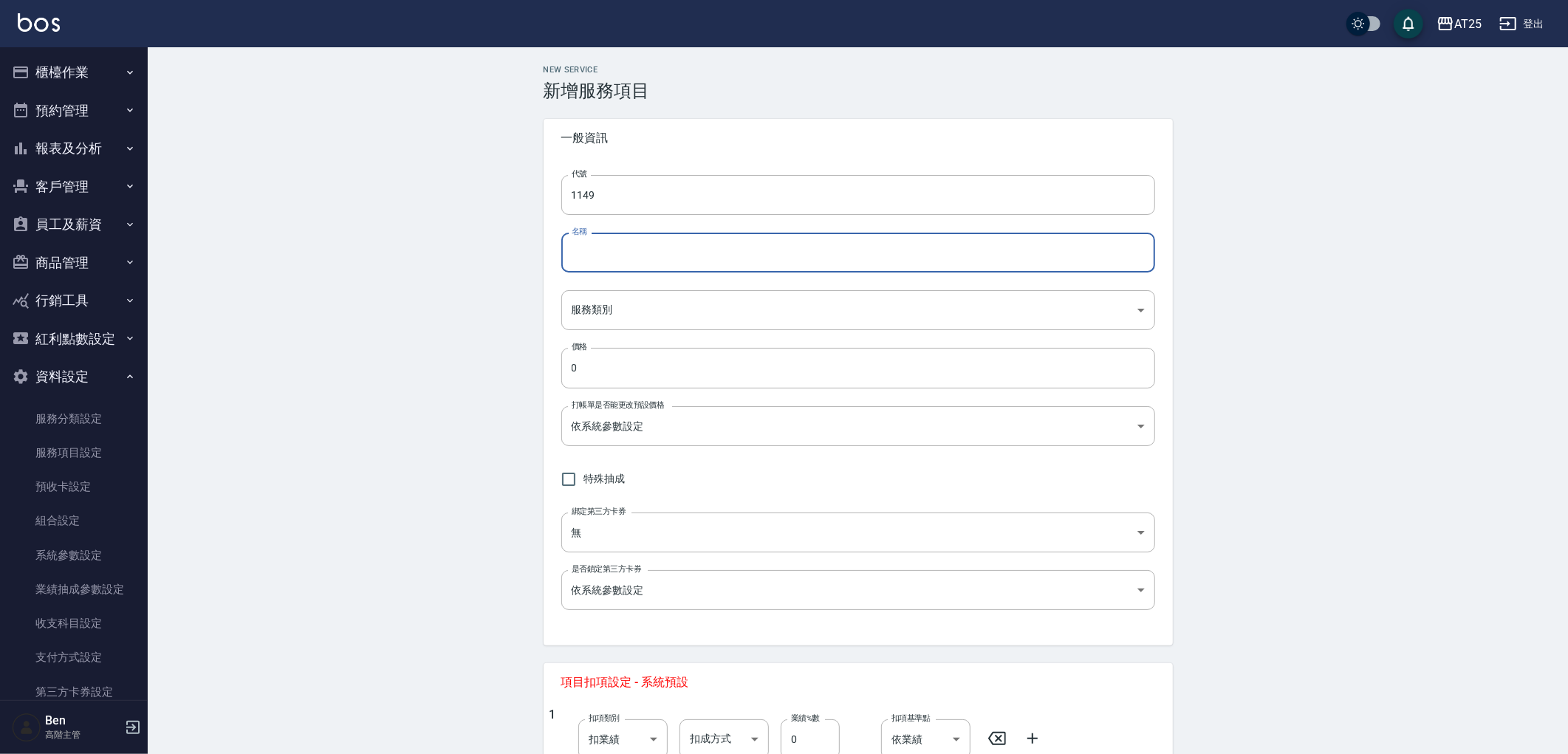
paste input "鍍膜護髮長2送1"
type input "鍍膜護髮長2送1"
drag, startPoint x: 501, startPoint y: 377, endPoint x: 488, endPoint y: 377, distance: 13.0
click at [488, 377] on div "New Service 新增服務項目 一般資訊 代號 1149 代號 名稱 鍍膜護髮長2送1 名稱 服務類別 ​ 服務類別 價格 0 價格 打帳單是否能更改預…" at bounding box center [857, 543] width 1420 height 991
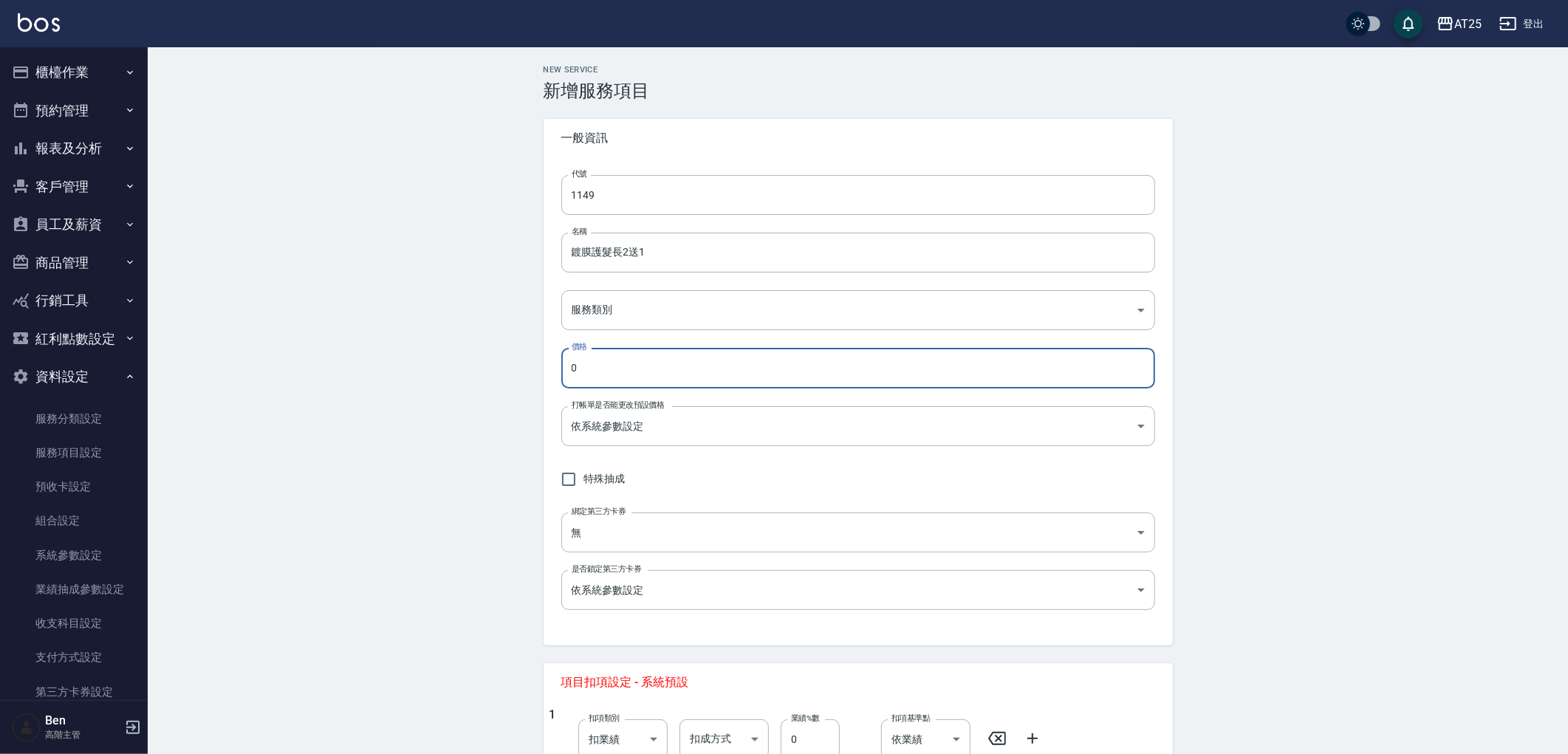
paste input "800"
type input "8000"
click at [588, 321] on body "AT25 登出 櫃檯作業 打帳單 帳單列表 掛單列表 座位開單 營業儀表板 現金收支登錄 高階收支登錄 材料自購登錄 每日結帳 排班表 現場電腦打卡 掃碼打卡…" at bounding box center [784, 519] width 1568 height 1039
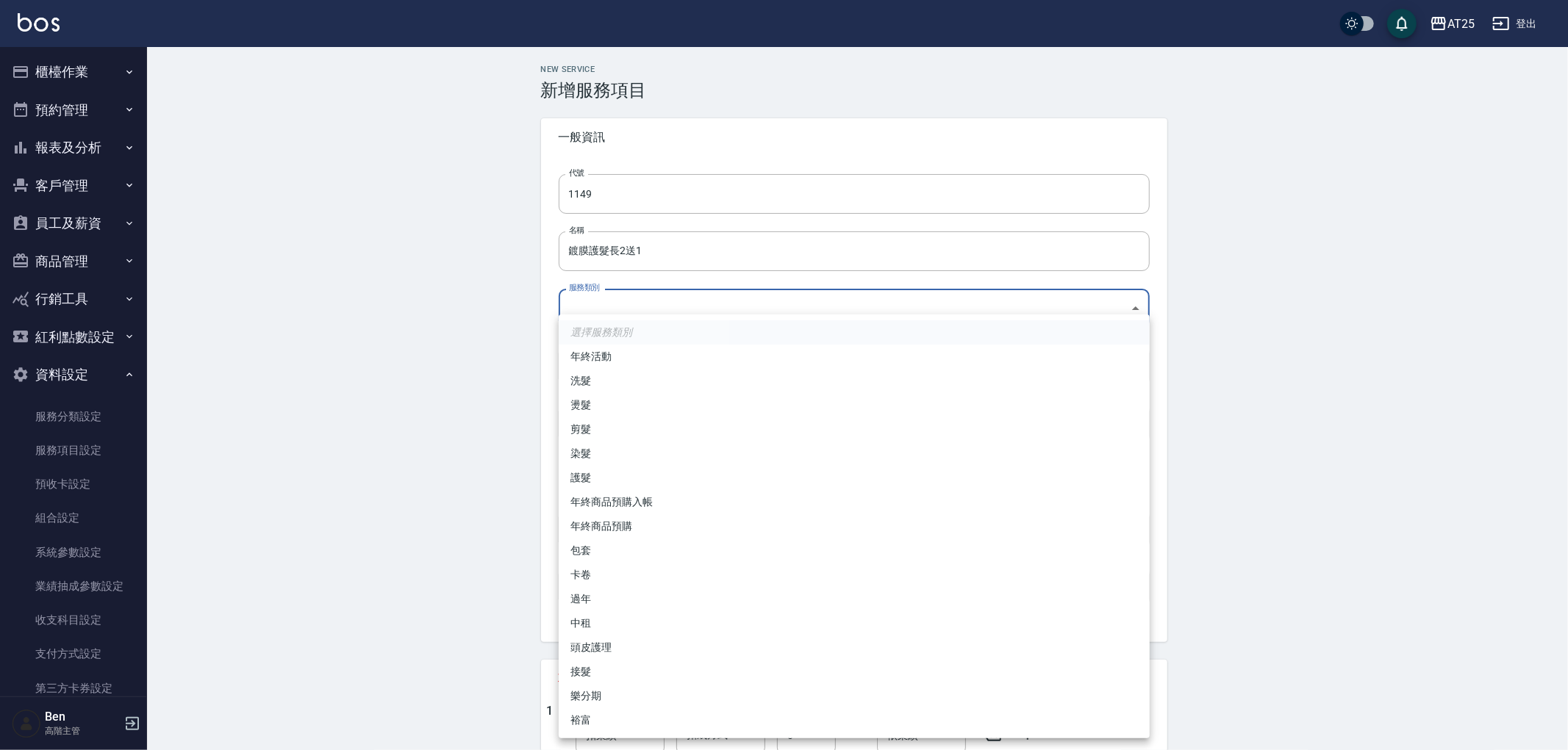
click at [623, 570] on li "卡卷" at bounding box center [853, 574] width 591 height 24
type input "41a6b49f-93e5-43b7-baf4-8c882890f70c"
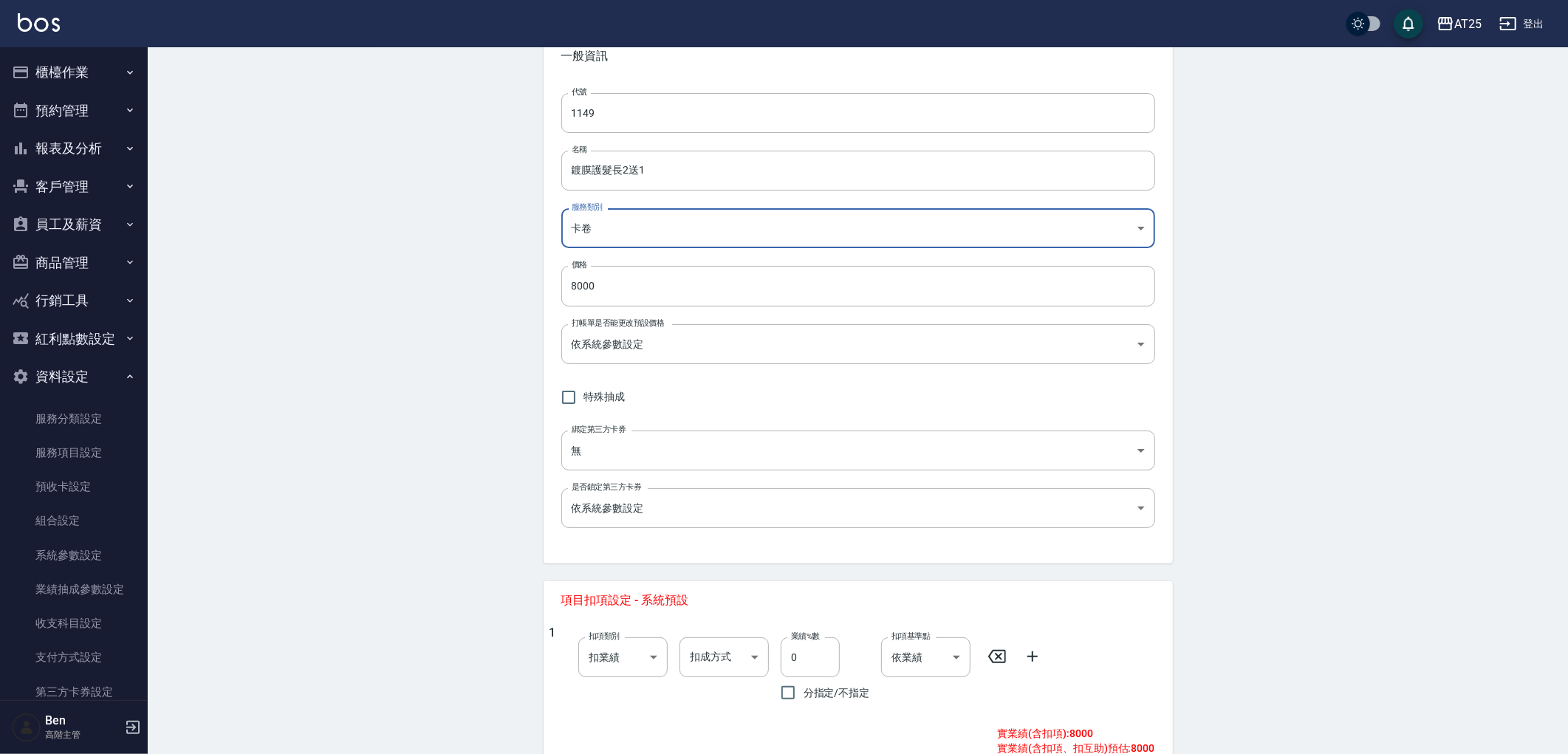
scroll to position [285, 0]
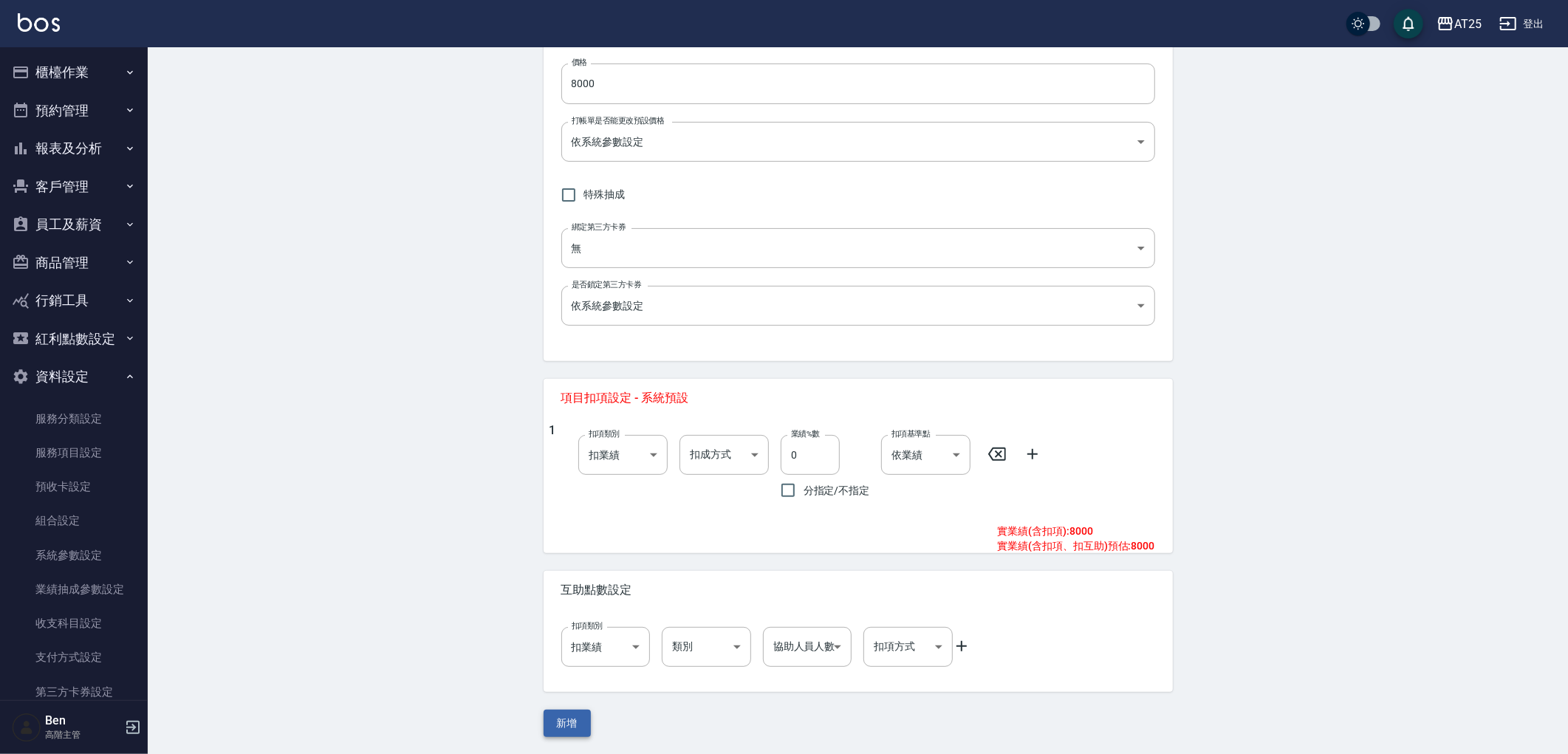
click at [565, 719] on button "新增" at bounding box center [567, 723] width 47 height 27
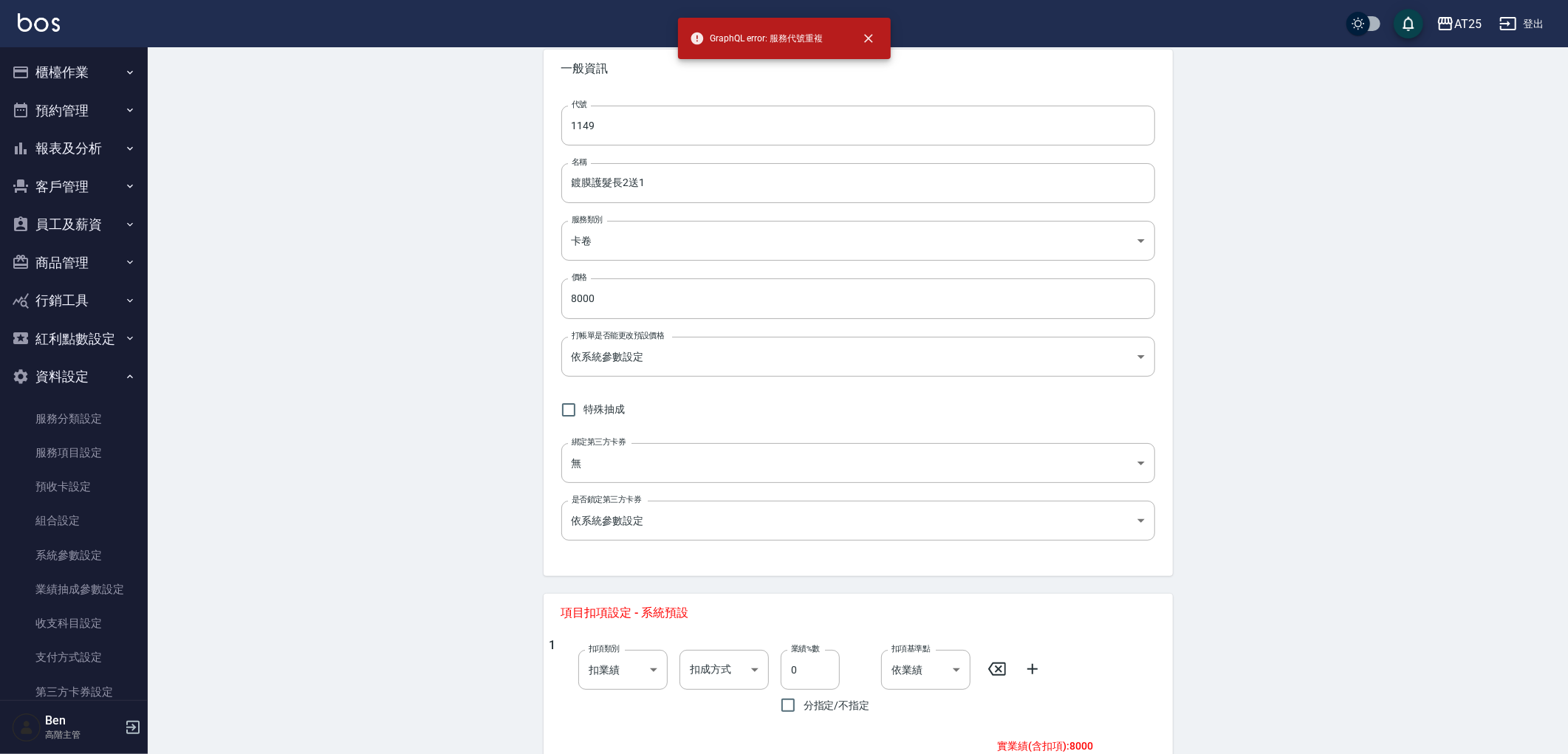
scroll to position [0, 0]
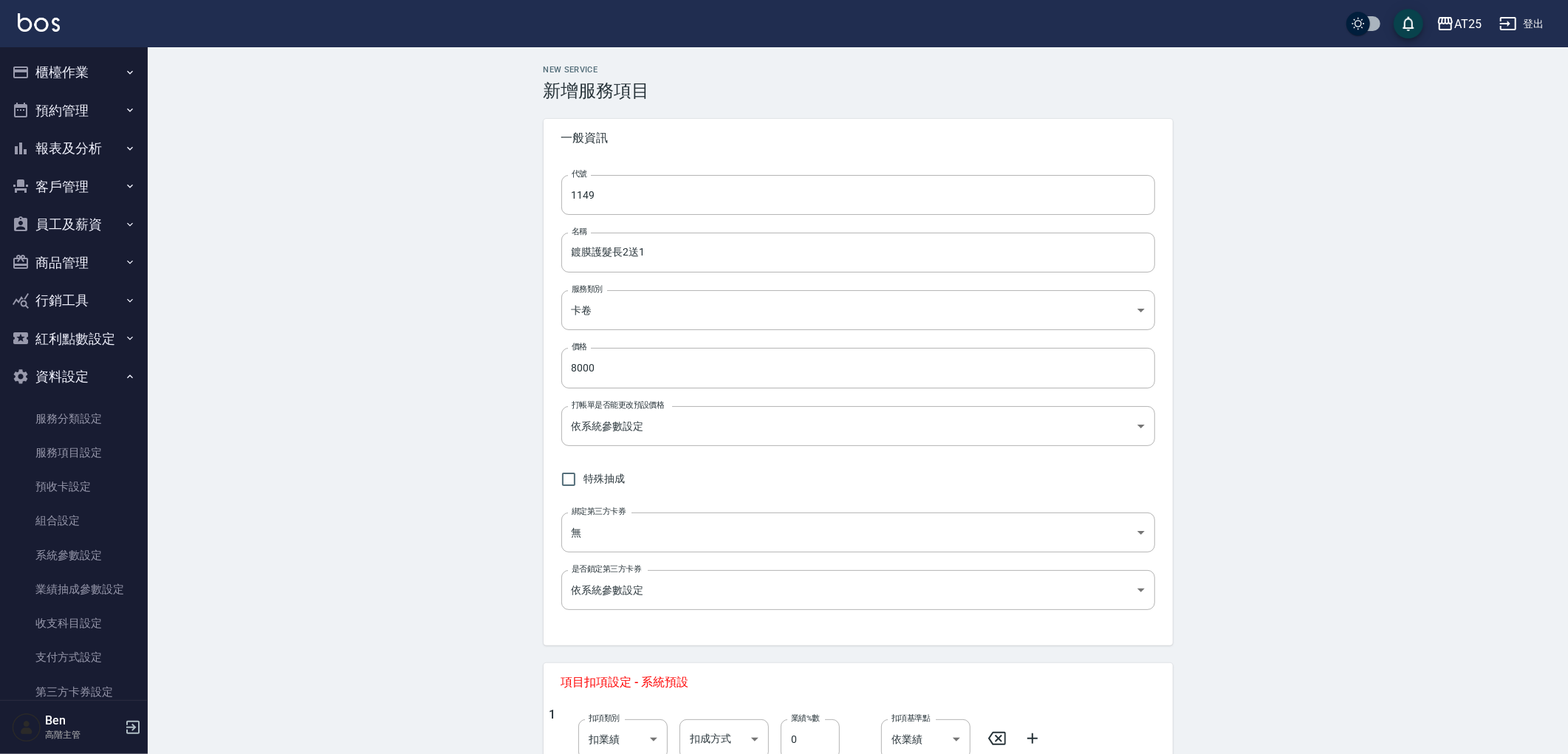
drag, startPoint x: 624, startPoint y: 189, endPoint x: 474, endPoint y: 192, distance: 150.0
click at [502, 192] on div "New Service 新增服務項目 一般資訊 代號 1149 代號 名稱 鍍膜護髮長2送1 名稱 服務類別 卡卷 41a6b49f-93e5-43b7-ba…" at bounding box center [857, 543] width 1420 height 991
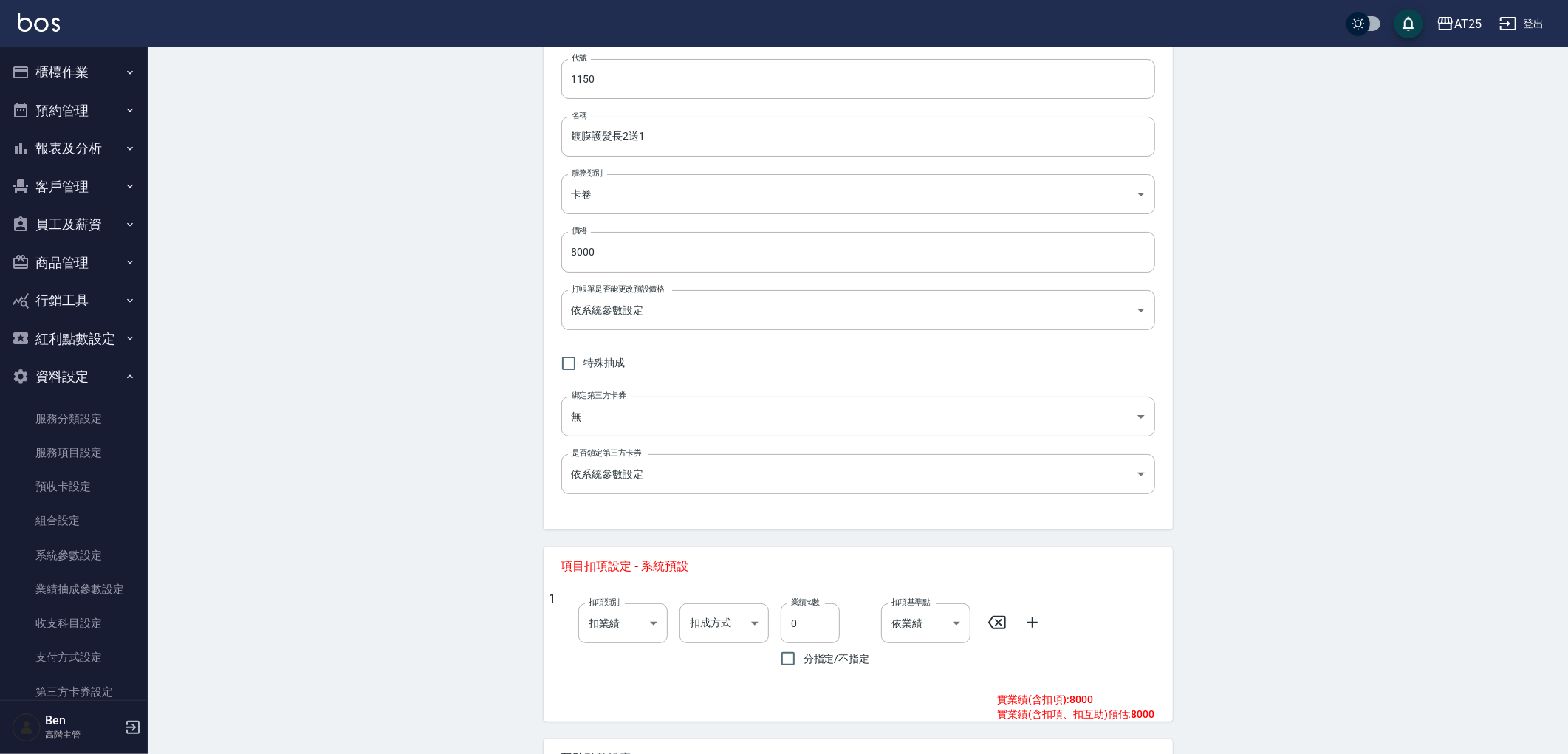
scroll to position [285, 0]
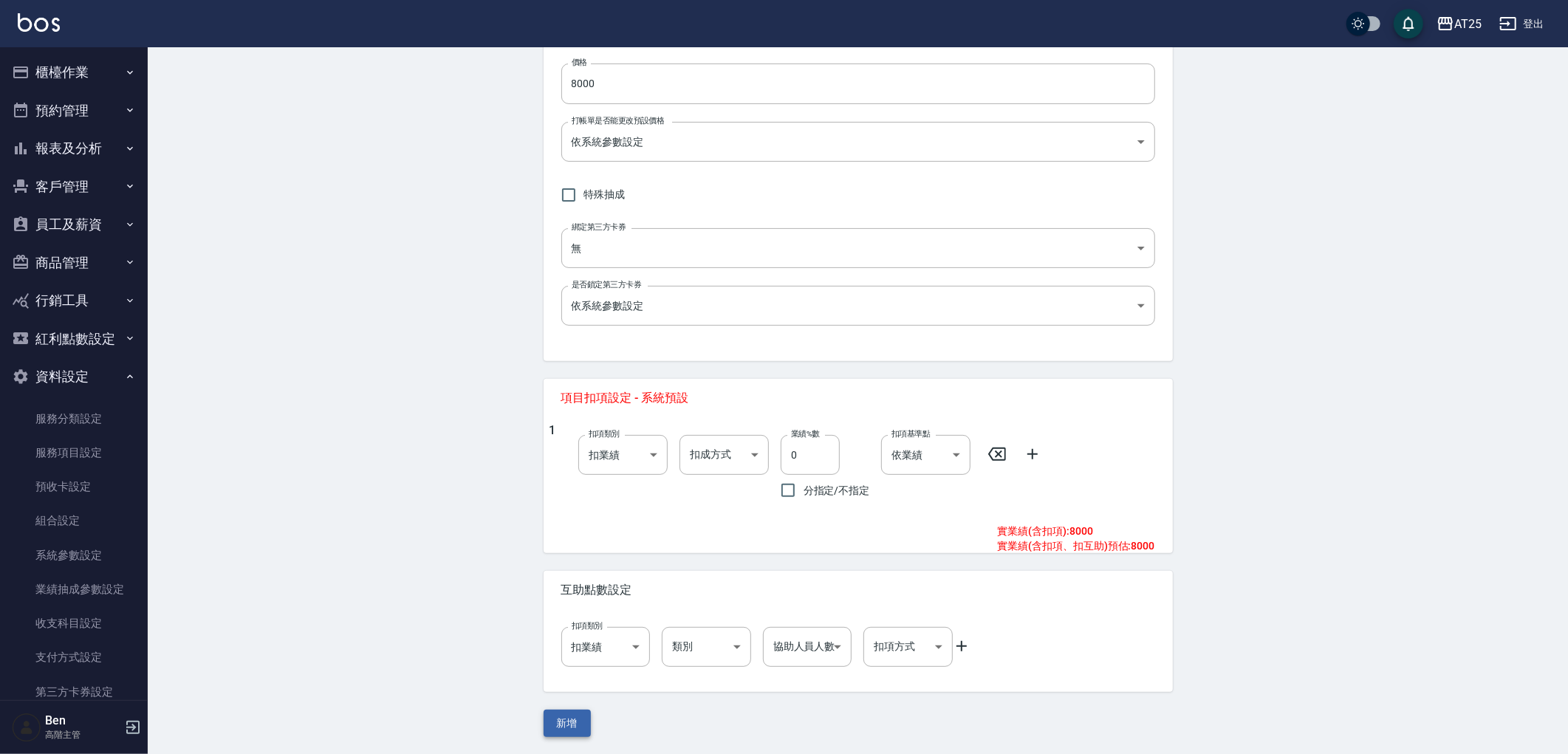
click at [562, 724] on button "新增" at bounding box center [567, 723] width 47 height 27
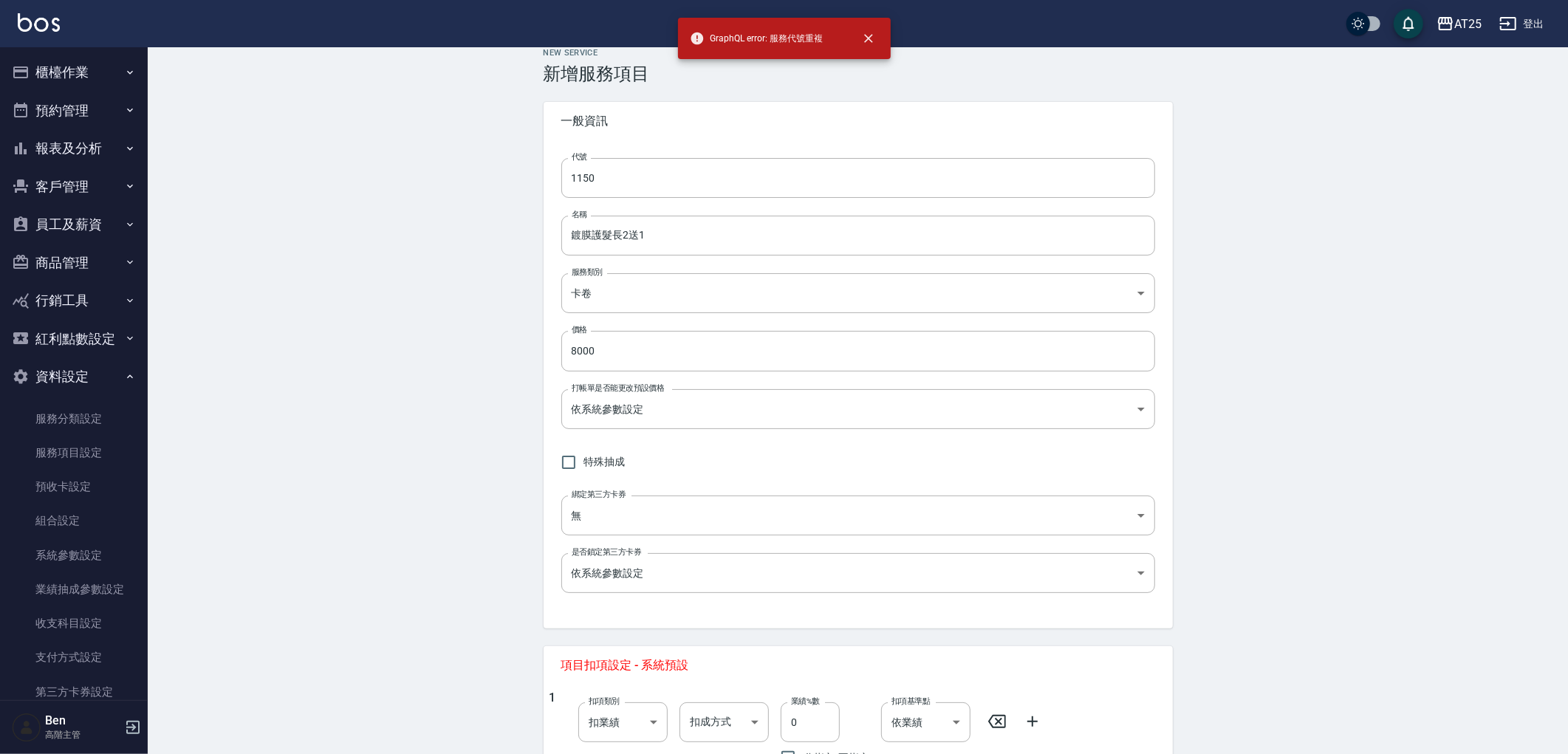
scroll to position [0, 0]
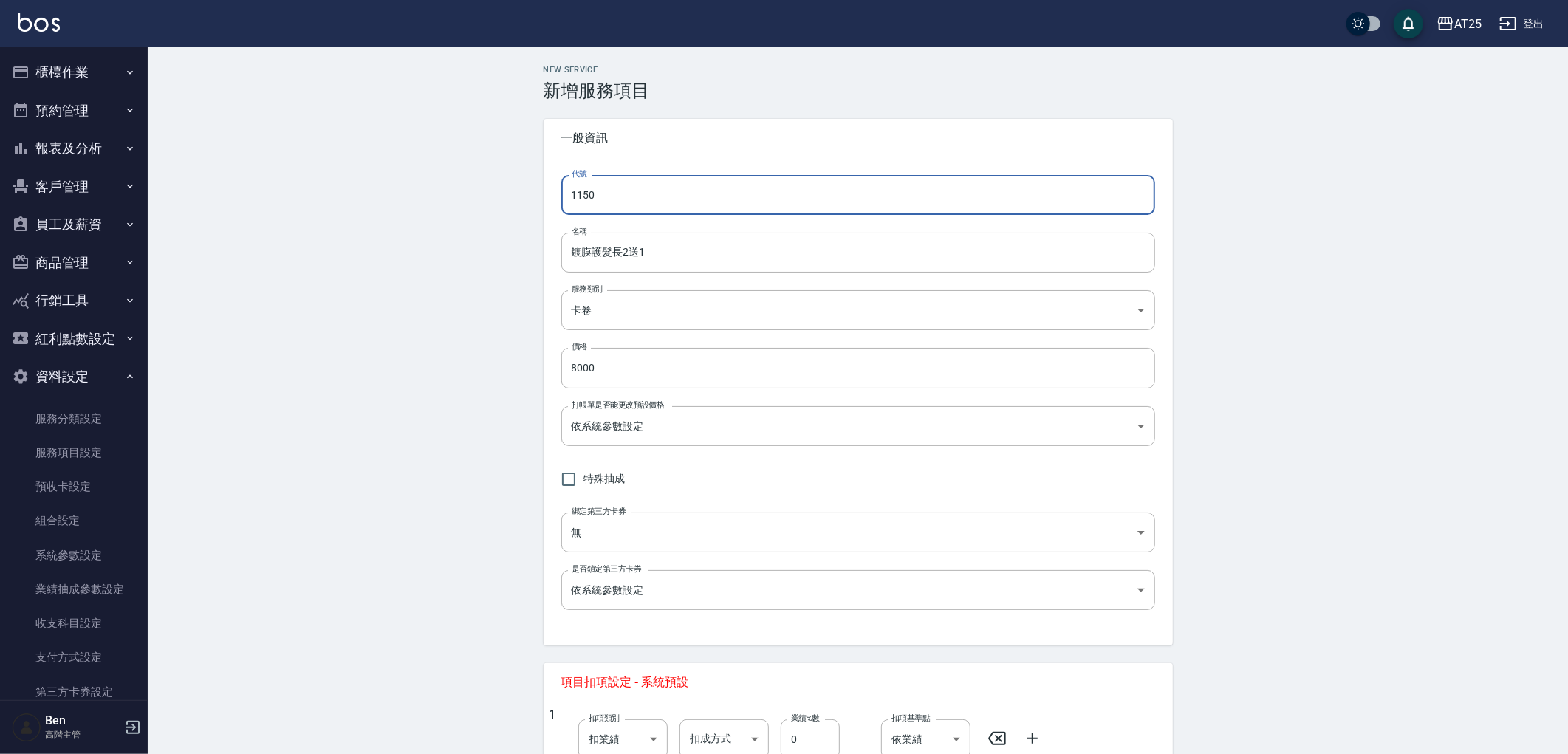
drag, startPoint x: 627, startPoint y: 193, endPoint x: 491, endPoint y: 190, distance: 136.0
click at [498, 190] on div "New Service 新增服務項目 一般資訊 代號 1150 代號 名稱 鍍膜護髮長2送1 名稱 服務類別 卡卷 41a6b49f-93e5-43b7-ba…" at bounding box center [857, 543] width 1420 height 991
type input "1249"
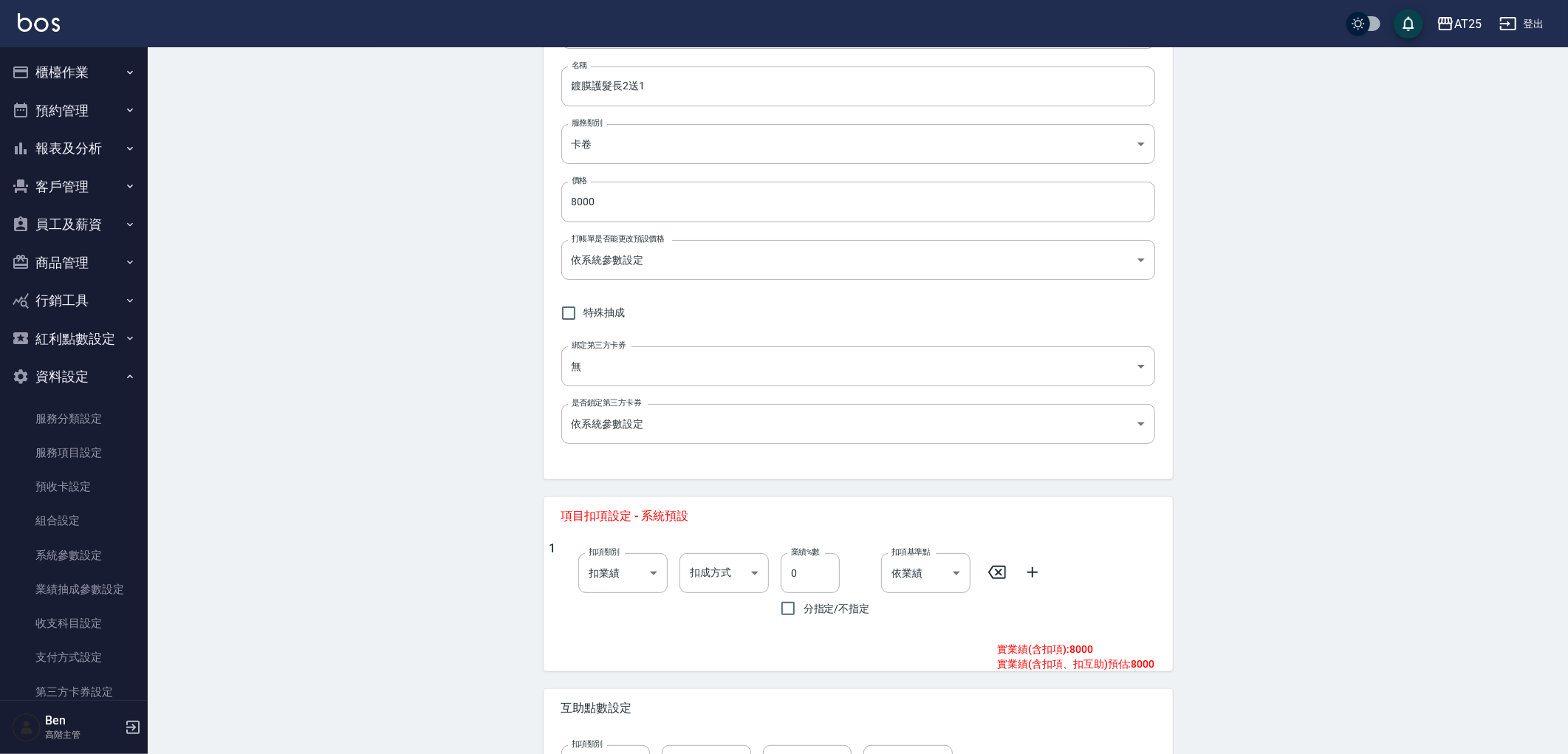
scroll to position [285, 0]
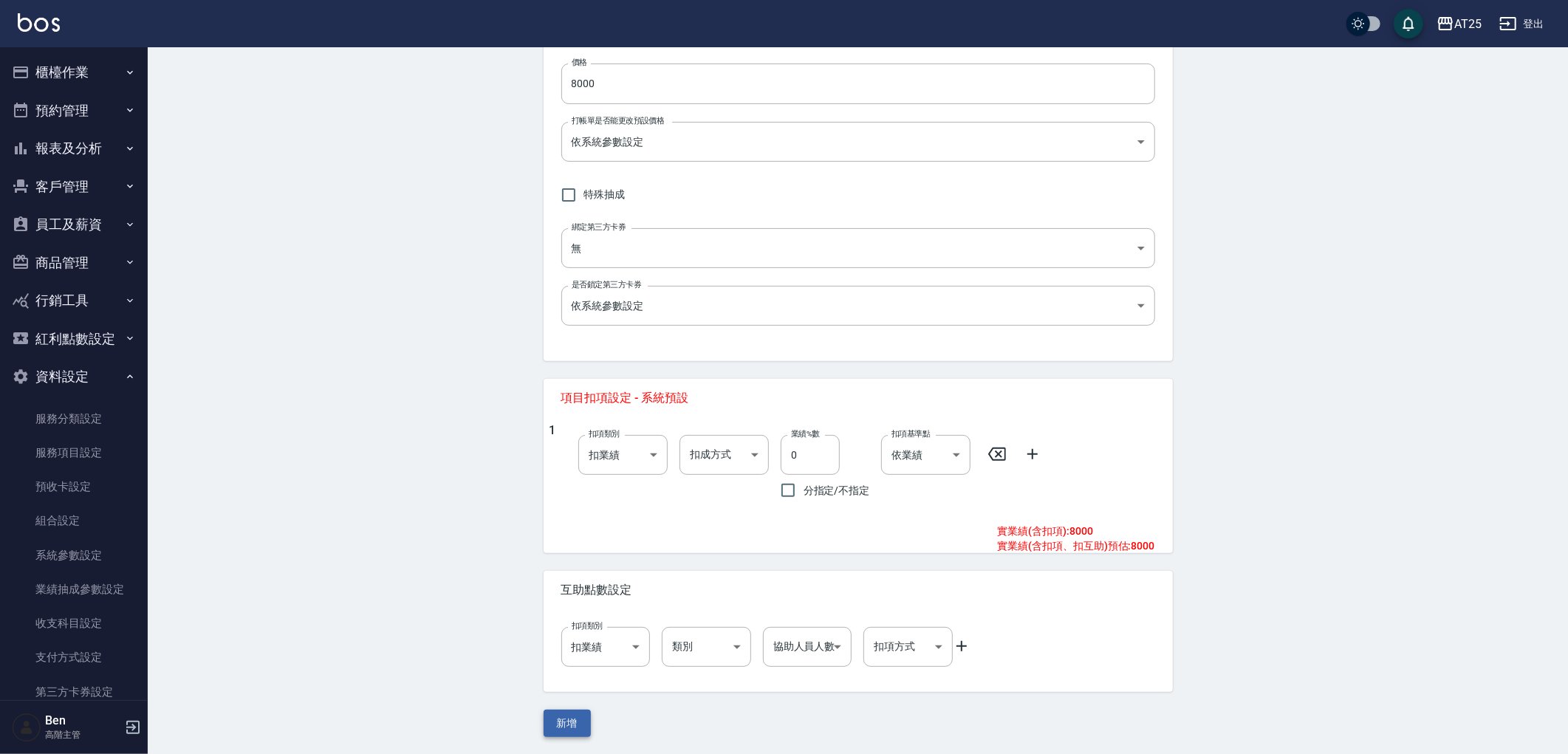
click at [565, 724] on button "新增" at bounding box center [567, 723] width 47 height 27
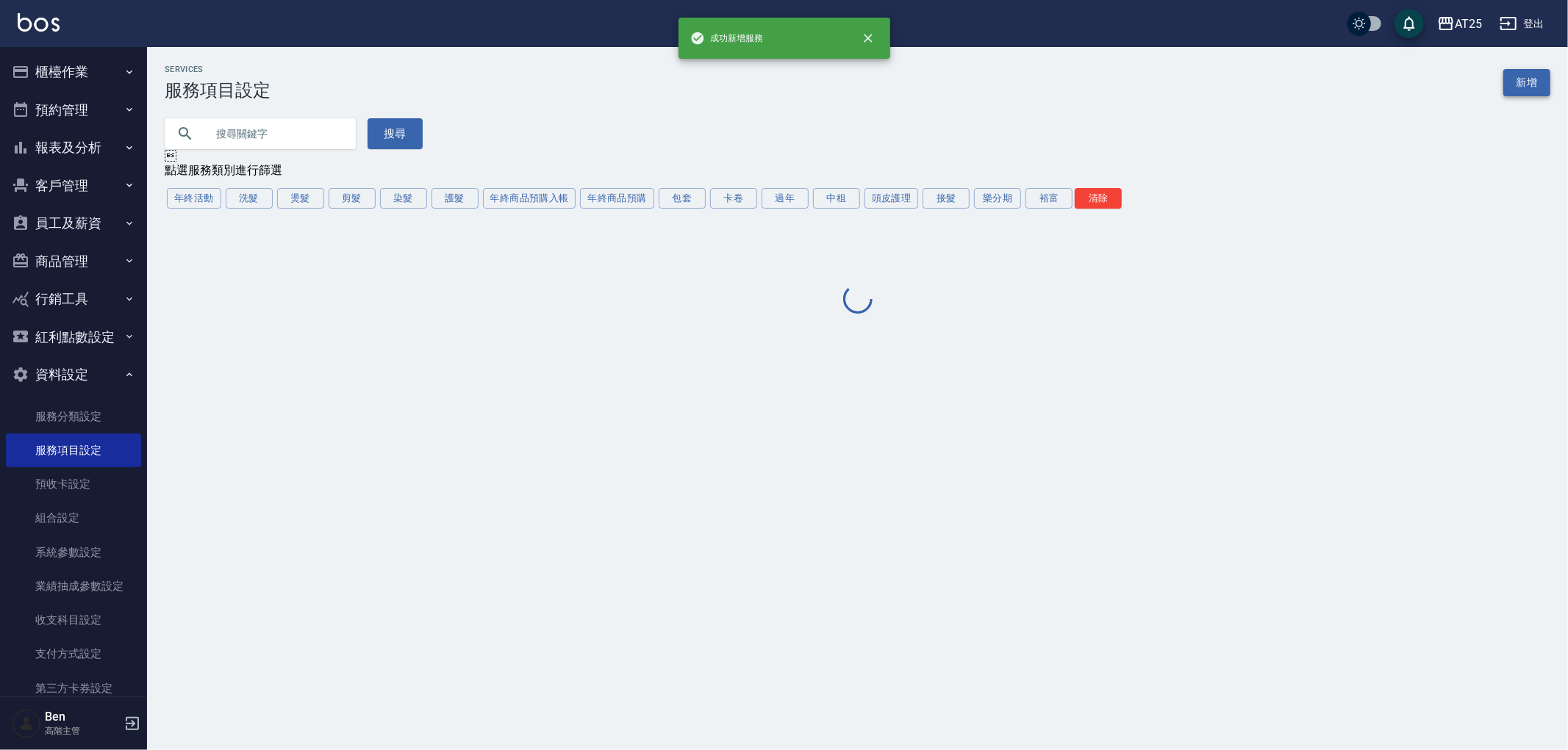
click at [1515, 83] on link "新增" at bounding box center [1526, 83] width 47 height 27
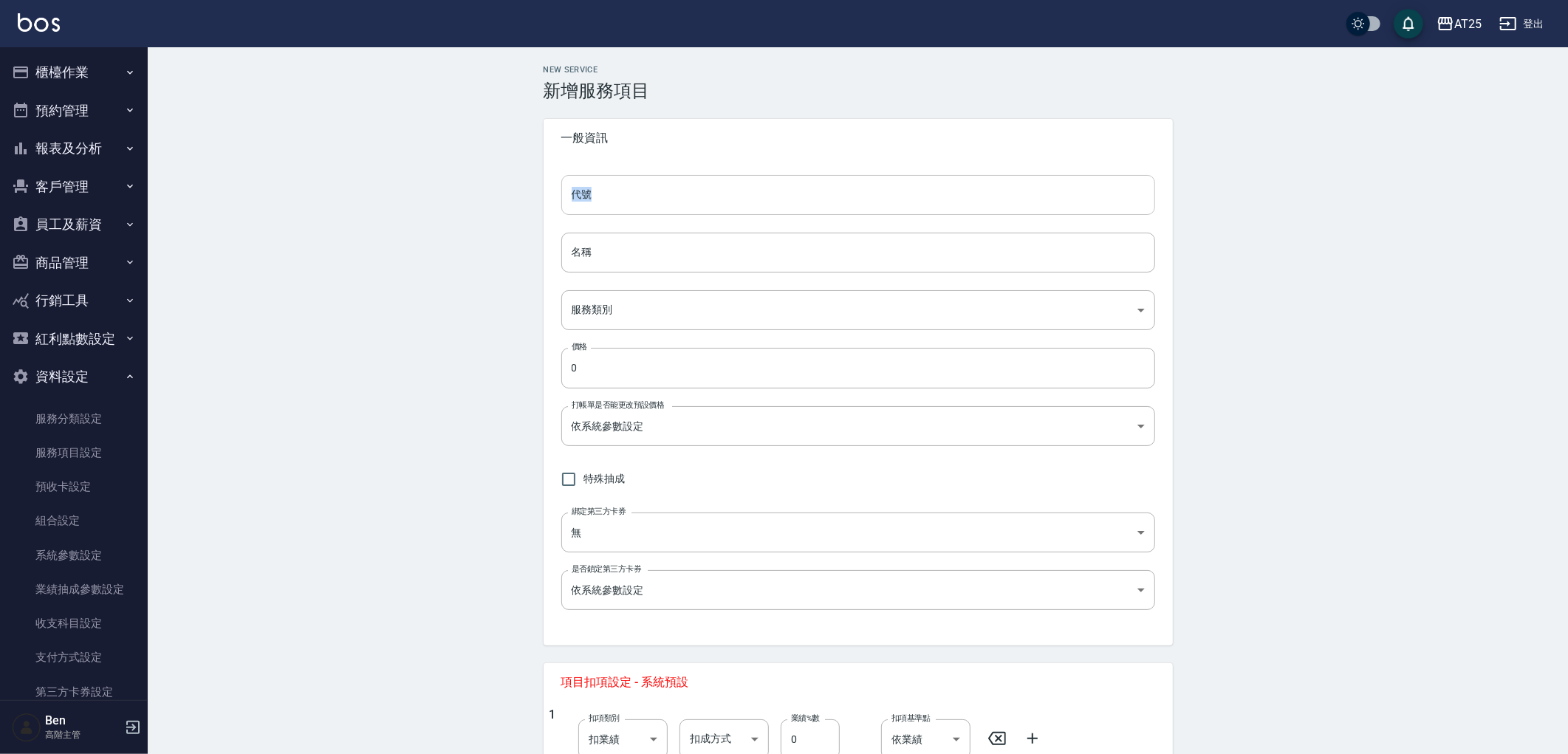
click at [728, 178] on div "代號 代號 名稱 名稱 服務類別 ​ 服務類別 價格 0 價格 打帳單是否能更改預設價格 依系統參數設定 UNSET 打帳單是否能更改預設價格 特殊抽成 綁定…" at bounding box center [858, 402] width 630 height 489
click at [728, 179] on input "代號" at bounding box center [857, 194] width 594 height 40
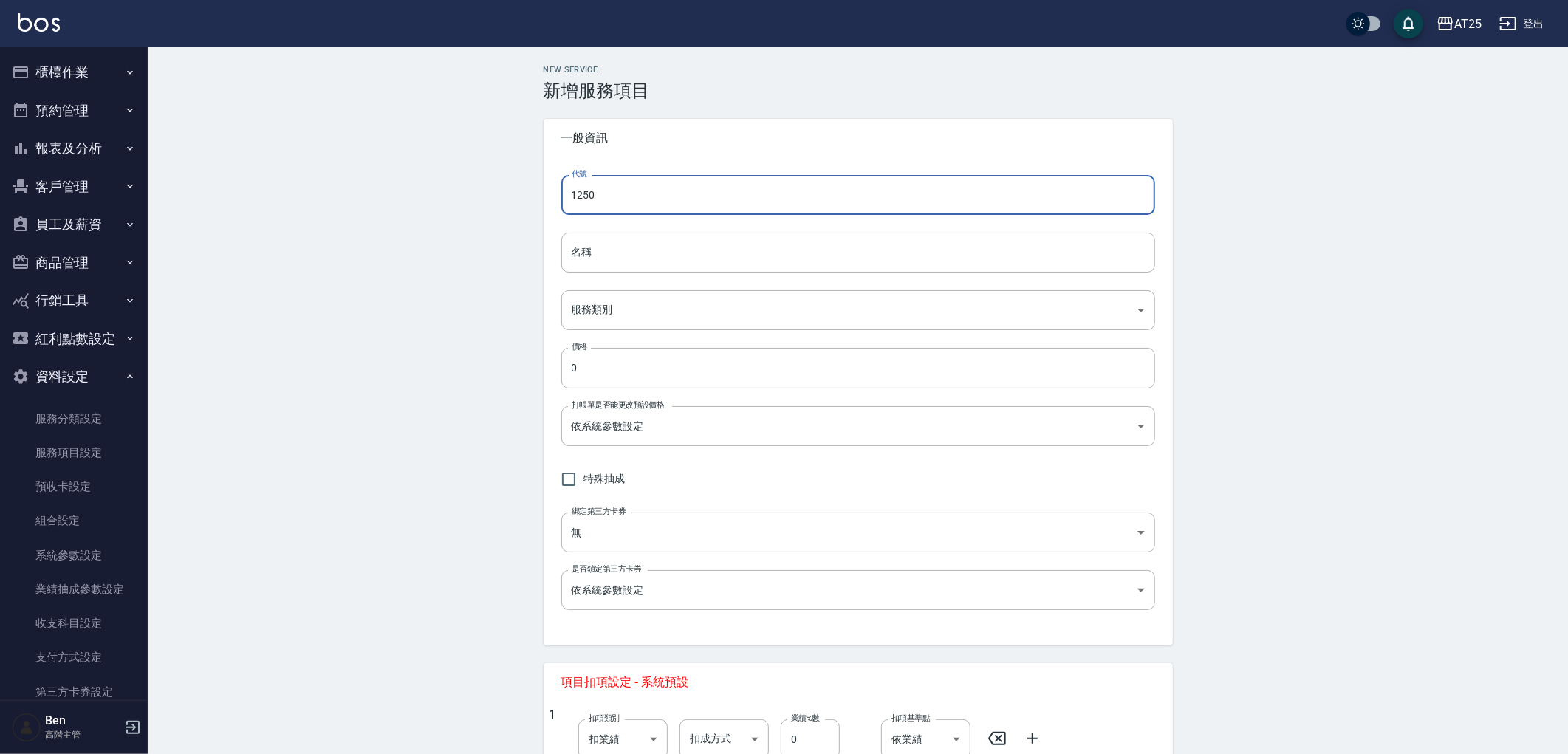
type input "1250"
click at [596, 247] on input "名稱" at bounding box center [857, 252] width 594 height 40
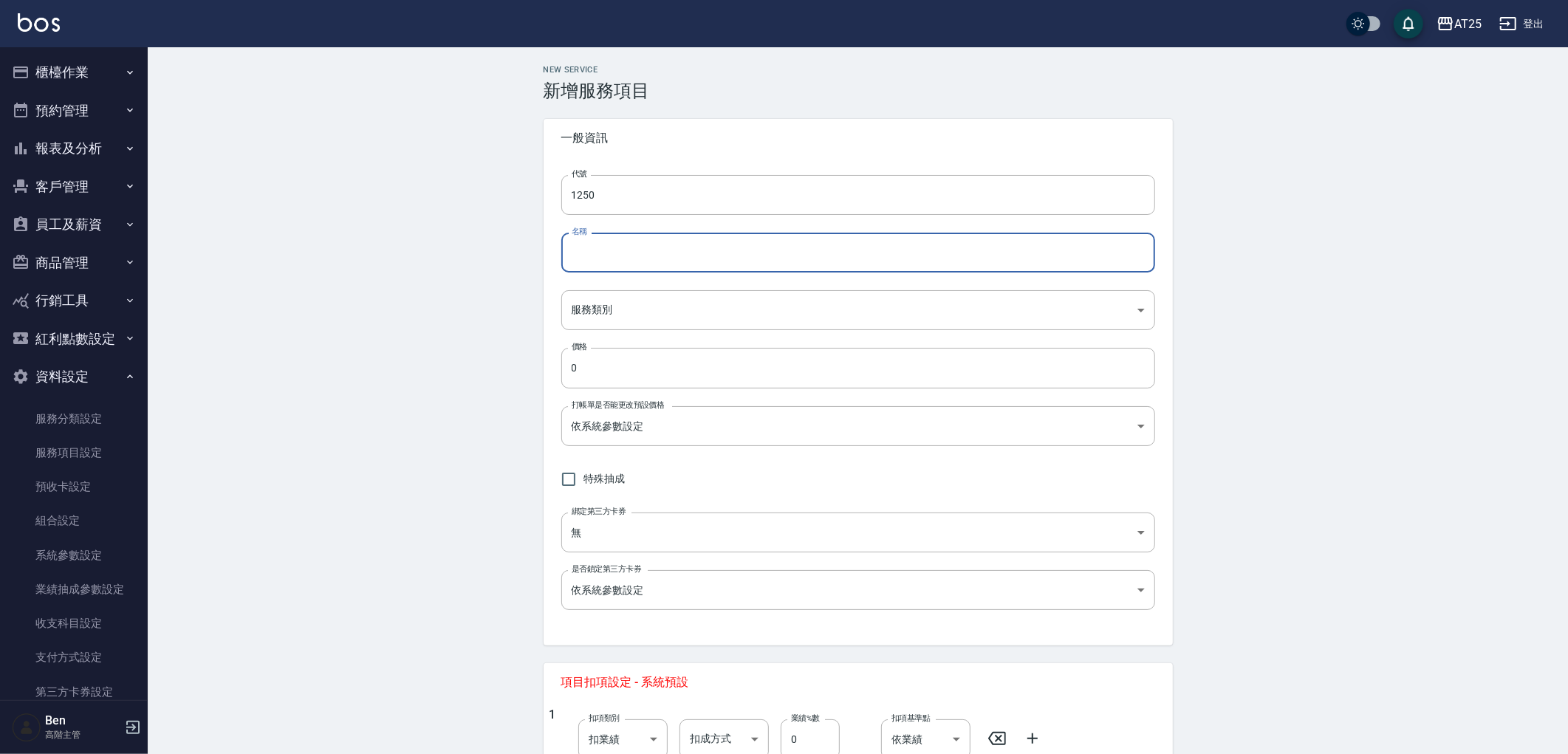
paste input "鍍膜護髮特長2送1"
drag, startPoint x: 588, startPoint y: 262, endPoint x: 495, endPoint y: 260, distance: 93.0
click at [518, 261] on div "New Service 新增服務項目 一般資訊 代號 1250 代號 名稱 鍍膜護髮特長2送1 名稱 服務類別 ​ 服務類別 價格 0 價格 打帳單是否能更改…" at bounding box center [857, 543] width 1420 height 991
type input "鍍膜護髮特長2送1"
click at [480, 387] on div "New Service 新增服務項目 一般資訊 代號 1250 代號 名稱 鍍膜護髮特長2送1 名稱 服務類別 ​ 服務類別 價格 0 價格 打帳單是否能更改…" at bounding box center [857, 543] width 1420 height 991
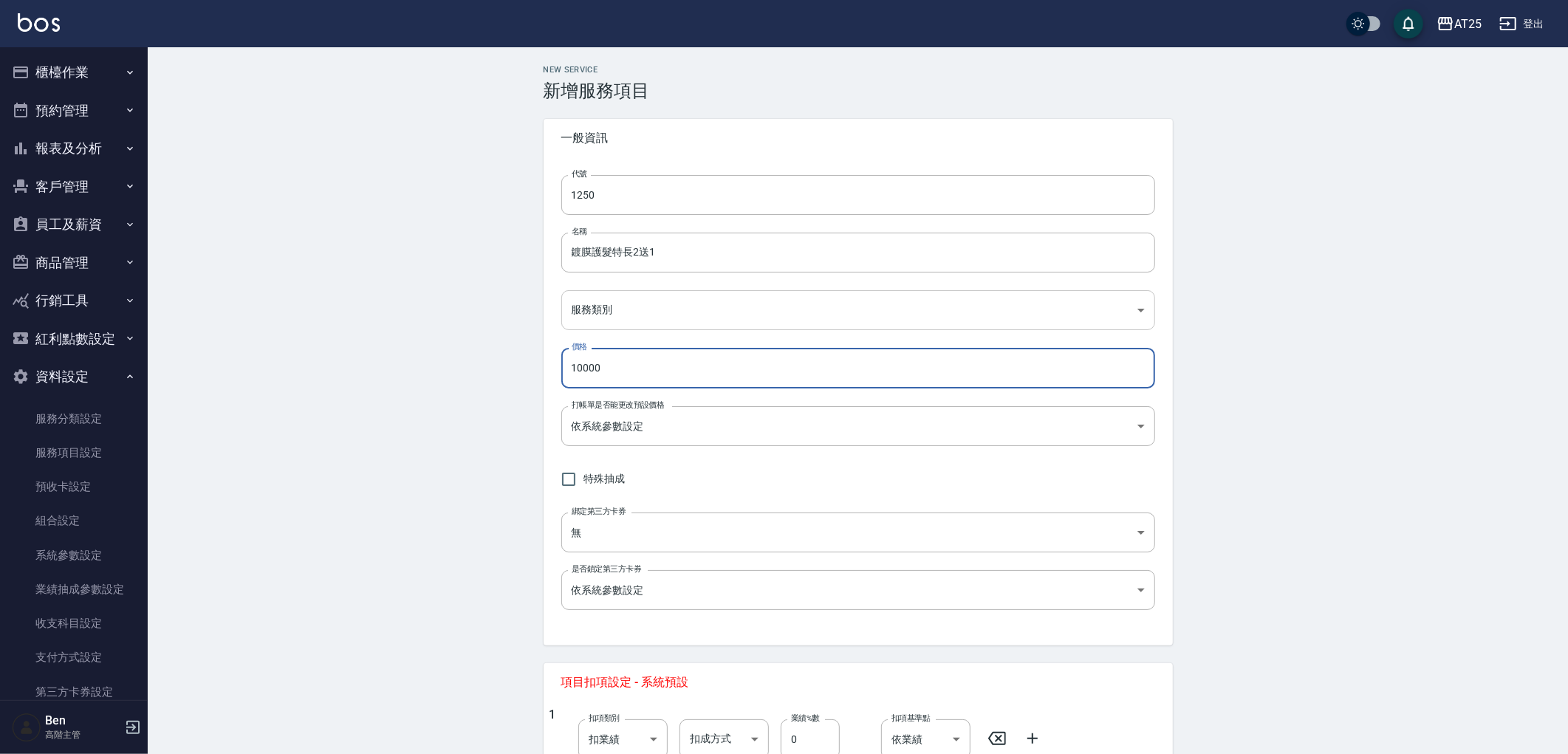
type input "10000"
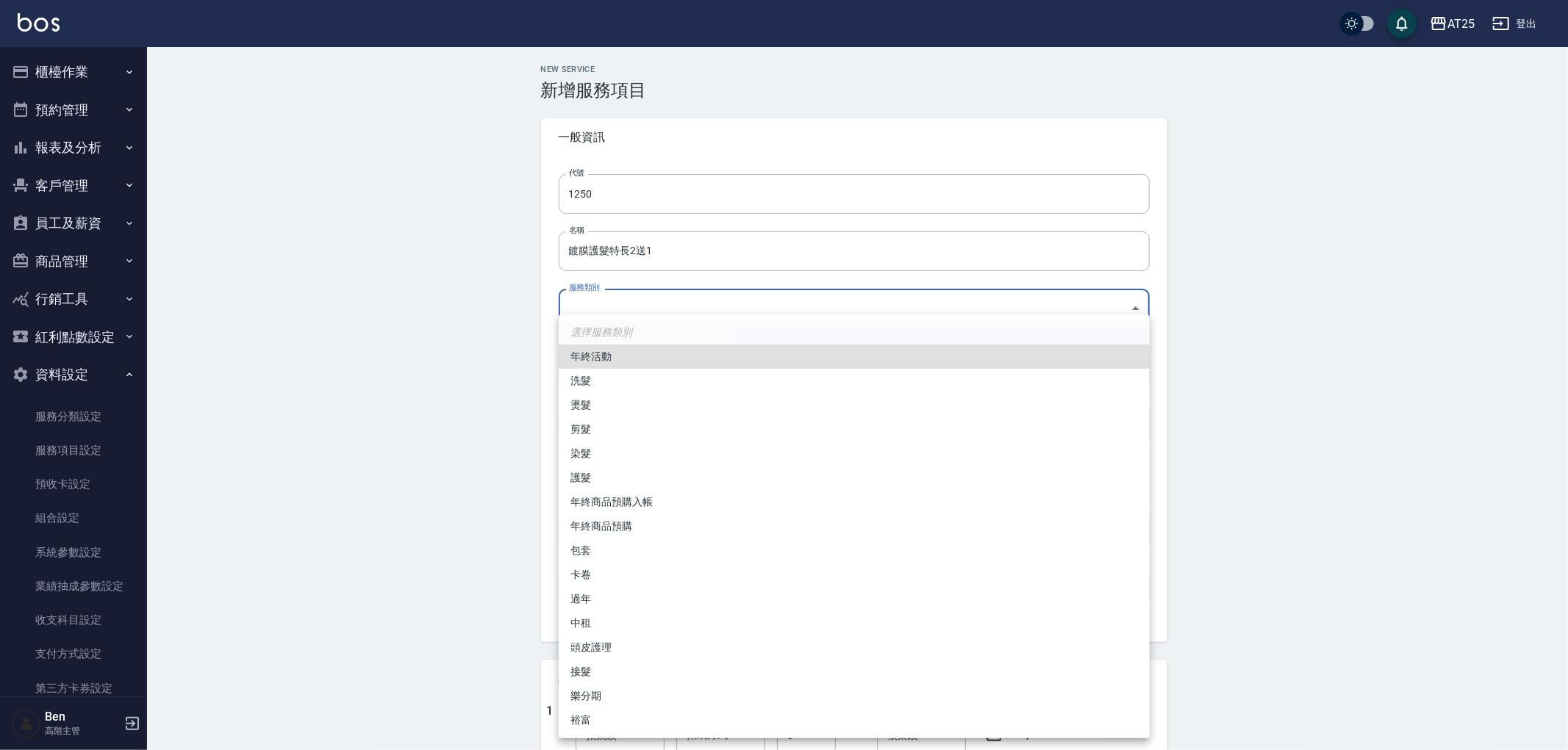
click at [602, 311] on body "AT25 登出 櫃檯作業 打帳單 帳單列表 掛單列表 座位開單 營業儀表板 現金收支登錄 高階收支登錄 材料自購登錄 每日結帳 排班表 現場電腦打卡 掃碼打卡…" at bounding box center [784, 517] width 1568 height 1033
click at [619, 573] on li "卡卷" at bounding box center [853, 574] width 591 height 24
type input "41a6b49f-93e5-43b7-baf4-8c882890f70c"
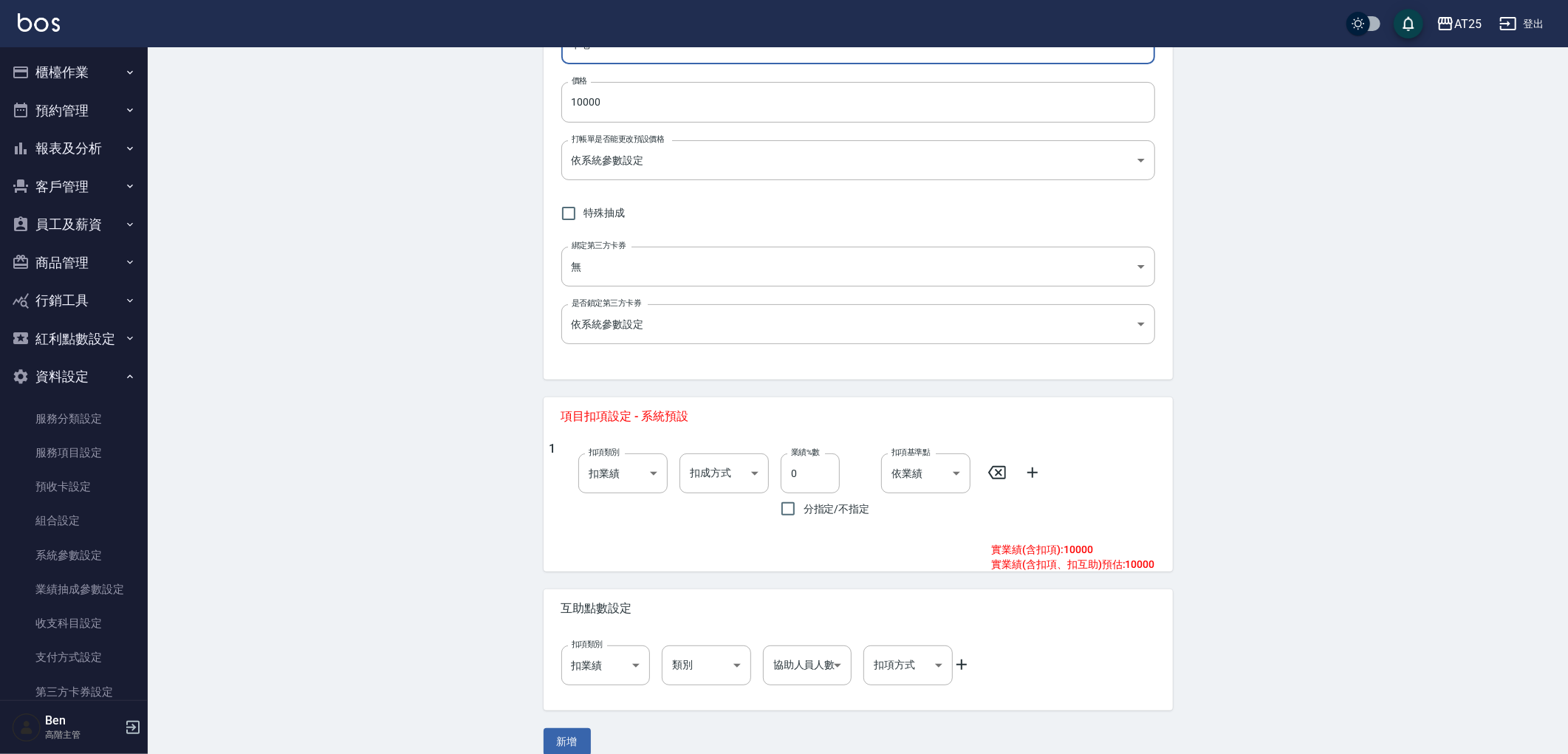
scroll to position [285, 0]
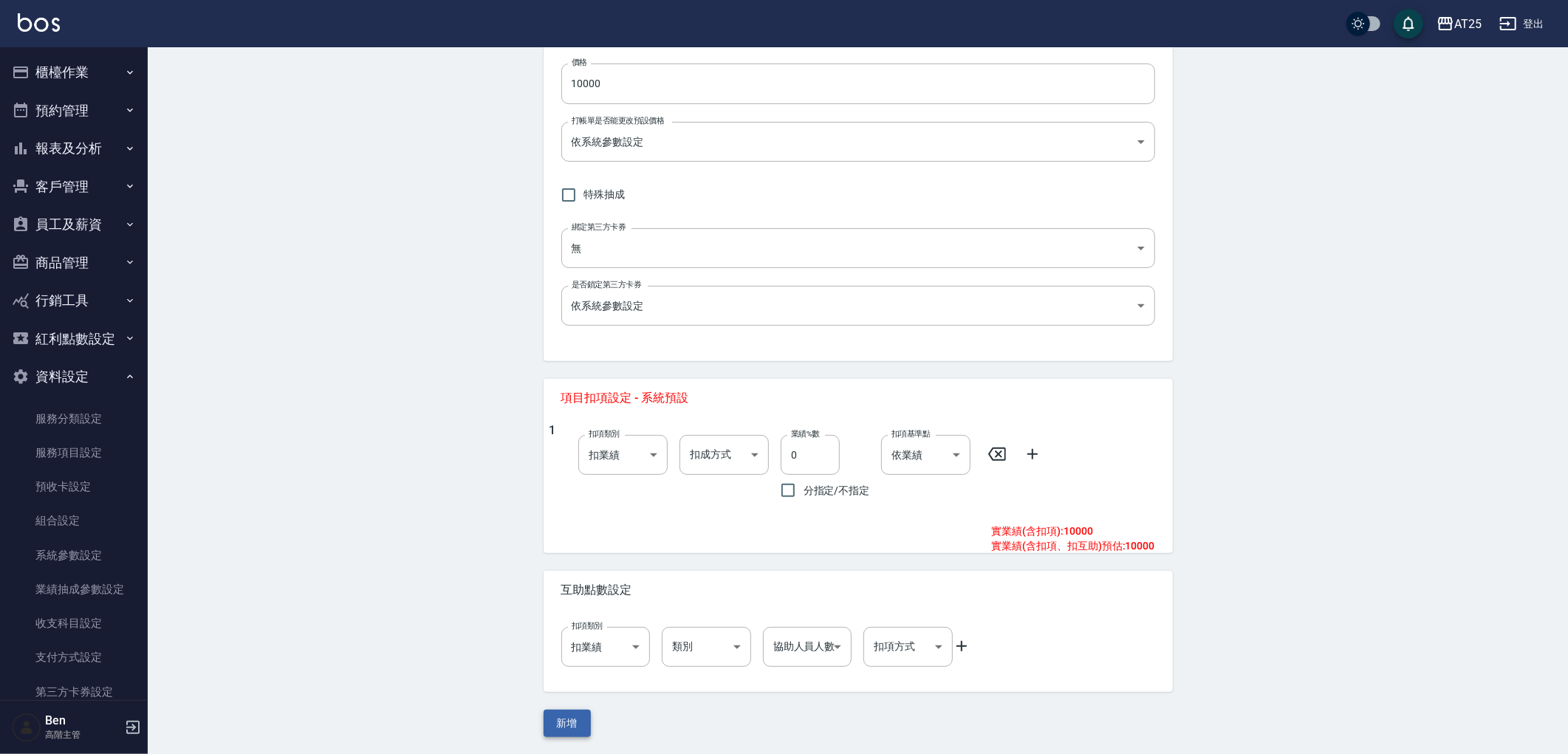
click at [567, 721] on button "新增" at bounding box center [567, 723] width 47 height 27
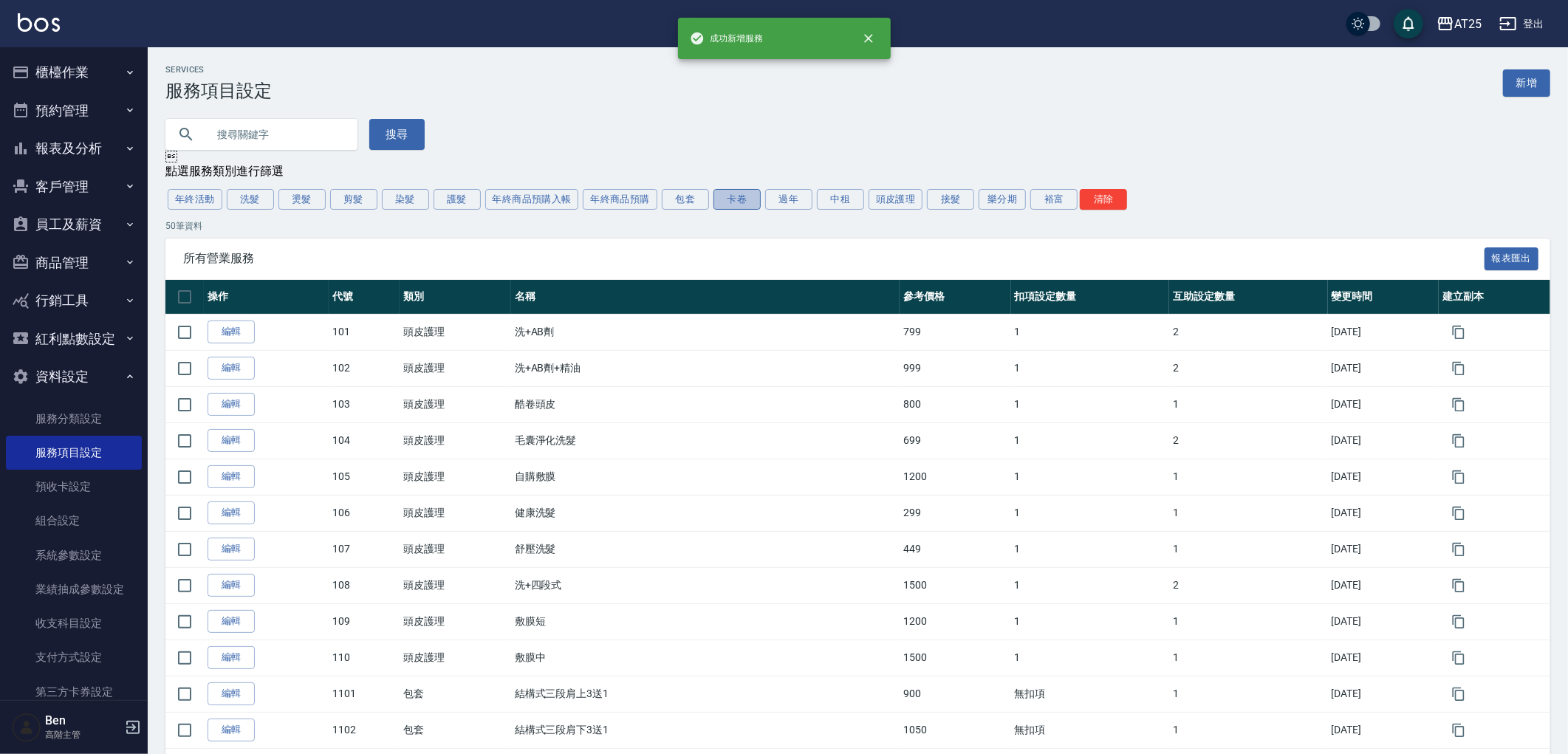
click at [752, 202] on button "卡卷" at bounding box center [737, 199] width 47 height 20
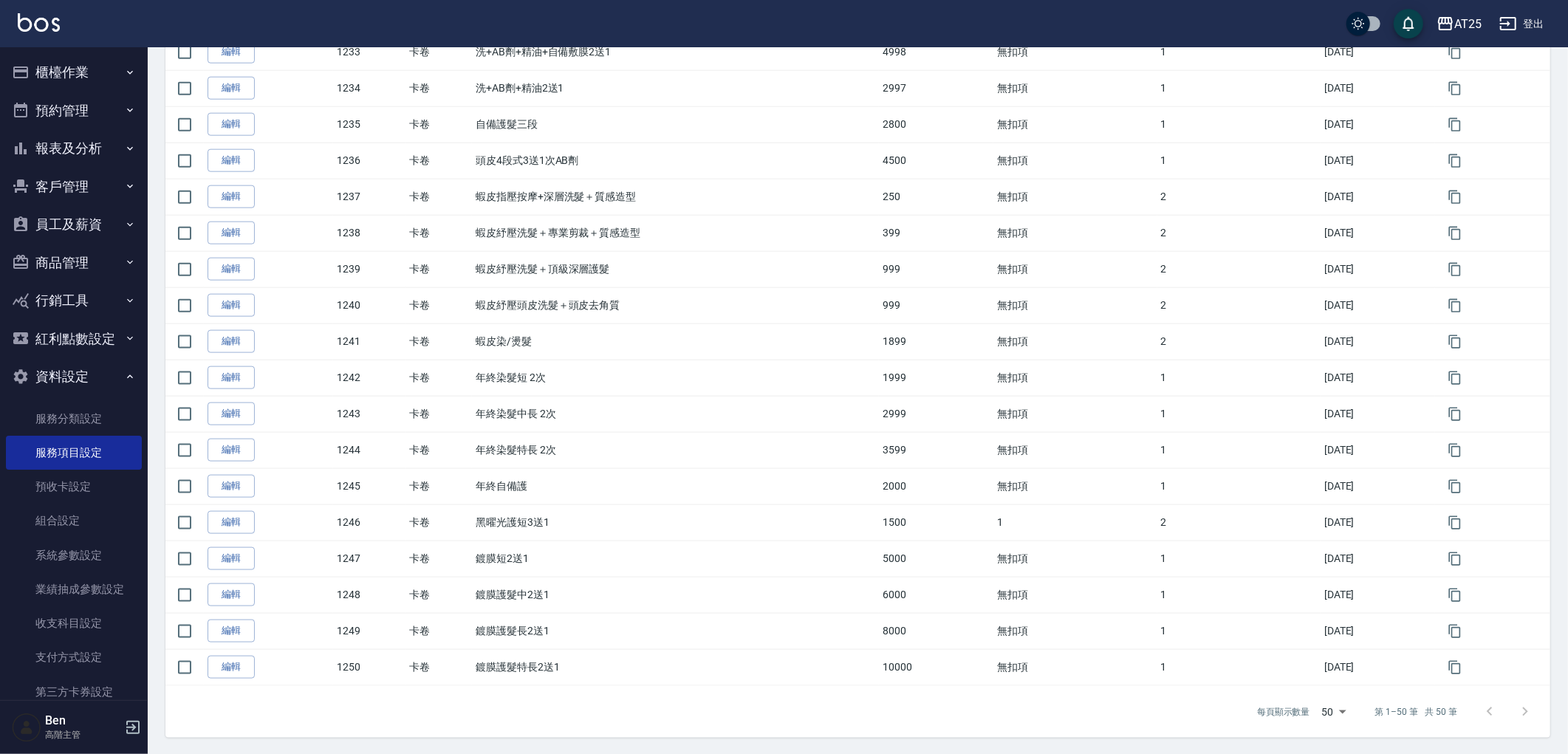
scroll to position [1445, 0]
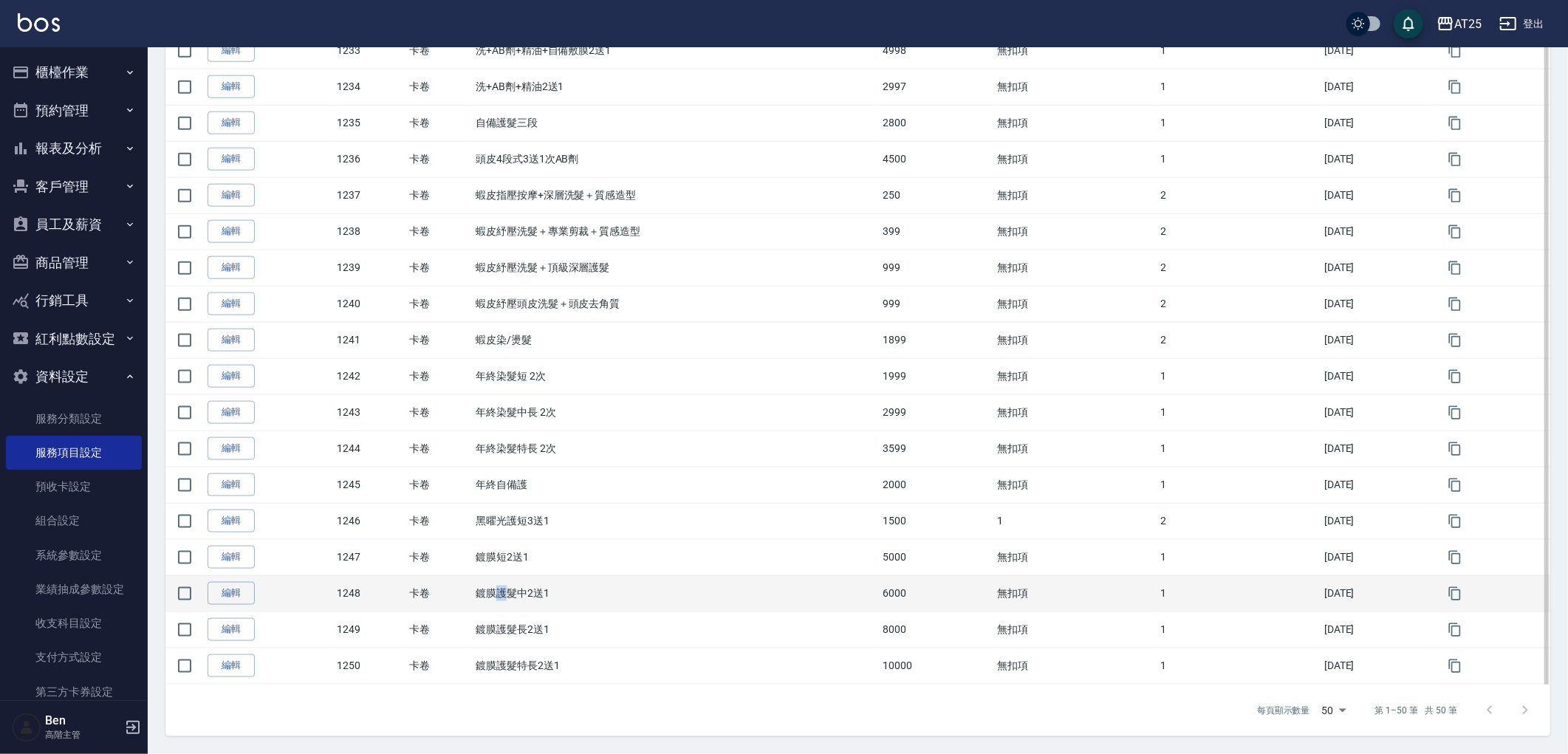
drag, startPoint x: 489, startPoint y: 594, endPoint x: 504, endPoint y: 594, distance: 15.0
click at [504, 594] on td "鍍膜護髮中2送1" at bounding box center [675, 593] width 406 height 36
click at [491, 589] on td "鍍膜護髮中2送1" at bounding box center [675, 593] width 406 height 36
drag, startPoint x: 493, startPoint y: 596, endPoint x: 508, endPoint y: 596, distance: 15.0
click at [508, 596] on td "鍍膜護髮中2送1" at bounding box center [675, 593] width 406 height 36
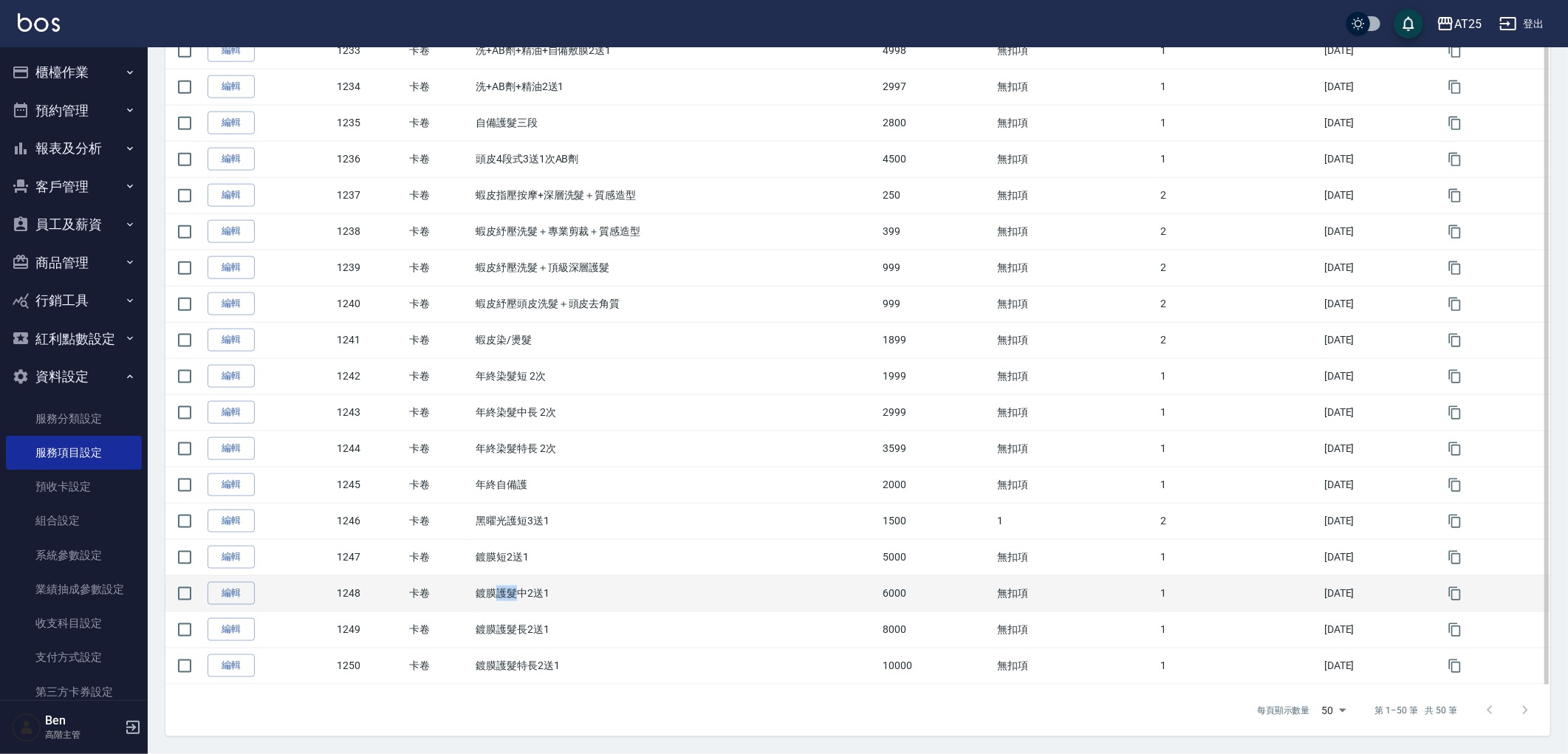
copy td "護髮"
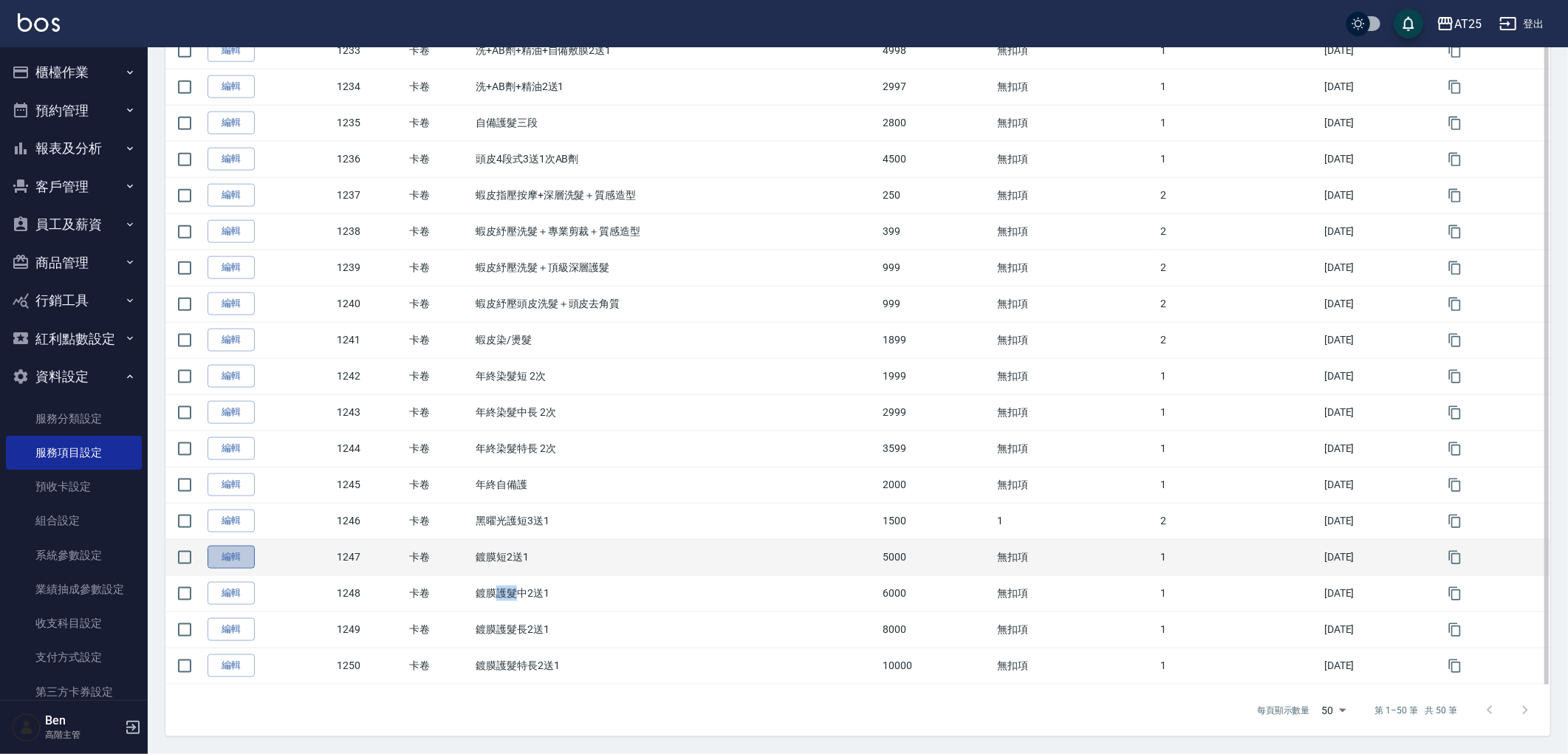
click at [253, 554] on link "編輯" at bounding box center [231, 557] width 47 height 23
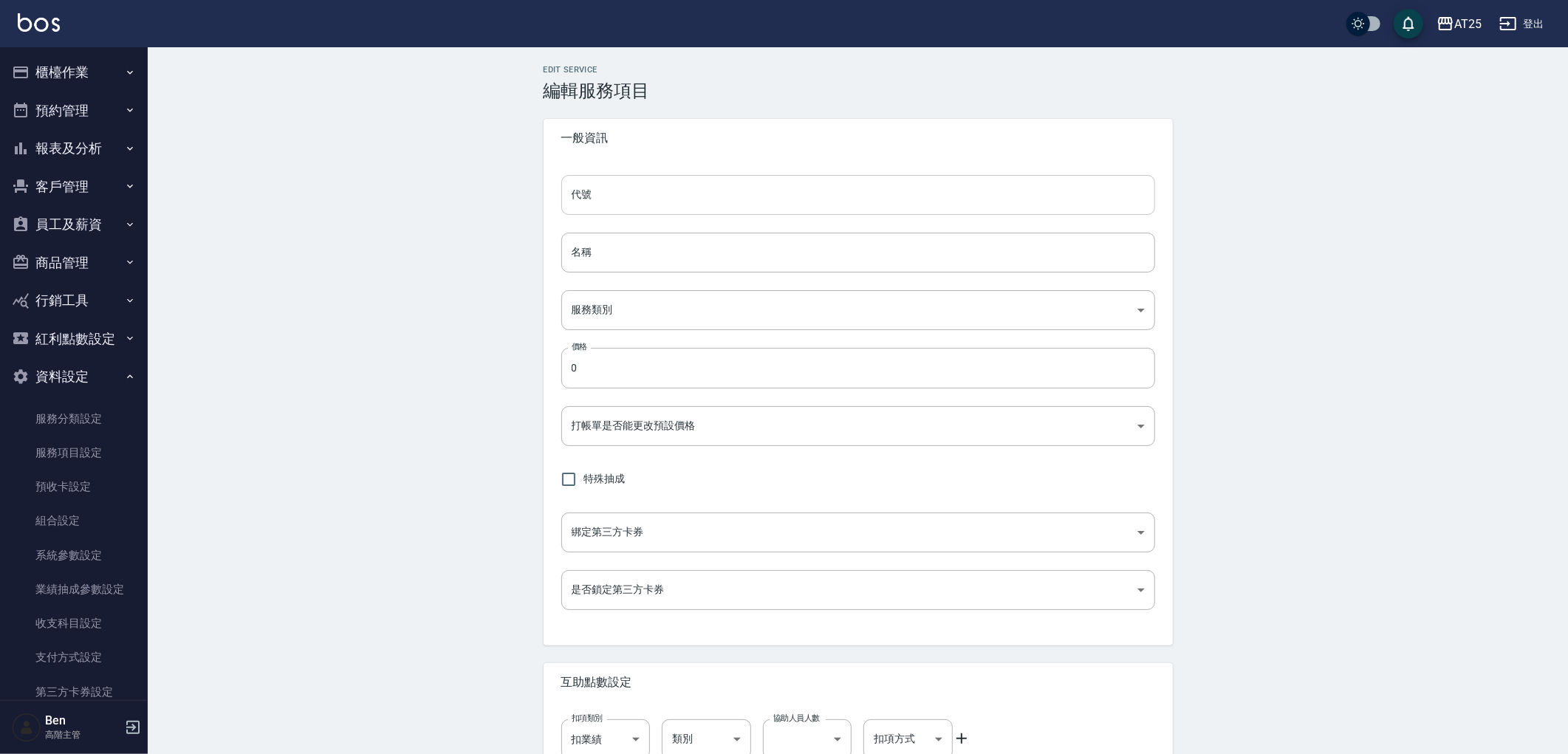
type input "1247"
type input "鍍膜短2送1"
type input "41a6b49f-93e5-43b7-baf4-8c882890f70c"
type input "5000"
type input "FALSE"
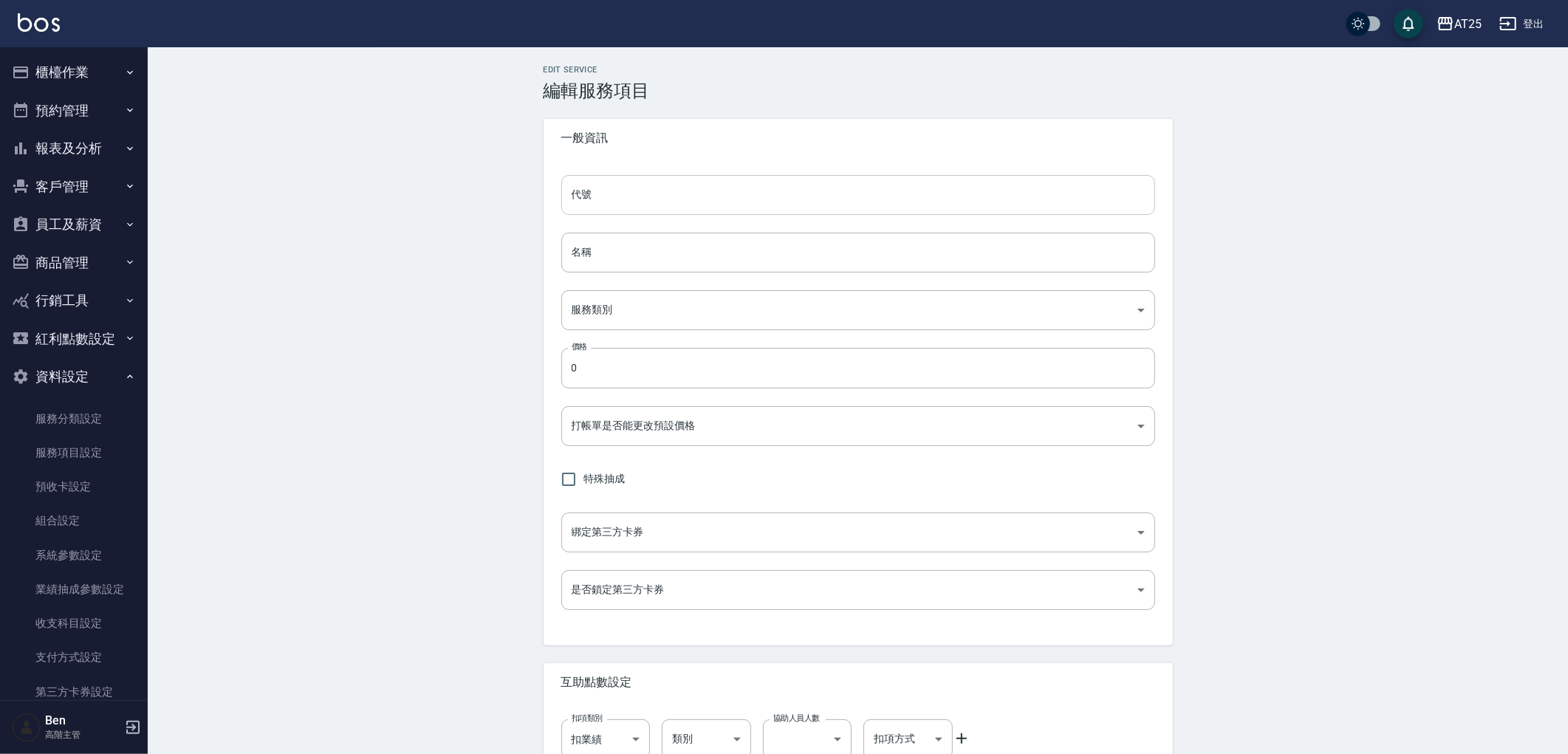
type input "none"
type input "UNSET"
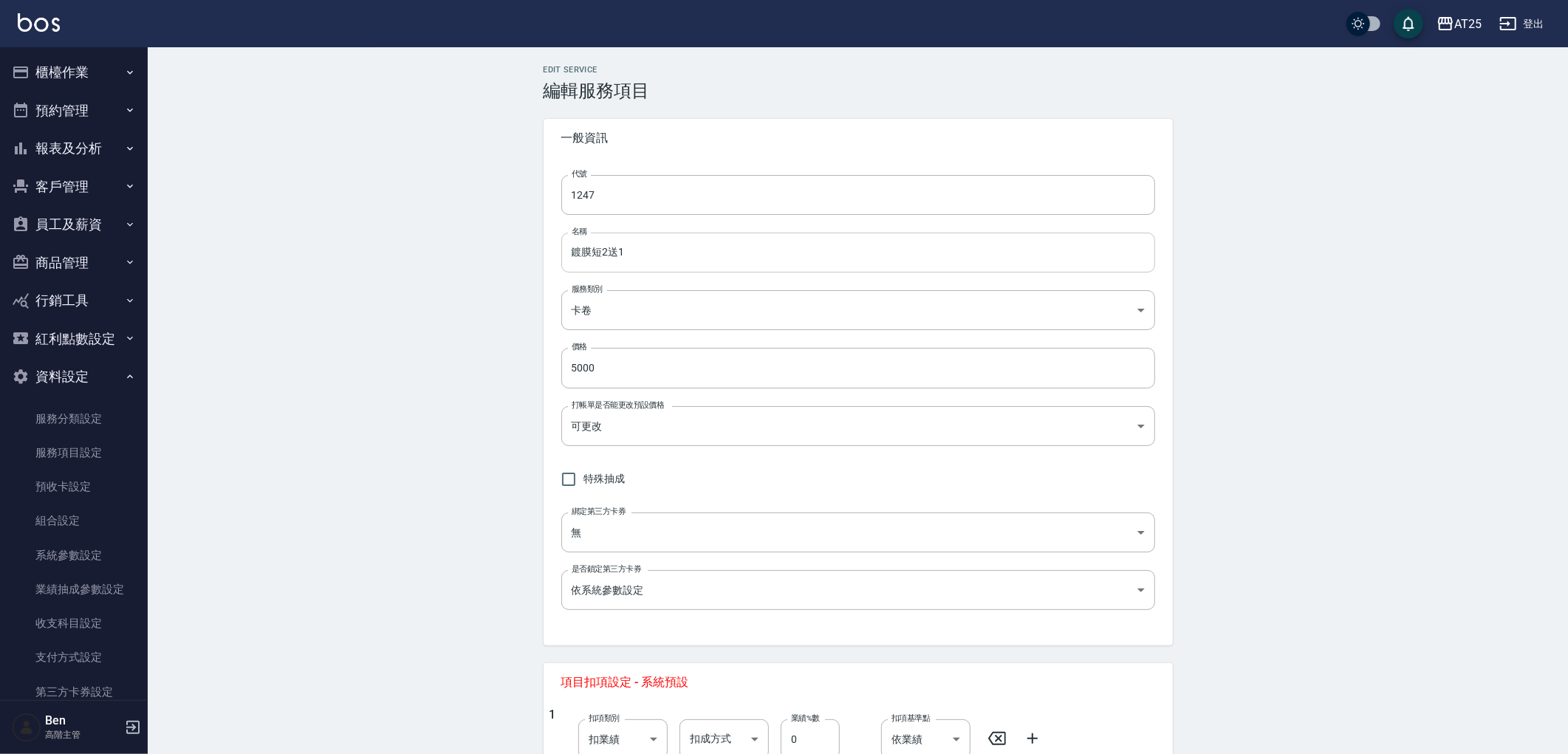
click at [589, 260] on input "鍍膜短2送1" at bounding box center [857, 252] width 594 height 40
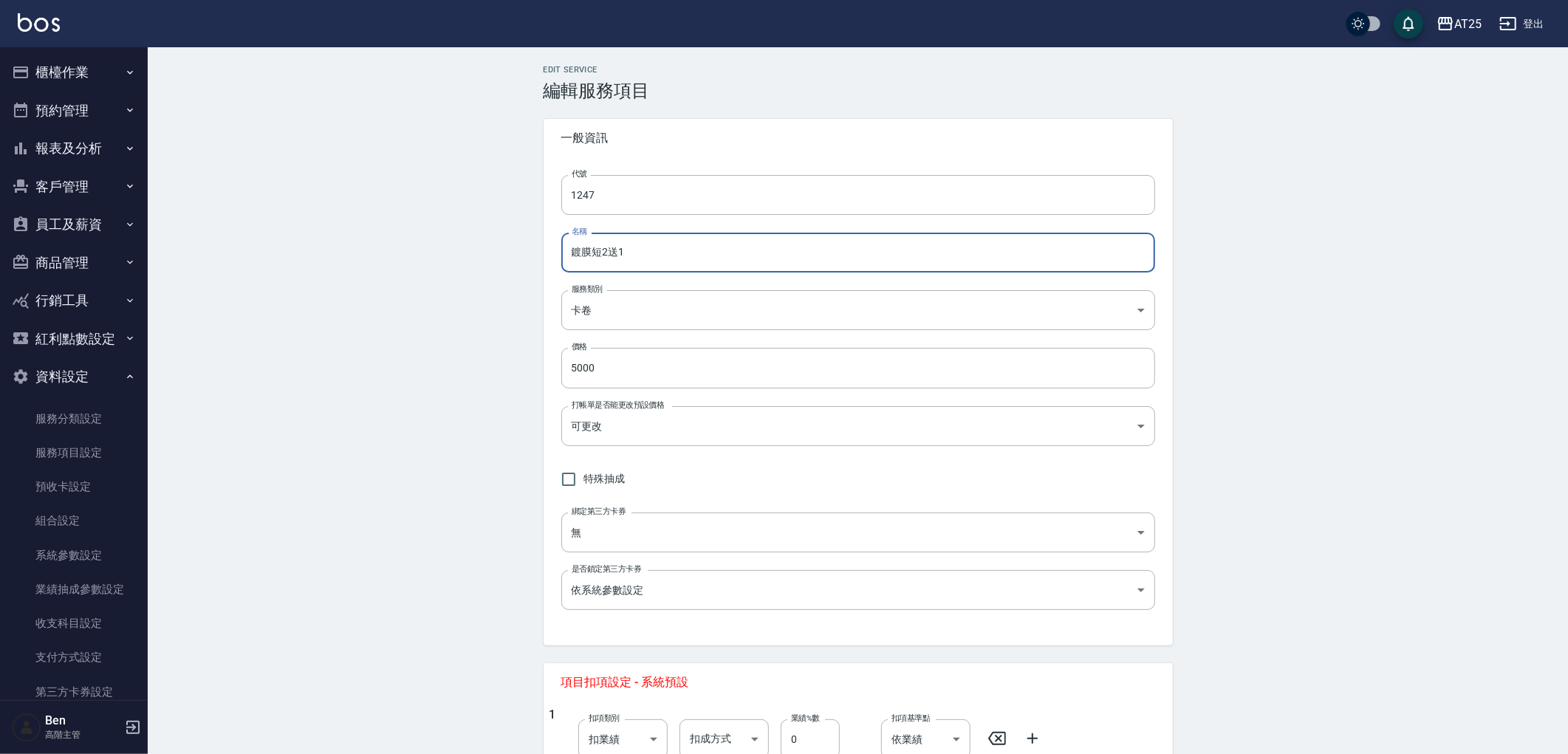
paste input "護髮"
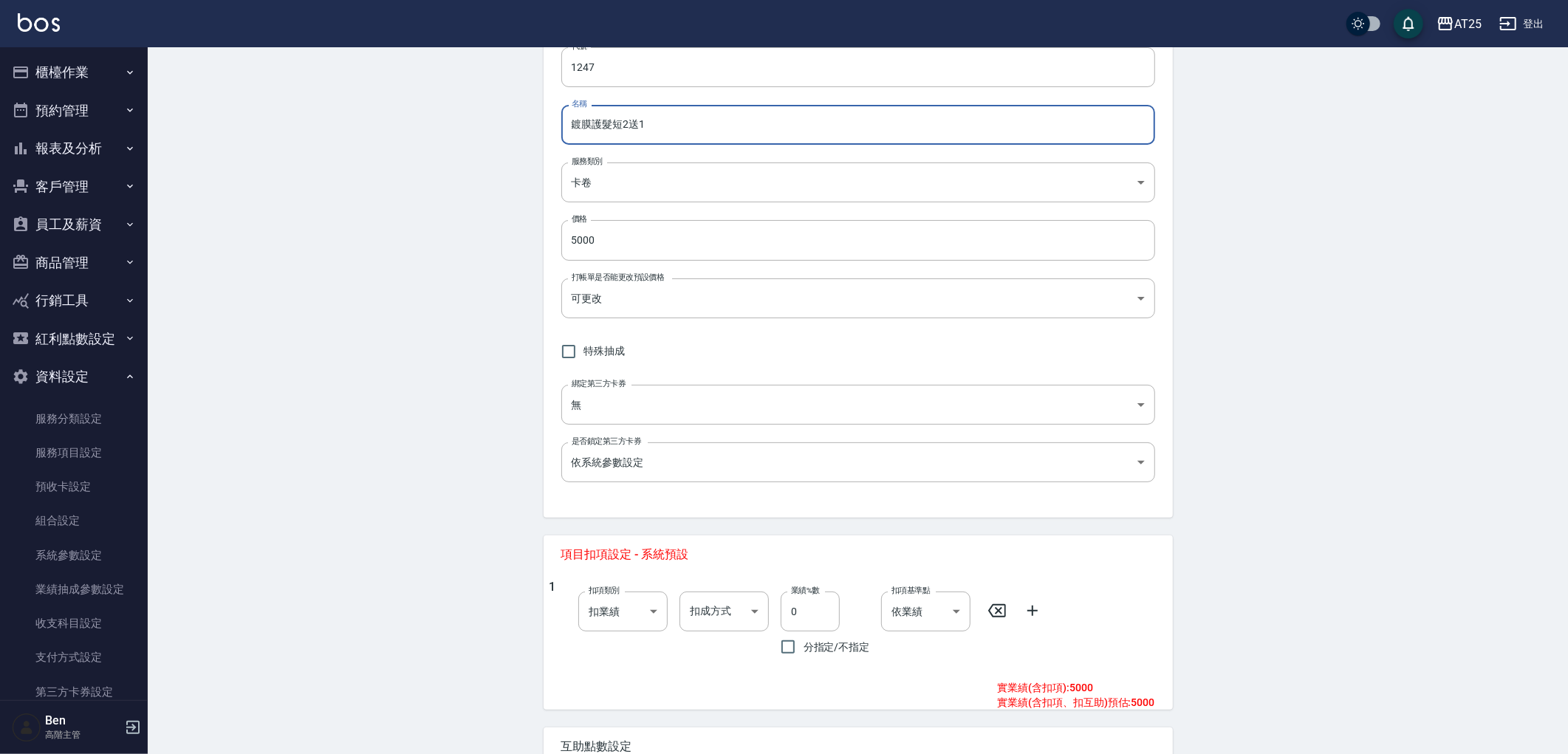
scroll to position [285, 0]
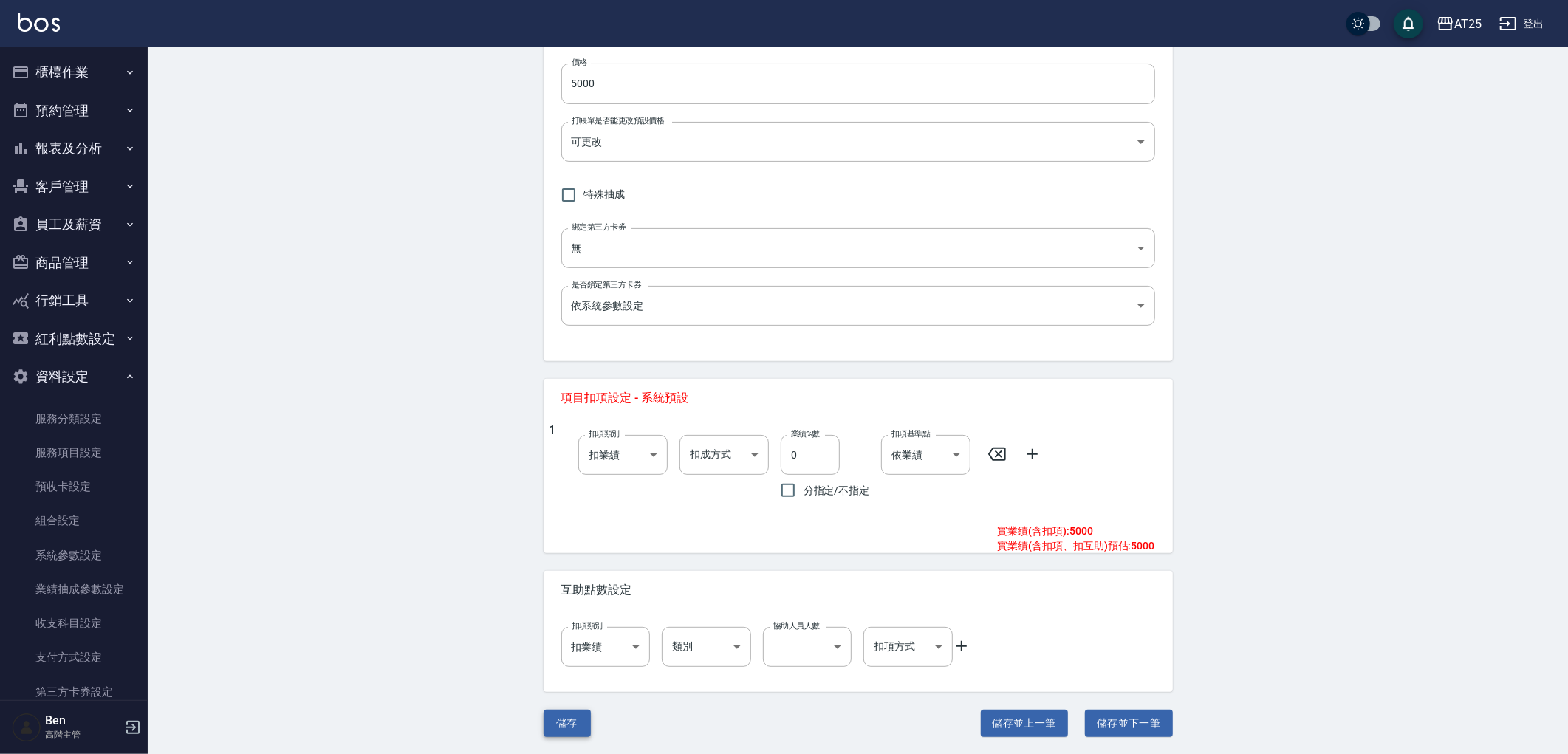
type input "鍍膜護髮短2送1"
click at [559, 714] on button "儲存" at bounding box center [567, 723] width 47 height 27
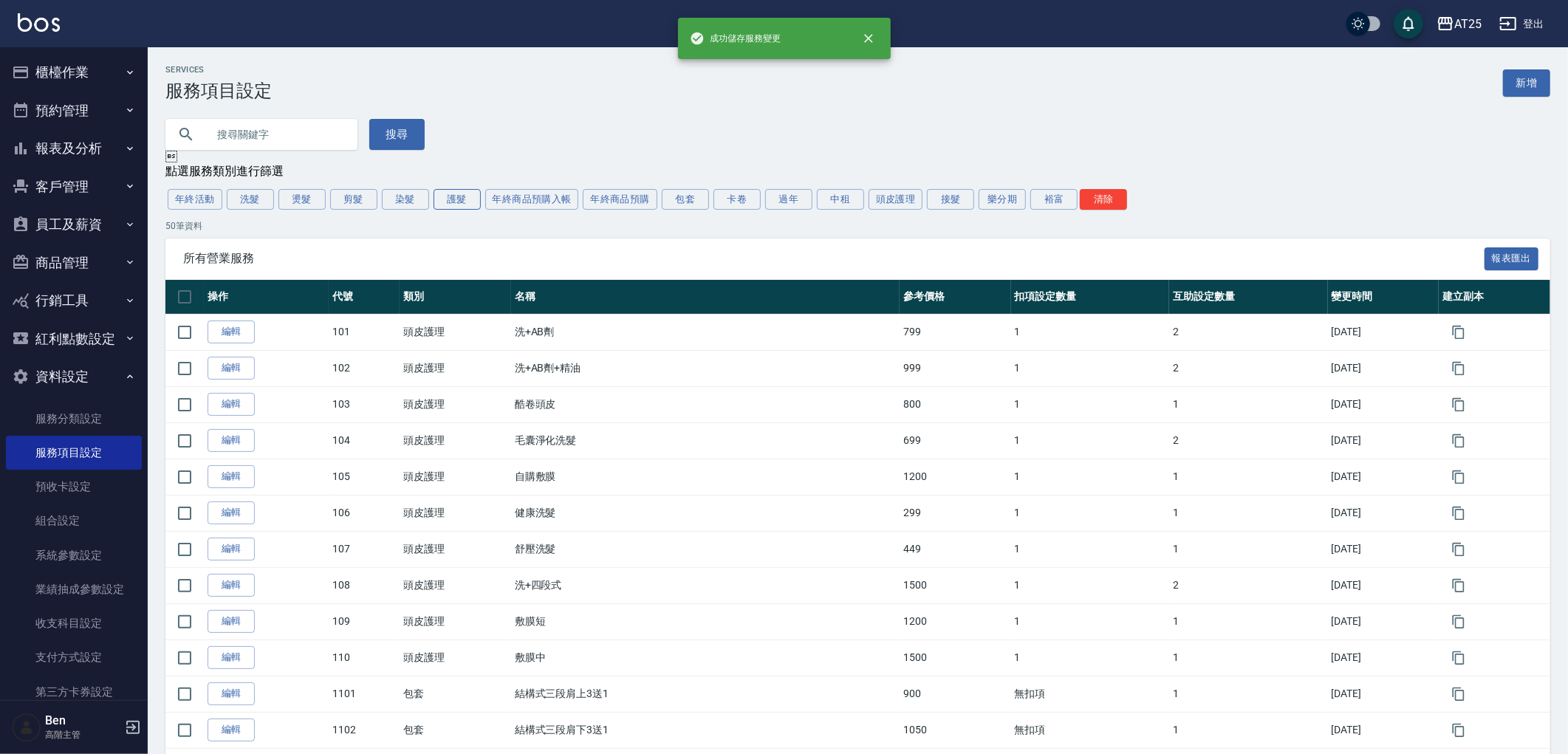
click at [451, 193] on button "護髮" at bounding box center [457, 199] width 47 height 20
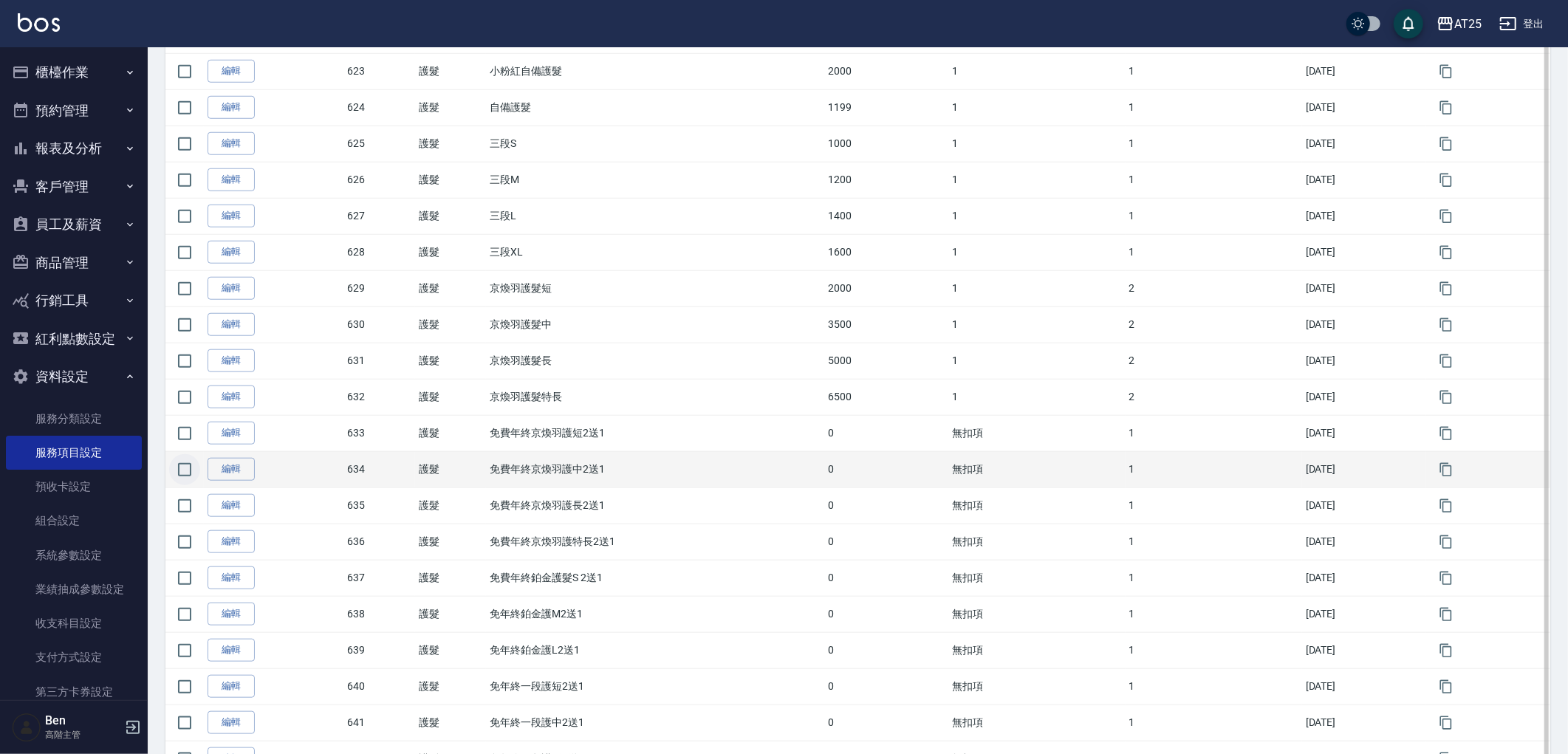
scroll to position [1067, 0]
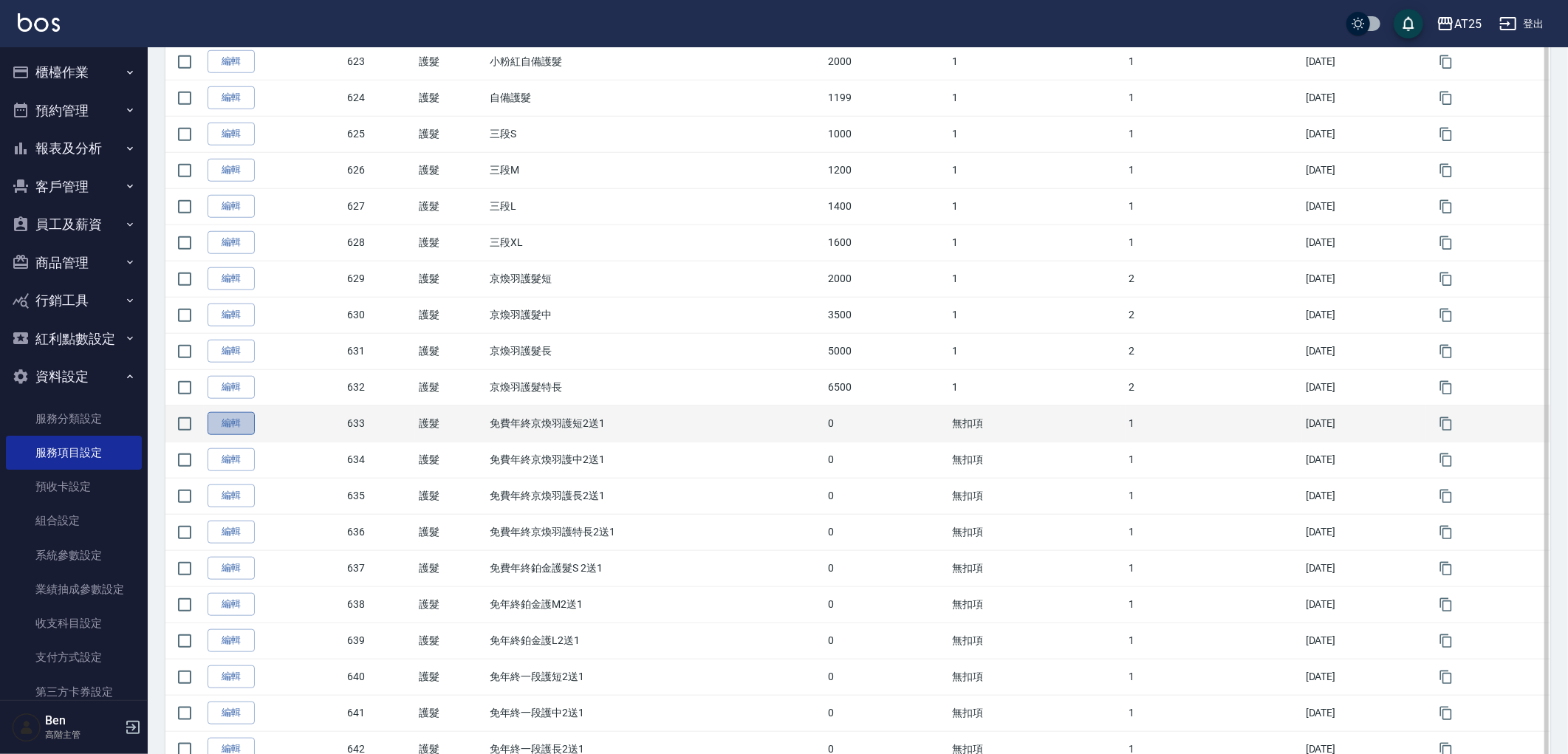
click at [221, 434] on link "編輯" at bounding box center [231, 424] width 47 height 23
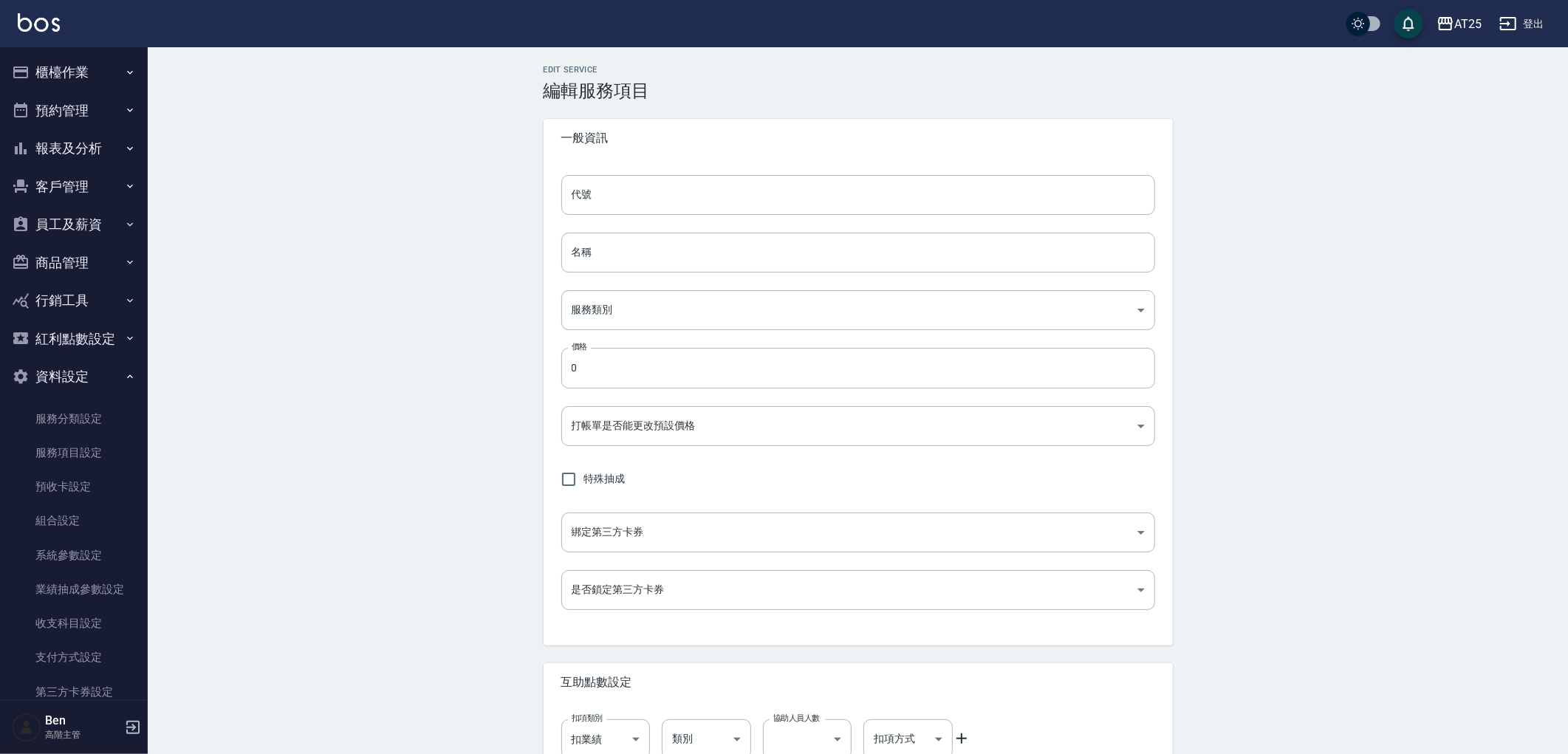
type input "633"
type input "免費年終京煥羽護短2送1"
type input "8534b43e-8dab-4ae8-9010-73b7e3cd3ab5"
type input "FALSE"
type input "none"
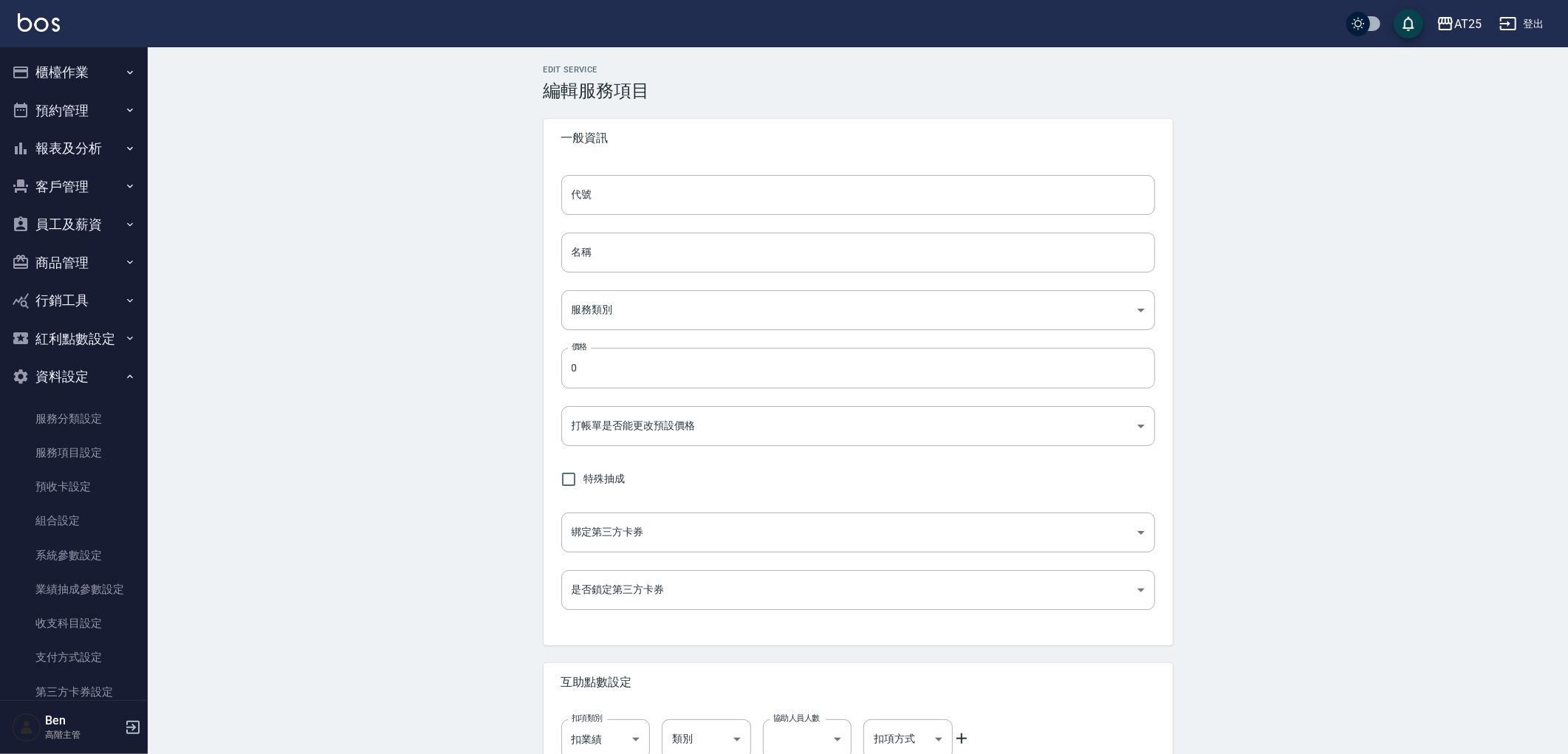
type input "UNSET"
type input "onSalary"
type input "技術協助"
type input "2"
type input "點數"
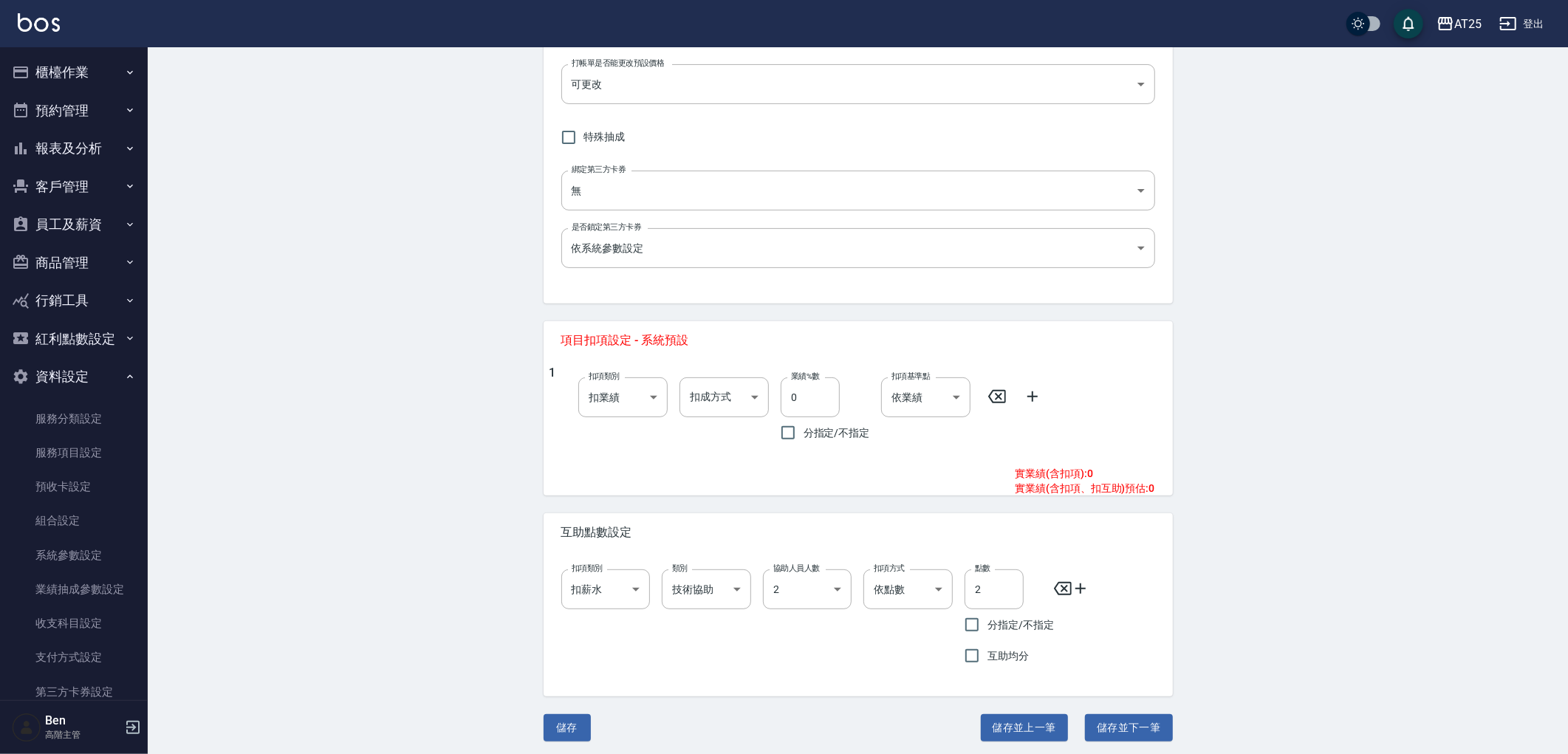
scroll to position [346, 0]
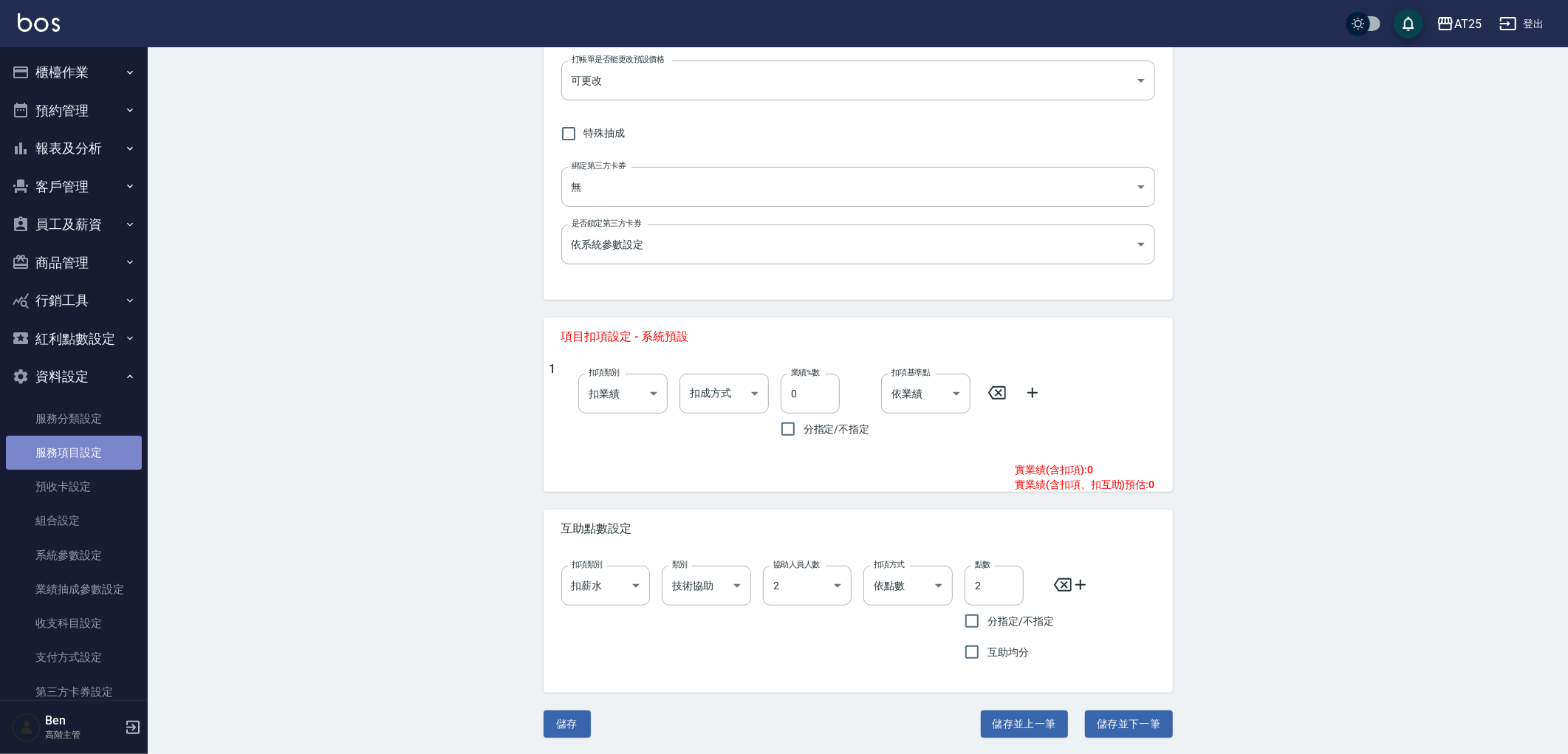
click at [83, 444] on link "服務項目設定" at bounding box center [73, 452] width 136 height 34
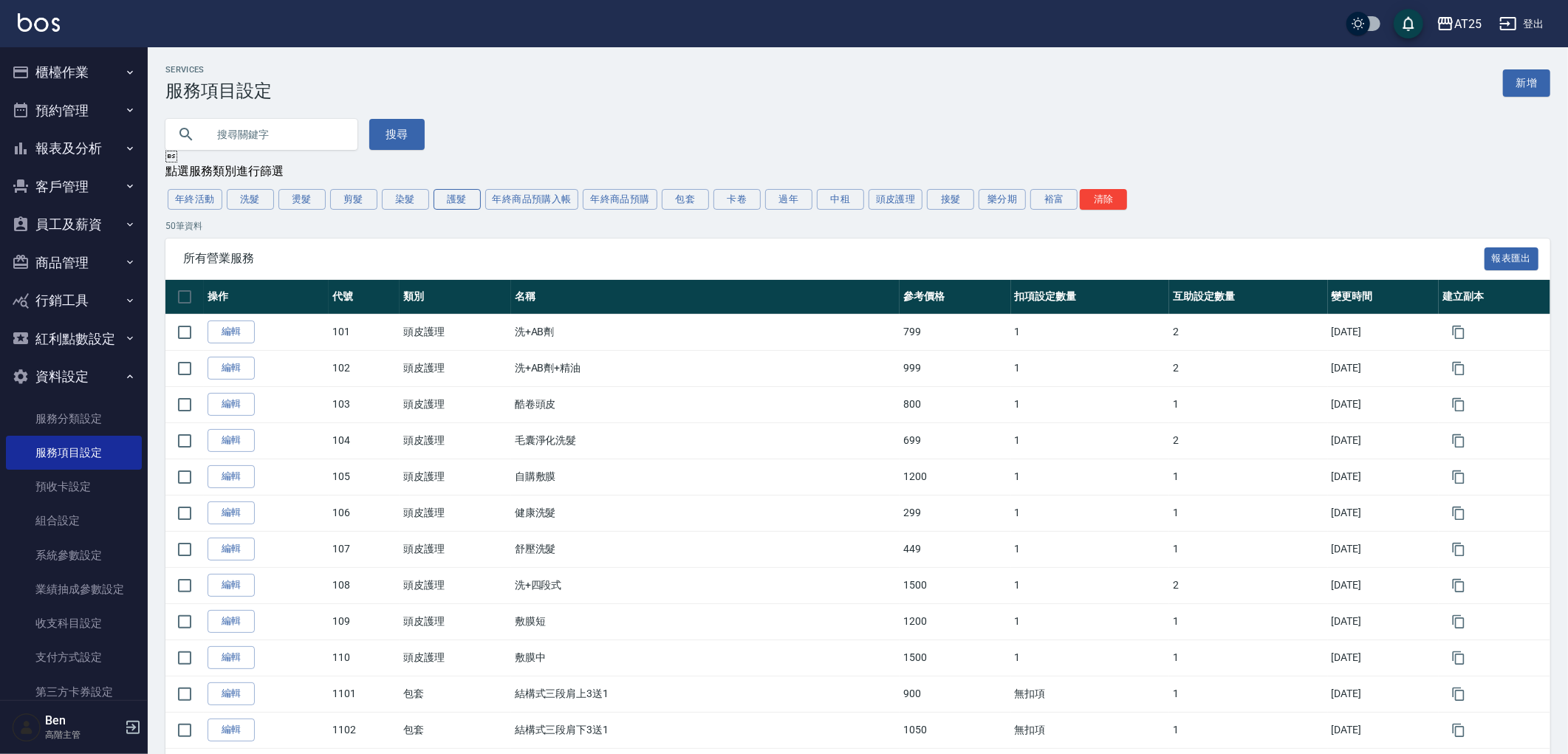
click at [448, 209] on button "護髮" at bounding box center [457, 199] width 47 height 20
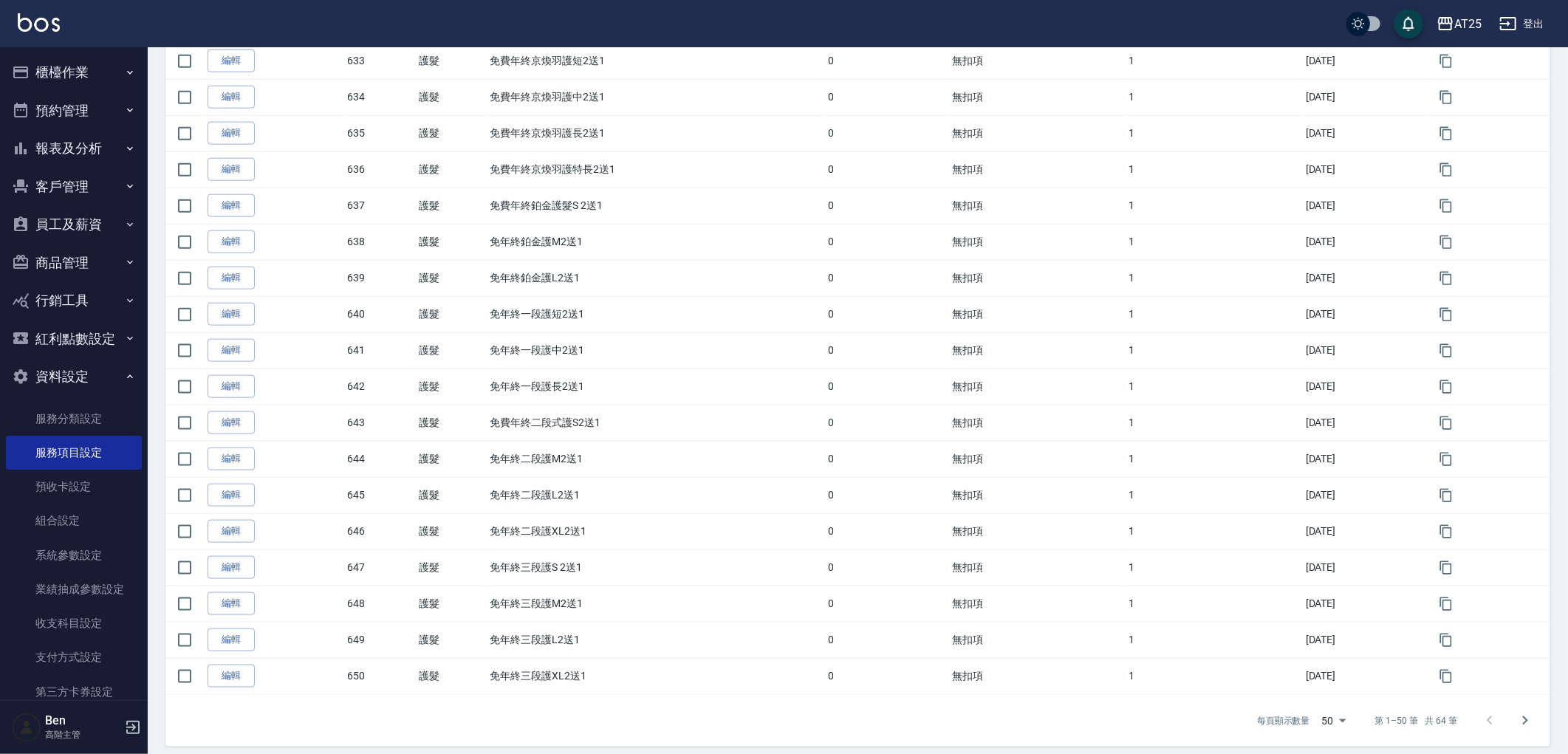
scroll to position [1445, 0]
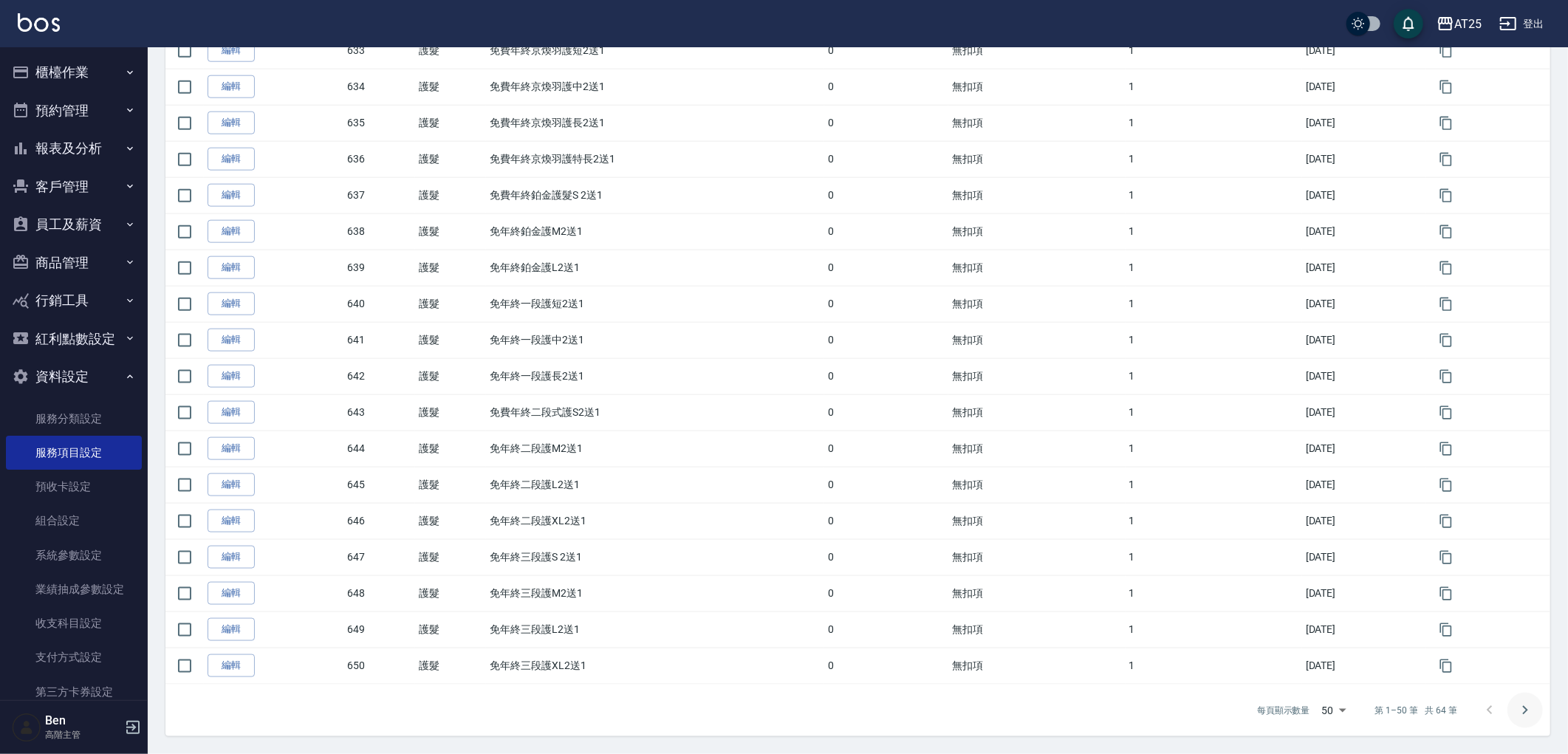
click at [1520, 706] on icon "Go to next page" at bounding box center [1525, 711] width 17 height 17
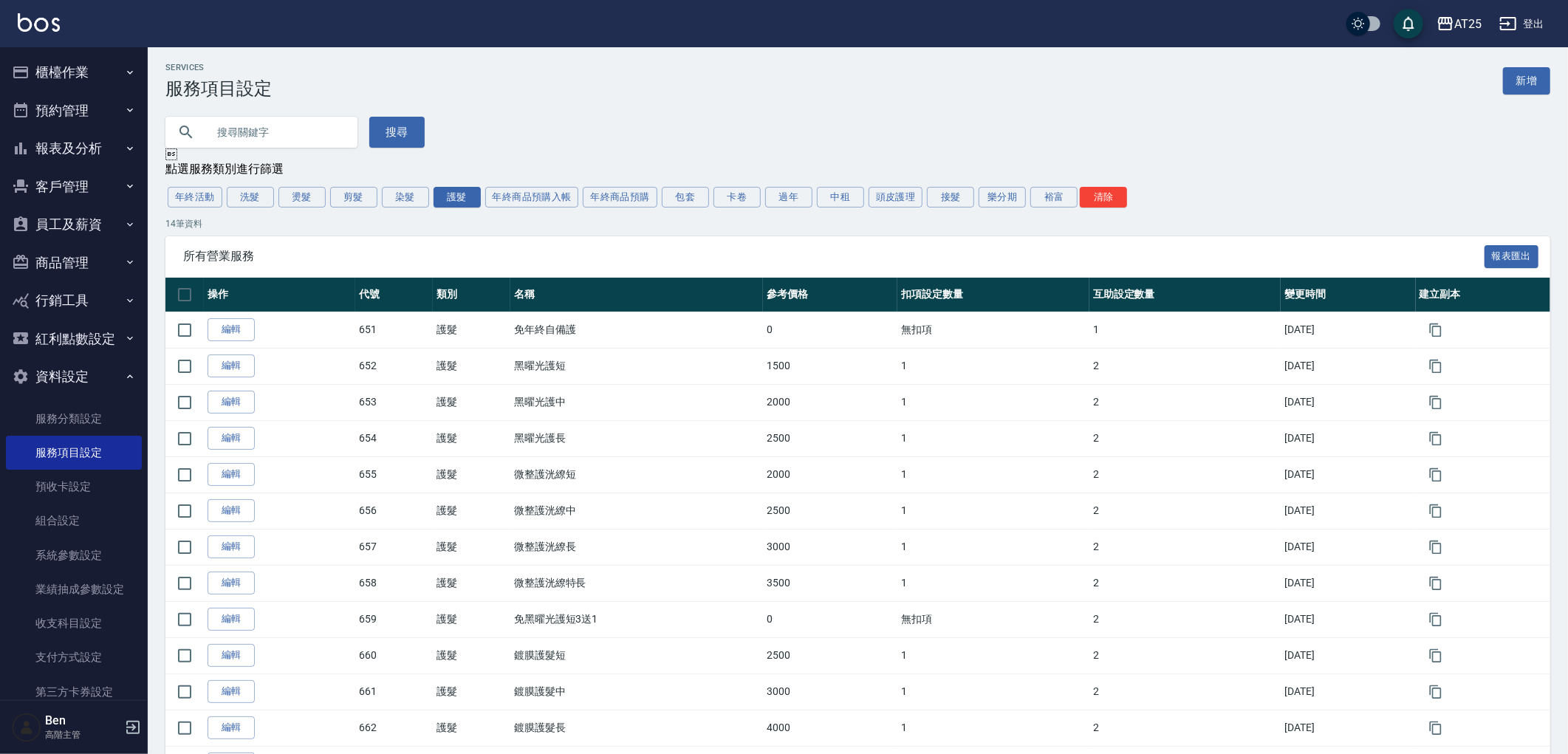
scroll to position [0, 0]
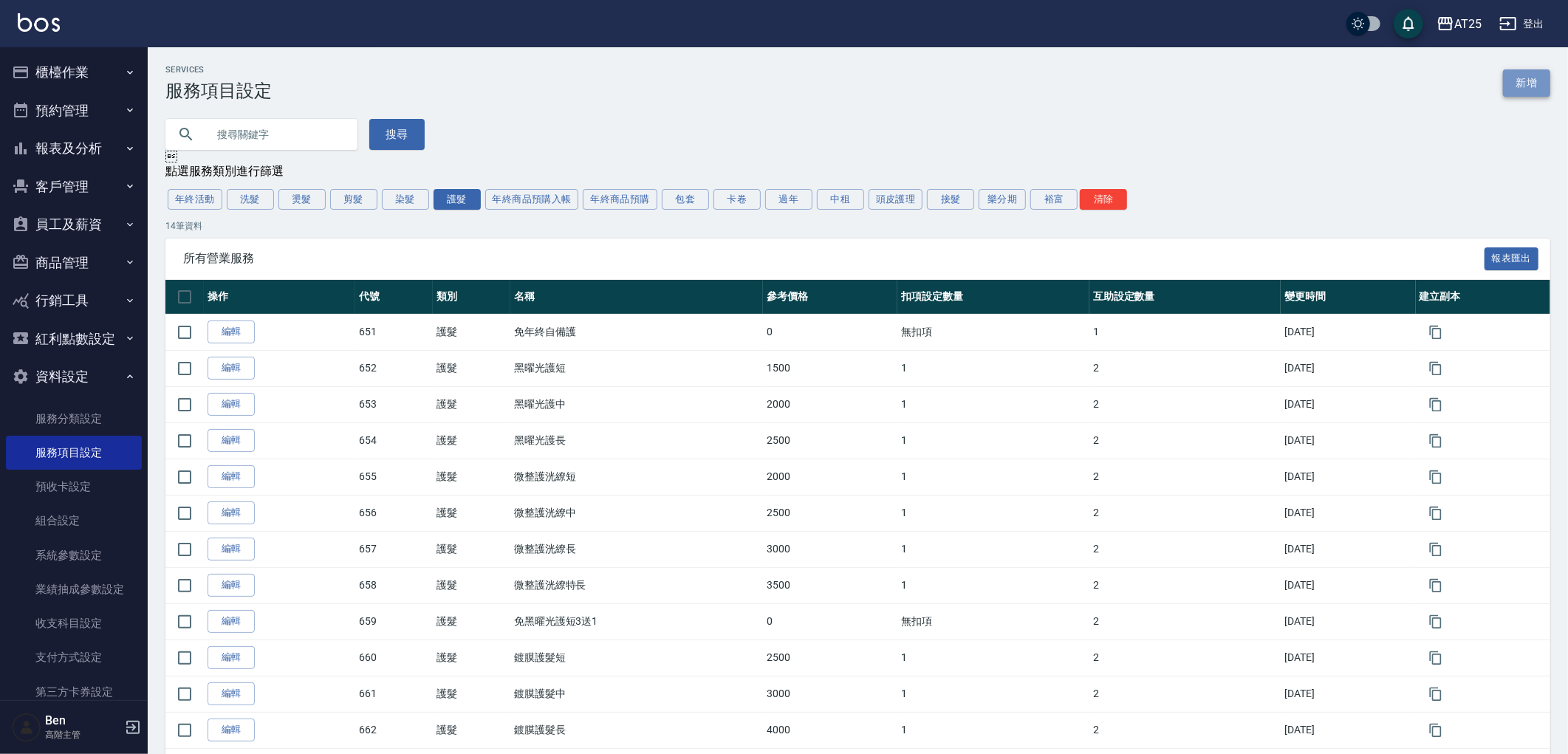
click at [1526, 81] on link "新增" at bounding box center [1526, 83] width 47 height 27
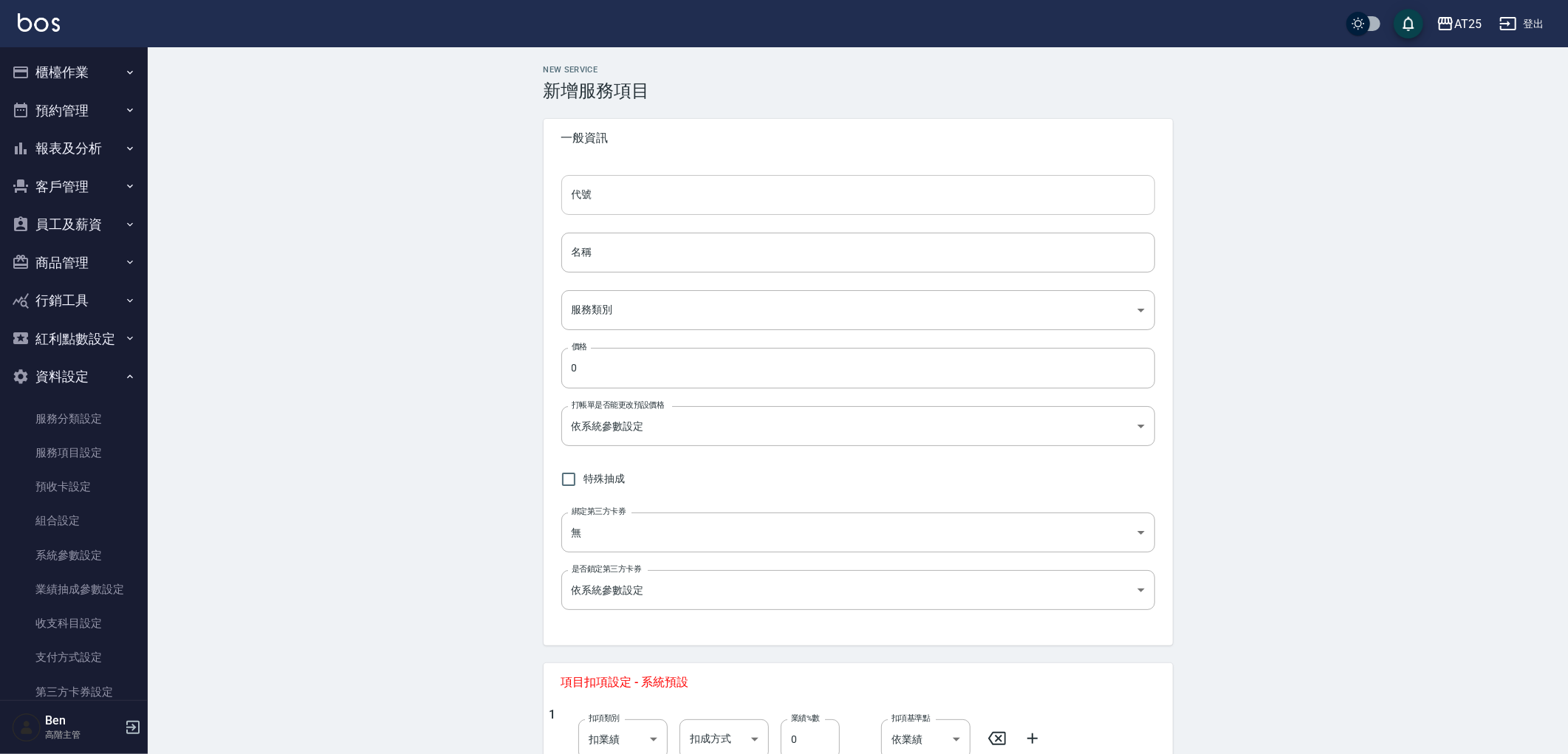
click at [656, 196] on input "代號" at bounding box center [857, 194] width 594 height 40
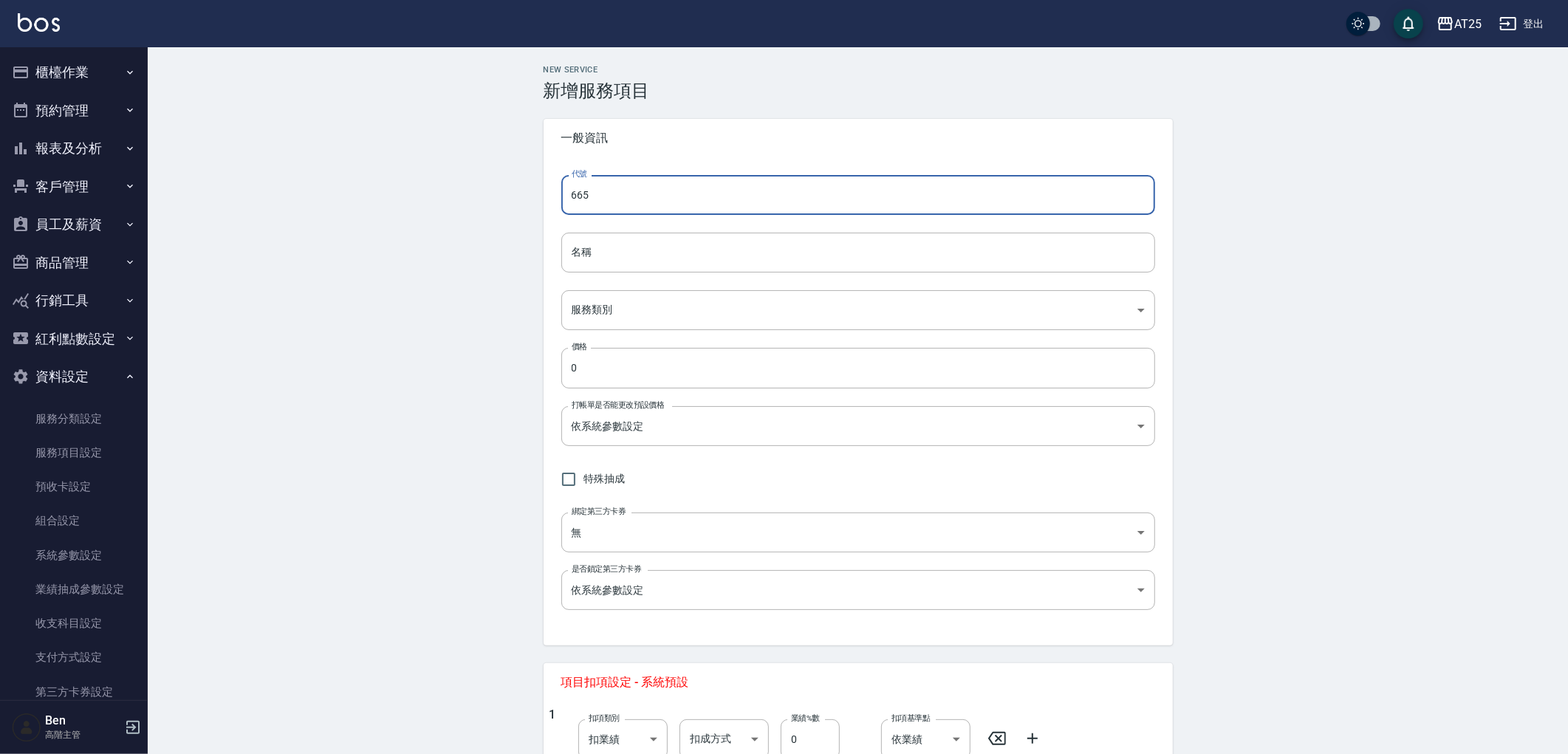
type input "665"
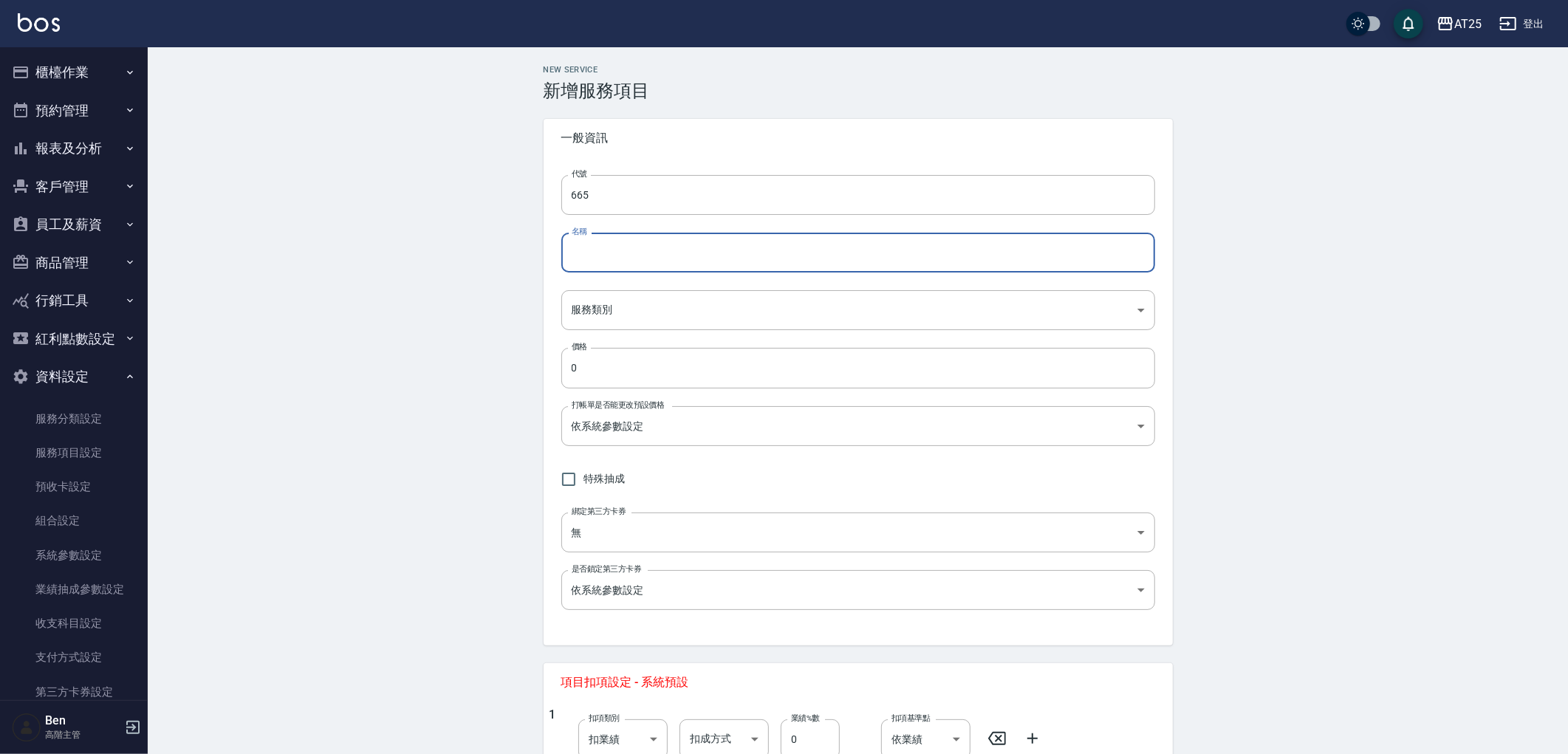
click at [580, 253] on input "名稱" at bounding box center [857, 252] width 594 height 40
paste input "免費"
click at [618, 256] on input "免費" at bounding box center [857, 252] width 594 height 40
paste input "鍍膜短2送1"
drag, startPoint x: 607, startPoint y: 256, endPoint x: 599, endPoint y: 257, distance: 8.1
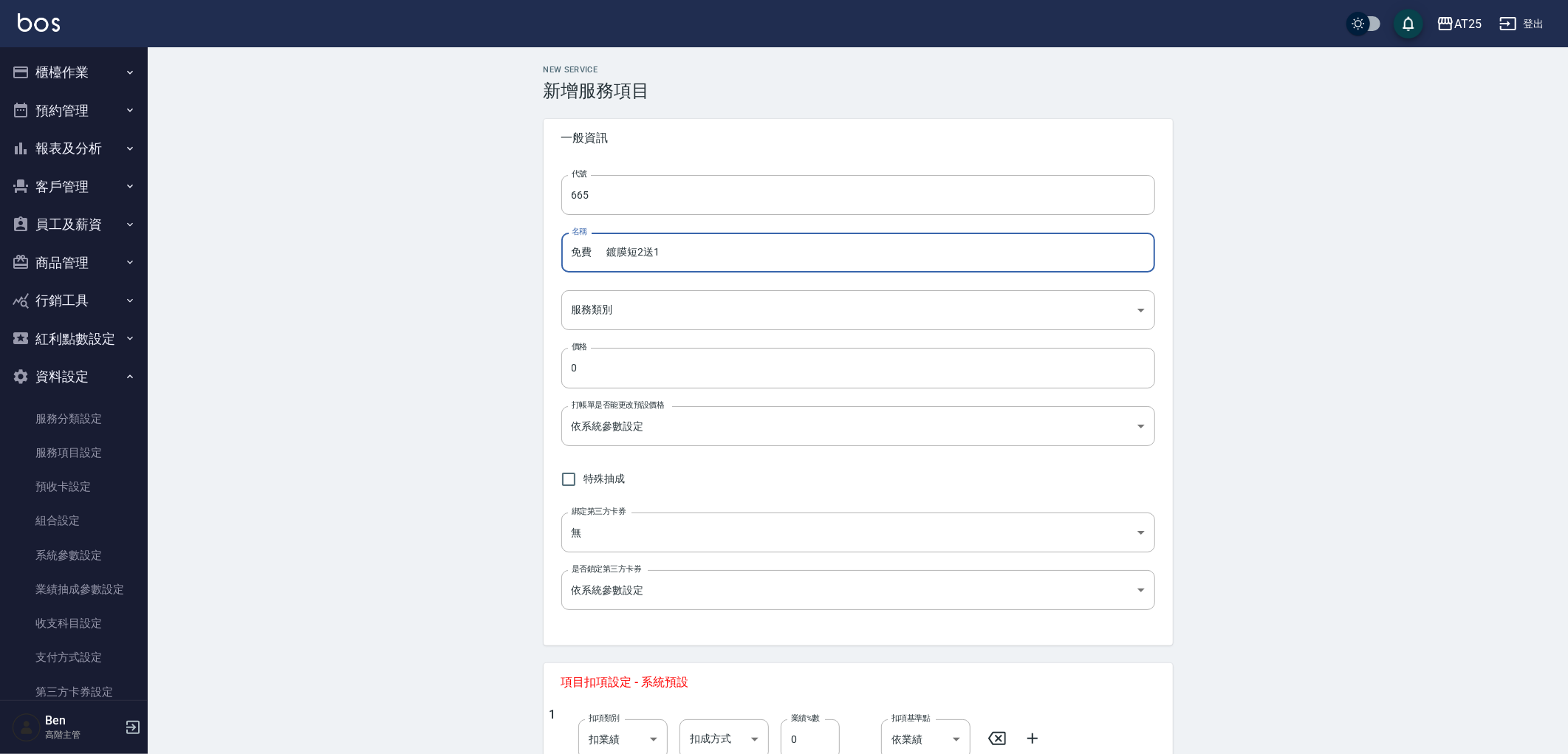
click at [599, 257] on input "免費 鍍膜短2送1" at bounding box center [857, 252] width 594 height 40
type input "免費鍍膜短2送1"
click at [637, 295] on body "AT25 登出 櫃檯作業 打帳單 帳單列表 掛單列表 座位開單 營業儀表板 現金收支登錄 高階收支登錄 材料自購登錄 每日結帳 排班表 現場電腦打卡 掃碼打卡…" at bounding box center [788, 519] width 1576 height 1039
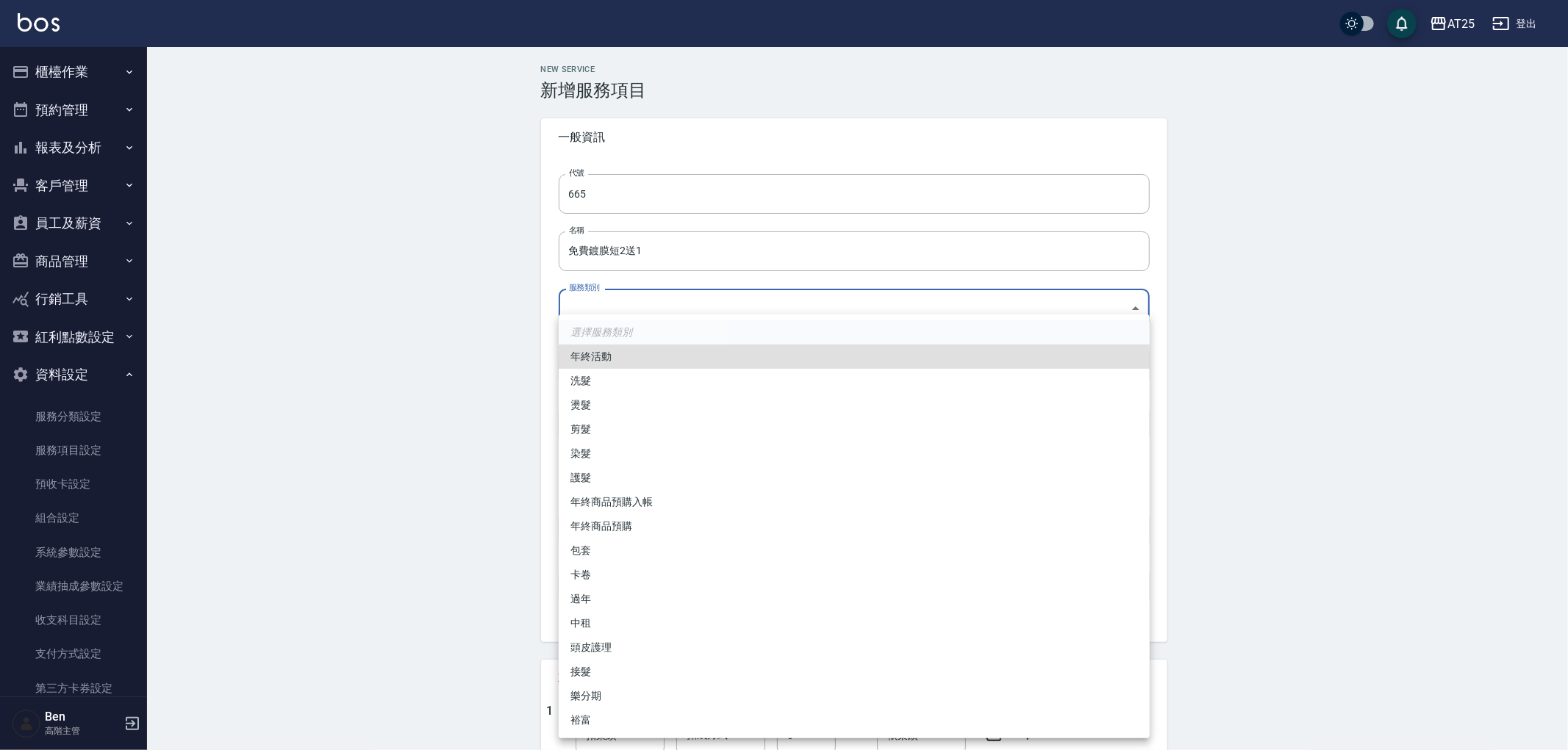
click at [615, 474] on li "護髮" at bounding box center [853, 477] width 591 height 24
type input "8534b43e-8dab-4ae8-9010-73b7e3cd3ab5"
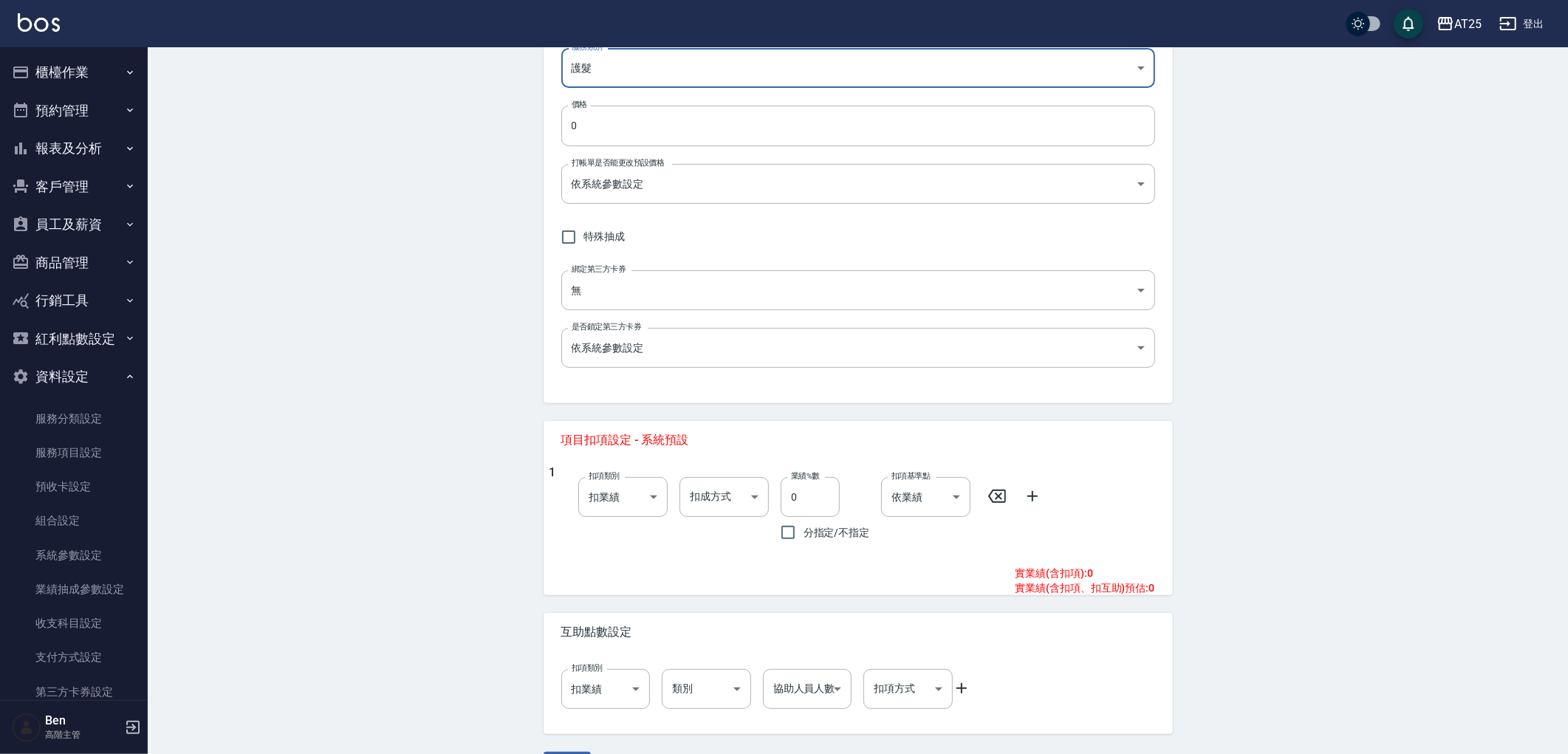
scroll to position [285, 0]
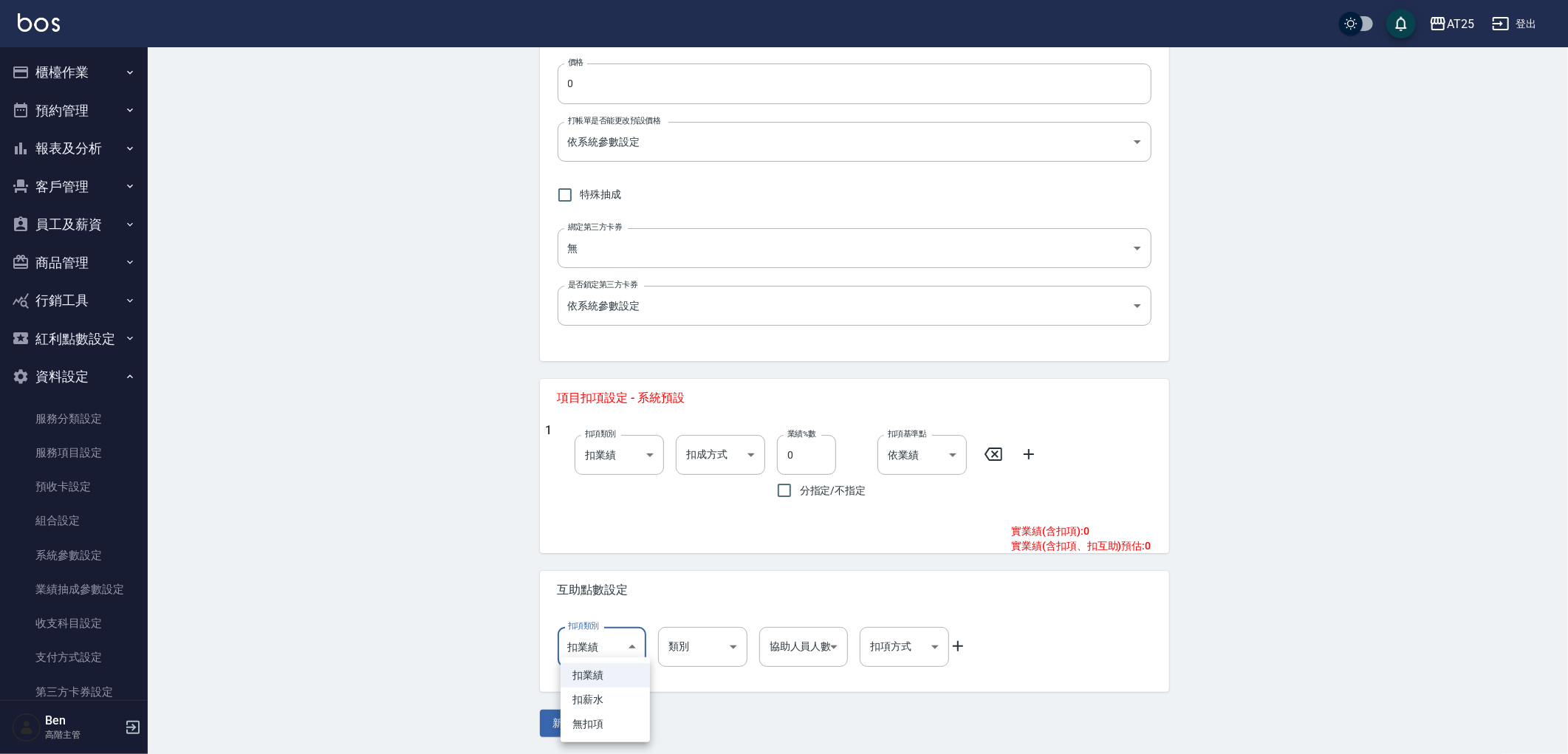
drag, startPoint x: 624, startPoint y: 628, endPoint x: 617, endPoint y: 658, distance: 30.8
click at [624, 630] on body "AT25 登出 櫃檯作業 打帳單 帳單列表 掛單列表 座位開單 營業儀表板 現金收支登錄 高階收支登錄 材料自購登錄 每日結帳 排班表 現場電腦打卡 掃碼打卡…" at bounding box center [784, 235] width 1568 height 1039
click at [1120, 635] on div at bounding box center [788, 377] width 1576 height 754
click at [567, 722] on button "新增" at bounding box center [567, 723] width 47 height 27
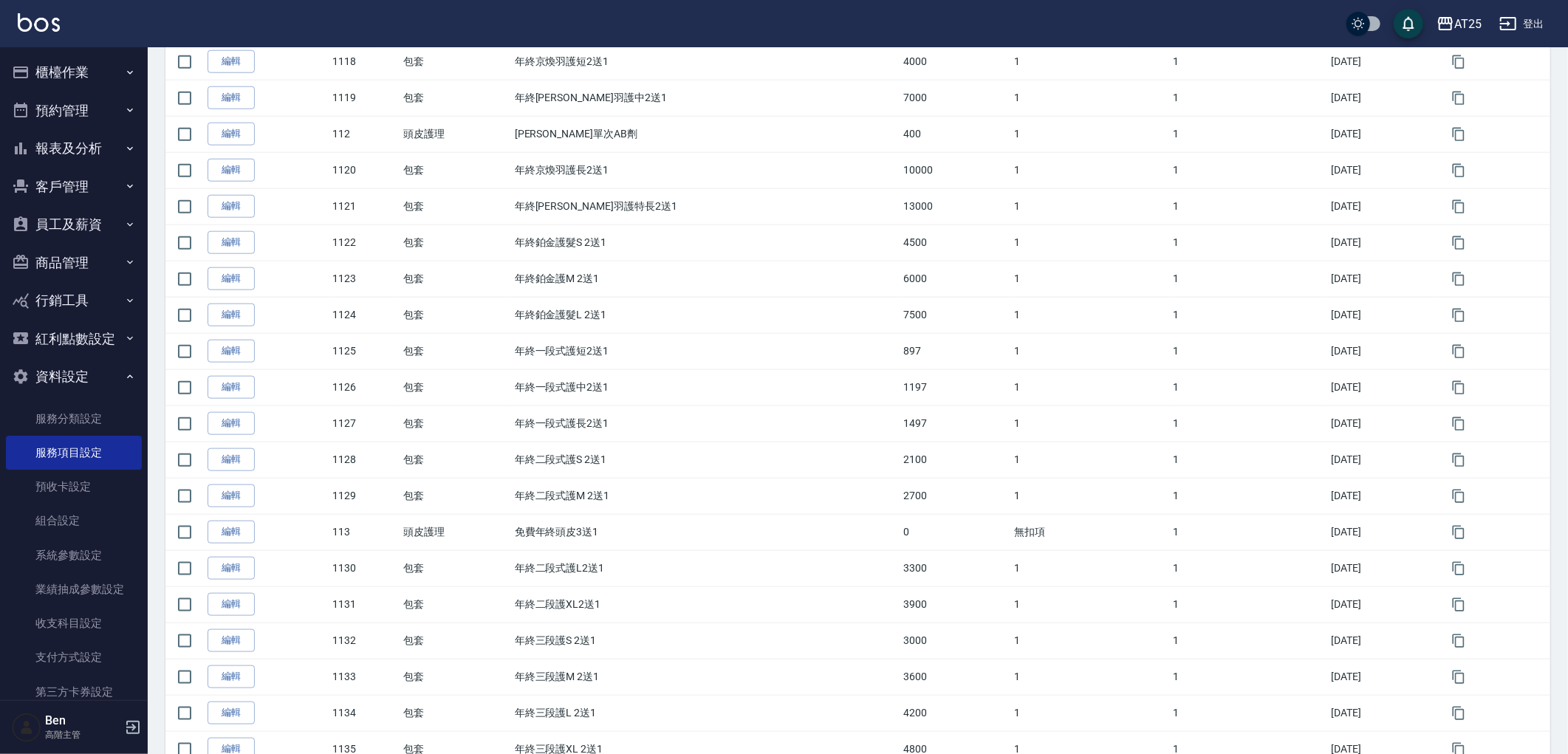
scroll to position [1445, 0]
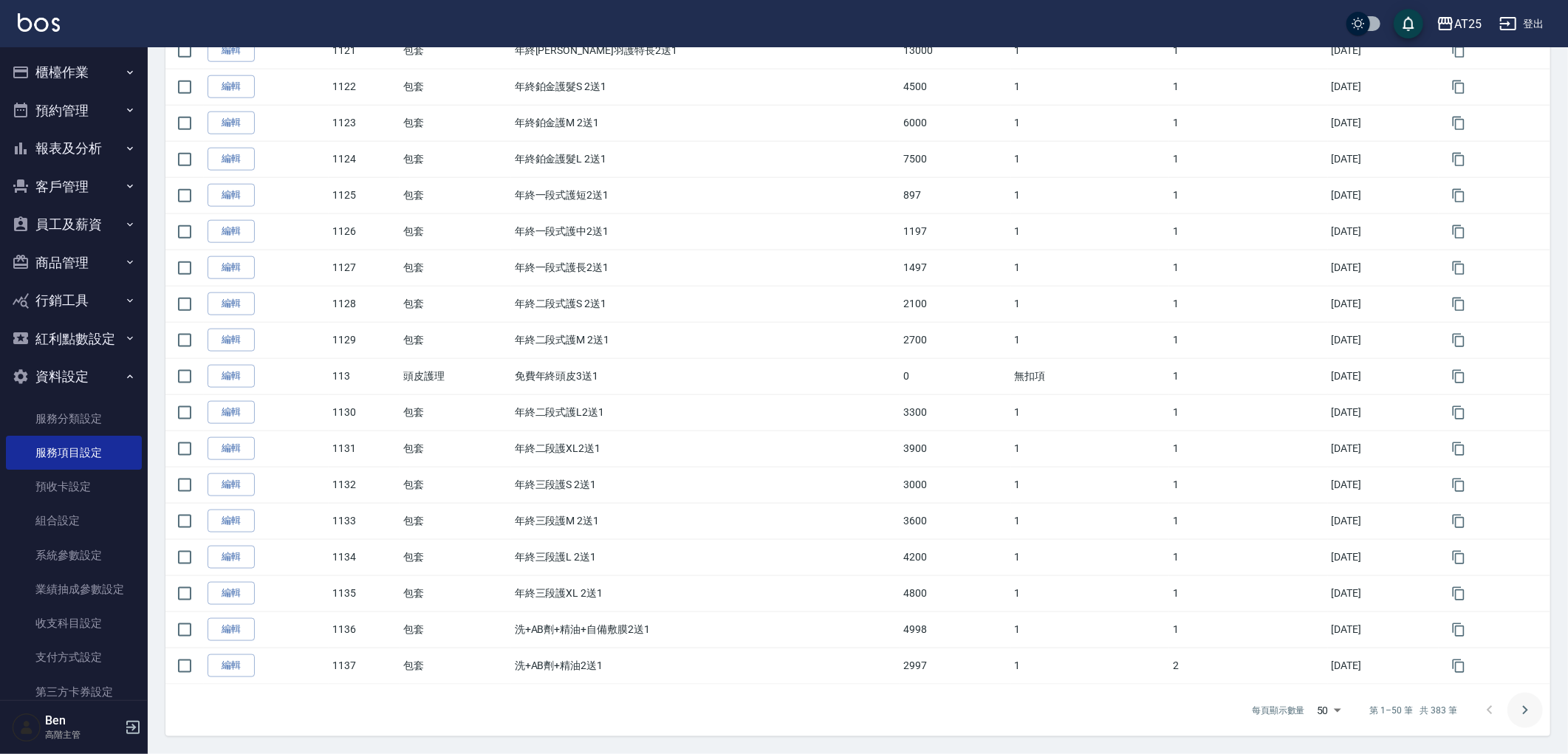
click at [1519, 719] on button "Go to next page" at bounding box center [1525, 711] width 36 height 36
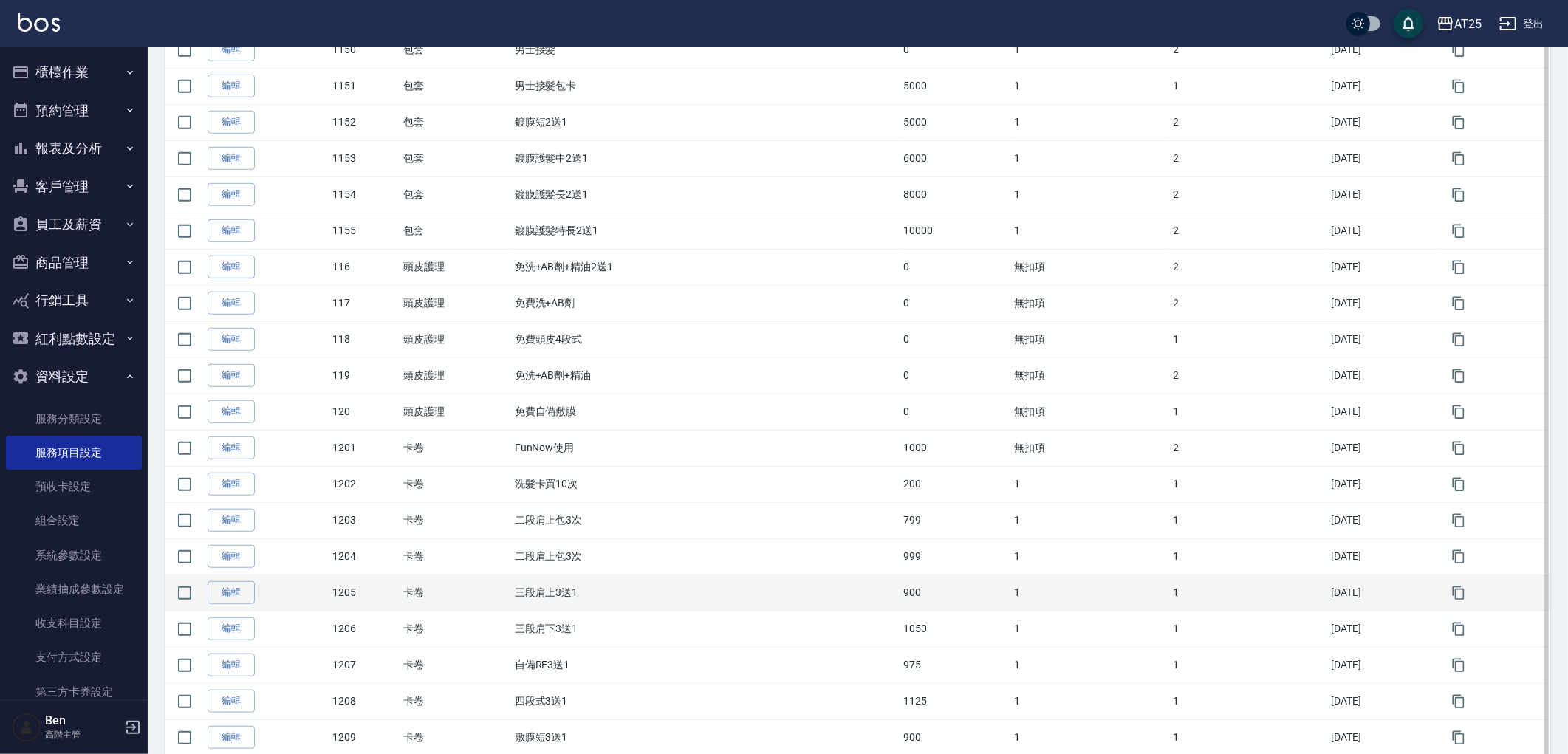
scroll to position [50, 0]
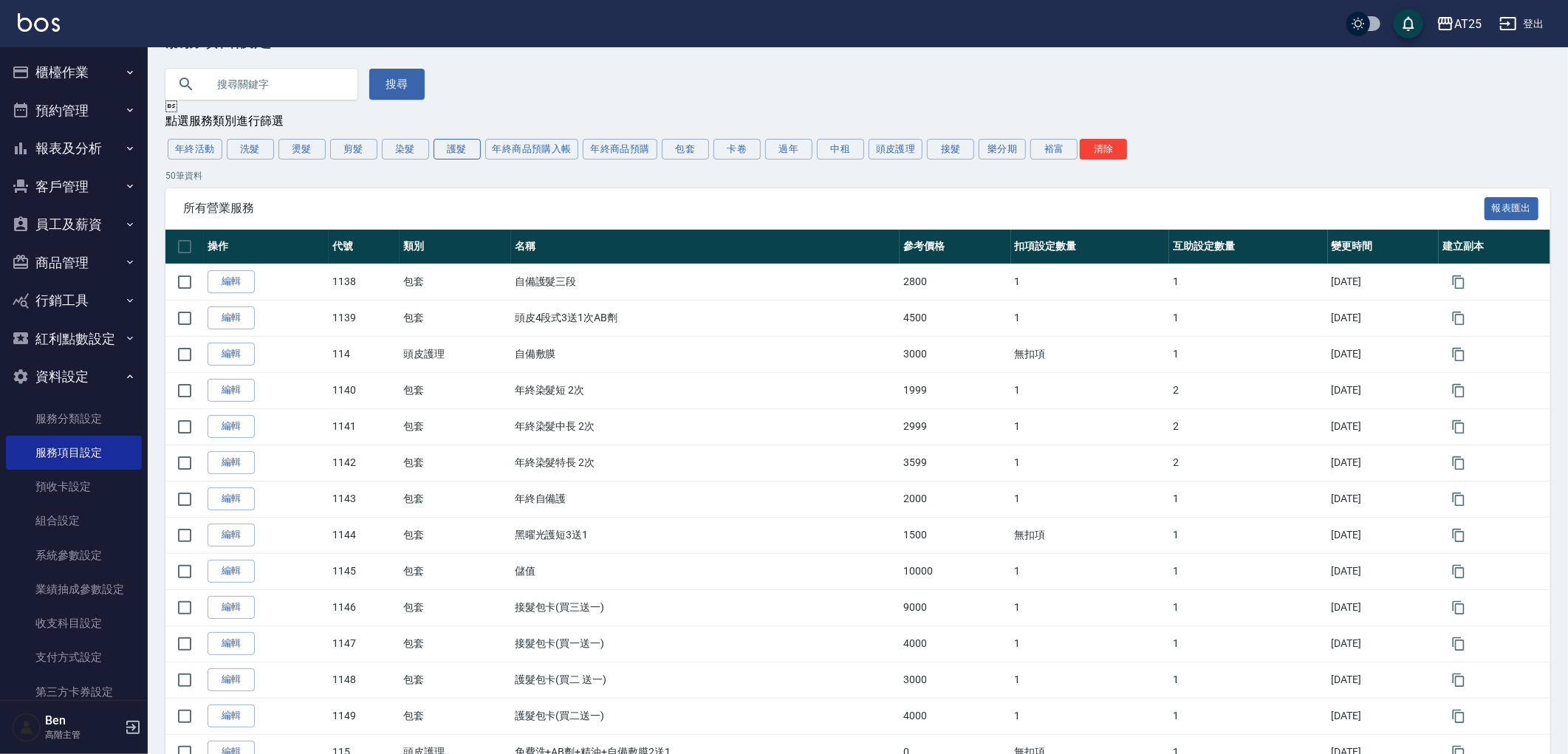
click at [460, 144] on button "護髮" at bounding box center [457, 149] width 47 height 20
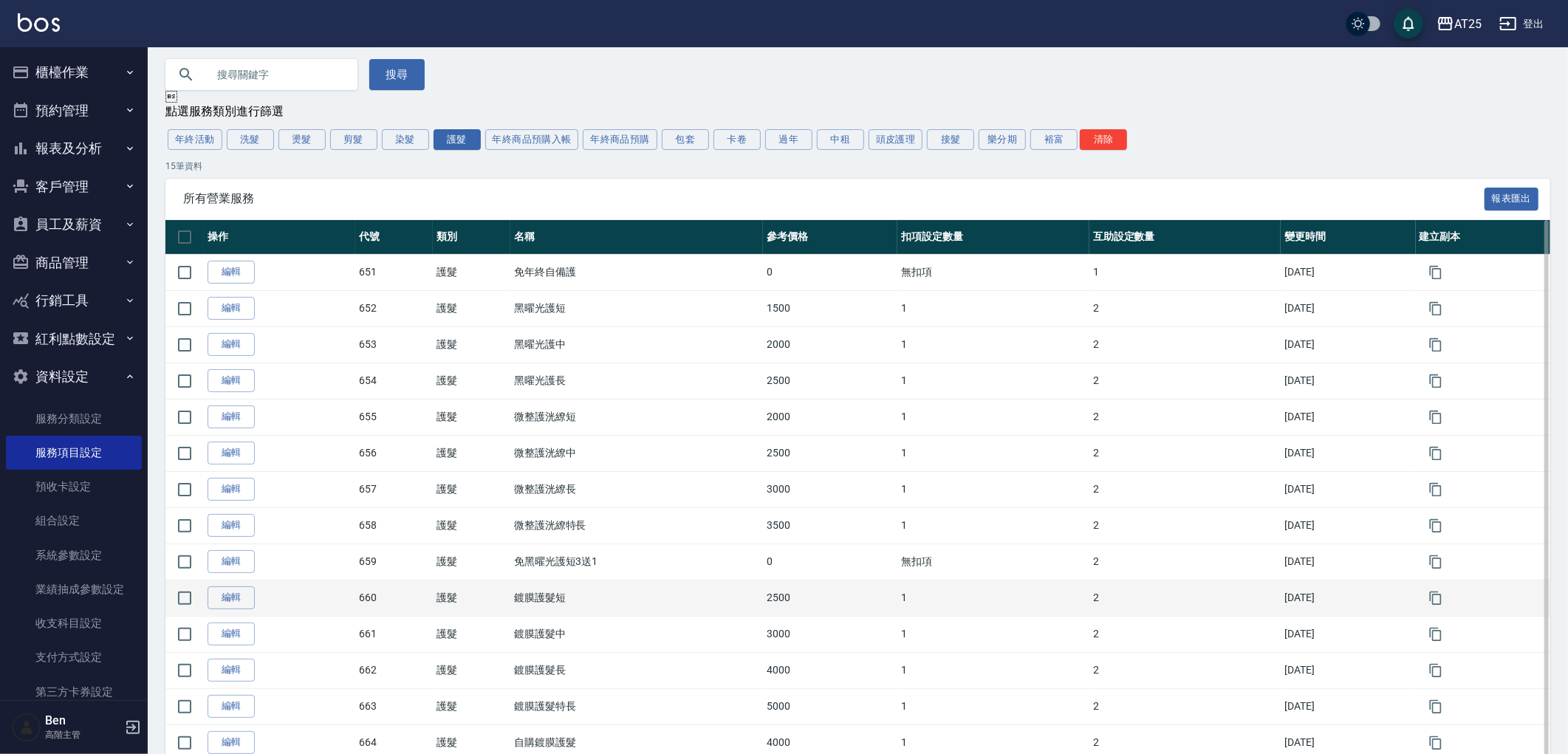
scroll to position [178, 0]
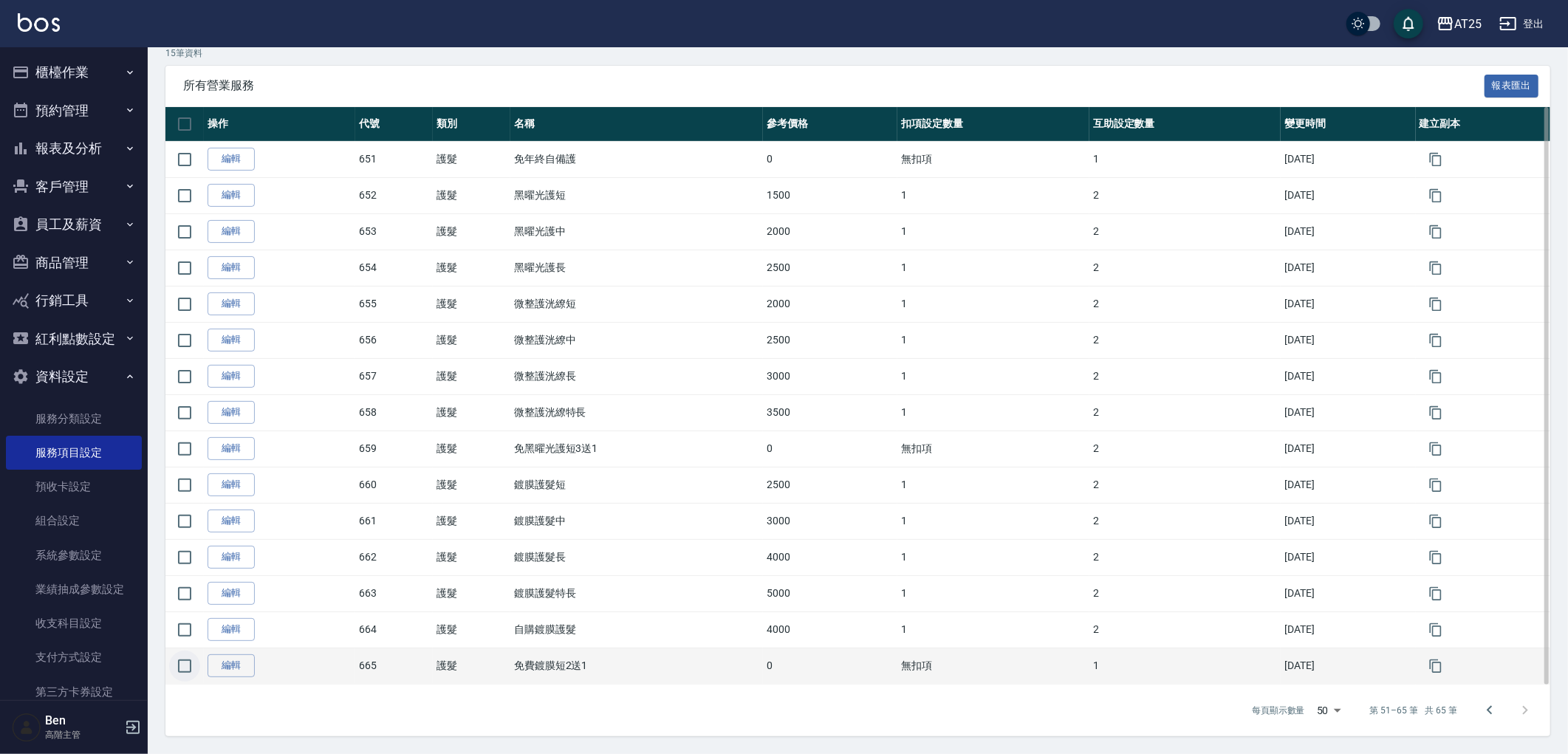
click at [182, 668] on input "checkbox" at bounding box center [184, 666] width 31 height 31
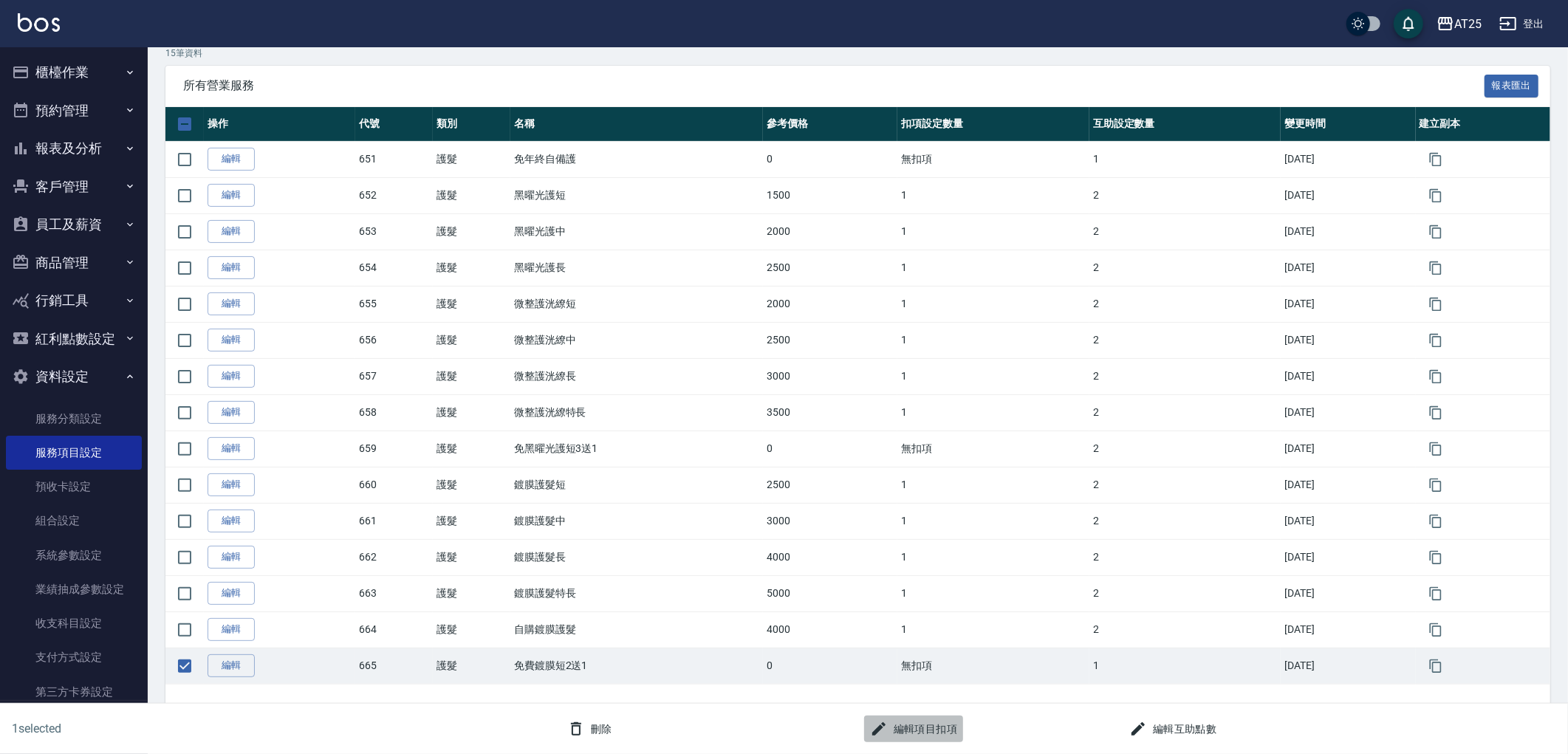
click at [944, 733] on button "編輯項目扣項" at bounding box center [913, 729] width 99 height 27
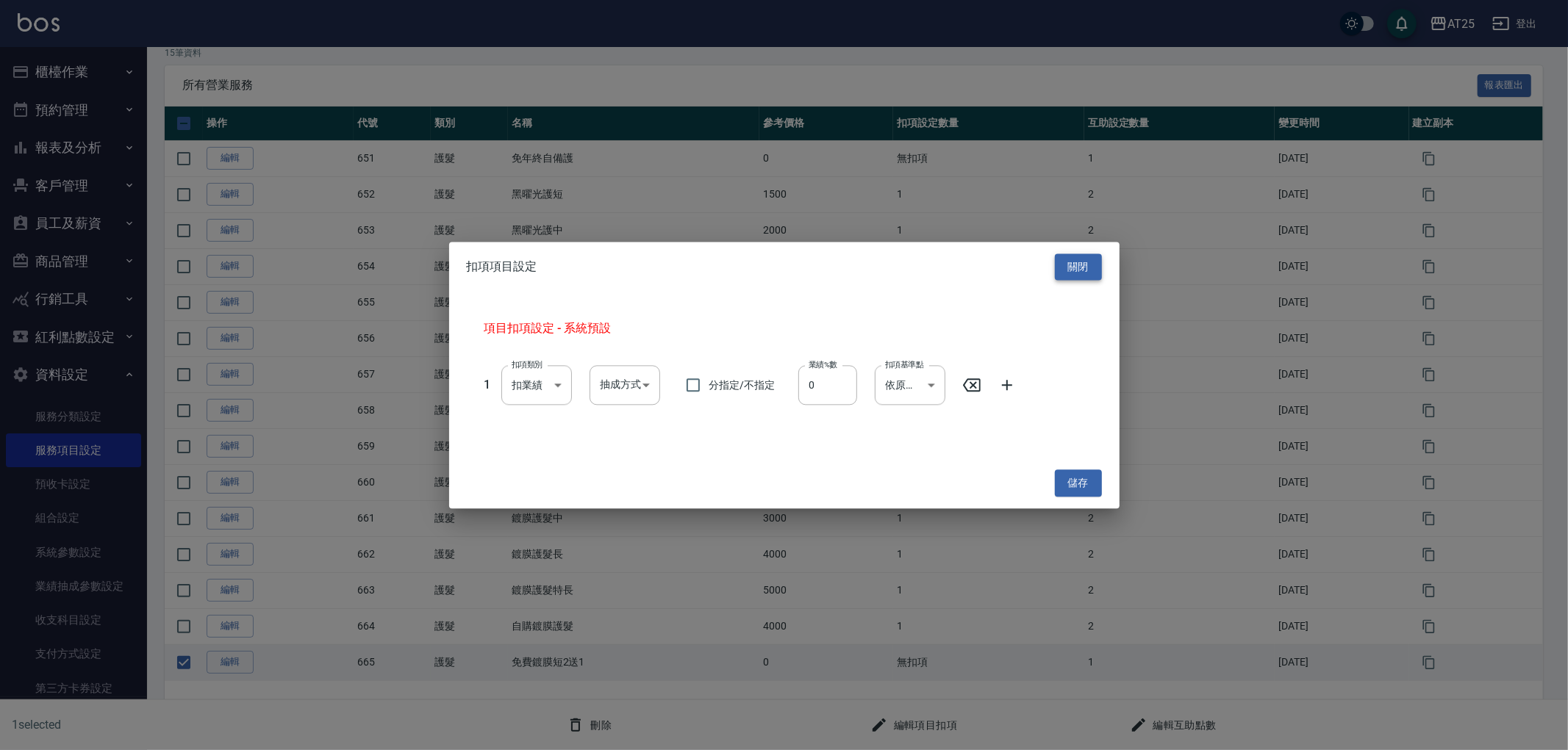
click at [1084, 274] on button "關閉" at bounding box center [1078, 267] width 47 height 27
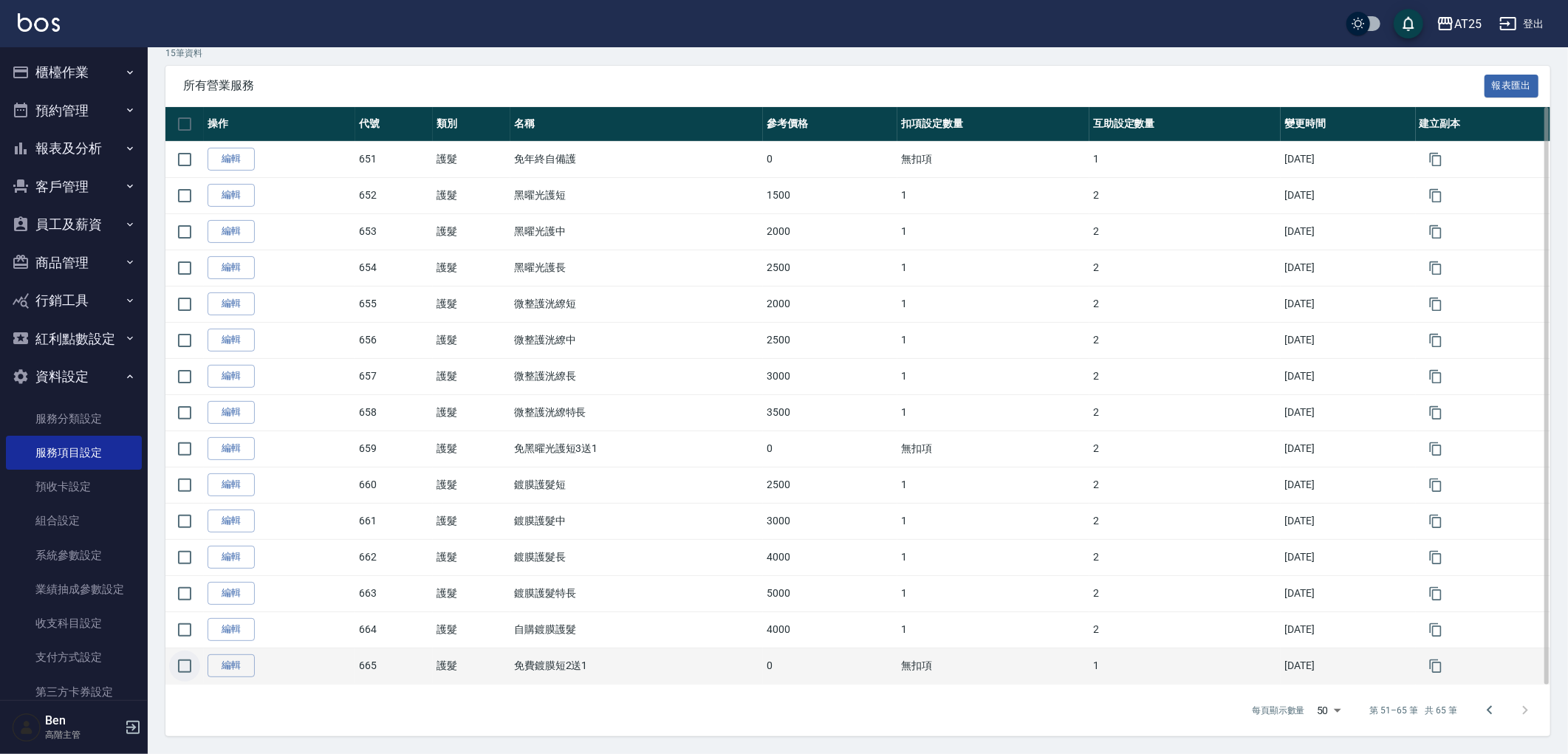
click at [184, 666] on input "checkbox" at bounding box center [184, 666] width 31 height 31
checkbox input "true"
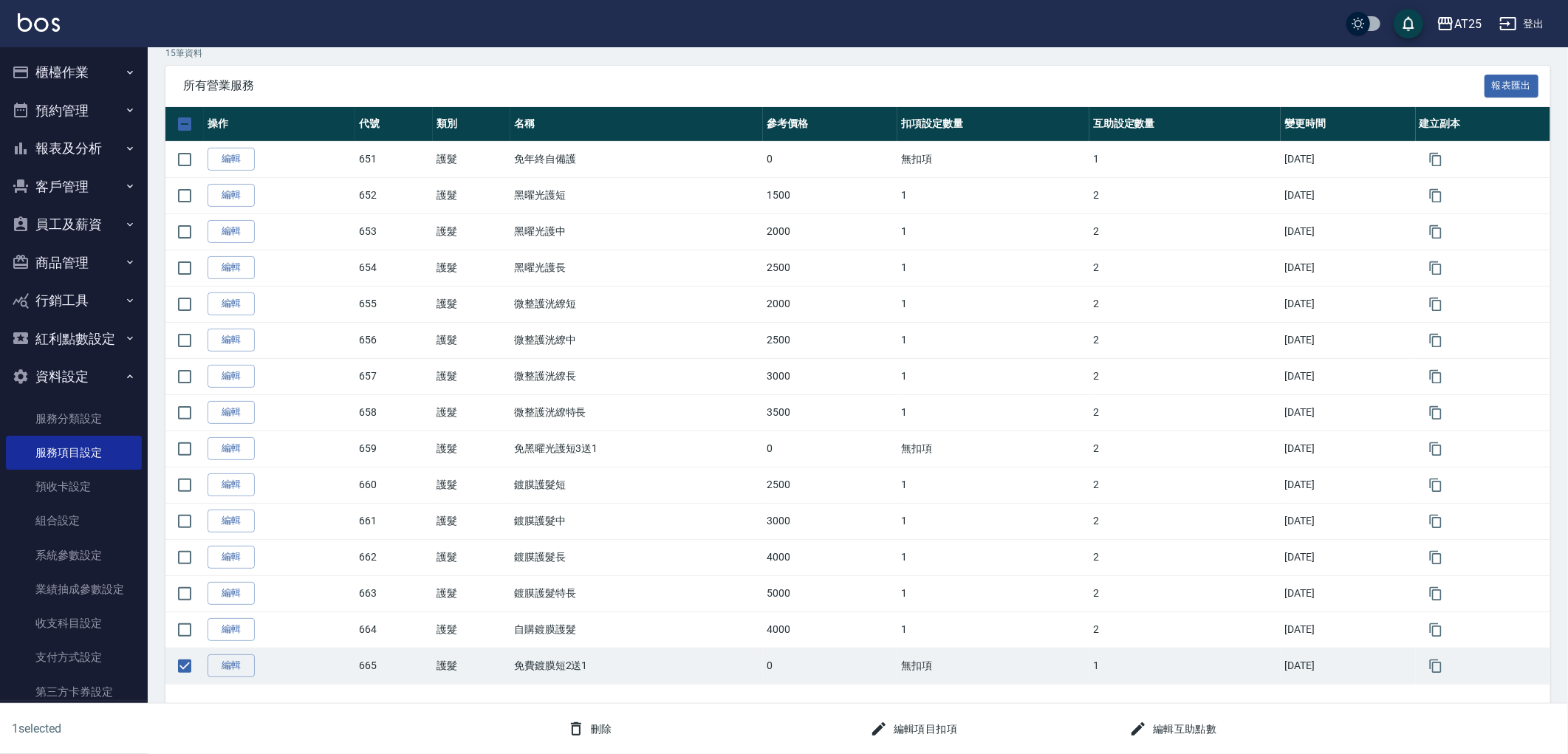
click at [1201, 734] on button "編輯互助點數" at bounding box center [1173, 729] width 99 height 27
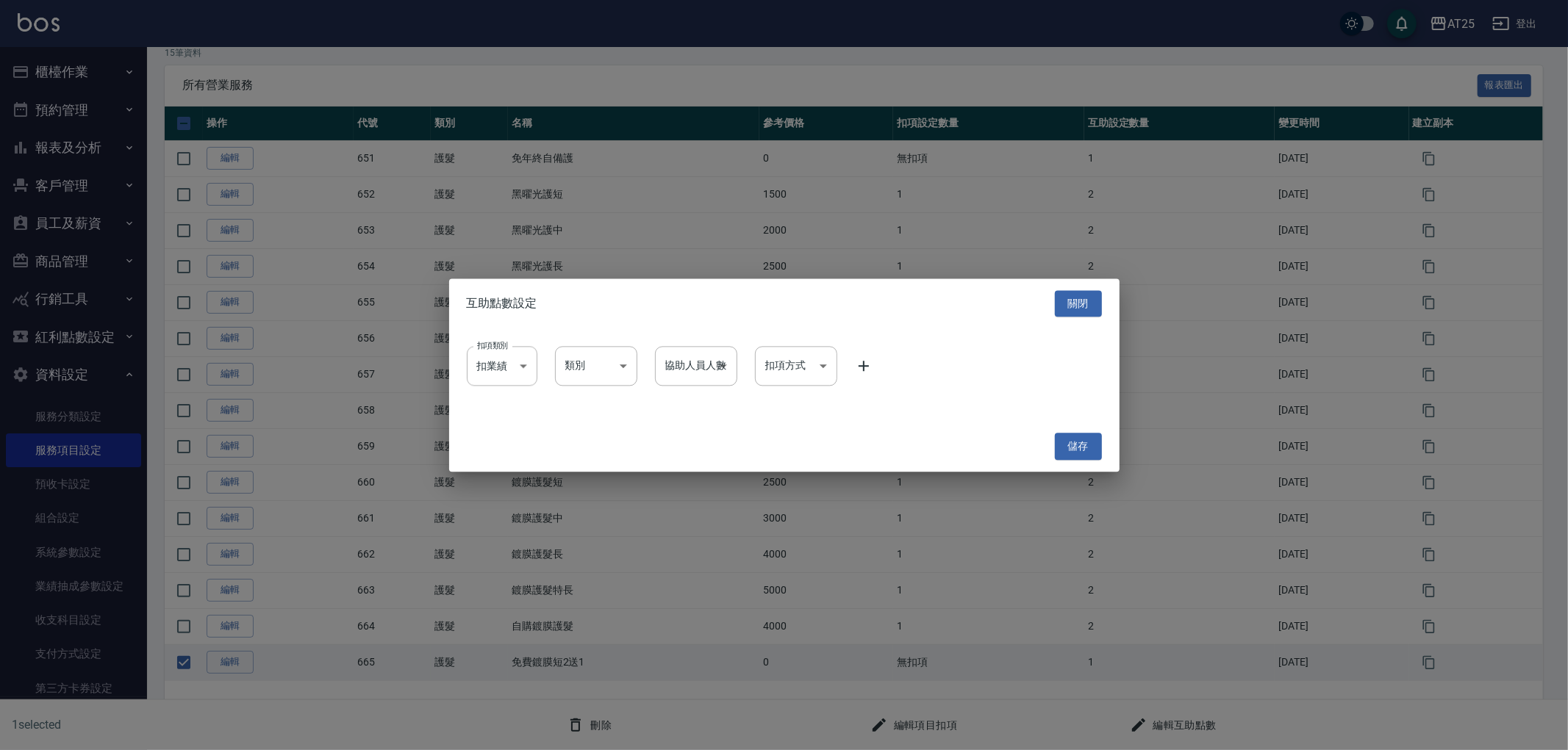
click at [865, 364] on icon at bounding box center [864, 367] width 17 height 17
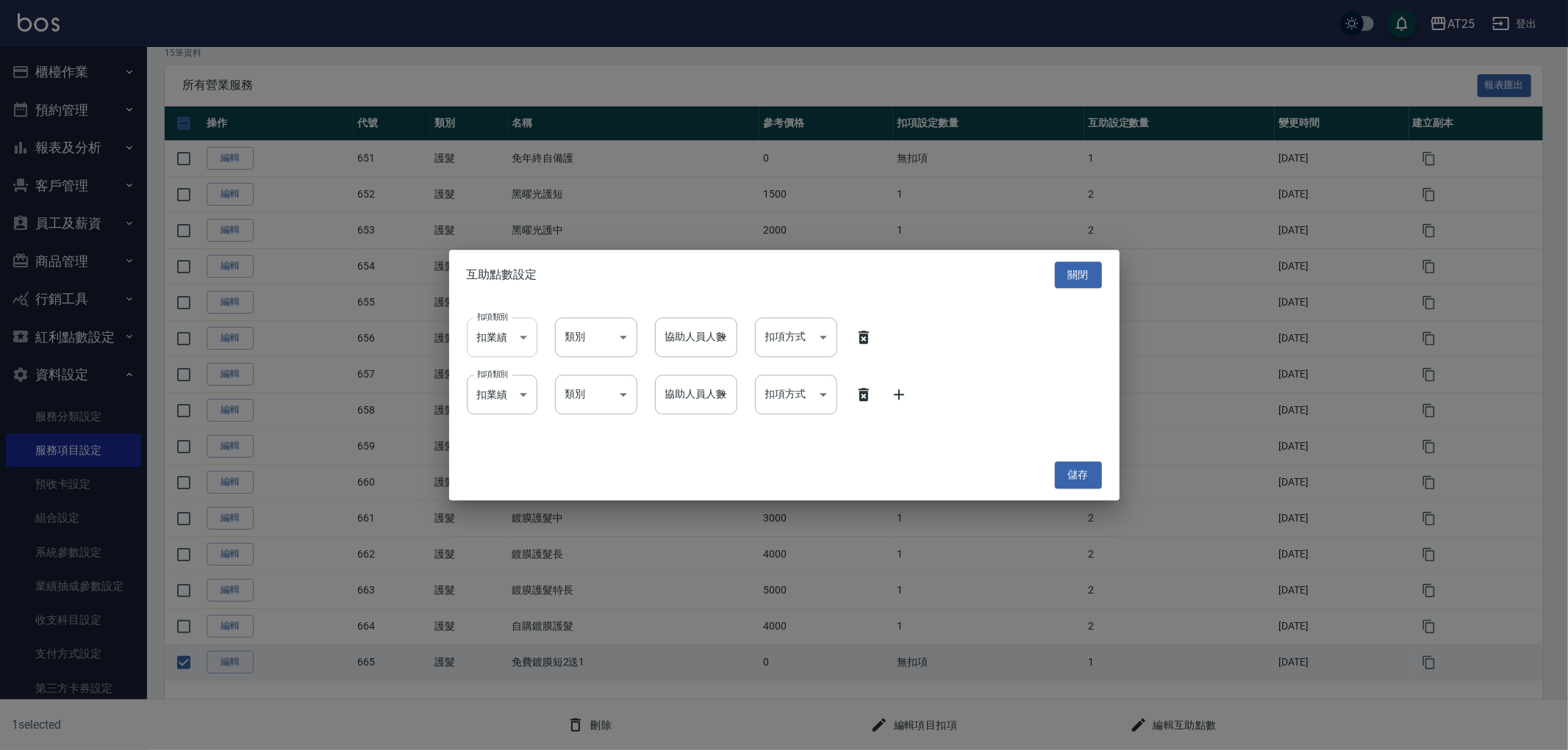
click at [504, 342] on body "AT25 登出 櫃檯作業 打帳單 帳單列表 掛單列表 座位開單 營業儀表板 現金收支登錄 高階收支登錄 材料自購登錄 每日結帳 排班表 現場電腦打卡 掃碼打卡…" at bounding box center [784, 289] width 1568 height 922
click at [518, 410] on li "扣薪水" at bounding box center [502, 399] width 70 height 24
type input "onSalary"
click at [566, 333] on body "AT25 登出 櫃檯作業 打帳單 帳單列表 掛單列表 座位開單 營業儀表板 現金收支登錄 高階收支登錄 材料自購登錄 每日結帳 排班表 現場電腦打卡 掃碼打卡…" at bounding box center [784, 289] width 1568 height 922
click at [551, 397] on div at bounding box center [784, 375] width 1568 height 750
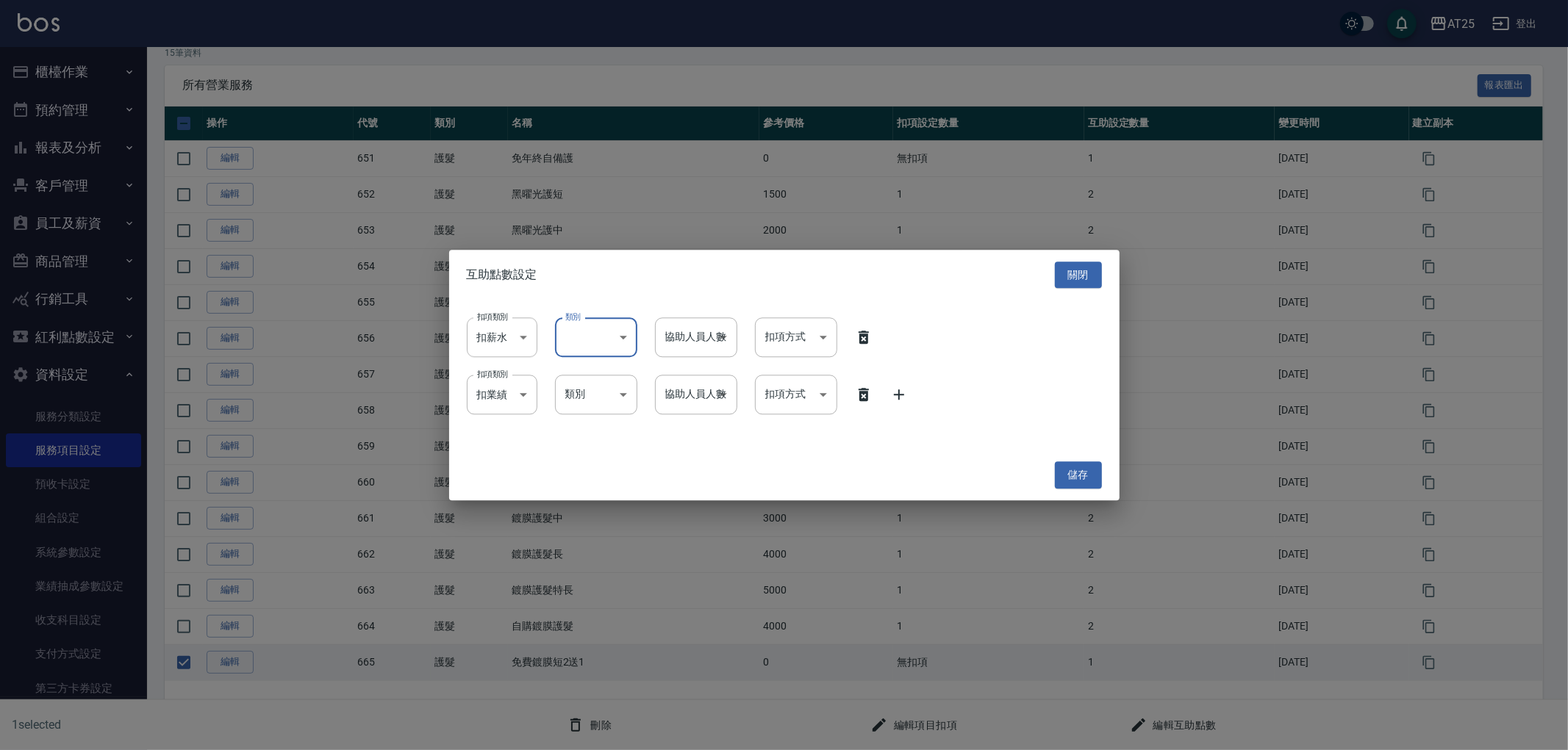
click at [562, 399] on body "AT25 登出 櫃檯作業 打帳單 帳單列表 掛單列表 座位開單 營業儀表板 現金收支登錄 高階收支登錄 材料自購登錄 每日結帳 排班表 現場電腦打卡 掃碼打卡…" at bounding box center [784, 289] width 1568 height 922
click at [603, 439] on li "技術協助" at bounding box center [597, 432] width 83 height 24
type input "技術協助"
click at [630, 339] on body "AT25 登出 櫃檯作業 打帳單 帳單列表 掛單列表 座位開單 營業儀表板 現金收支登錄 高階收支登錄 材料自購登錄 每日結帳 排班表 現場電腦打卡 掃碼打卡…" at bounding box center [784, 289] width 1568 height 922
click at [611, 409] on li "洗" at bounding box center [597, 399] width 83 height 24
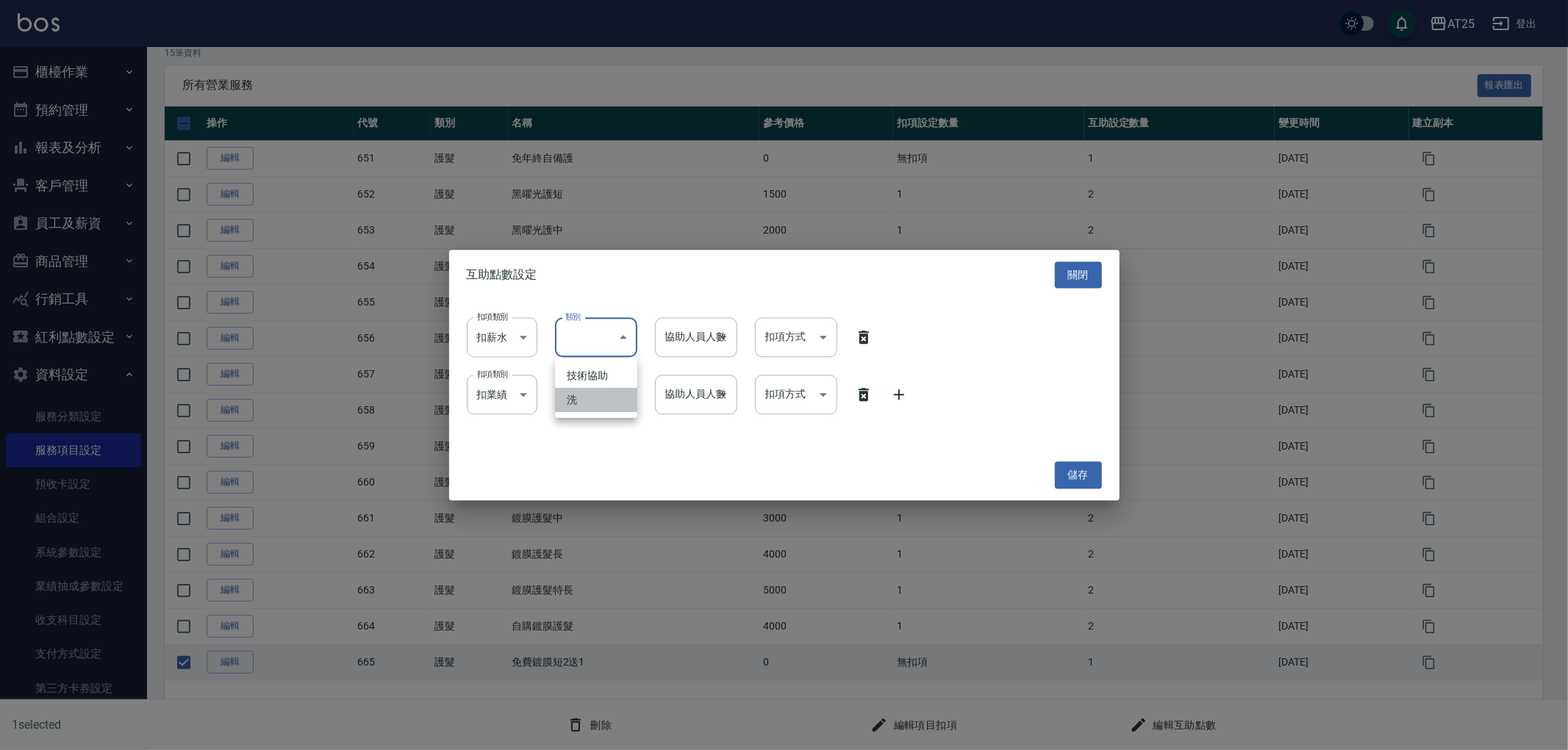
type input "洗"
click at [697, 362] on div "扣項類別 扣薪水 onSalary 扣項類別 類別 洗 洗 類別 協助人員人數 ​ 協助人員人數 扣項方式 ​ 扣項方式 扣項類別 扣業績 onSales 扣…" at bounding box center [784, 375] width 671 height 150
click at [702, 353] on body "AT25 登出 櫃檯作業 打帳單 帳單列表 掛單列表 座位開單 營業儀表板 現金收支登錄 高階收支登錄 材料自購登錄 每日結帳 排班表 現場電腦打卡 掃碼打卡…" at bounding box center [784, 289] width 1568 height 922
click at [710, 388] on li "2" at bounding box center [697, 399] width 83 height 24
type input "2"
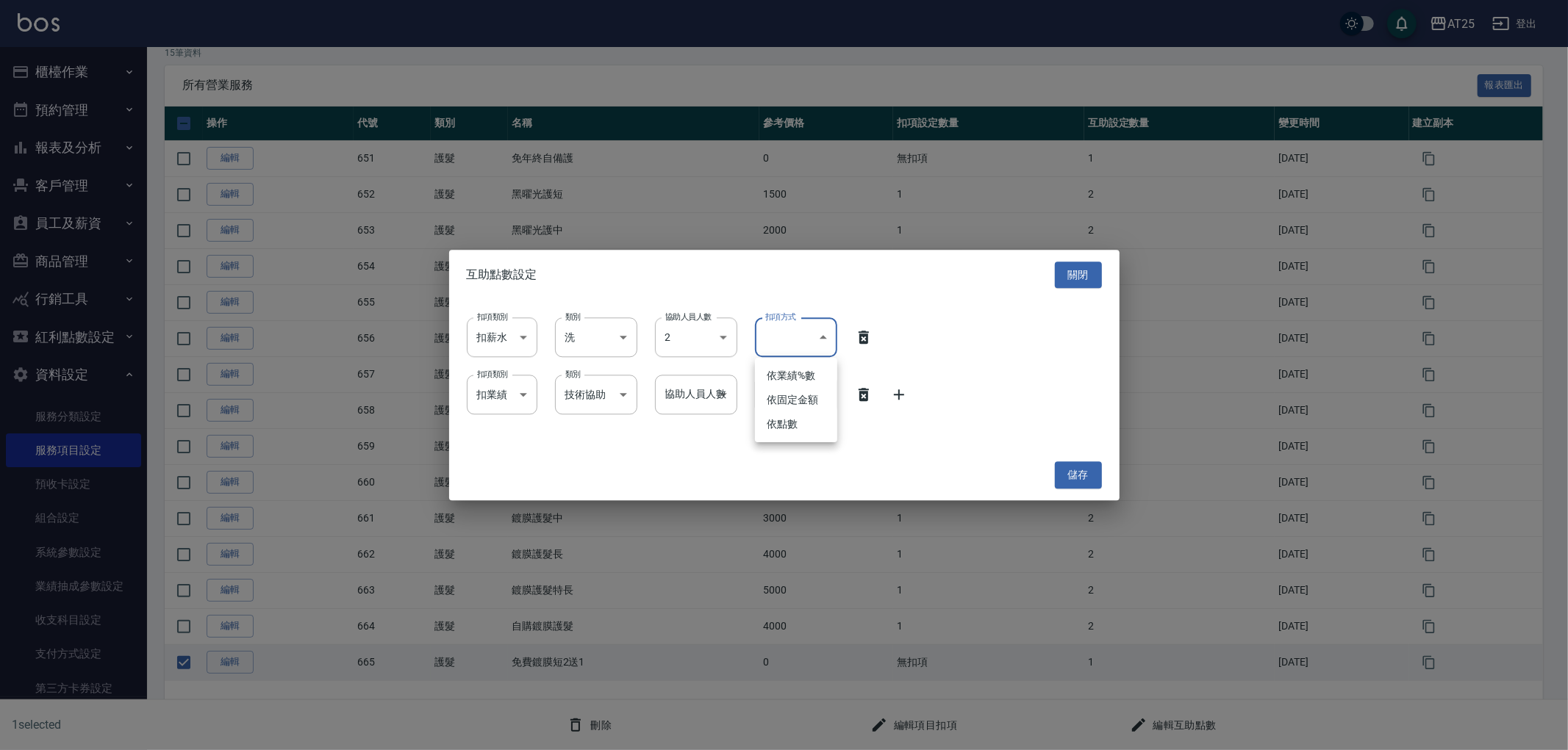
click at [796, 328] on body "AT25 登出 櫃檯作業 打帳單 帳單列表 掛單列表 座位開單 營業儀表板 現金收支登錄 高階收支登錄 材料自購登錄 每日結帳 排班表 現場電腦打卡 掃碼打卡…" at bounding box center [784, 289] width 1568 height 922
click at [803, 423] on li "依點數" at bounding box center [796, 423] width 83 height 24
type input "點數"
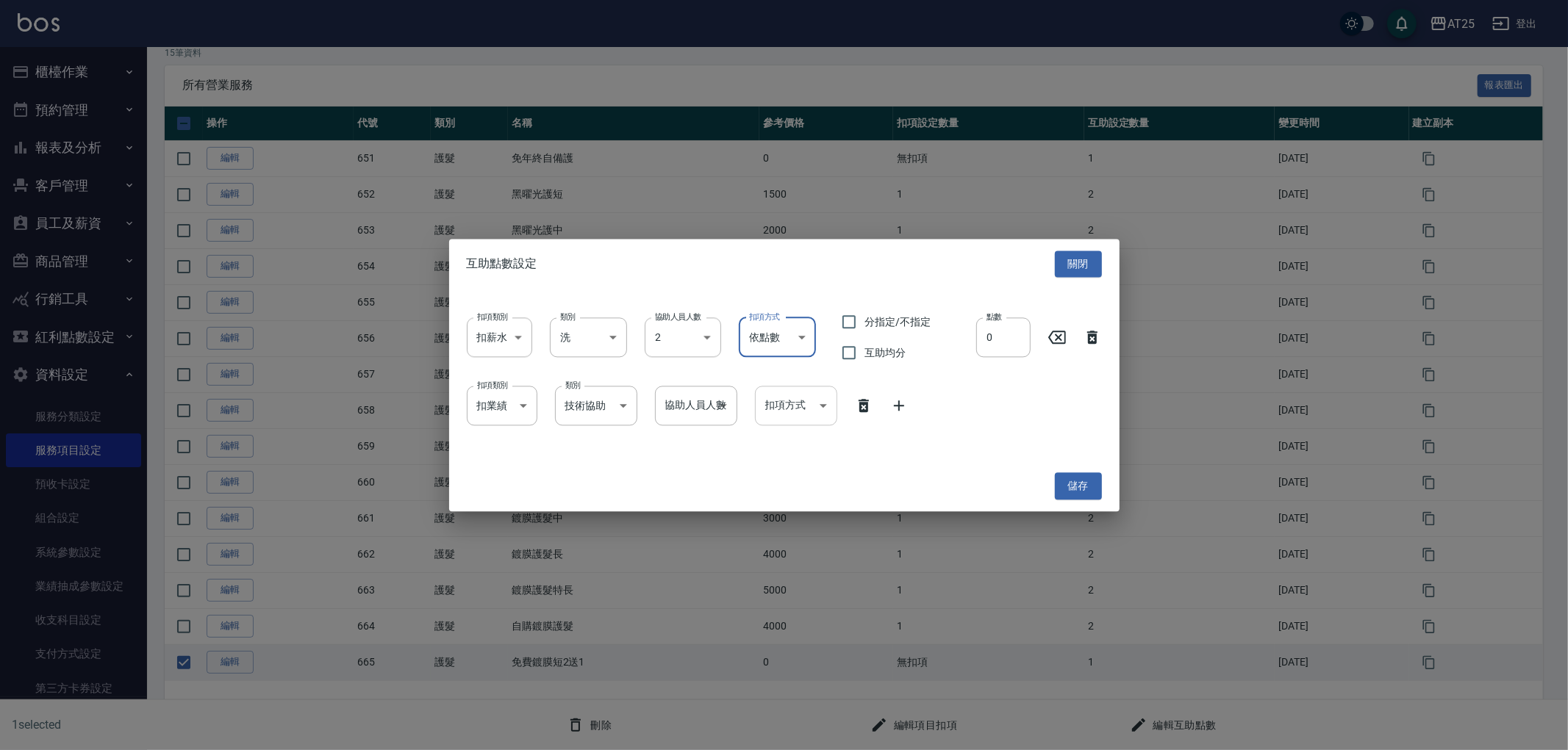
click at [812, 402] on body "AT25 登出 櫃檯作業 打帳單 帳單列表 掛單列表 座位開單 營業儀表板 現金收支登錄 高階收支登錄 材料自購登錄 每日結帳 排班表 現場電腦打卡 掃碼打卡…" at bounding box center [784, 289] width 1568 height 922
click at [798, 505] on ul "依業績%數 依固定金額 依點數" at bounding box center [796, 469] width 83 height 85
click at [793, 493] on li "依點數" at bounding box center [796, 492] width 83 height 24
type input "點數"
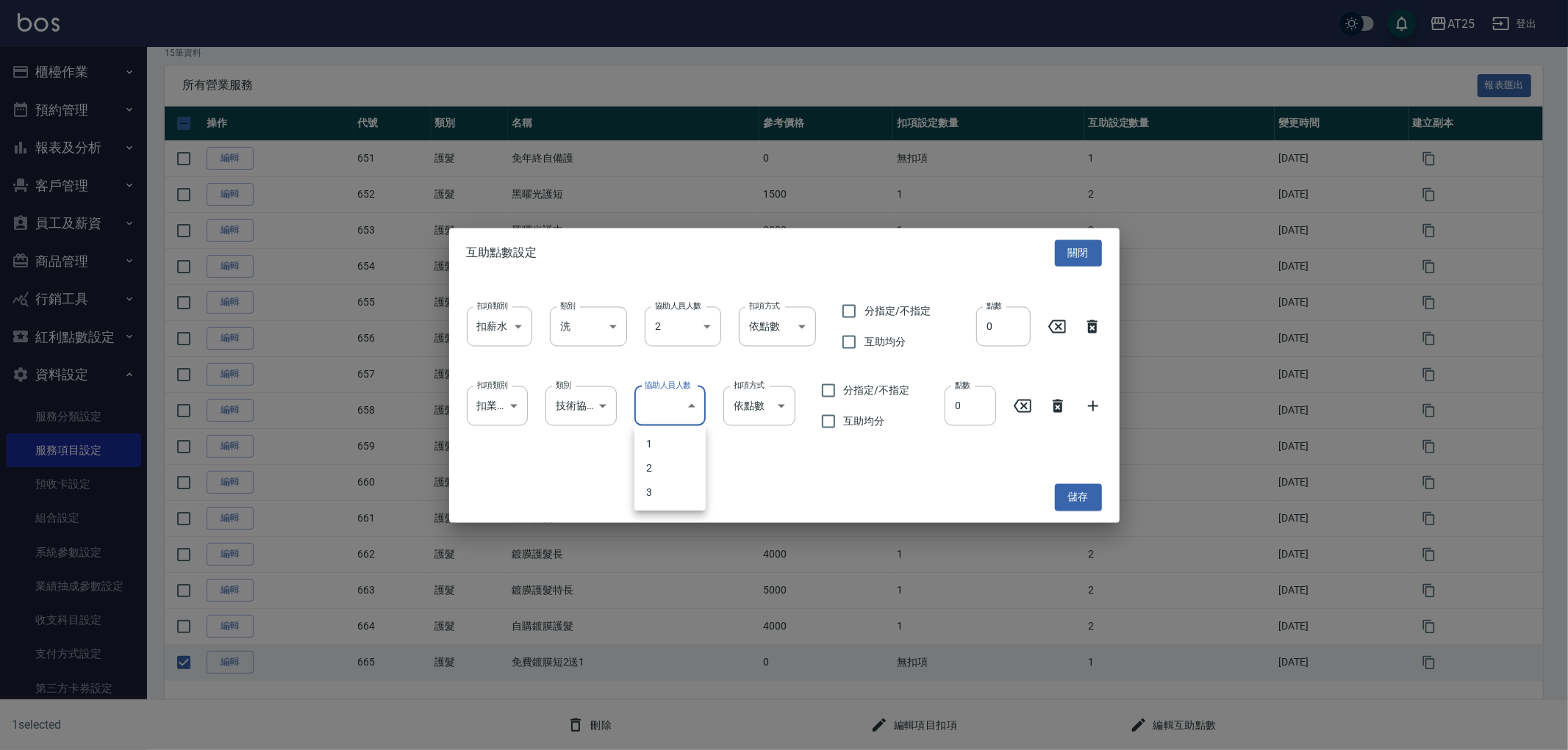
click at [687, 400] on body "AT25 登出 櫃檯作業 打帳單 帳單列表 掛單列表 座位開單 營業儀表板 現金收支登錄 高階收支登錄 材料自購登錄 每日結帳 排班表 現場電腦打卡 掃碼打卡…" at bounding box center [784, 289] width 1568 height 922
click at [671, 460] on li "2" at bounding box center [670, 468] width 71 height 24
type input "2"
click at [604, 408] on body "AT25 登出 櫃檯作業 打帳單 帳單列表 掛單列表 座位開單 營業儀表板 現金收支登錄 高階收支登錄 材料自購登錄 每日結帳 排班表 現場電腦打卡 掃碼打卡…" at bounding box center [784, 289] width 1568 height 922
click at [597, 446] on li "技術協助" at bounding box center [581, 444] width 71 height 24
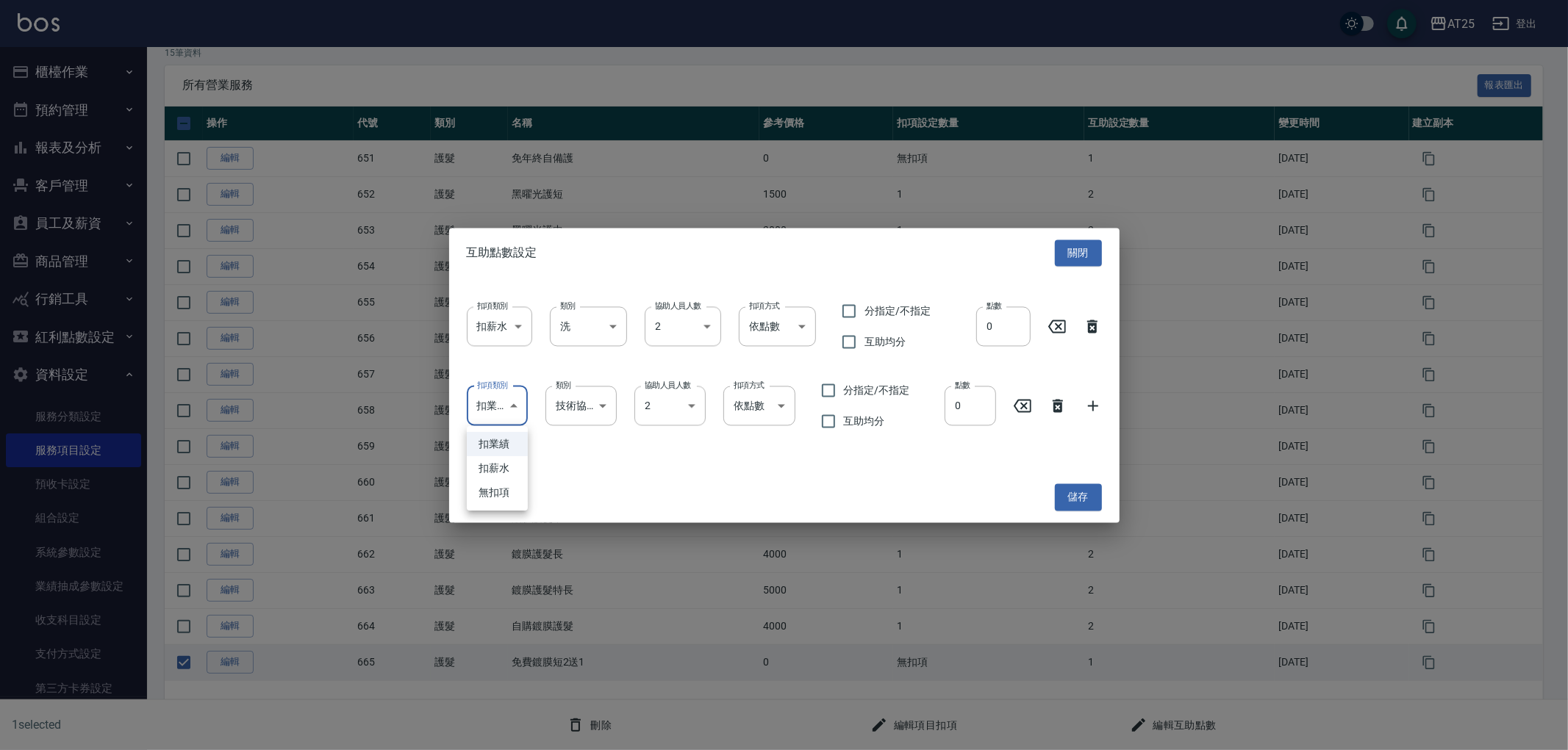
click at [510, 406] on body "AT25 登出 櫃檯作業 打帳單 帳單列表 掛單列表 座位開單 營業儀表板 現金收支登錄 高階收支登錄 材料自購登錄 每日結帳 排班表 現場電腦打卡 掃碼打卡…" at bounding box center [784, 289] width 1568 height 922
click at [496, 480] on li "無扣項" at bounding box center [497, 492] width 61 height 24
click at [519, 384] on div "扣項類別 無扣項 none 扣項類別 類別 技術協助 技術協助 類別 協助人員人數 2 2 協助人員人數 扣項方式 依點數 點數 扣項方式 分指定/不指定 互…" at bounding box center [784, 406] width 635 height 61
click at [502, 406] on body "AT25 登出 櫃檯作業 打帳單 帳單列表 掛單列表 座位開單 營業儀表板 現金收支登錄 高階收支登錄 材料自購登錄 每日結帳 排班表 現場電腦打卡 掃碼打卡…" at bounding box center [784, 289] width 1568 height 922
click at [497, 464] on li "扣薪水" at bounding box center [497, 468] width 61 height 24
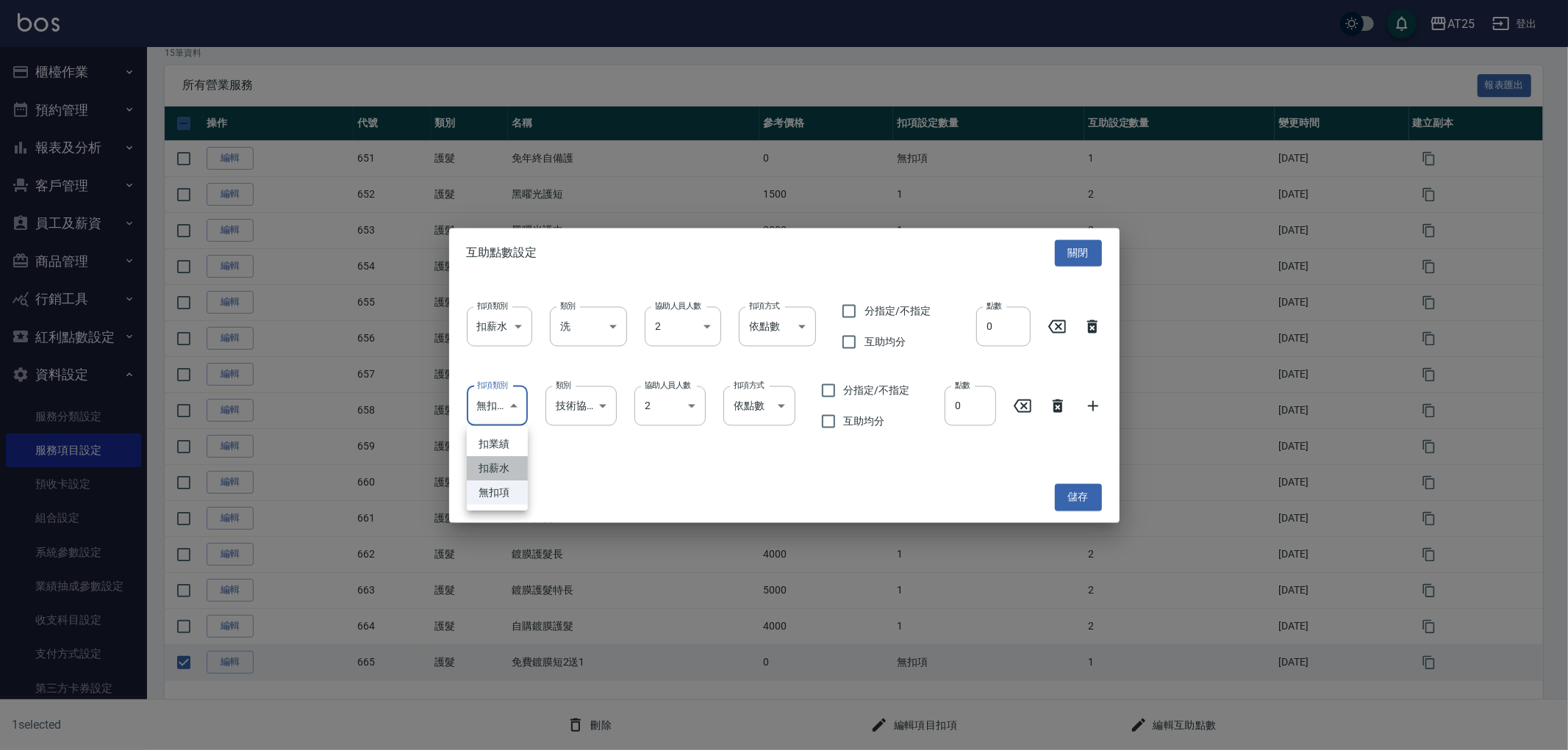
type input "onSalary"
drag, startPoint x: 1015, startPoint y: 317, endPoint x: 880, endPoint y: 298, distance: 136.3
click at [936, 317] on div "扣項類別 扣薪水 onSalary 扣項類別 類別 洗 洗 類別 協助人員人數 2 2 協助人員人數 扣項方式 依點數 點數 扣項方式 分指定/不指定 互助均…" at bounding box center [784, 327] width 635 height 61
type input "1"
drag, startPoint x: 953, startPoint y: 394, endPoint x: 993, endPoint y: 410, distance: 43.1
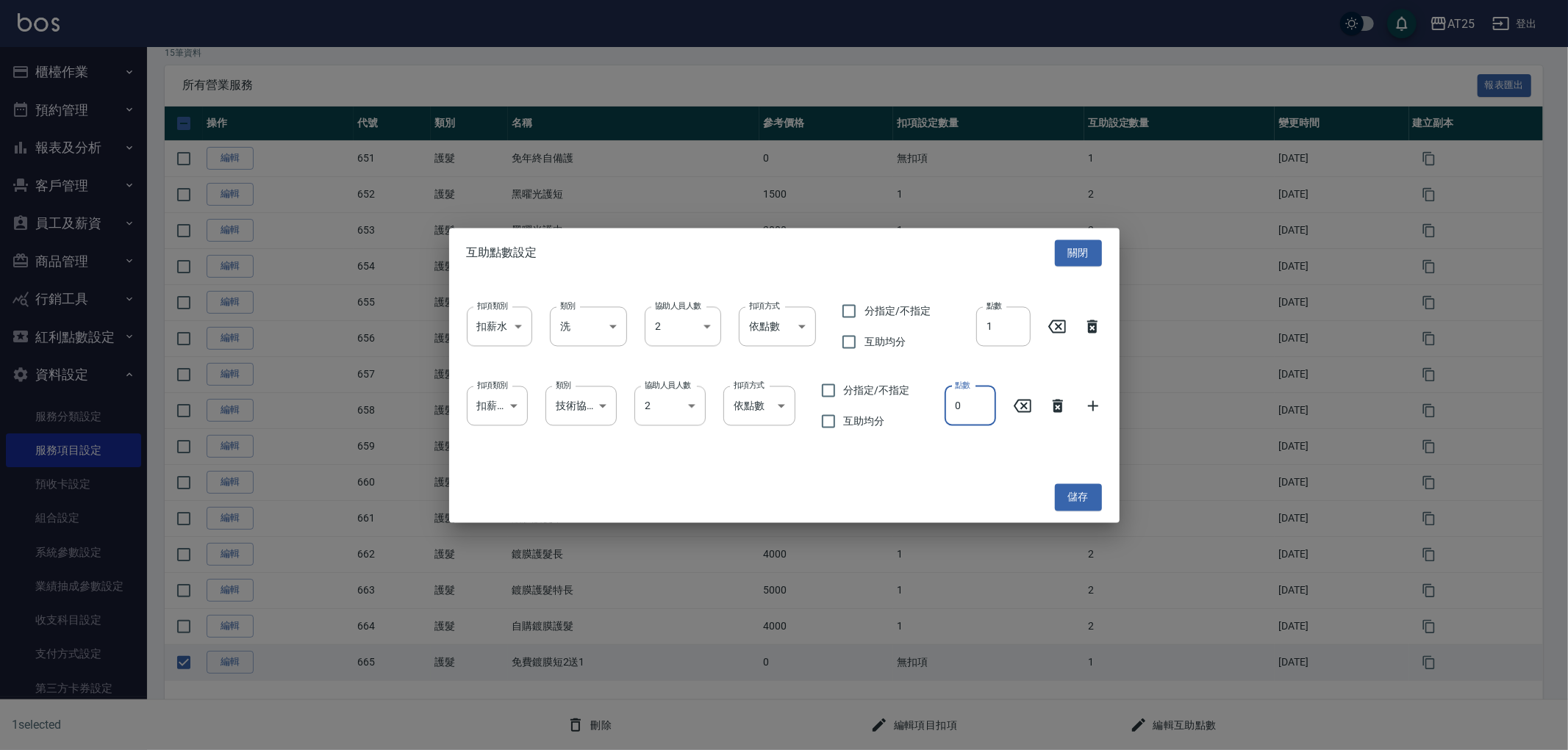
click at [993, 410] on input "0" at bounding box center [969, 405] width 51 height 39
type input "3"
click at [1088, 496] on button "儲存" at bounding box center [1078, 497] width 47 height 27
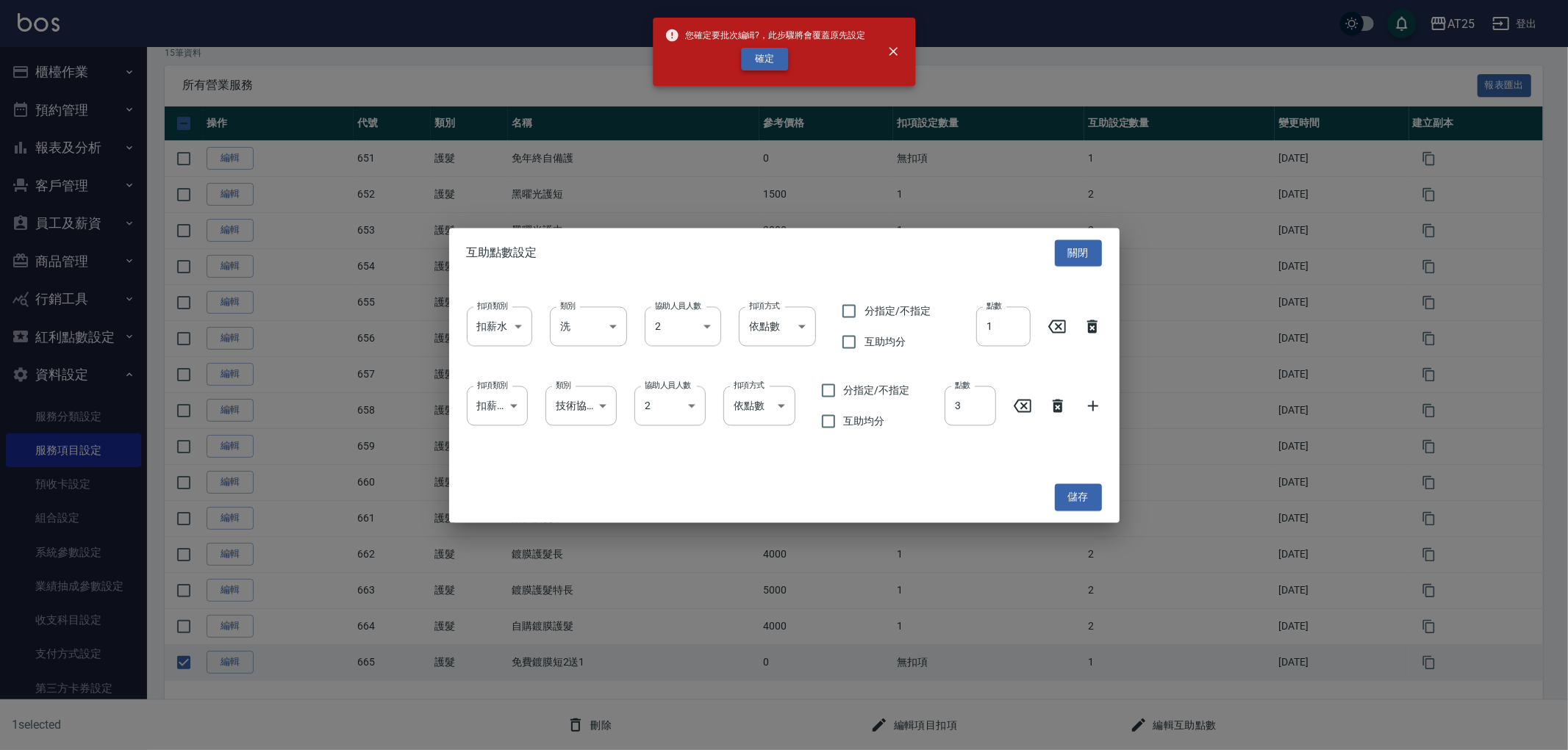
click at [772, 60] on button "確定" at bounding box center [764, 60] width 47 height 23
checkbox input "false"
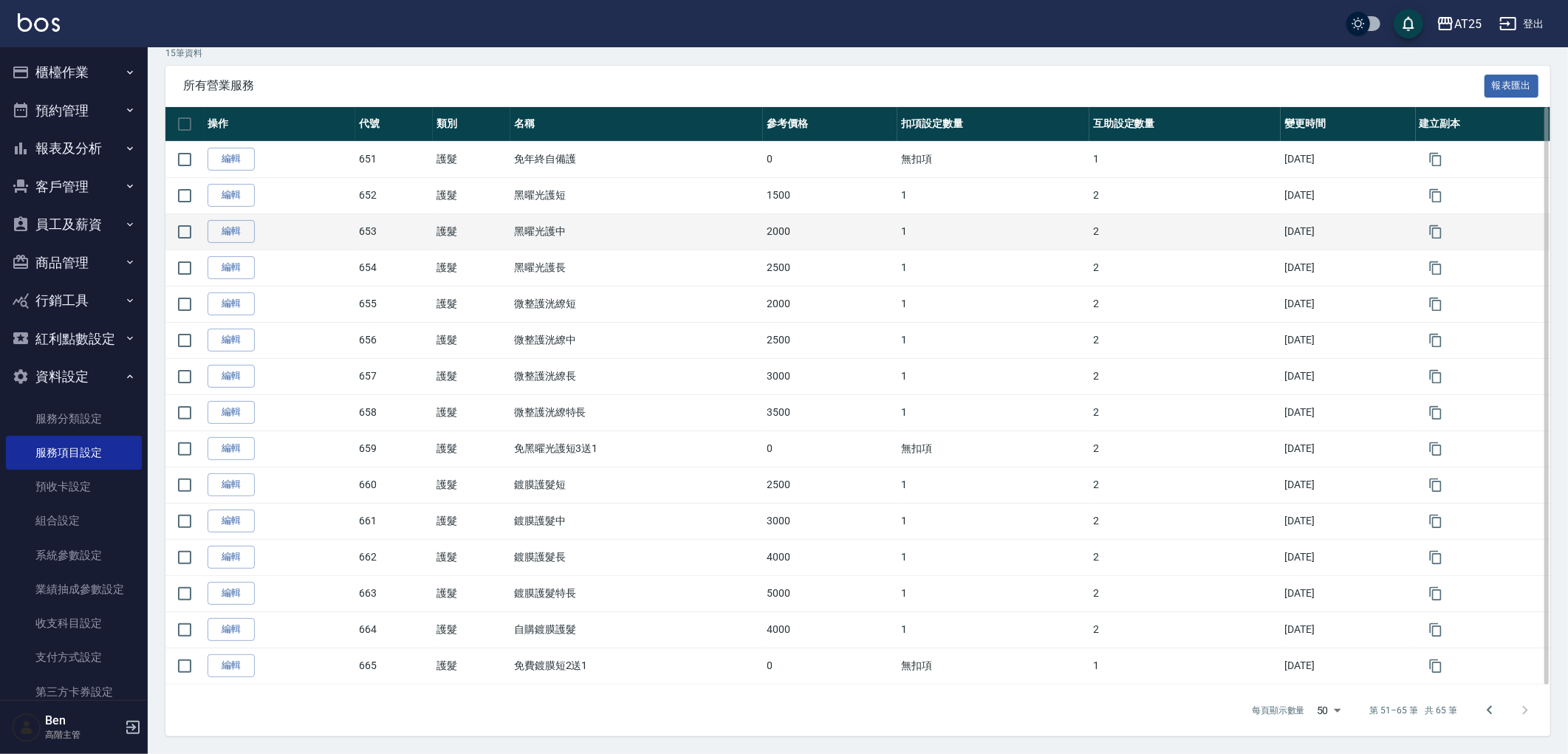
scroll to position [0, 0]
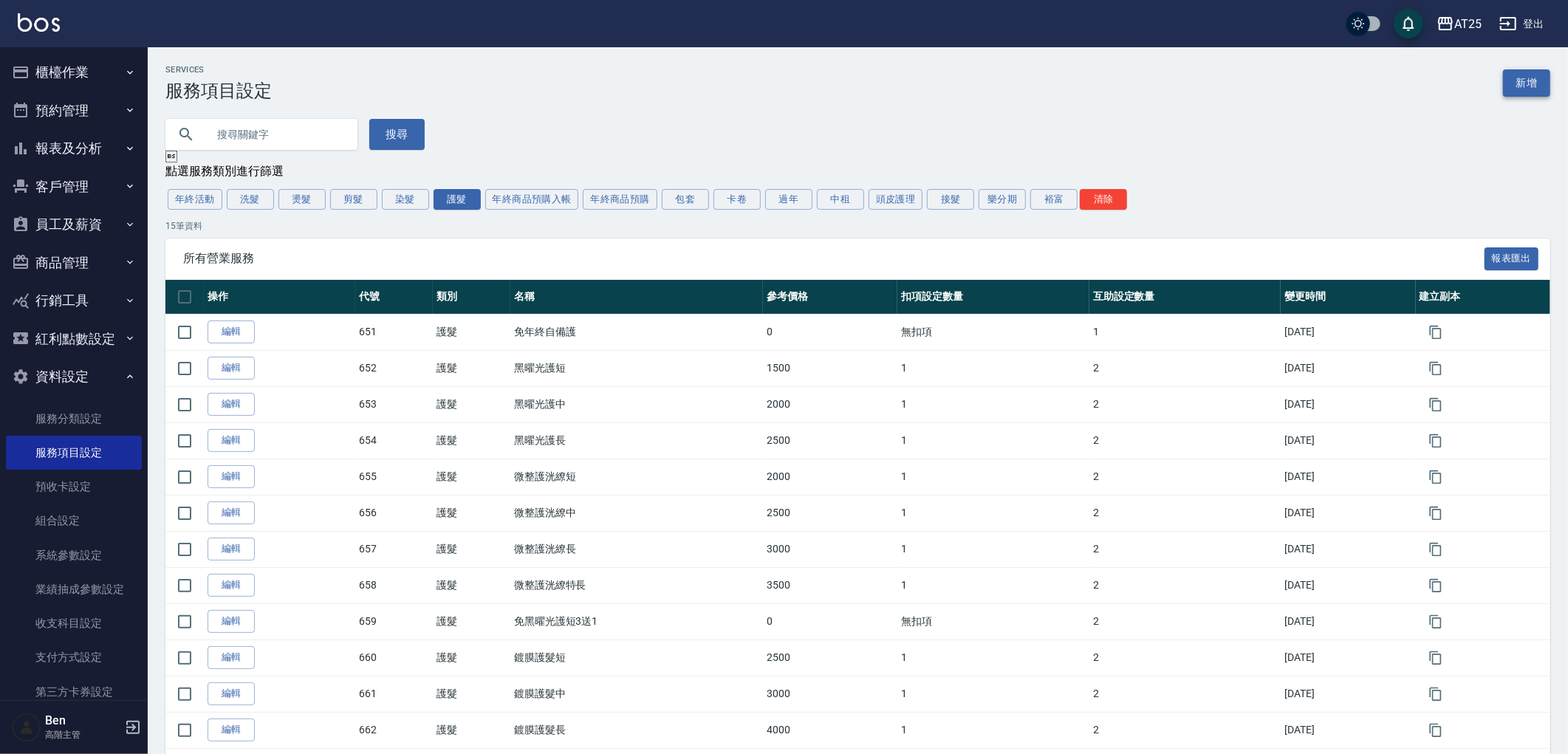
click at [1528, 79] on link "新增" at bounding box center [1526, 83] width 47 height 27
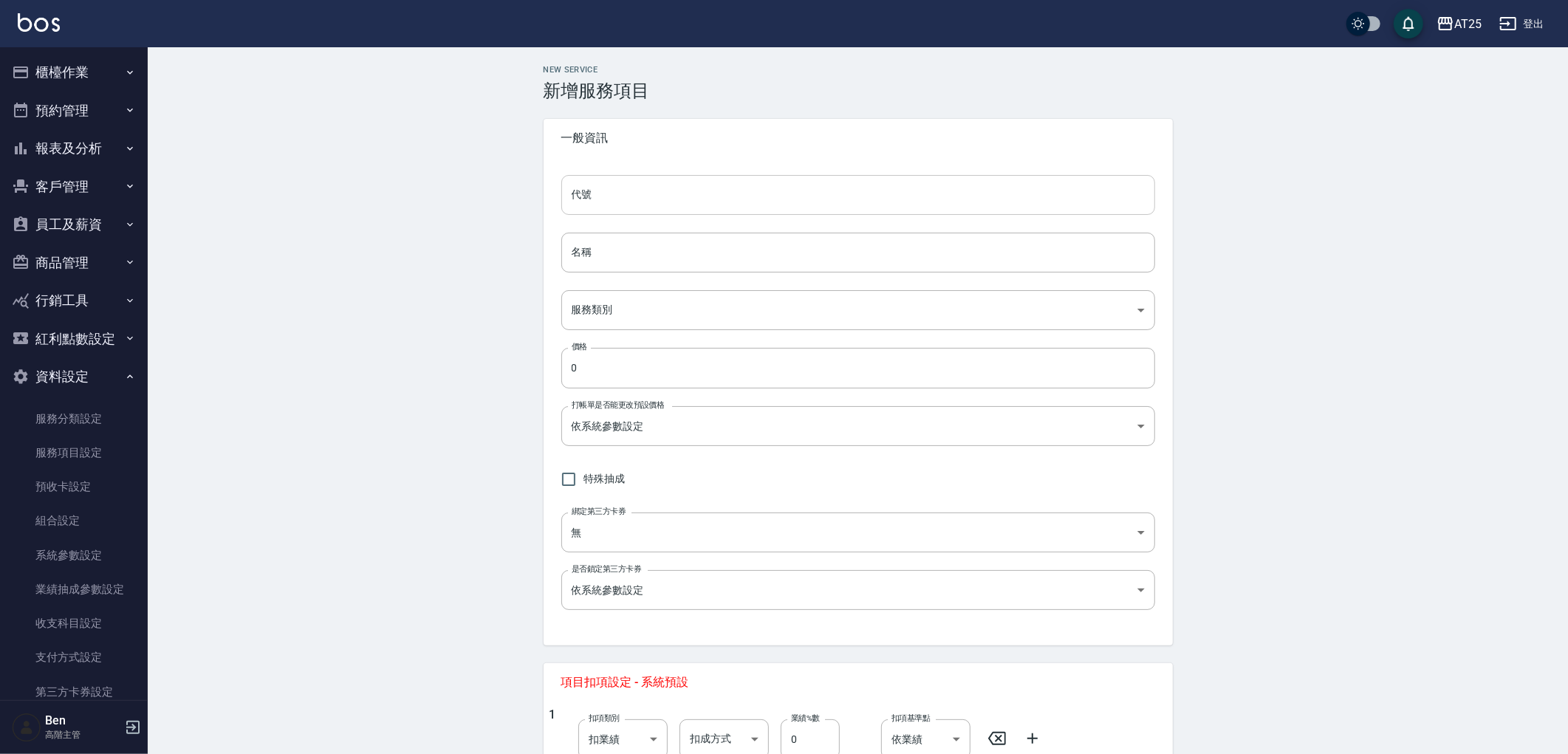
click at [635, 200] on input "代號" at bounding box center [857, 194] width 594 height 40
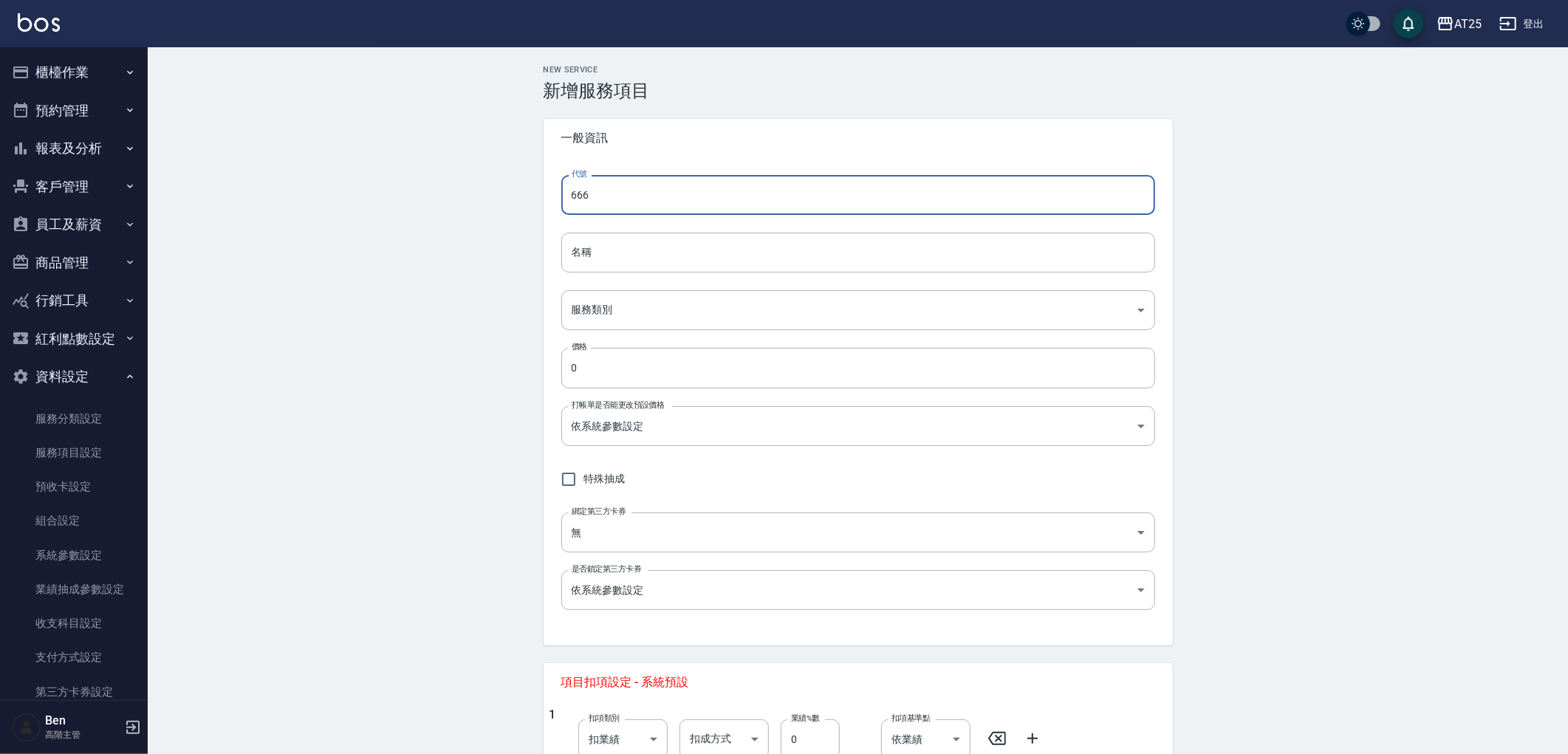
type input "666"
click at [586, 269] on input "名稱" at bounding box center [857, 252] width 594 height 40
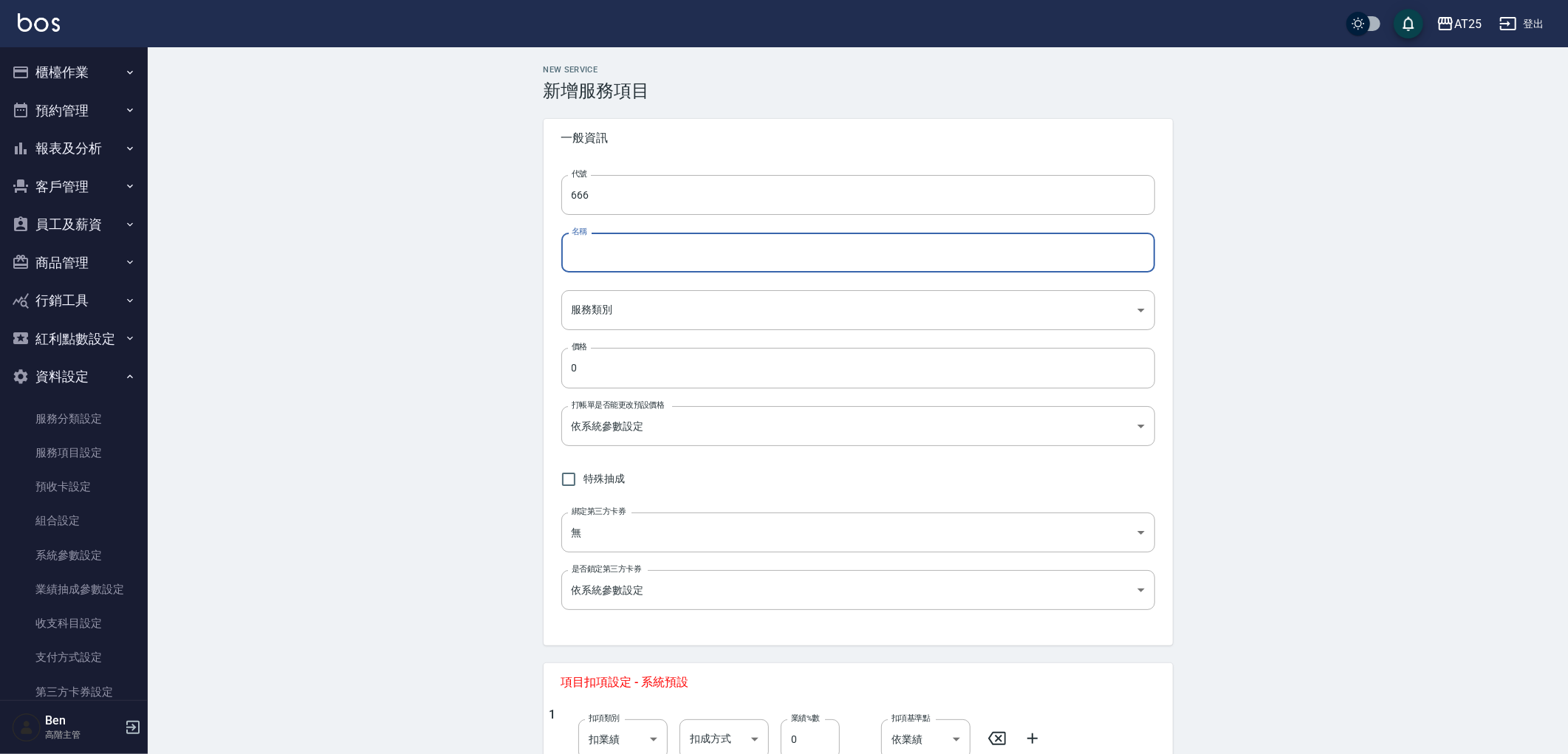
paste input "鍍膜護髮中2送1"
click at [569, 257] on input "鍍膜護髮中2送1" at bounding box center [857, 252] width 594 height 40
type input "免費鍍膜護髮中2送1"
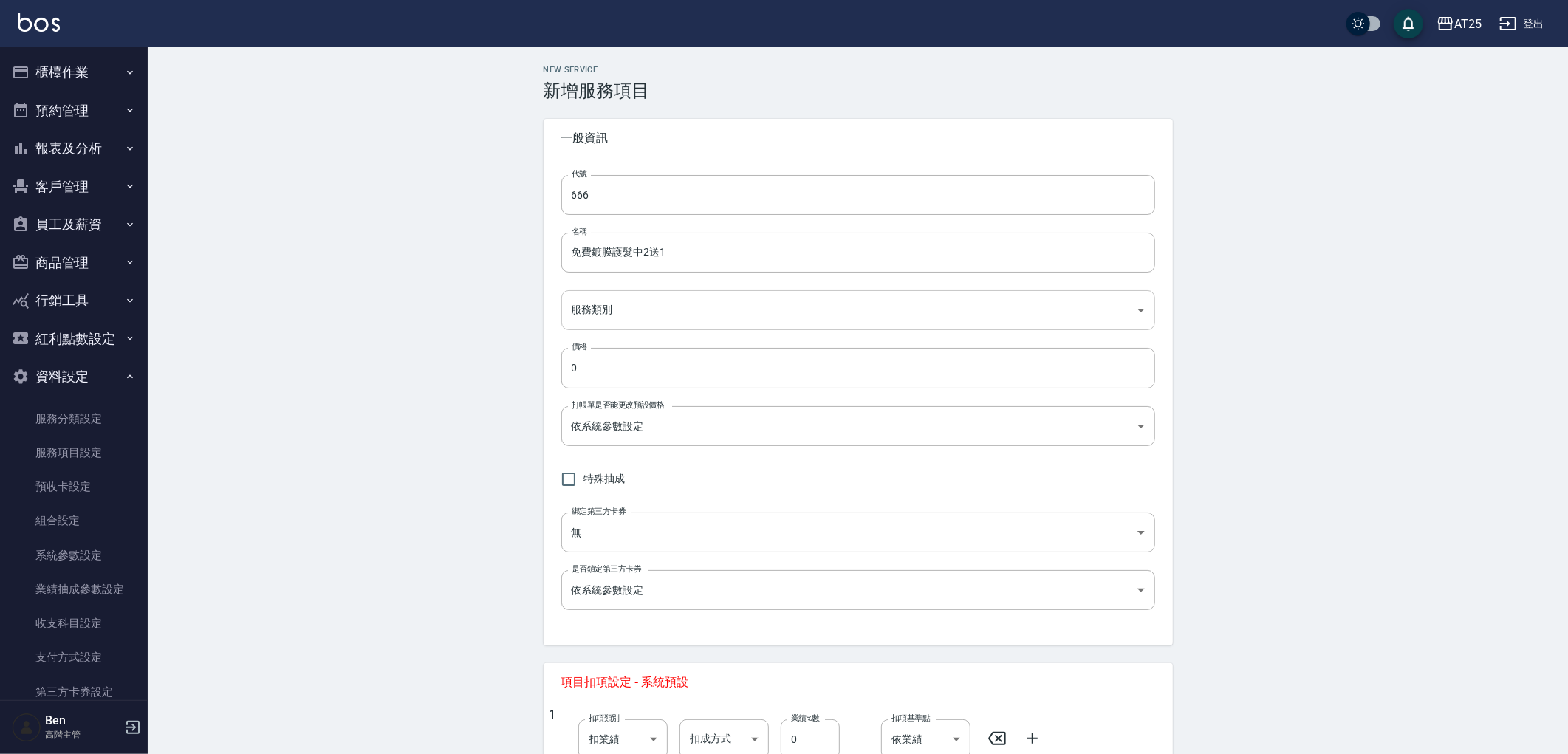
click at [621, 300] on body "AT25 登出 櫃檯作業 打帳單 帳單列表 掛單列表 座位開單 營業儀表板 現金收支登錄 高階收支登錄 材料自購登錄 每日結帳 排班表 現場電腦打卡 掃碼打卡…" at bounding box center [784, 519] width 1568 height 1039
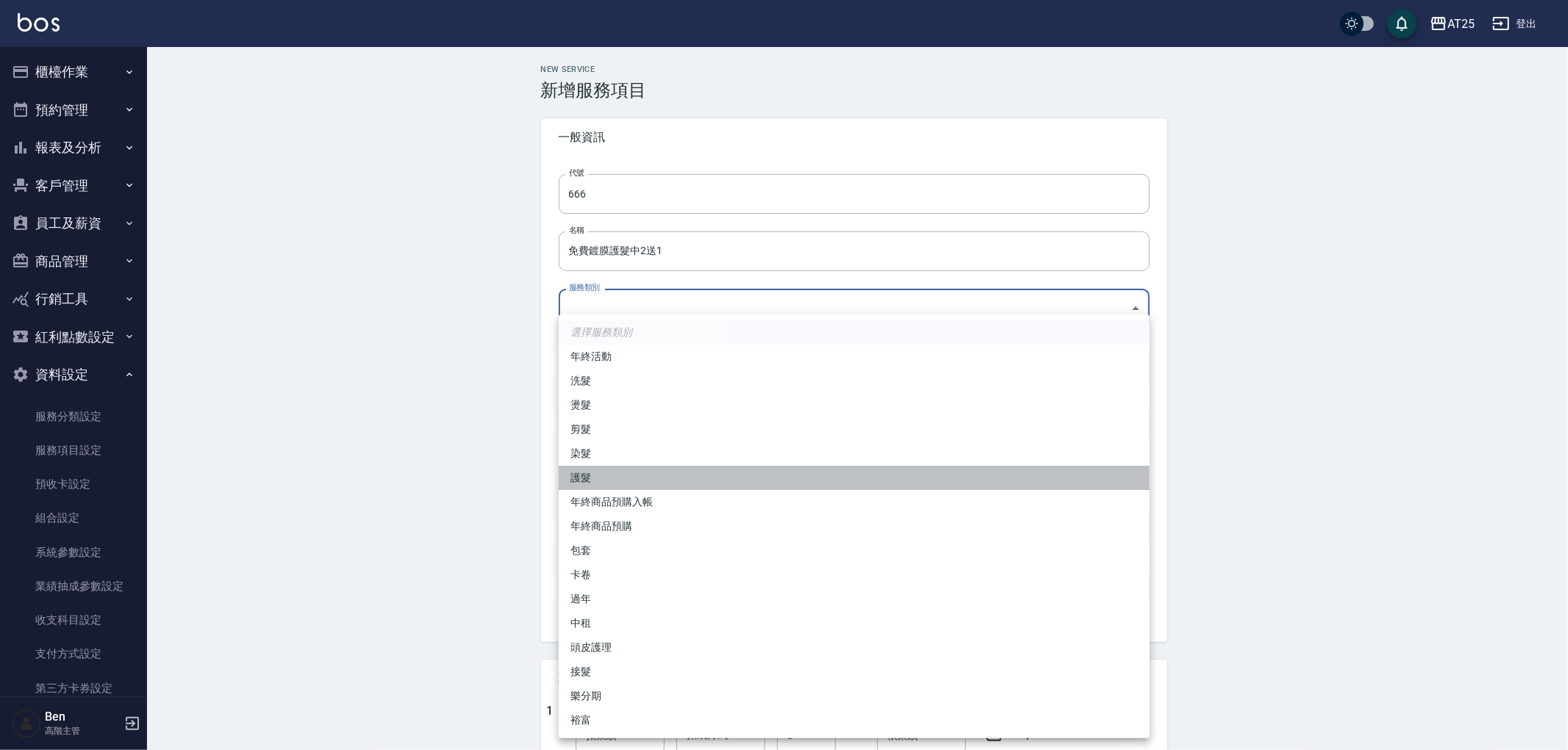
click at [604, 481] on li "護髮" at bounding box center [853, 477] width 591 height 24
type input "8534b43e-8dab-4ae8-9010-73b7e3cd3ab5"
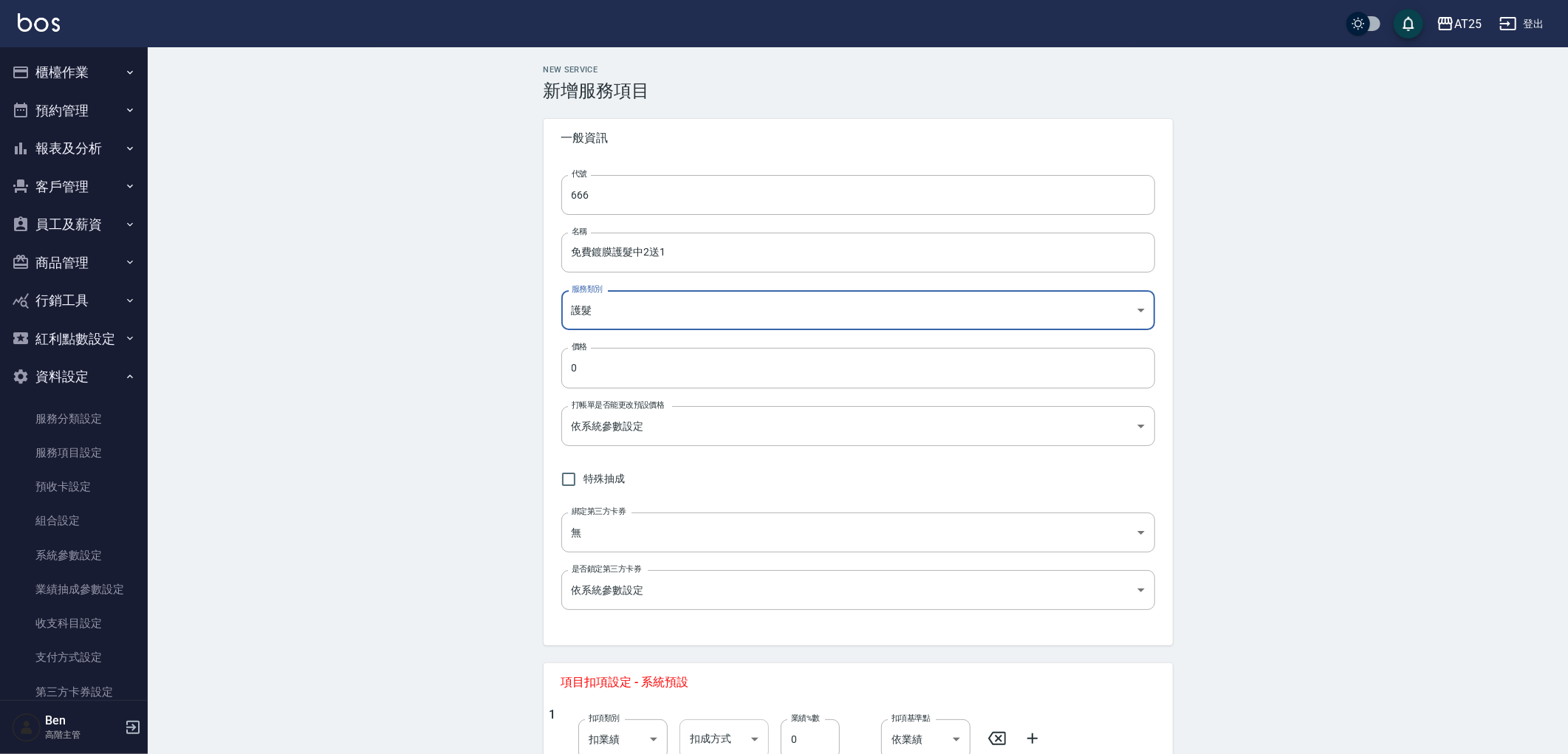
scroll to position [285, 0]
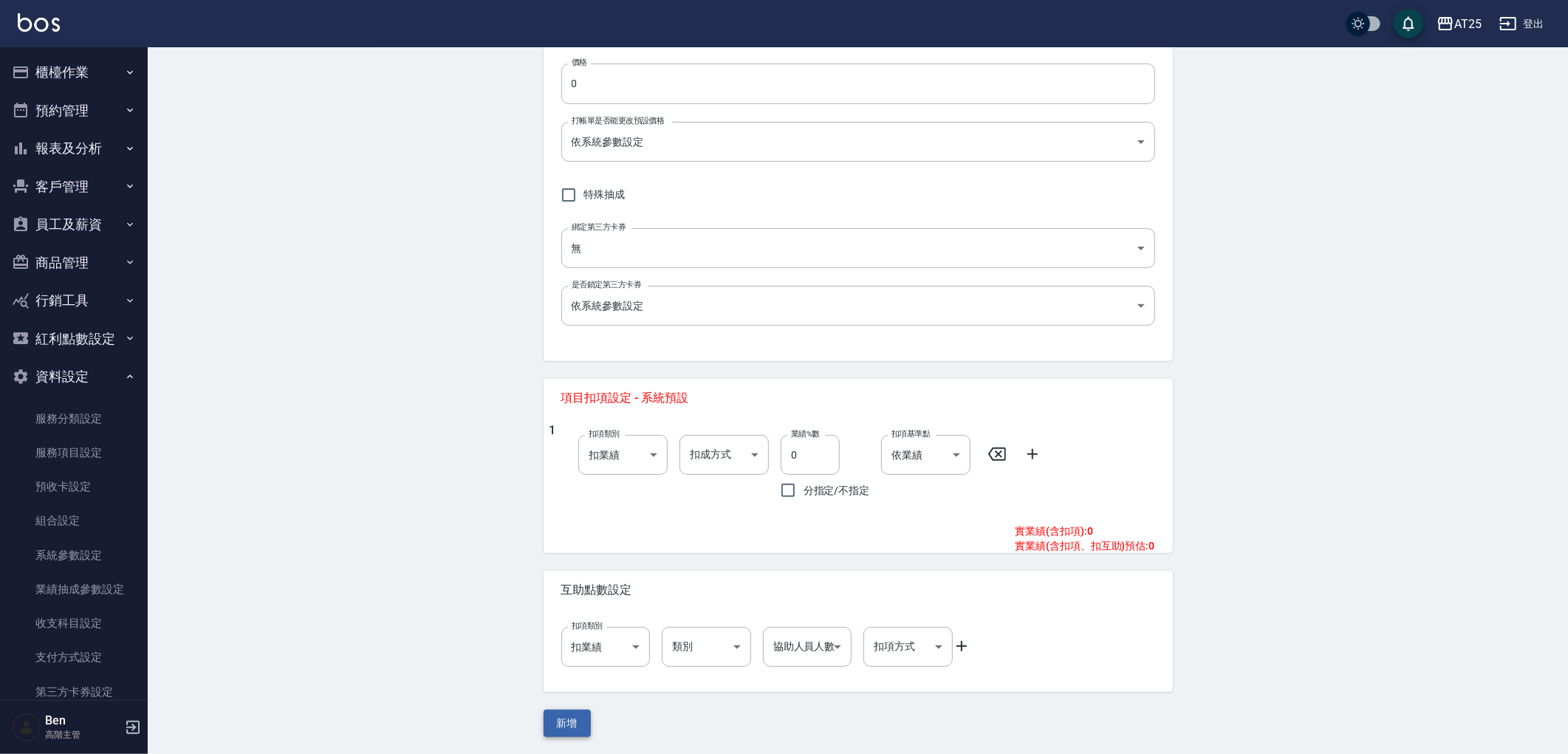
click at [588, 724] on button "新增" at bounding box center [567, 723] width 47 height 27
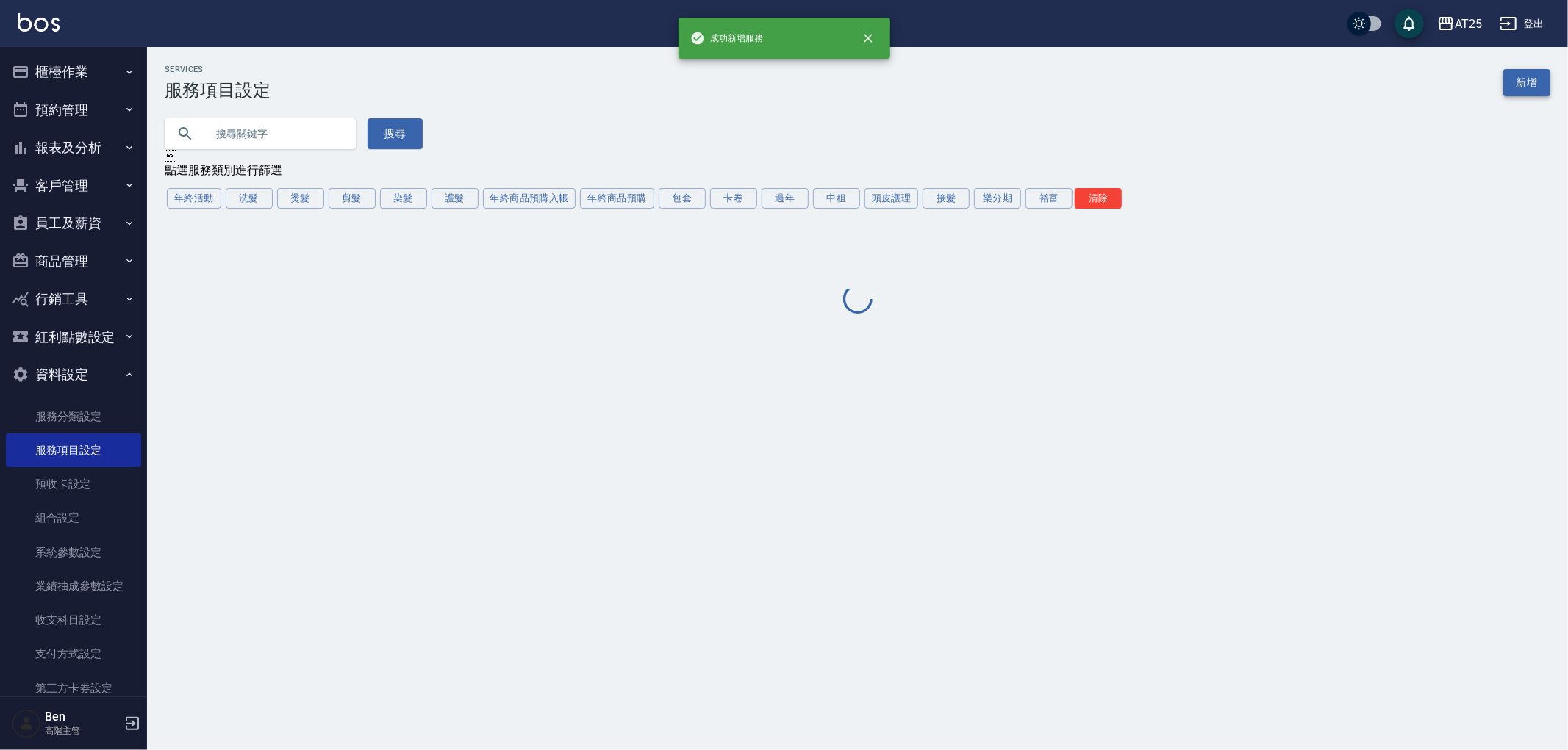
click at [1534, 96] on div "Services 服務項目設定 新增" at bounding box center [857, 82] width 1385 height 36
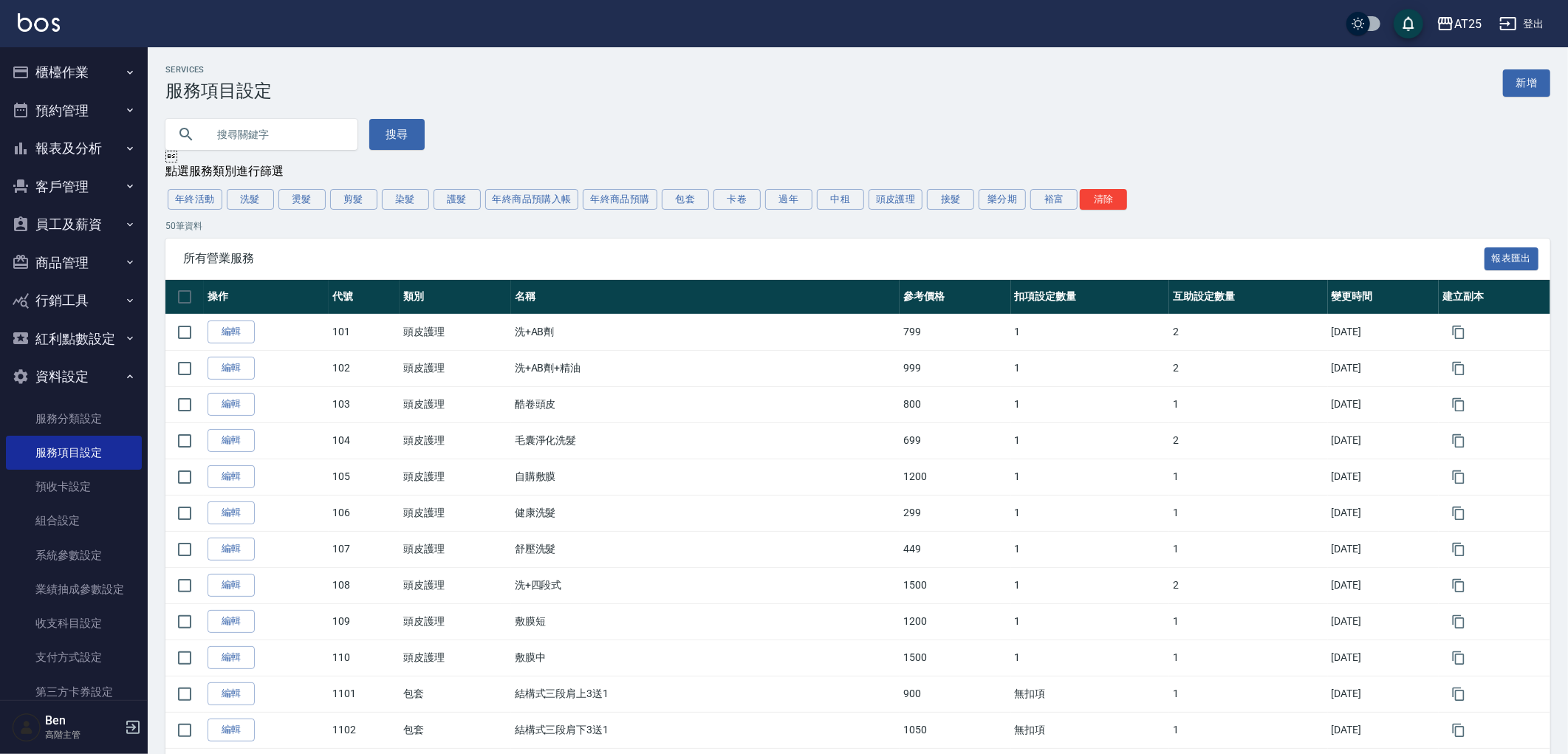
click at [1487, 96] on div "Services 服務項目設定 新增" at bounding box center [857, 82] width 1385 height 36
click at [1523, 93] on link "新增" at bounding box center [1526, 83] width 47 height 27
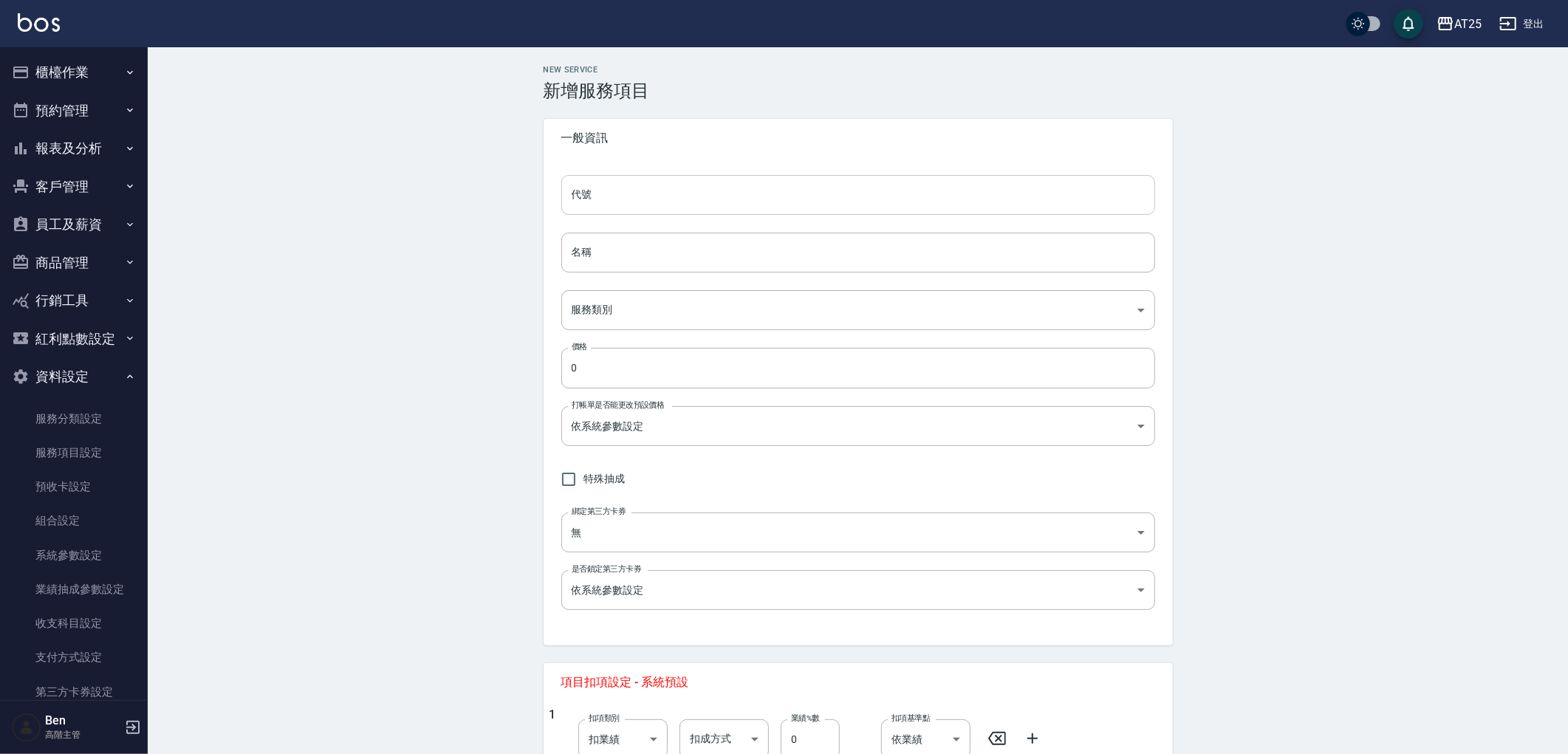
click at [712, 202] on input "代號" at bounding box center [857, 194] width 594 height 40
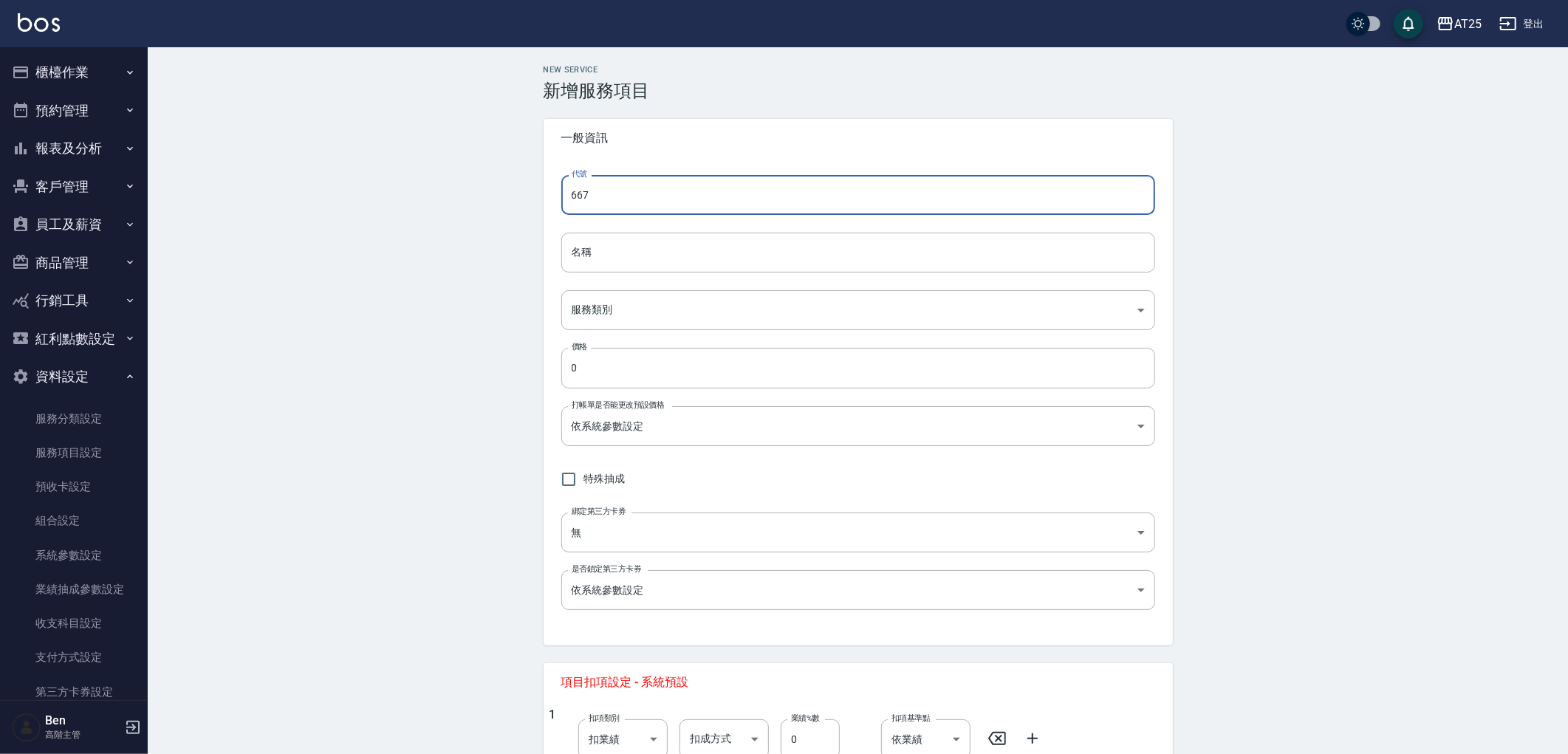
type input "667"
click at [573, 247] on input "名稱" at bounding box center [857, 252] width 594 height 40
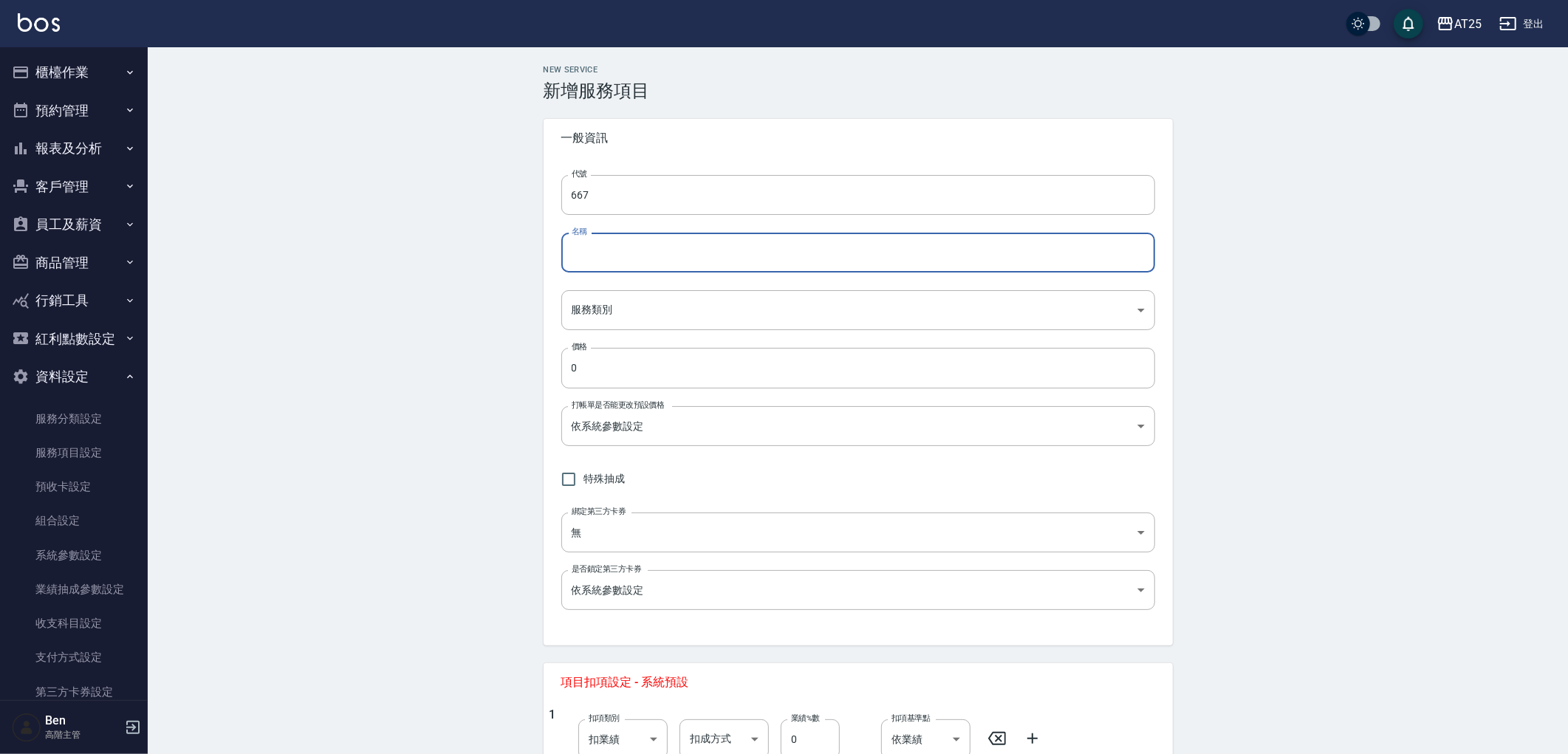
paste input "鍍膜護髮長2送1"
drag, startPoint x: 585, startPoint y: 259, endPoint x: 490, endPoint y: 257, distance: 95.0
click at [536, 257] on div "New Service 新增服務項目 一般資訊 代號 667 代號 名稱 鍍膜護髮長2送1 名稱 服務類別 ​ 服務類別 價格 0 價格 打帳單是否能更改預設…" at bounding box center [858, 543] width 664 height 957
type input "免費鍍膜護髮長2送1"
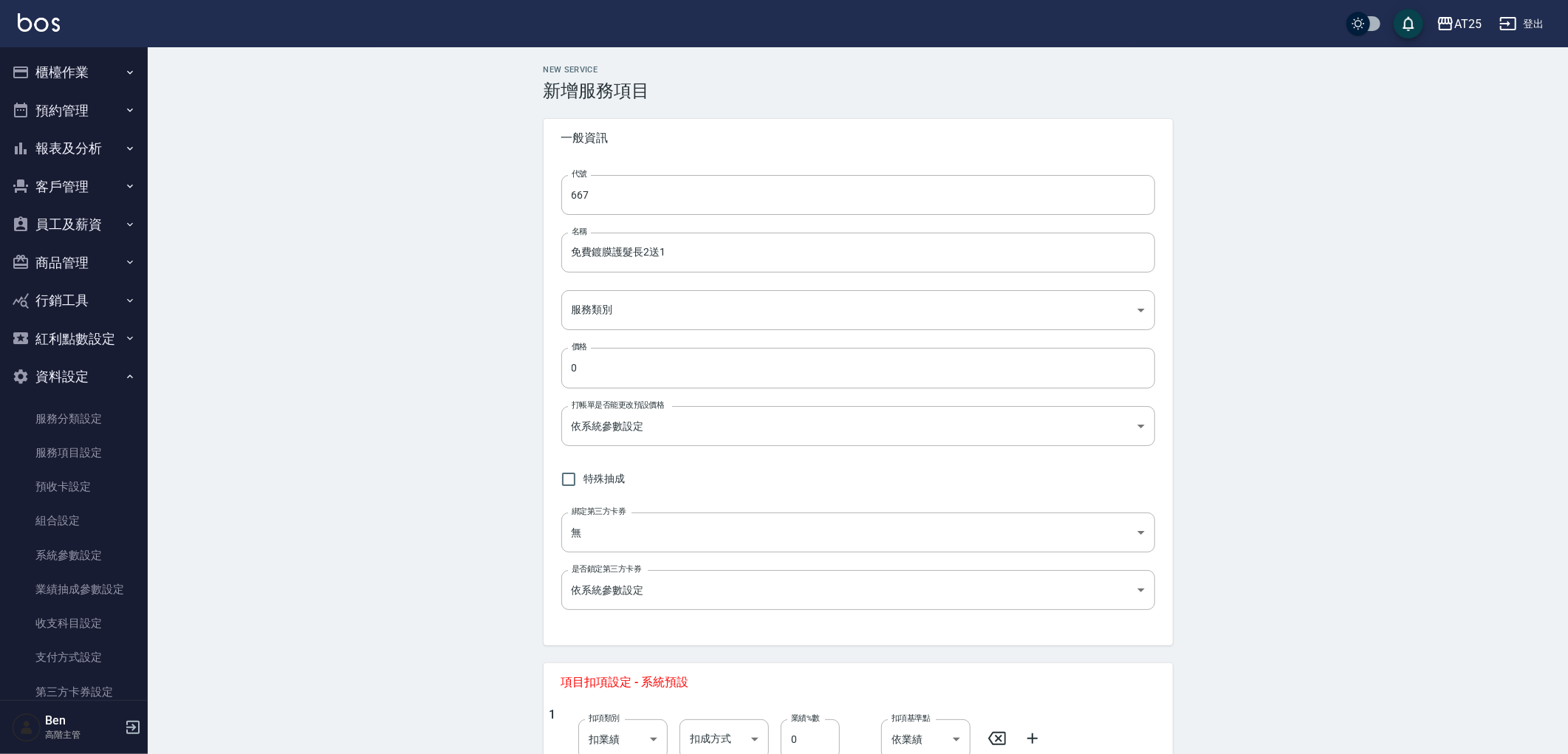
click at [702, 334] on div "代號 667 代號 名稱 免費鍍膜護髮長2送1 名稱 服務類別 ​ 服務類別 價格 0 價格 打帳單是否能更改預設價格 依系統參數設定 UNSET 打帳單是否…" at bounding box center [858, 402] width 630 height 489
click at [659, 285] on div "代號 667 代號 名稱 免費鍍膜護髮長2送1 名稱 服務類別 ​ 服務類別 價格 0 價格 打帳單是否能更改預設價格 依系統參數設定 UNSET 打帳單是否…" at bounding box center [858, 402] width 630 height 489
click at [656, 300] on body "AT25 登出 櫃檯作業 打帳單 帳單列表 掛單列表 座位開單 營業儀表板 現金收支登錄 高階收支登錄 材料自購登錄 每日結帳 排班表 現場電腦打卡 掃碼打卡…" at bounding box center [784, 519] width 1568 height 1039
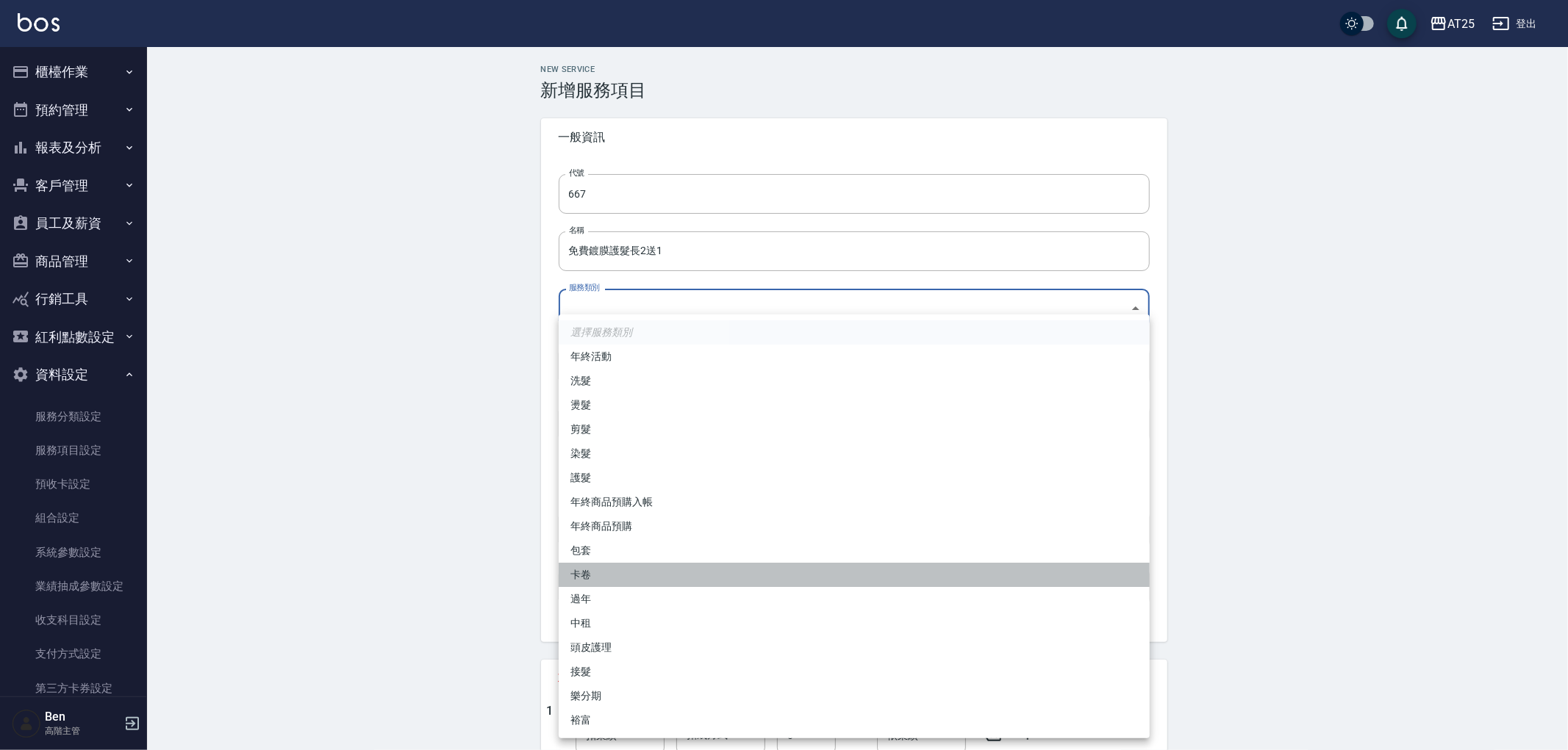
click at [599, 568] on li "卡卷" at bounding box center [853, 574] width 591 height 24
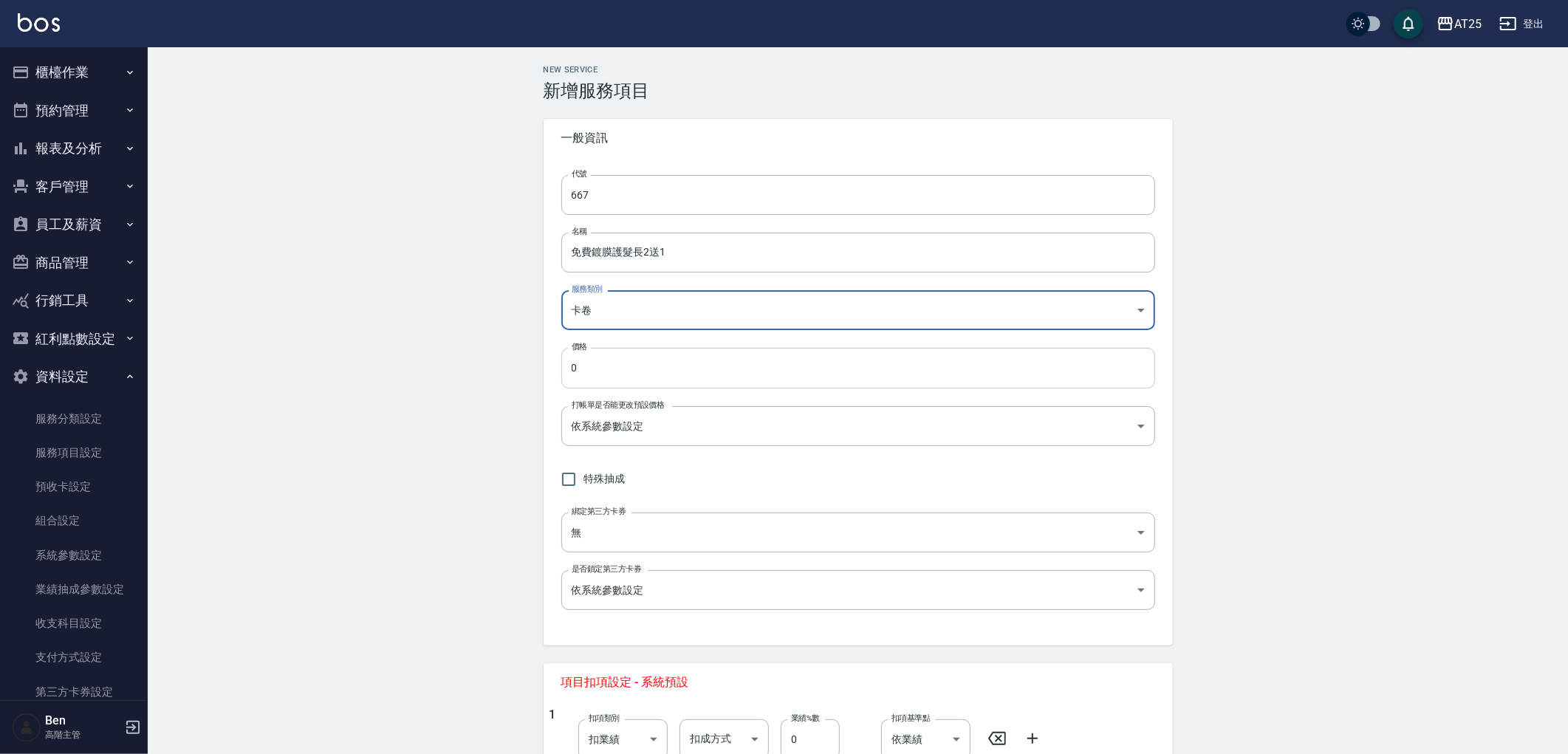
click at [613, 370] on input "0" at bounding box center [857, 367] width 594 height 40
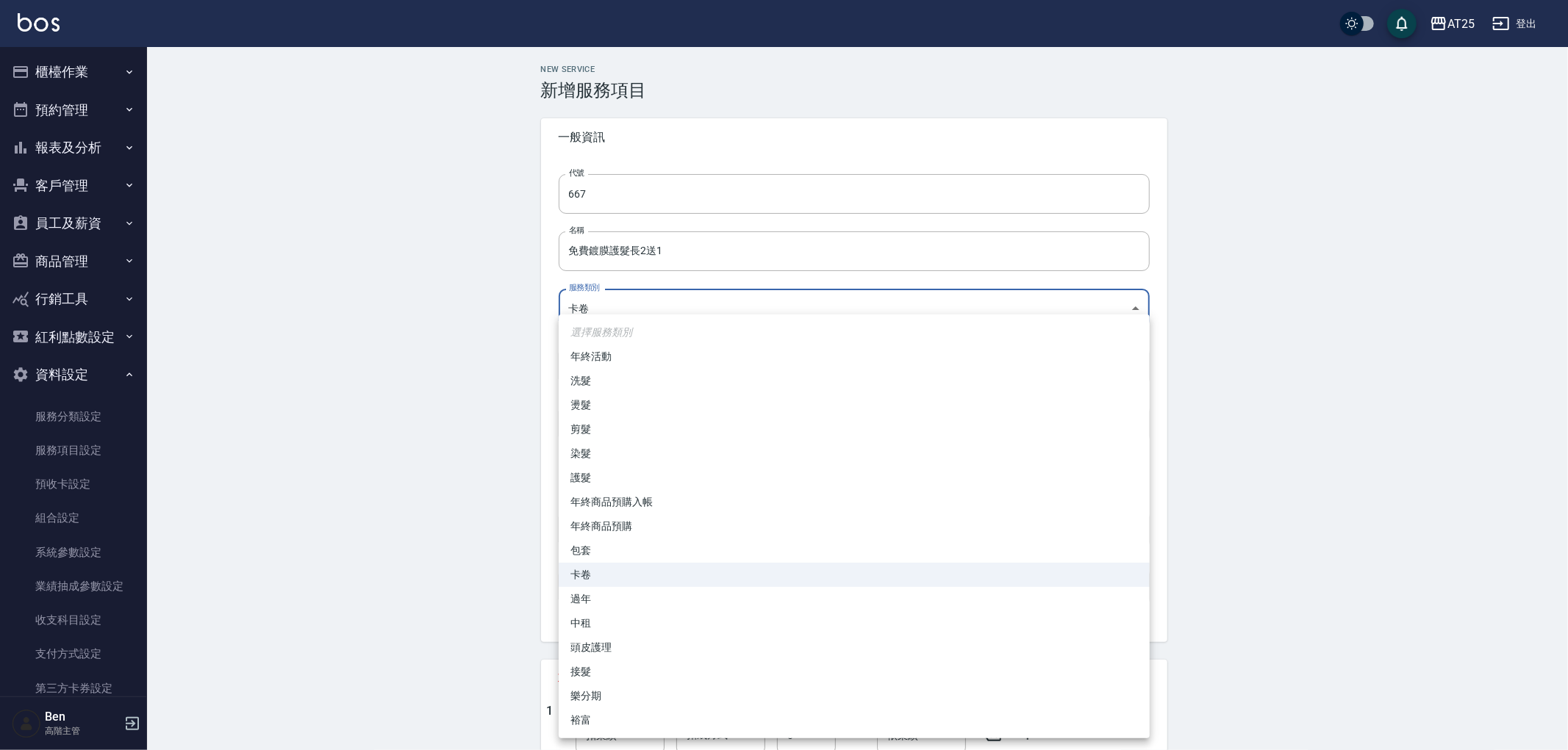
click at [605, 321] on body "AT25 登出 櫃檯作業 打帳單 帳單列表 掛單列表 座位開單 營業儀表板 現金收支登錄 高階收支登錄 材料自購登錄 每日結帳 排班表 現場電腦打卡 掃碼打卡…" at bounding box center [784, 517] width 1568 height 1033
click at [611, 474] on li "護髮" at bounding box center [853, 477] width 591 height 24
type input "8534b43e-8dab-4ae8-9010-73b7e3cd3ab5"
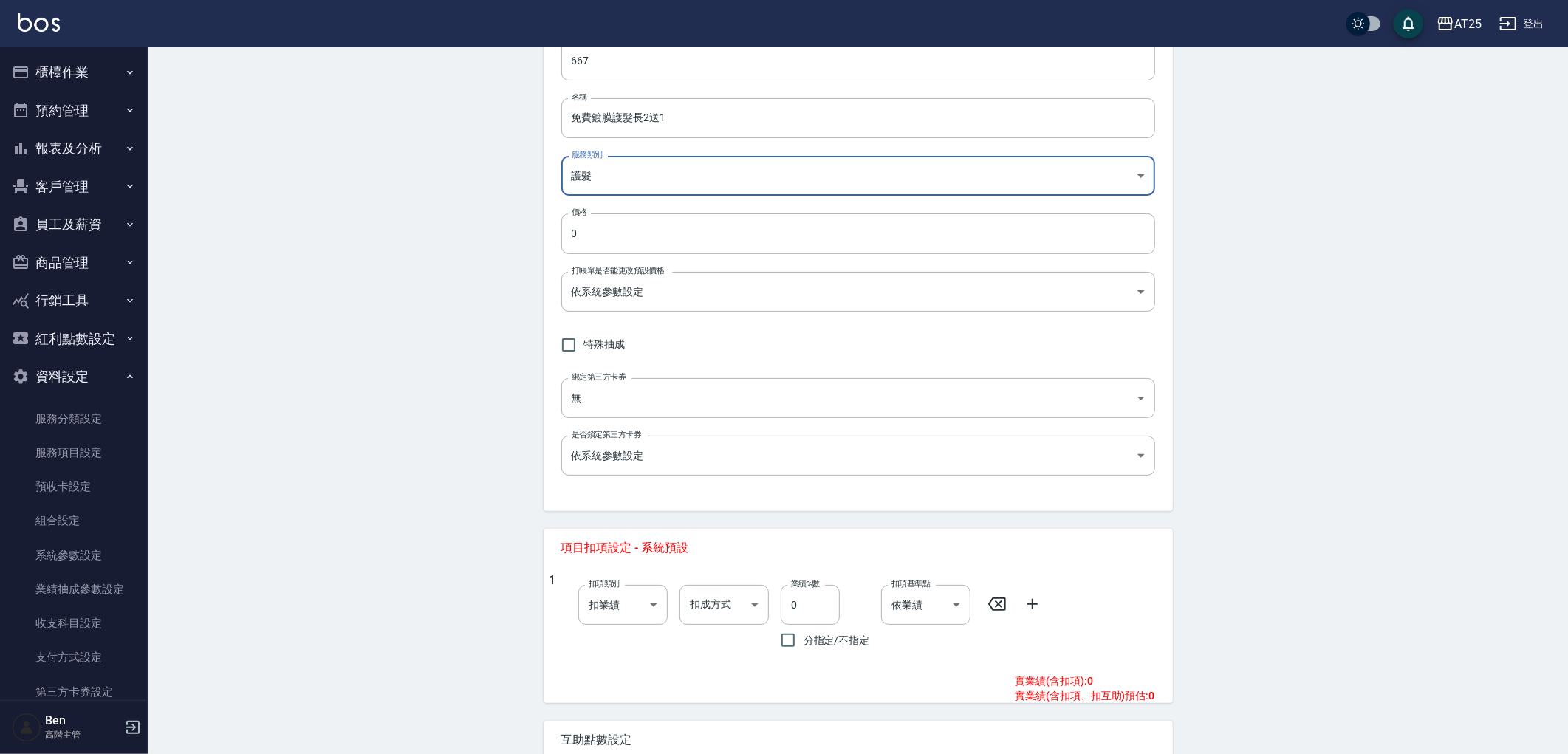
scroll to position [285, 0]
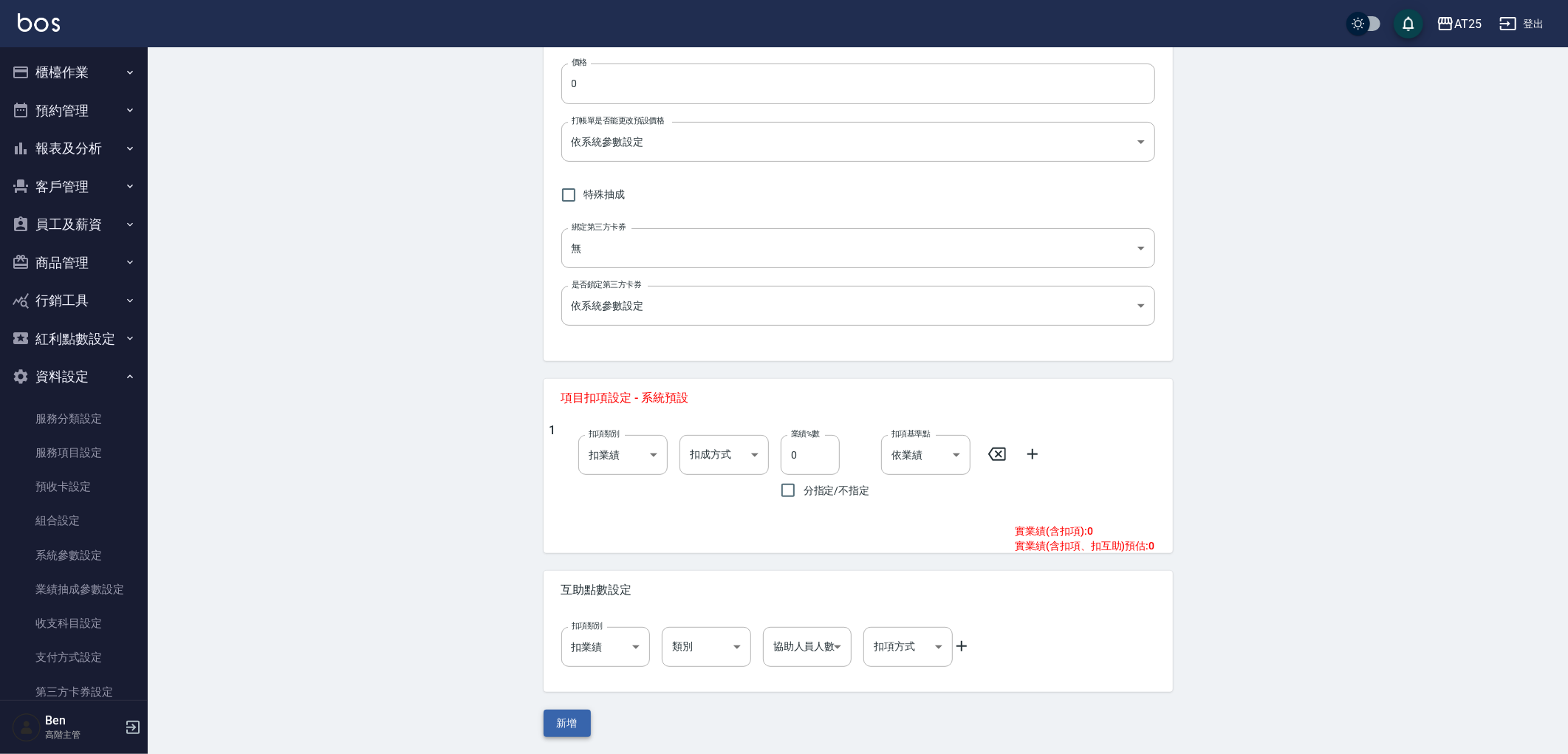
click at [574, 730] on button "新增" at bounding box center [567, 723] width 47 height 27
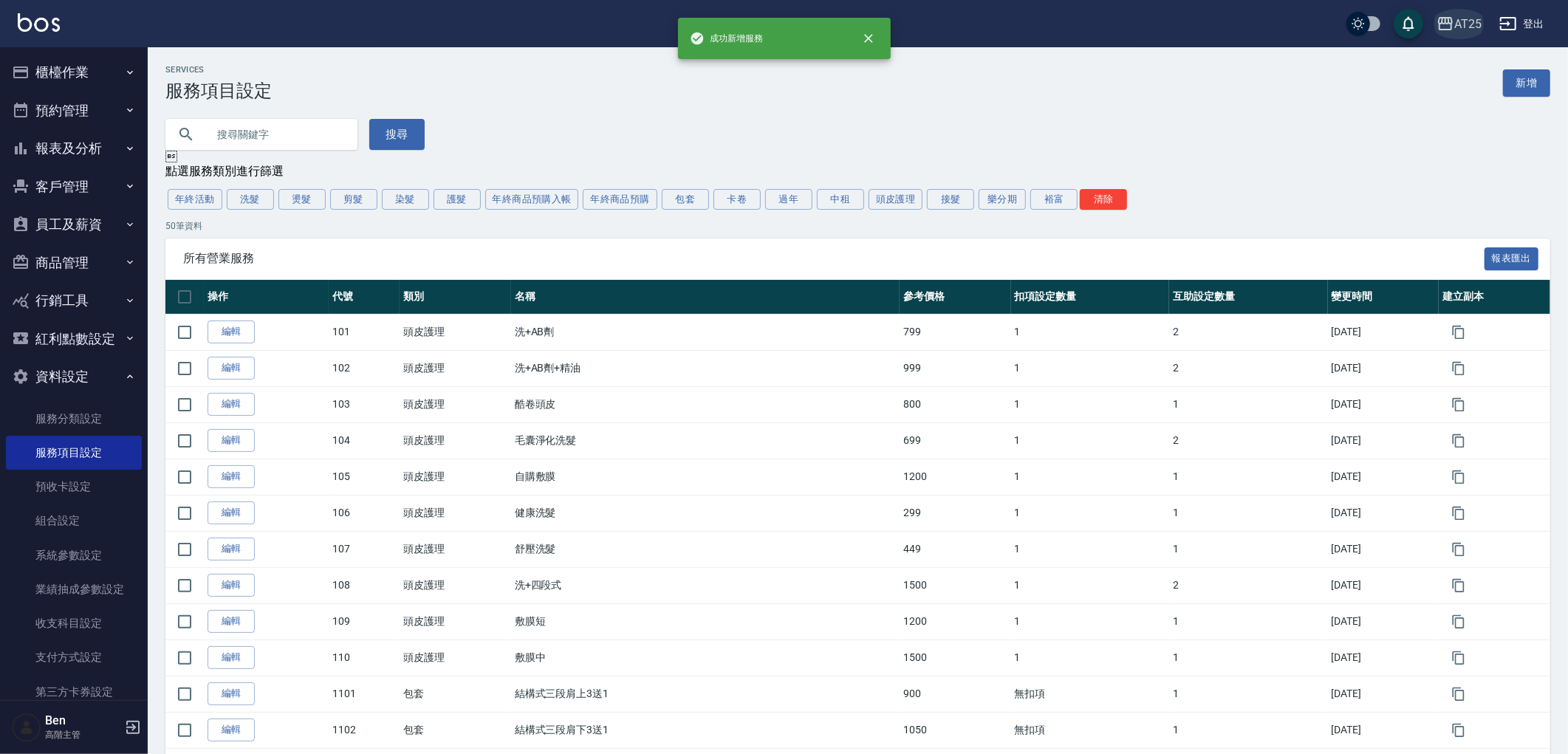
click at [1470, 22] on div "AT25" at bounding box center [1468, 23] width 27 height 18
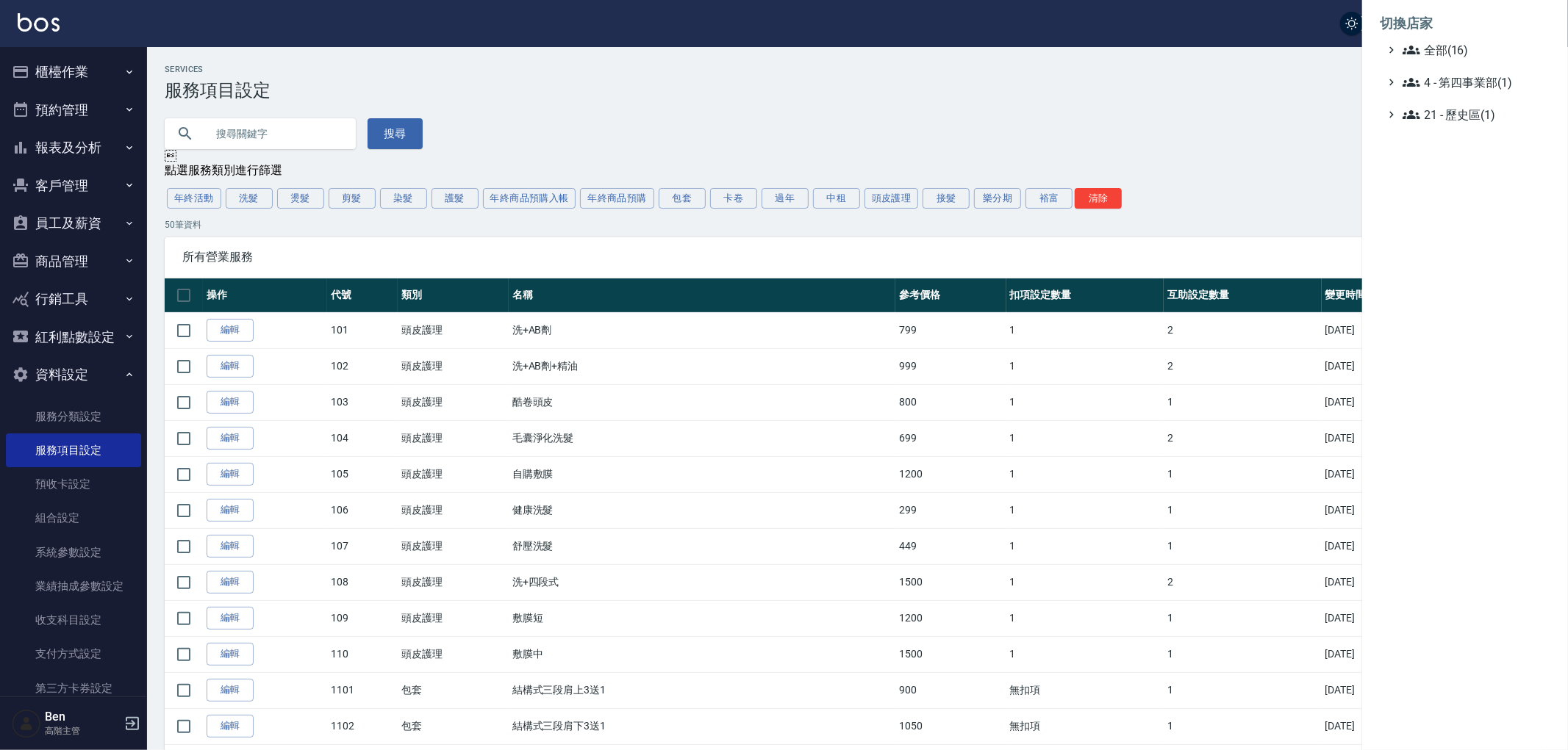
drag, startPoint x: 1162, startPoint y: 89, endPoint x: 975, endPoint y: 181, distance: 208.4
click at [1160, 89] on div at bounding box center [784, 375] width 1568 height 750
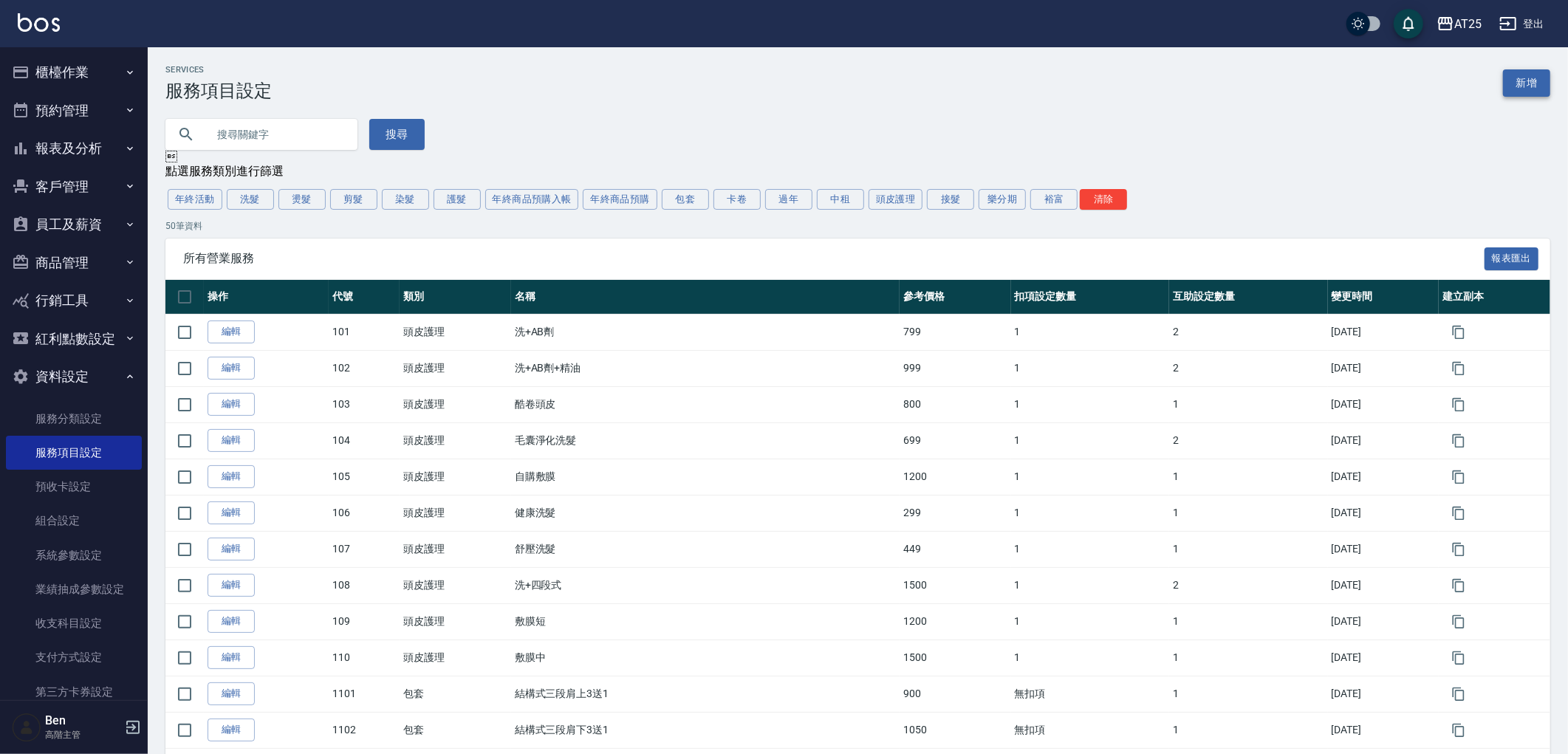
click at [1531, 84] on link "新增" at bounding box center [1526, 83] width 47 height 27
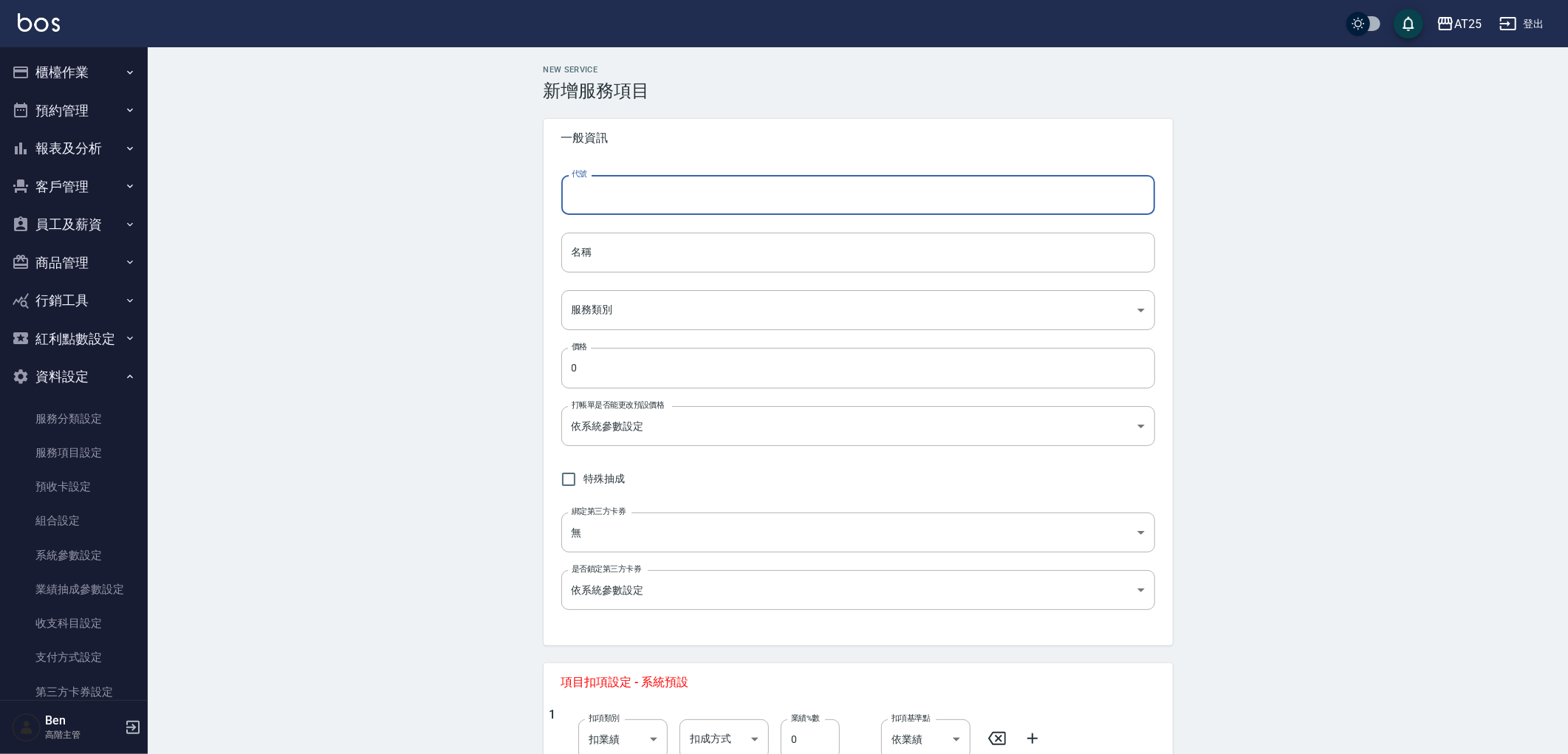
click at [724, 189] on input "代號" at bounding box center [857, 194] width 594 height 40
type input "668"
drag, startPoint x: 596, startPoint y: 260, endPoint x: 586, endPoint y: 263, distance: 10.4
click at [596, 259] on input "名稱" at bounding box center [857, 252] width 594 height 40
paste input "鍍膜護髮特長2送1"
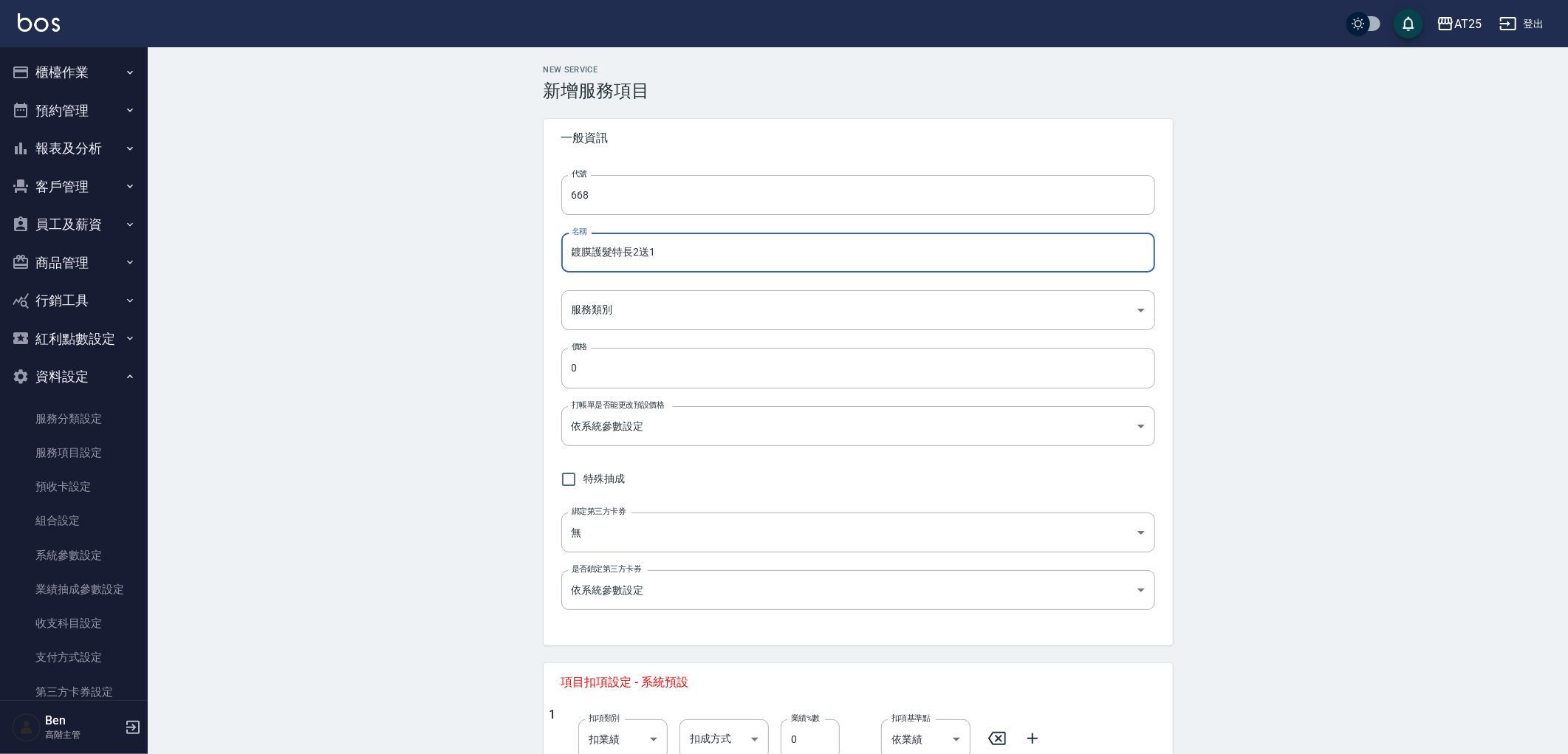
click at [570, 260] on input "鍍膜護髮特長2送1" at bounding box center [857, 252] width 594 height 40
type input "免費鍍膜護髮特長2送1"
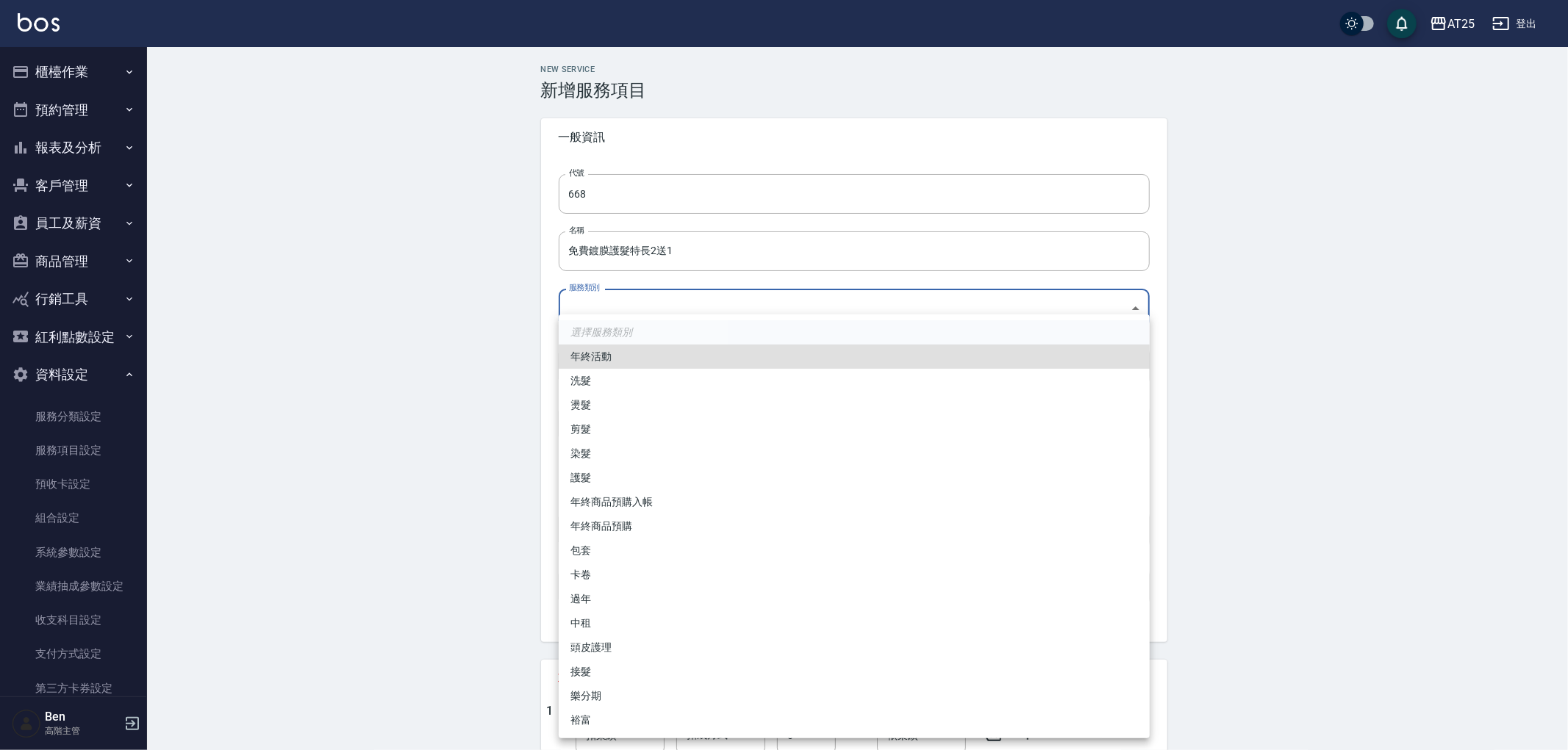
click at [585, 299] on body "AT25 登出 櫃檯作業 打帳單 帳單列表 掛單列表 座位開單 營業儀表板 現金收支登錄 高階收支登錄 材料自購登錄 每日結帳 排班表 現場電腦打卡 掃碼打卡…" at bounding box center [784, 517] width 1568 height 1033
click at [599, 471] on li "護髮" at bounding box center [853, 477] width 591 height 24
type input "8534b43e-8dab-4ae8-9010-73b7e3cd3ab5"
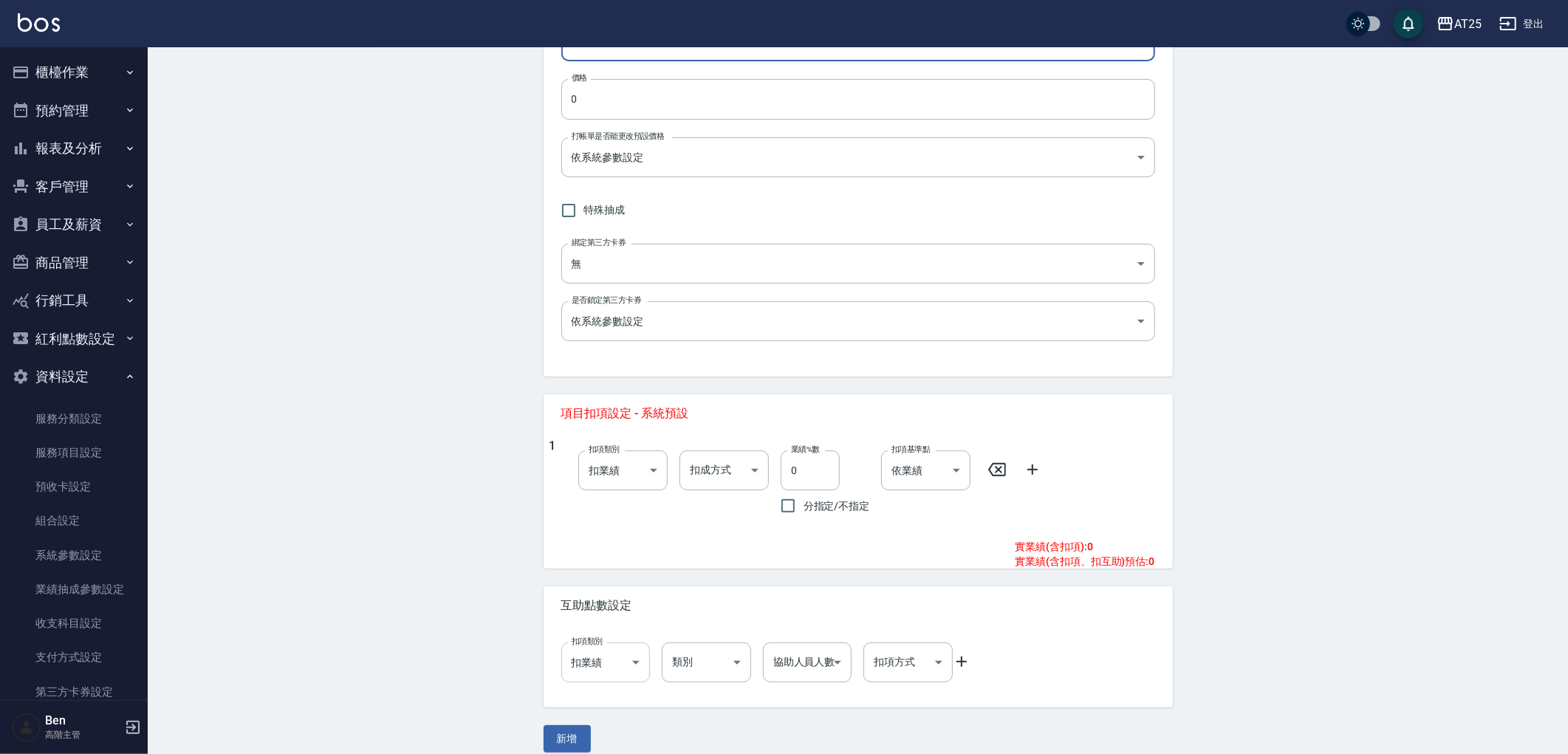
scroll to position [285, 0]
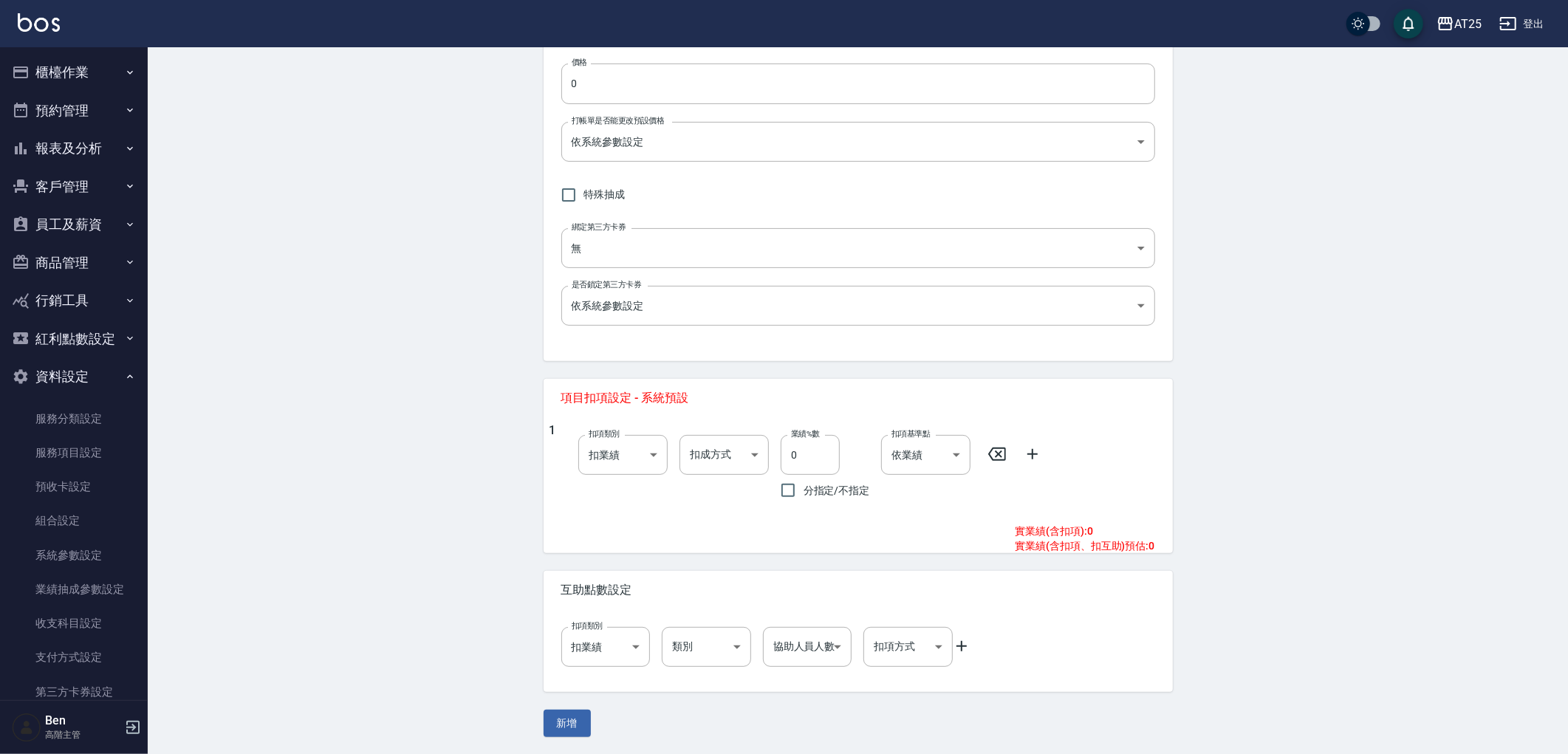
click at [581, 702] on div "New Service 新增服務項目 一般資訊 代號 668 代號 名稱 免費鍍膜護髮特長2送1 名稱 服務類別 護髮 8534b43e-8dab-4ae8-…" at bounding box center [858, 259] width 664 height 957
click at [576, 710] on button "新增" at bounding box center [567, 723] width 47 height 27
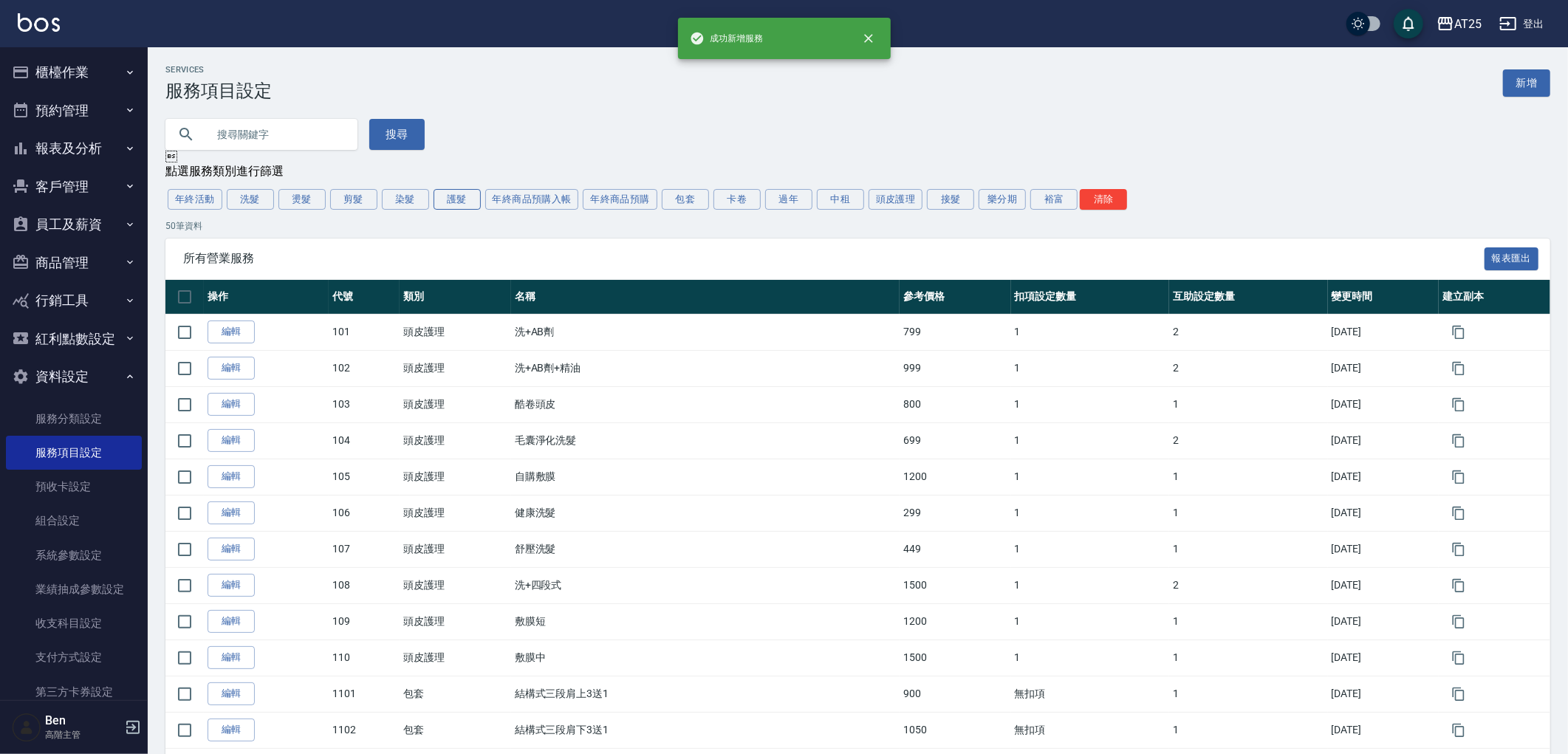
click at [452, 206] on button "護髮" at bounding box center [457, 199] width 47 height 20
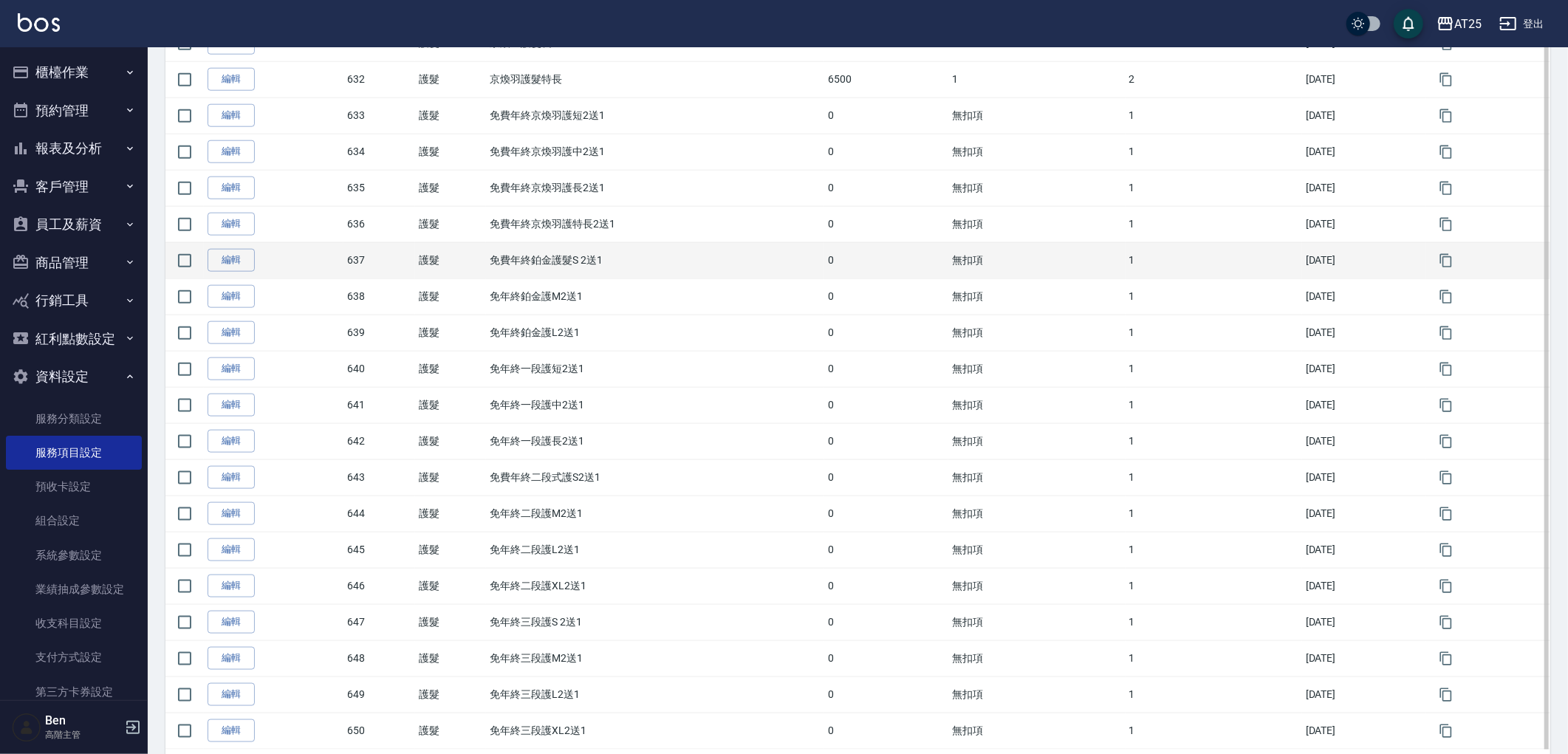
scroll to position [1445, 0]
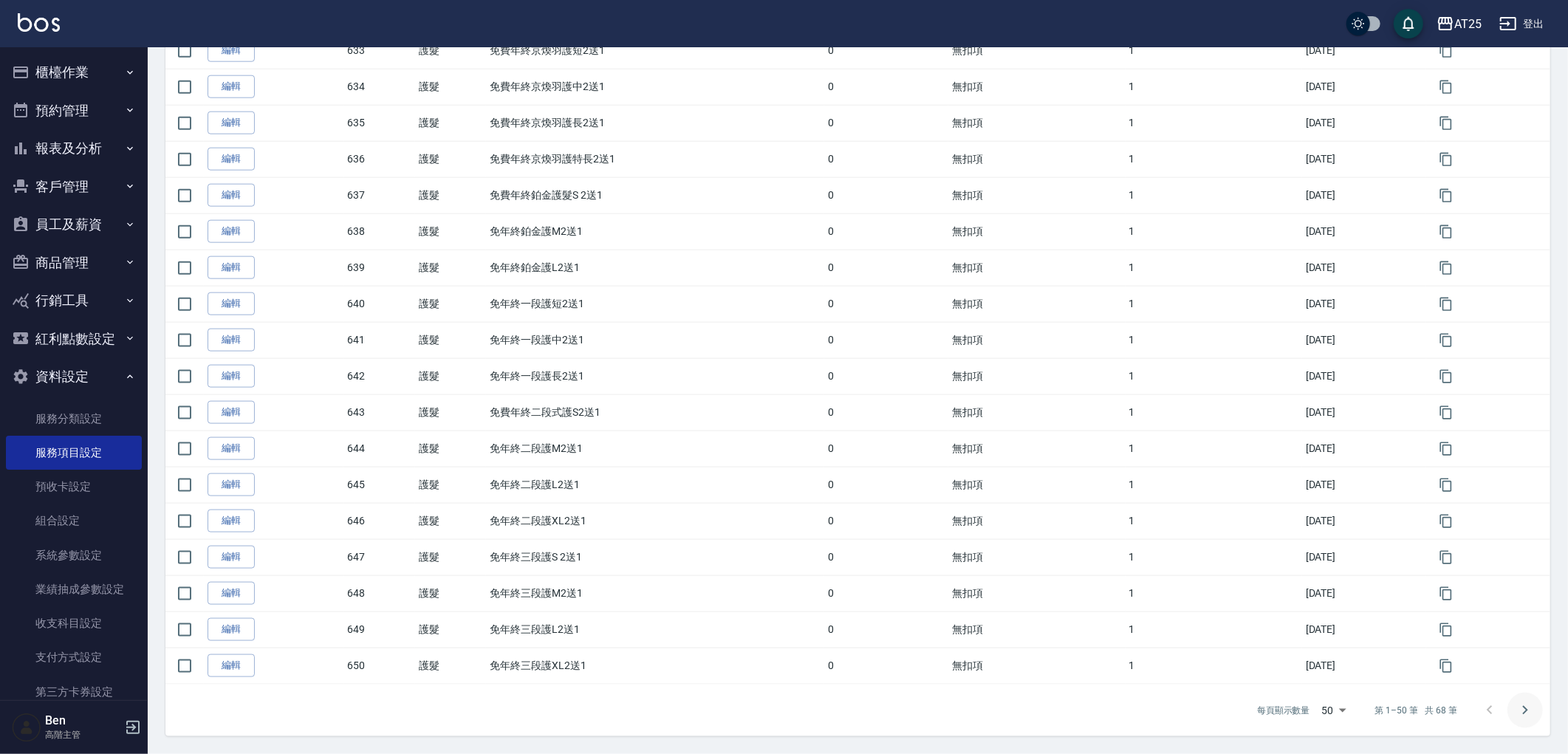
click at [1510, 712] on button "Go to next page" at bounding box center [1525, 711] width 36 height 36
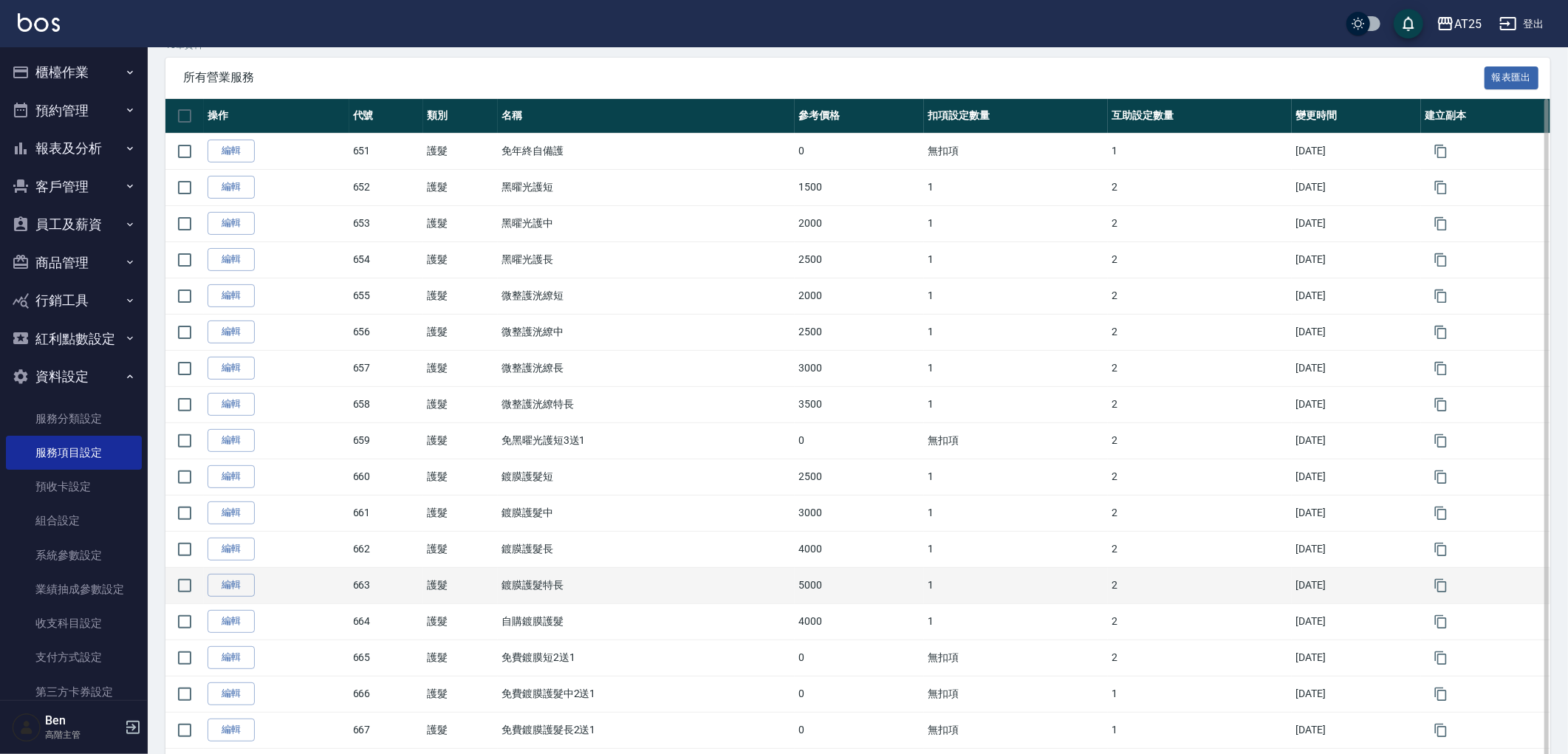
scroll to position [285, 0]
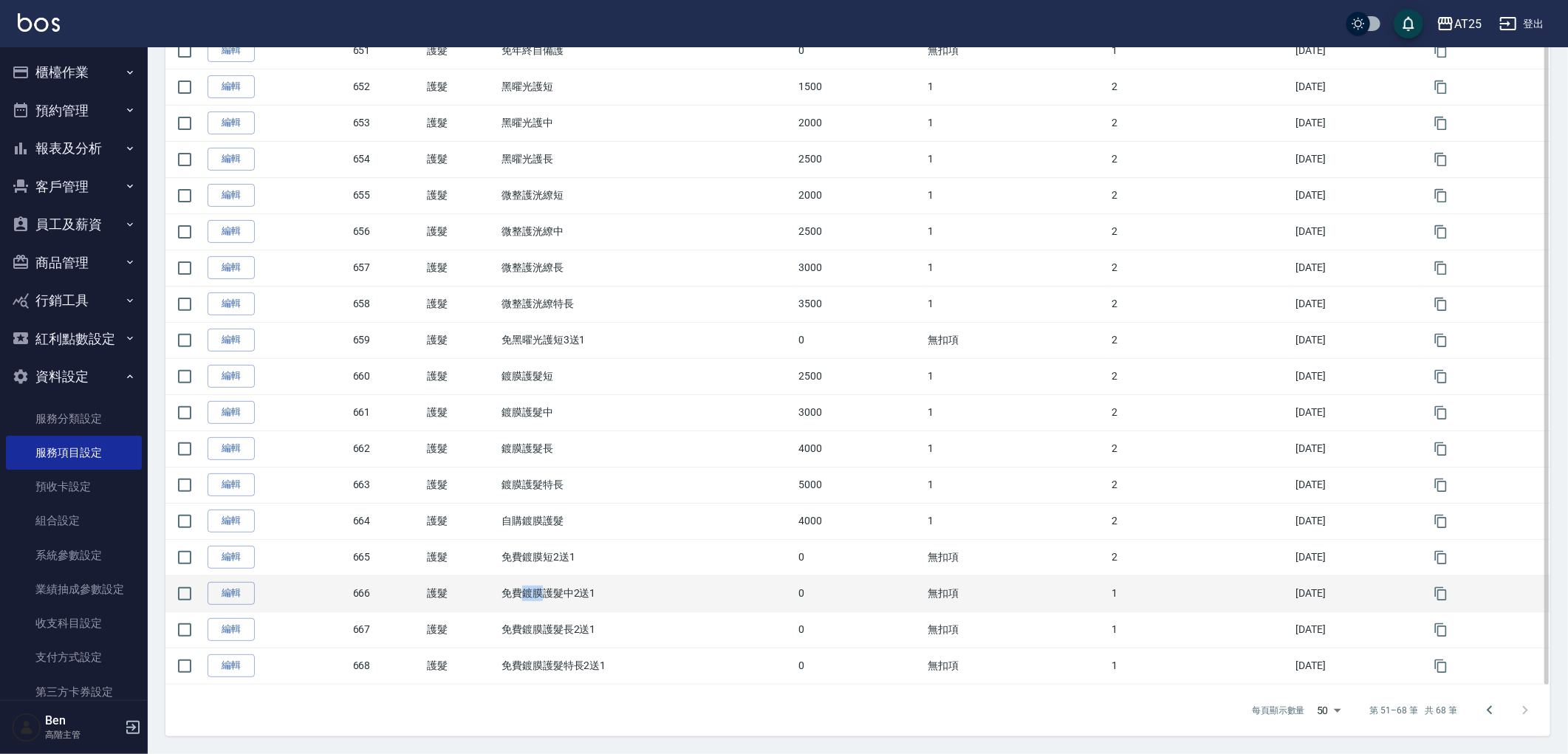
drag, startPoint x: 514, startPoint y: 589, endPoint x: 529, endPoint y: 593, distance: 15.5
click at [529, 593] on td "免費鍍膜護髮中2送1" at bounding box center [647, 593] width 297 height 36
copy td "鍍膜"
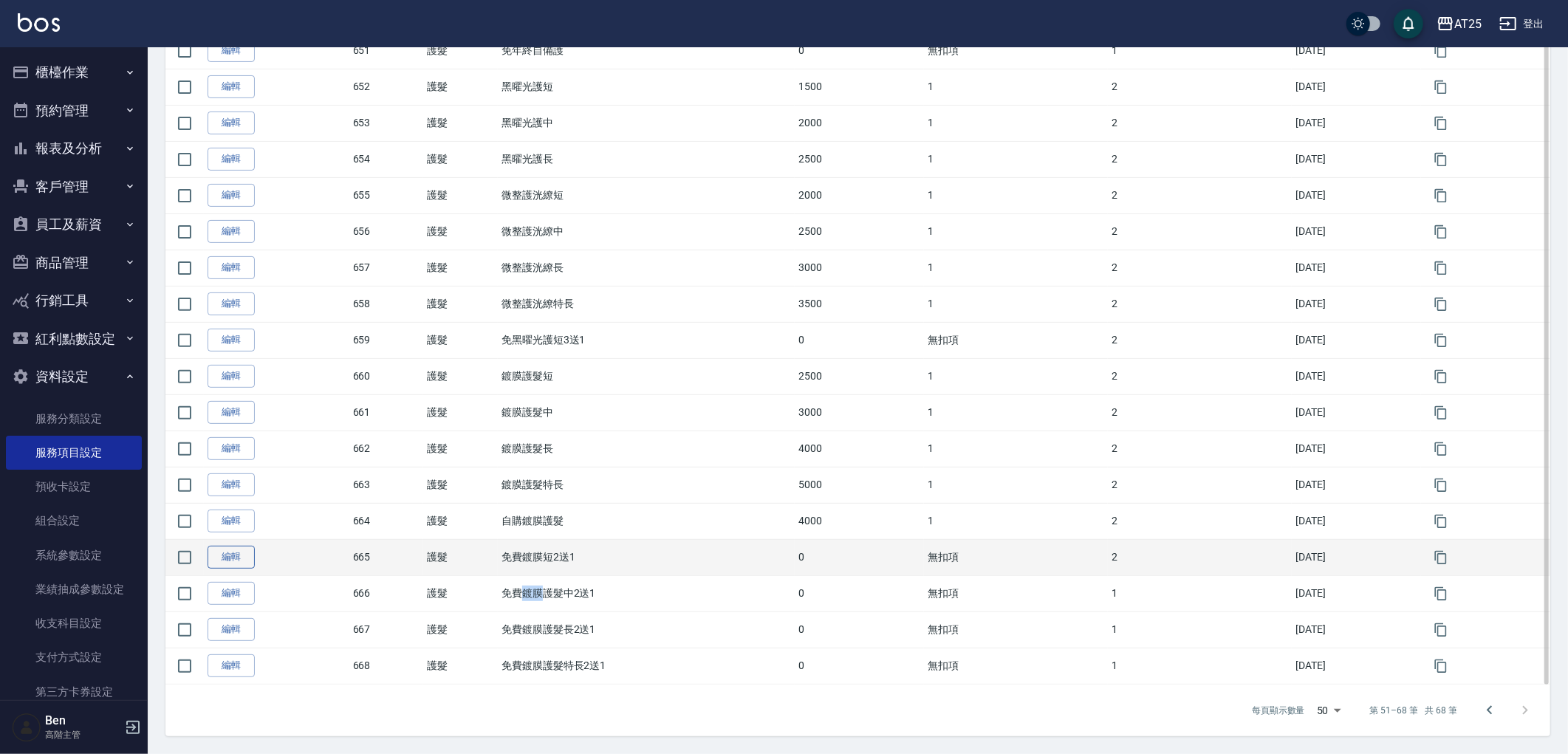
click at [242, 555] on link "編輯" at bounding box center [231, 557] width 47 height 23
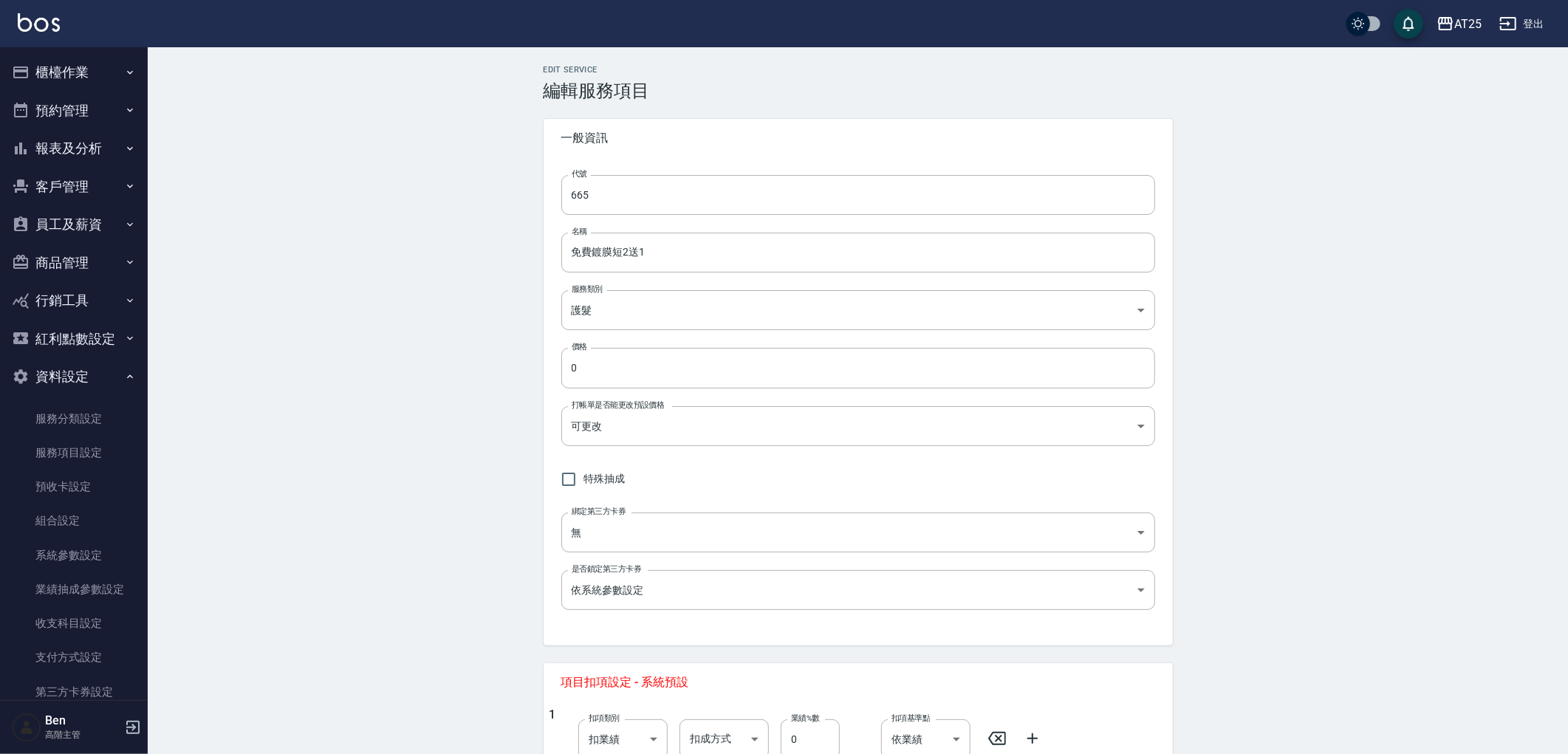
type input "665"
type input "免費鍍膜短2送1"
type input "8534b43e-8dab-4ae8-9010-73b7e3cd3ab5"
type input "FALSE"
type input "none"
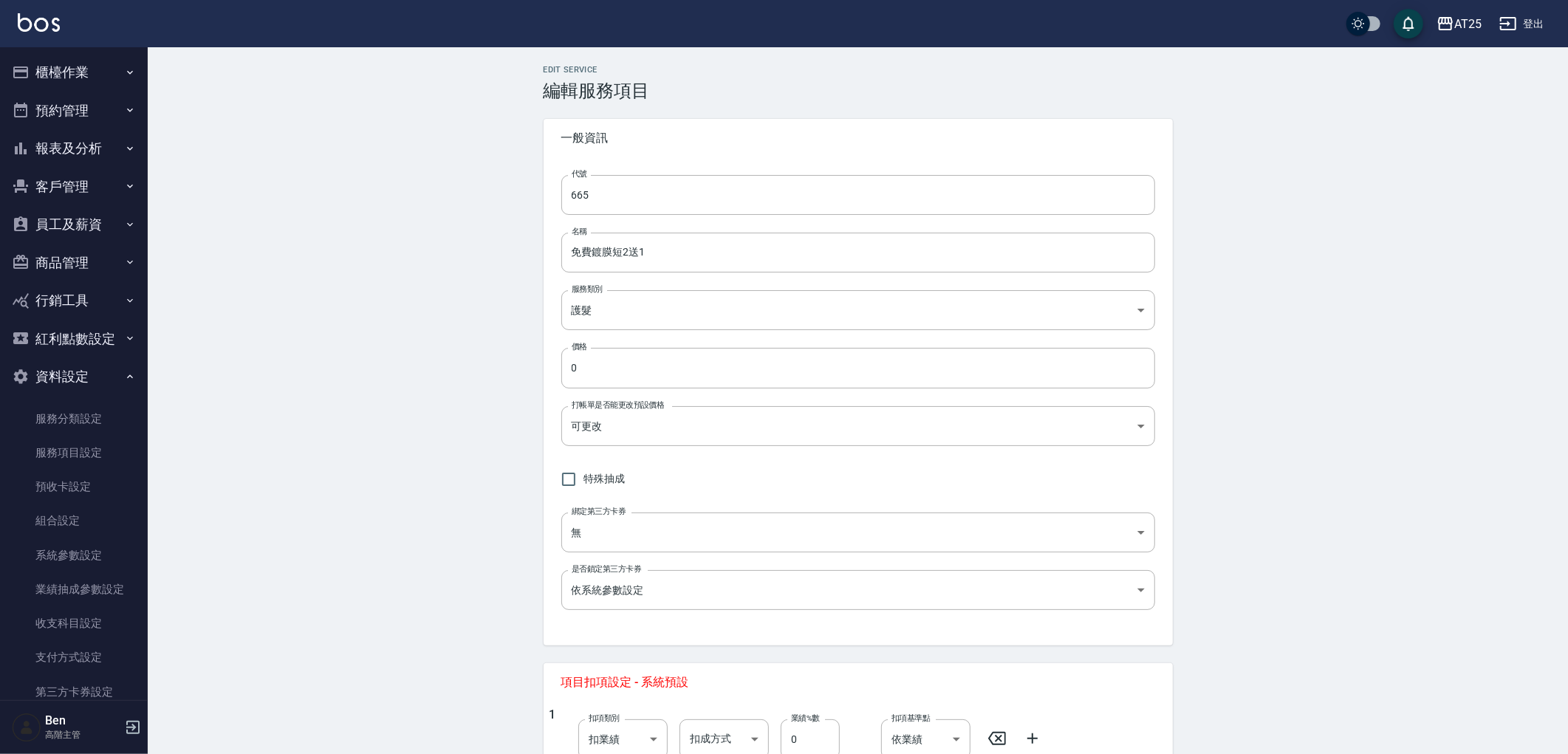
type input "UNSET"
type input "onSalary"
type input "洗"
type input "2"
type input "點數"
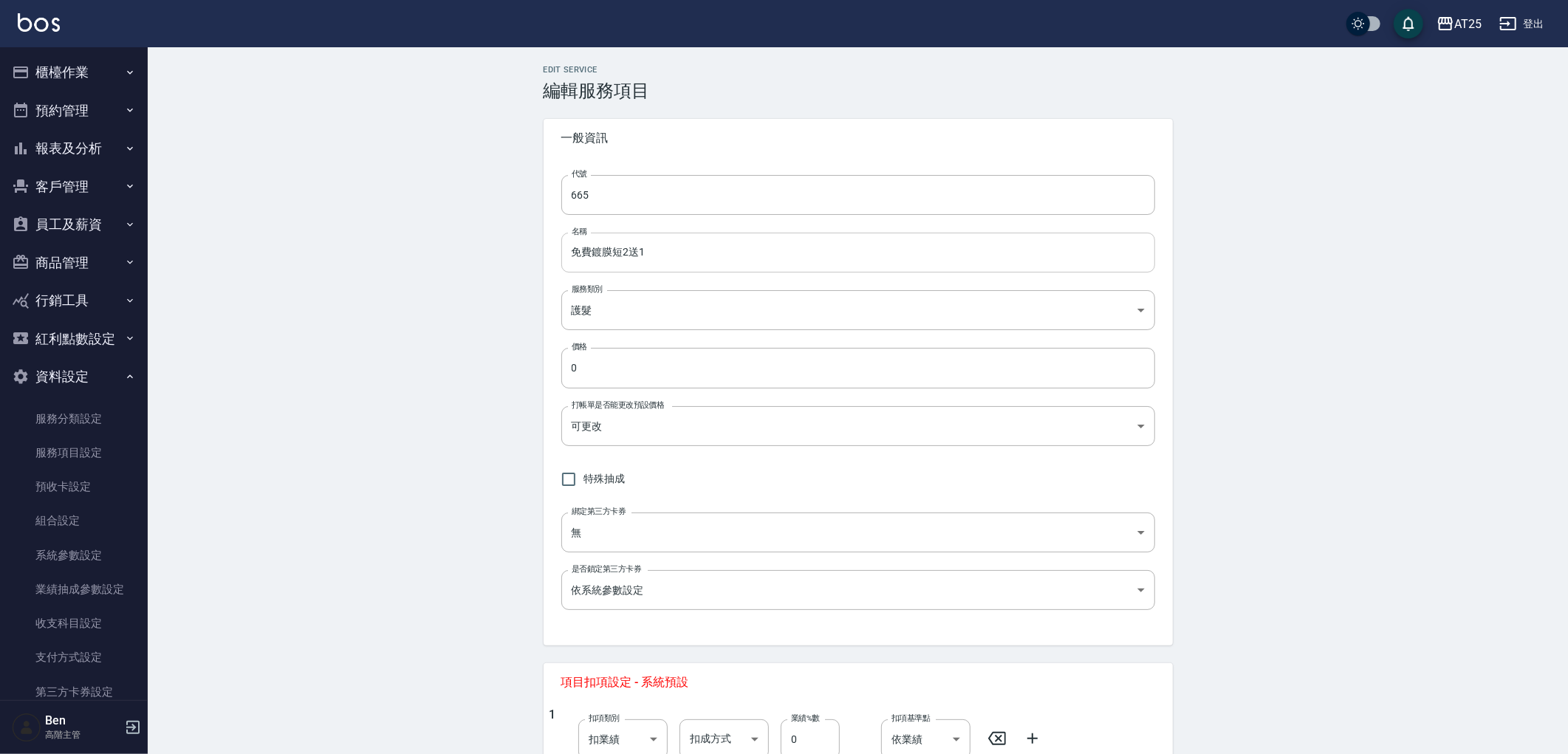
click at [589, 256] on input "免費鍍膜短2送1" at bounding box center [857, 252] width 594 height 40
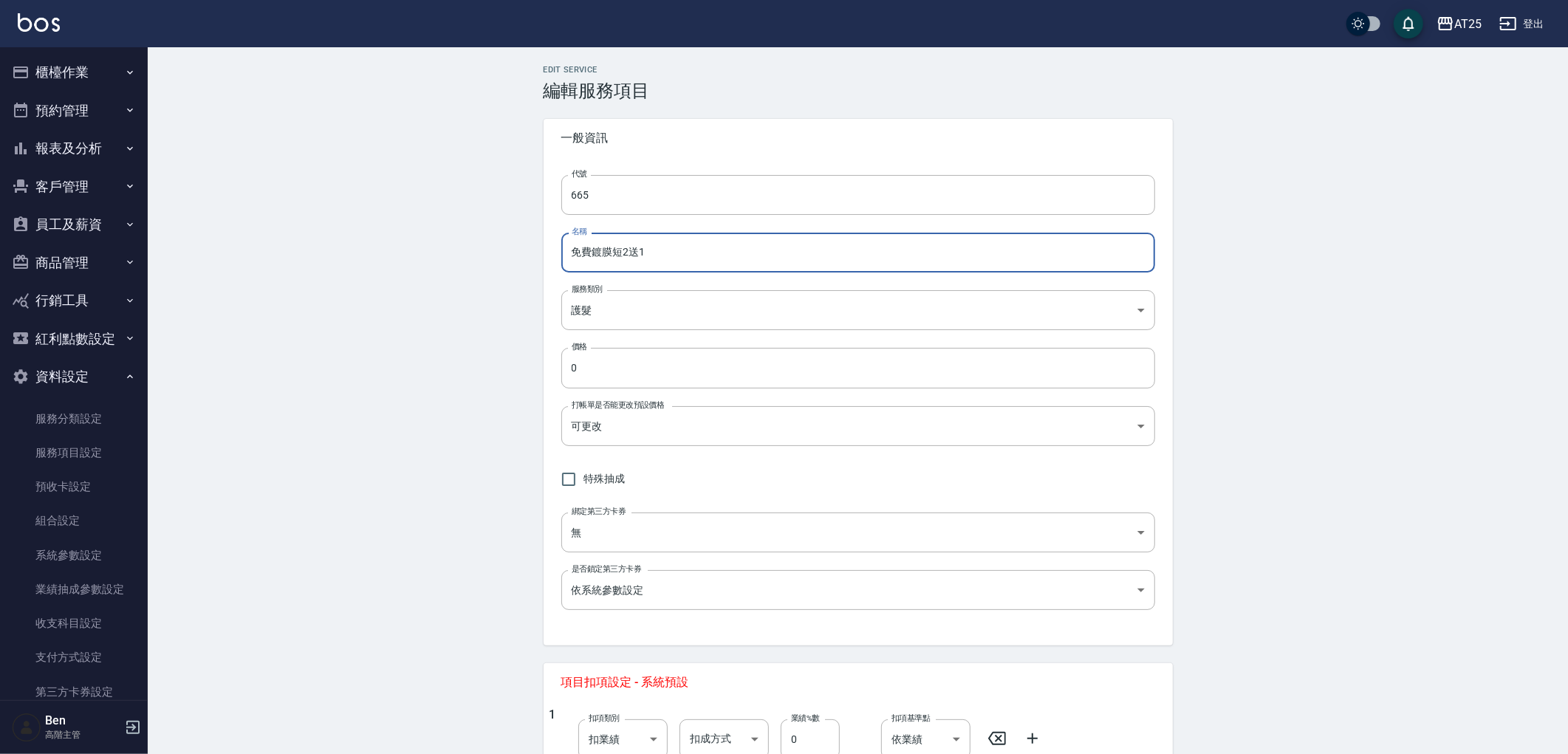
click at [591, 256] on input "免費鍍膜短2送1" at bounding box center [857, 252] width 594 height 40
paste input "鍍膜"
click at [613, 253] on input "免費鍍膜短2送1" at bounding box center [857, 252] width 594 height 40
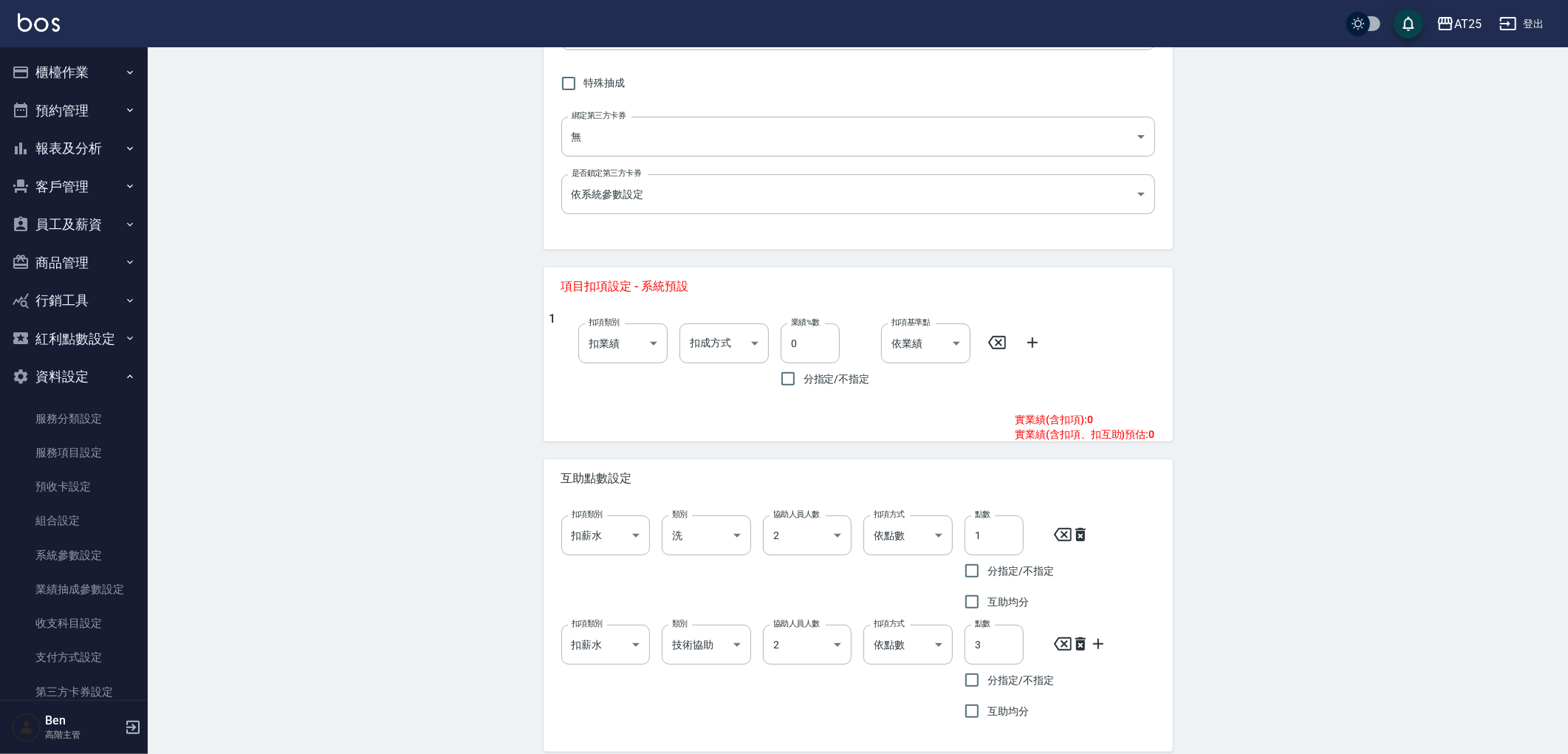
scroll to position [455, 0]
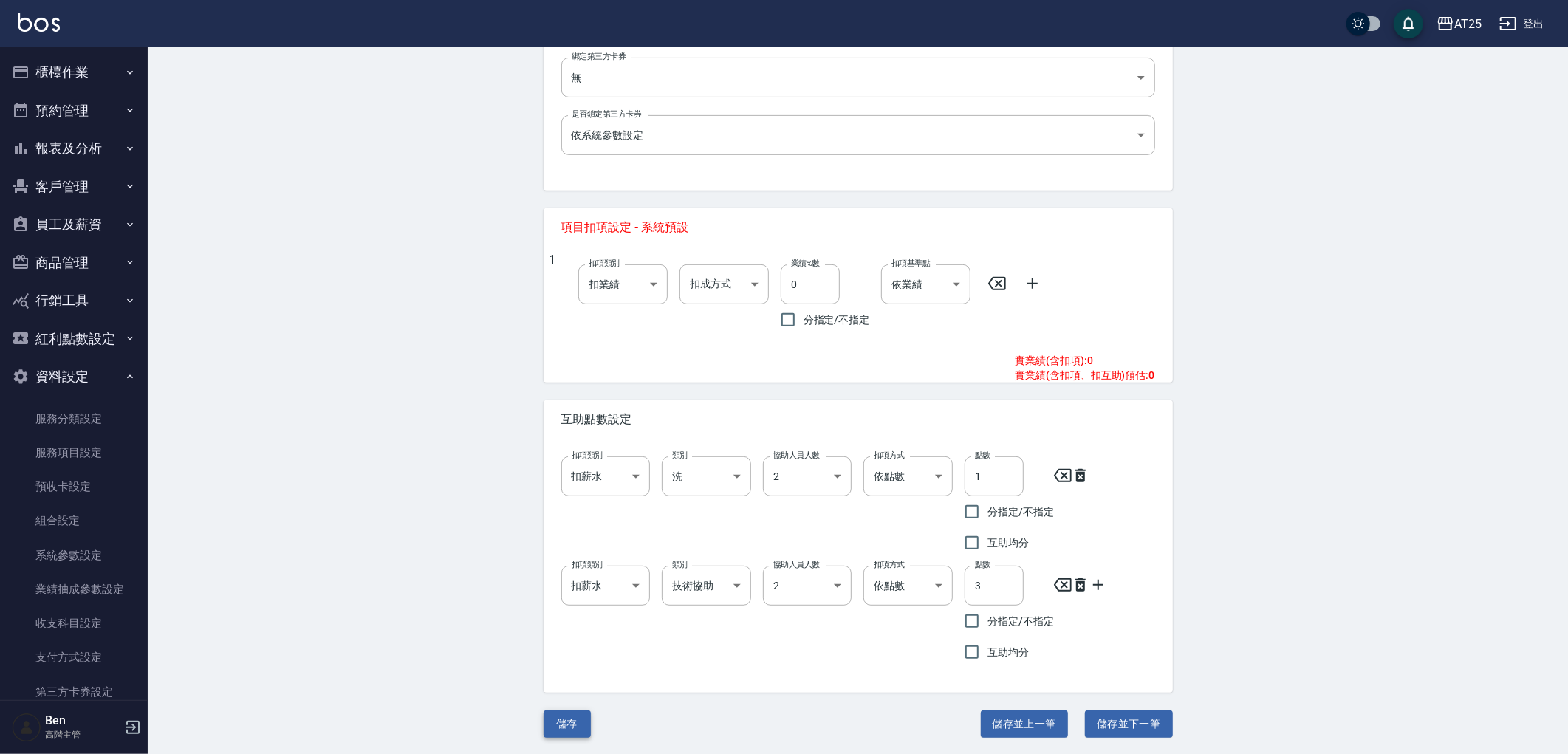
type input "免費鍍膜護髮短2送1"
click at [554, 729] on button "儲存" at bounding box center [567, 724] width 47 height 27
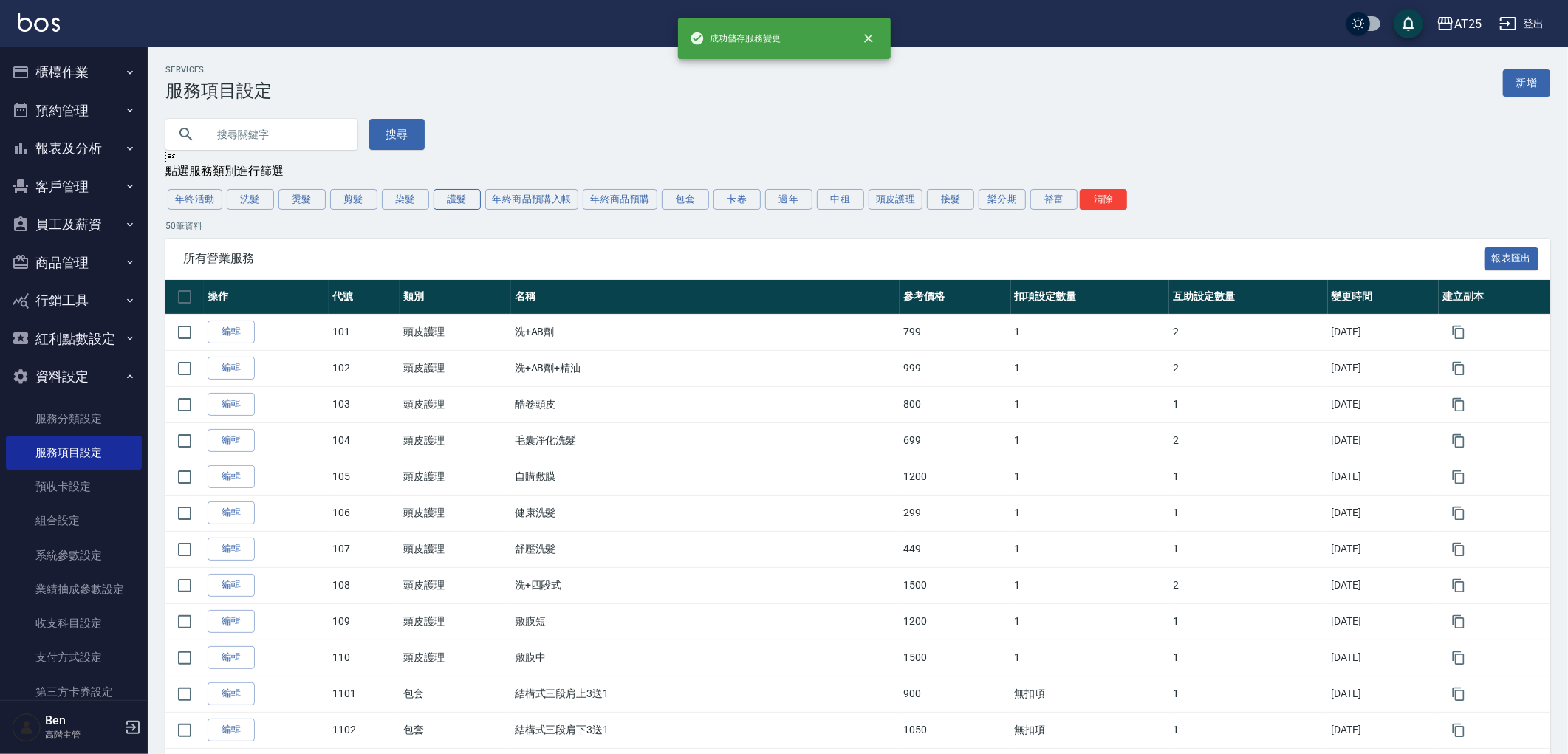
click at [443, 201] on button "護髮" at bounding box center [457, 199] width 47 height 20
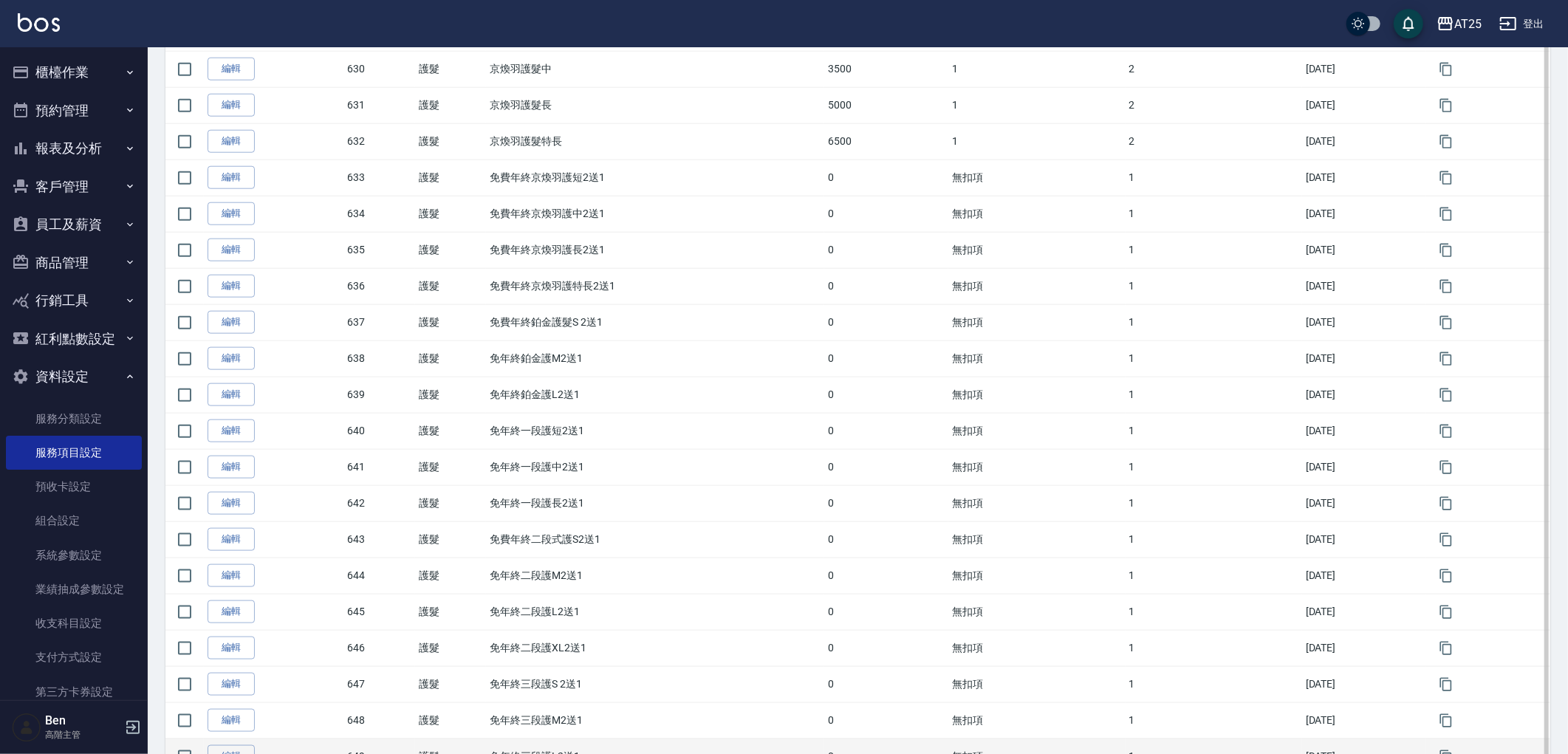
scroll to position [1445, 0]
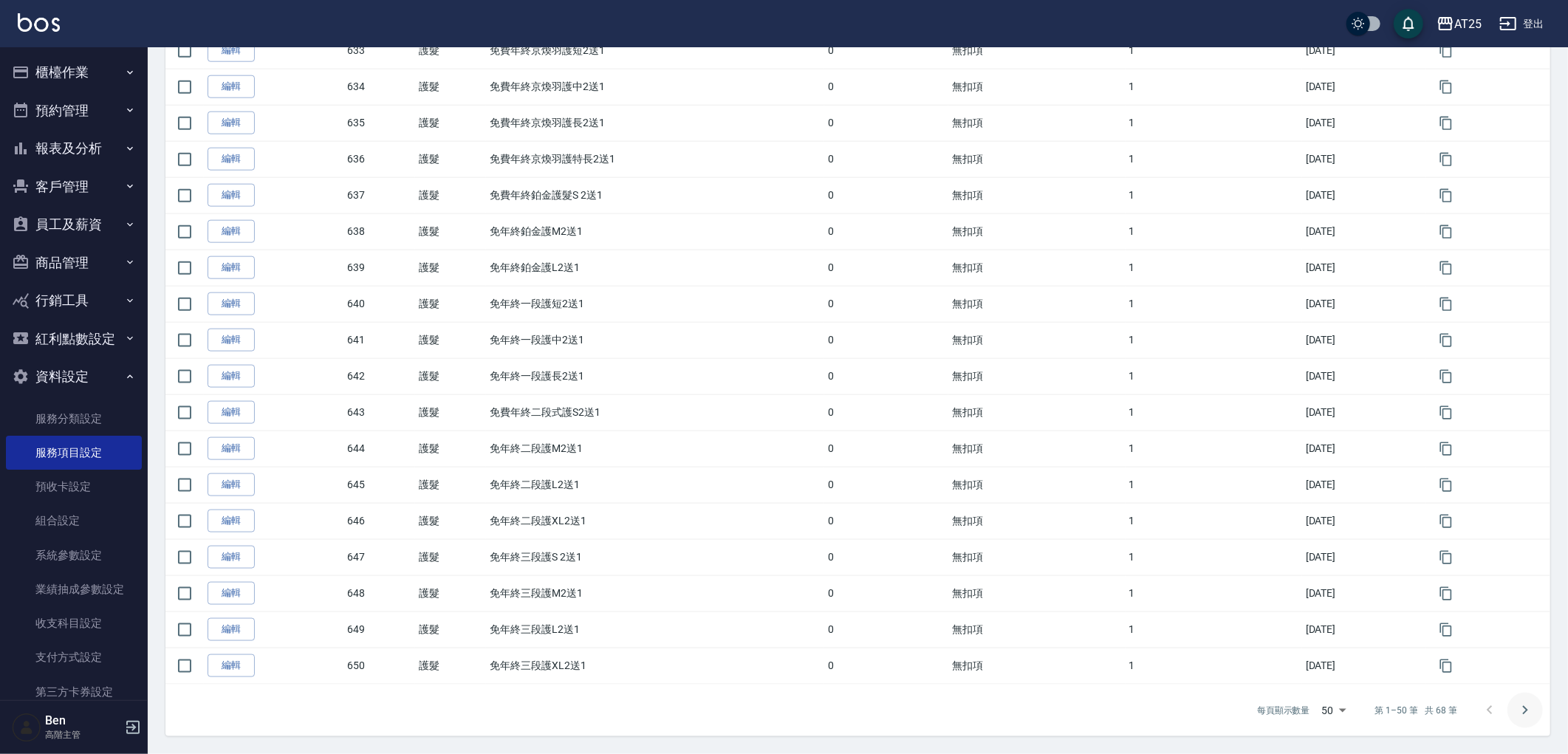
click at [1511, 721] on button "Go to next page" at bounding box center [1525, 711] width 36 height 36
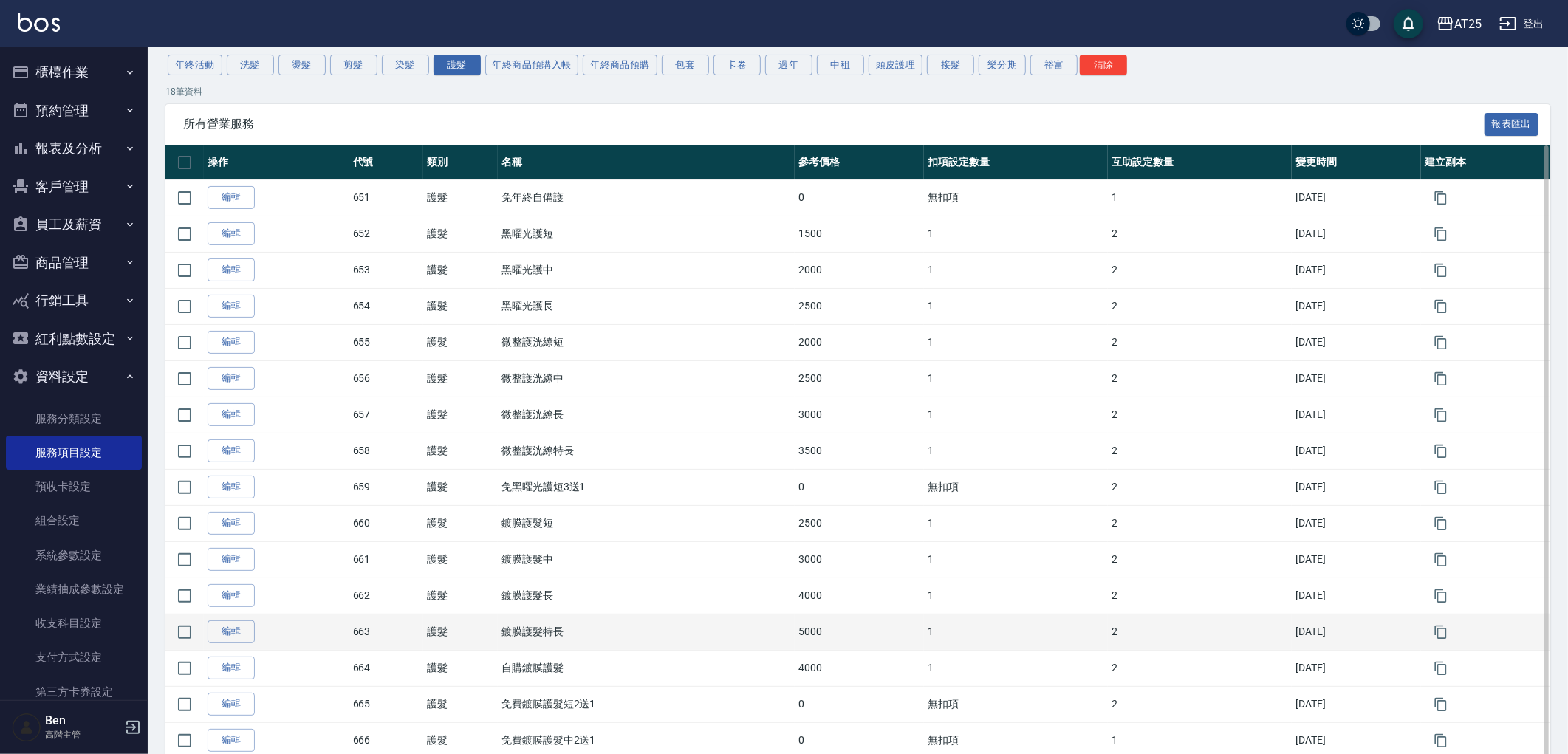
scroll to position [285, 0]
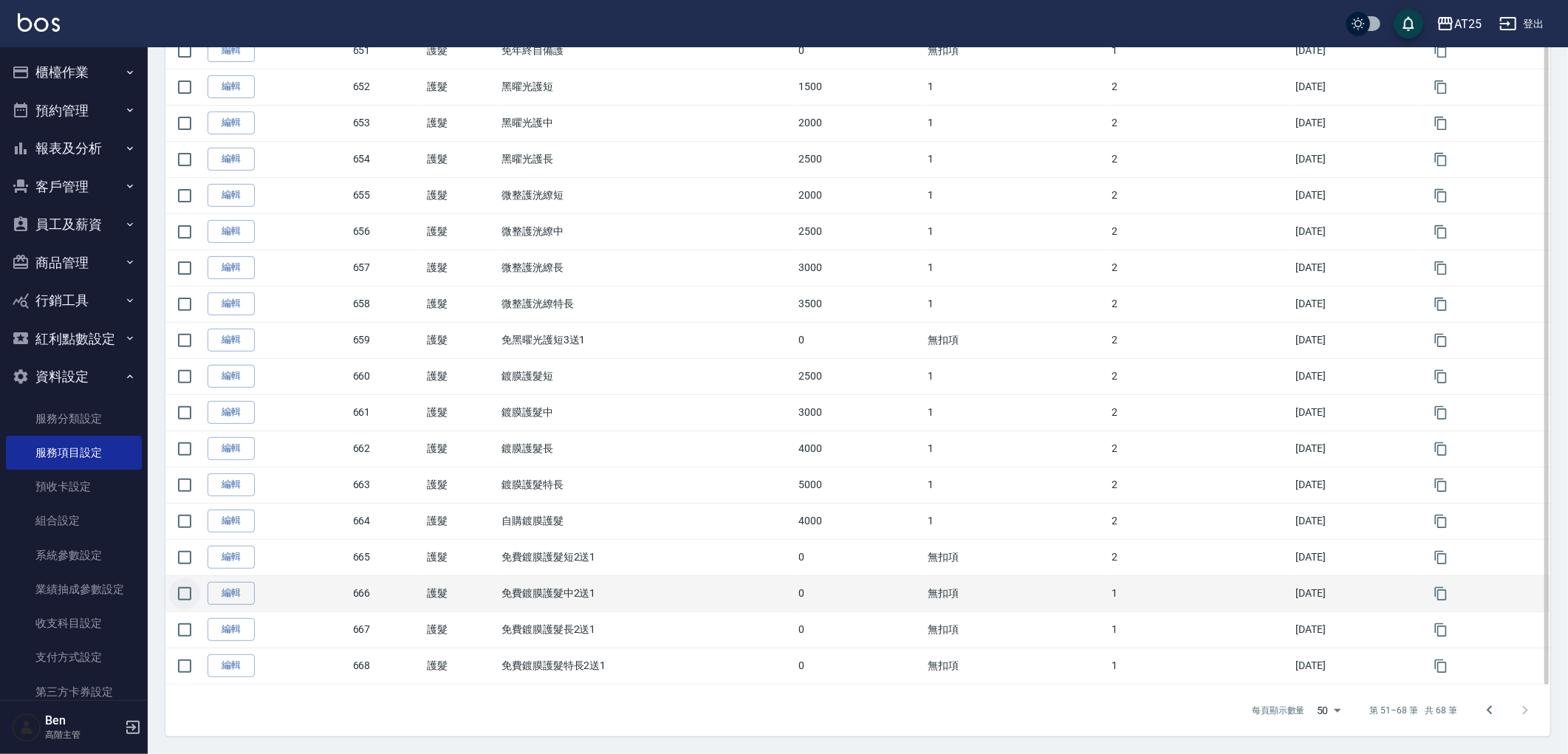
click at [187, 592] on input "checkbox" at bounding box center [184, 594] width 31 height 31
checkbox input "true"
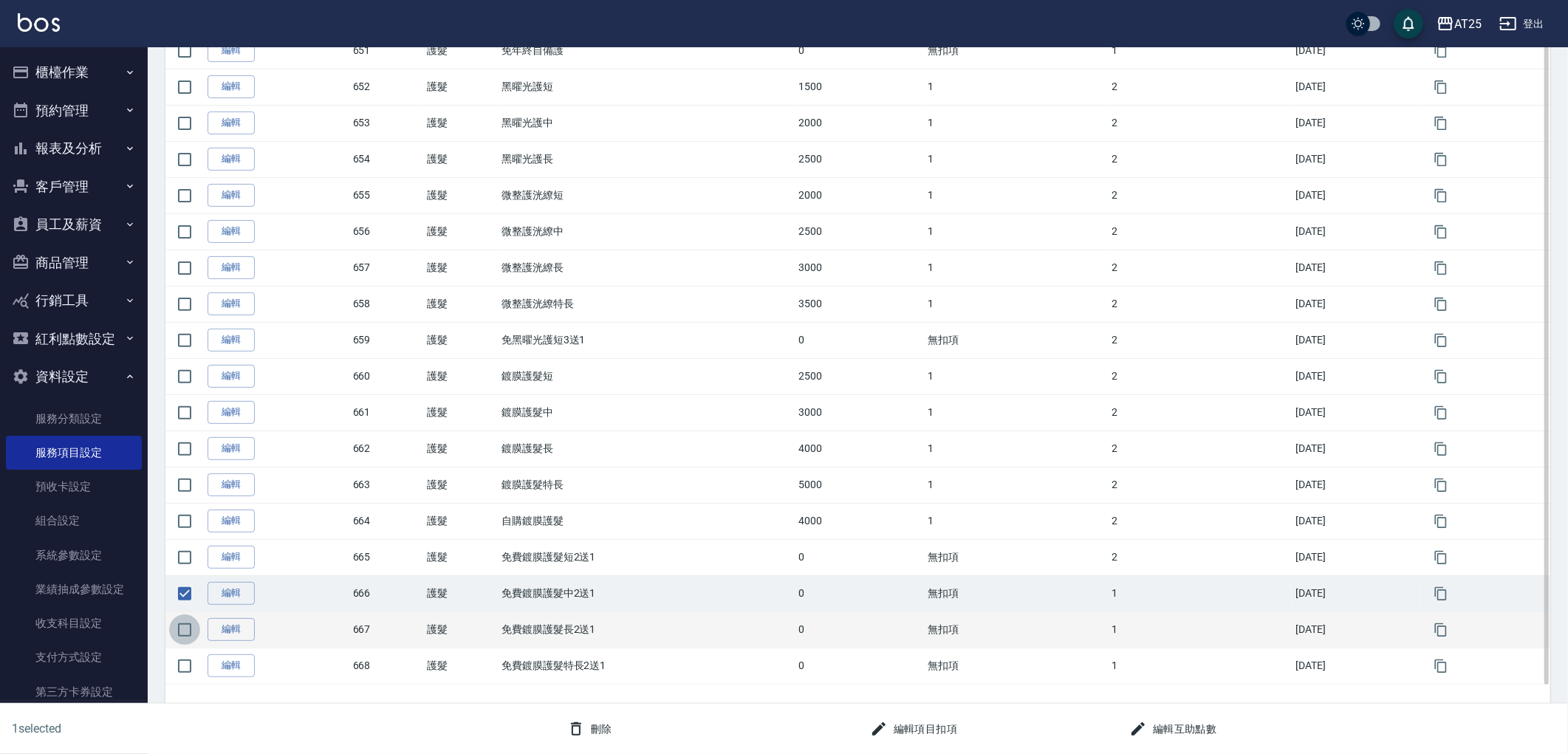
click at [188, 630] on input "checkbox" at bounding box center [184, 629] width 31 height 31
checkbox input "true"
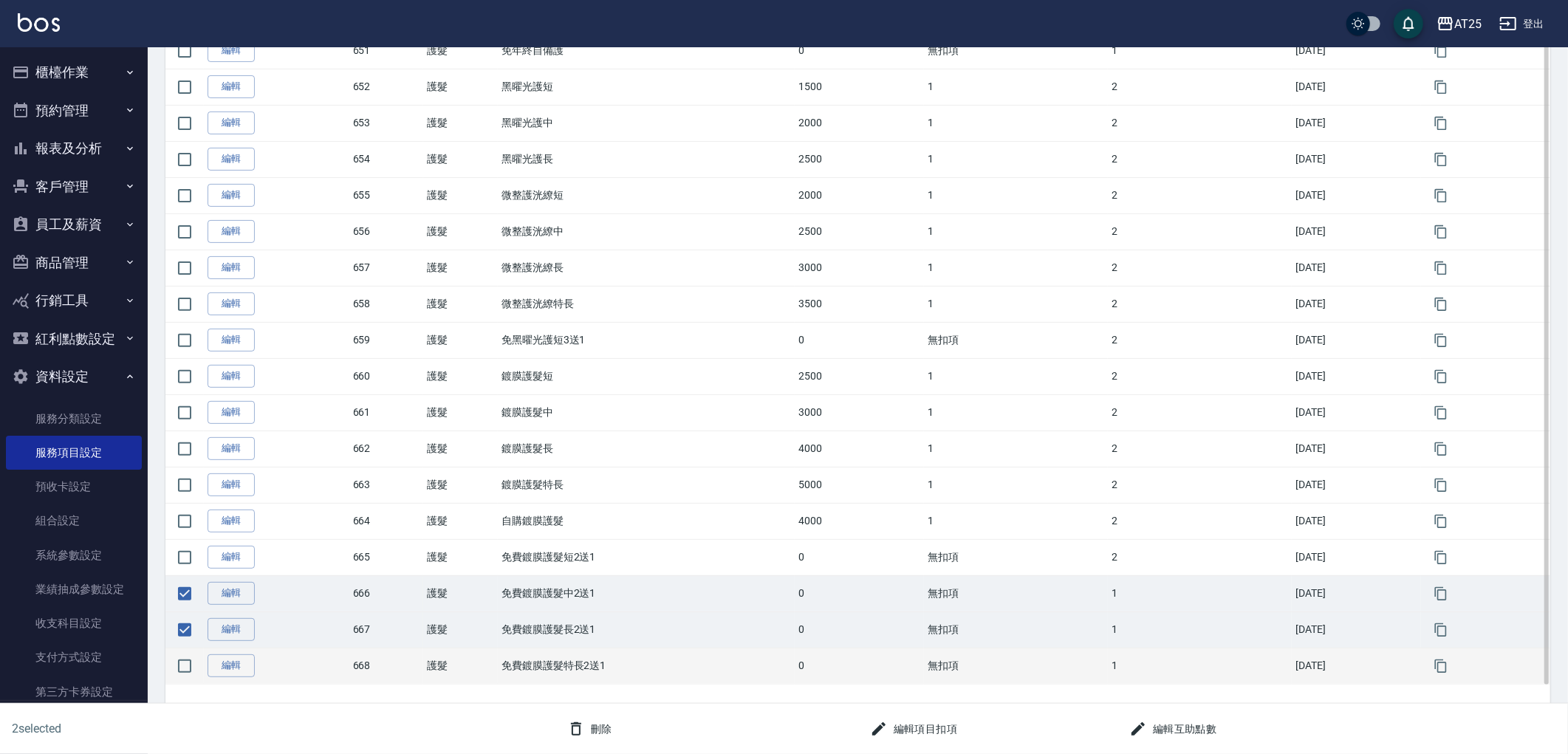
click at [189, 648] on td at bounding box center [184, 665] width 39 height 36
click at [189, 661] on input "checkbox" at bounding box center [184, 666] width 31 height 31
checkbox input "true"
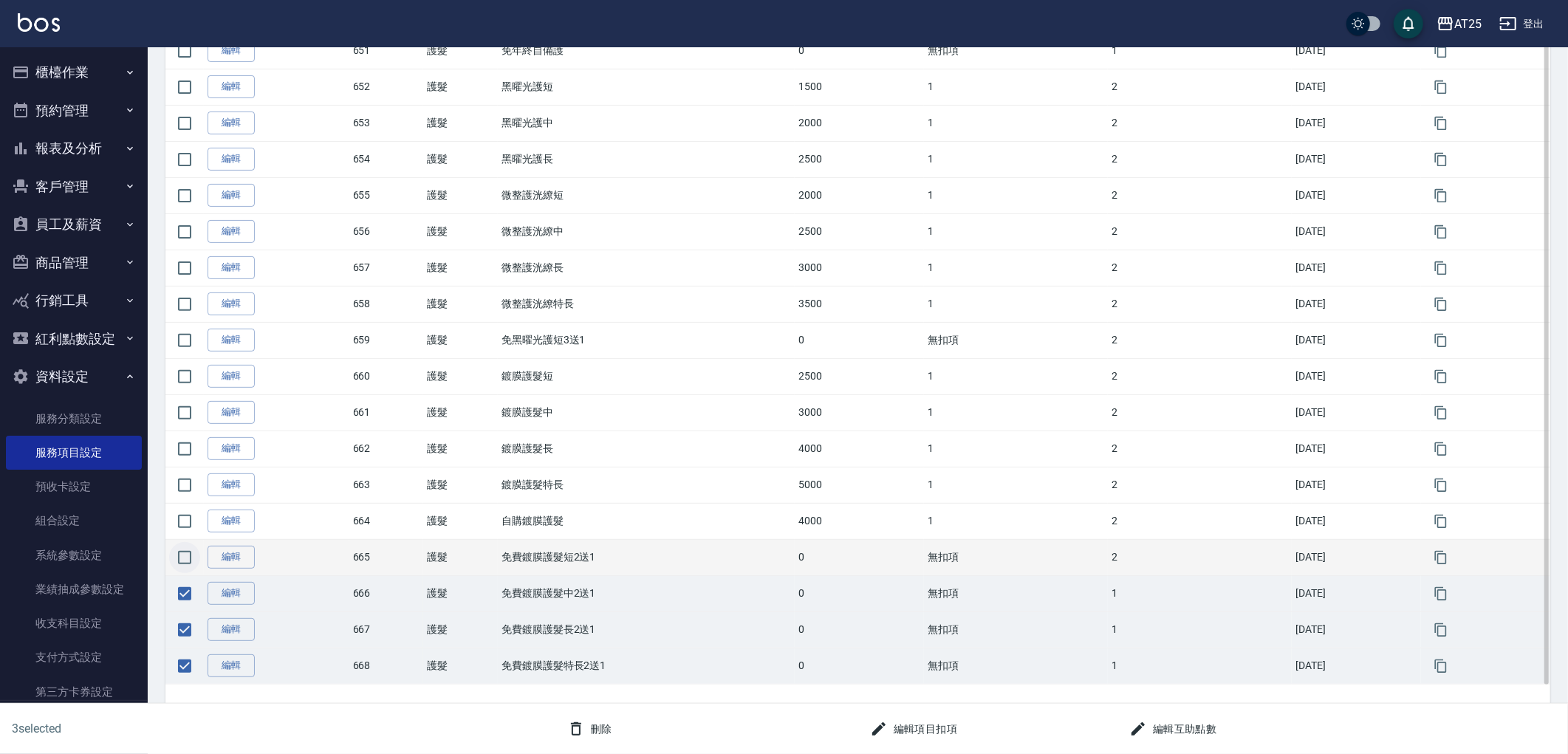
click at [190, 551] on input "checkbox" at bounding box center [184, 557] width 31 height 31
click at [614, 725] on button "刪除" at bounding box center [589, 729] width 57 height 27
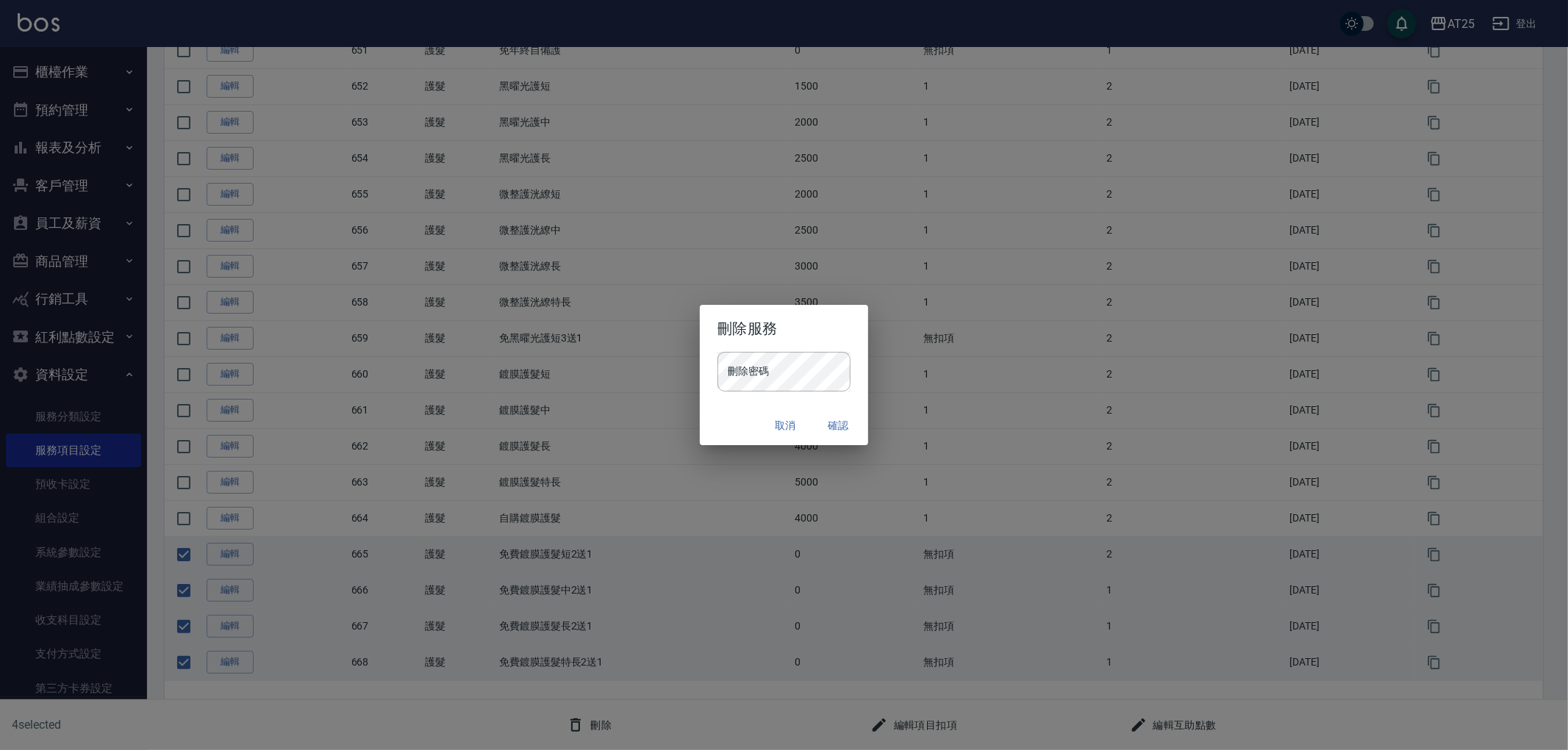
click at [773, 436] on button "取消" at bounding box center [785, 425] width 47 height 27
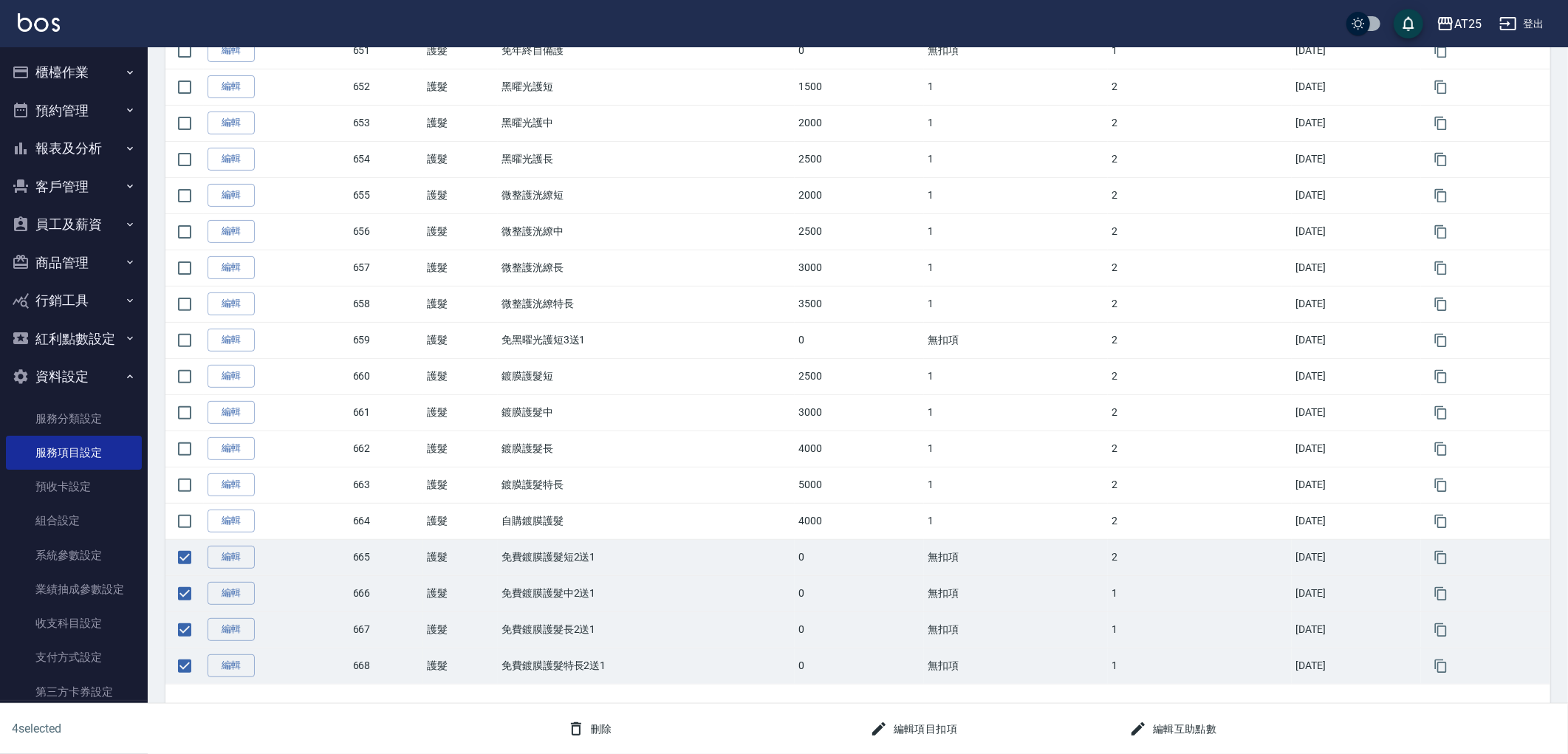
click at [926, 736] on button "編輯項目扣項" at bounding box center [913, 729] width 99 height 27
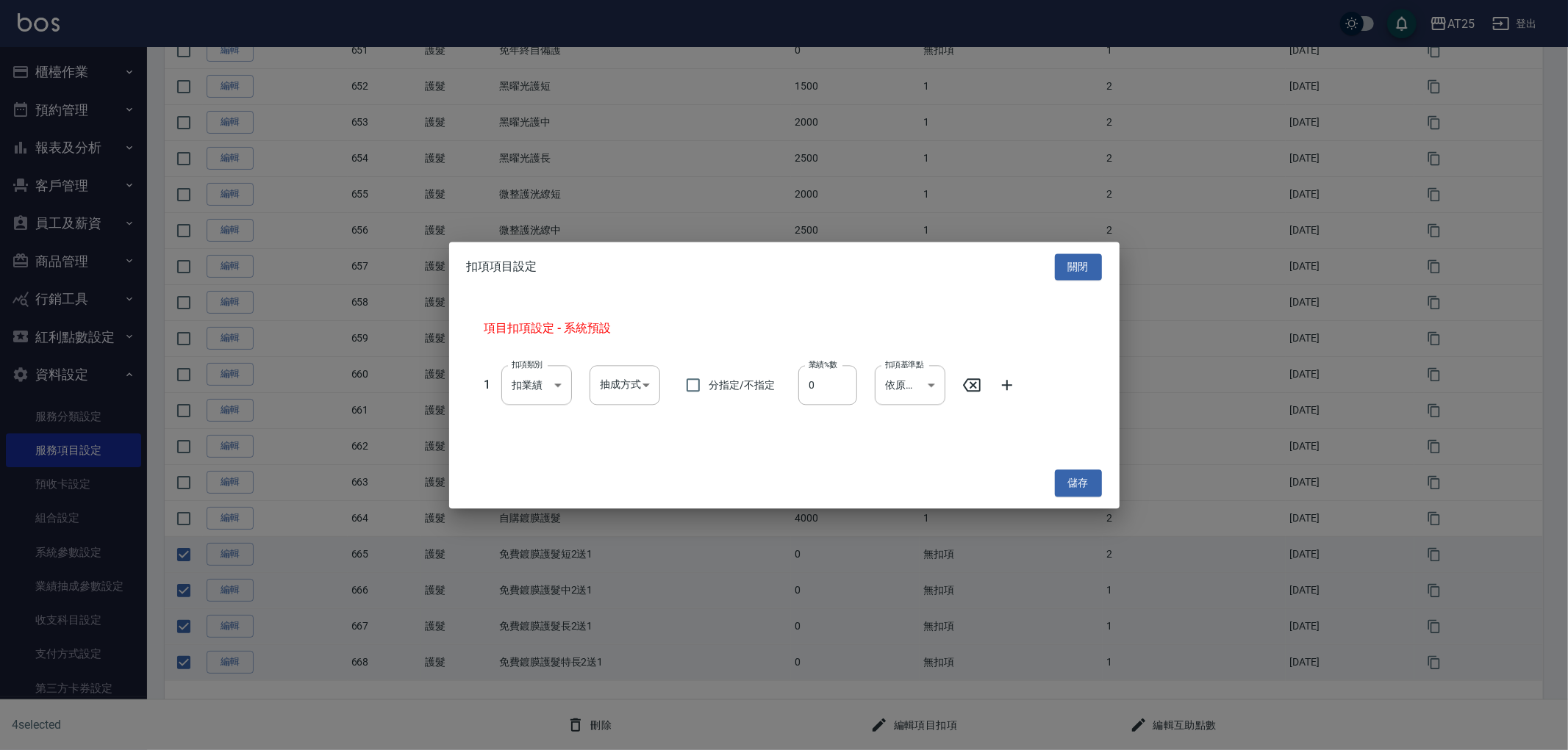
click at [1001, 389] on icon at bounding box center [1007, 385] width 17 height 17
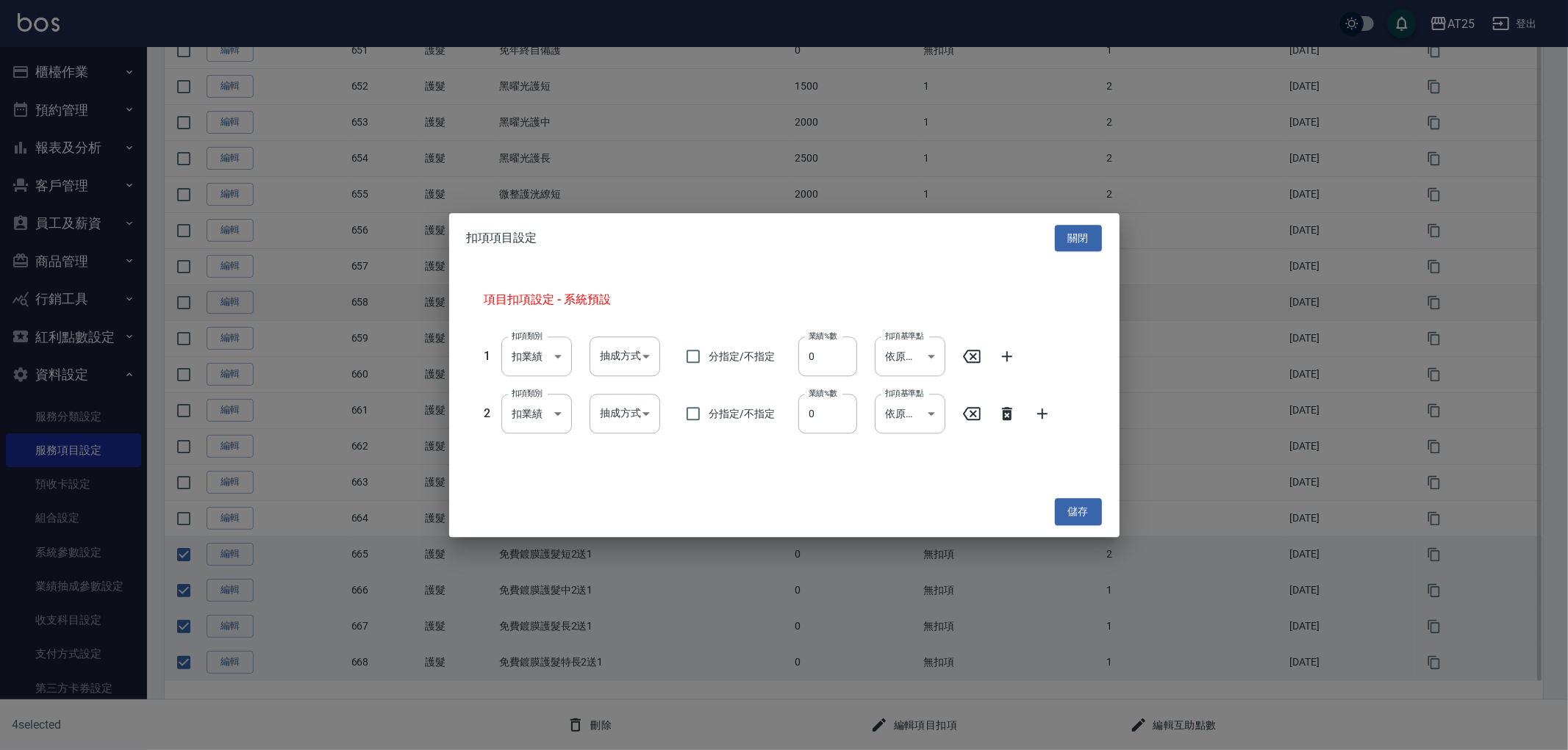
click at [1081, 239] on button "關閉" at bounding box center [1078, 238] width 47 height 27
checkbox input "false"
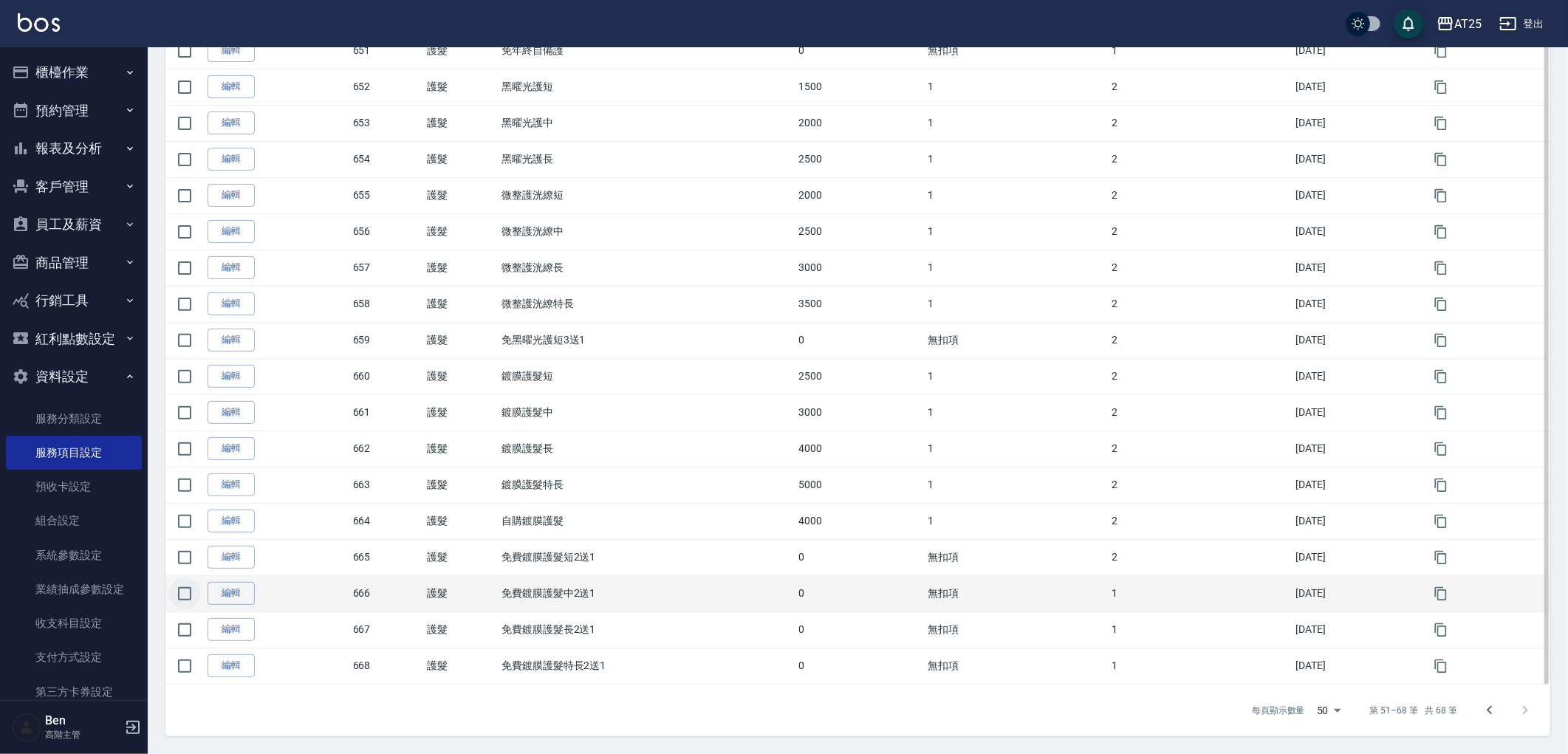
click at [182, 596] on input "checkbox" at bounding box center [184, 594] width 31 height 31
checkbox input "true"
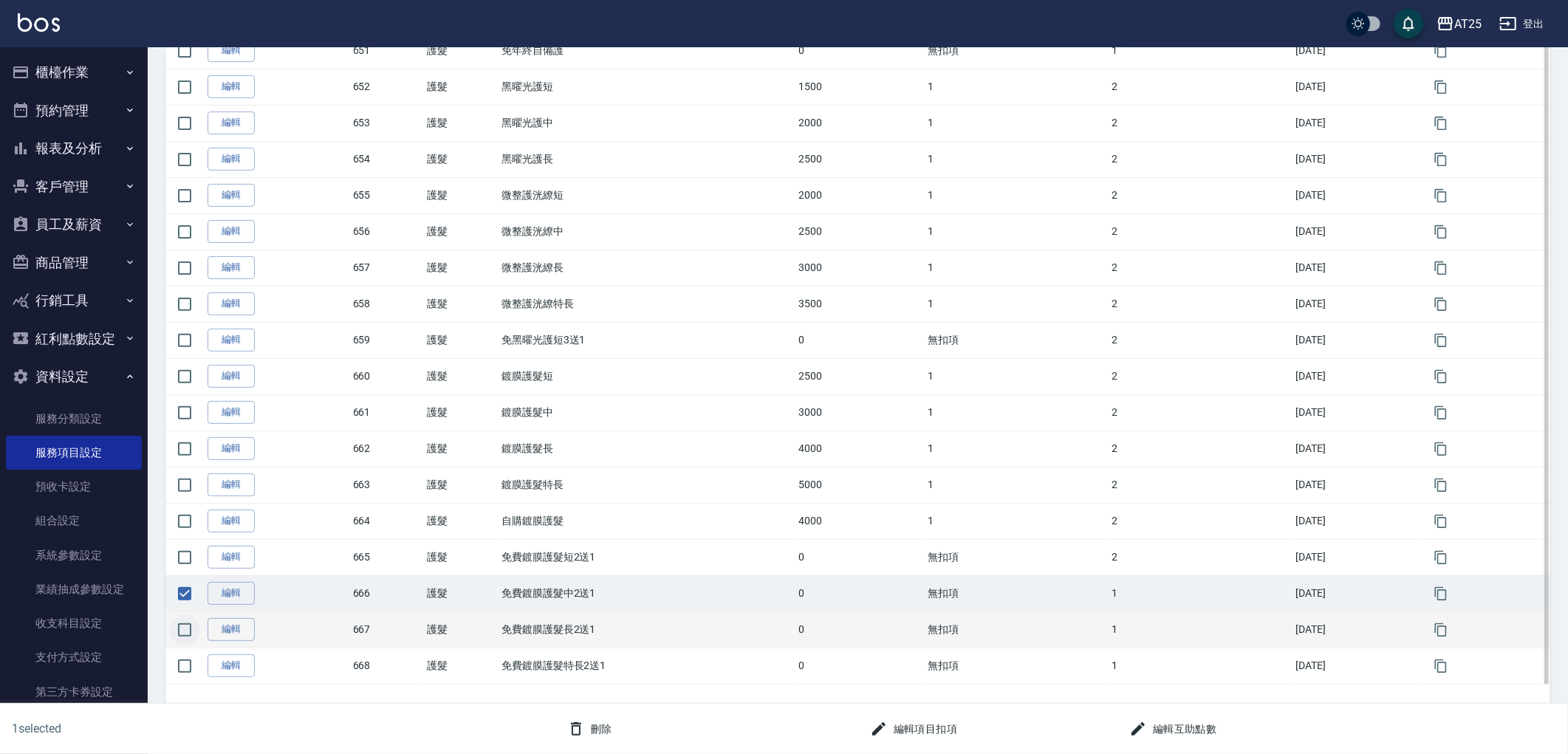
drag, startPoint x: 190, startPoint y: 628, endPoint x: 190, endPoint y: 644, distance: 16.0
click at [192, 629] on input "checkbox" at bounding box center [184, 629] width 31 height 31
checkbox input "true"
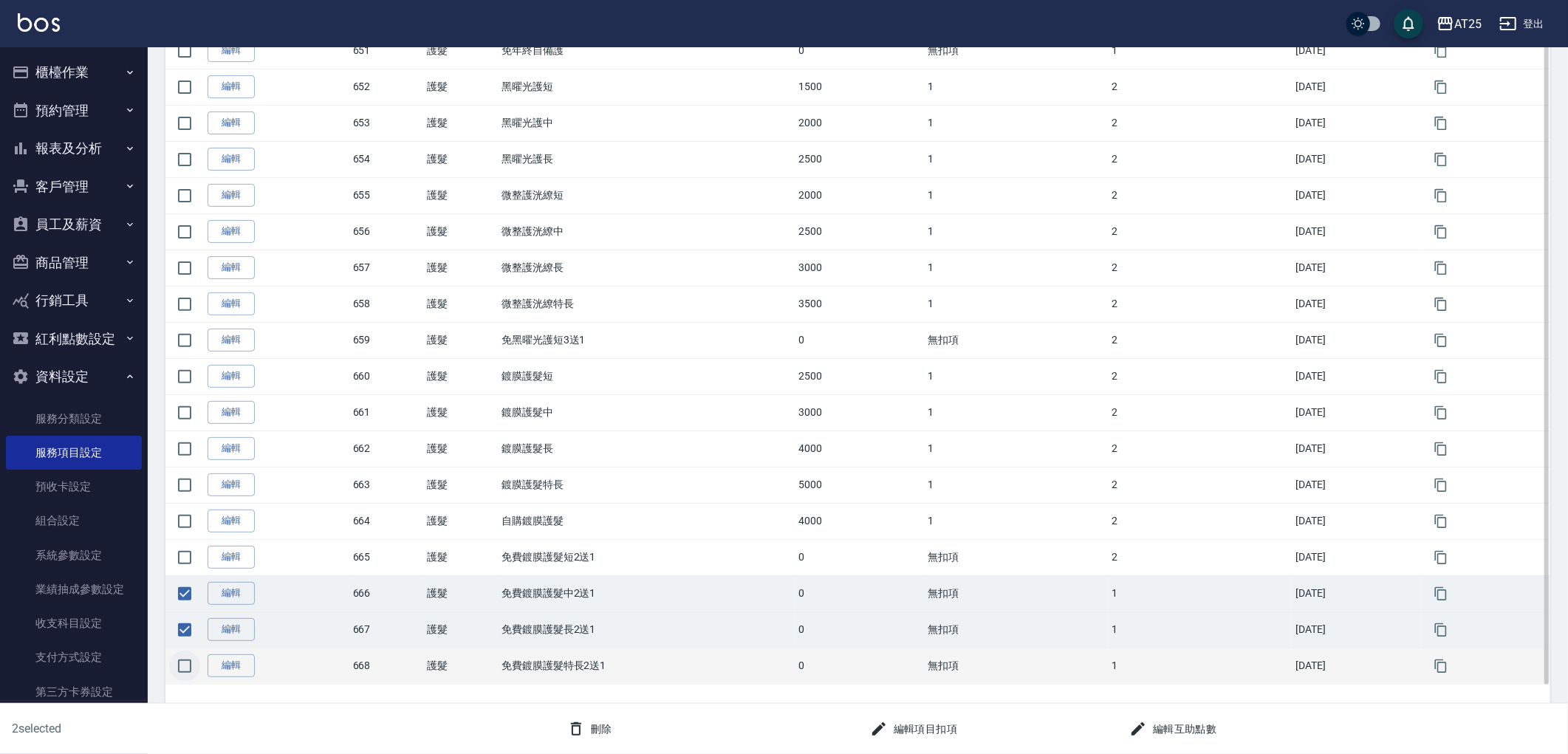
click at [188, 666] on input "checkbox" at bounding box center [184, 666] width 31 height 31
checkbox input "true"
click at [1190, 750] on div "3 selected 刪除 編輯項目扣項 編輯互助點數" at bounding box center [784, 729] width 1568 height 51
click at [1195, 704] on div "編輯互助點數" at bounding box center [1167, 723] width 260 height 40
click at [1187, 724] on button "編輯互助點數" at bounding box center [1173, 729] width 99 height 27
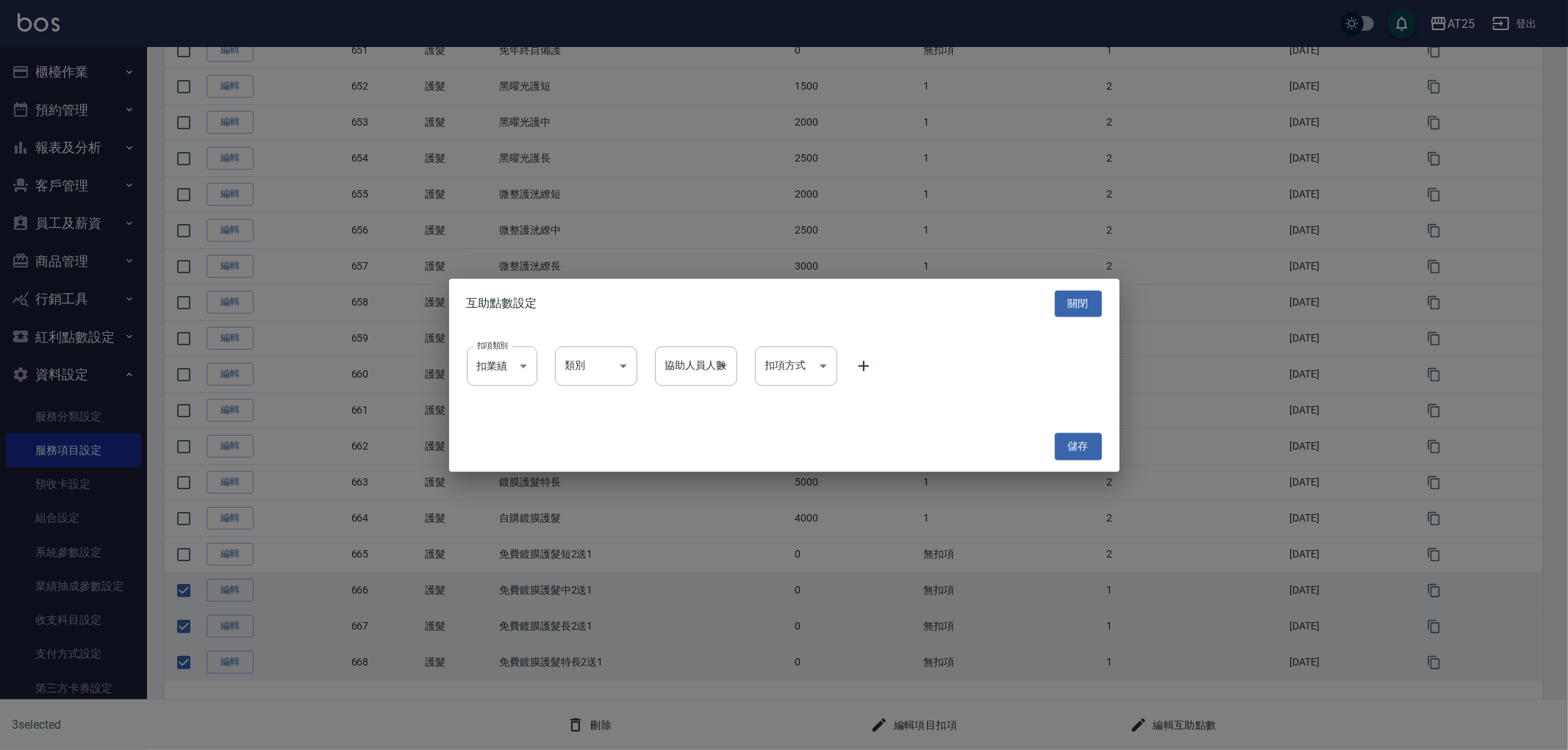
click at [1065, 468] on div "互助點數設定 關閉 扣項類別 扣業績 onSales 扣項類別 類別 ​ 類別 協助人員人數 ​ 協助人員人數 扣項方式 ​ 扣項方式 儲存" at bounding box center [784, 375] width 671 height 193
click at [864, 371] on icon at bounding box center [863, 366] width 11 height 11
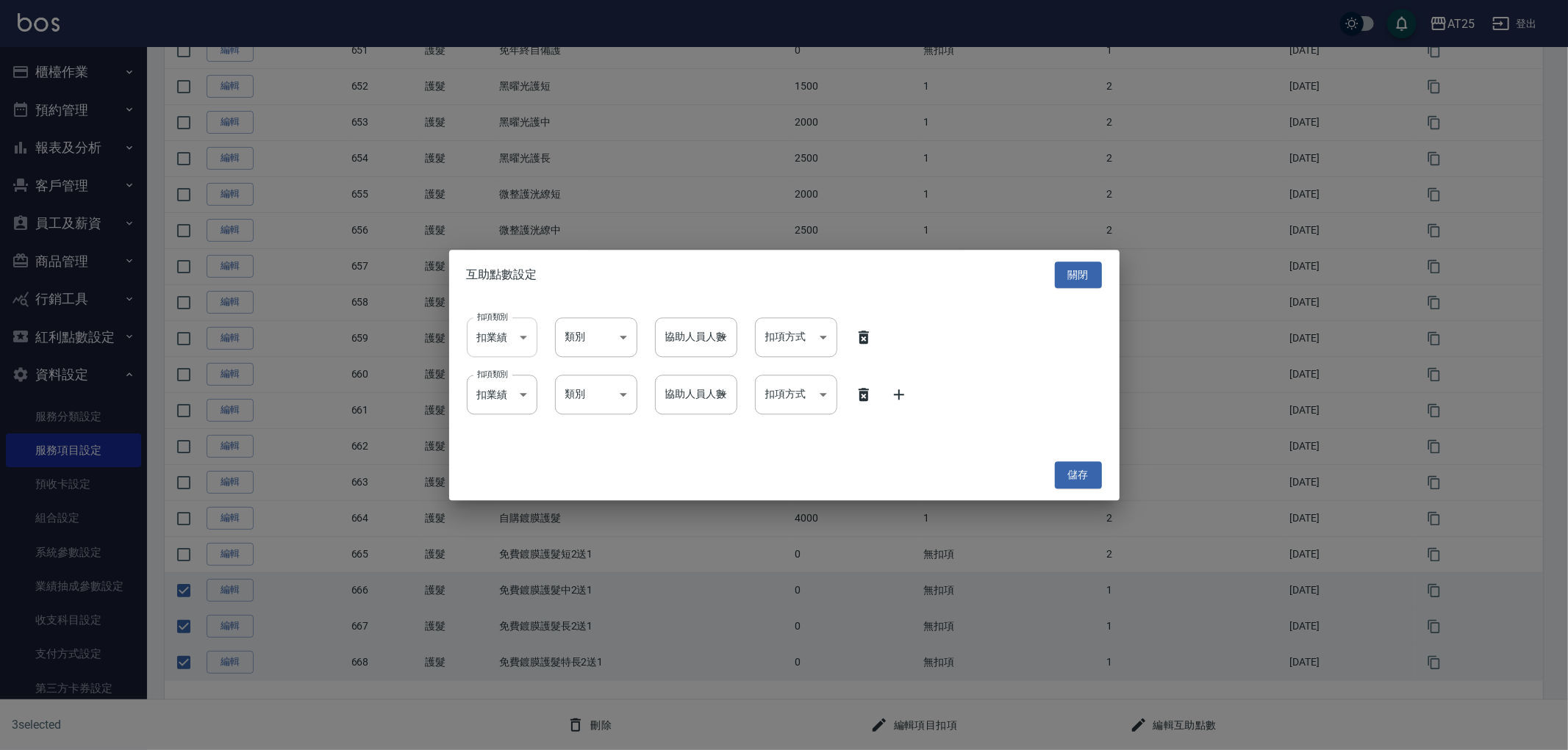
click at [483, 339] on body "AT25 登出 櫃檯作業 打帳單 帳單列表 掛單列表 座位開單 營業儀表板 現金收支登錄 高階收支登錄 材料自購登錄 每日結帳 排班表 現場電腦打卡 掃碼打卡…" at bounding box center [784, 235] width 1568 height 1029
click at [486, 402] on li "扣薪水" at bounding box center [502, 399] width 70 height 24
type input "onSalary"
click at [480, 390] on body "AT25 登出 櫃檯作業 打帳單 帳單列表 掛單列表 座位開單 營業儀表板 現金收支登錄 高階收支登錄 材料自購登錄 每日結帳 排班表 現場電腦打卡 掃碼打卡…" at bounding box center [784, 235] width 1568 height 1029
click at [489, 446] on li "扣薪水" at bounding box center [502, 457] width 70 height 24
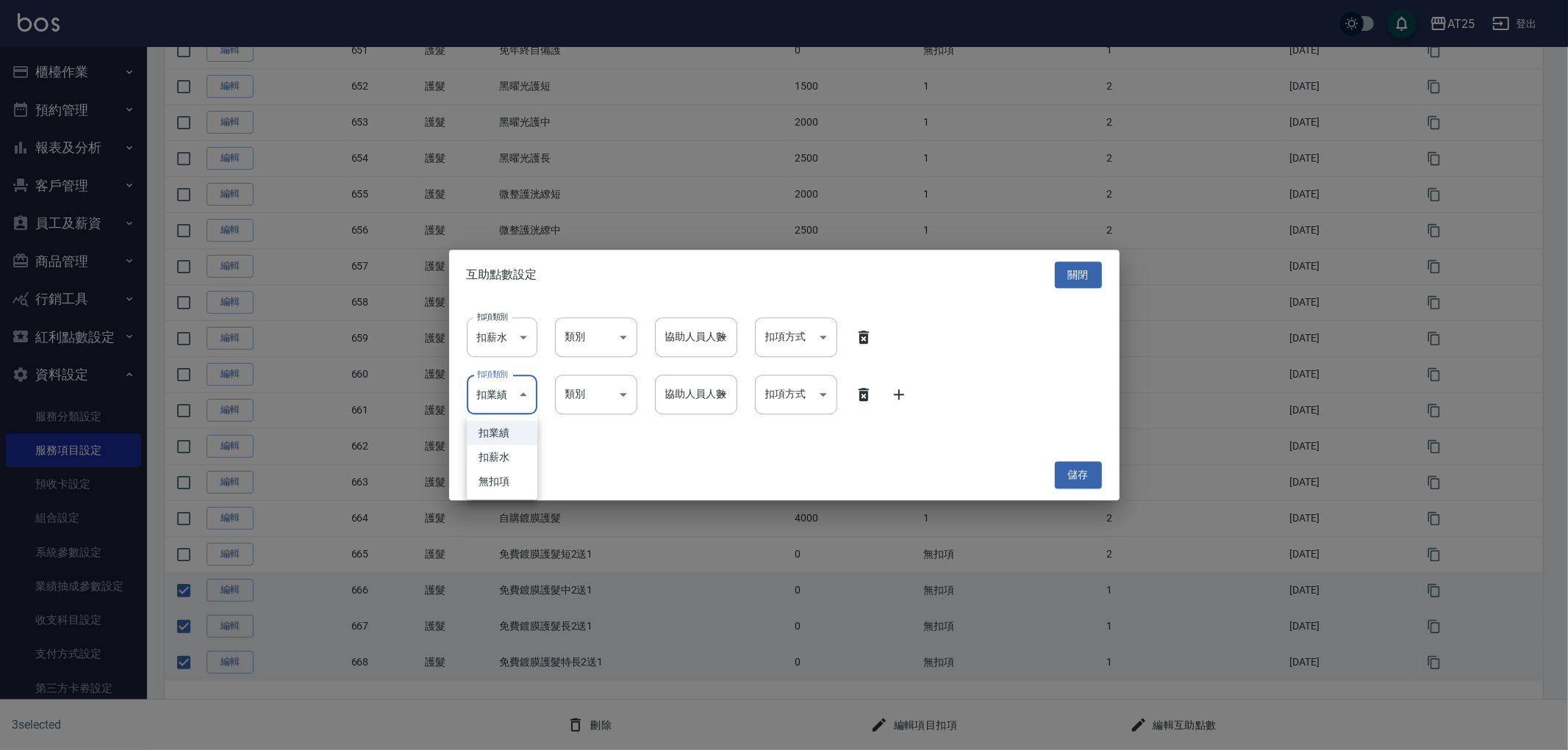
type input "onSalary"
click at [612, 332] on body "AT25 登出 櫃檯作業 打帳單 帳單列表 掛單列表 座位開單 營業儀表板 現金收支登錄 高階收支登錄 材料自購登錄 每日結帳 排班表 現場電腦打卡 掃碼打卡…" at bounding box center [784, 235] width 1568 height 1029
click at [590, 409] on li "洗" at bounding box center [597, 399] width 83 height 24
type input "洗"
click at [605, 399] on body "AT25 登出 櫃檯作業 打帳單 帳單列表 掛單列表 座位開單 營業儀表板 現金收支登錄 高階收支登錄 材料自購登錄 每日結帳 排班表 現場電腦打卡 掃碼打卡…" at bounding box center [784, 235] width 1568 height 1029
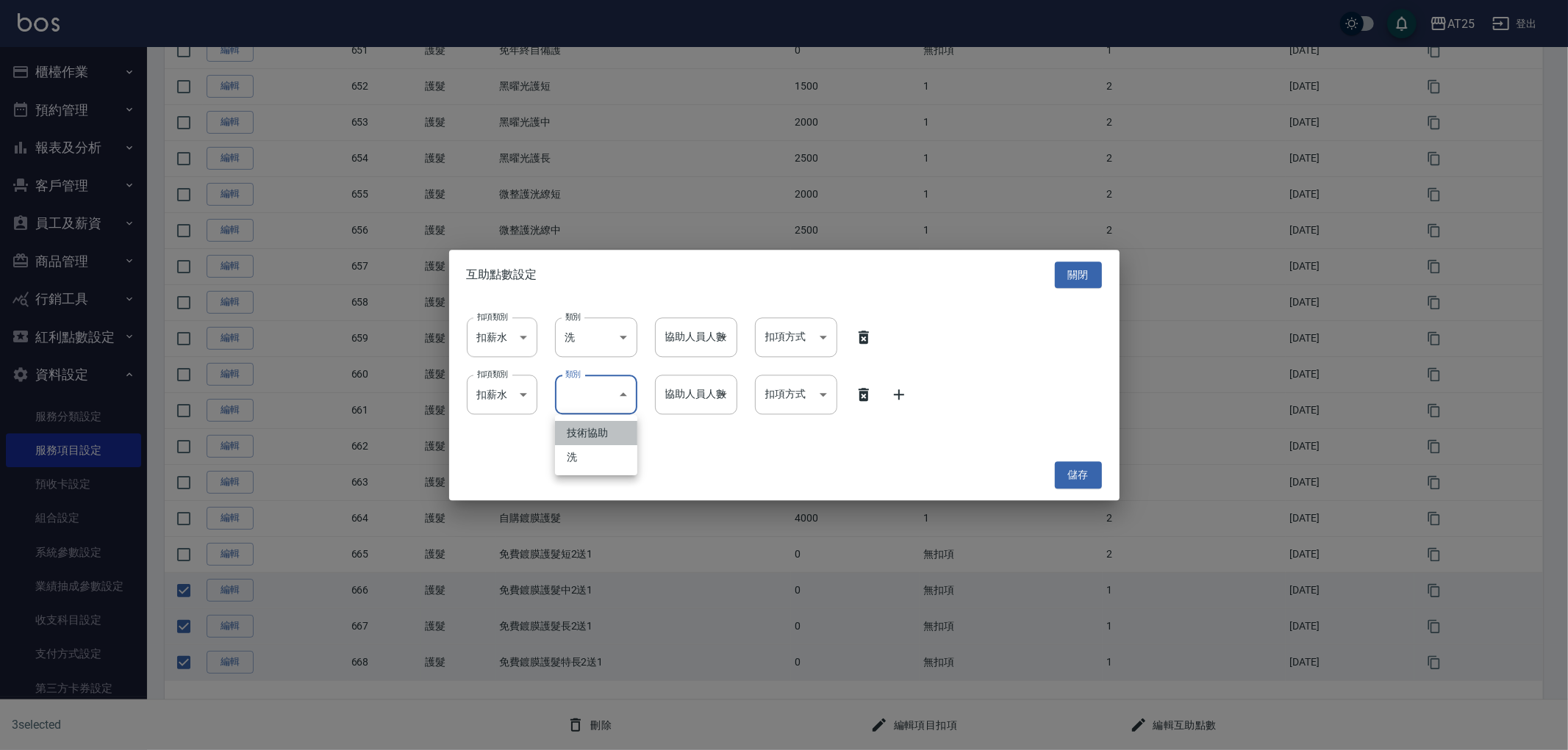
drag, startPoint x: 606, startPoint y: 438, endPoint x: 624, endPoint y: 415, distance: 29.2
click at [606, 439] on li "技術協助" at bounding box center [597, 432] width 83 height 24
type input "技術協助"
click at [702, 332] on body "AT25 登出 櫃檯作業 打帳單 帳單列表 掛單列表 座位開單 營業儀表板 現金收支登錄 高階收支登錄 材料自購登錄 每日結帳 排班表 現場電腦打卡 掃碼打卡…" at bounding box center [784, 235] width 1568 height 1029
click at [689, 379] on li "1" at bounding box center [697, 375] width 83 height 24
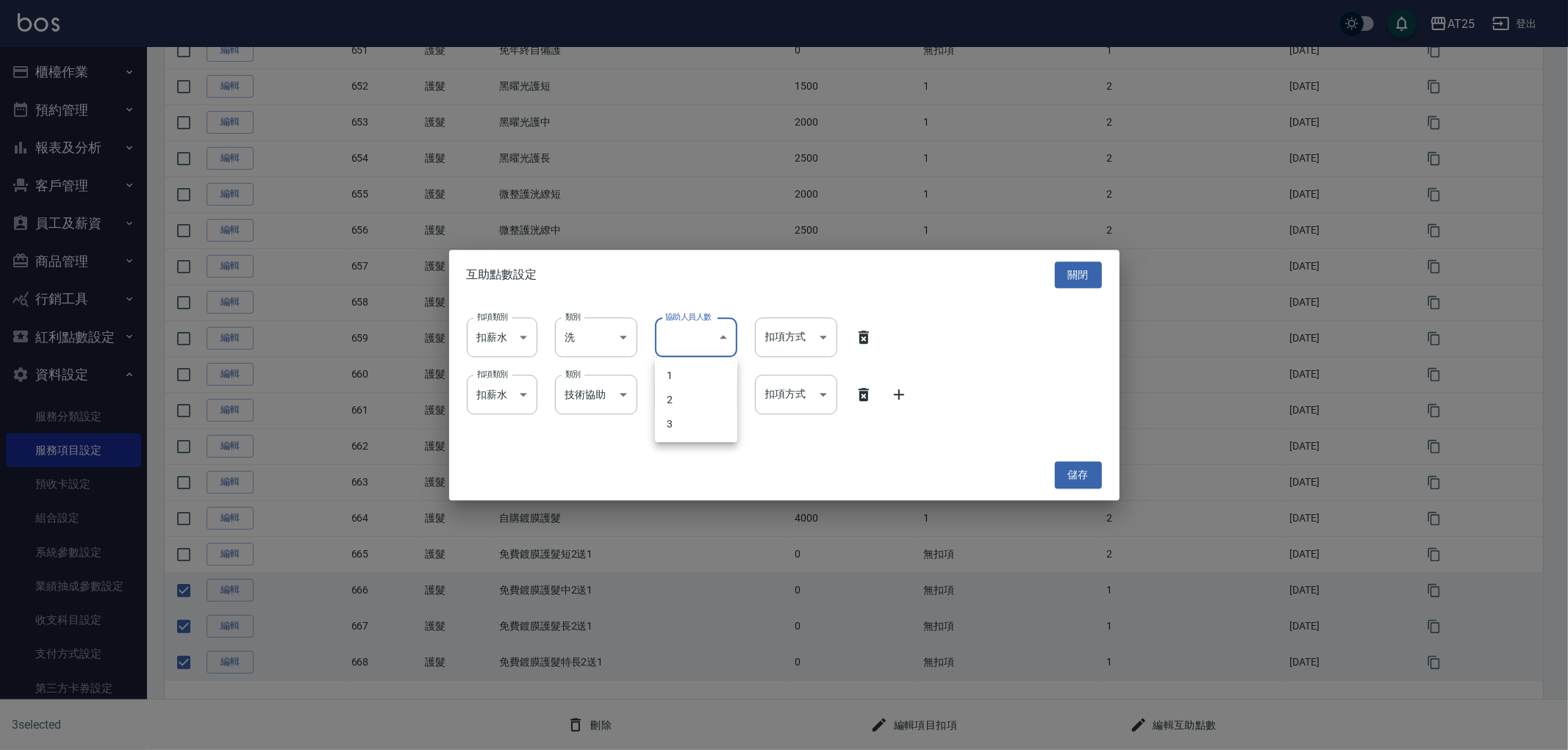
type input "1"
drag, startPoint x: 696, startPoint y: 371, endPoint x: 698, endPoint y: 379, distance: 8.2
click at [698, 371] on div "扣項類別 扣薪水 onSalary 扣項類別 類別 洗 洗 類別 協助人員人數 1 1 協助人員人數 扣項方式 ​ 扣項方式 扣項類別 扣薪水 onSalar…" at bounding box center [784, 375] width 671 height 150
click at [698, 382] on body "AT25 登出 櫃檯作業 打帳單 帳單列表 掛單列表 座位開單 營業儀表板 現金收支登錄 高階收支登錄 材料自購登錄 每日結帳 排班表 現場電腦打卡 掃碼打卡…" at bounding box center [784, 235] width 1568 height 1029
click at [693, 451] on li "2" at bounding box center [697, 457] width 83 height 24
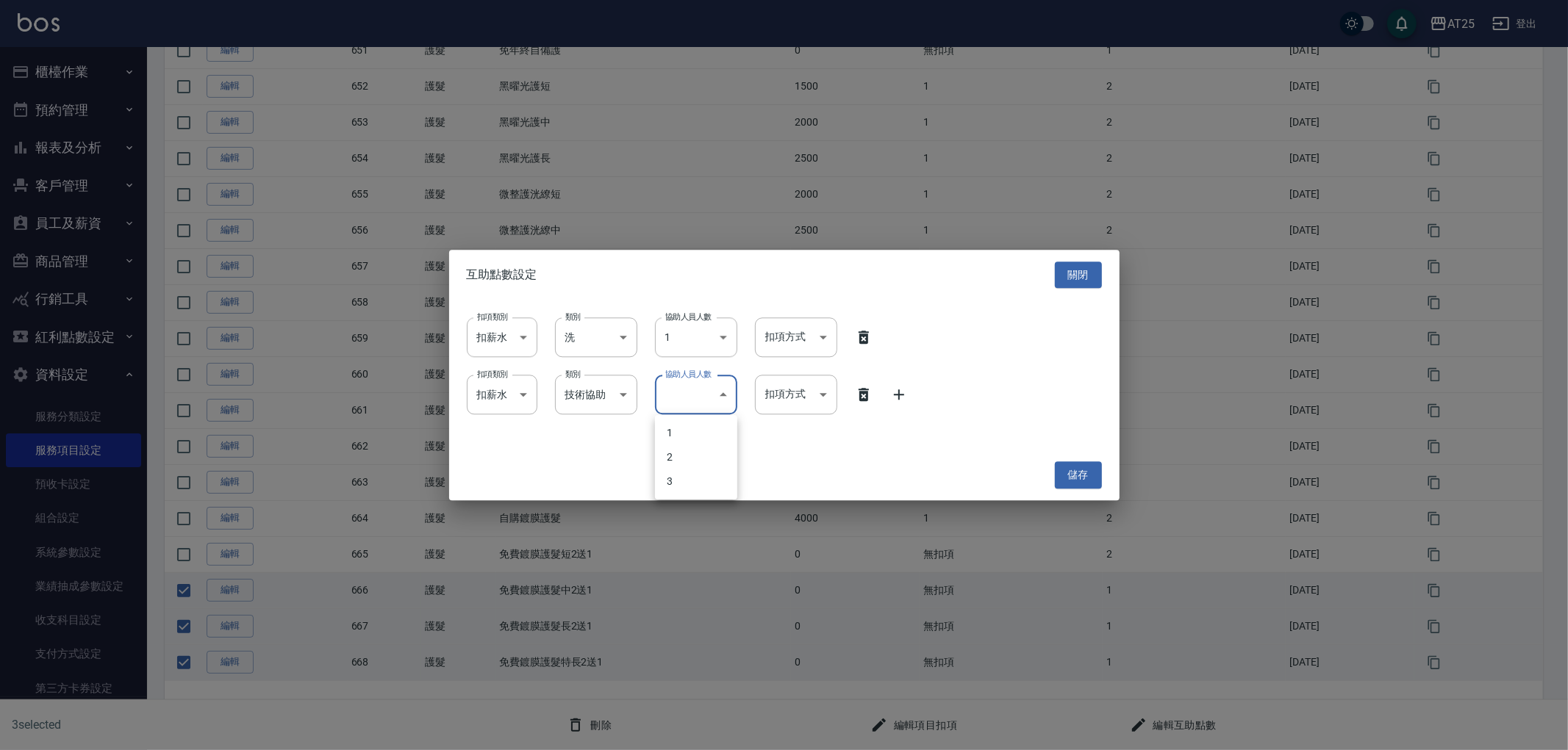
type input "2"
click at [805, 339] on body "AT25 登出 櫃檯作業 打帳單 帳單列表 掛單列表 座位開單 營業儀表板 現金收支登錄 高階收支登錄 材料自購登錄 每日結帳 排班表 現場電腦打卡 掃碼打卡…" at bounding box center [784, 235] width 1568 height 1029
click at [790, 427] on li "依點數" at bounding box center [796, 423] width 83 height 24
type input "點數"
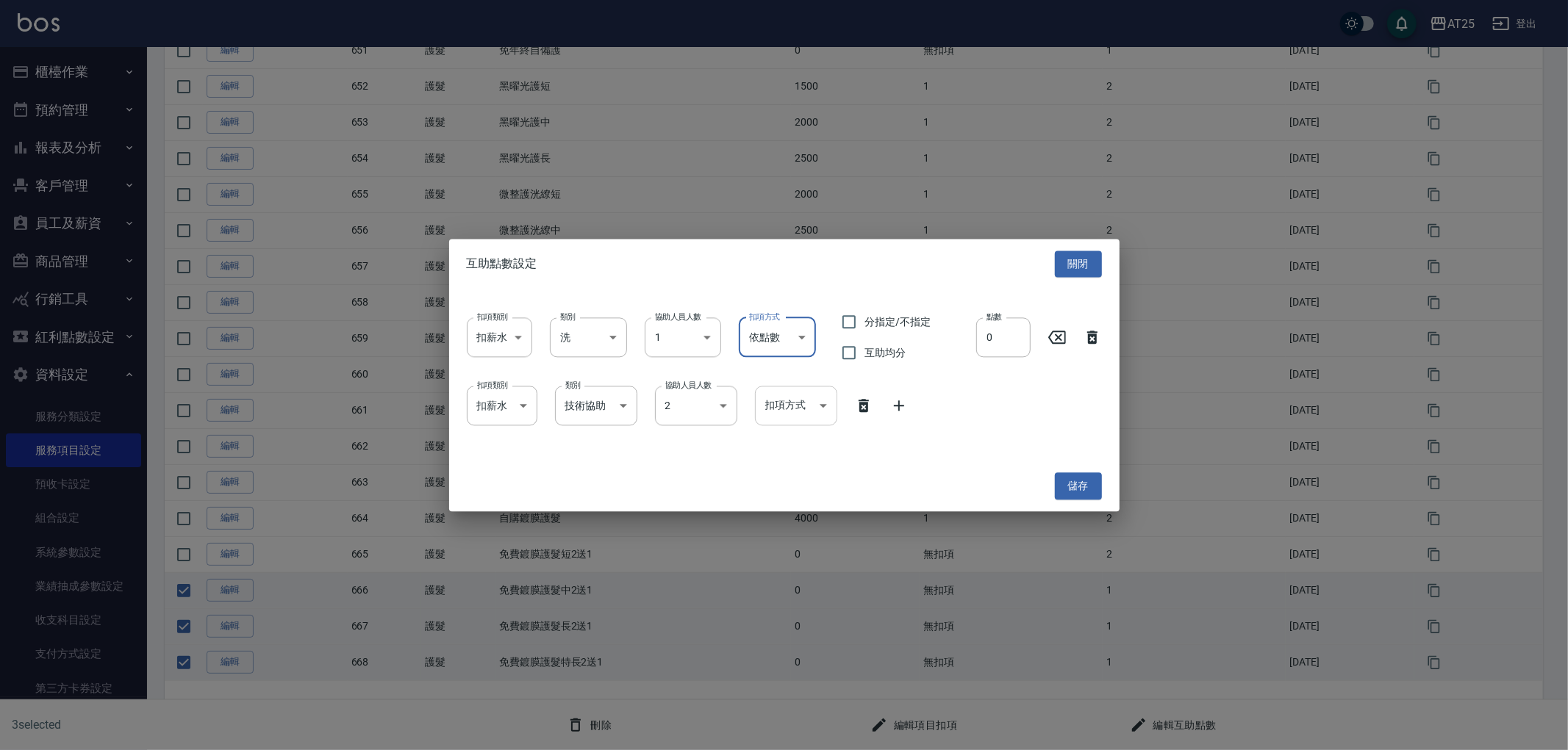
click at [793, 411] on body "AT25 登出 櫃檯作業 打帳單 帳單列表 掛單列表 座位開單 營業儀表板 現金收支登錄 高階收支登錄 材料自購登錄 每日結帳 排班表 現場電腦打卡 掃碼打卡…" at bounding box center [784, 235] width 1568 height 1029
click at [788, 491] on li "依點數" at bounding box center [796, 492] width 83 height 24
type input "點數"
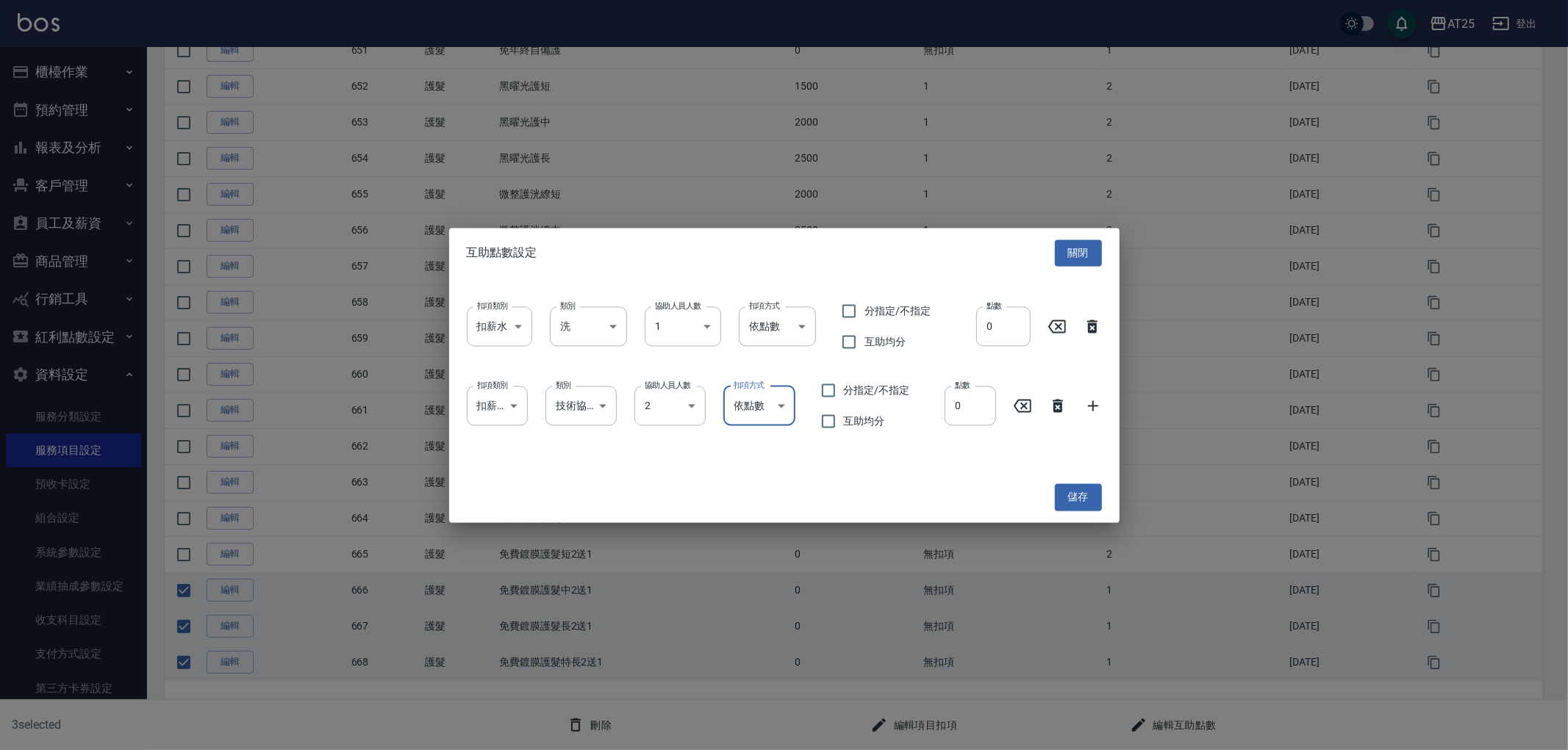
drag, startPoint x: 1016, startPoint y: 328, endPoint x: 958, endPoint y: 328, distance: 58.0
click at [958, 328] on div "扣項類別 扣薪水 onSalary 扣項類別 類別 洗 洗 類別 協助人員人數 1 1 協助人員人數 扣項方式 依點數 點數 扣項方式 分指定/不指定 互助均…" at bounding box center [784, 327] width 635 height 61
type input "1"
drag, startPoint x: 971, startPoint y: 393, endPoint x: 891, endPoint y: 400, distance: 80.3
click at [905, 399] on div "扣項類別 扣薪水 onSalary 扣項類別 類別 技術協助 技術協助 類別 協助人員人數 2 2 協助人員人數 扣項方式 依點數 點數 扣項方式 分指定/不…" at bounding box center [784, 406] width 635 height 61
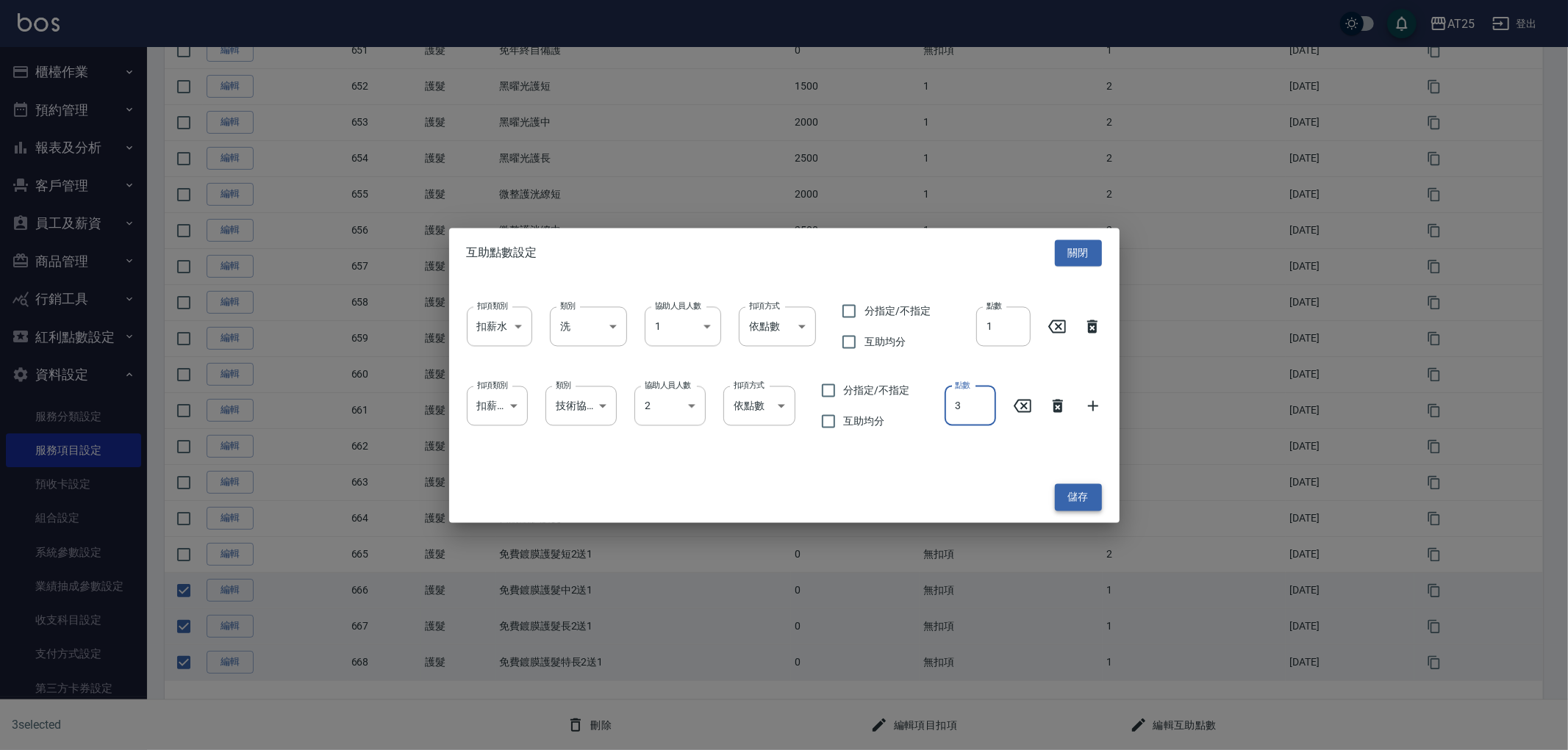
type input "3"
click at [1085, 498] on button "儲存" at bounding box center [1078, 497] width 47 height 27
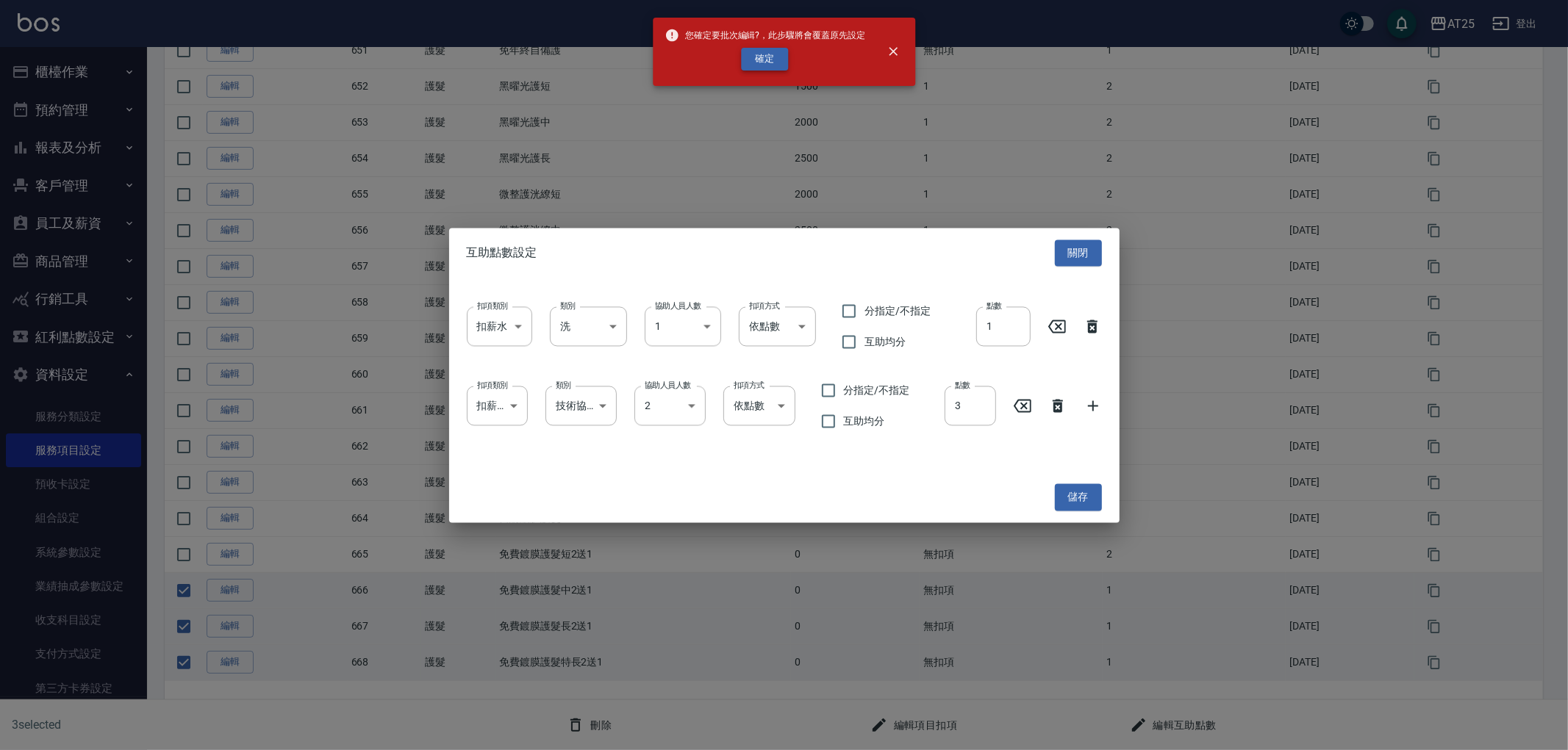
drag, startPoint x: 772, startPoint y: 55, endPoint x: 770, endPoint y: 72, distance: 17.1
click at [772, 55] on button "確定" at bounding box center [764, 60] width 47 height 23
checkbox input "false"
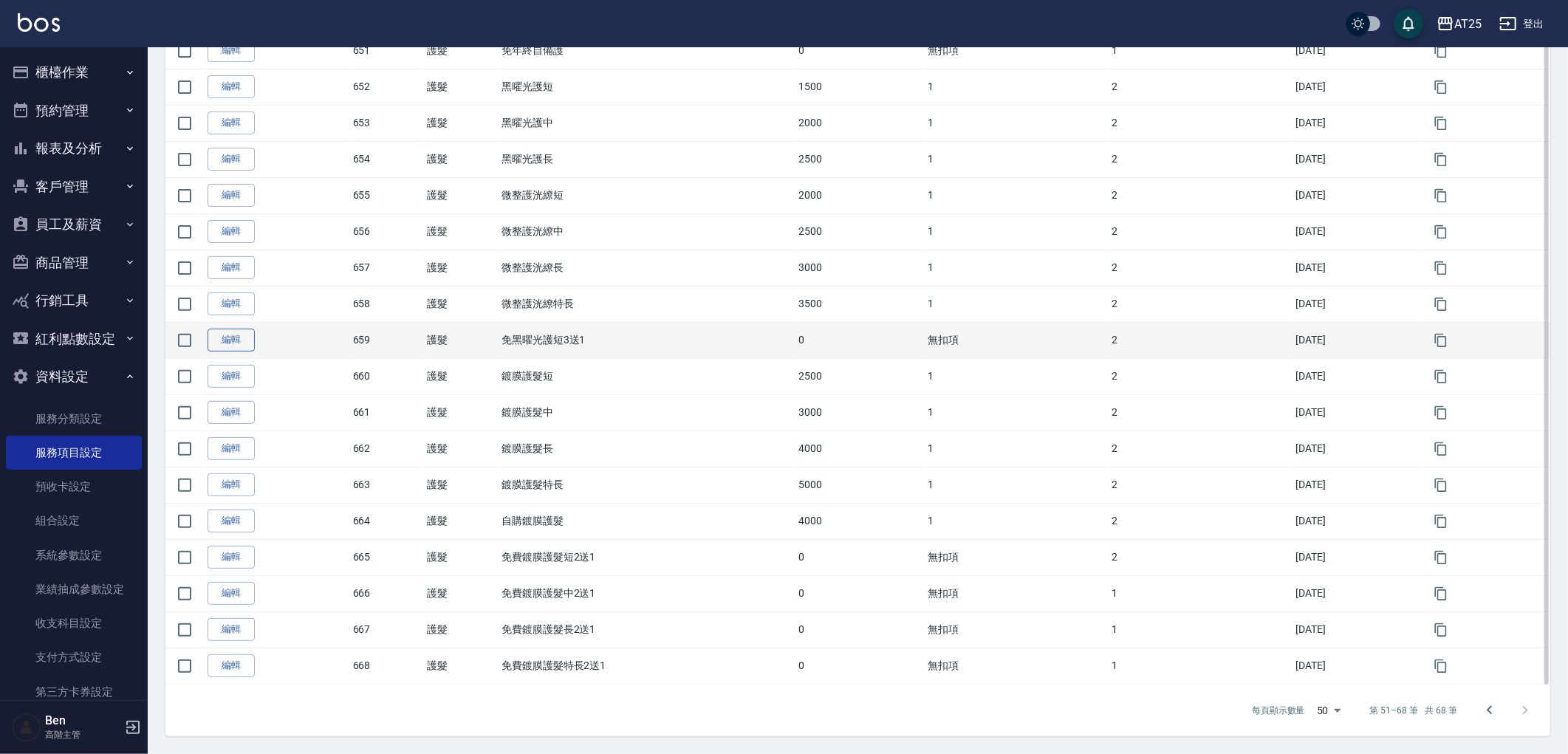
click at [215, 335] on link "編輯" at bounding box center [231, 340] width 47 height 23
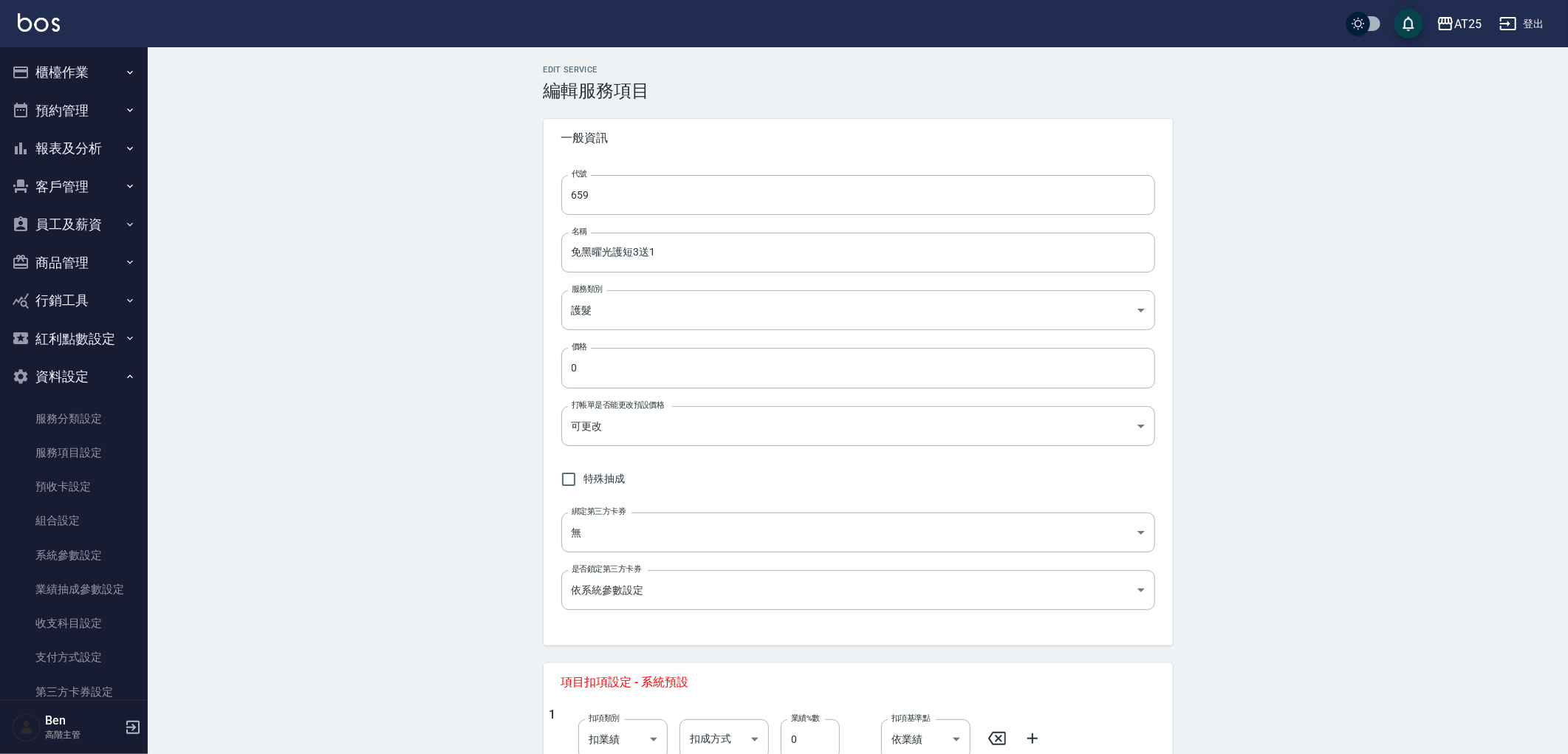
type input "659"
type input "免黑曜光護短3送1"
type input "8534b43e-8dab-4ae8-9010-73b7e3cd3ab5"
type input "FALSE"
type input "none"
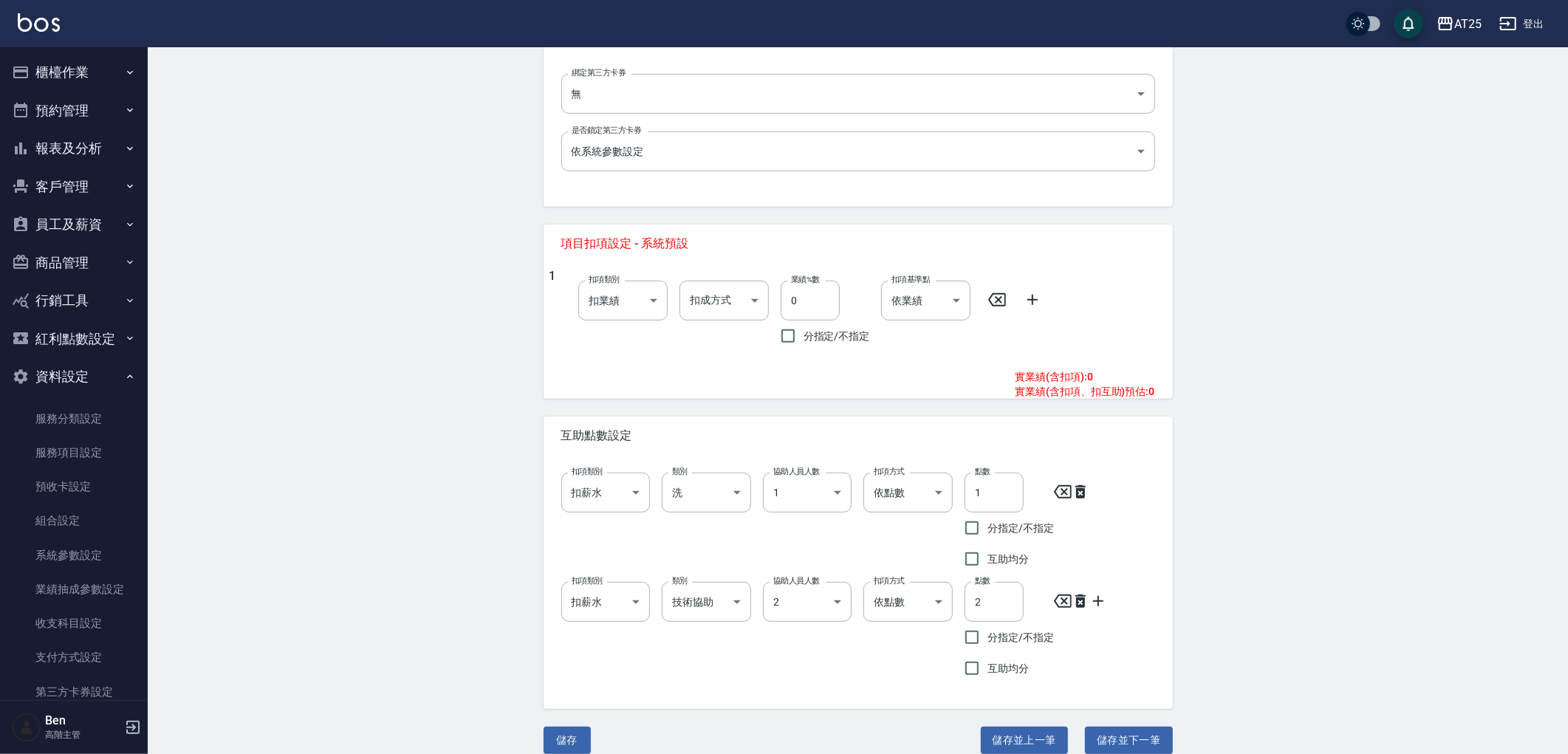
scroll to position [455, 0]
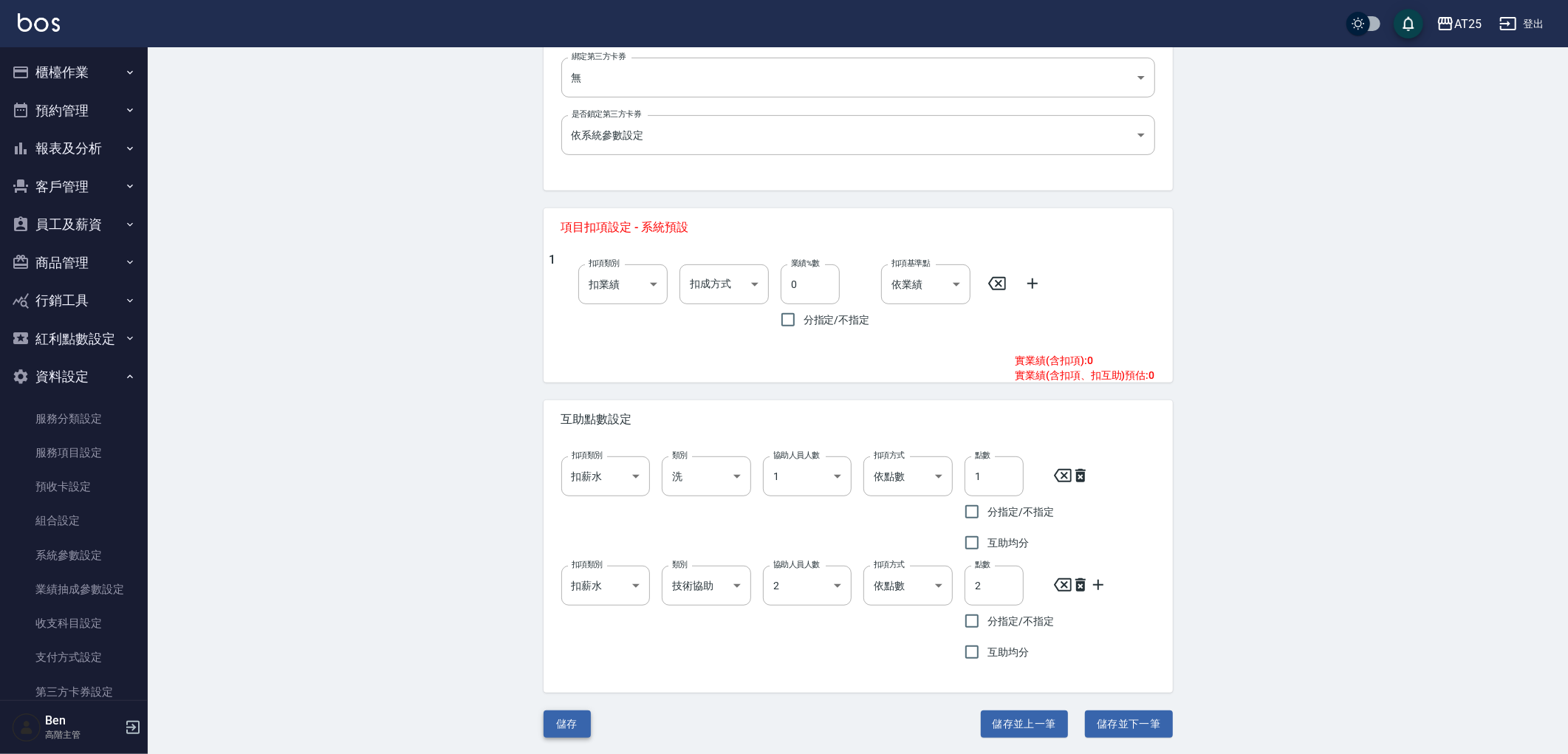
click at [572, 716] on button "儲存" at bounding box center [567, 724] width 47 height 27
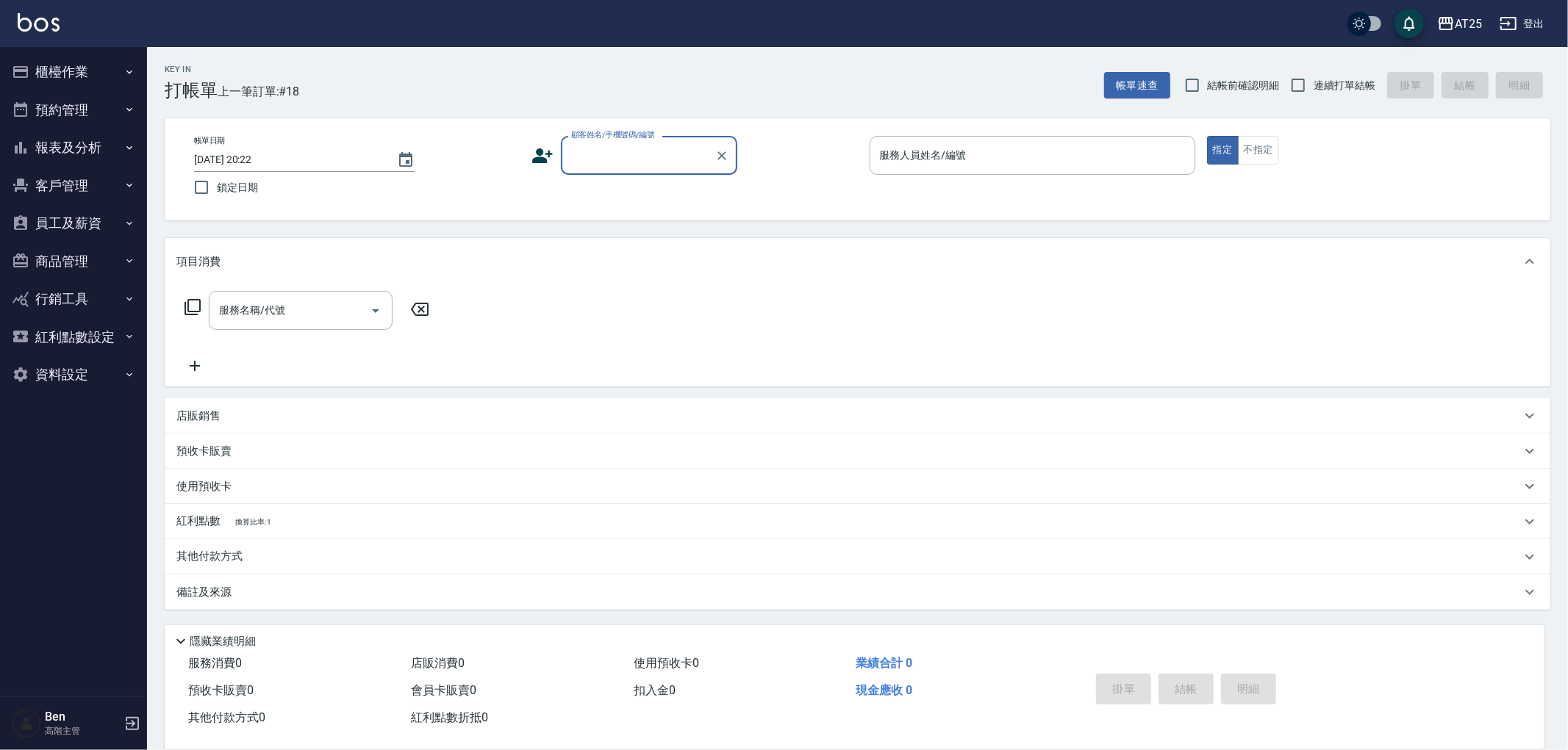
click at [77, 380] on button "資料設定" at bounding box center [73, 375] width 135 height 38
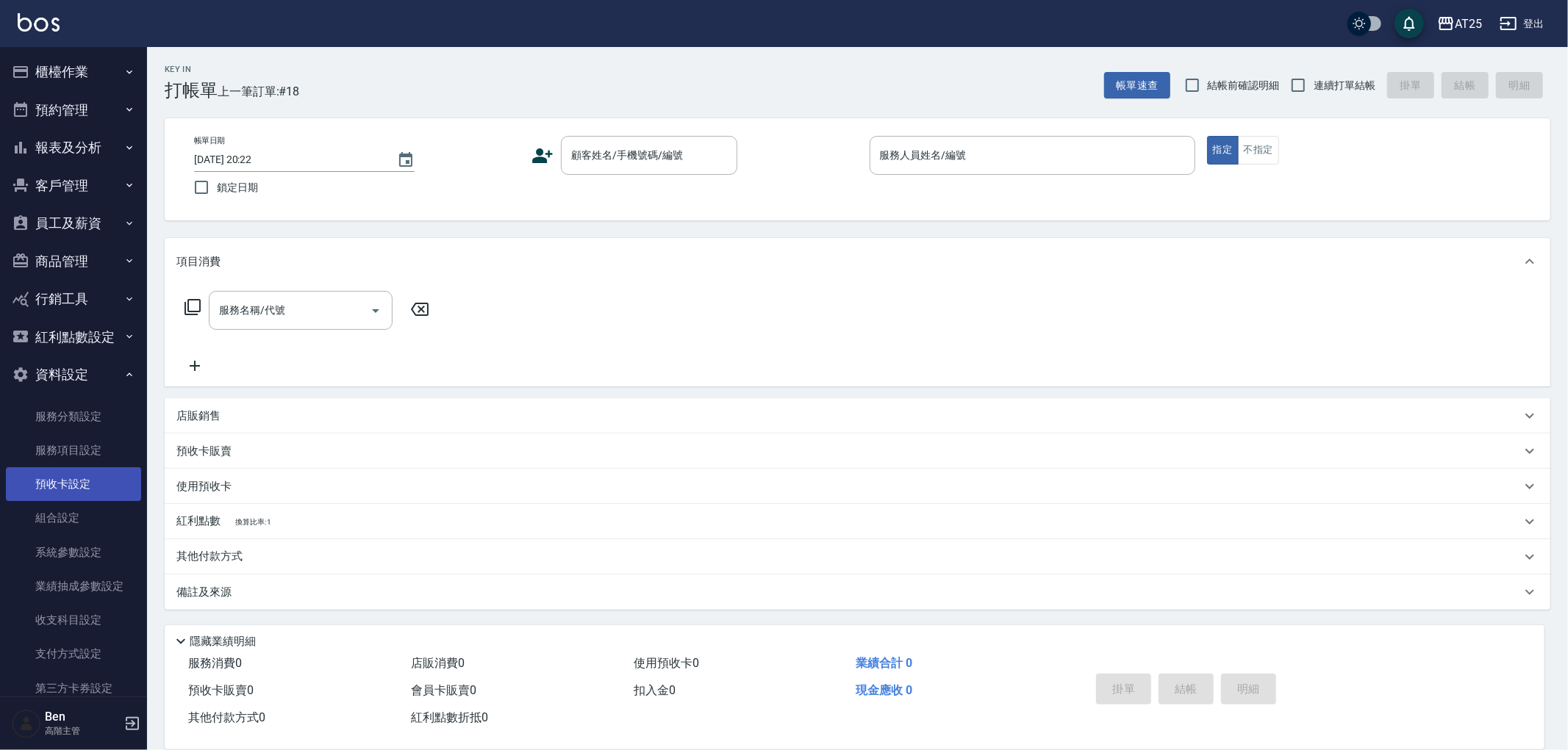
click at [67, 468] on link "預收卡設定" at bounding box center [73, 484] width 135 height 34
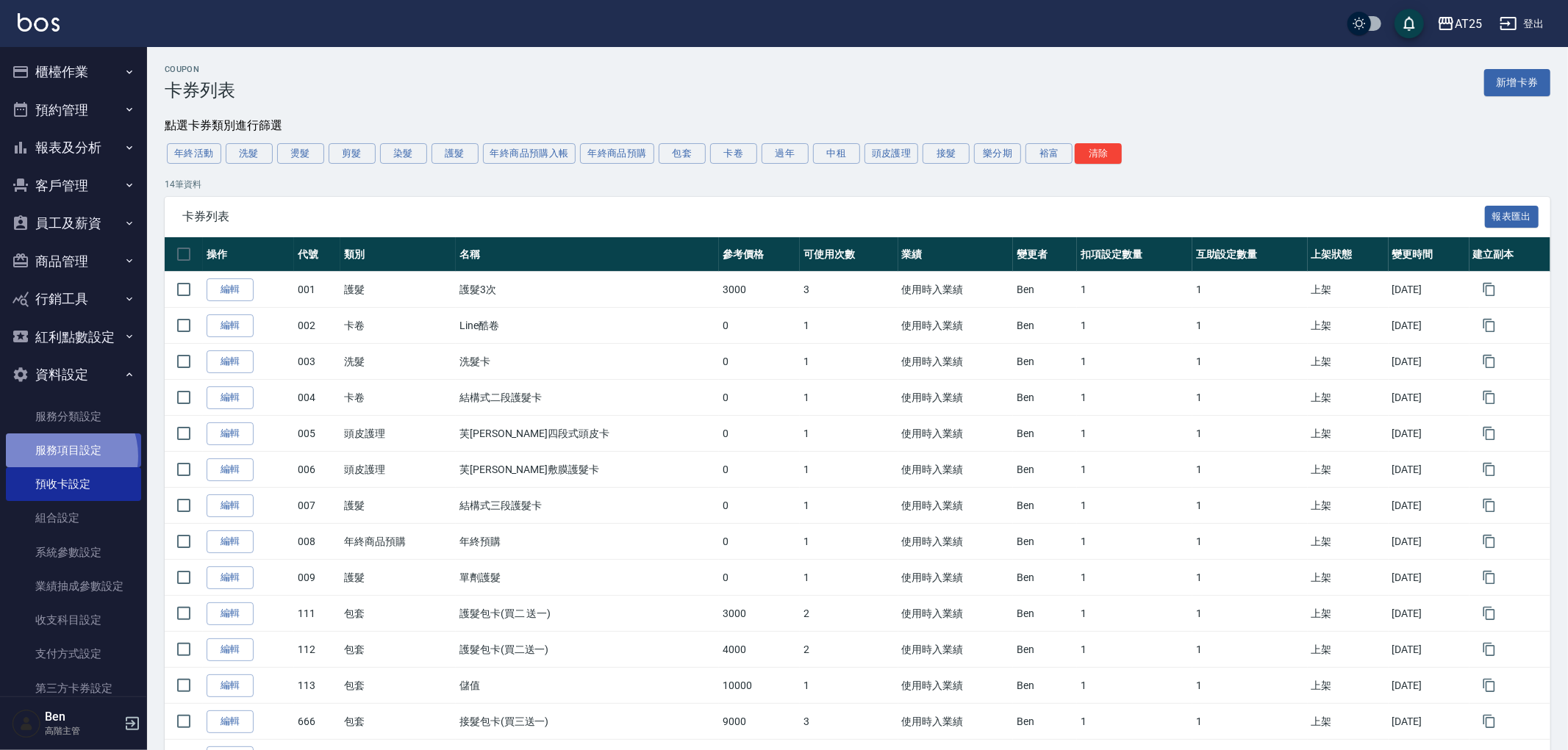
click at [59, 456] on link "服務項目設定" at bounding box center [73, 449] width 135 height 34
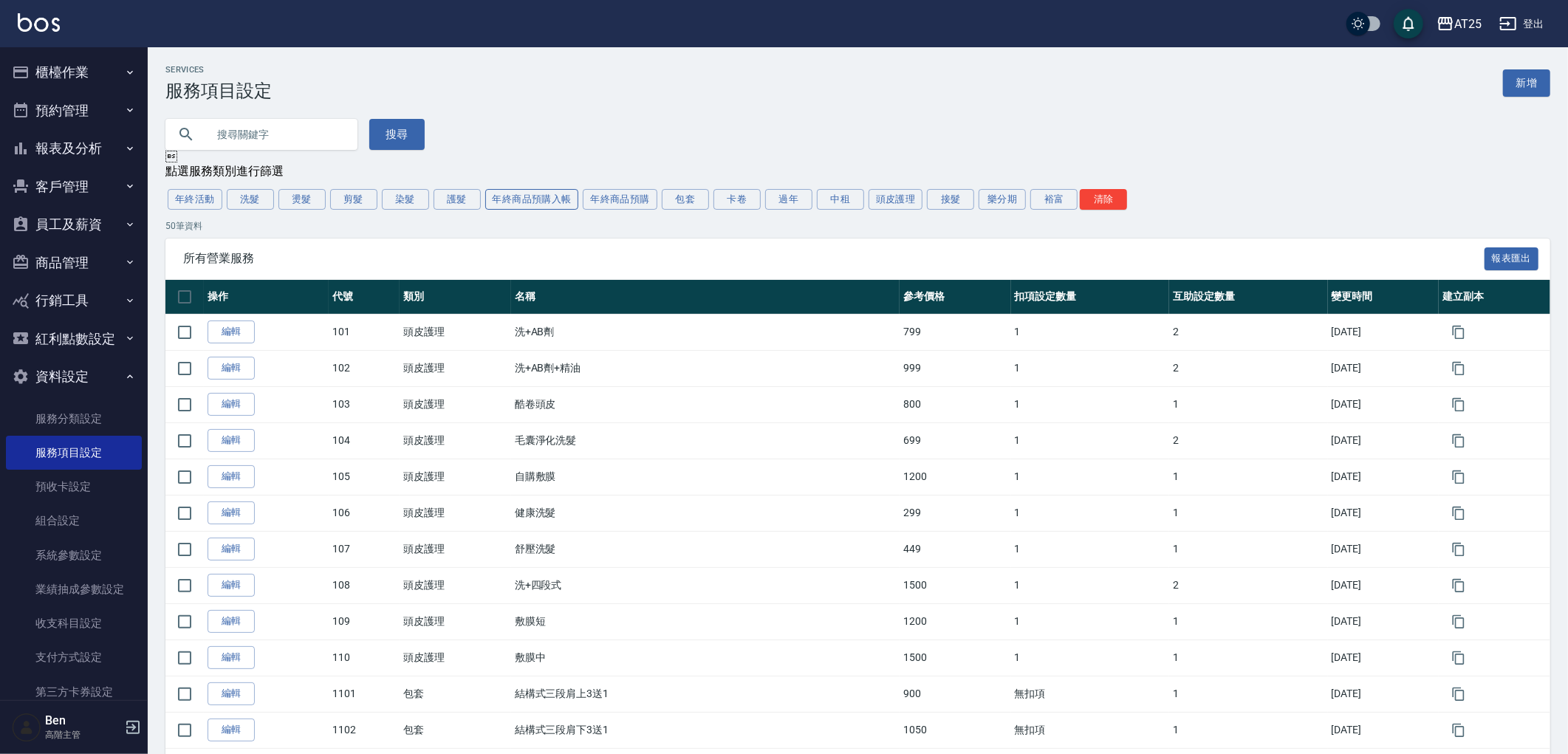
click at [489, 203] on button "年終商品預購入帳" at bounding box center [532, 199] width 94 height 20
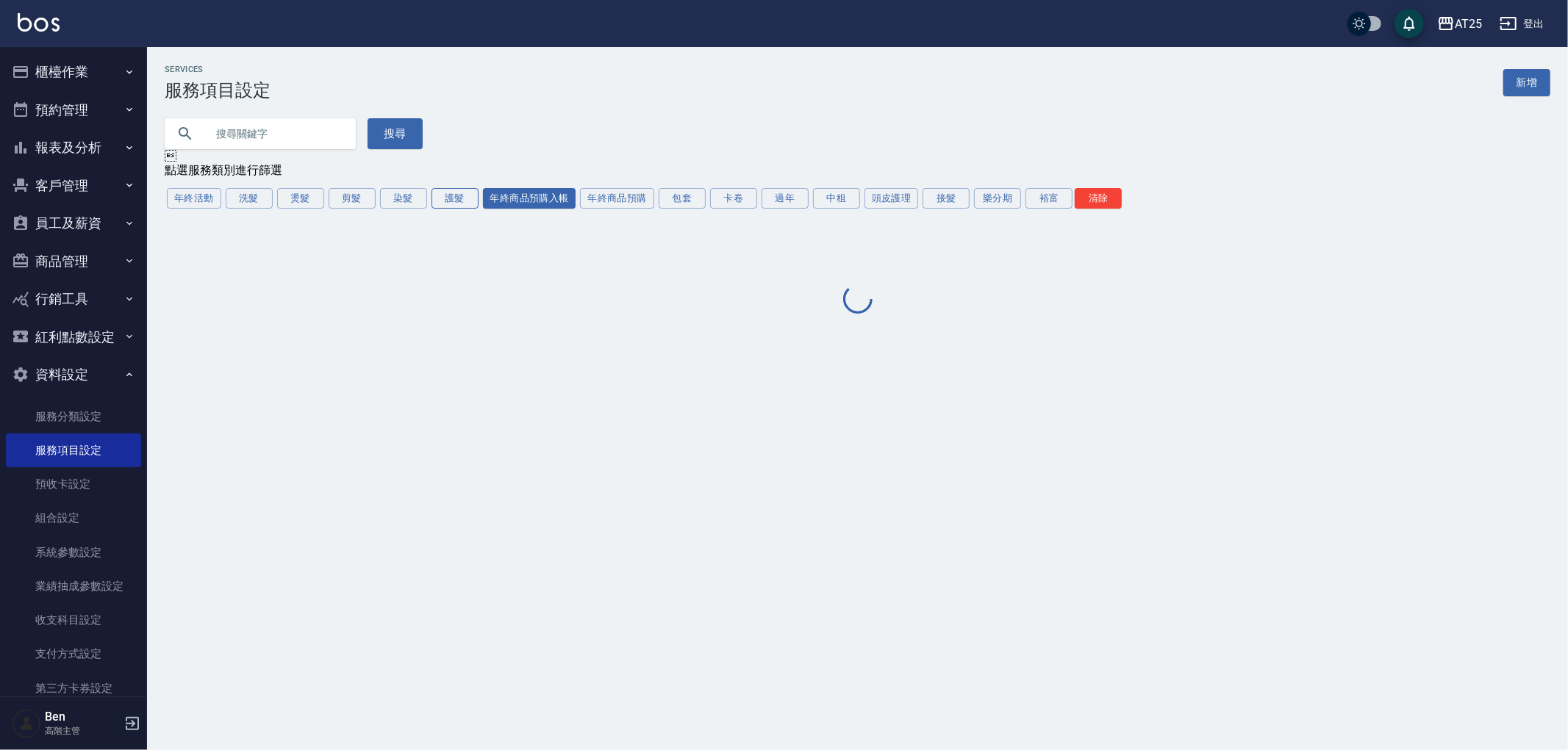
click at [468, 204] on button "護髮" at bounding box center [454, 198] width 47 height 20
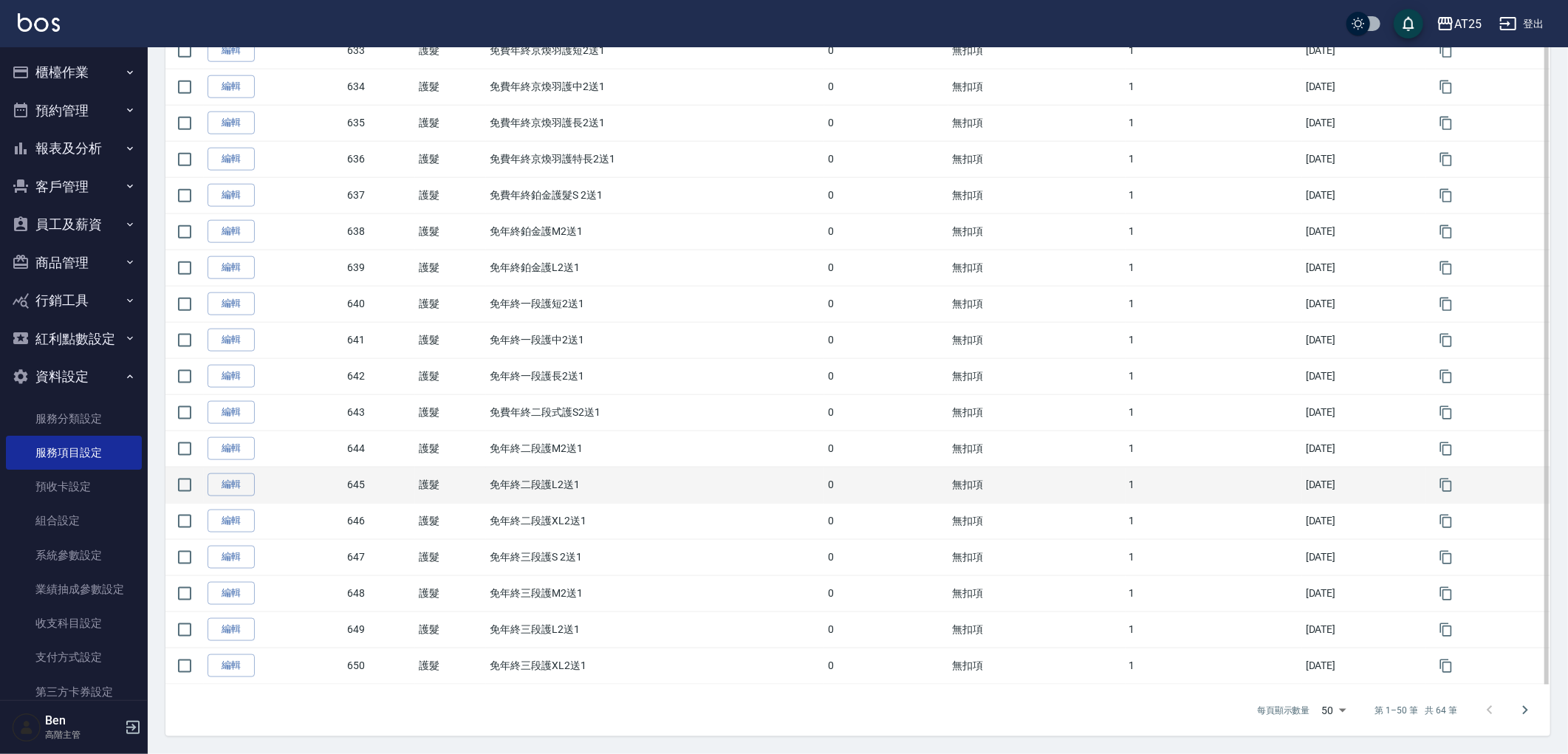
scroll to position [1035, 0]
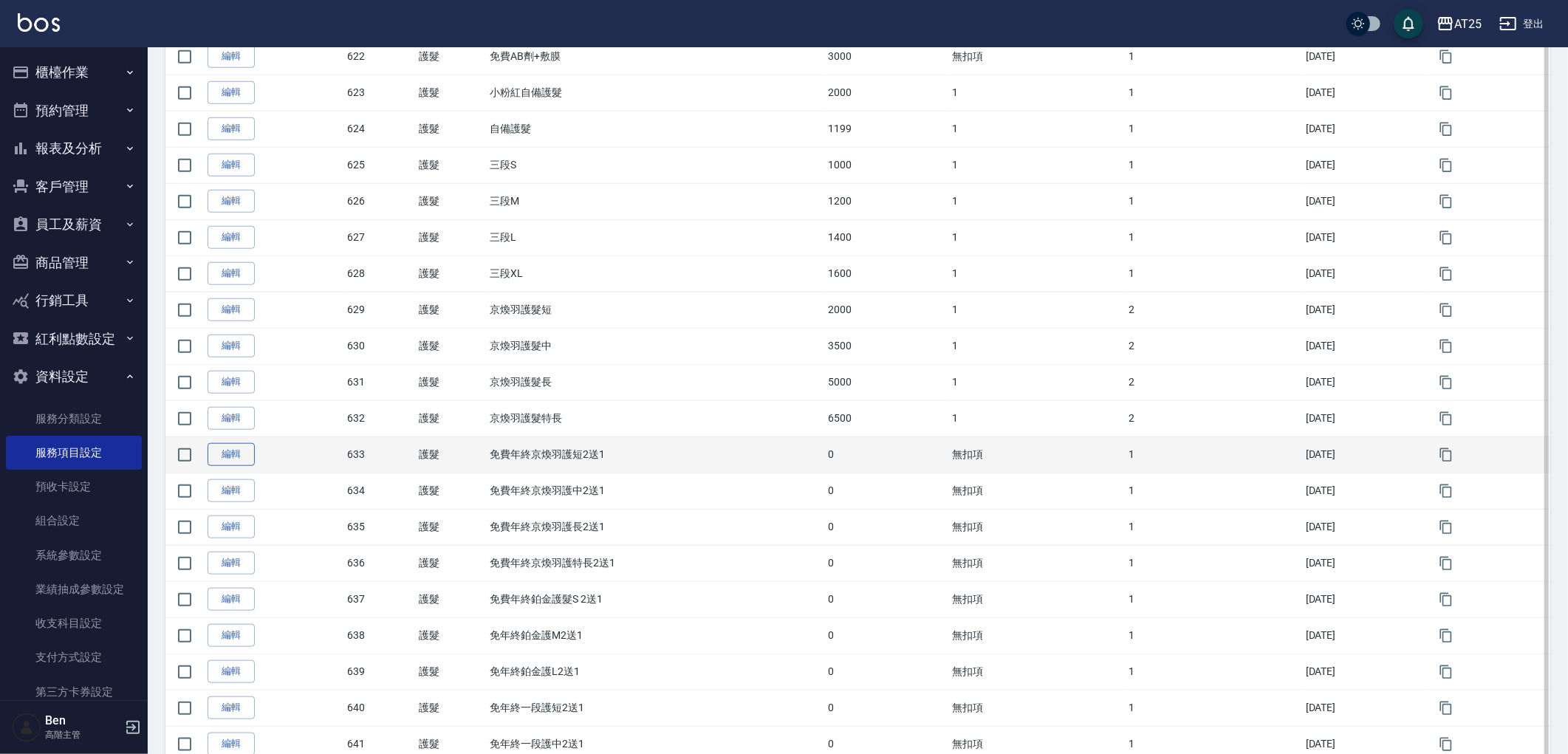
click at [218, 461] on link "編輯" at bounding box center [231, 455] width 47 height 23
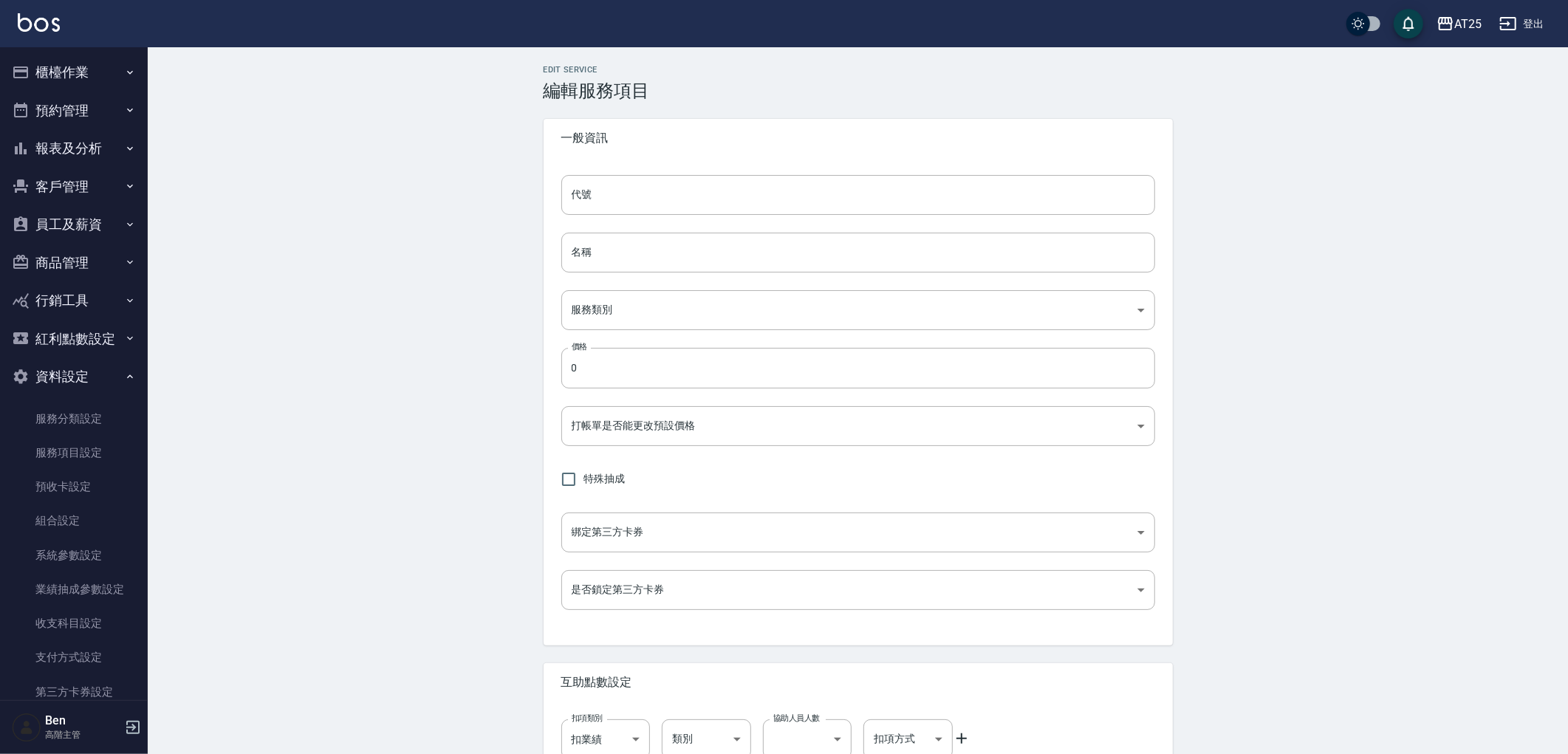
type input "633"
type input "免費年終京煥羽護短2送1"
type input "8534b43e-8dab-4ae8-9010-73b7e3cd3ab5"
type input "FALSE"
type input "none"
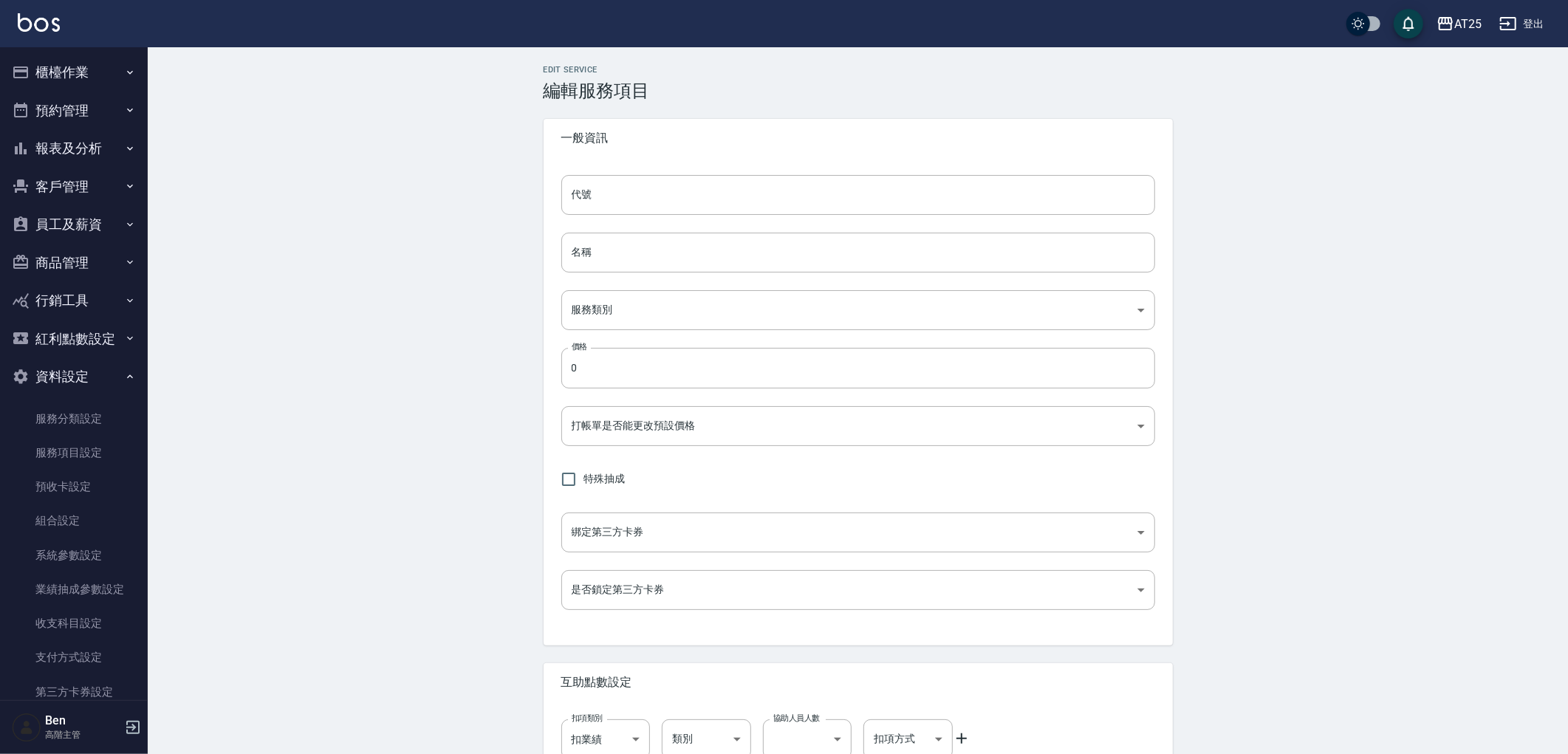
type input "UNSET"
type input "onSalary"
type input "技術協助"
type input "2"
type input "點數"
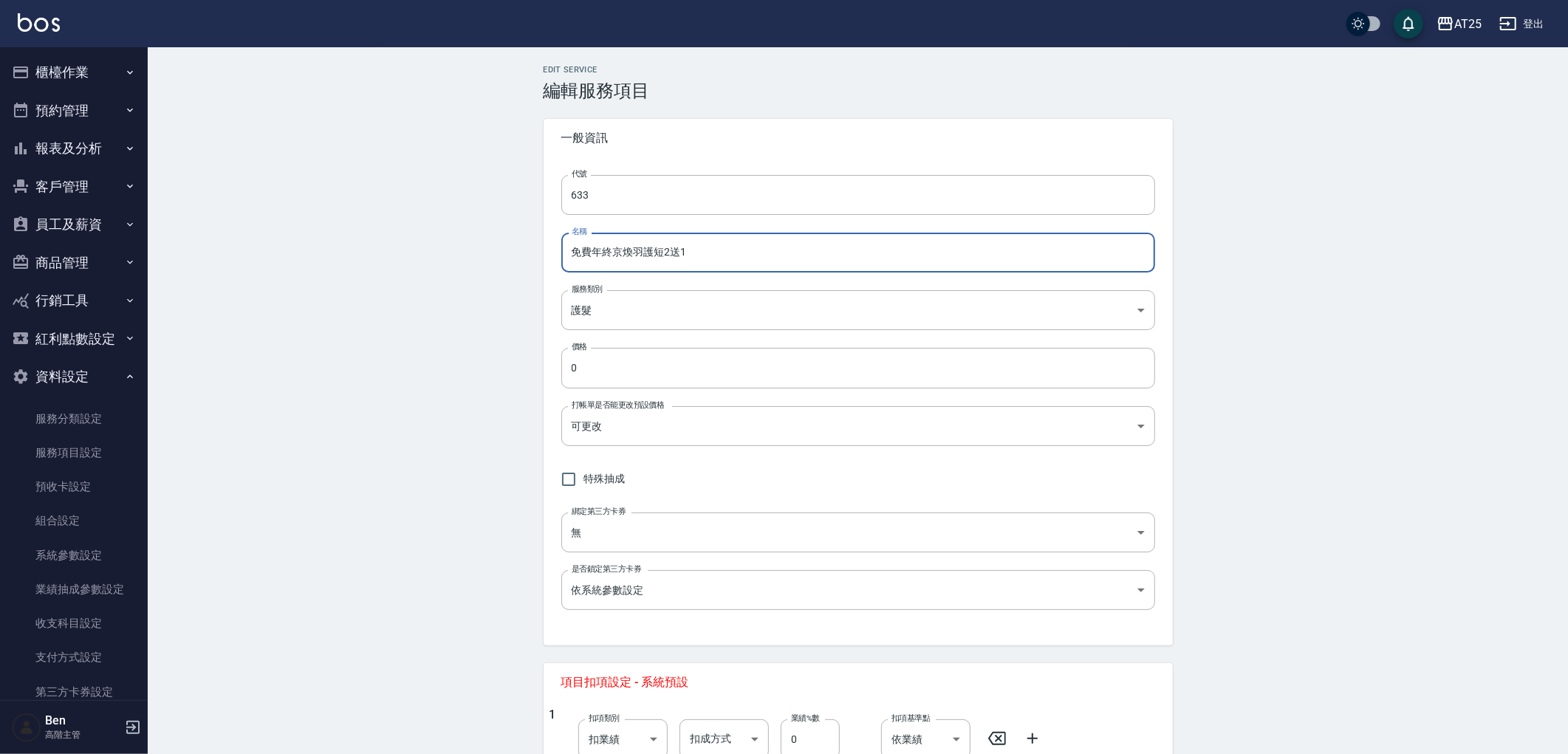
drag, startPoint x: 569, startPoint y: 253, endPoint x: 592, endPoint y: 259, distance: 23.8
click at [592, 259] on input "免費年終京煥羽護短2送1" at bounding box center [857, 252] width 594 height 40
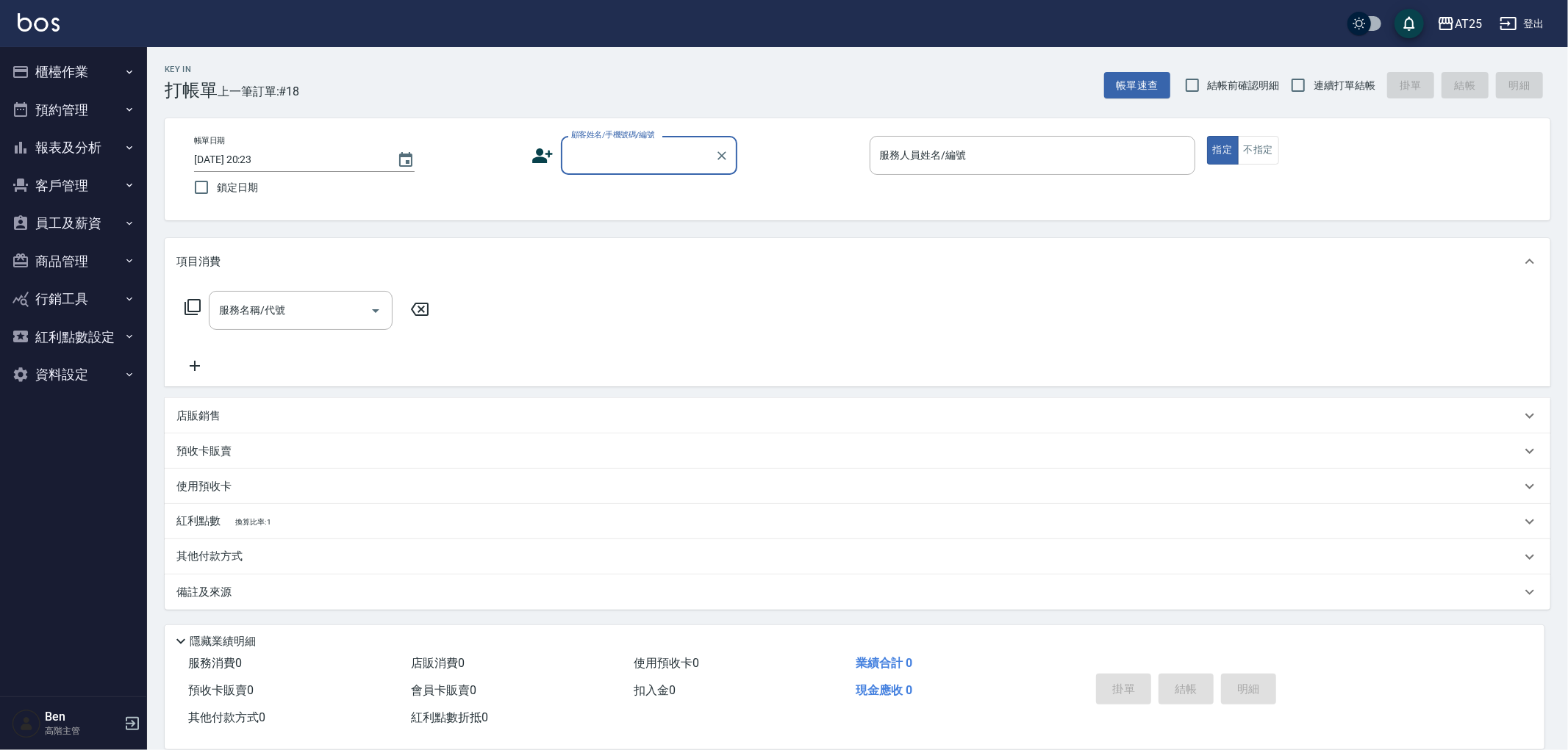
click at [63, 220] on button "員工及薪資" at bounding box center [73, 224] width 135 height 38
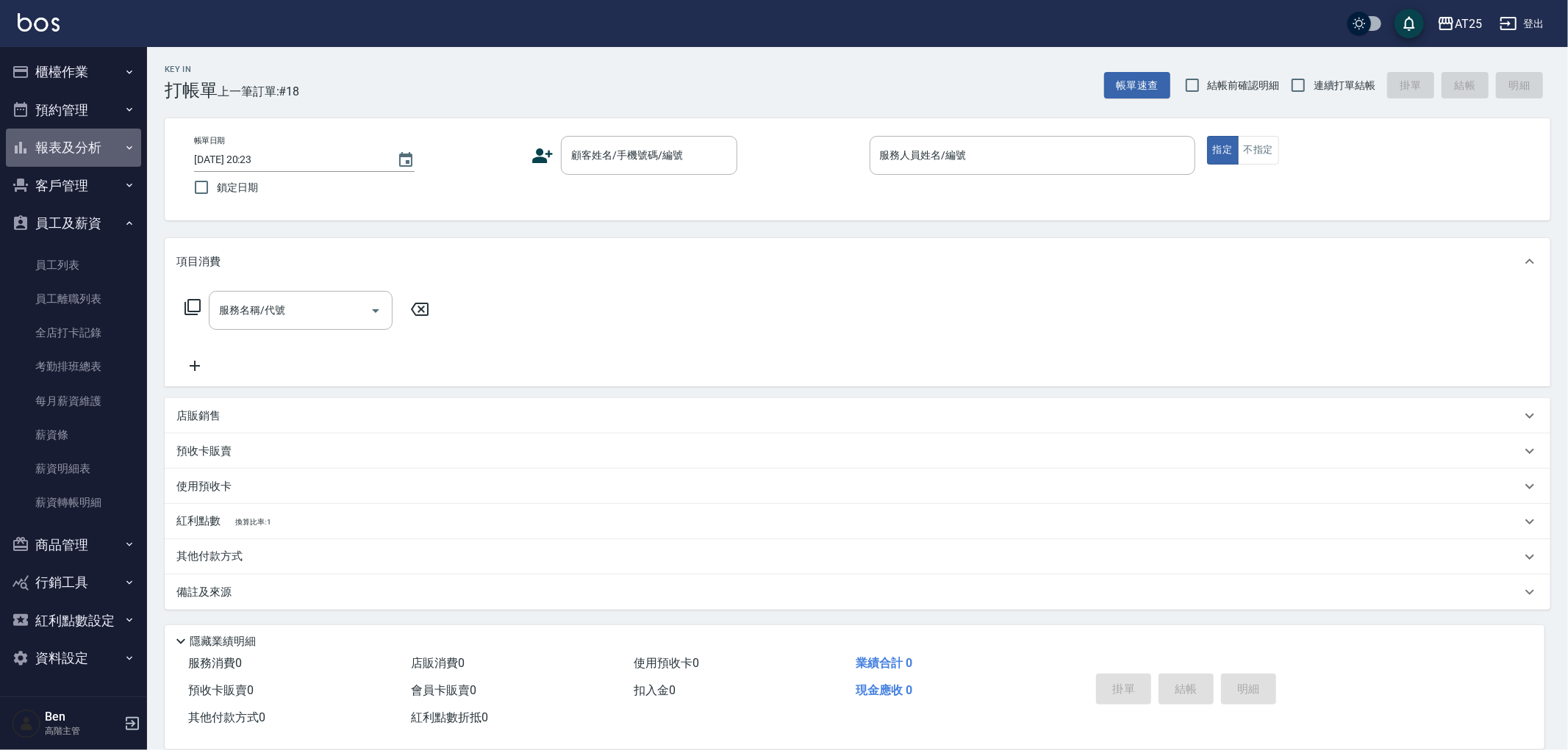
click at [100, 136] on button "報表及分析" at bounding box center [73, 148] width 135 height 38
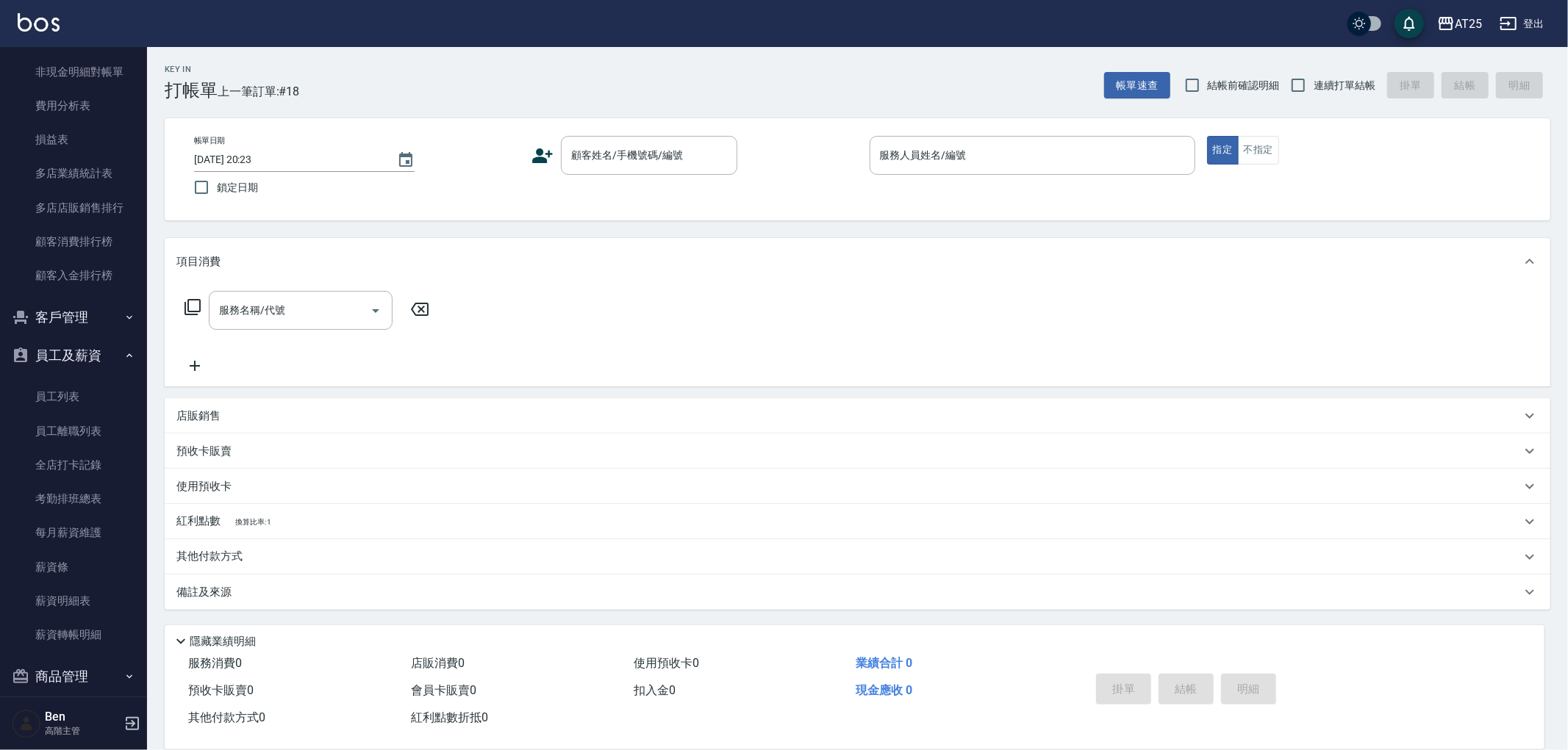
scroll to position [1470, 0]
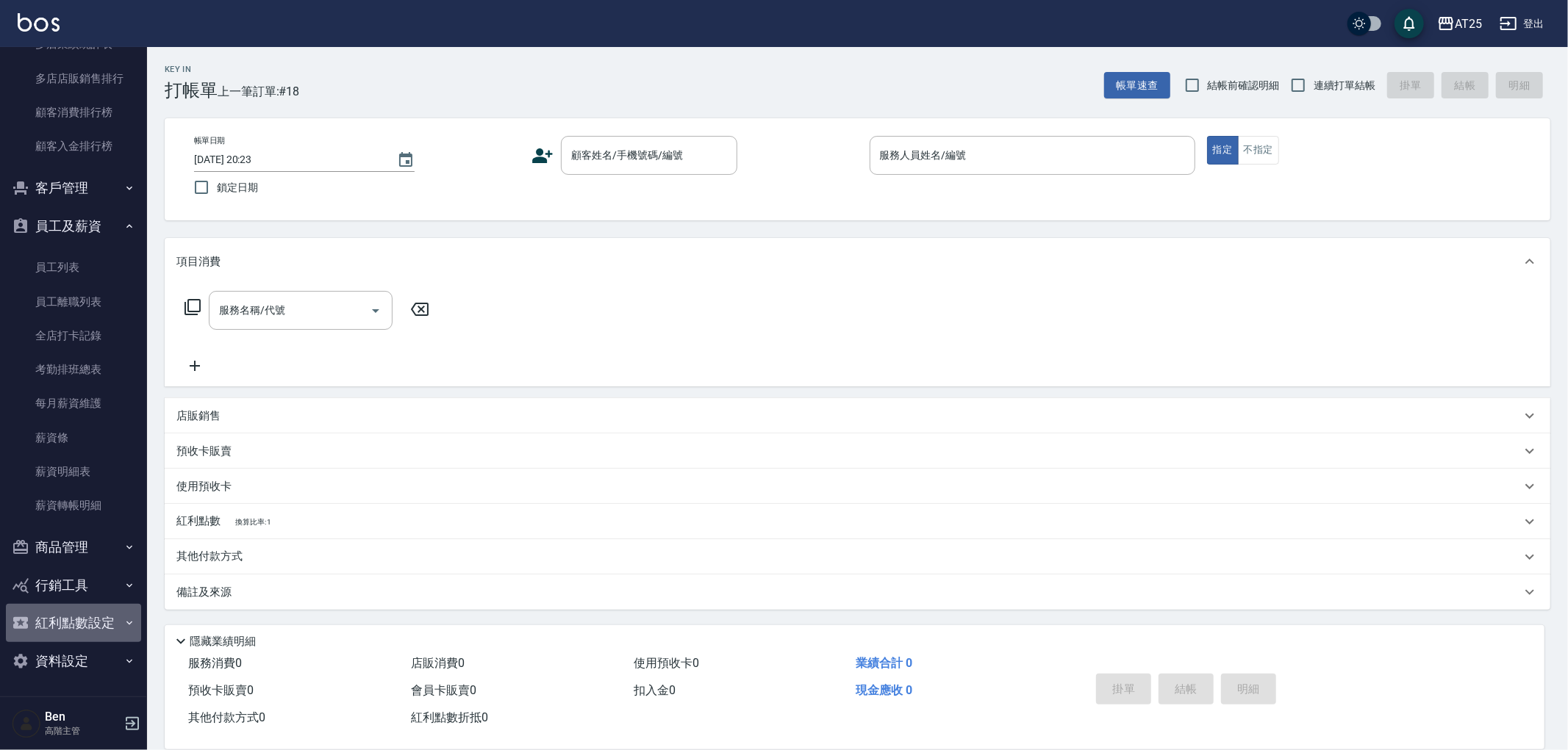
click at [88, 641] on button "紅利點數設定" at bounding box center [73, 623] width 135 height 38
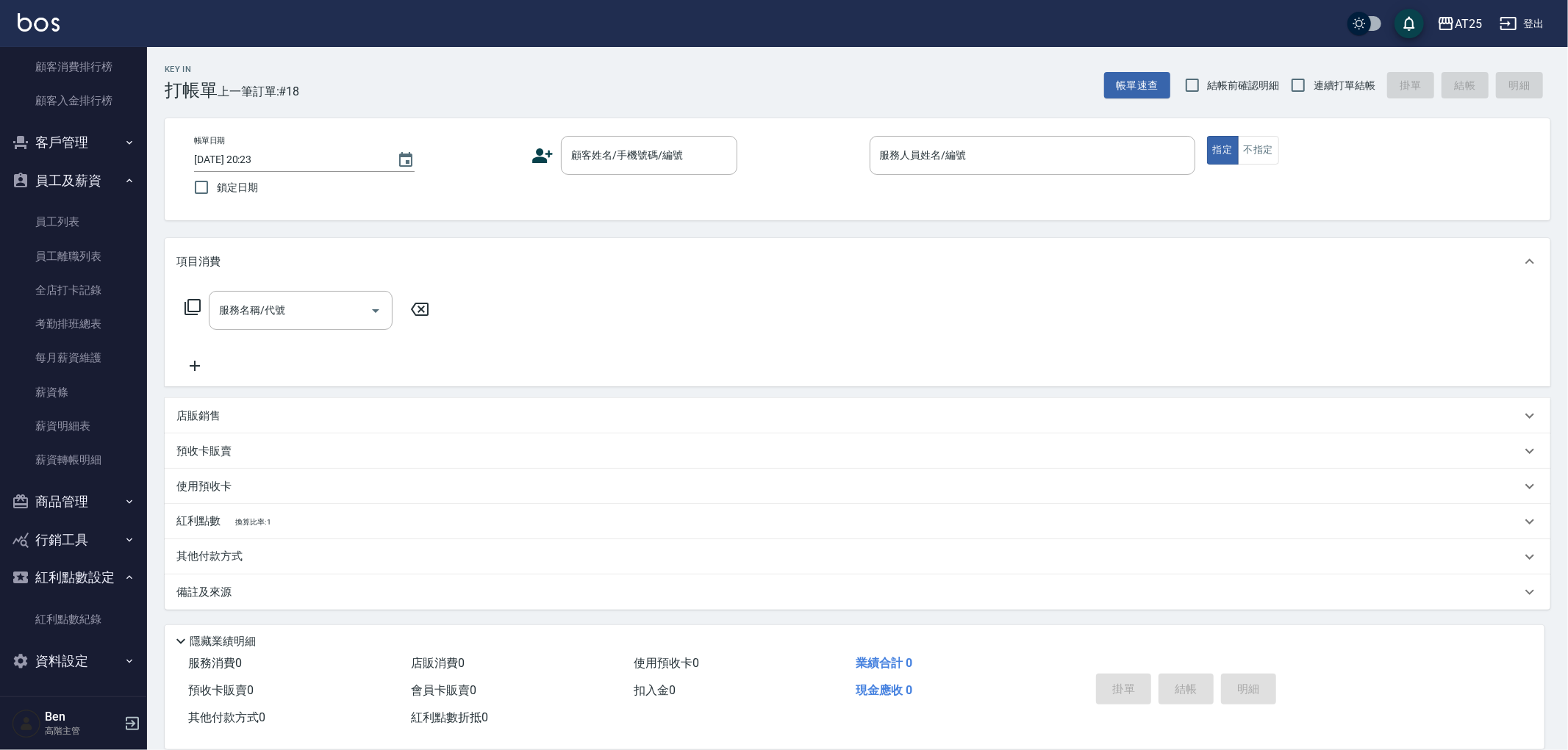
click at [89, 652] on button "資料設定" at bounding box center [73, 662] width 135 height 38
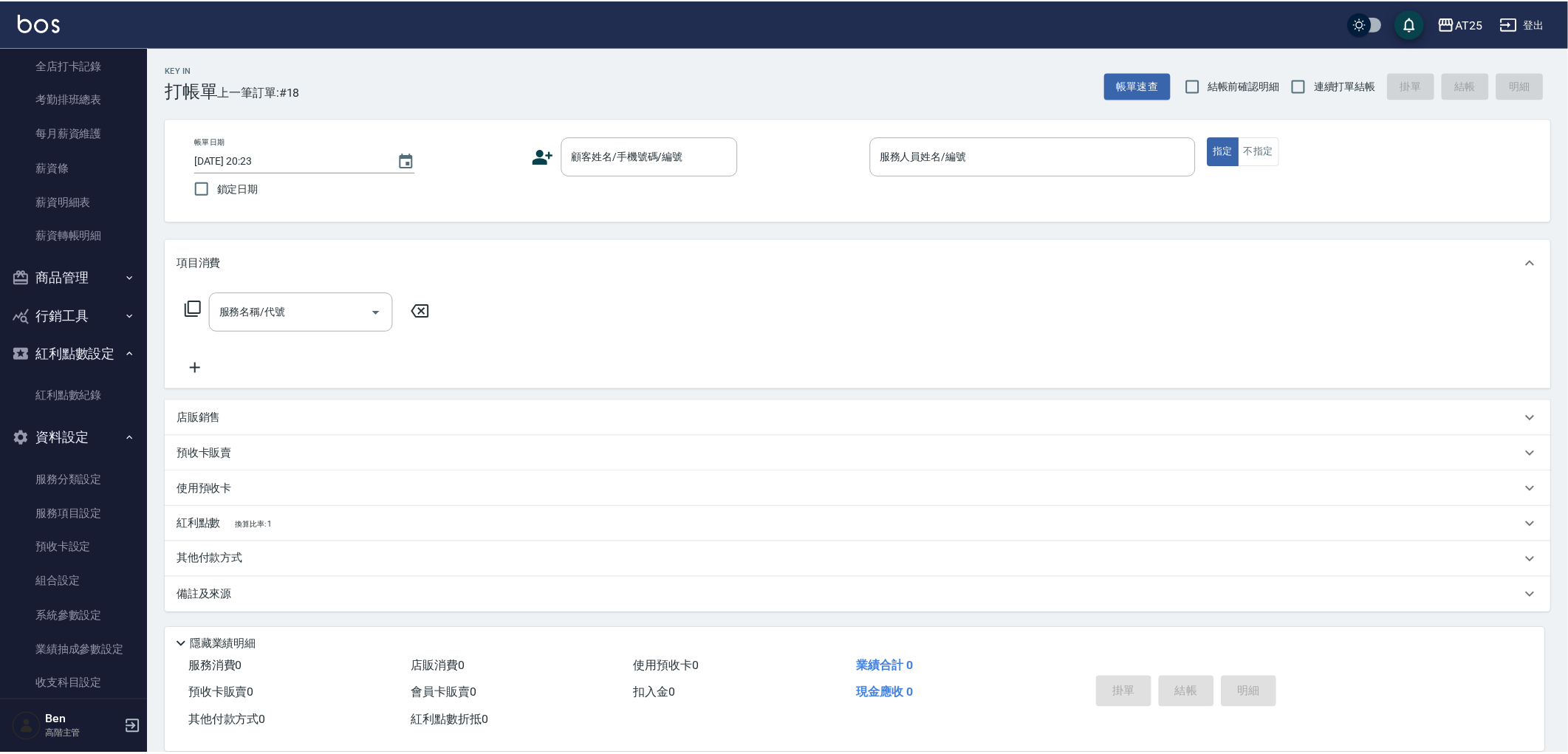
scroll to position [1858, 0]
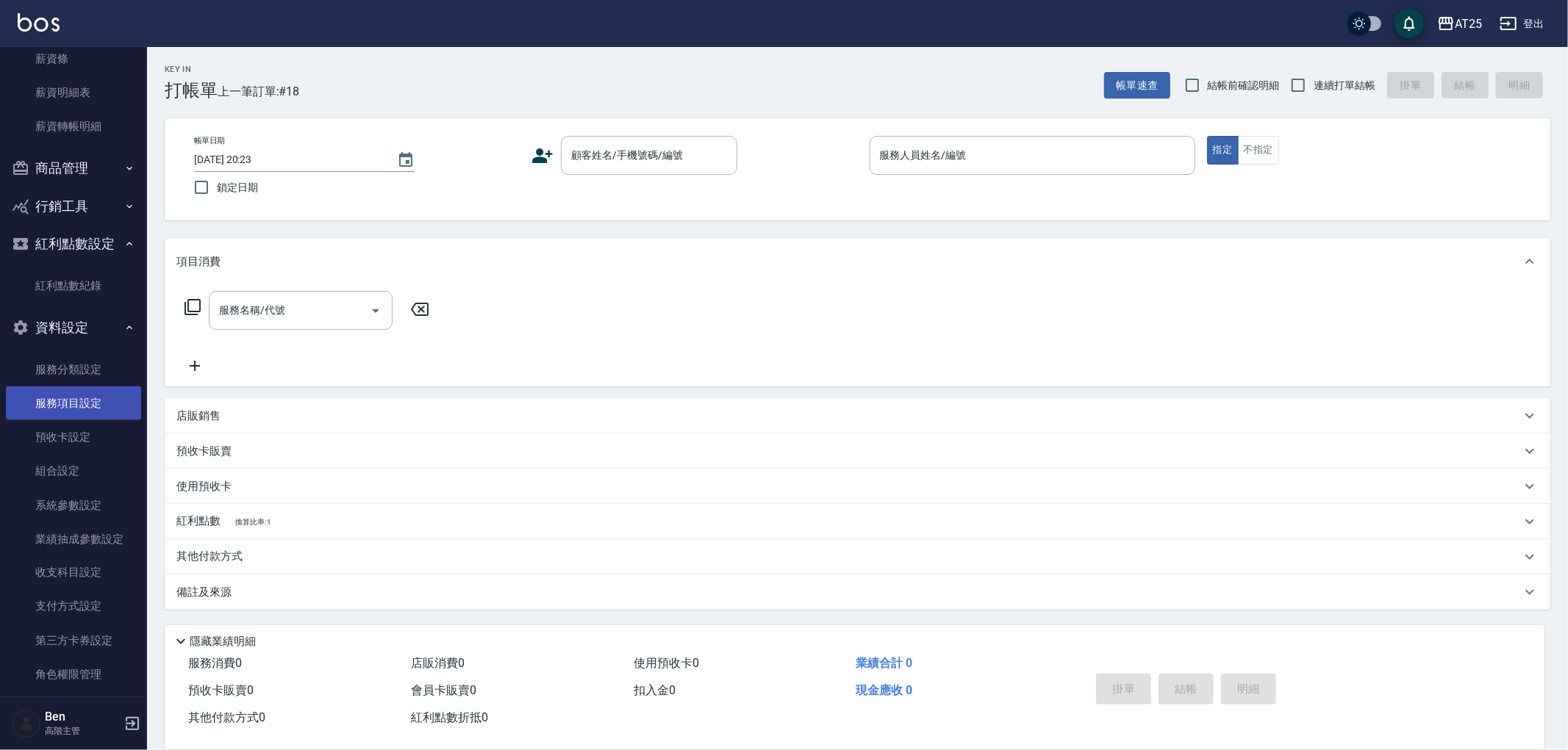
click at [76, 397] on link "服務項目設定" at bounding box center [73, 402] width 135 height 34
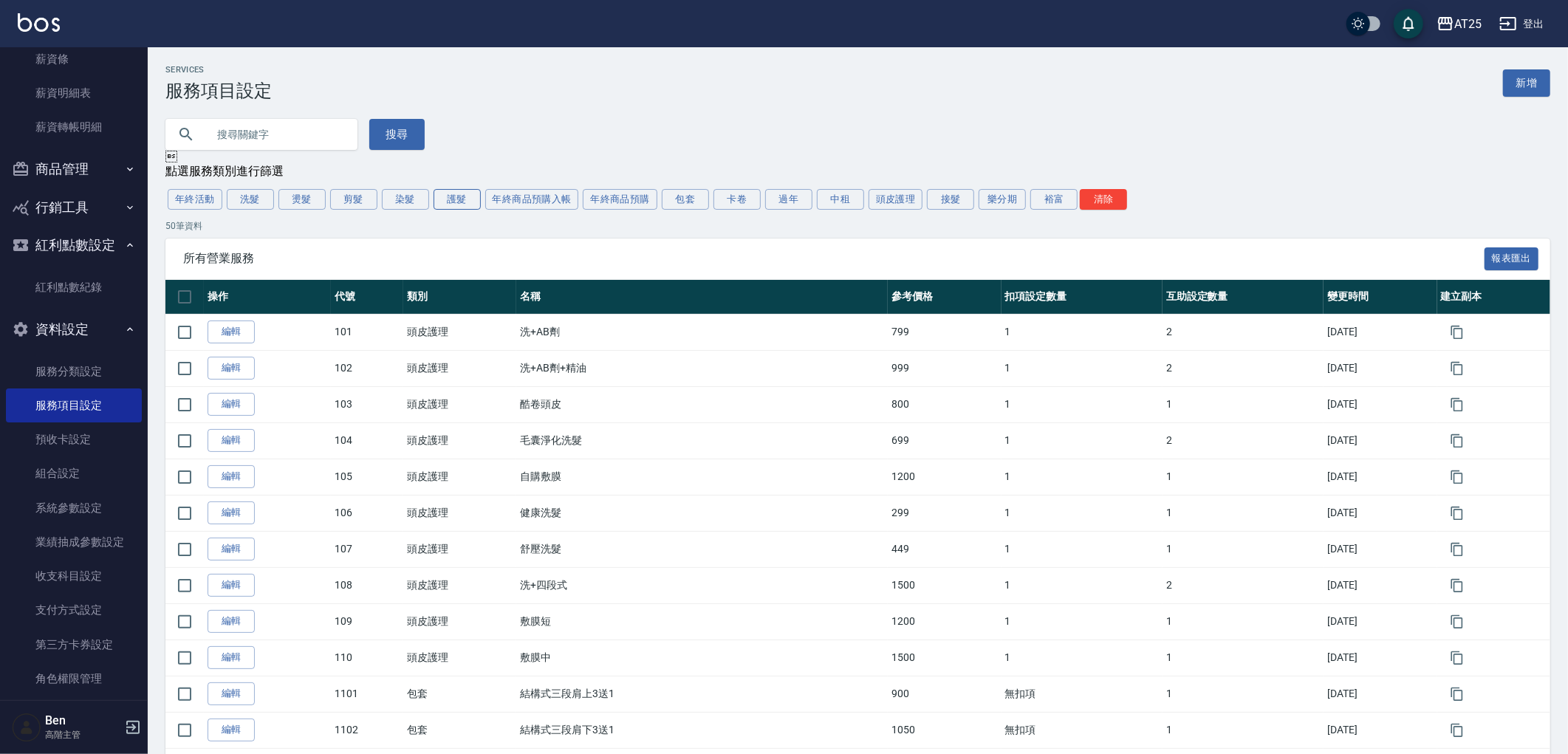
click at [461, 200] on button "護髮" at bounding box center [457, 199] width 47 height 20
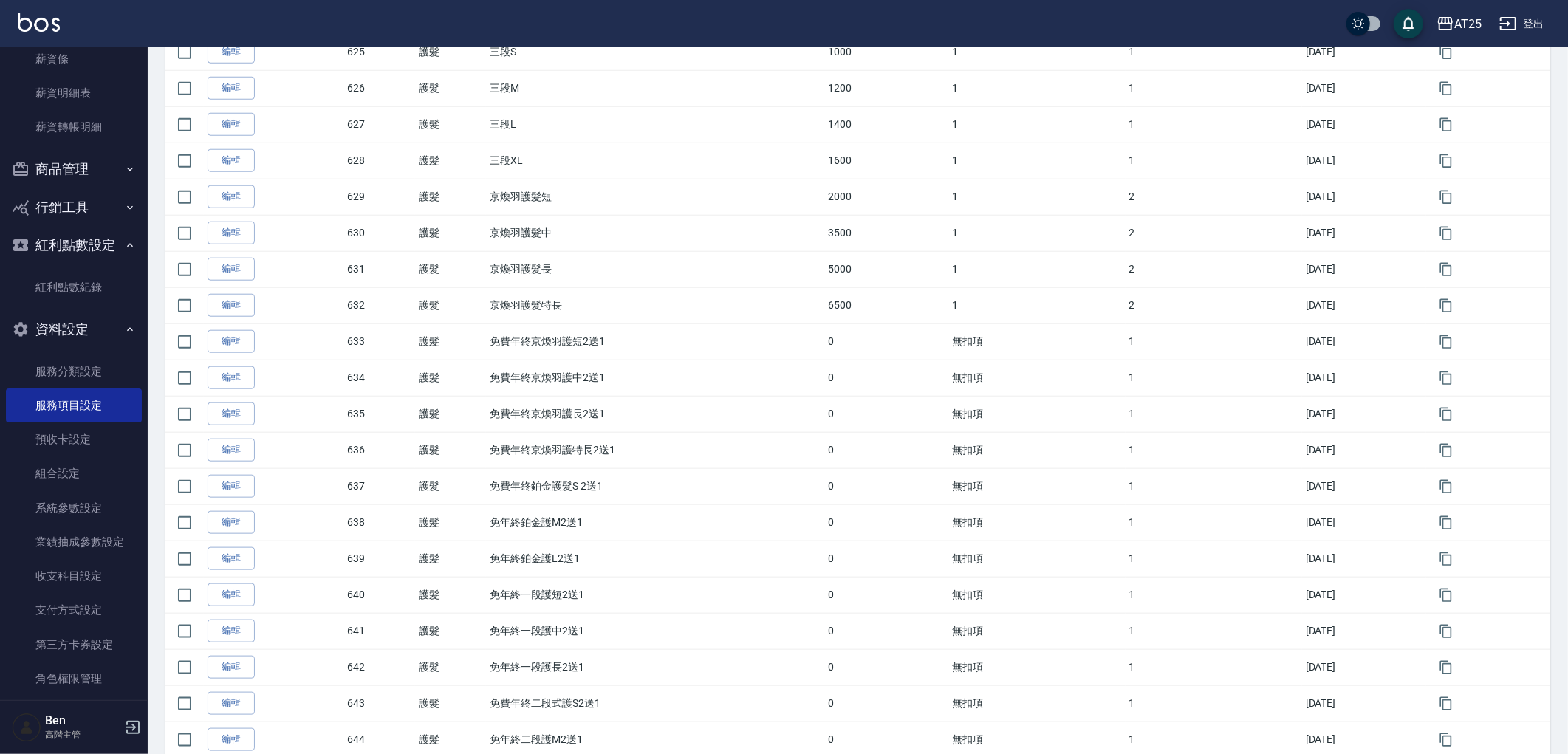
scroll to position [1445, 0]
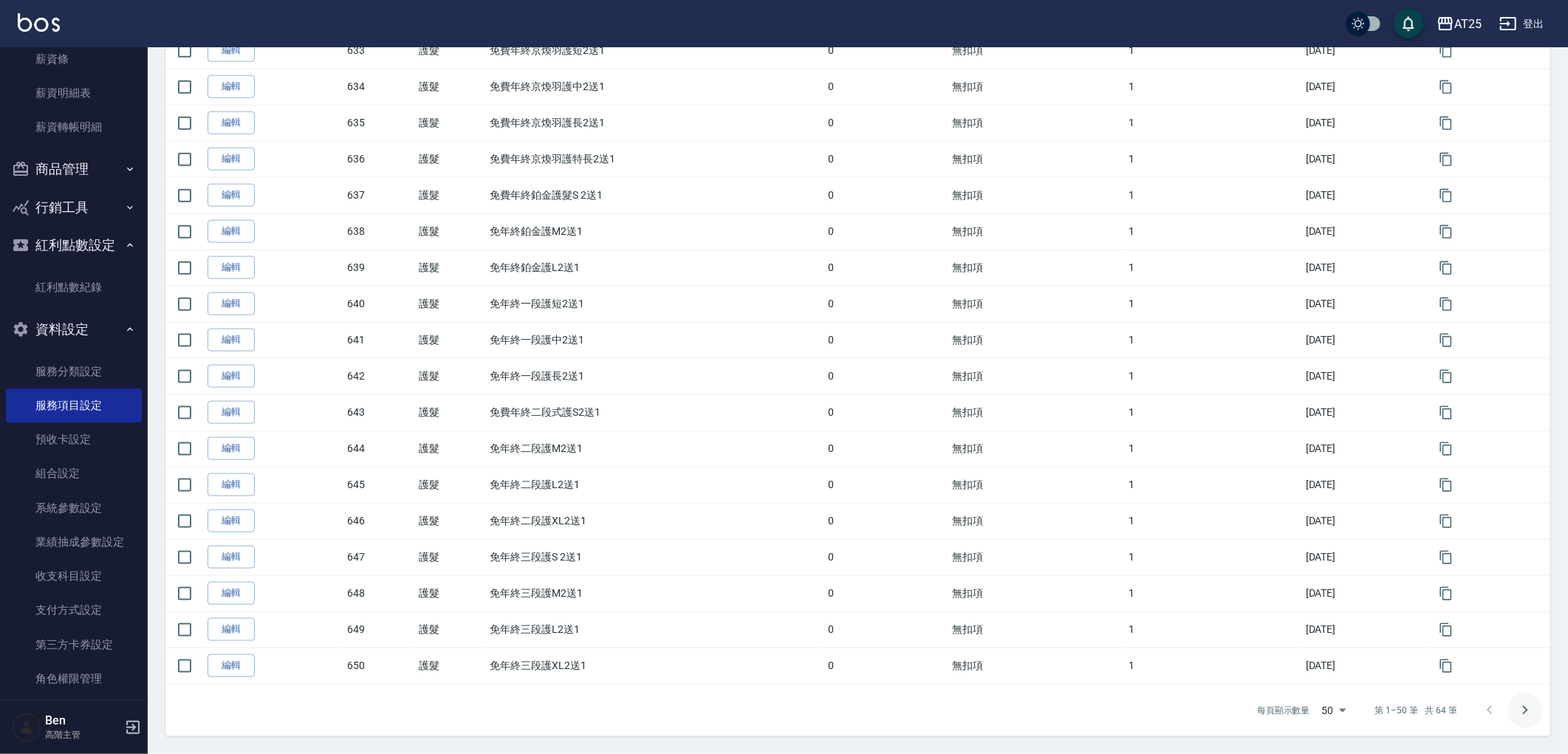
click at [1526, 718] on icon "Go to next page" at bounding box center [1525, 711] width 17 height 17
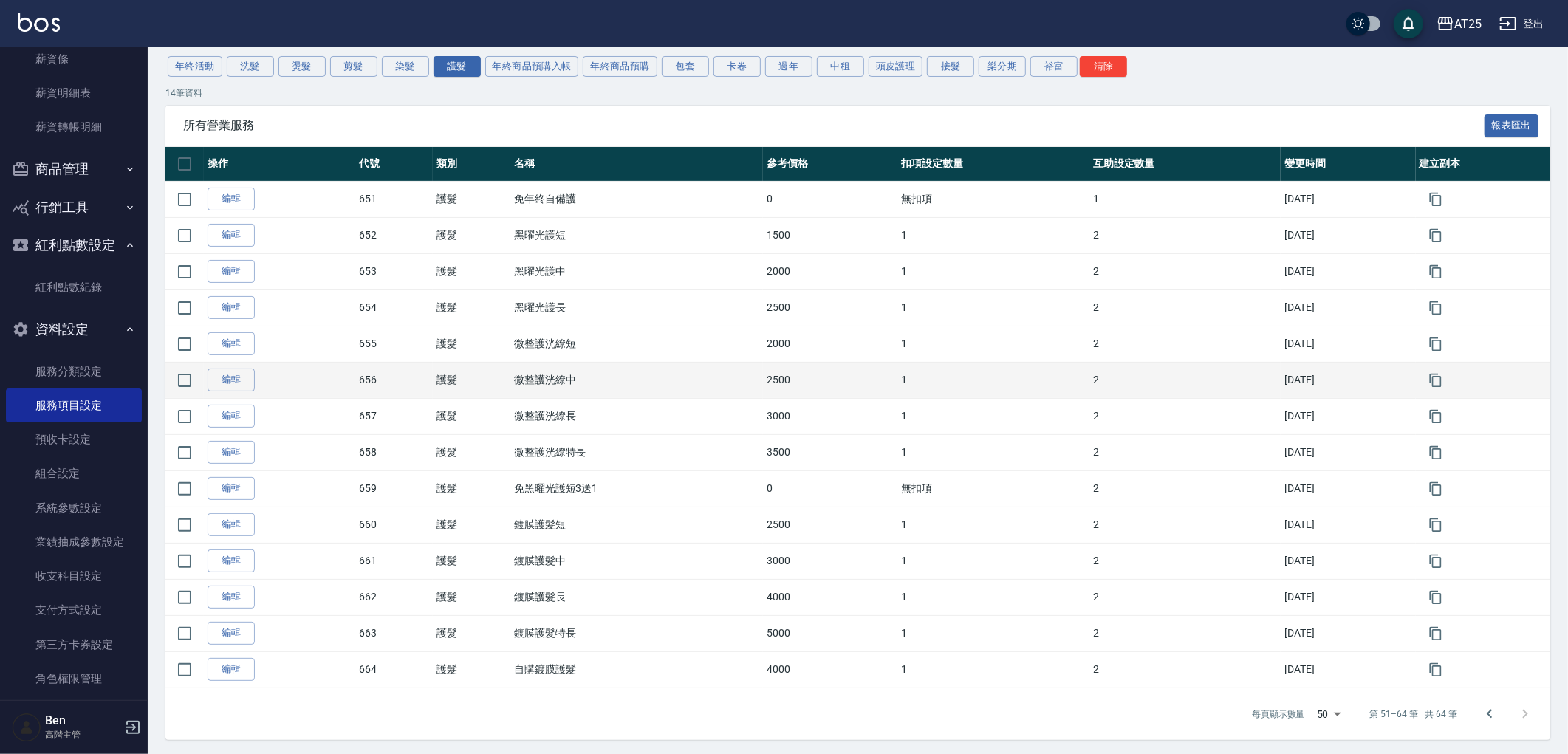
scroll to position [140, 0]
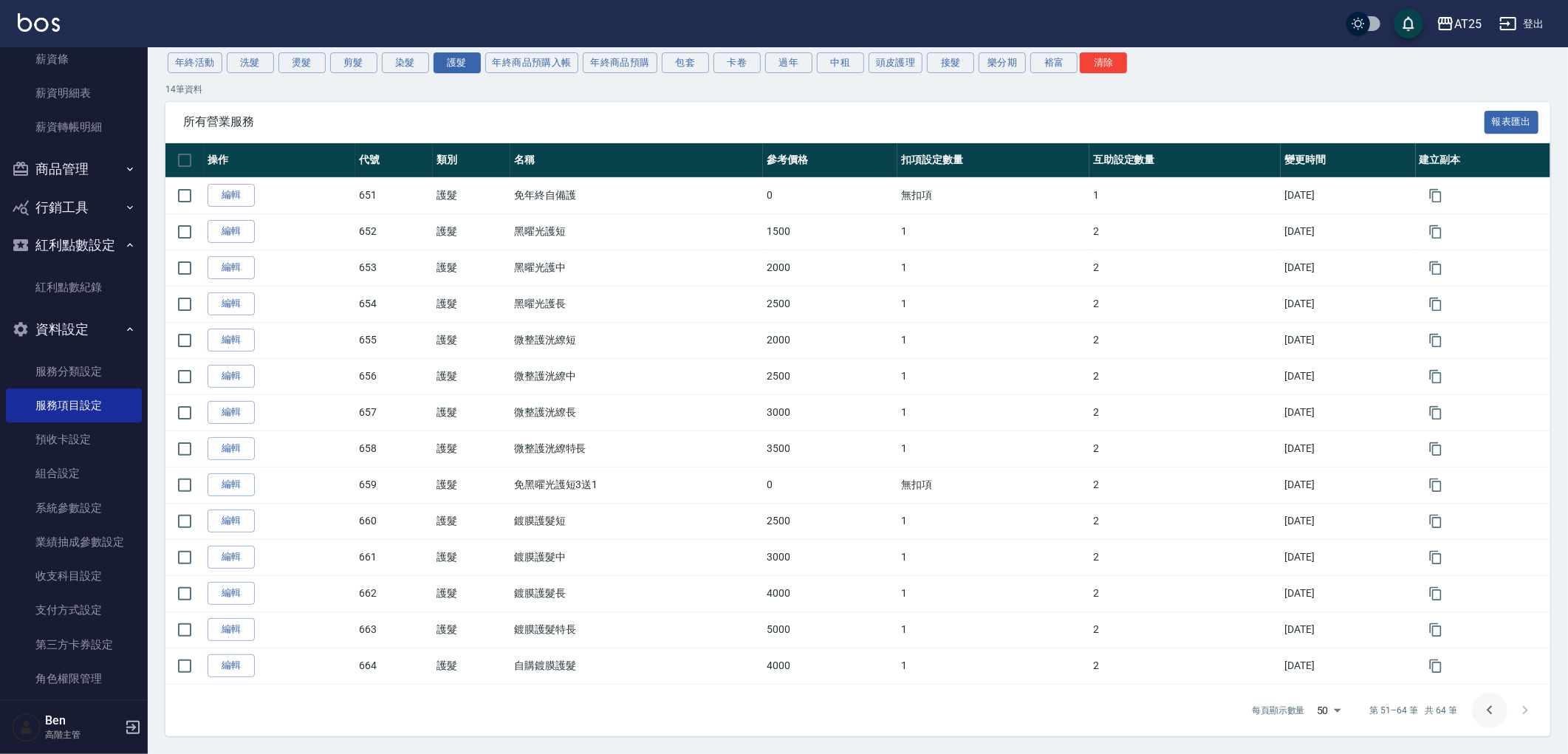
click at [1475, 712] on button "Go to previous page" at bounding box center [1490, 711] width 36 height 36
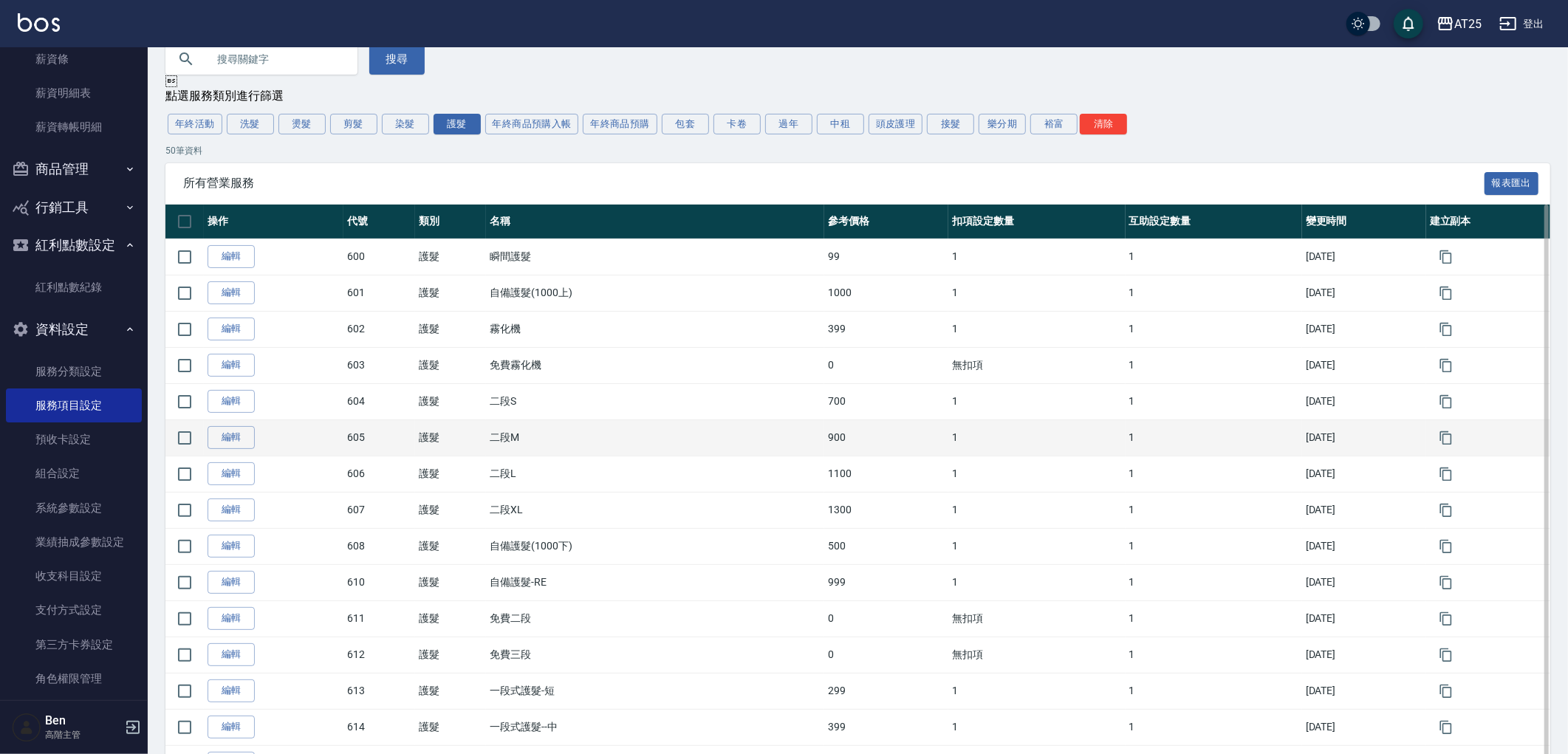
scroll to position [0, 0]
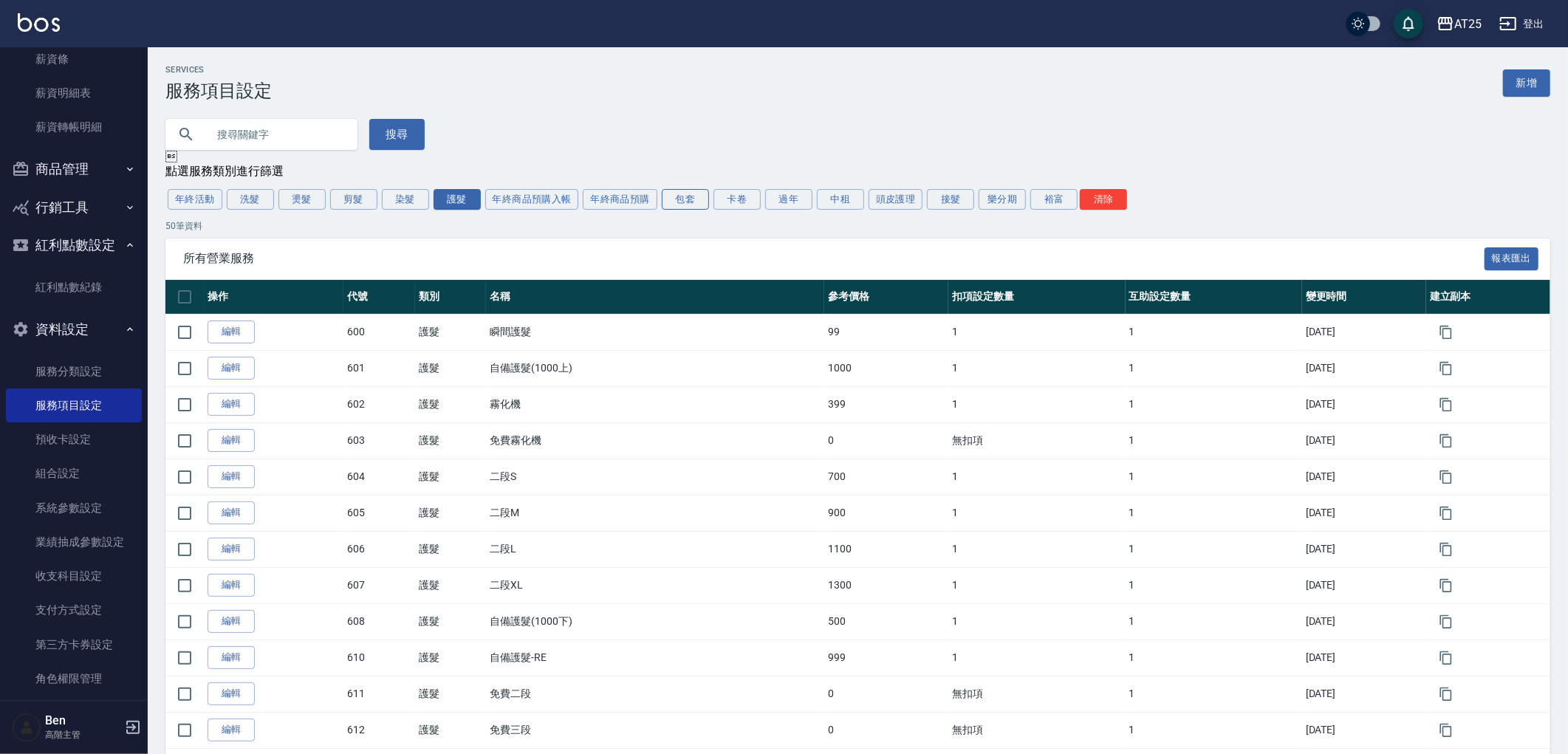
click at [696, 196] on button "包套" at bounding box center [685, 199] width 47 height 20
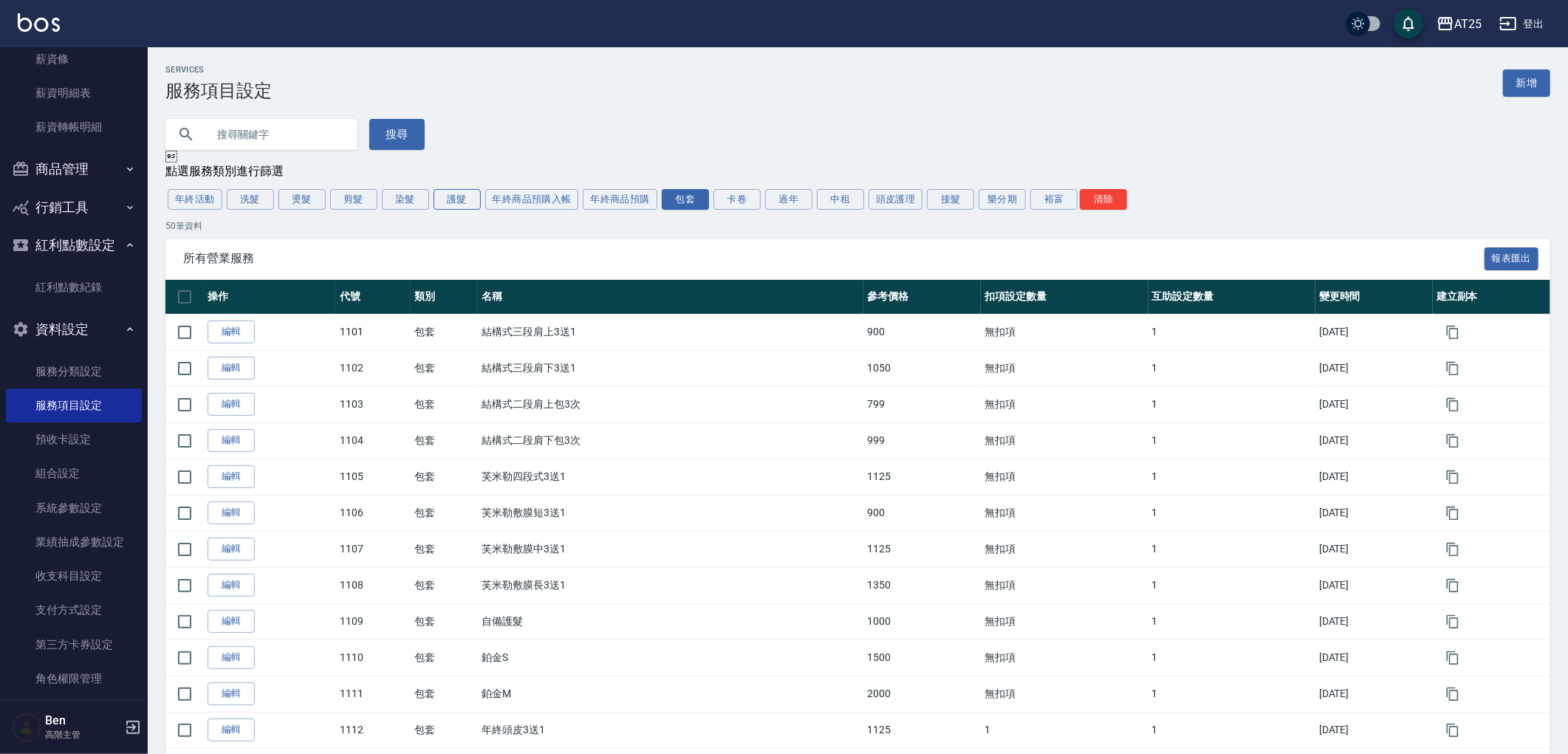
click at [455, 196] on button "護髮" at bounding box center [457, 199] width 47 height 20
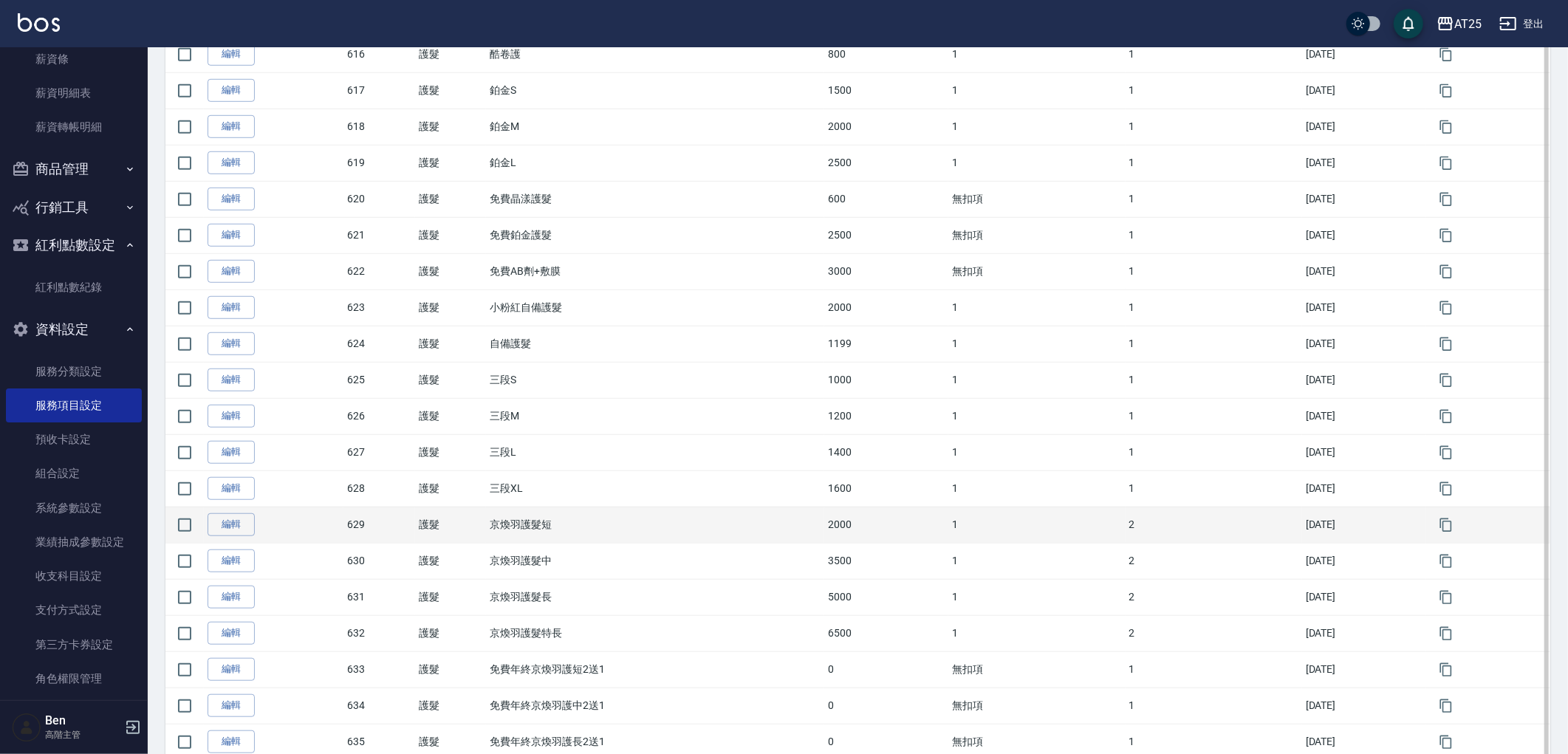
scroll to position [903, 0]
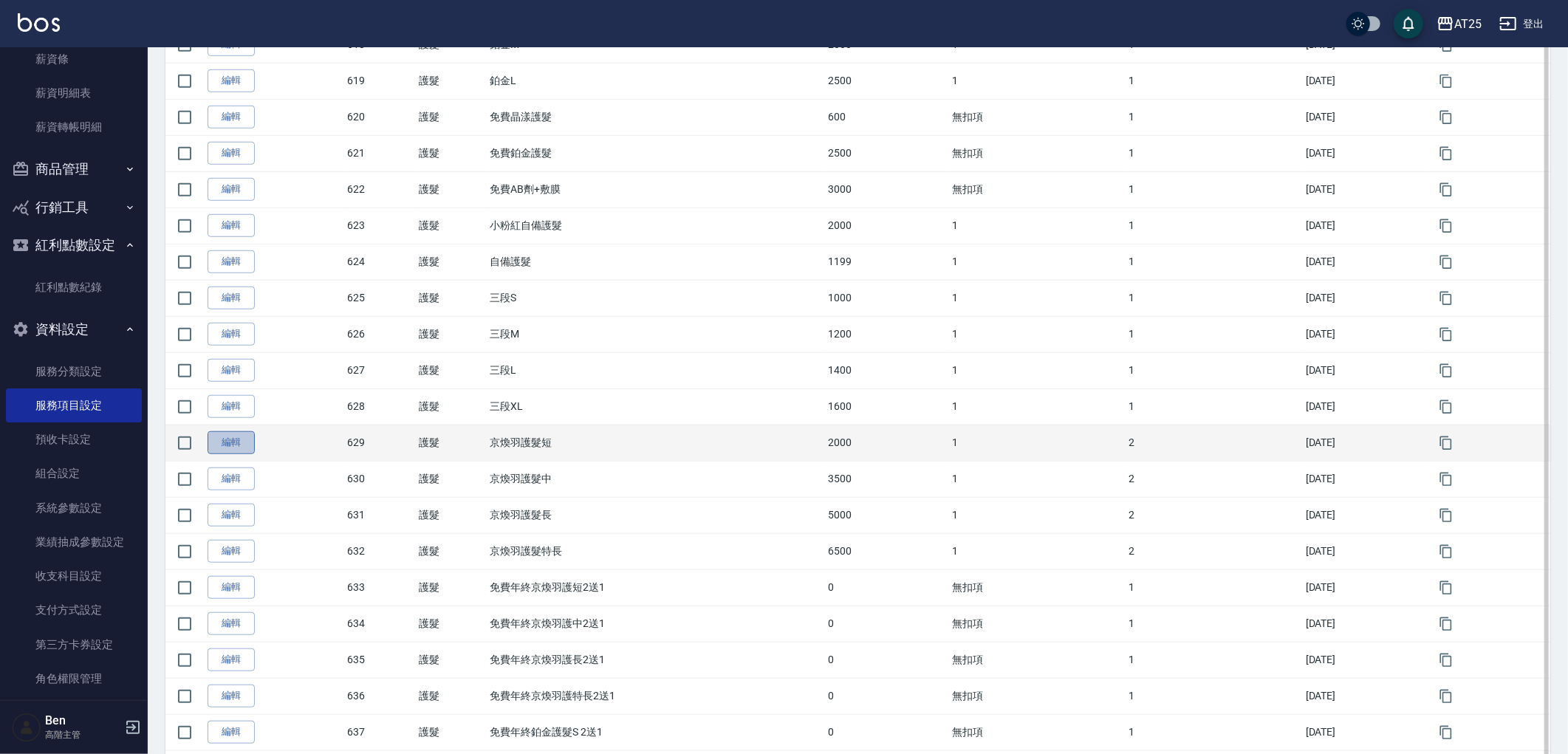
click at [242, 451] on link "編輯" at bounding box center [231, 443] width 47 height 23
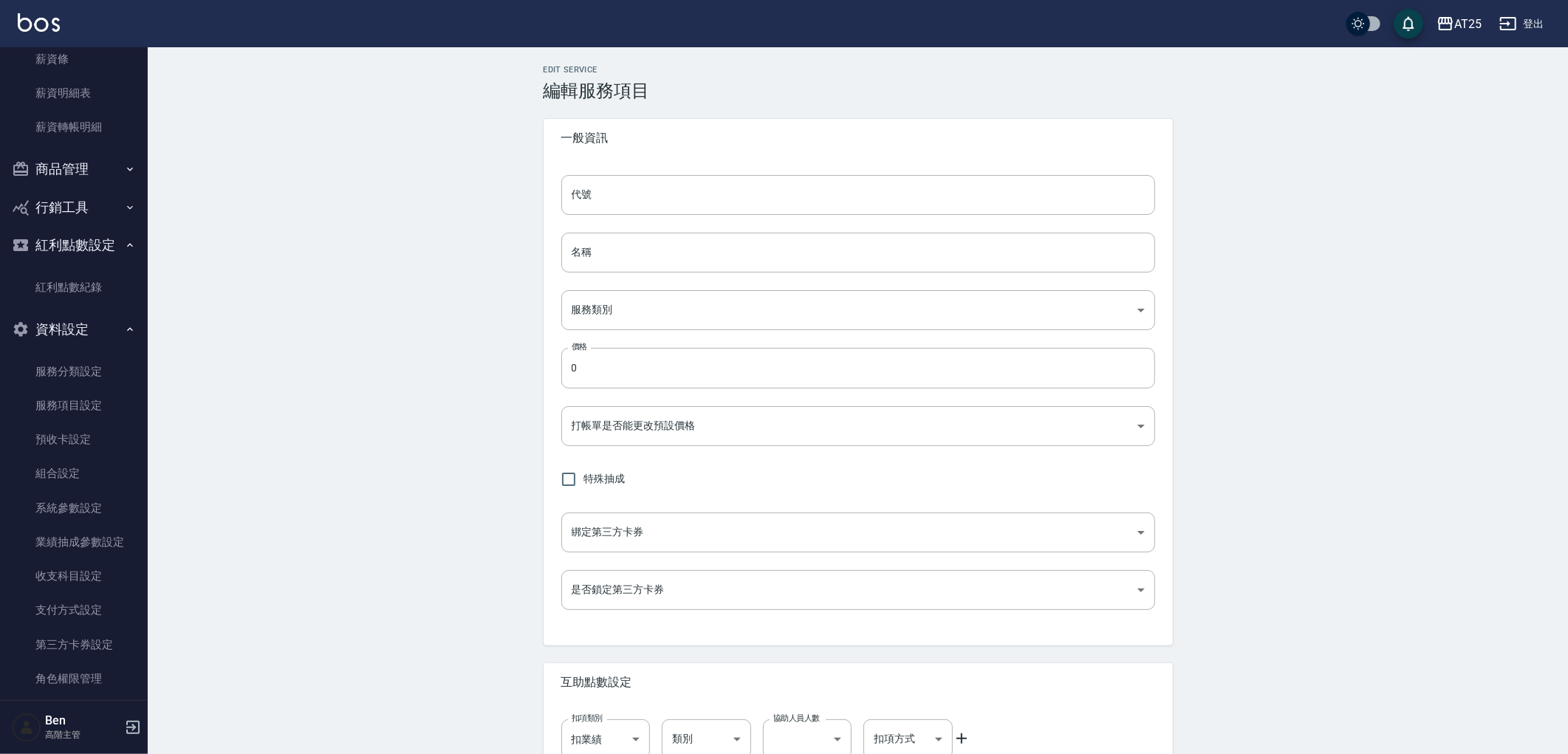
type input "629"
type input "京煥羽護髮短"
type input "8534b43e-8dab-4ae8-9010-73b7e3cd3ab5"
type input "2000"
type input "FALSE"
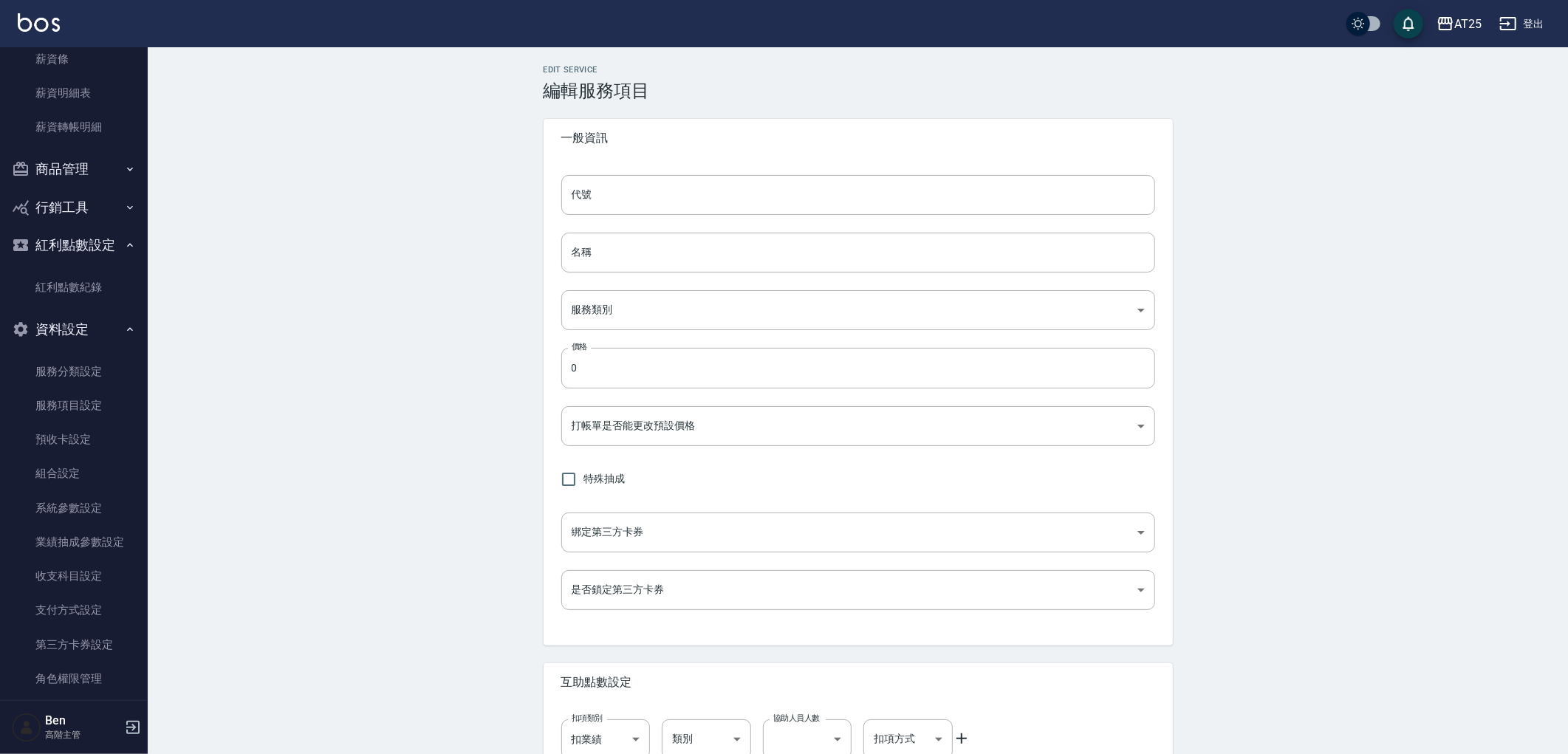
type input "none"
type input "UNSET"
type input "onSalary"
type input "洗"
type input "1"
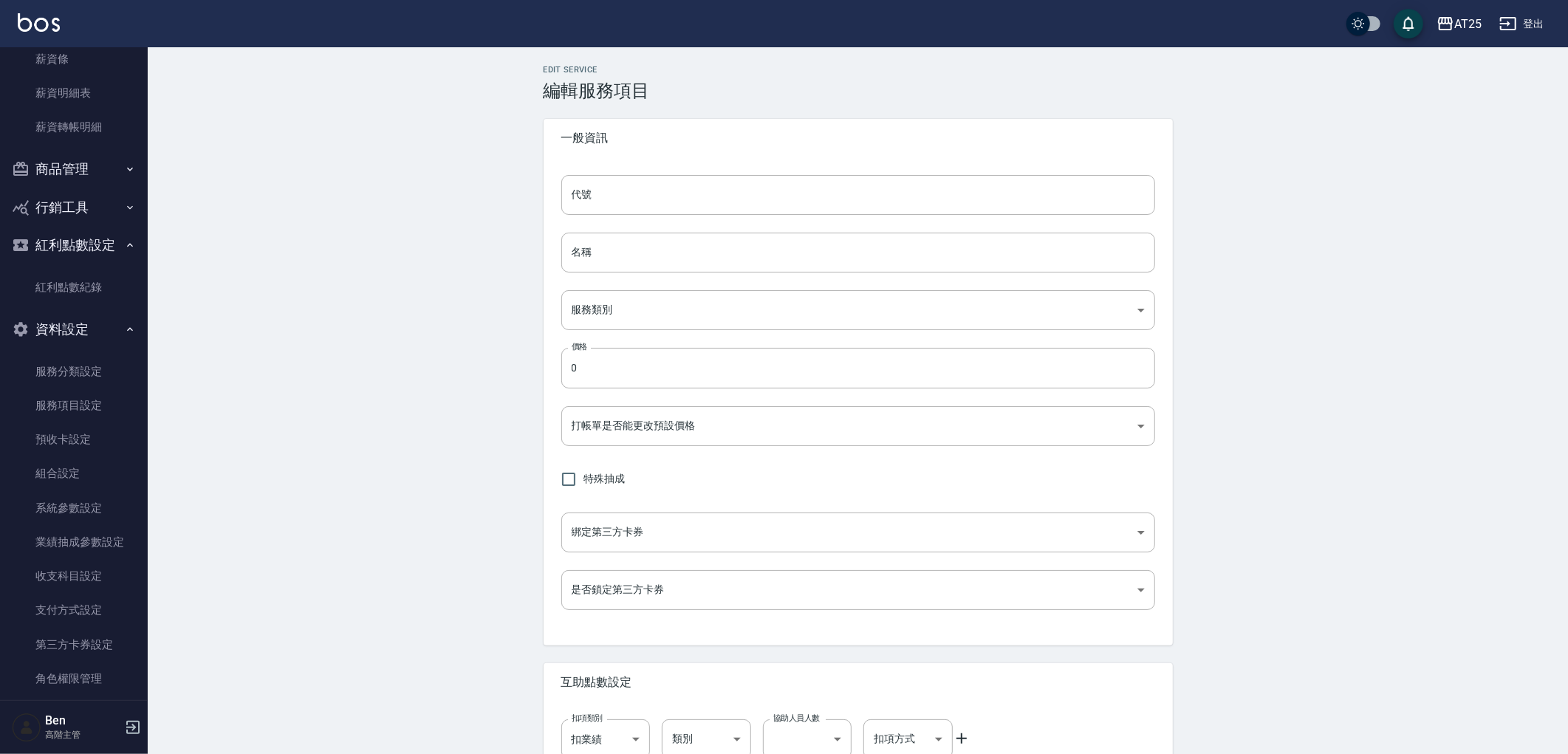
type input "點數"
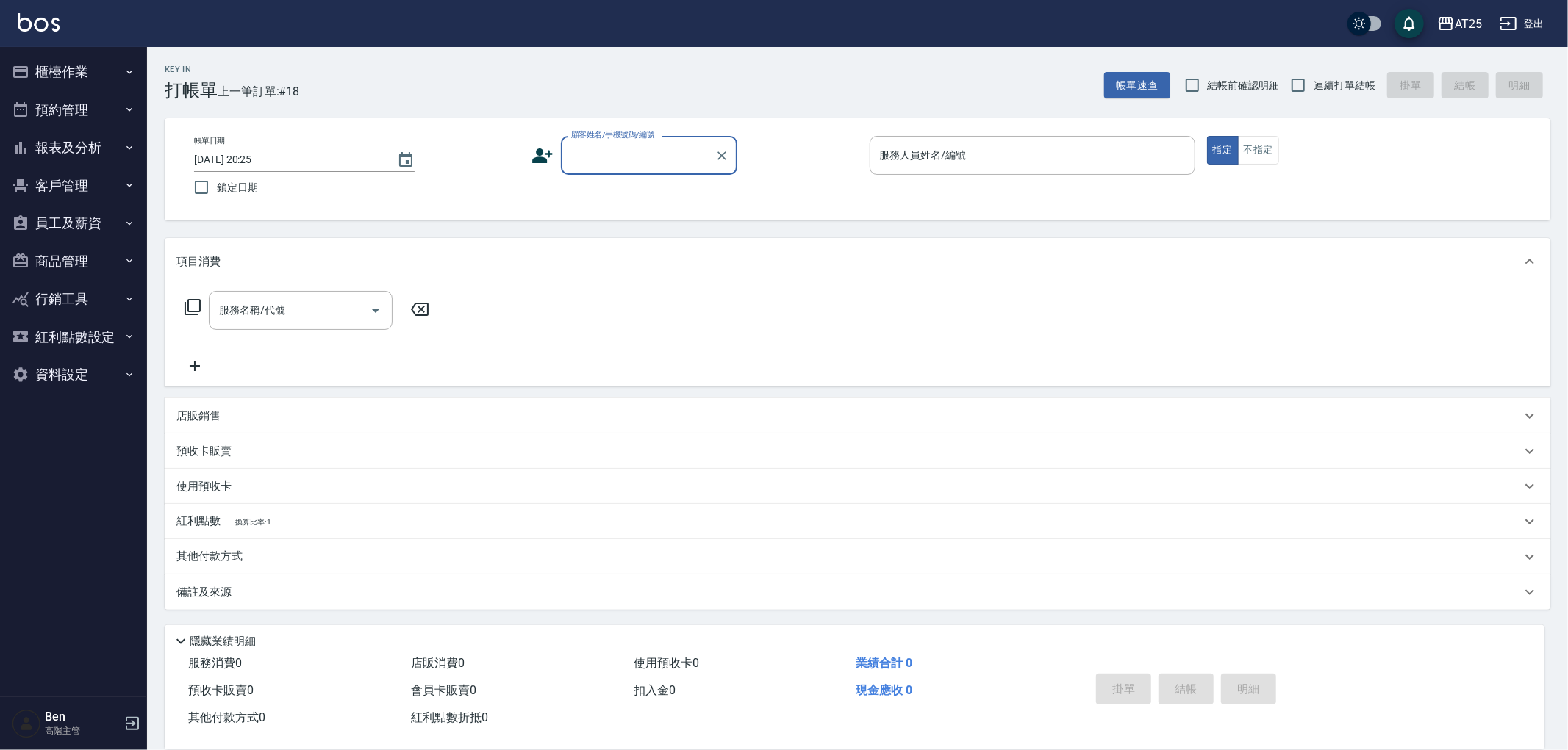
click at [60, 380] on button "資料設定" at bounding box center [73, 375] width 135 height 38
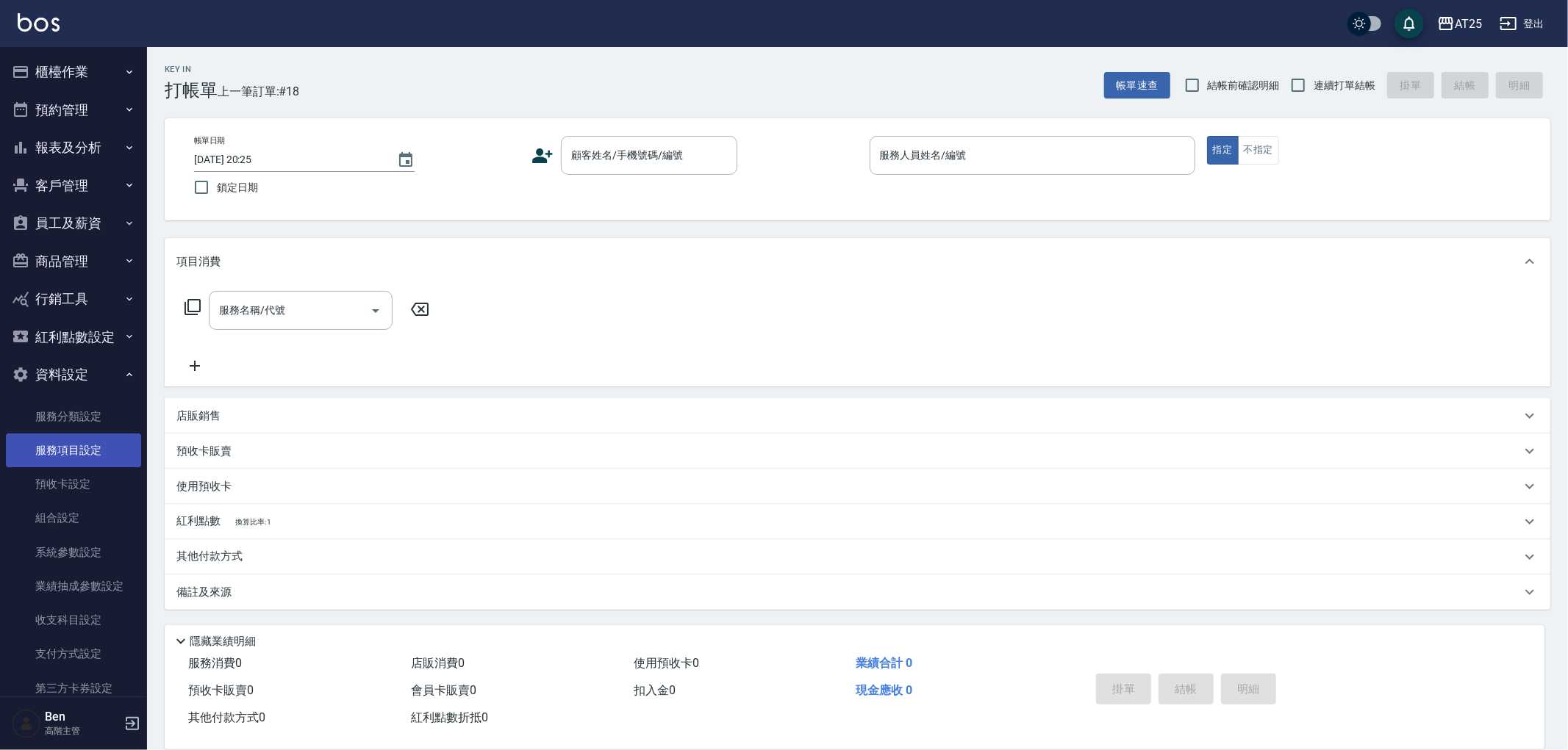
click at [56, 451] on link "服務項目設定" at bounding box center [73, 449] width 135 height 34
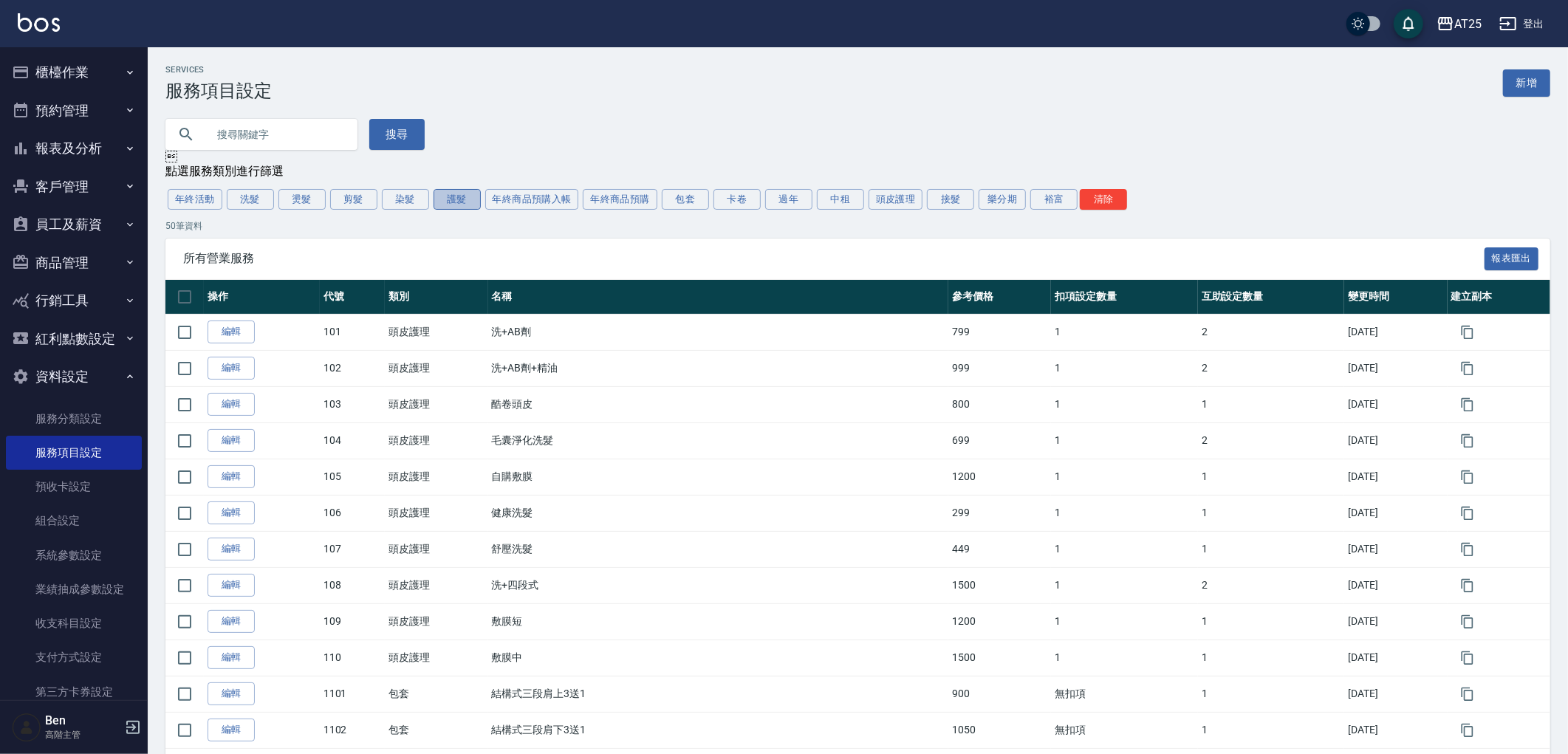
click at [456, 206] on button "護髮" at bounding box center [457, 199] width 47 height 20
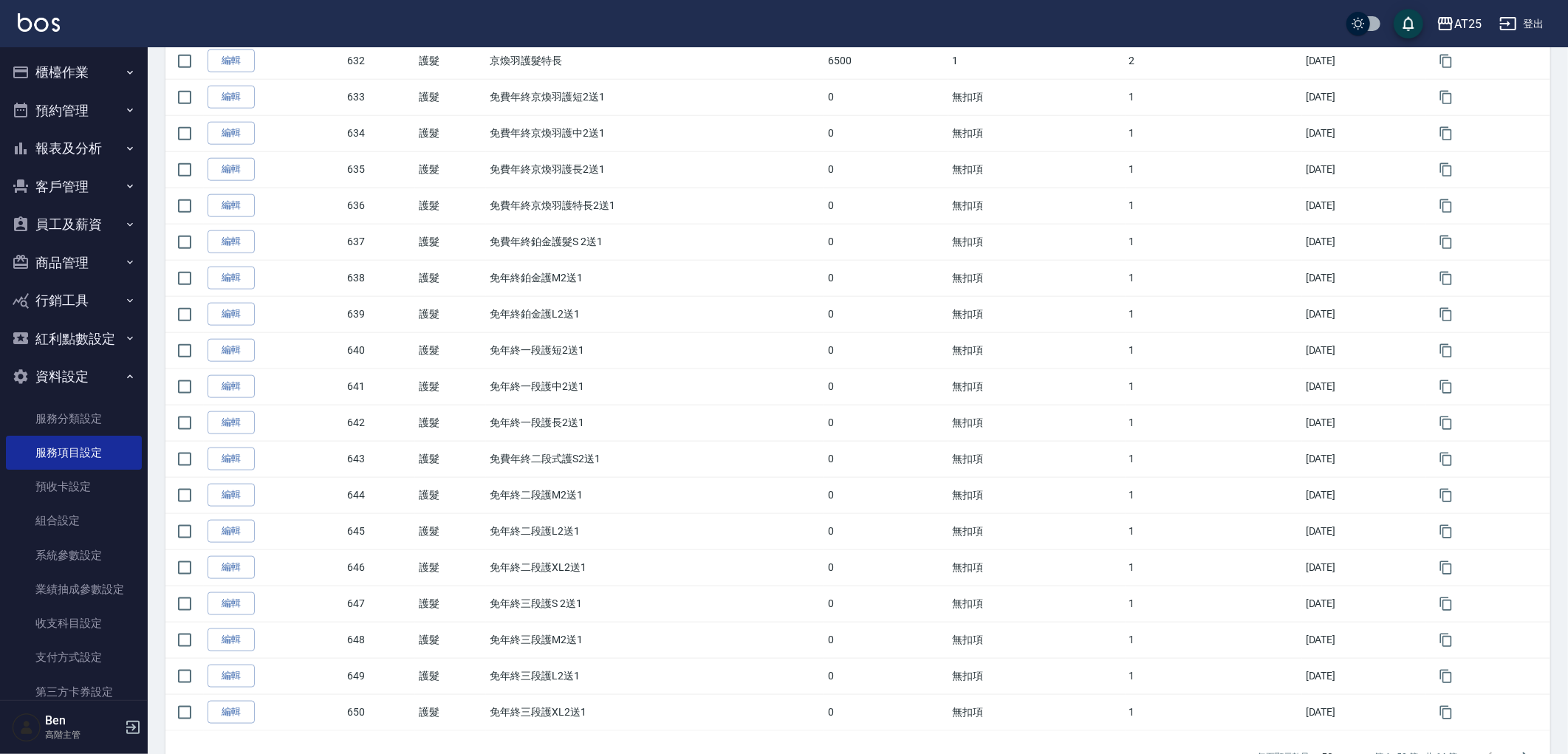
scroll to position [1445, 0]
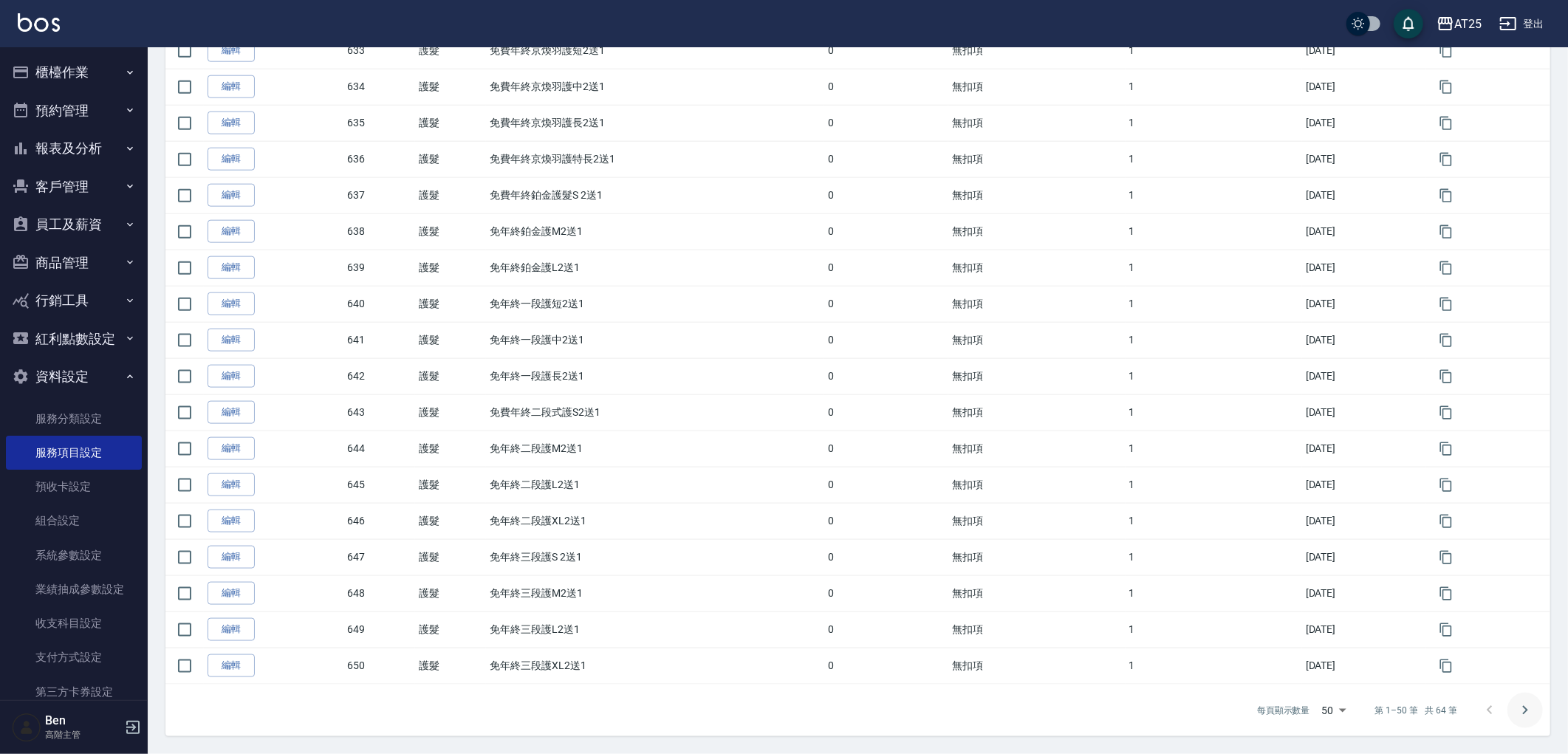
click at [1515, 704] on button "Go to next page" at bounding box center [1525, 711] width 36 height 36
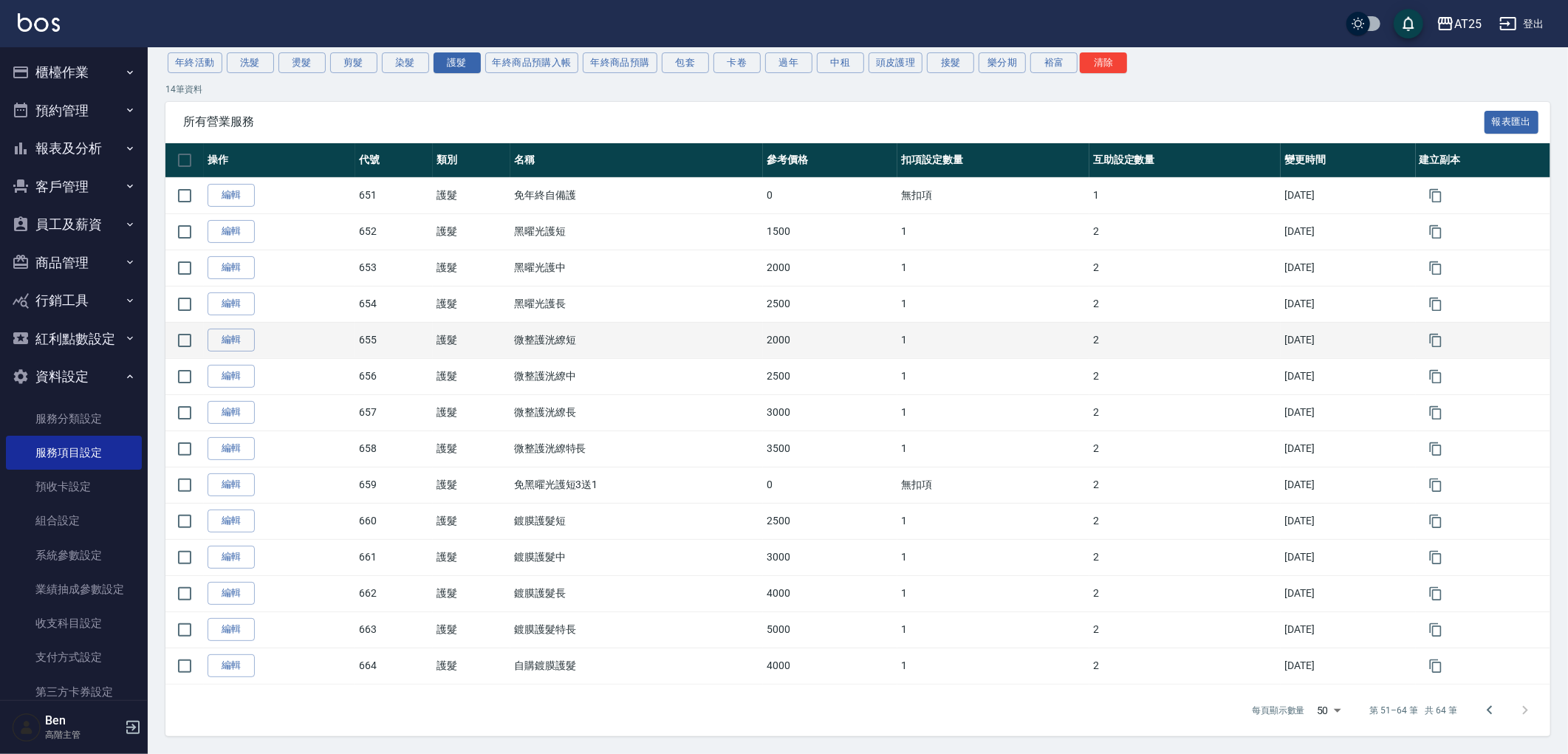
scroll to position [140, 0]
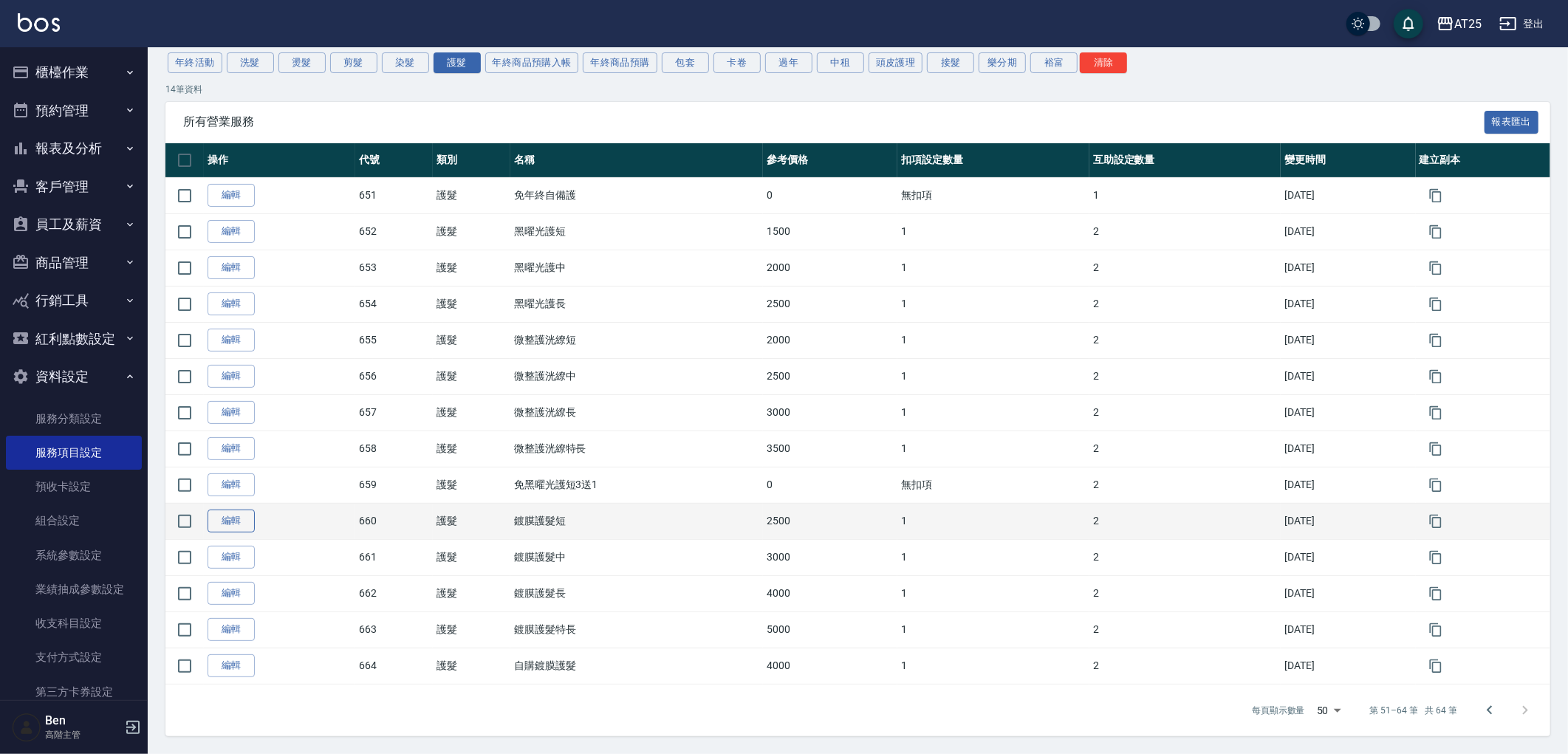
click at [227, 515] on link "編輯" at bounding box center [231, 521] width 47 height 23
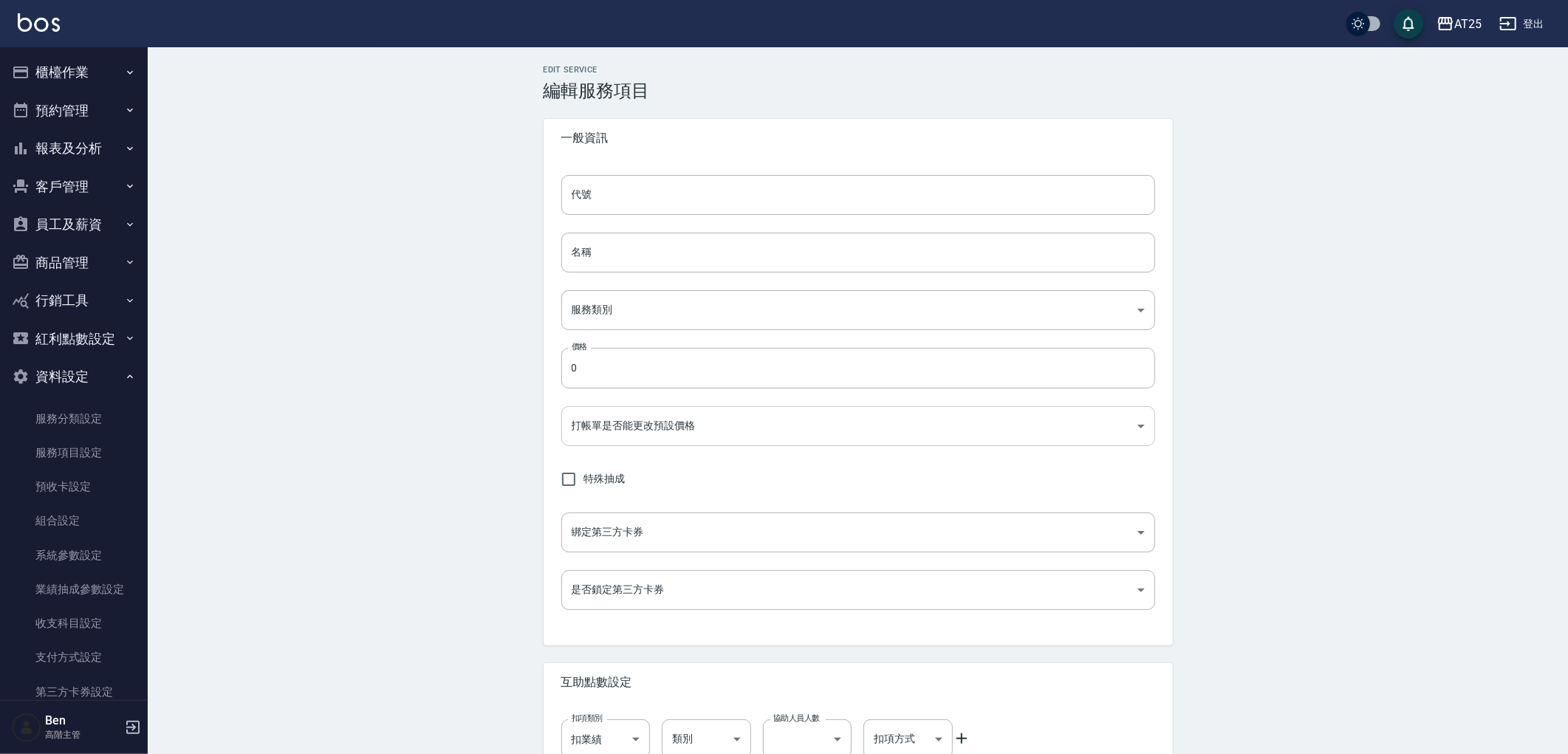
type input "660"
type input "鍍膜護髮短"
type input "8534b43e-8dab-4ae8-9010-73b7e3cd3ab5"
type input "2500"
type input "FALSE"
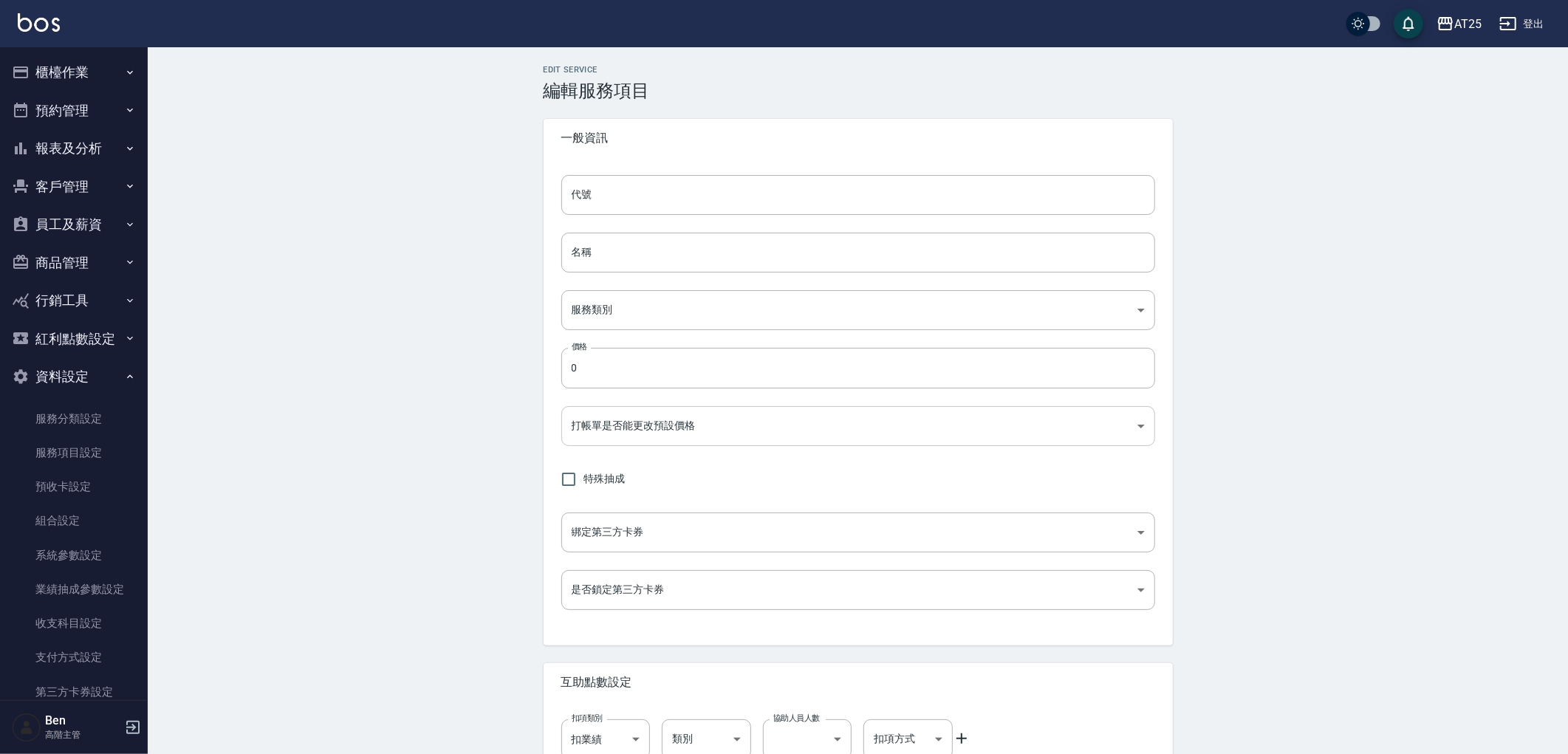
type input "none"
type input "UNSET"
type input "onSalary"
type input "洗"
type input "1"
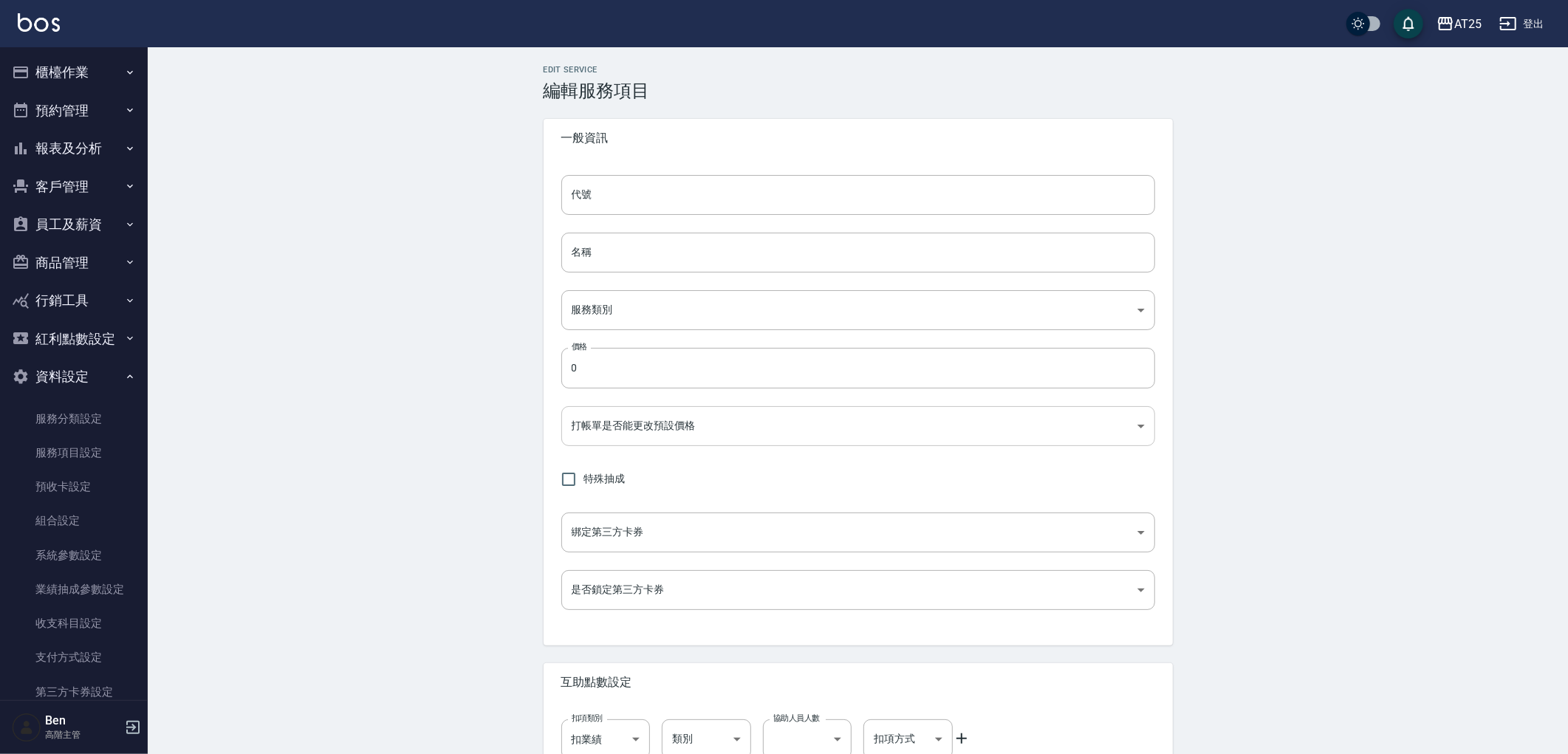
type input "點數"
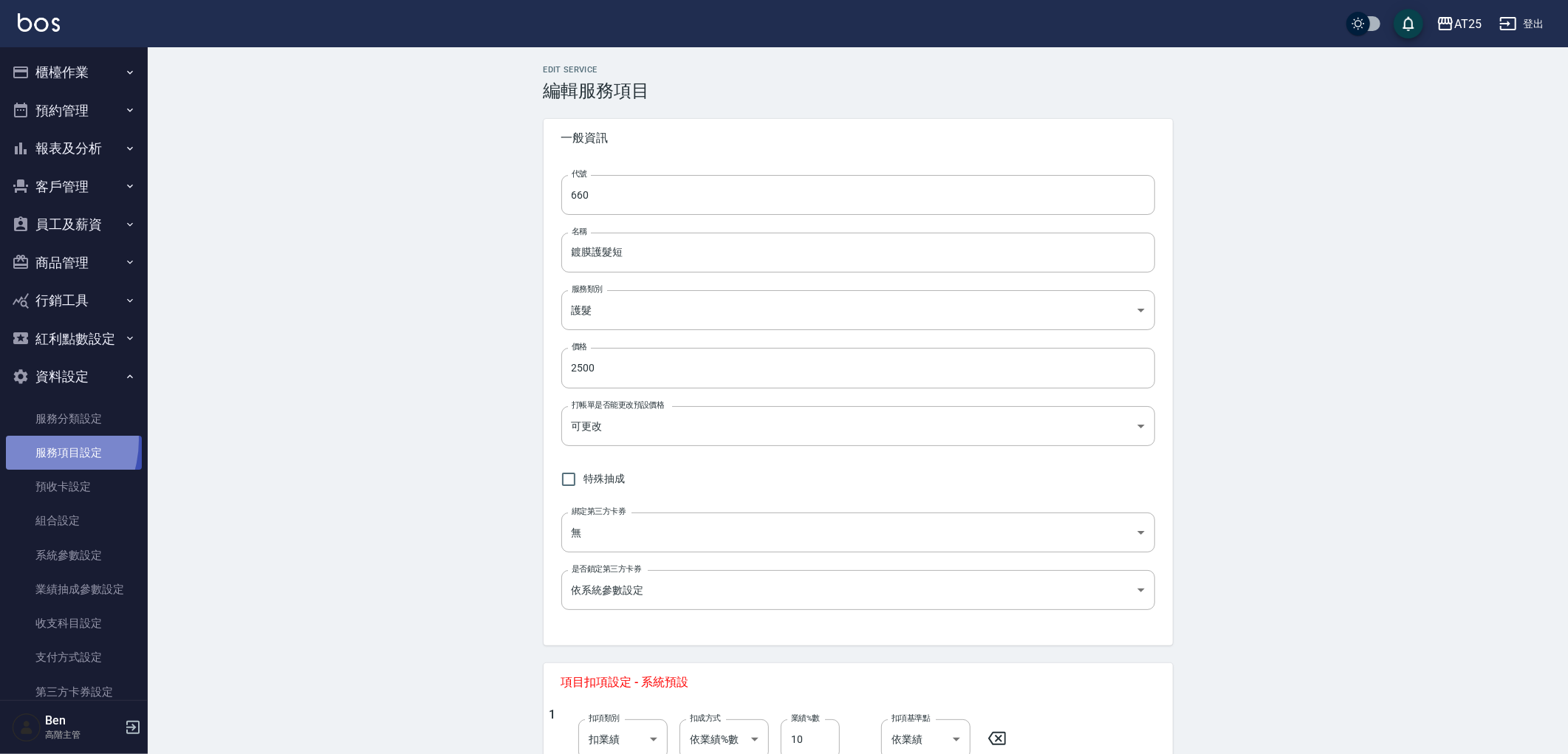
click at [23, 440] on link "服務項目設定" at bounding box center [73, 452] width 136 height 34
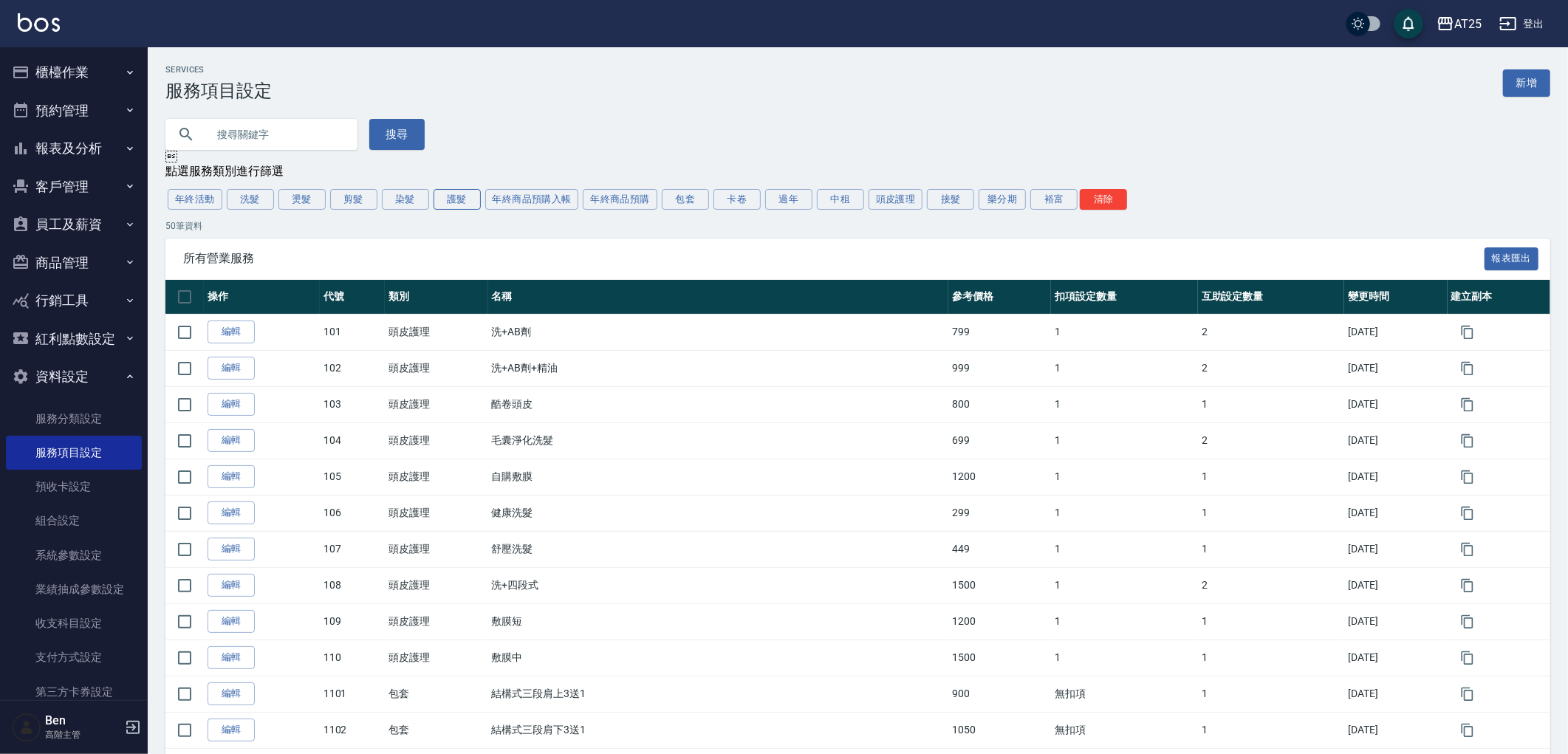
click at [445, 200] on button "護髮" at bounding box center [457, 199] width 47 height 20
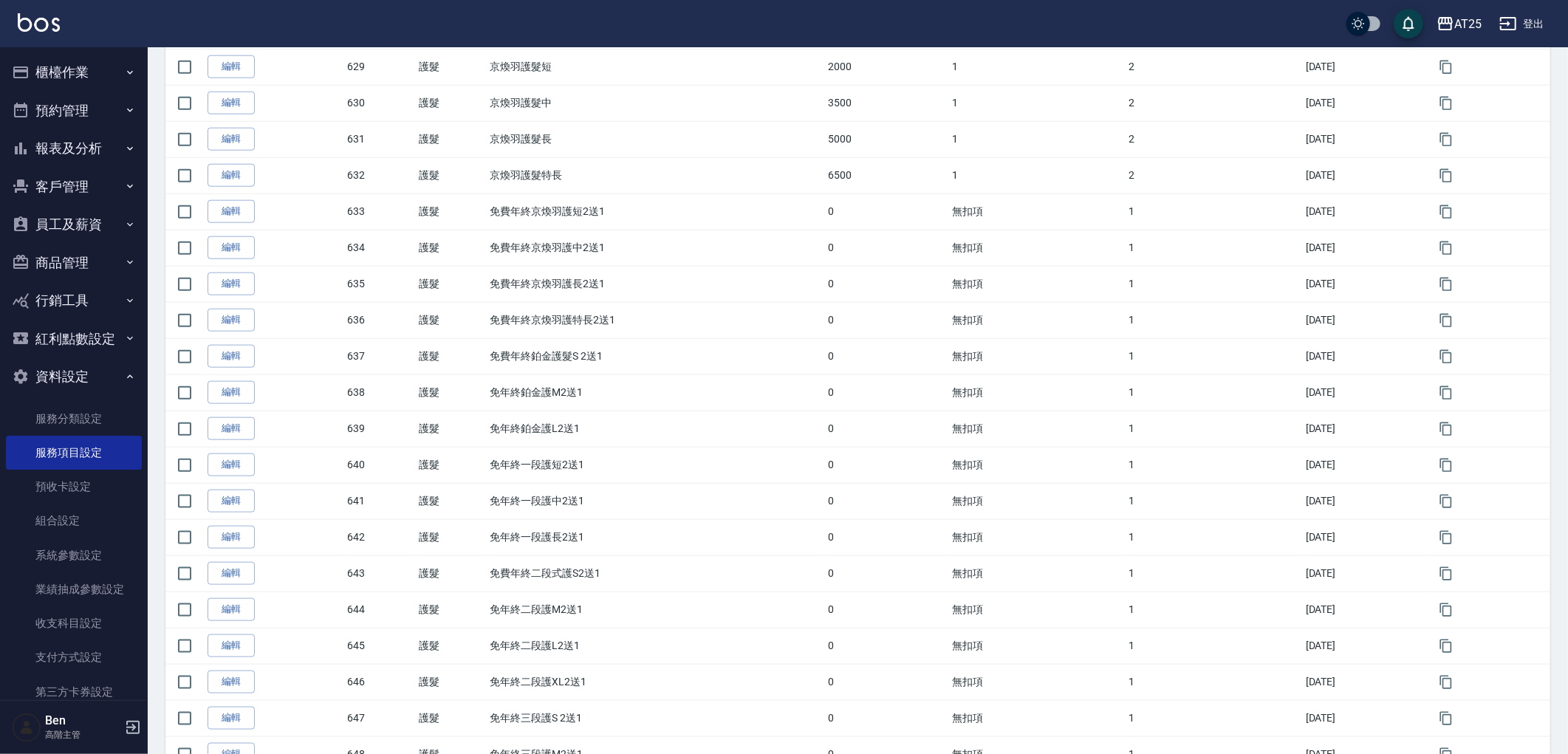
scroll to position [1445, 0]
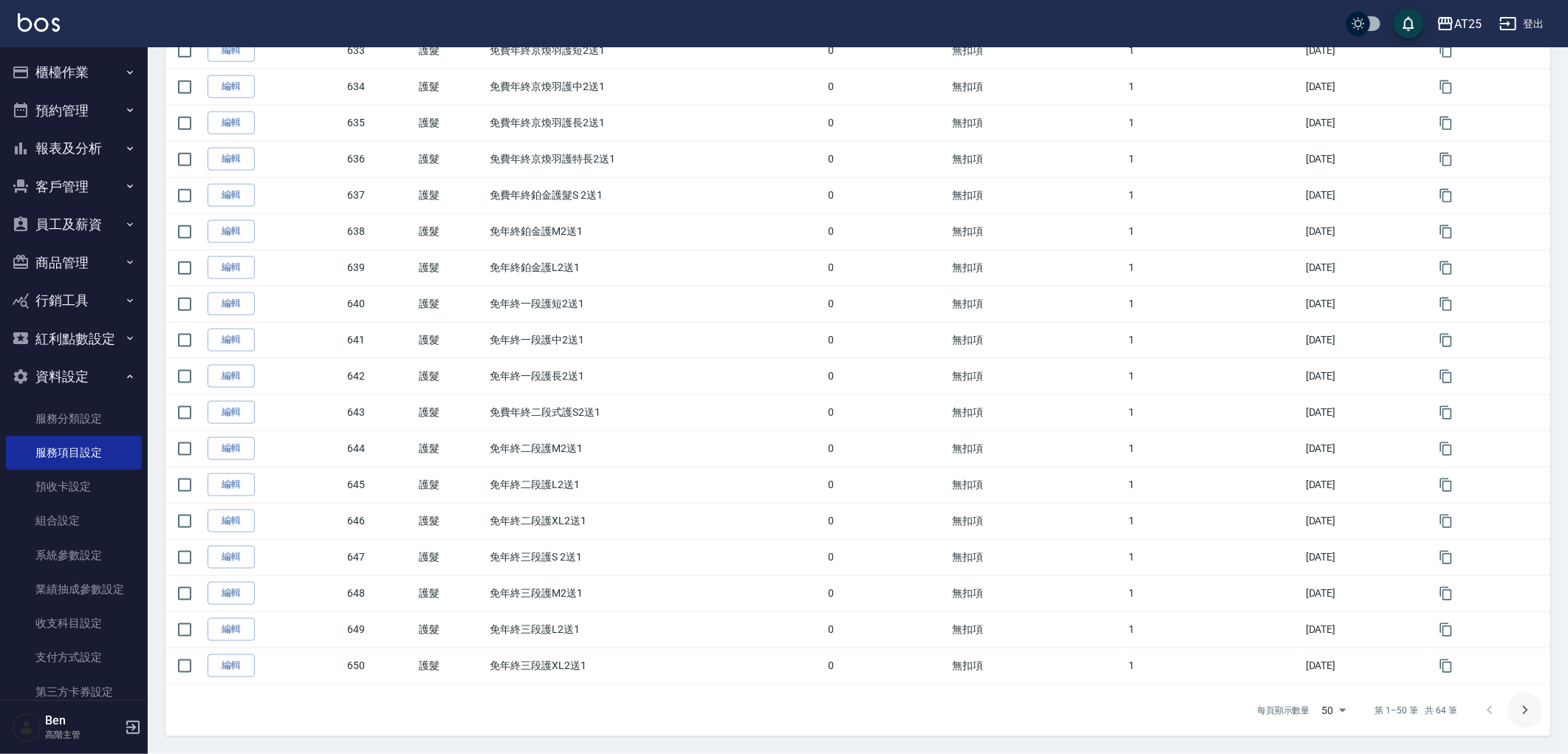
click at [1522, 706] on icon "Go to next page" at bounding box center [1525, 711] width 17 height 17
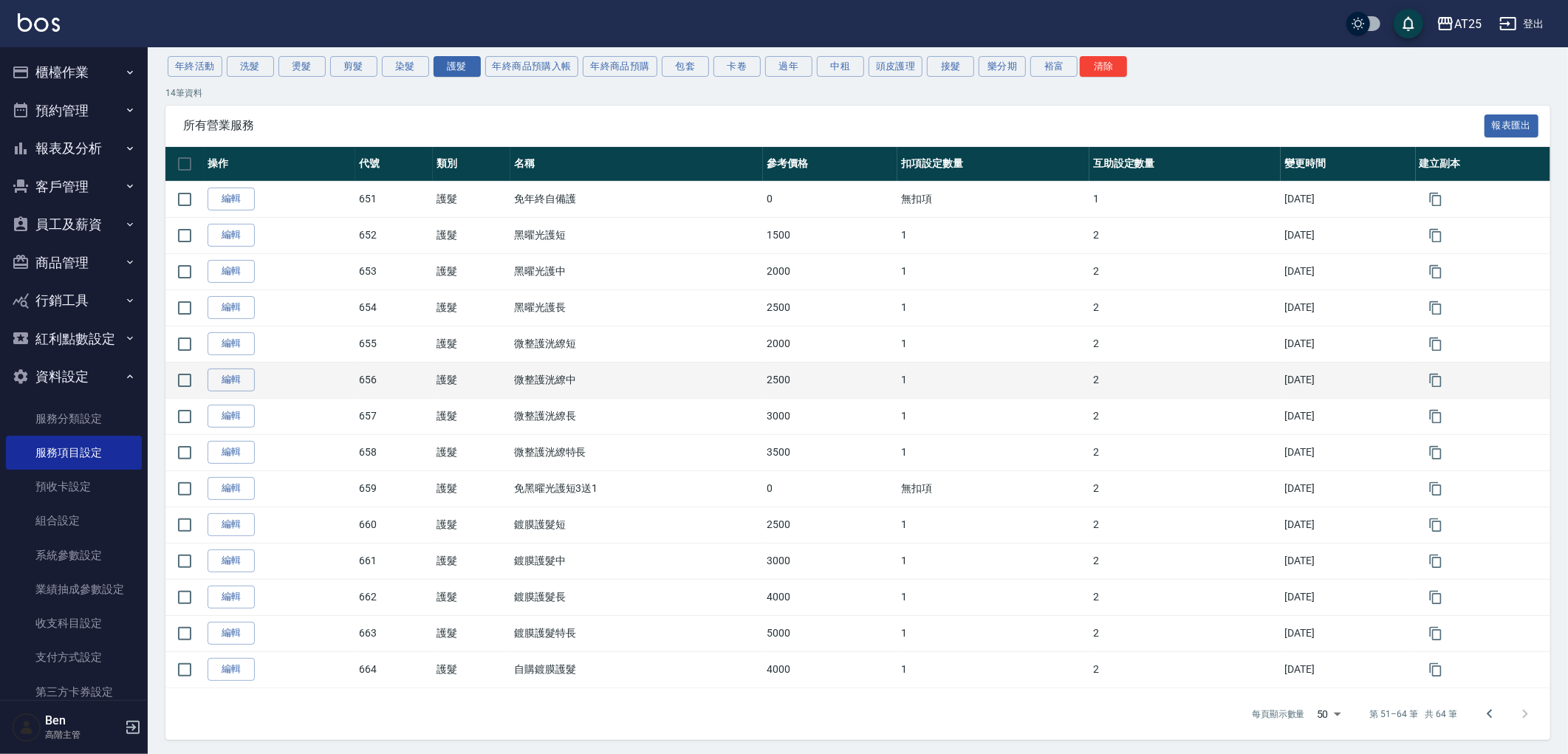
scroll to position [140, 0]
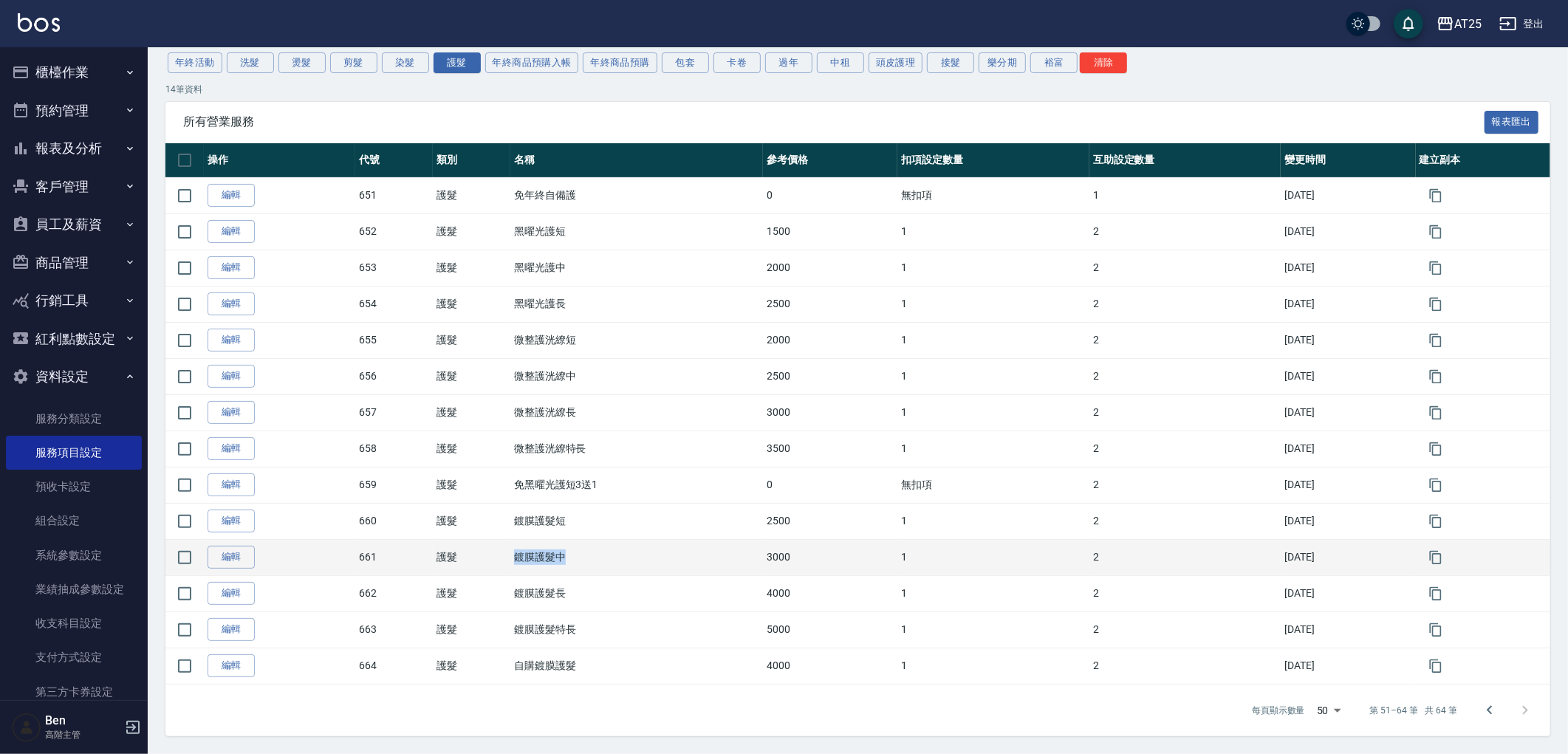
drag, startPoint x: 492, startPoint y: 555, endPoint x: 618, endPoint y: 558, distance: 126.0
click at [618, 558] on tr "編輯 661 護髮 鍍膜護髮中 3000 1 2 [DATE]" at bounding box center [857, 556] width 1385 height 36
copy tr "護髮 鍍膜護髮中"
click at [239, 558] on link "編輯" at bounding box center [231, 557] width 47 height 23
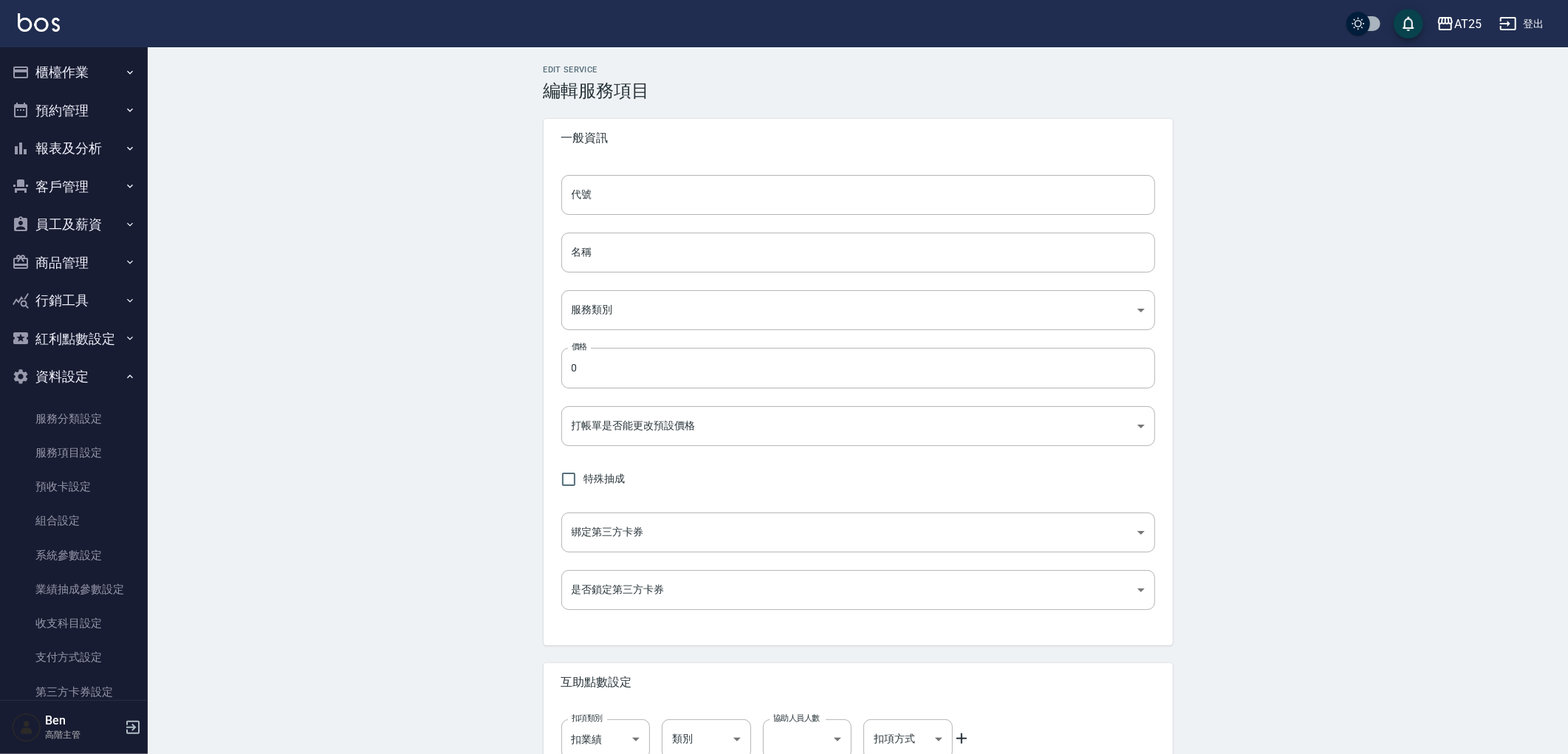
scroll to position [93, 0]
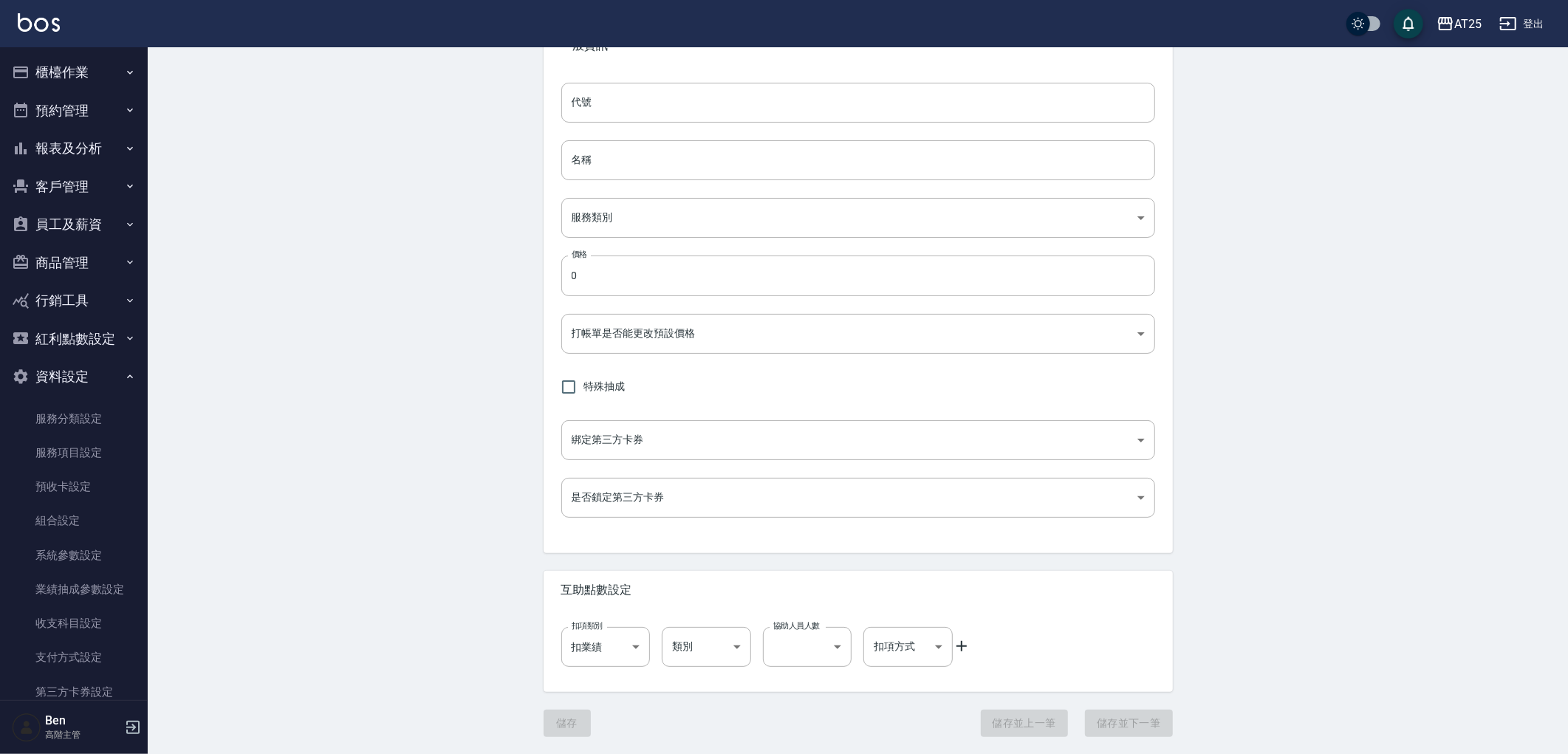
type input "661"
type input "鍍膜護髮中"
type input "8534b43e-8dab-4ae8-9010-73b7e3cd3ab5"
type input "3000"
type input "FALSE"
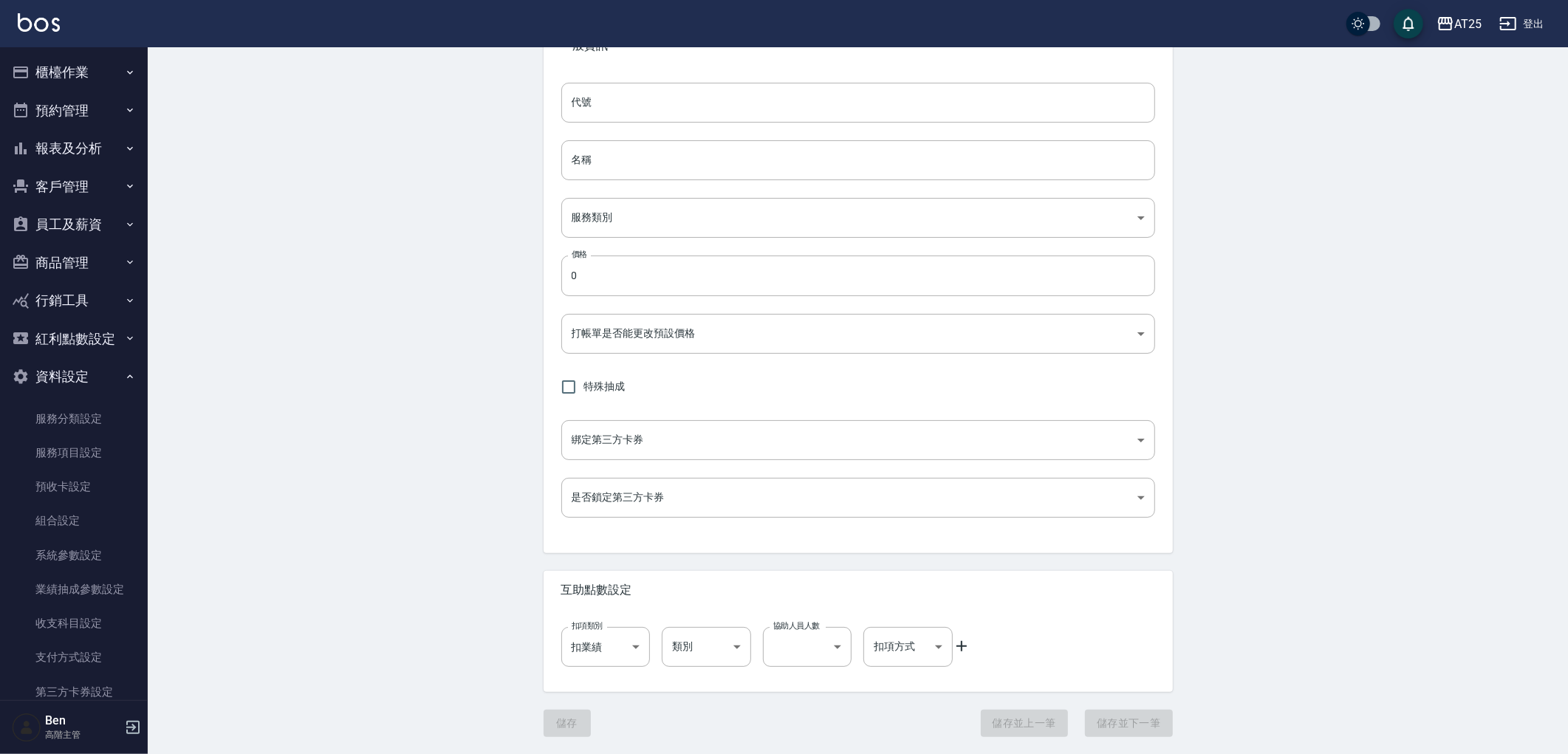
type input "none"
type input "UNSET"
type input "onSalary"
type input "洗"
type input "1"
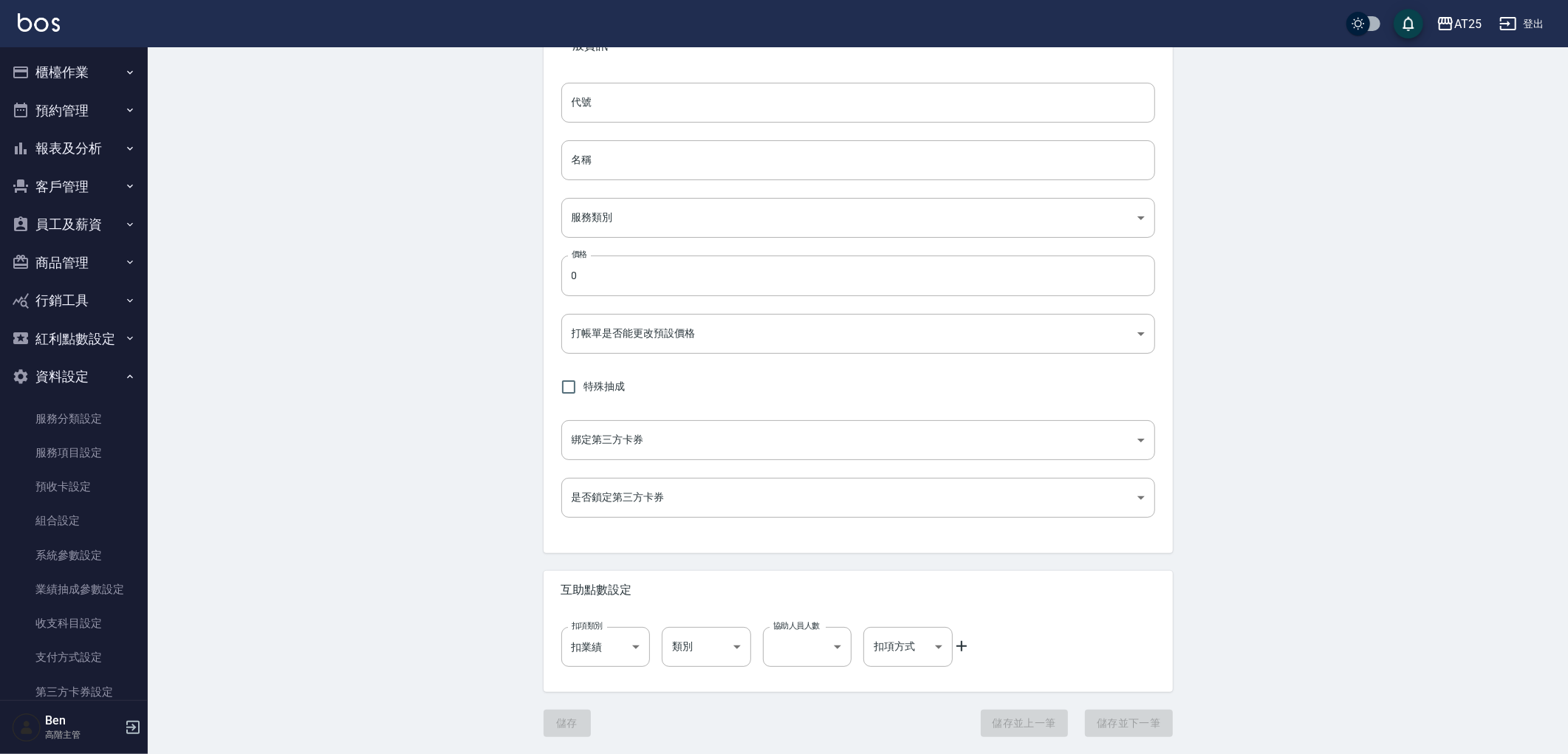
type input "點數"
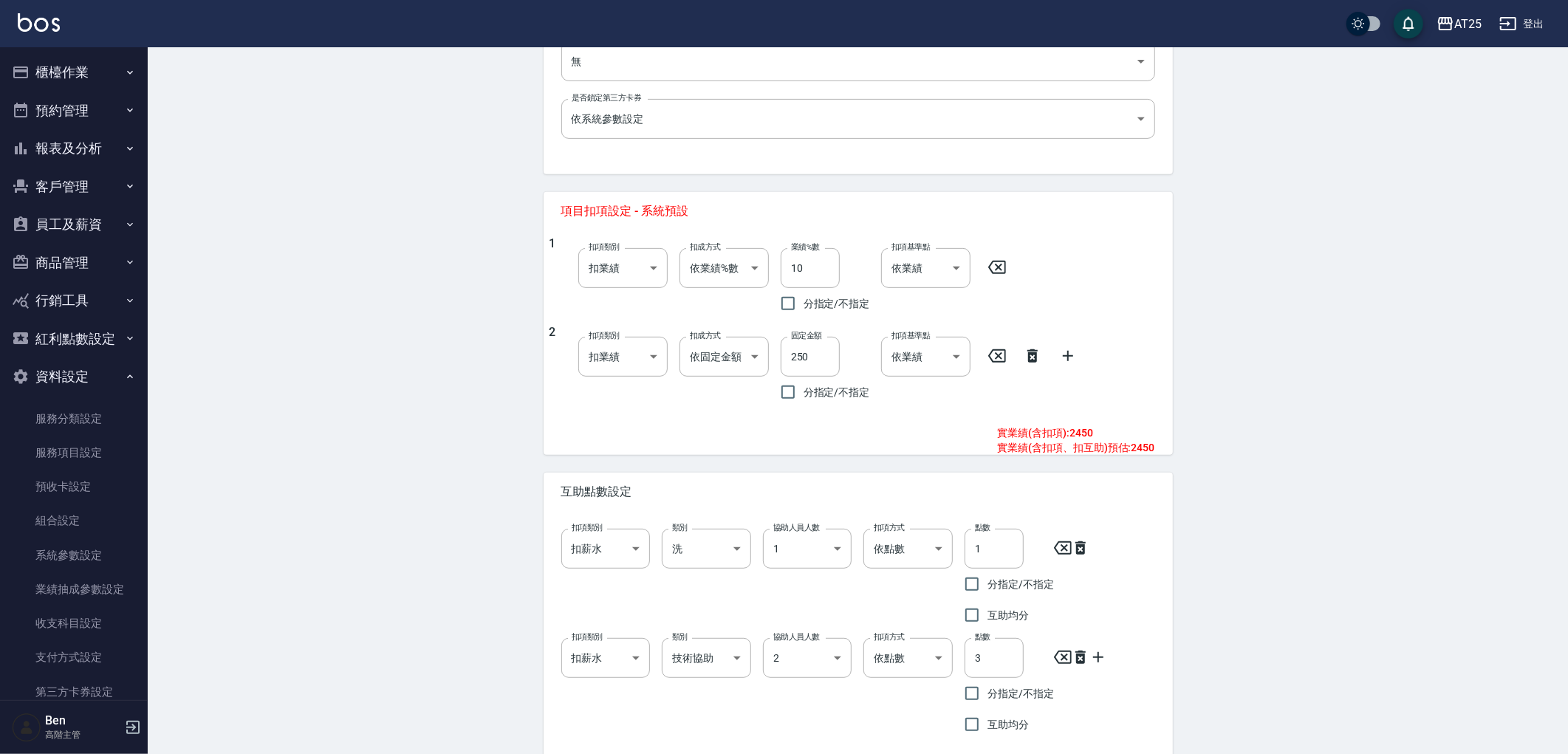
scroll to position [545, 0]
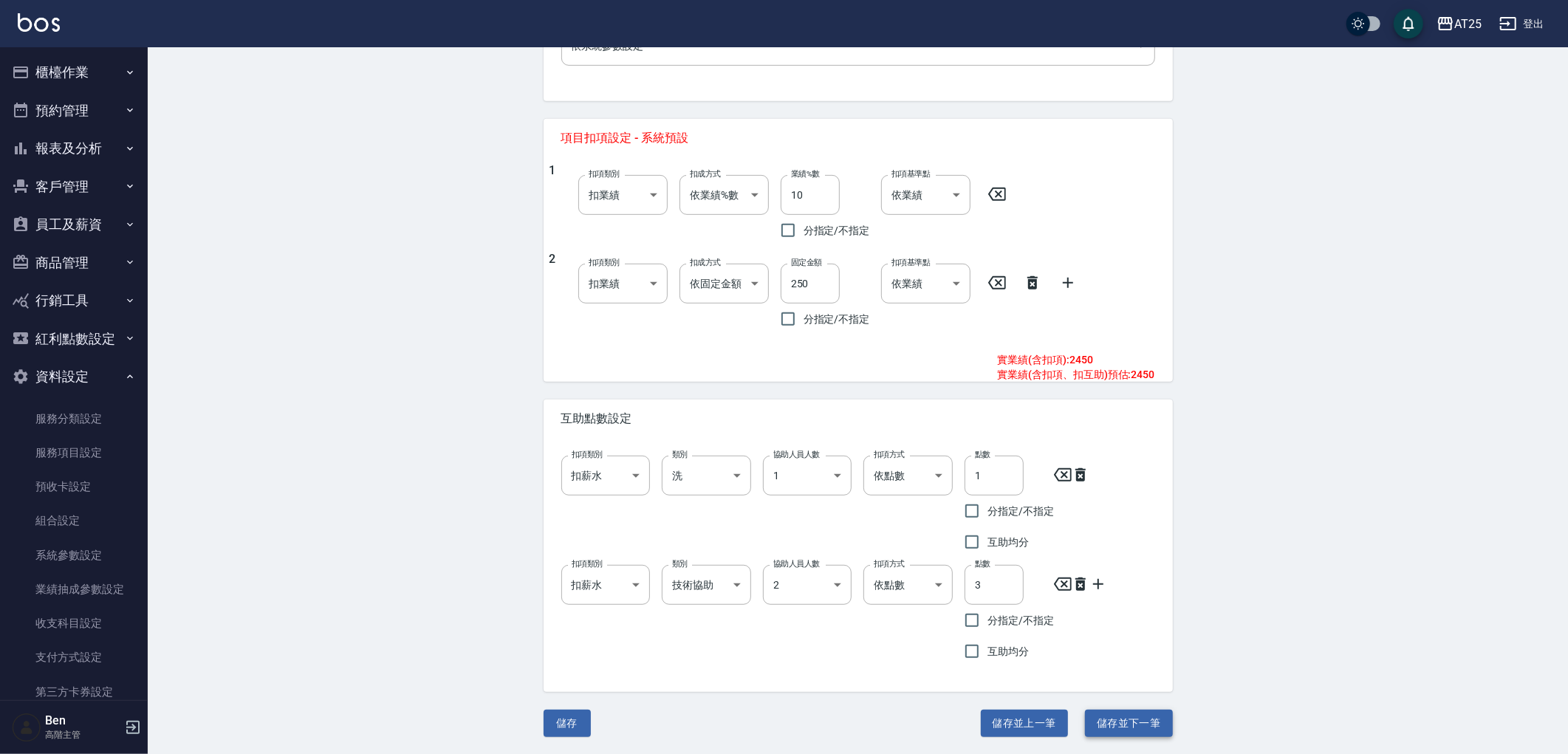
click at [1123, 718] on button "儲存並下一筆" at bounding box center [1129, 723] width 87 height 27
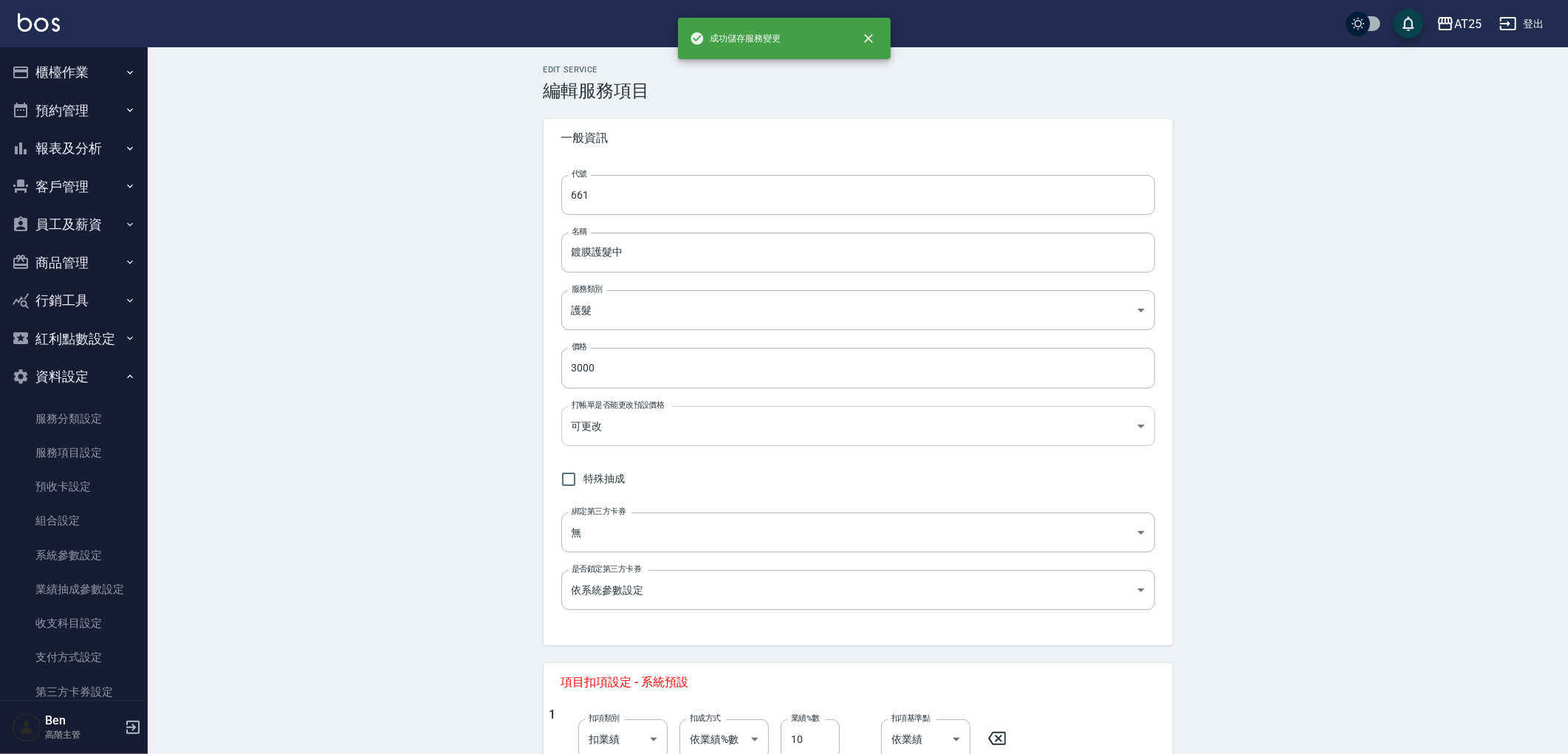
type input "662"
type input "鍍膜護髮長"
type input "4000"
type input "350"
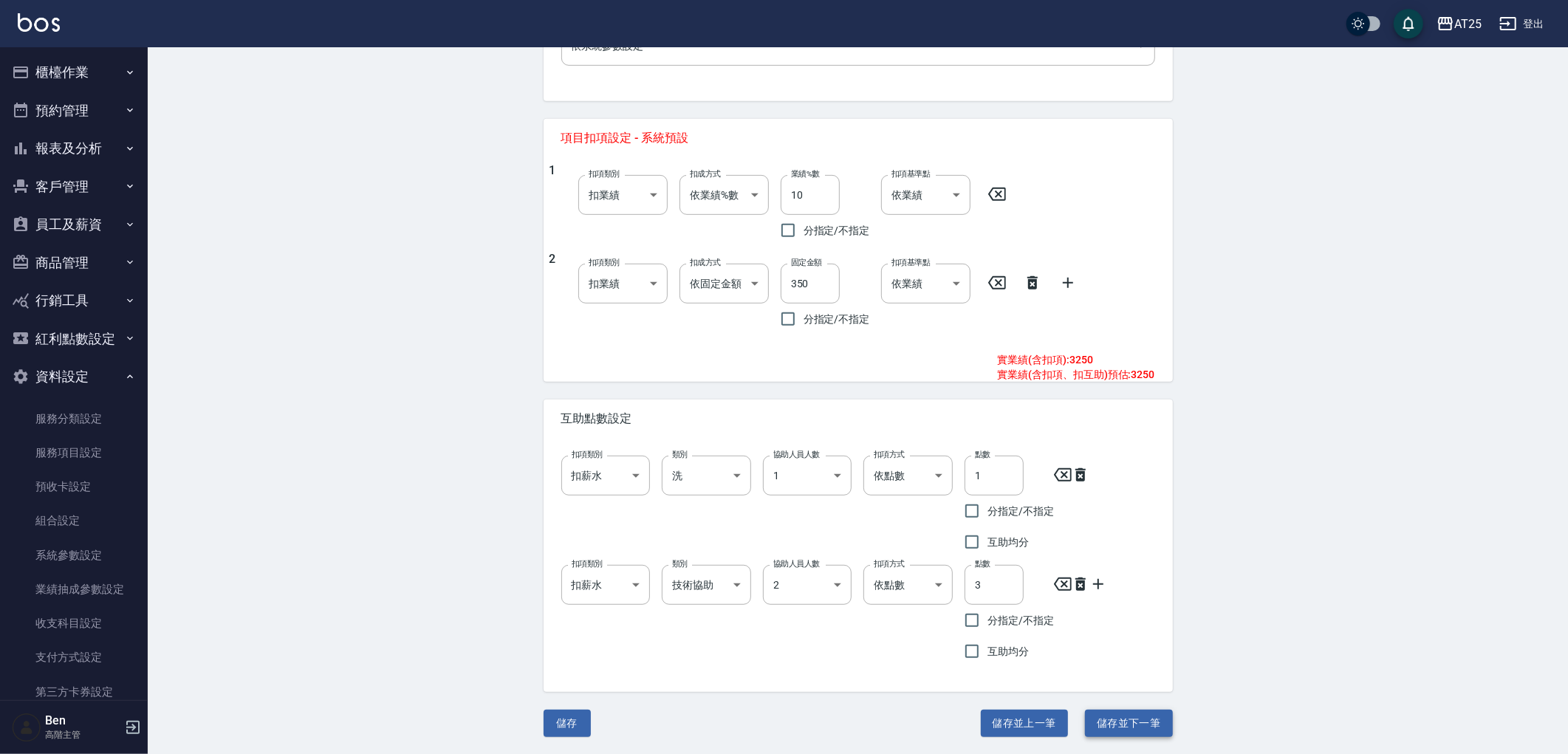
click at [1133, 724] on button "儲存並下一筆" at bounding box center [1129, 723] width 87 height 27
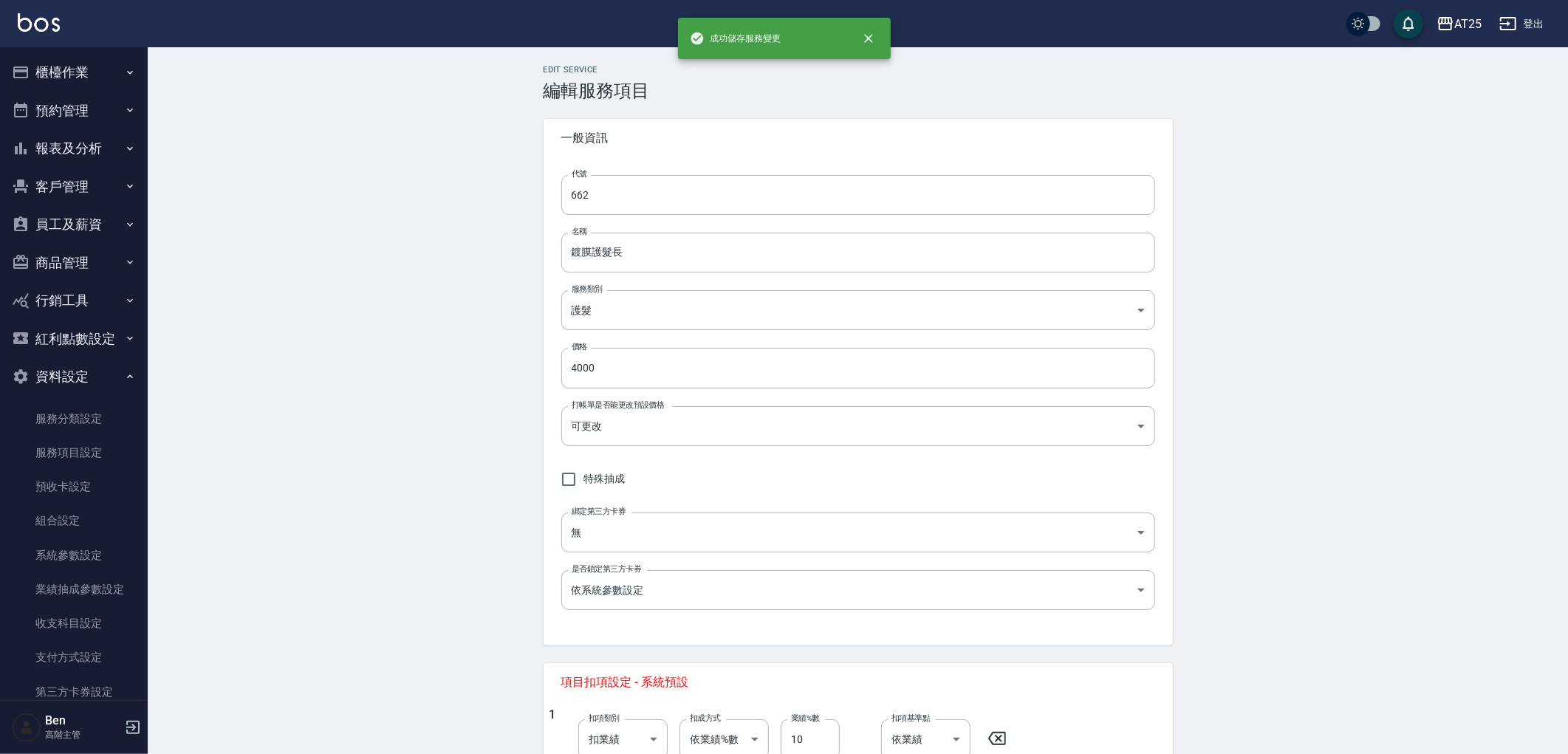
type input "663"
type input "鍍膜護髮特長"
type input "5000"
type input "450"
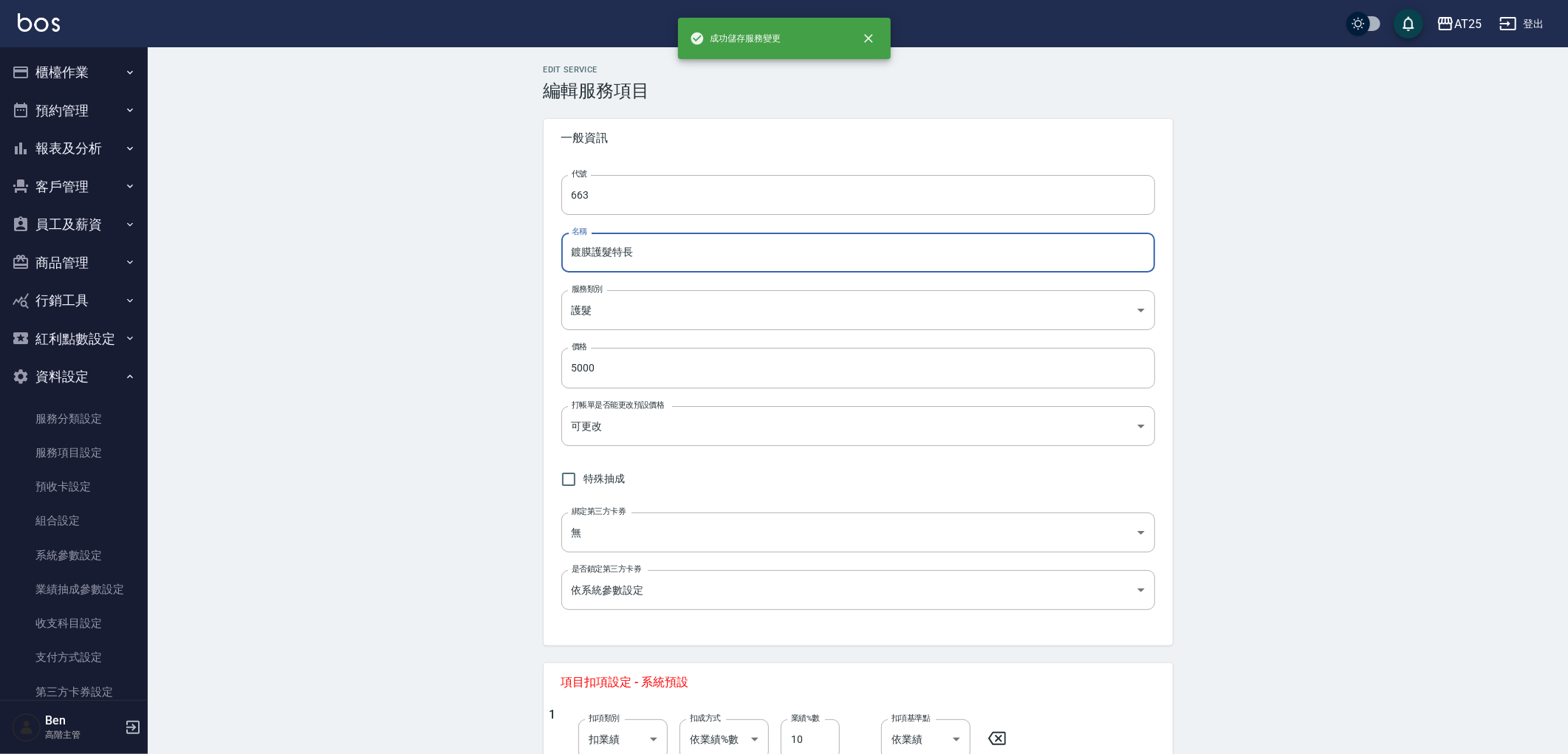
drag, startPoint x: 624, startPoint y: 250, endPoint x: 614, endPoint y: 250, distance: 10.0
click at [614, 250] on input "鍍膜護髮特長" at bounding box center [857, 252] width 594 height 40
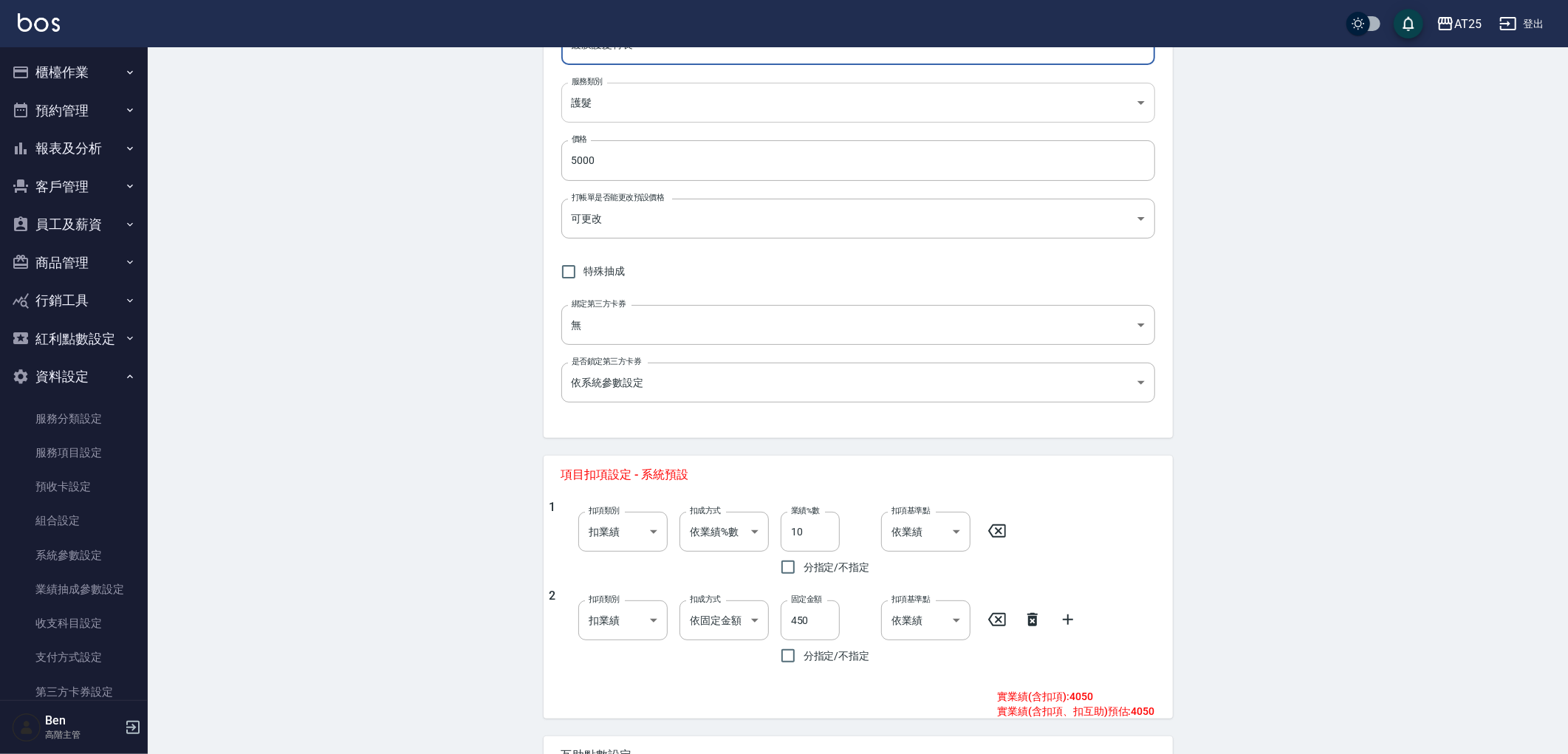
scroll to position [491, 0]
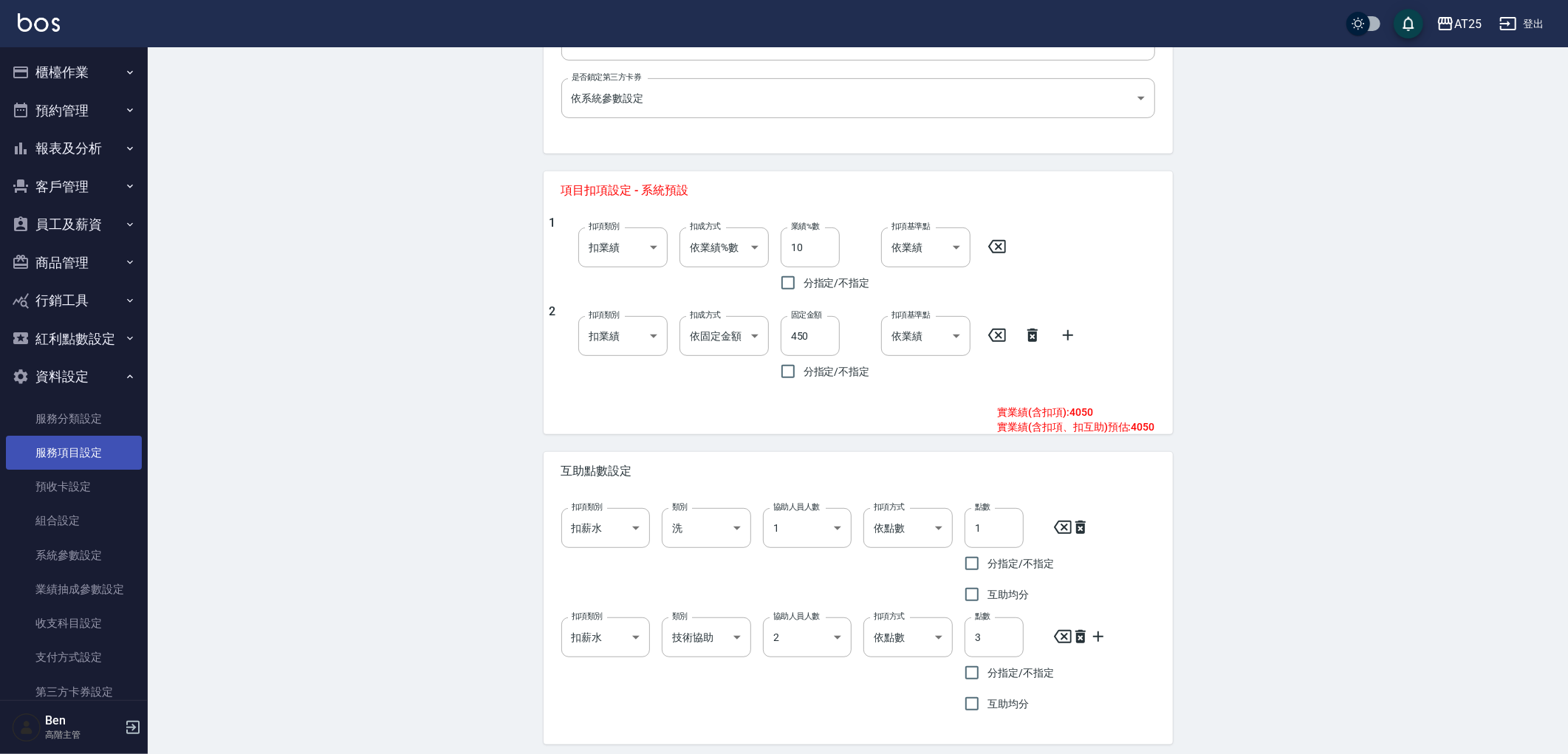
click at [93, 446] on link "服務項目設定" at bounding box center [73, 452] width 136 height 34
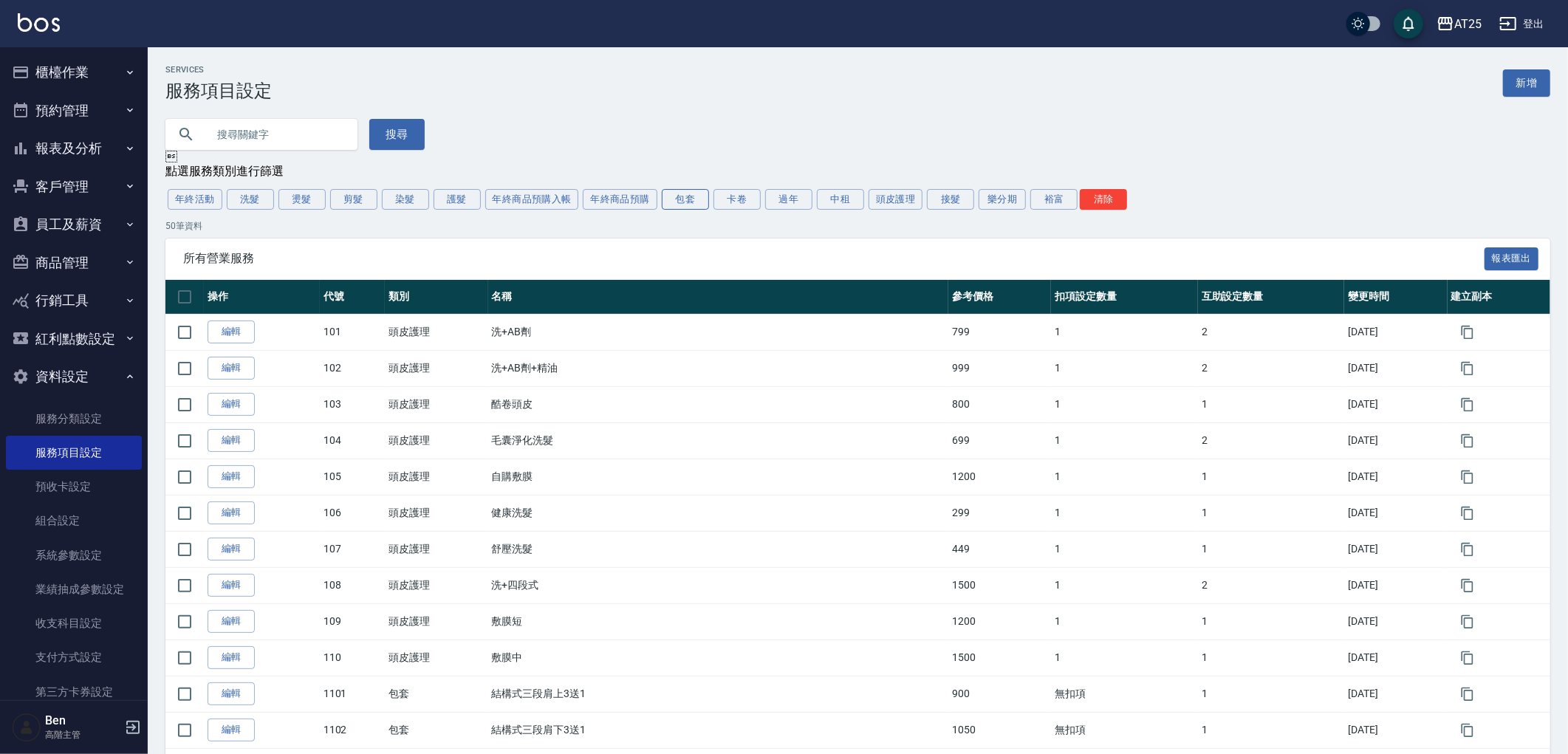
click at [669, 198] on button "包套" at bounding box center [685, 199] width 47 height 20
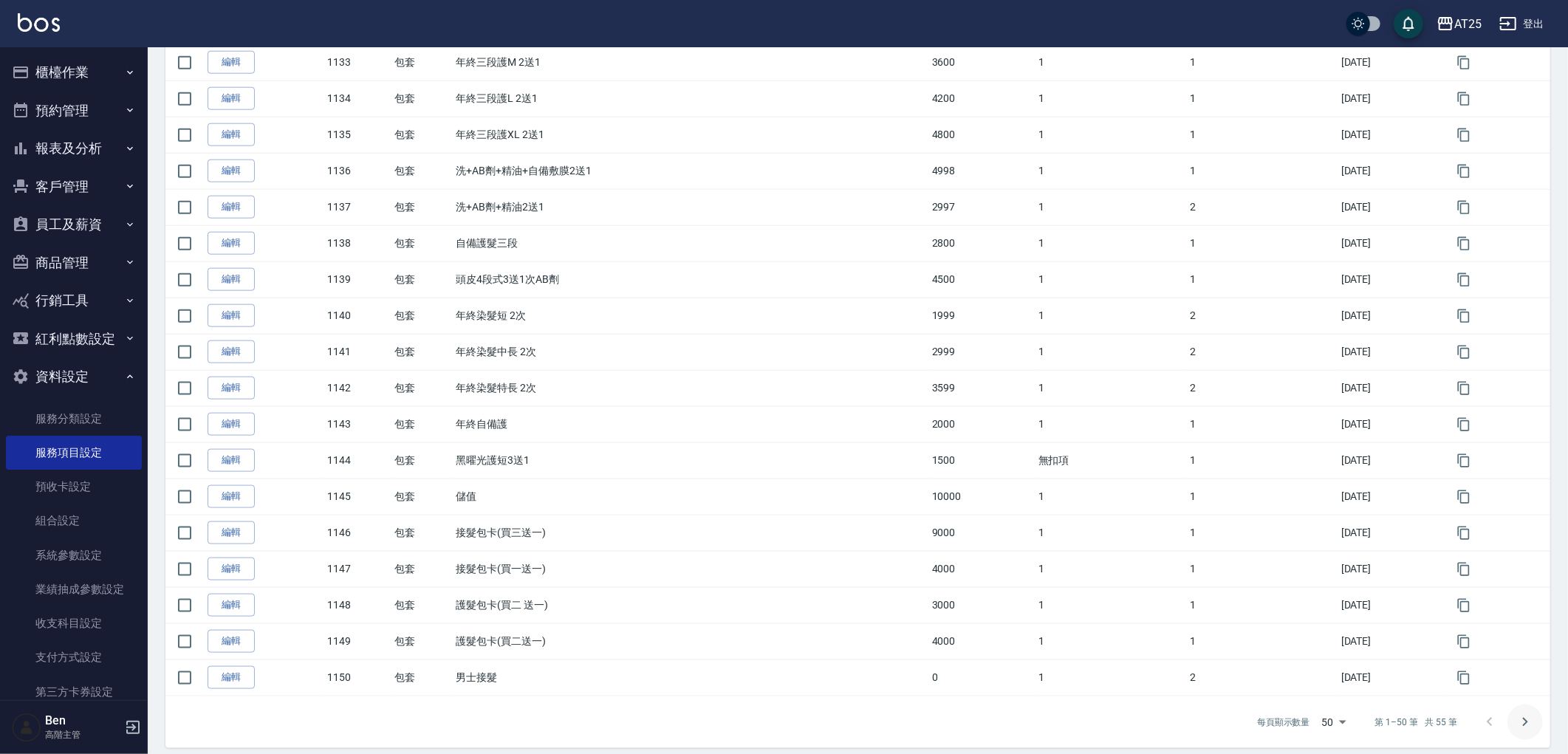
scroll to position [1445, 0]
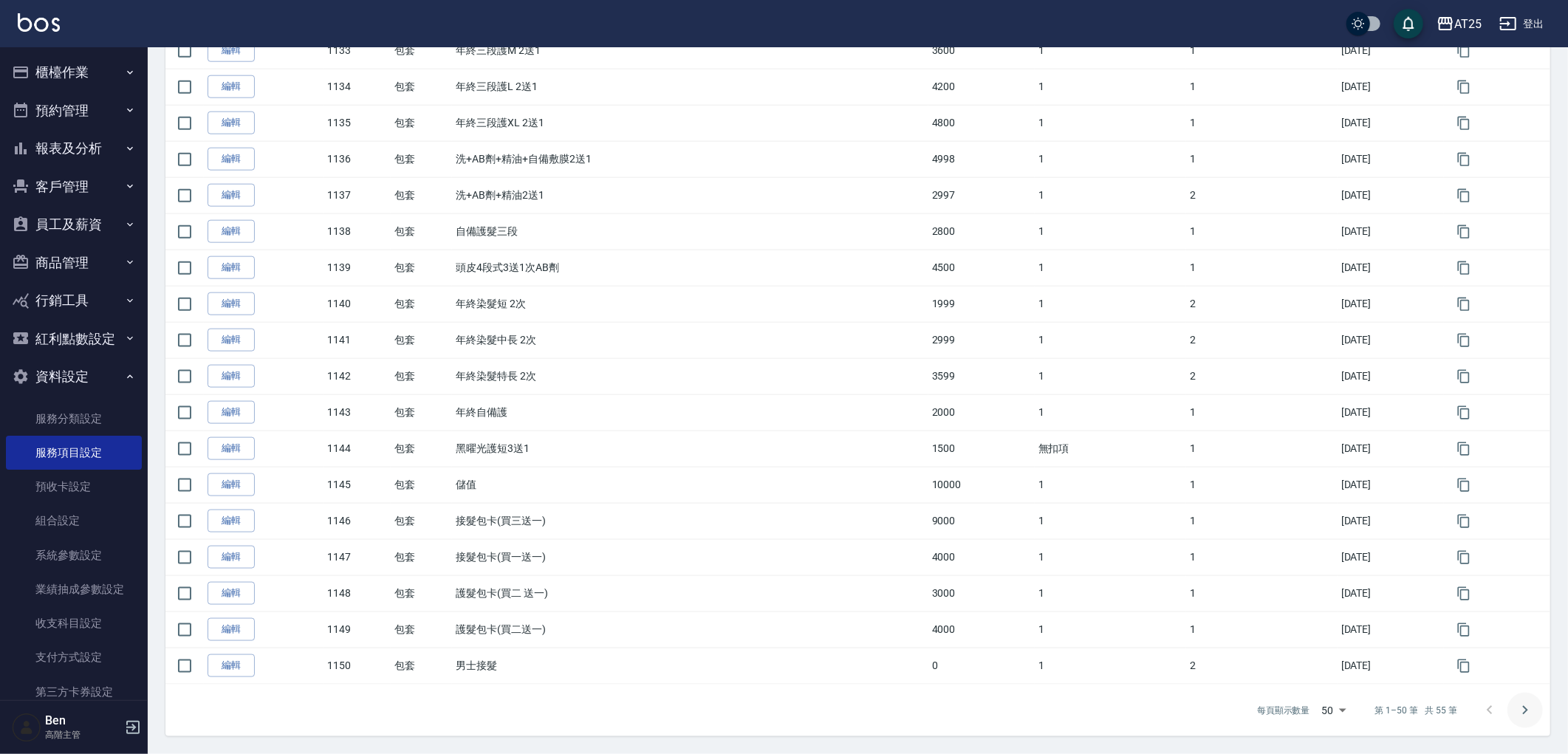
click at [1520, 710] on icon "Go to next page" at bounding box center [1525, 711] width 17 height 17
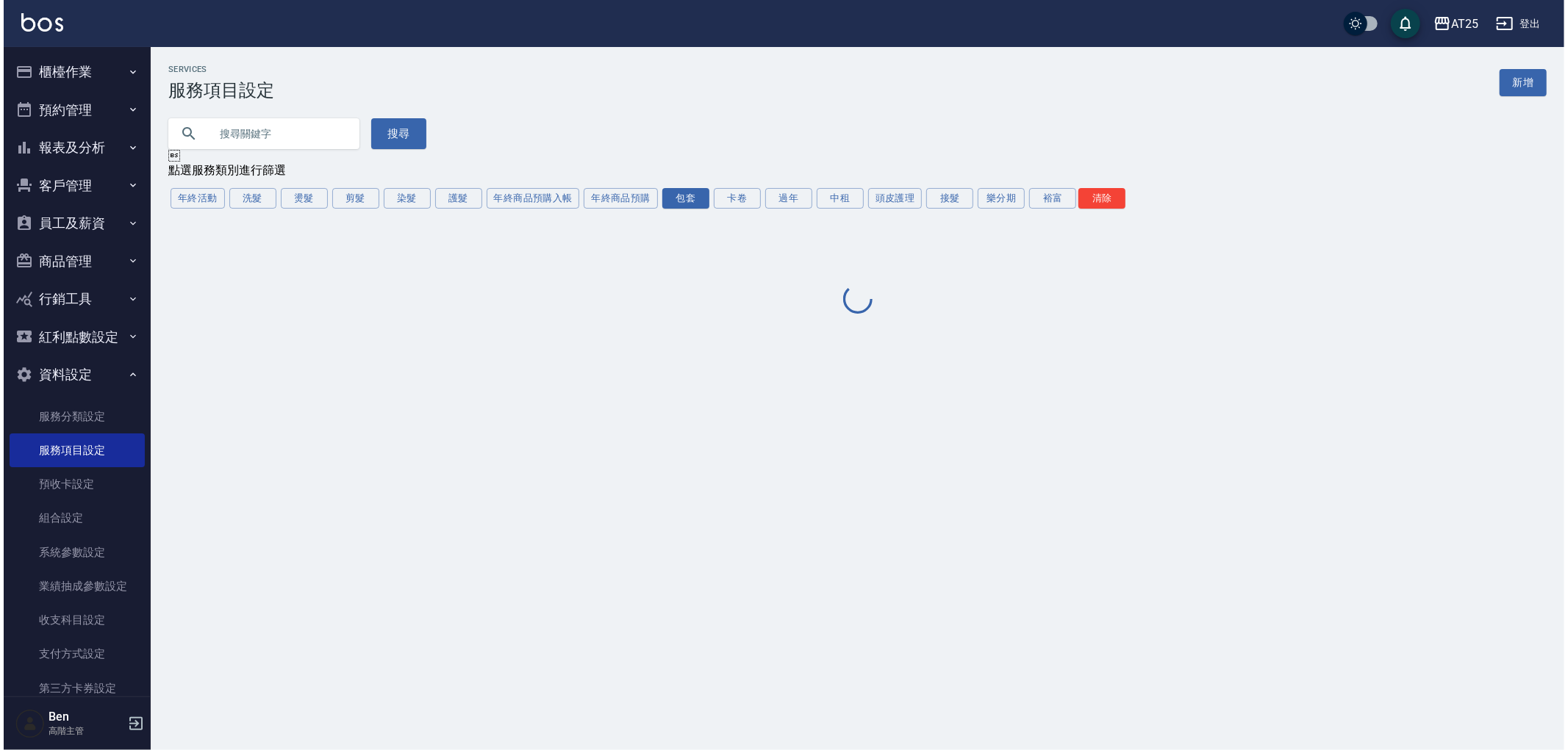
scroll to position [0, 0]
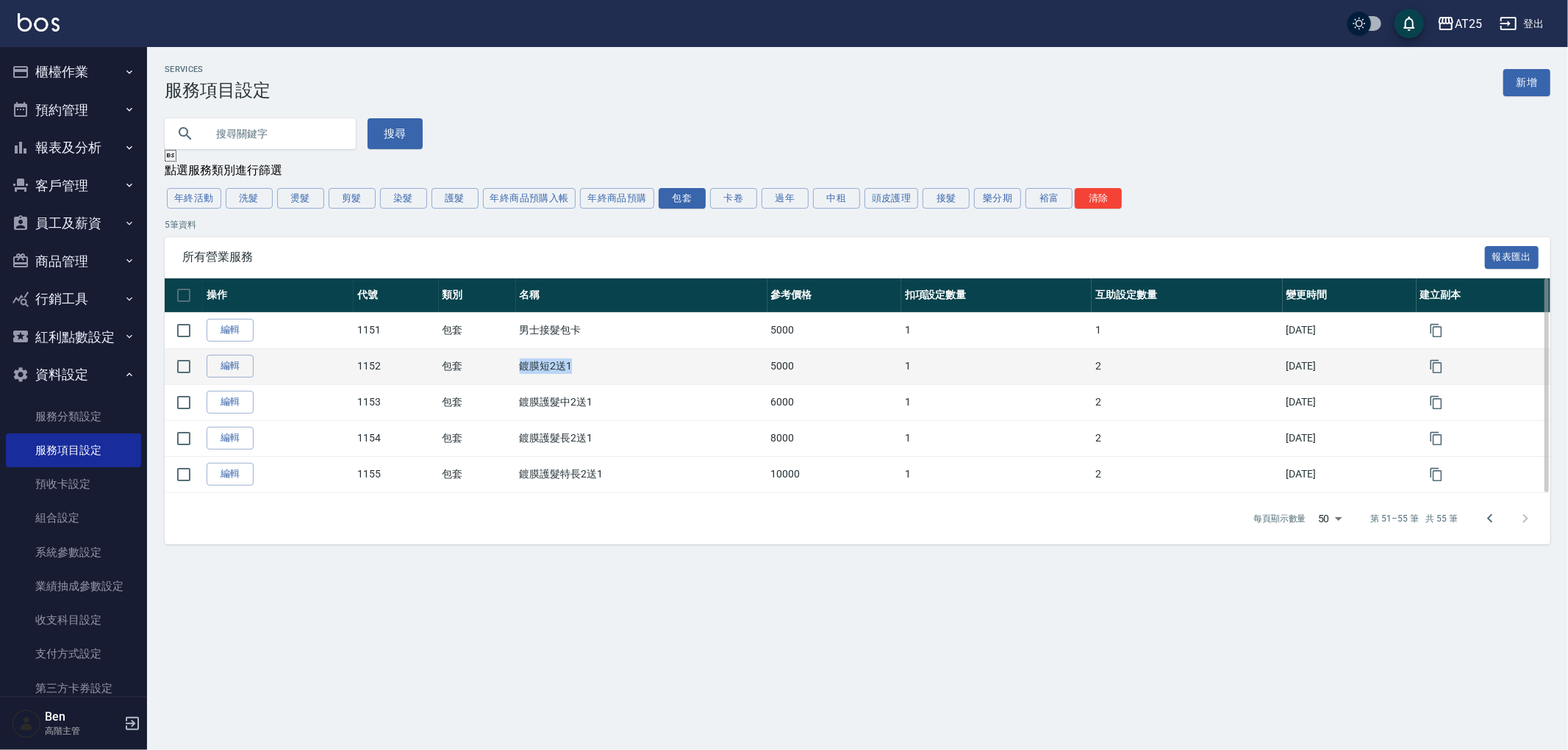
drag, startPoint x: 493, startPoint y: 376, endPoint x: 576, endPoint y: 371, distance: 83.2
click at [576, 371] on tr "編輯 1152 包套 鍍膜短2送1 5000 1 2 [DATE]" at bounding box center [857, 366] width 1385 height 36
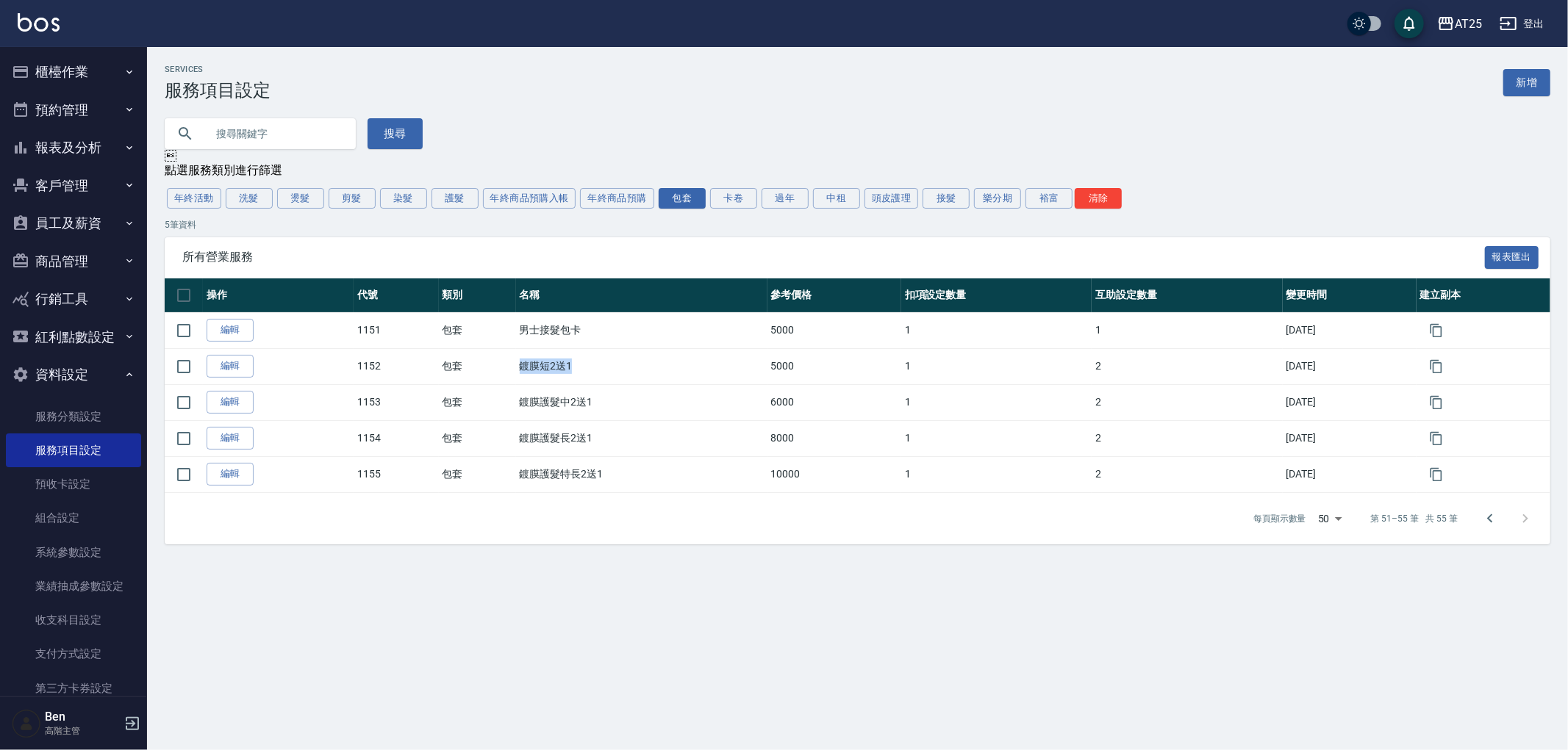
copy tr "包套 鍍膜短2送1"
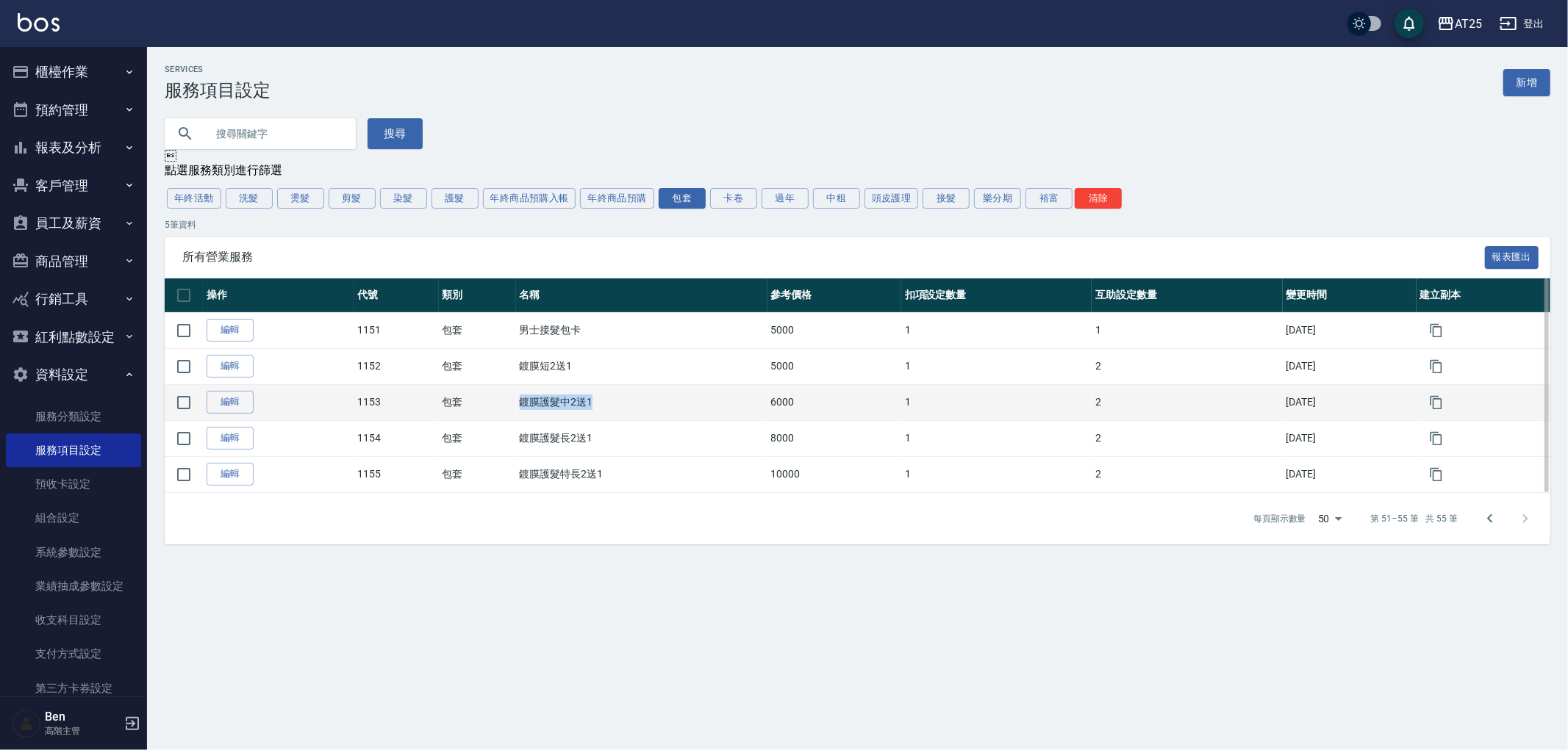
drag, startPoint x: 511, startPoint y: 400, endPoint x: 611, endPoint y: 400, distance: 100.0
click at [611, 400] on td "鍍膜護髮中2送1" at bounding box center [642, 401] width 252 height 36
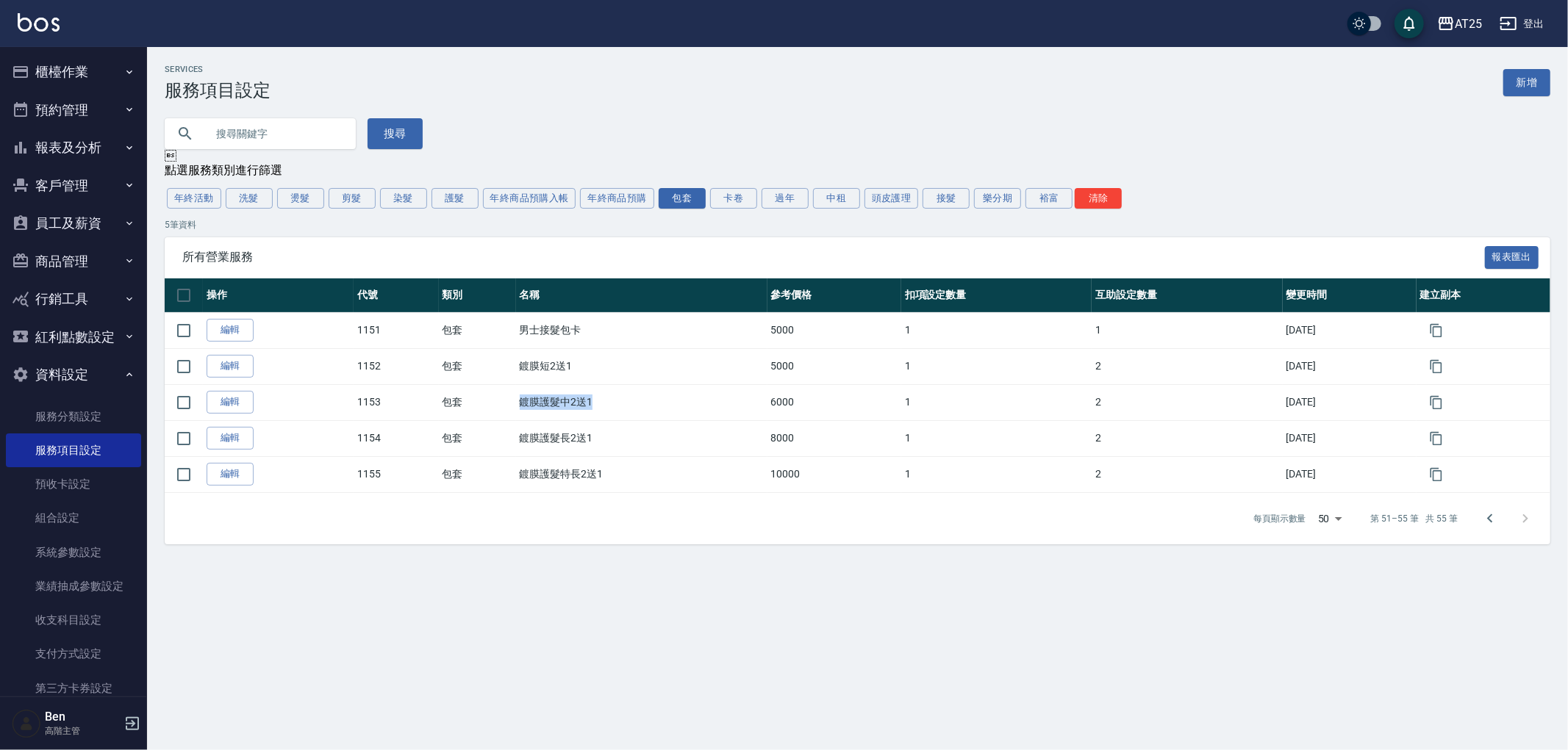
copy td "鍍膜護髮中2送1"
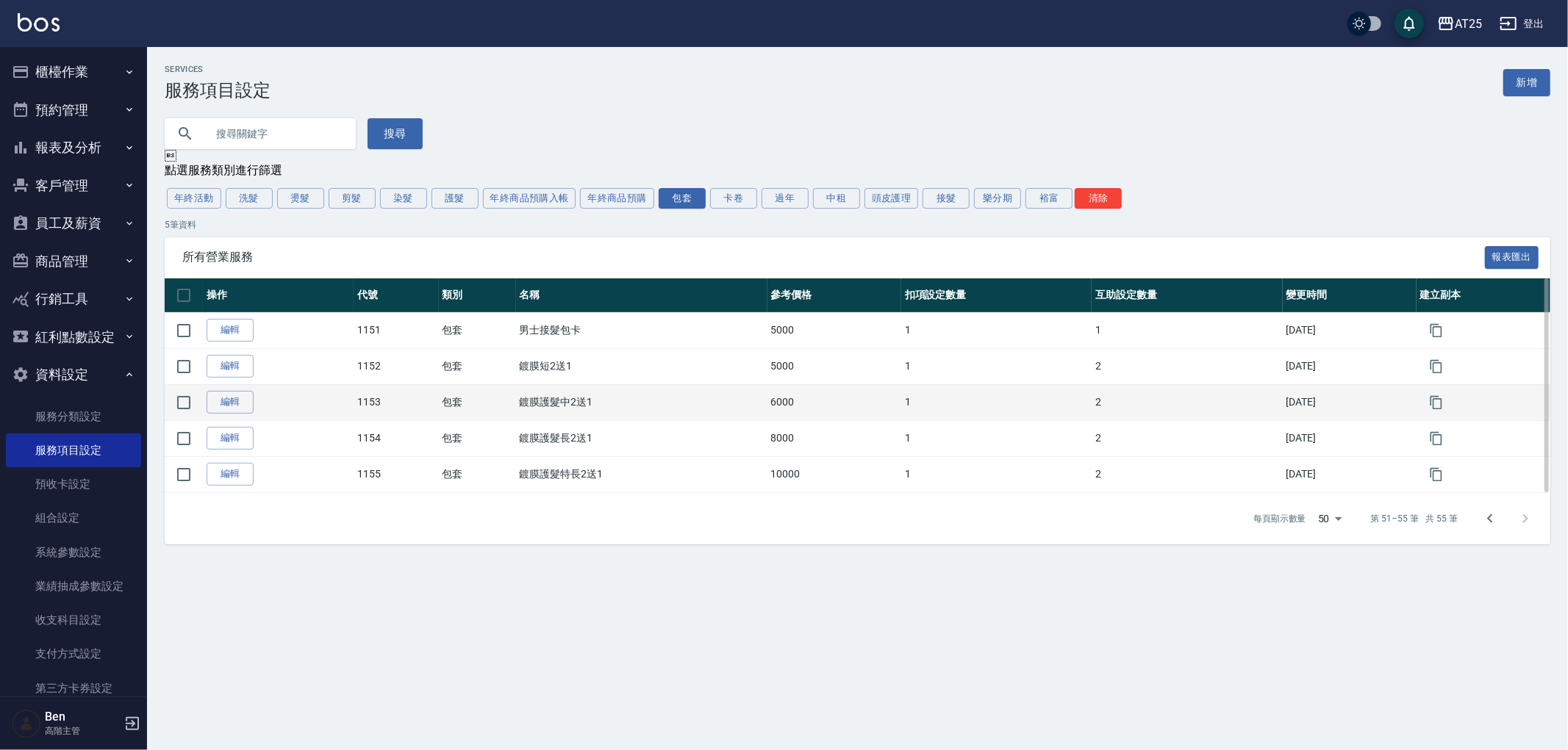
click at [773, 412] on td "6000" at bounding box center [834, 401] width 134 height 36
drag, startPoint x: 740, startPoint y: 407, endPoint x: 871, endPoint y: 406, distance: 131.0
click at [871, 406] on tr "編輯 1153 包套 鍍膜護髮中2送1 6000 1 2 2025/10/09" at bounding box center [857, 401] width 1385 height 36
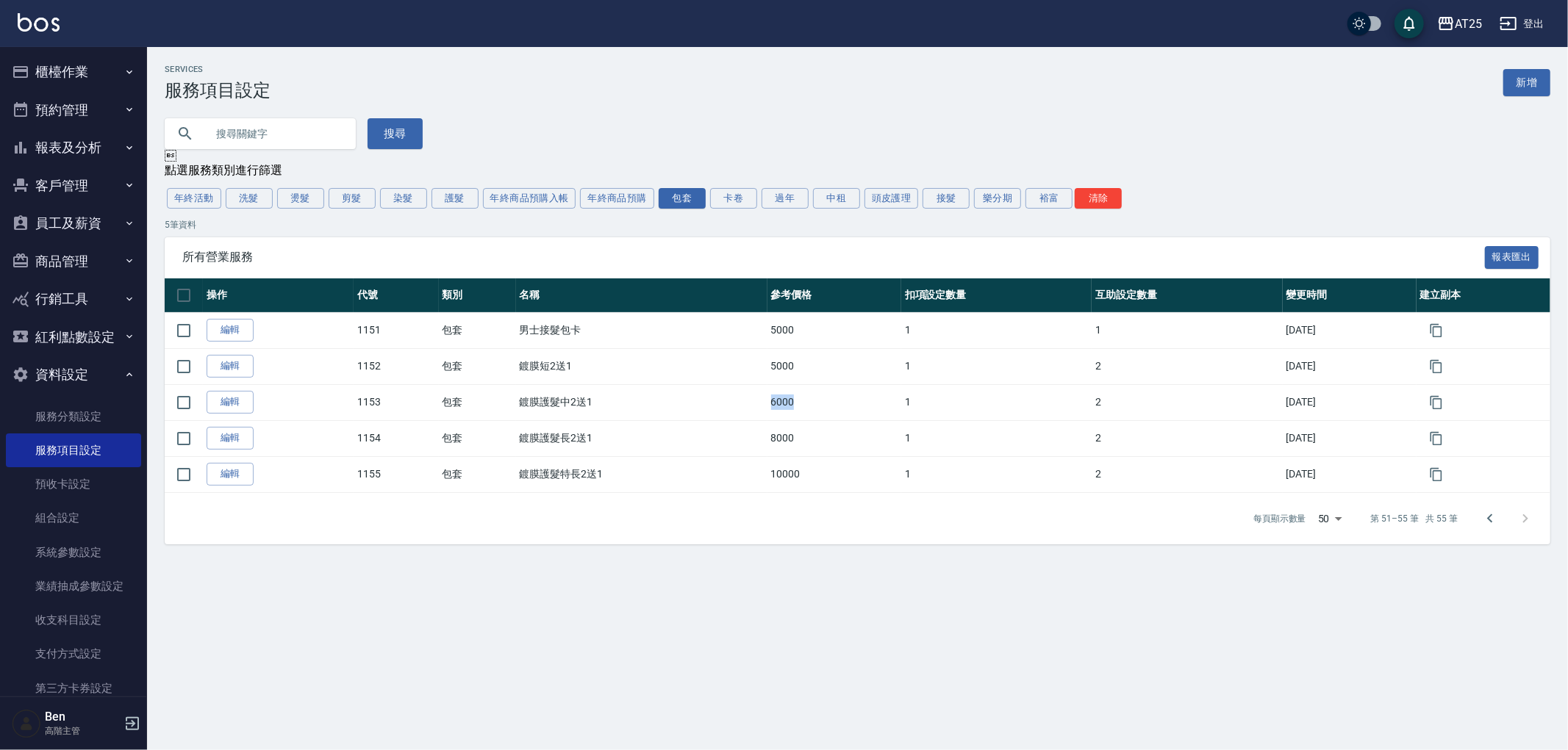
copy tr "鍍膜護髮中2送1 6000"
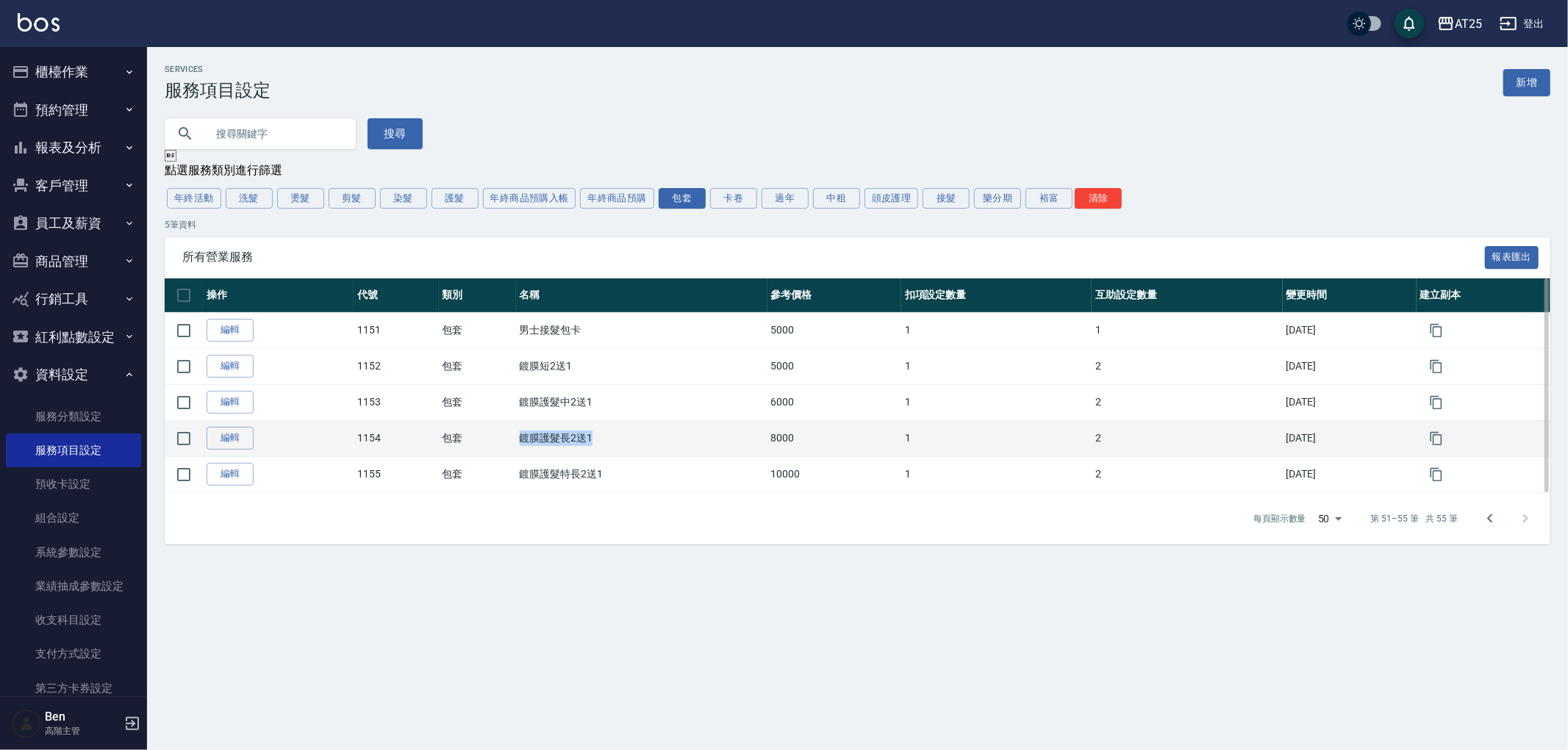
drag, startPoint x: 518, startPoint y: 445, endPoint x: 601, endPoint y: 445, distance: 83.0
click at [601, 445] on td "鍍膜護髮長2送1" at bounding box center [642, 438] width 252 height 36
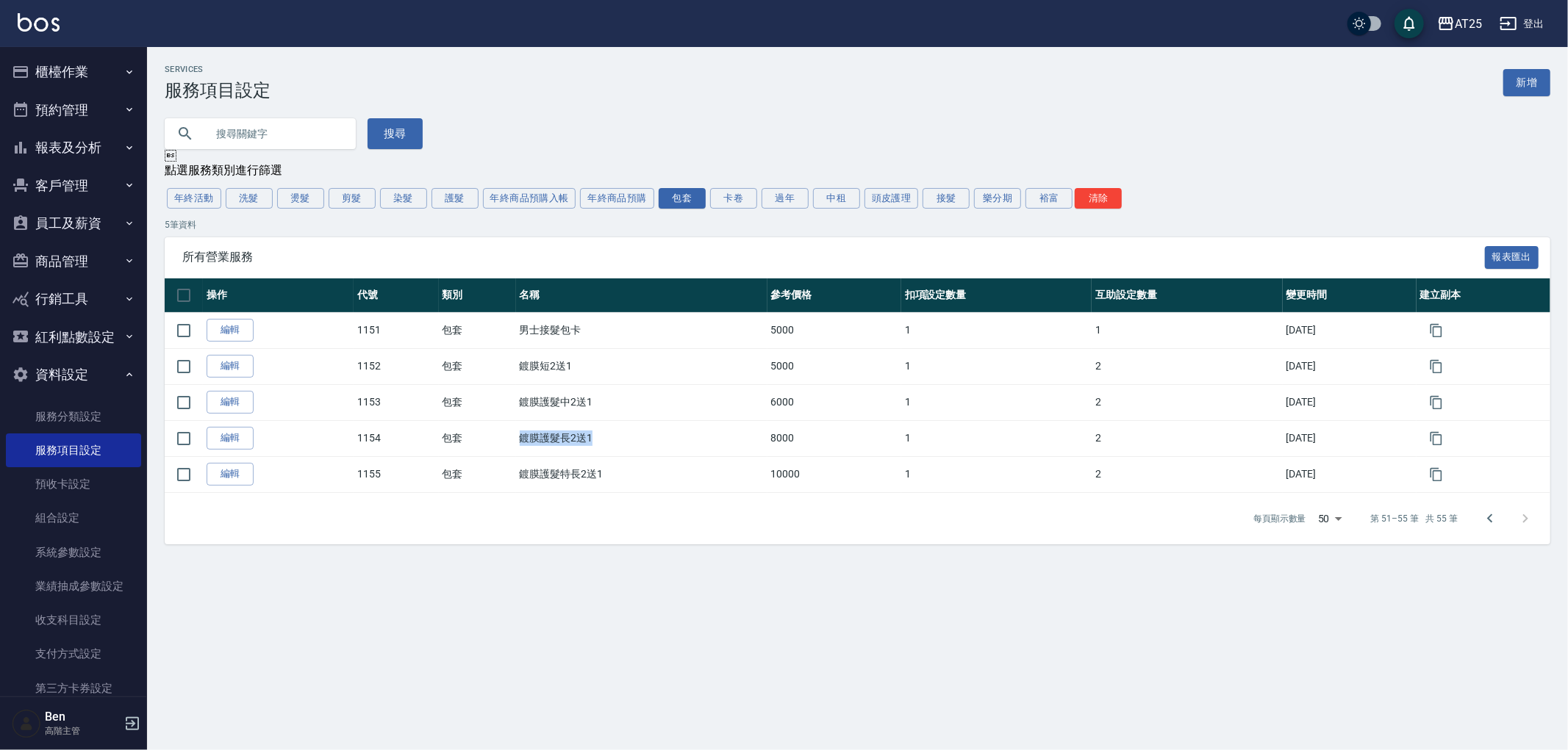
copy td "鍍膜護髮長2送1"
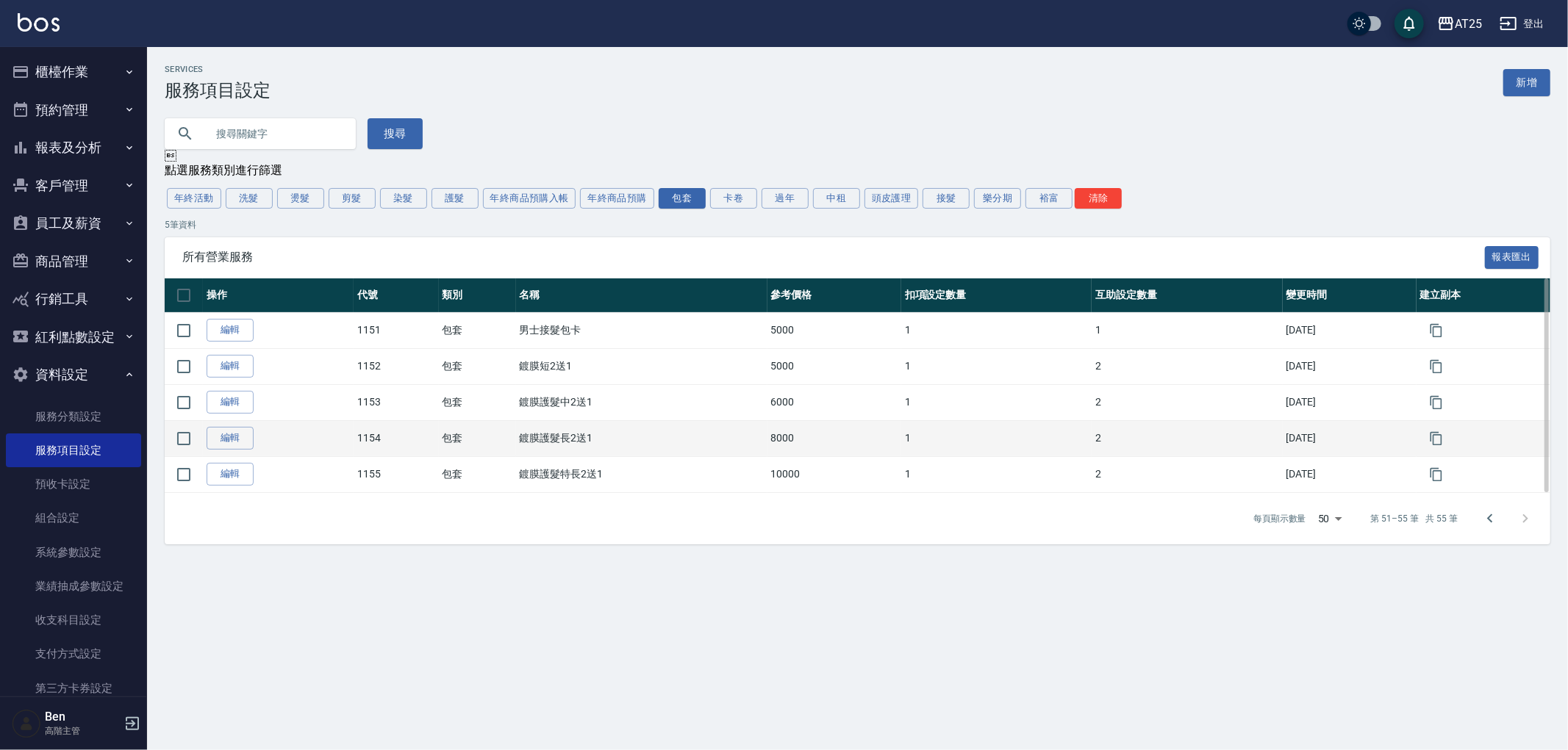
click at [768, 456] on td "8000" at bounding box center [834, 438] width 134 height 36
drag, startPoint x: 780, startPoint y: 444, endPoint x: 815, endPoint y: 443, distance: 35.0
click at [815, 443] on td "8000" at bounding box center [834, 438] width 134 height 36
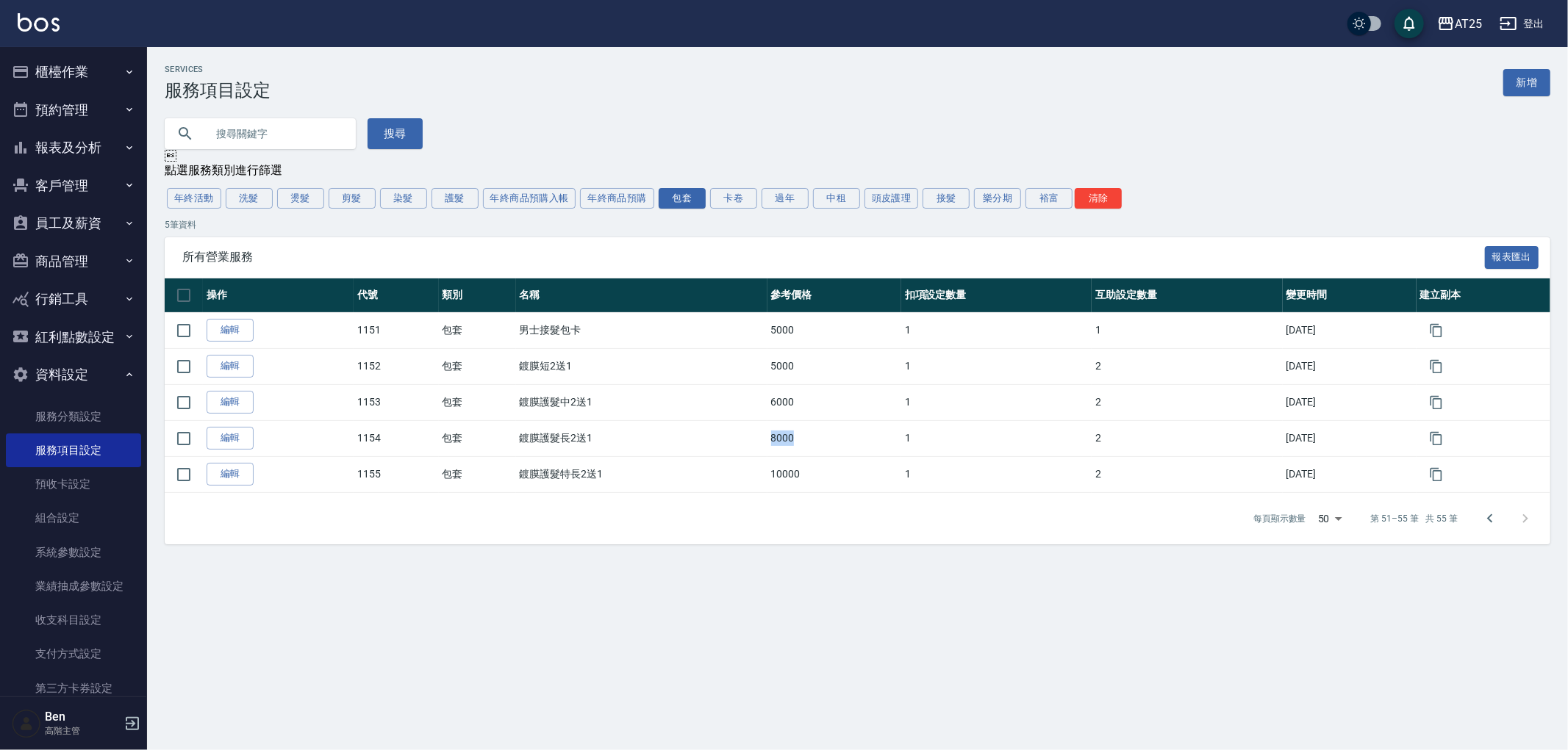
copy td "8000"
click at [721, 196] on button "卡卷" at bounding box center [733, 198] width 47 height 20
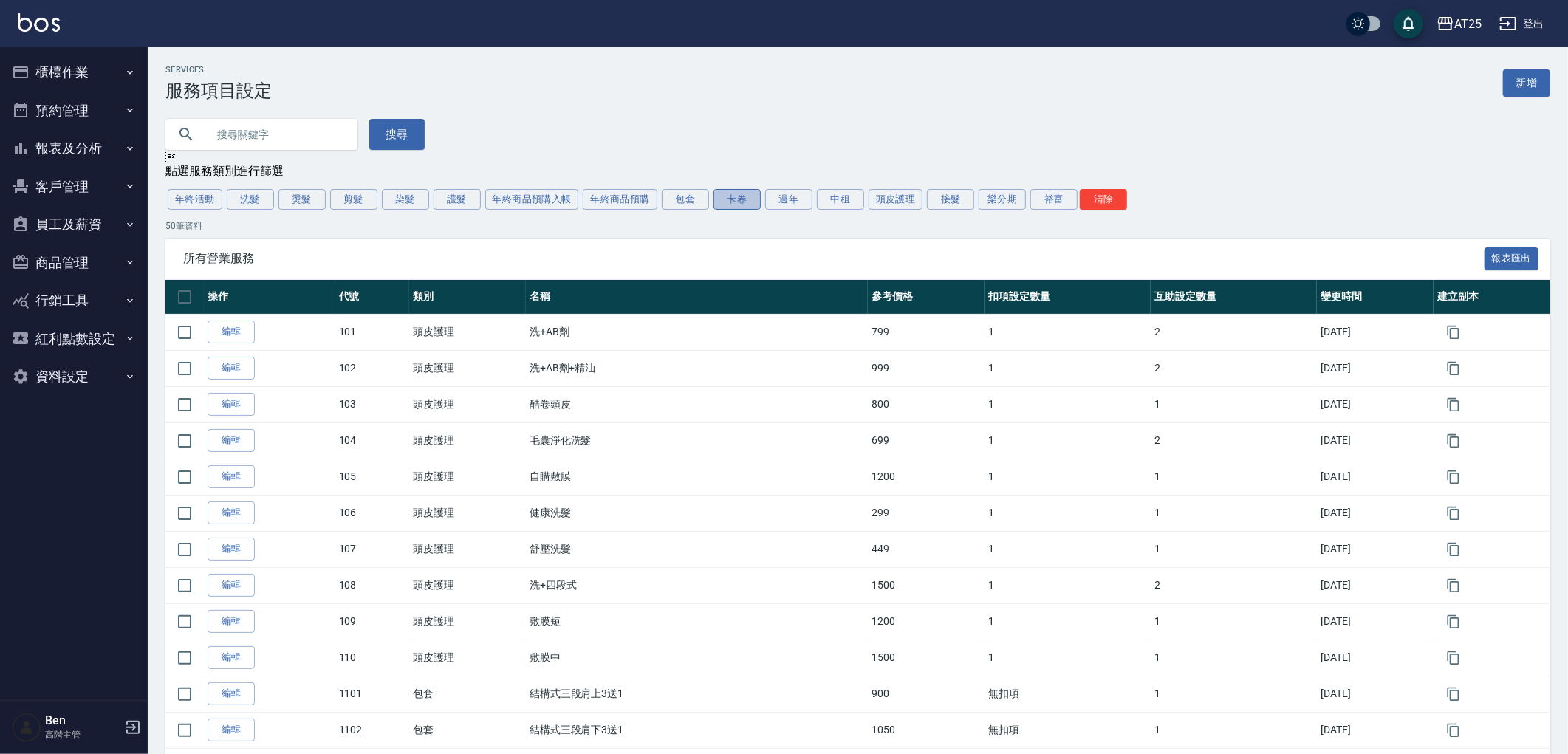
click at [747, 206] on button "卡卷" at bounding box center [737, 199] width 47 height 20
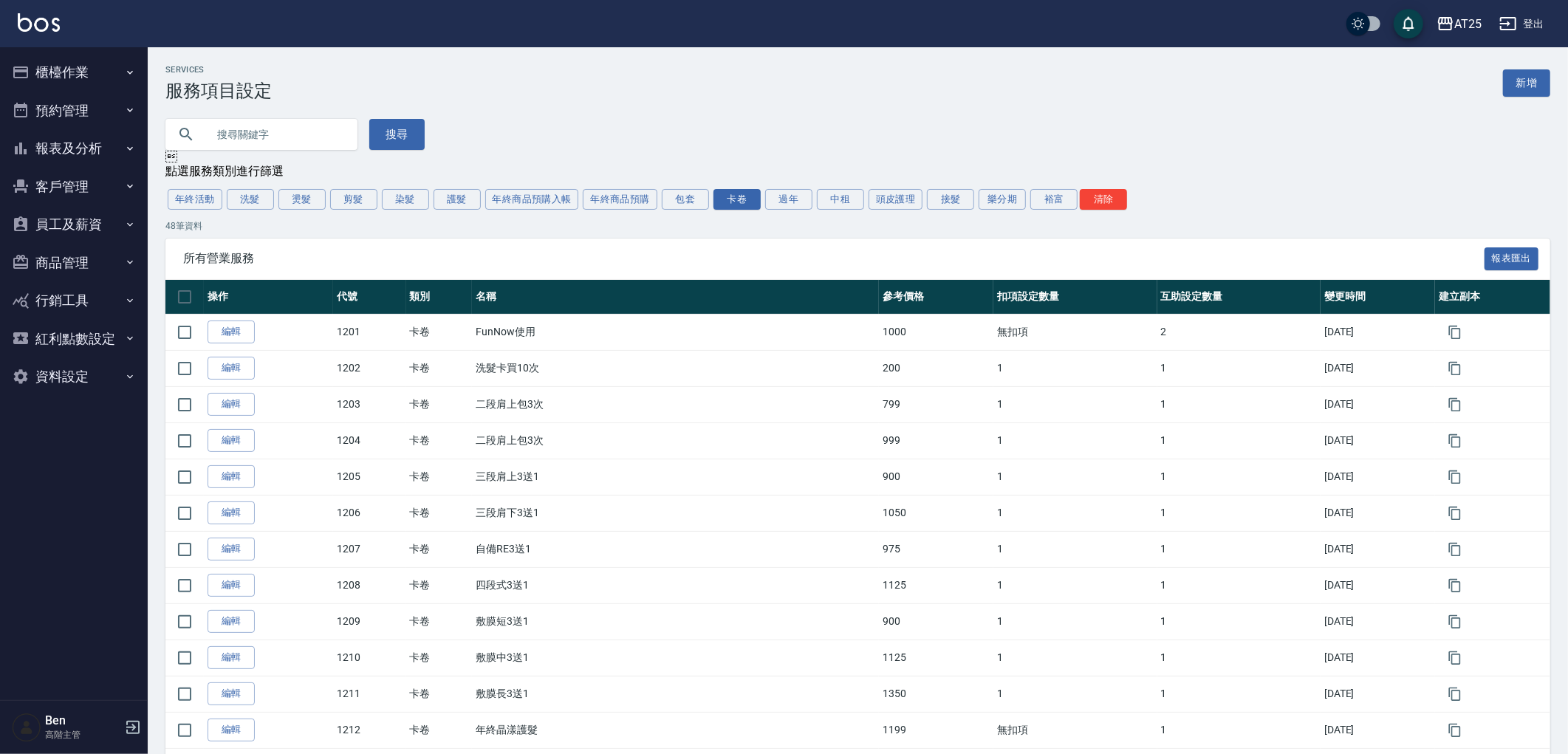
click at [660, 205] on div "年終活動 洗髮 燙髮 剪髮 染髮 護髮 年終商品預購入帳 年終商品預購 包套 卡卷 過年 中租 頭皮護理 接髮 樂分期 裕富 清除" at bounding box center [857, 200] width 1385 height 25
click at [686, 207] on button "包套" at bounding box center [685, 199] width 47 height 20
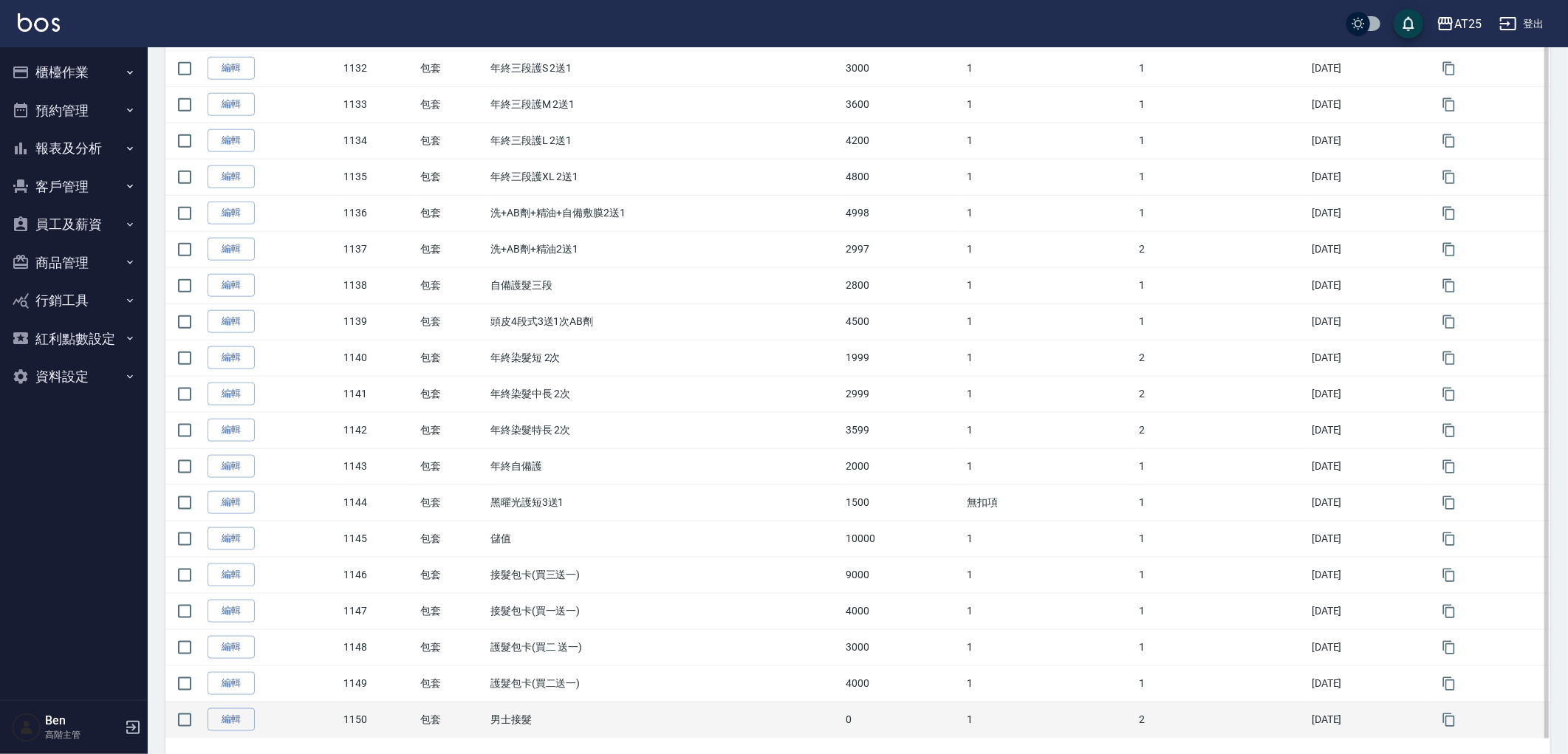
scroll to position [1445, 0]
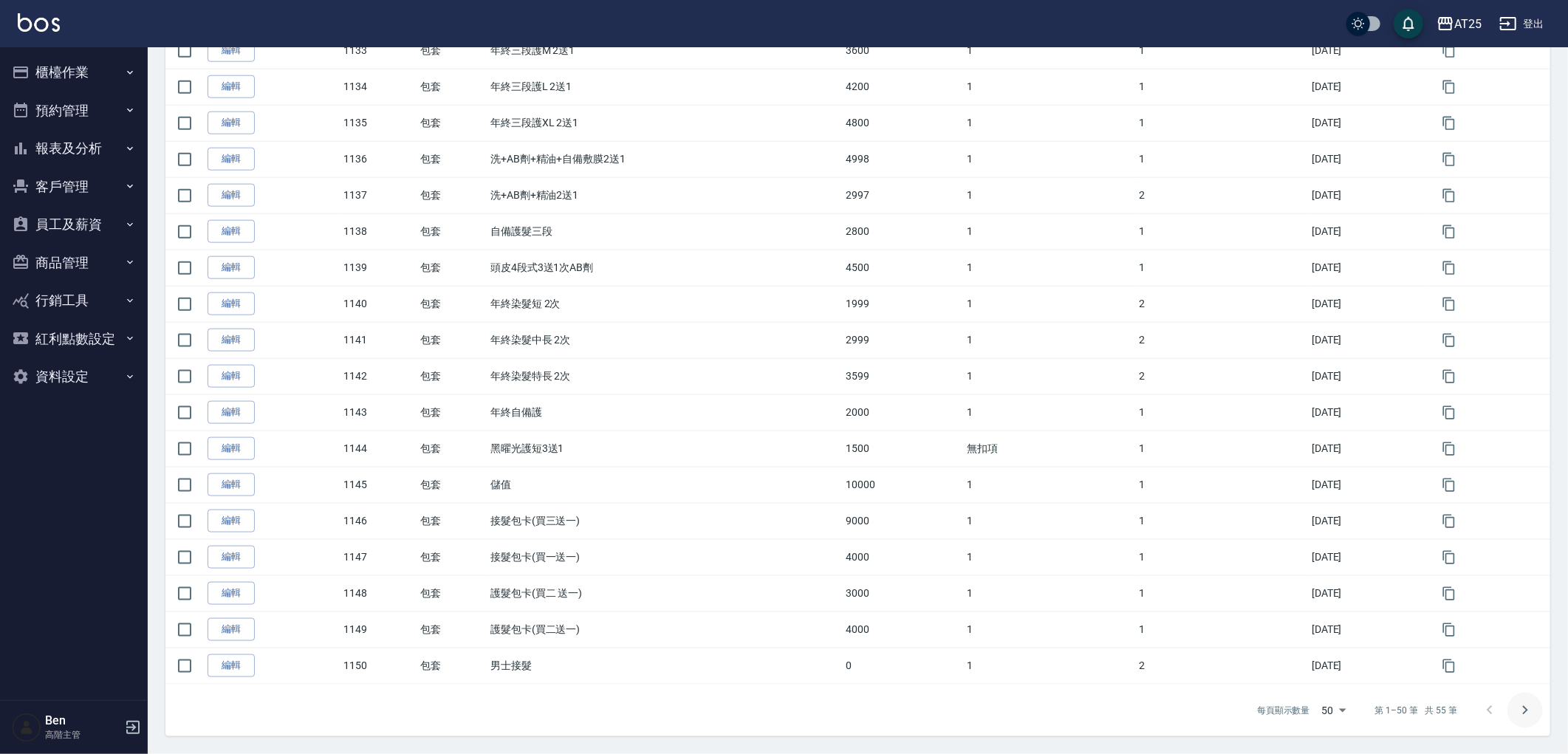
click at [1519, 714] on icon "Go to next page" at bounding box center [1525, 711] width 17 height 17
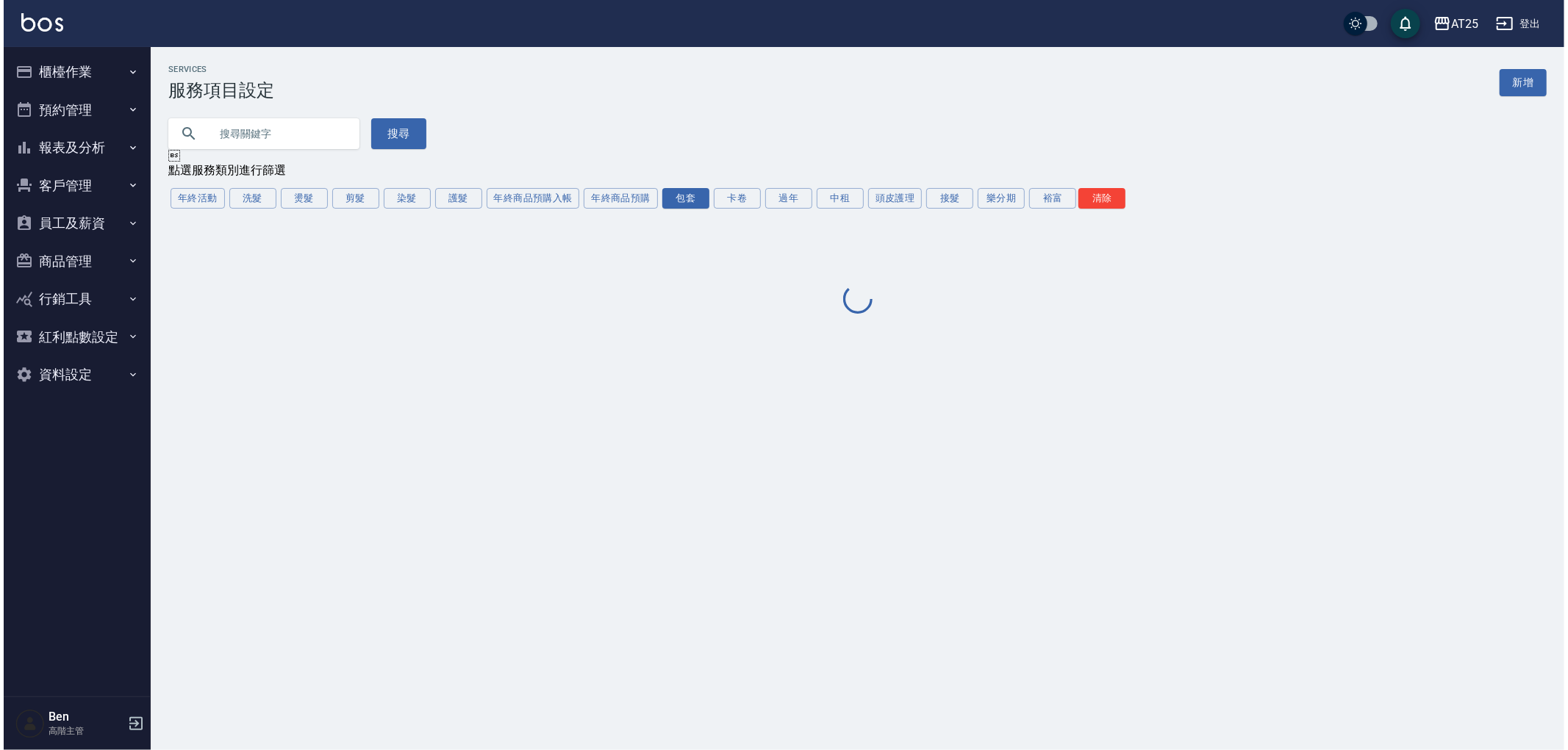
scroll to position [0, 0]
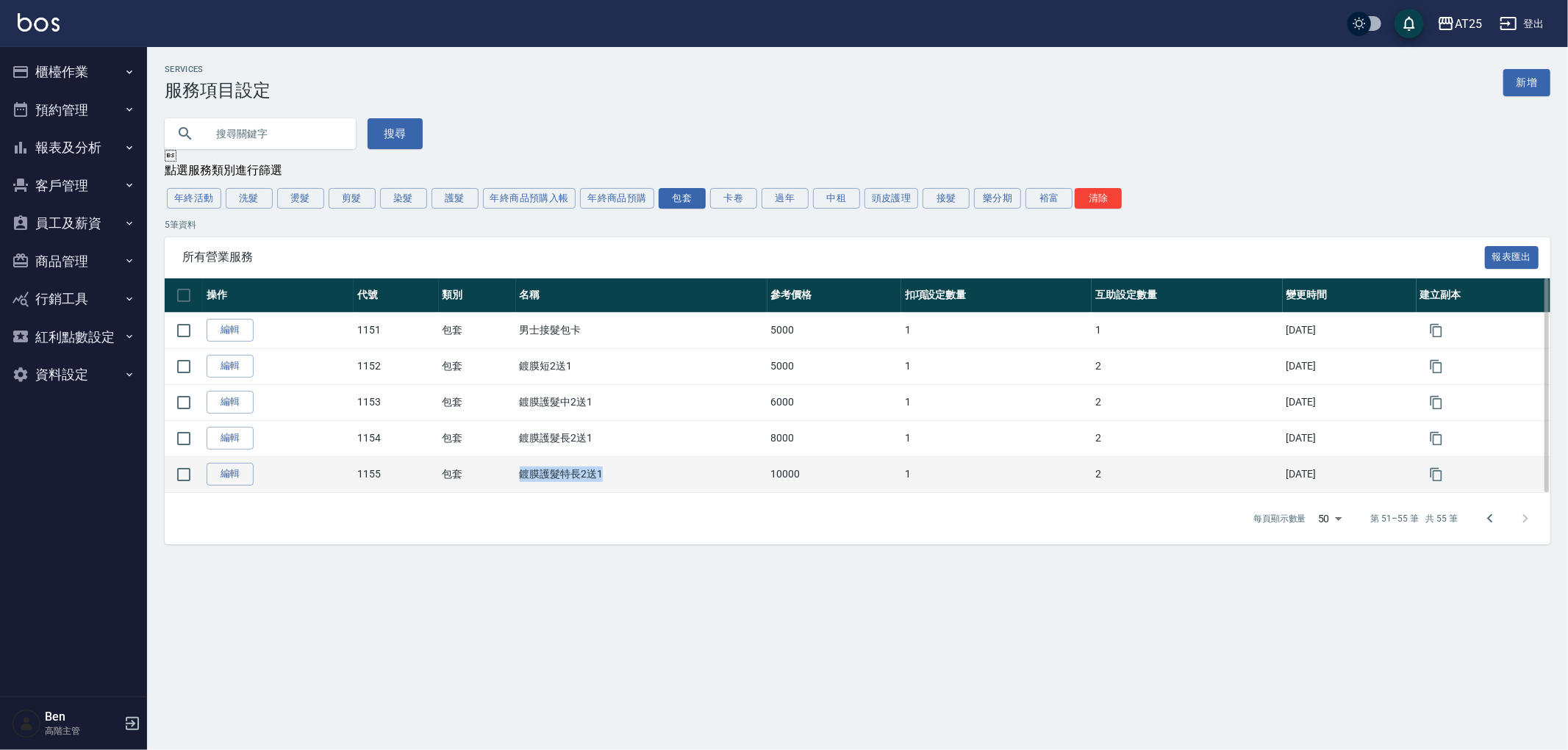
drag, startPoint x: 518, startPoint y: 478, endPoint x: 677, endPoint y: 478, distance: 159.0
click at [677, 478] on tr "編輯 1155 包套 鍍膜護髮特長2送1 10000 1 2 [DATE]" at bounding box center [857, 473] width 1385 height 36
copy tr "包套 鍍膜護髮特長2送1"
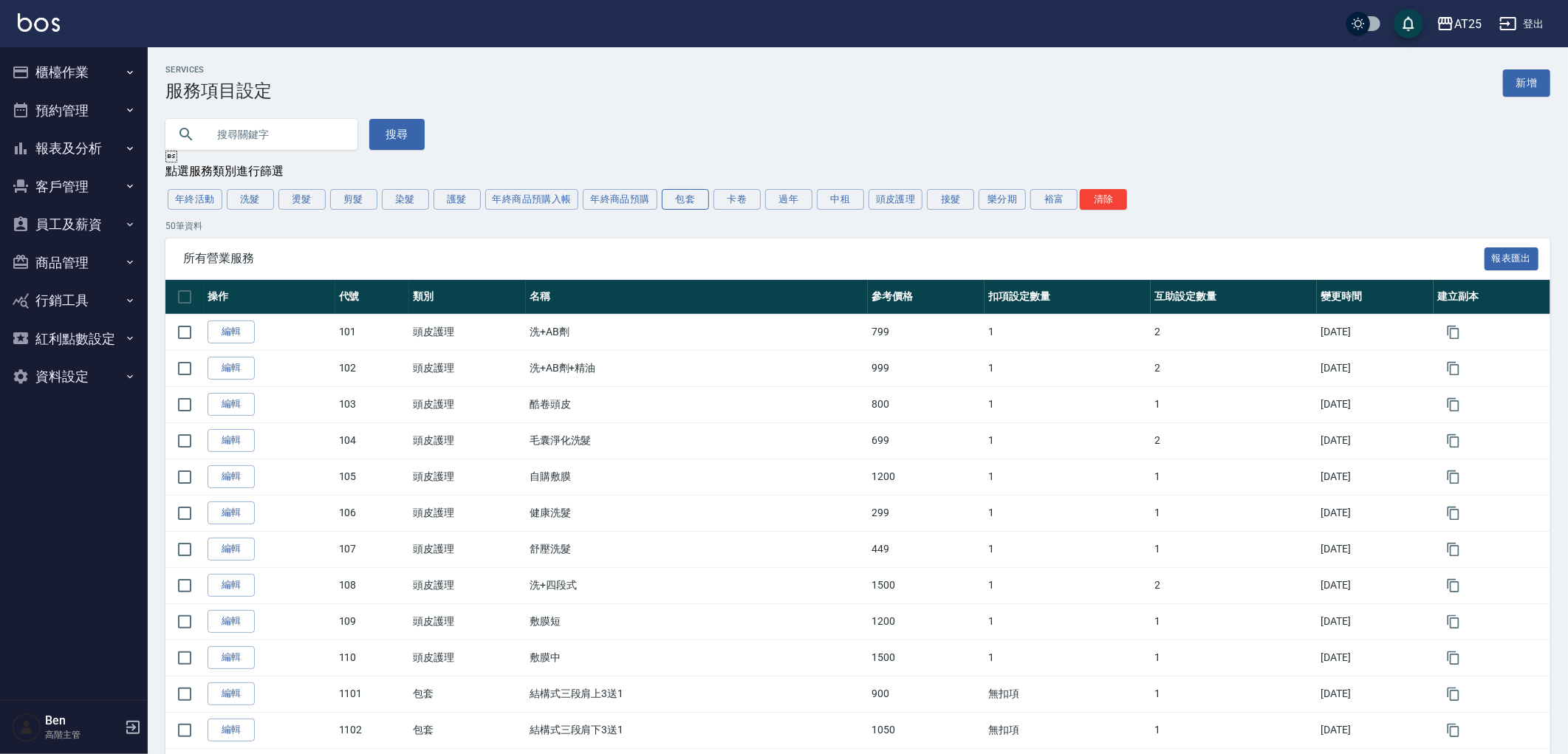
click at [689, 201] on button "包套" at bounding box center [685, 199] width 47 height 20
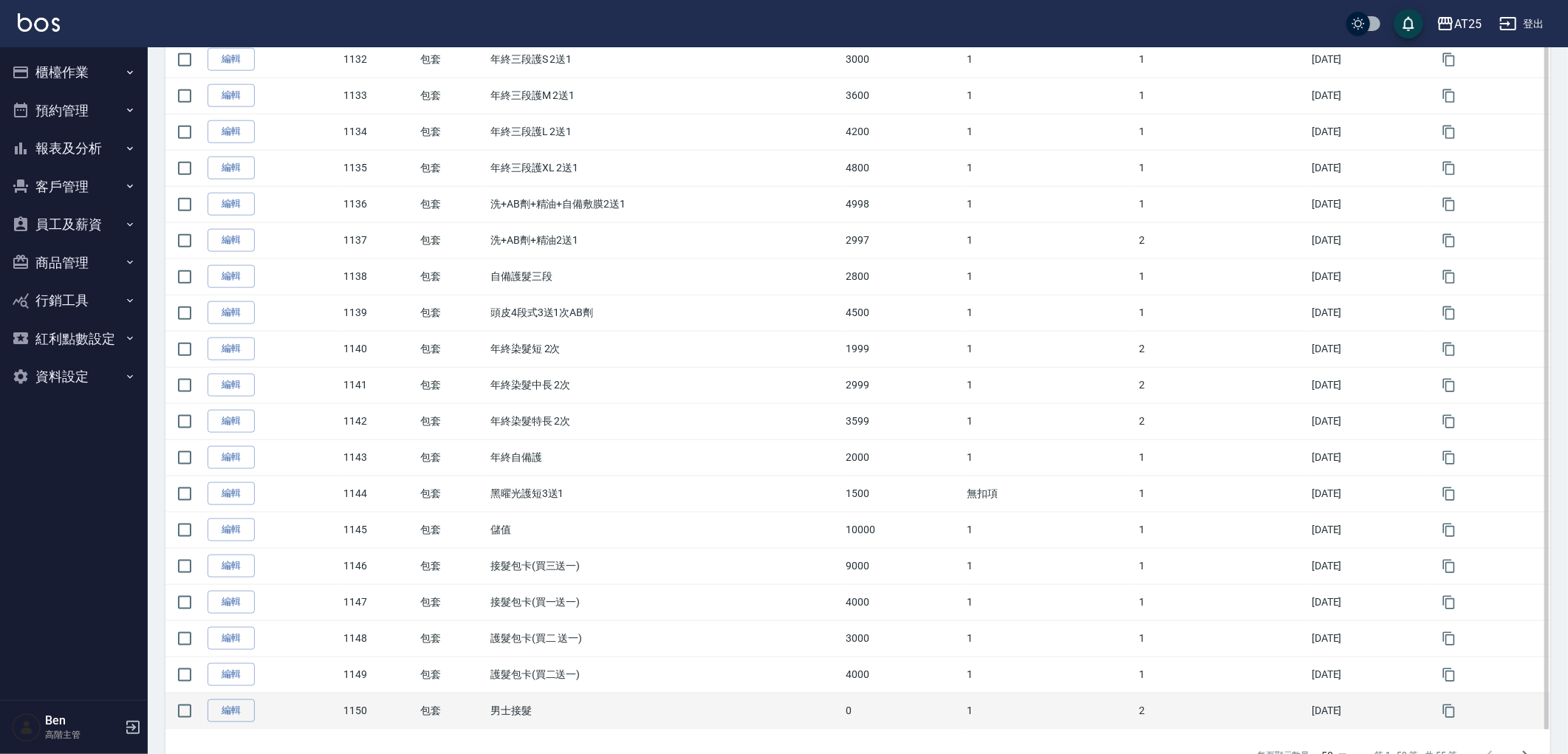
scroll to position [1445, 0]
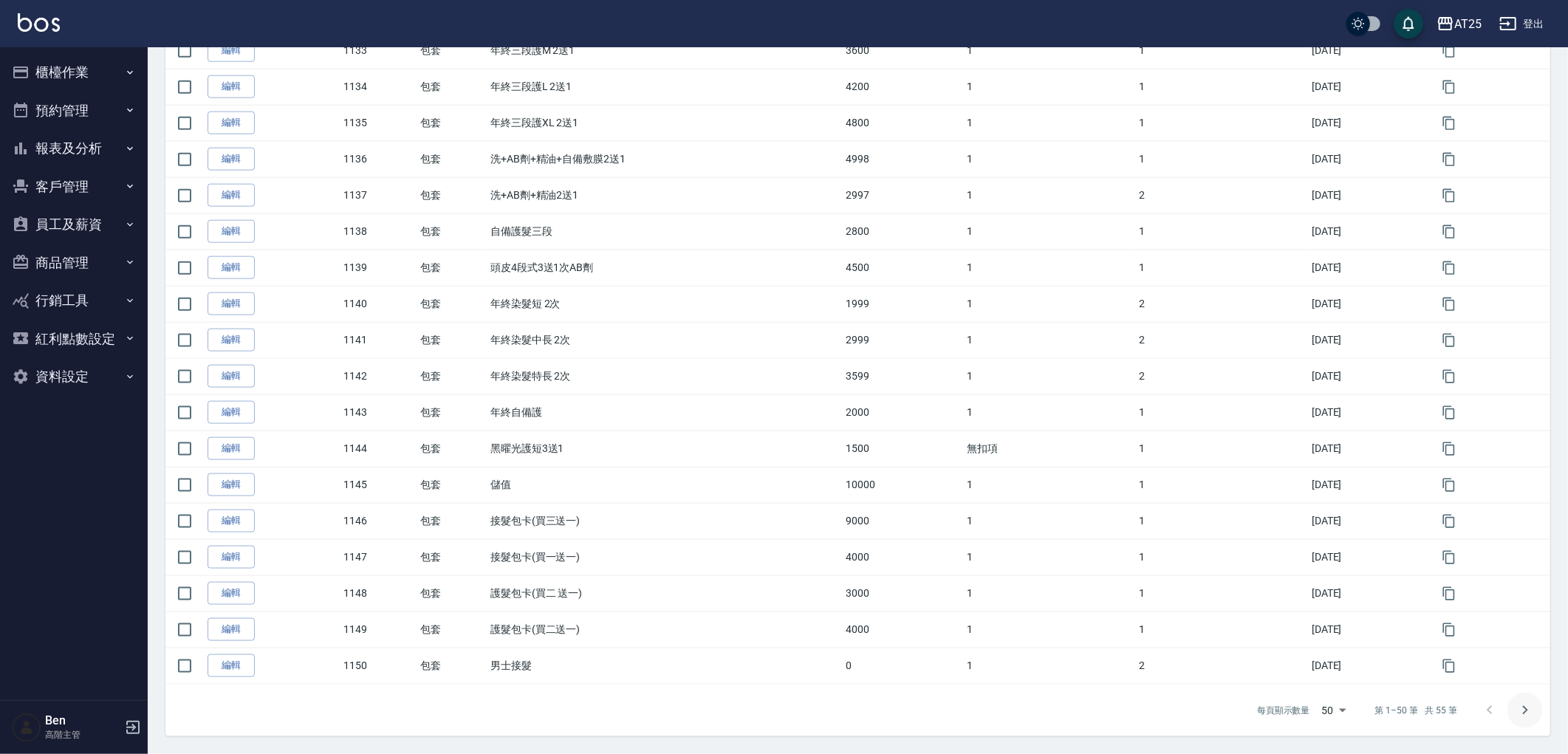
click at [1520, 711] on icon "Go to next page" at bounding box center [1525, 711] width 17 height 17
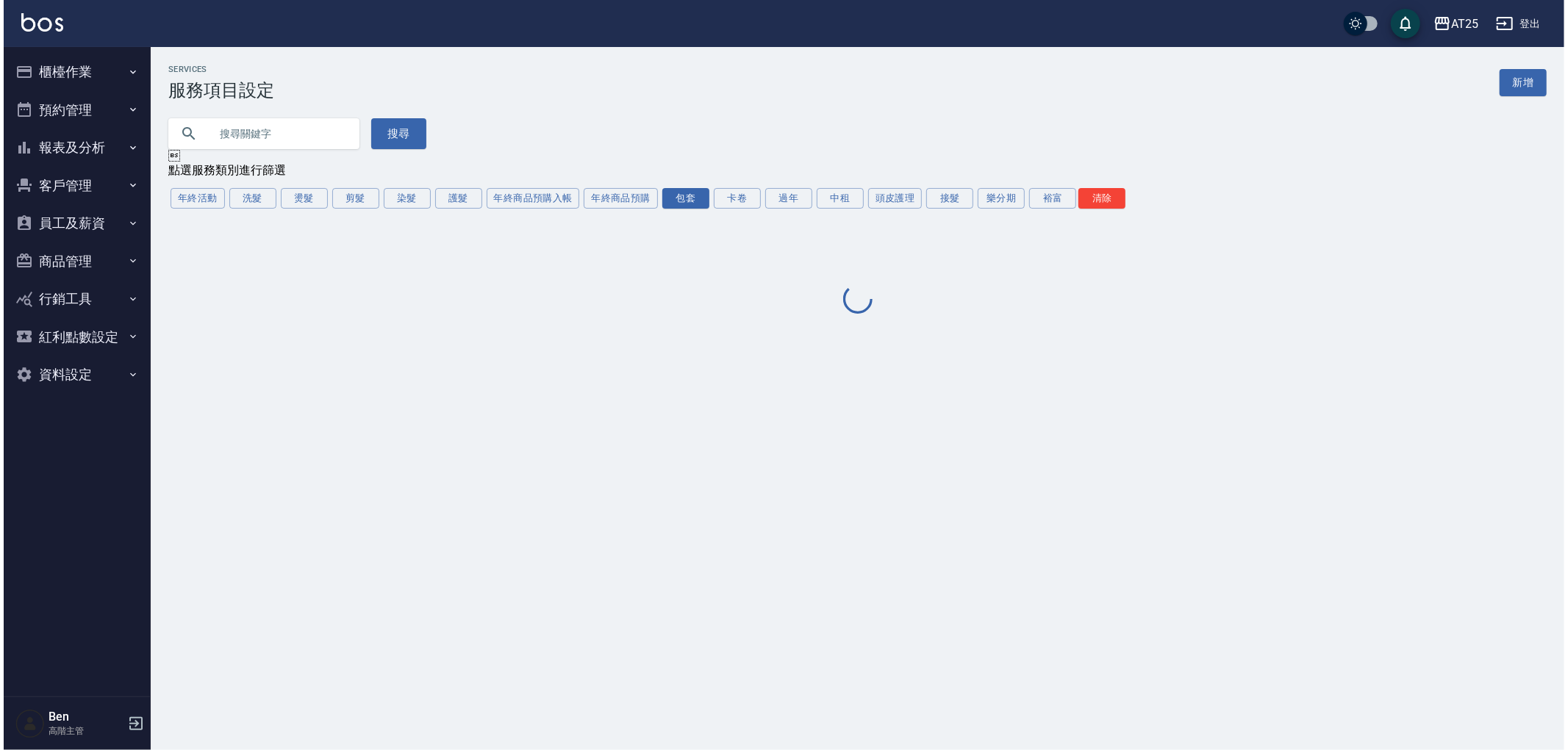
scroll to position [0, 0]
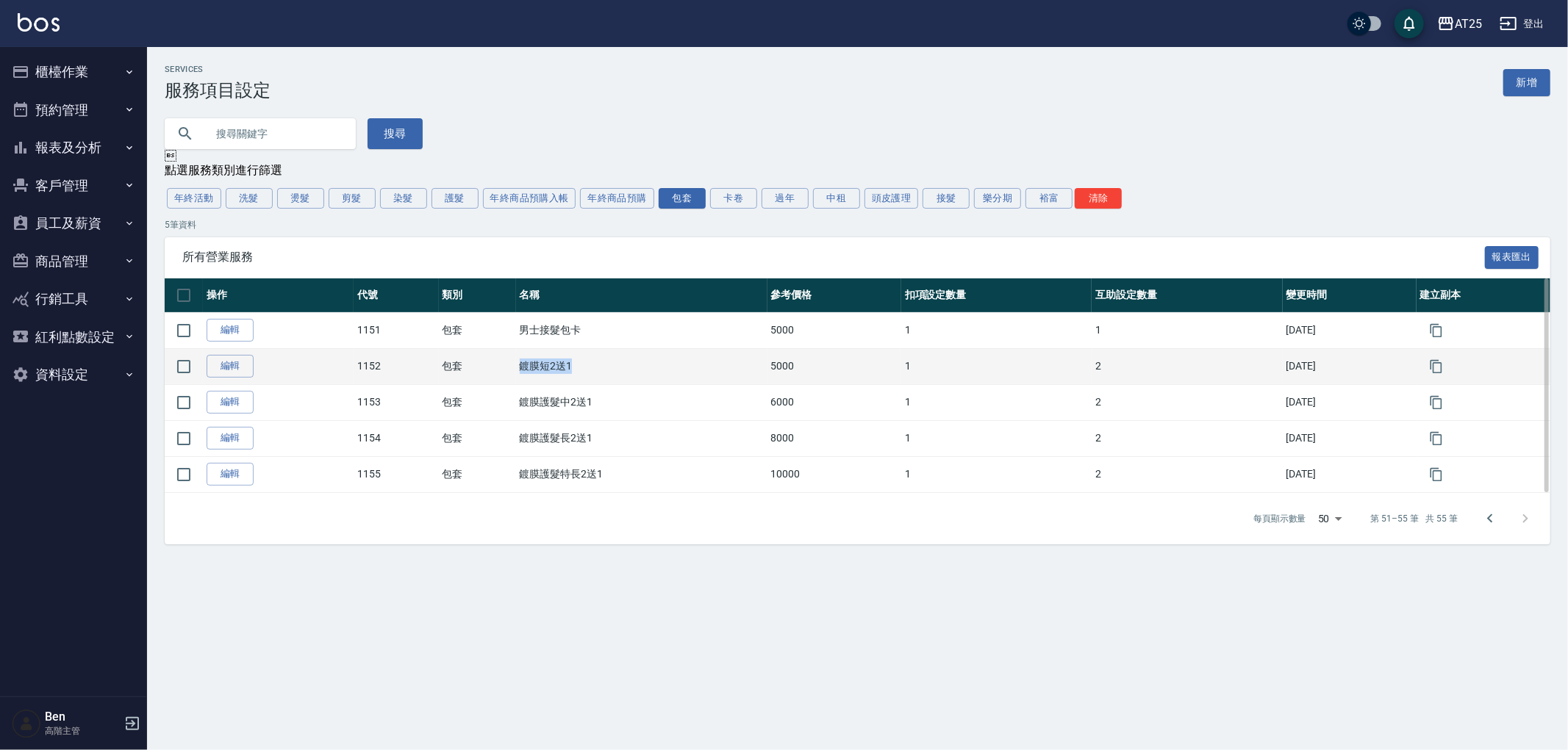
drag, startPoint x: 504, startPoint y: 367, endPoint x: 575, endPoint y: 368, distance: 71.0
click at [575, 368] on tr "編輯 1152 包套 鍍膜短2送1 5000 1 2 [DATE]" at bounding box center [857, 366] width 1385 height 36
copy tr "包套 鍍膜短2送1"
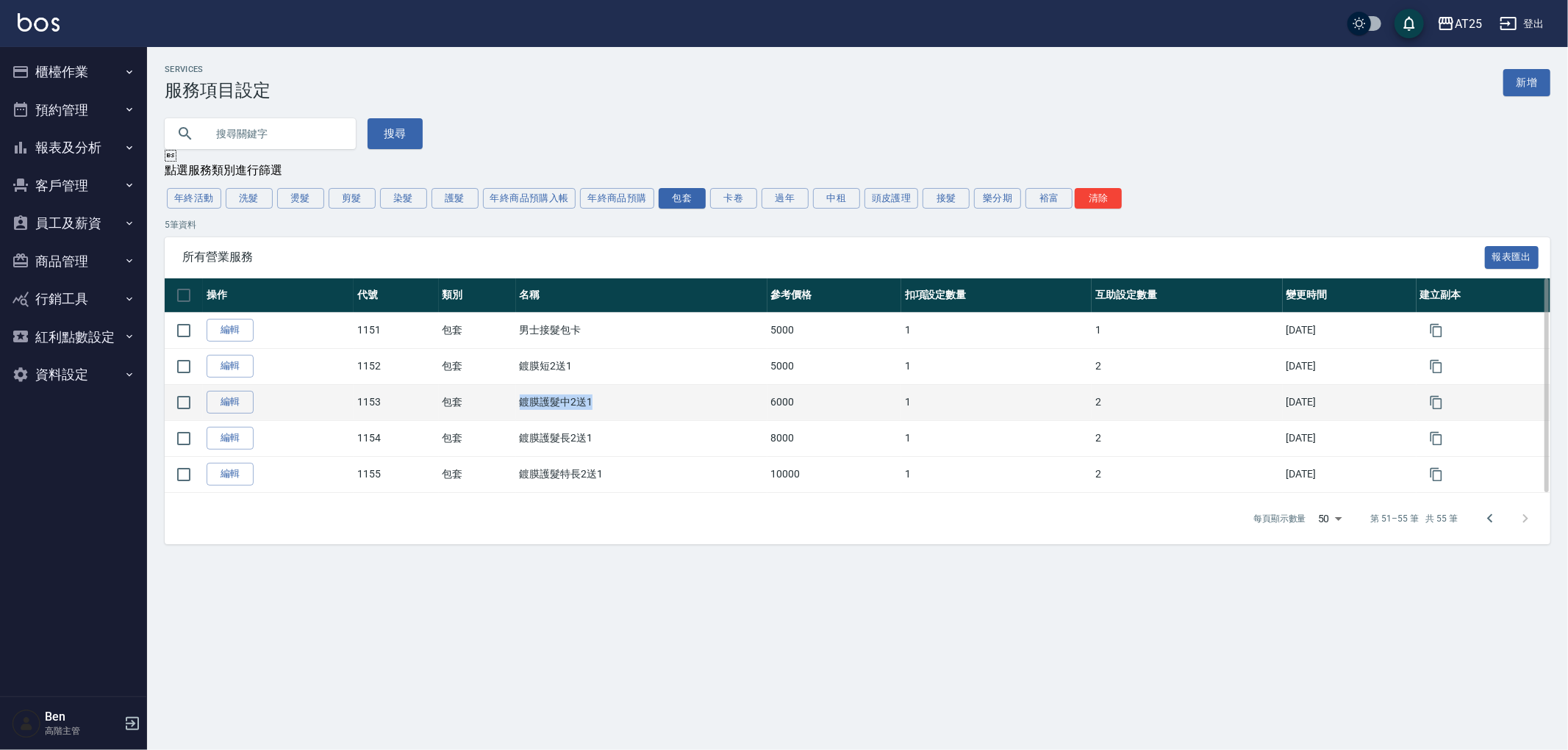
drag, startPoint x: 505, startPoint y: 399, endPoint x: 642, endPoint y: 404, distance: 137.1
click at [642, 404] on td "鍍膜護髮中2送1" at bounding box center [642, 401] width 252 height 36
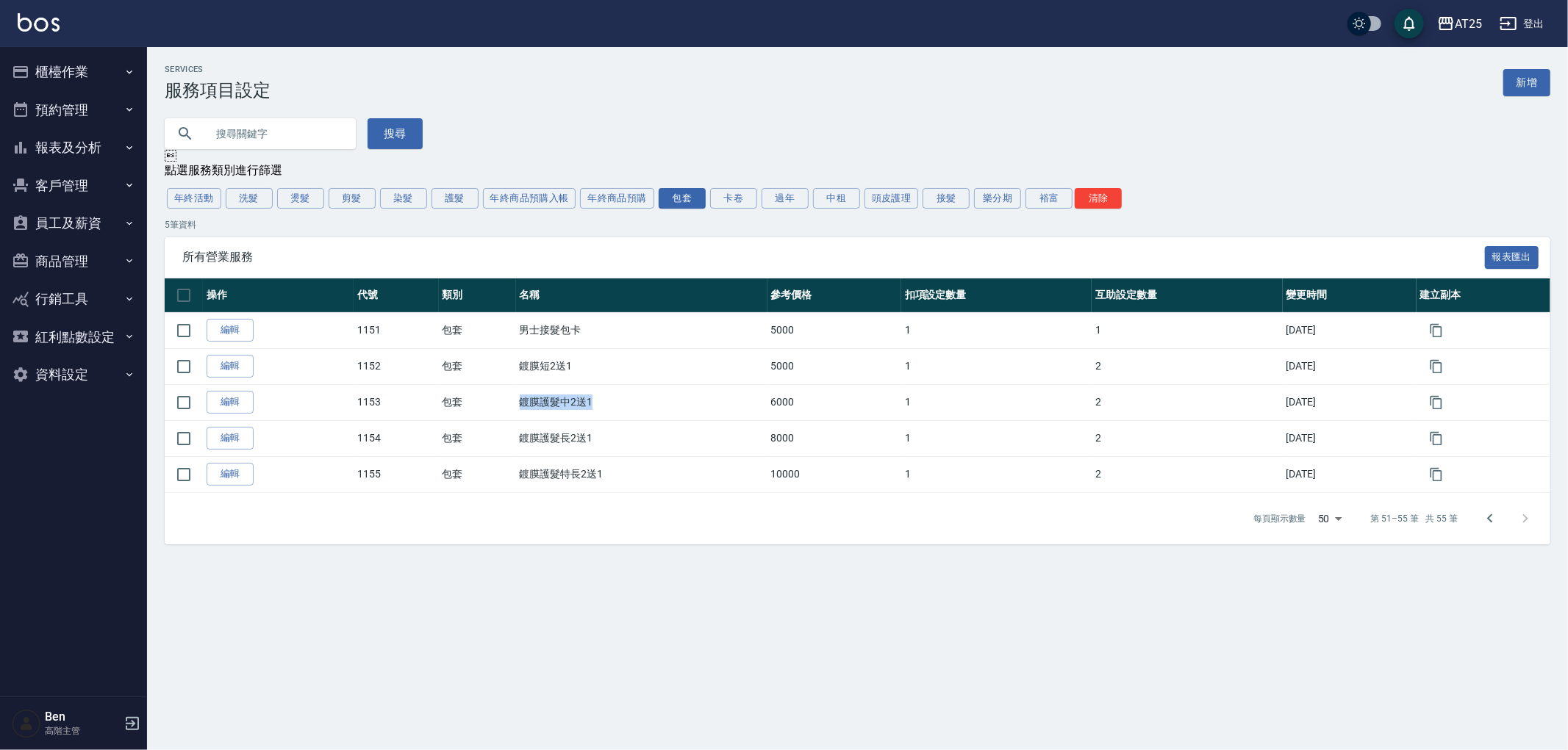
copy td "鍍膜護髮中2送1"
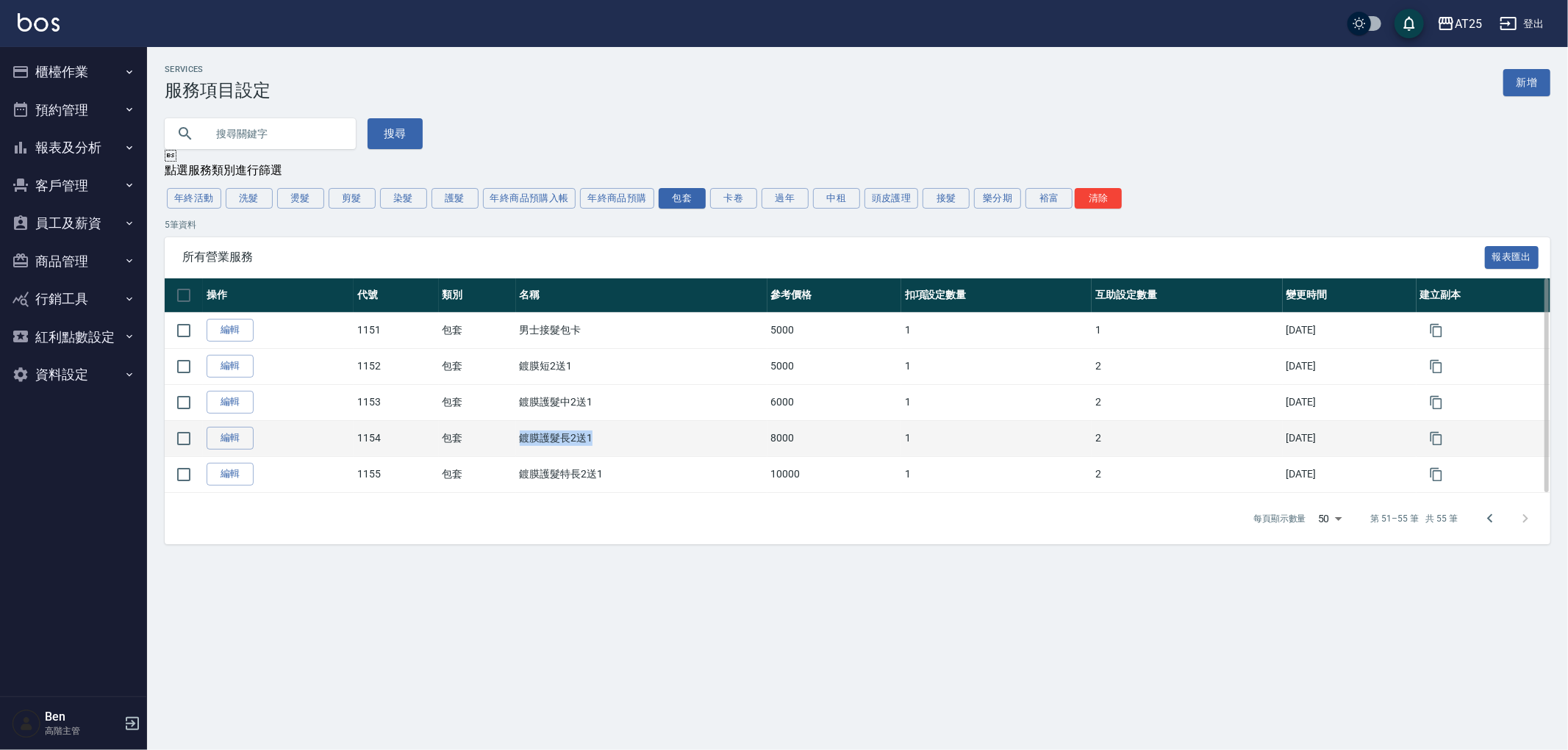
drag, startPoint x: 511, startPoint y: 434, endPoint x: 616, endPoint y: 450, distance: 106.2
click at [616, 450] on tr "編輯 1154 包套 鍍膜護髮長2送1 8000 1 2 [DATE]" at bounding box center [857, 438] width 1385 height 36
copy tr "包套 鍍膜護髮長2送1"
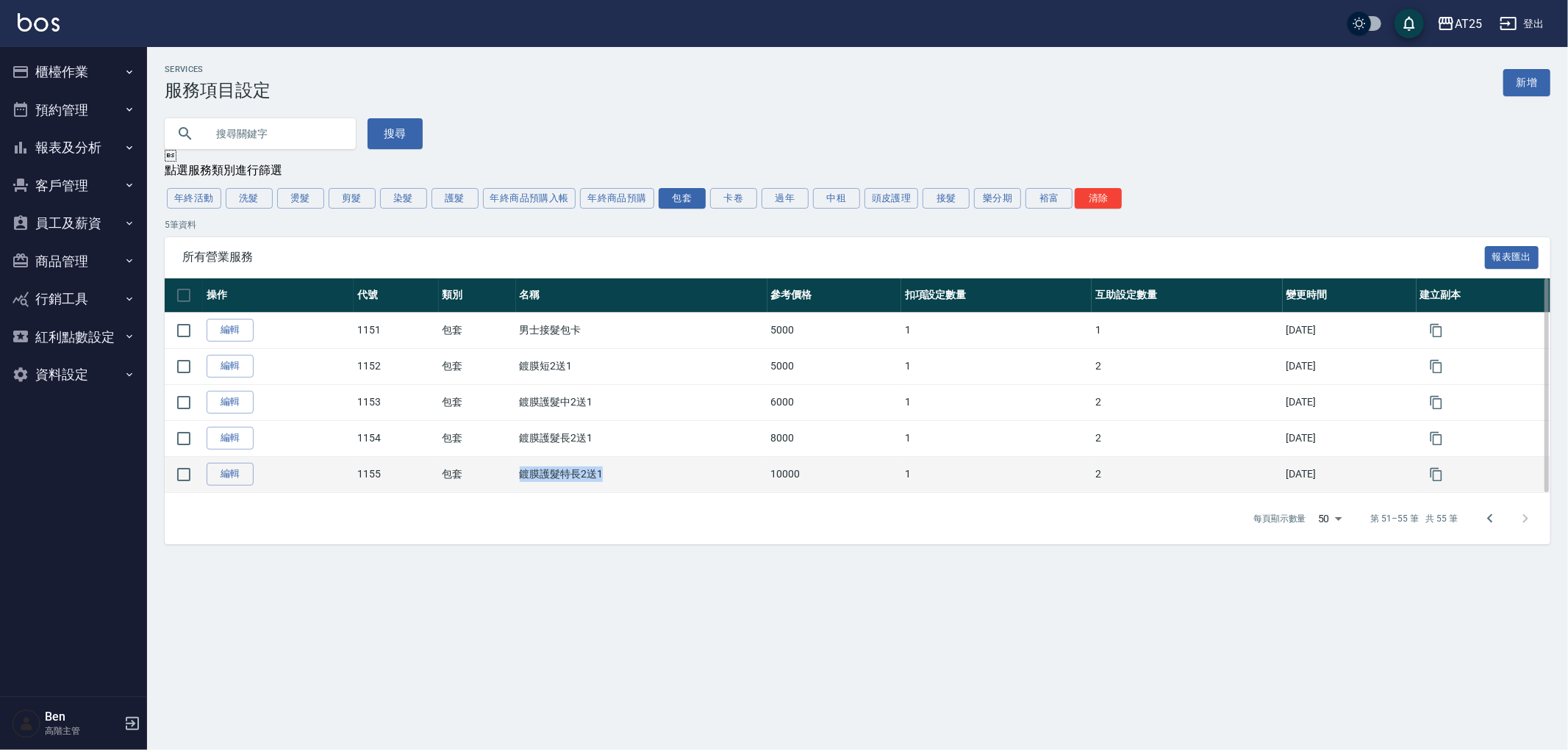
drag, startPoint x: 505, startPoint y: 478, endPoint x: 634, endPoint y: 478, distance: 129.0
click at [634, 478] on td "鍍膜護髮特長2送1" at bounding box center [642, 473] width 252 height 36
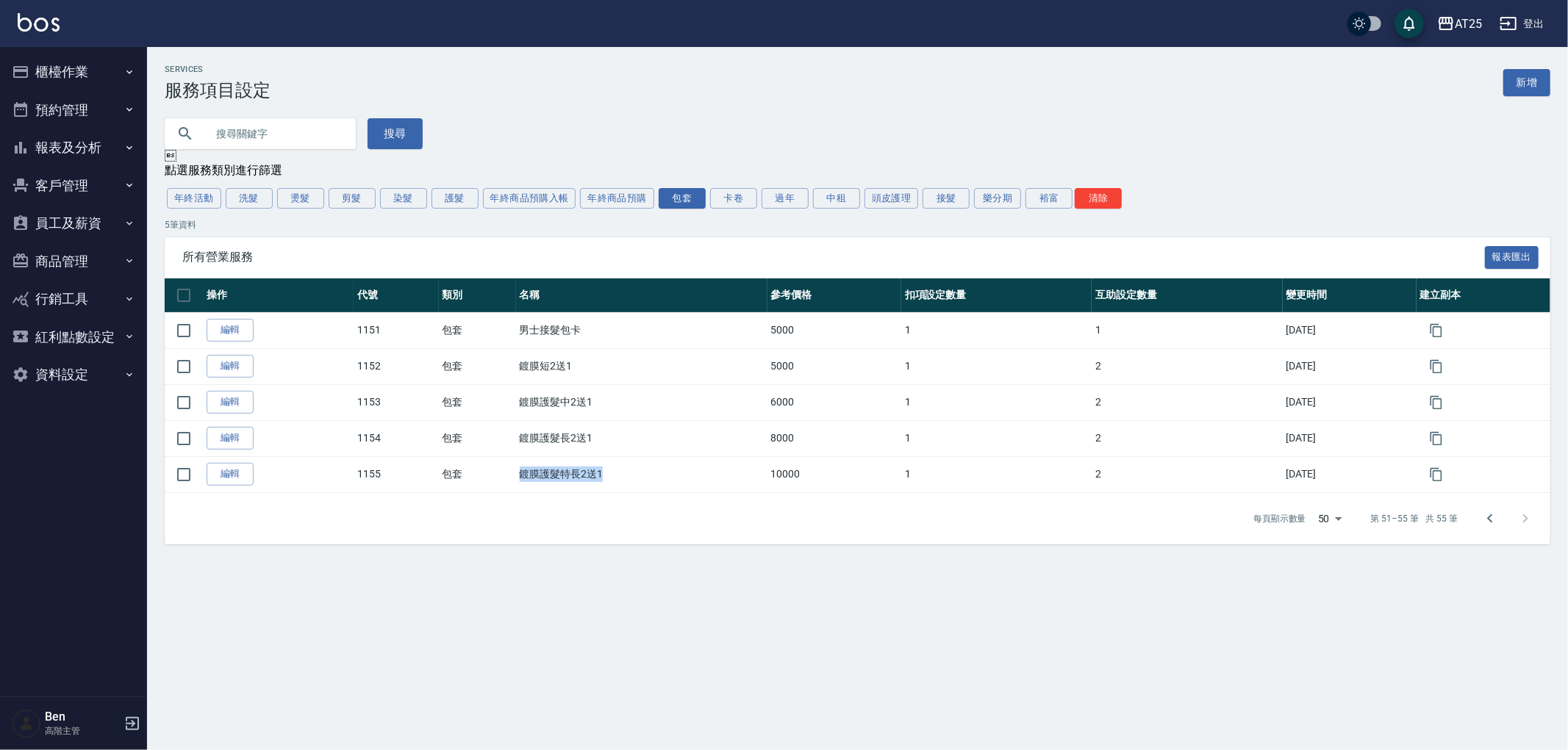
copy td "鍍膜護髮特長2送1"
